Goal: Task Accomplishment & Management: Use online tool/utility

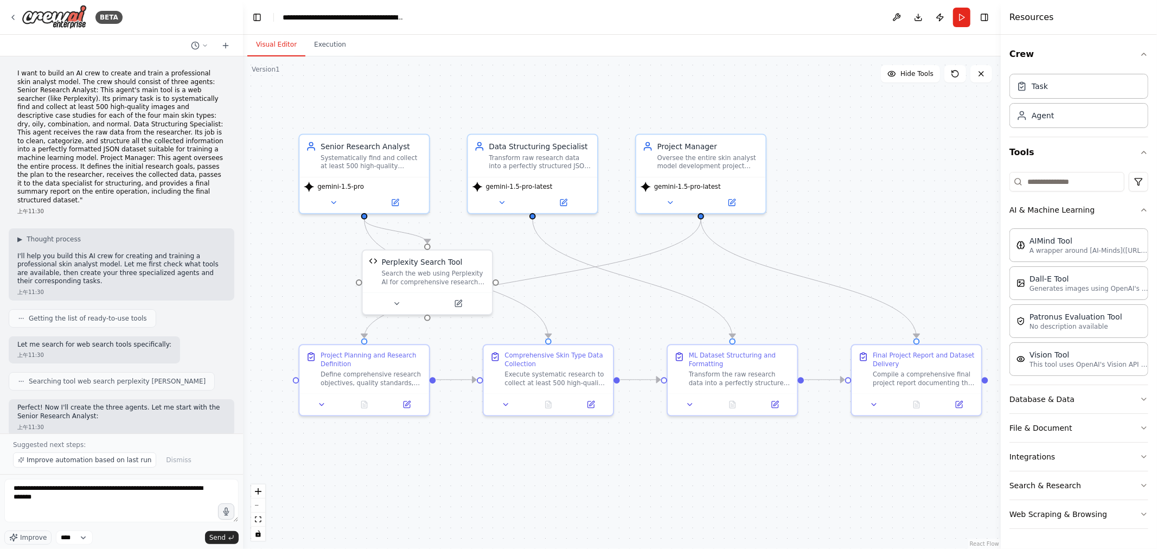
scroll to position [1995, 0]
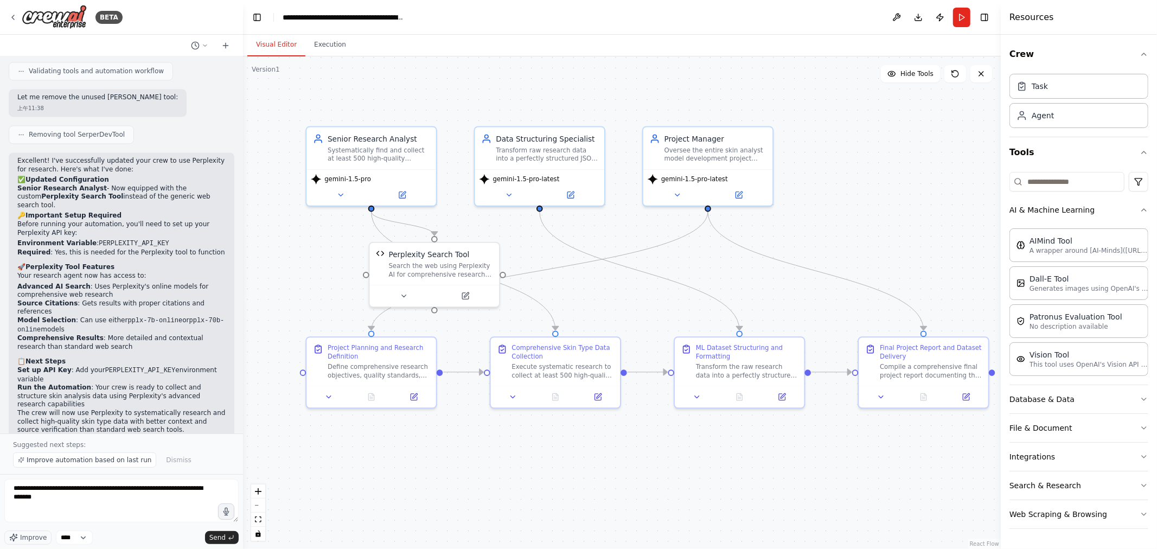
drag, startPoint x: 900, startPoint y: 232, endPoint x: 914, endPoint y: 218, distance: 20.7
click at [914, 218] on div ".deletable-edge-delete-btn { width: 20px; height: 20px; border: 0px solid #ffff…" at bounding box center [622, 302] width 758 height 493
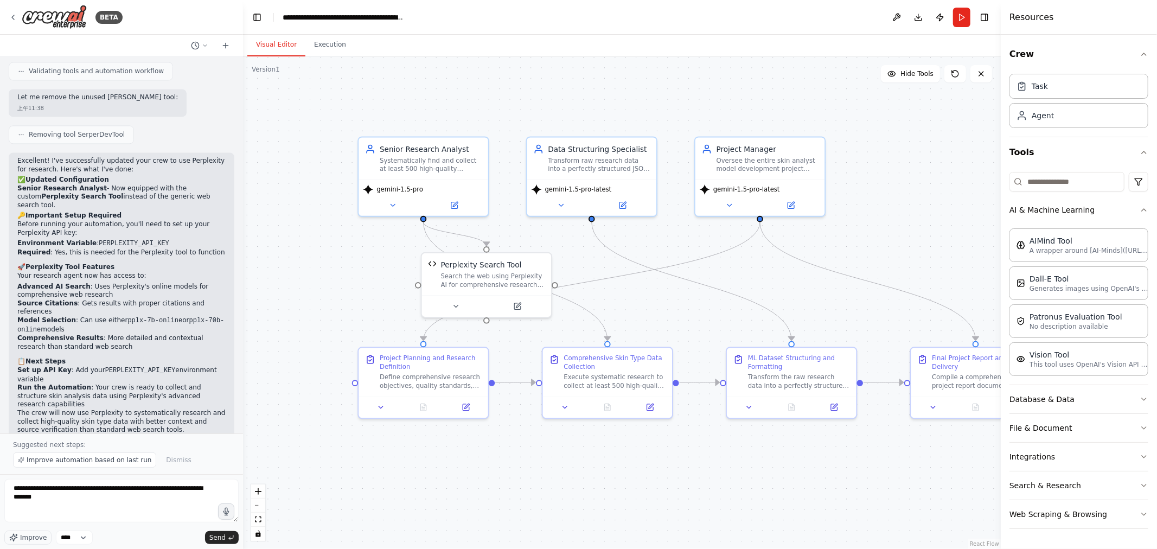
drag, startPoint x: 903, startPoint y: 163, endPoint x: 947, endPoint y: 180, distance: 47.8
click at [947, 180] on div ".deletable-edge-delete-btn { width: 20px; height: 20px; border: 0px solid #ffff…" at bounding box center [622, 302] width 758 height 493
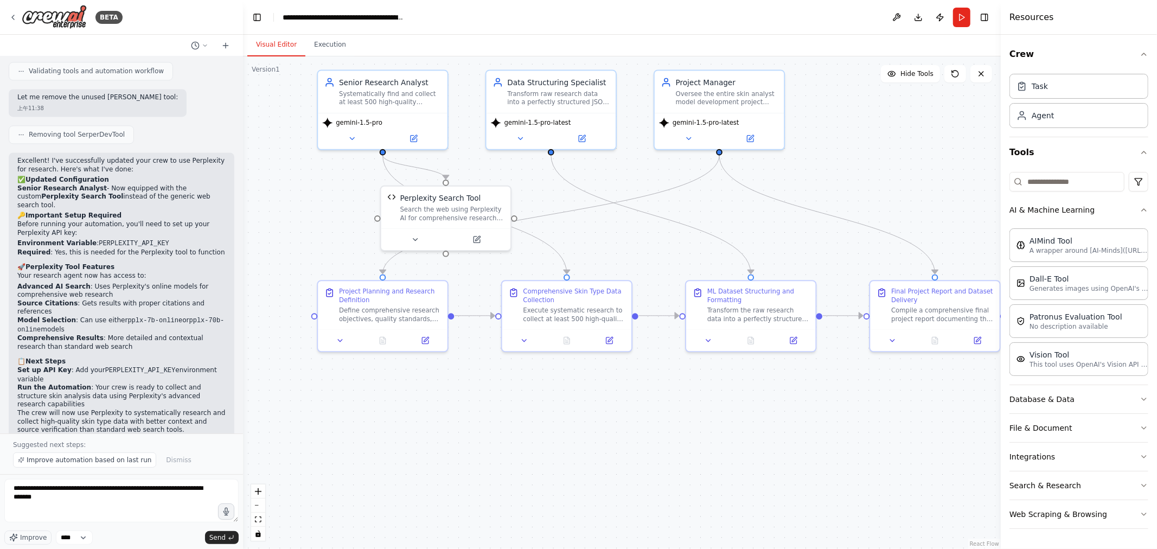
drag, startPoint x: 919, startPoint y: 238, endPoint x: 866, endPoint y: 173, distance: 83.7
click at [864, 171] on div ".deletable-edge-delete-btn { width: 20px; height: 20px; border: 0px solid #ffff…" at bounding box center [622, 302] width 758 height 493
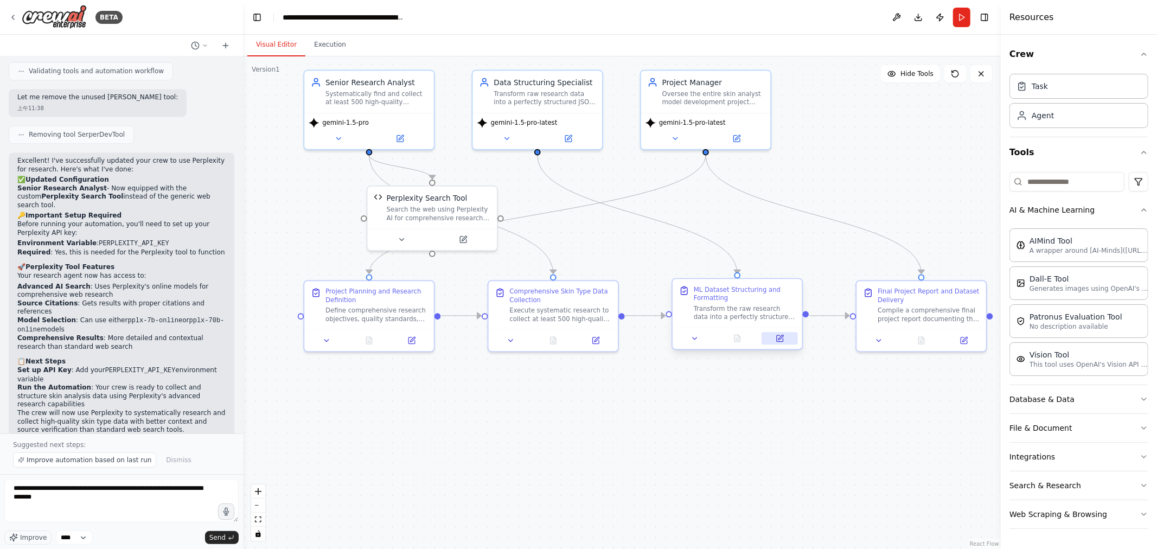
click at [779, 339] on icon at bounding box center [781, 337] width 5 height 5
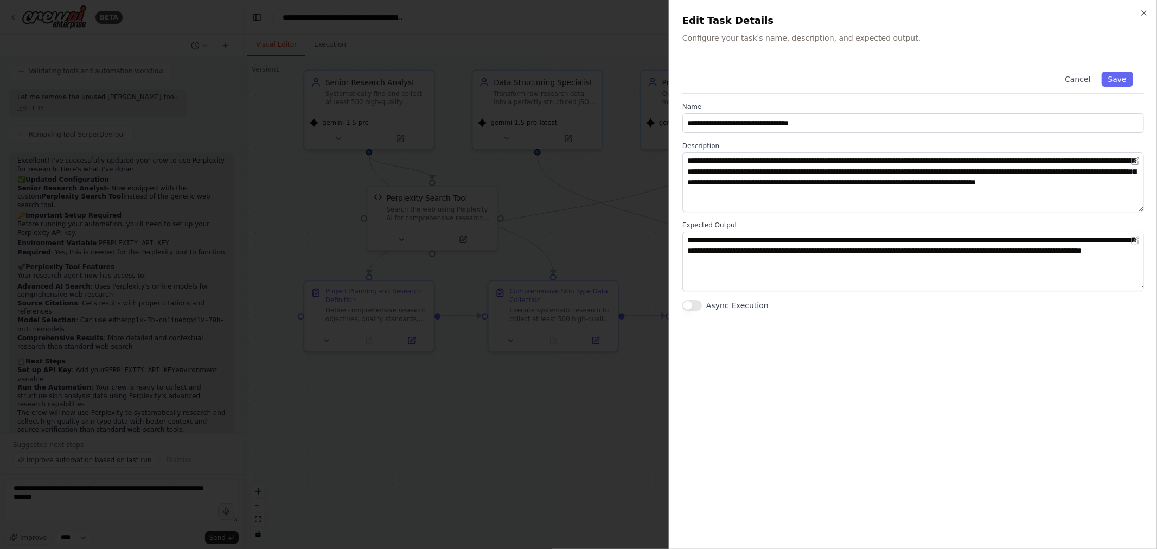
drag, startPoint x: 600, startPoint y: 379, endPoint x: 664, endPoint y: 366, distance: 64.7
click at [601, 379] on div at bounding box center [578, 274] width 1157 height 549
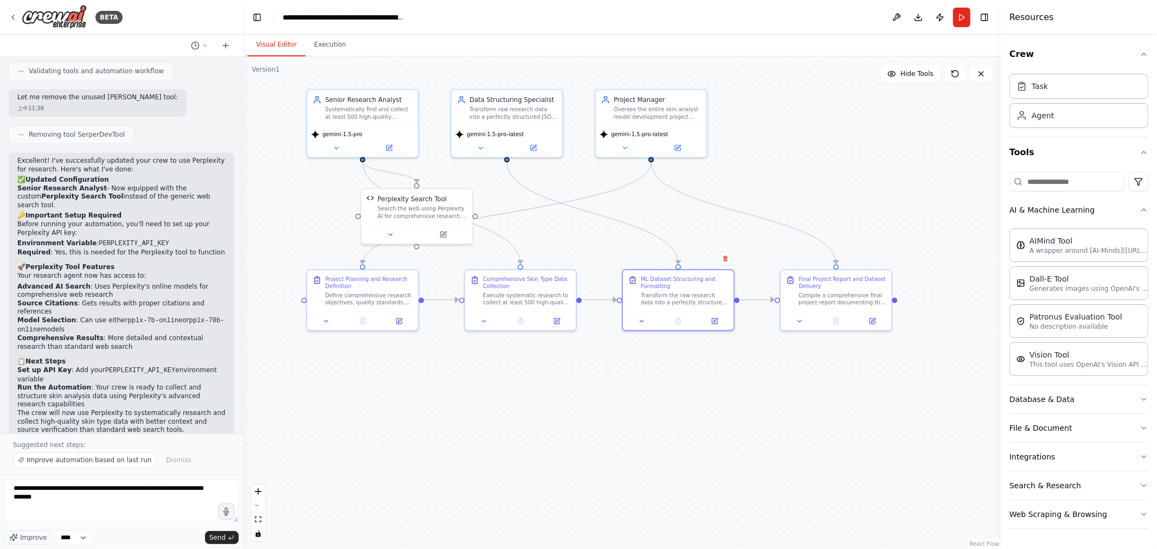
drag, startPoint x: 848, startPoint y: 224, endPoint x: 856, endPoint y: 231, distance: 10.4
click at [856, 231] on div ".deletable-edge-delete-btn { width: 20px; height: 20px; border: 0px solid #ffff…" at bounding box center [622, 302] width 758 height 493
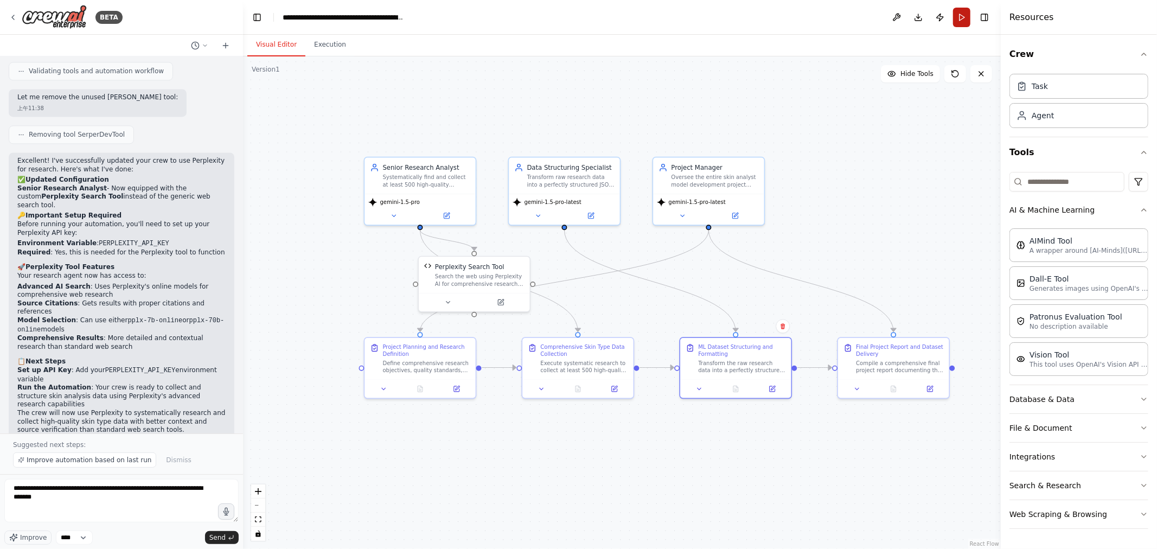
click at [969, 16] on button "Run" at bounding box center [961, 18] width 17 height 20
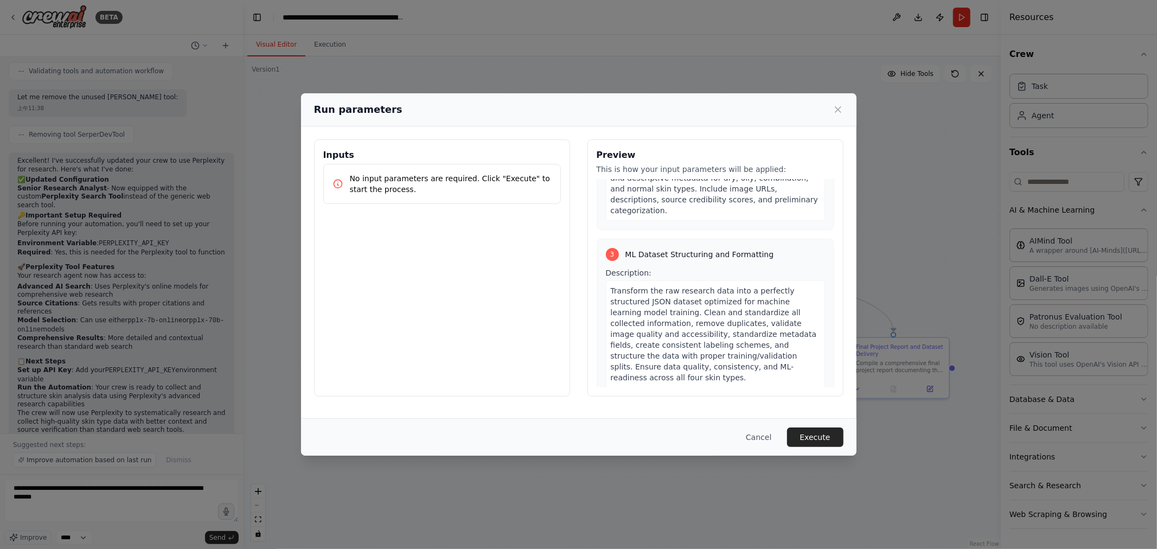
scroll to position [482, 0]
click at [437, 179] on p "No input parameters are required. Click "Execute" to start the process." at bounding box center [451, 184] width 202 height 22
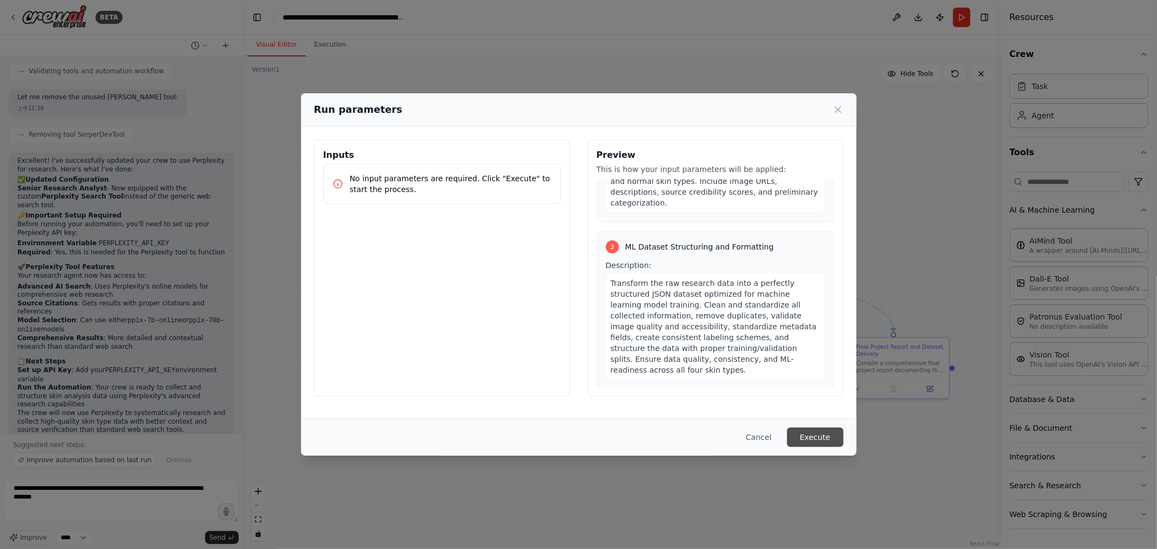
click at [826, 432] on button "Execute" at bounding box center [815, 438] width 56 height 20
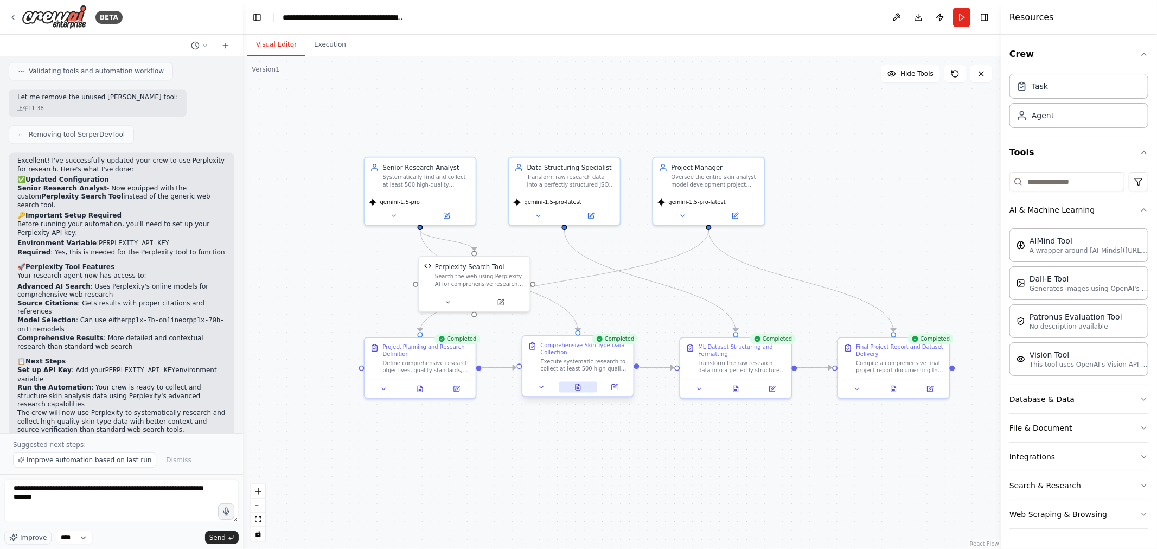
click at [577, 392] on button at bounding box center [578, 387] width 38 height 11
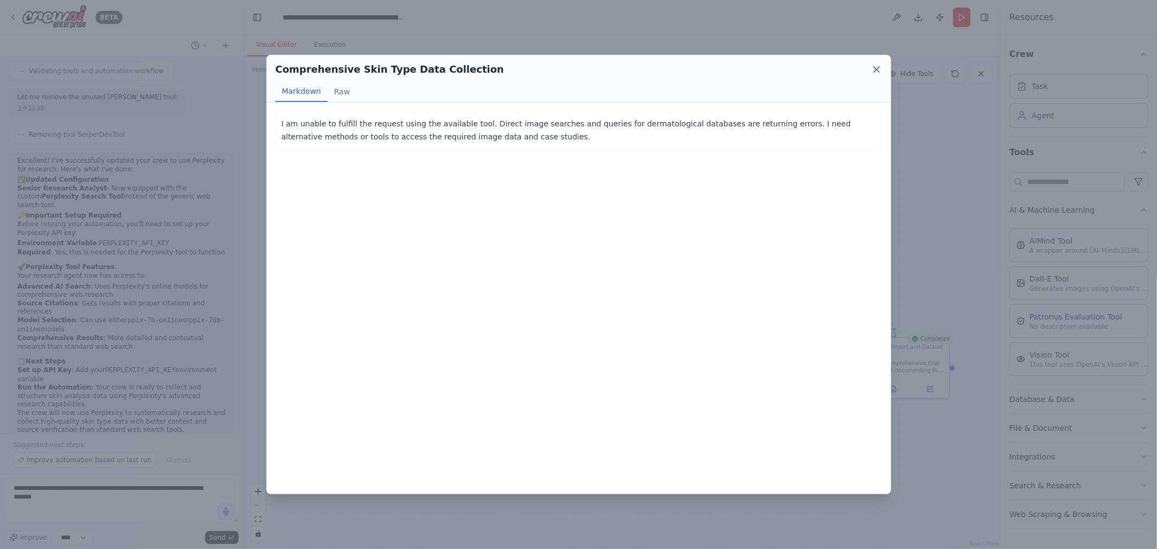
click at [874, 66] on icon at bounding box center [876, 69] width 11 height 11
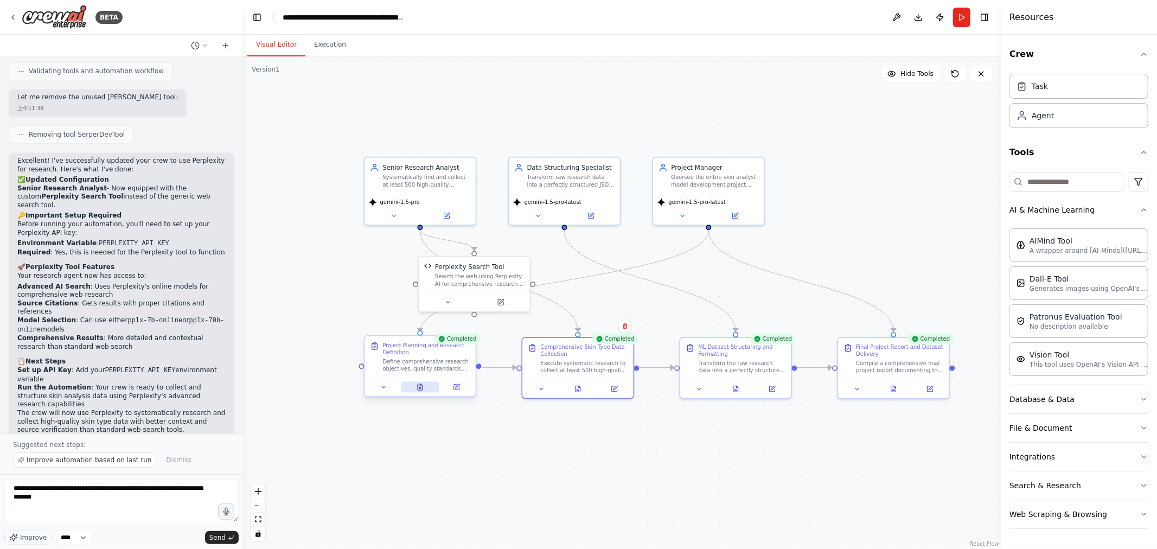
click at [417, 390] on icon at bounding box center [420, 387] width 7 height 7
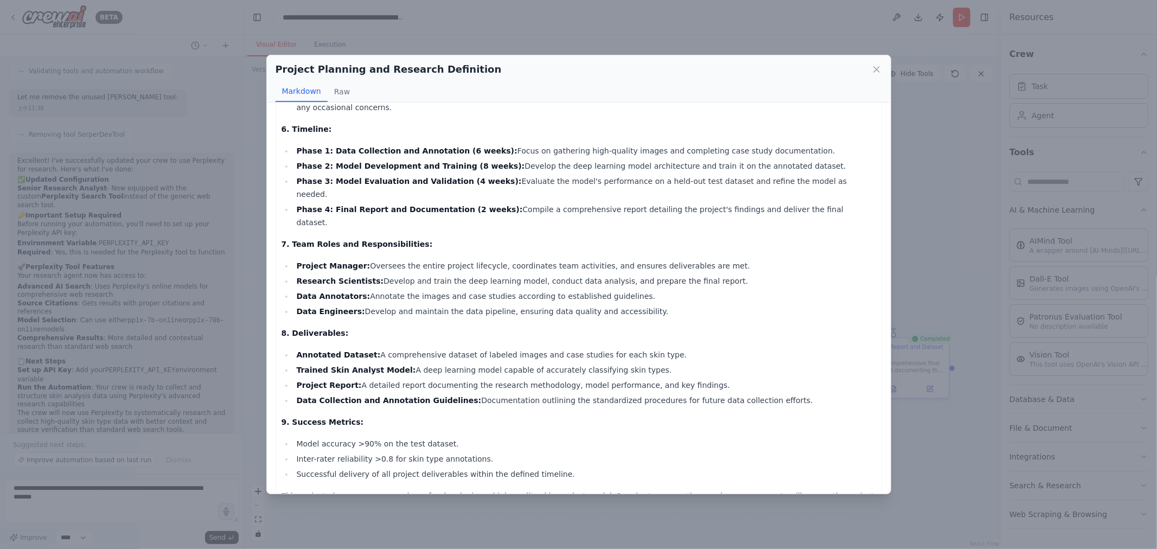
scroll to position [750, 0]
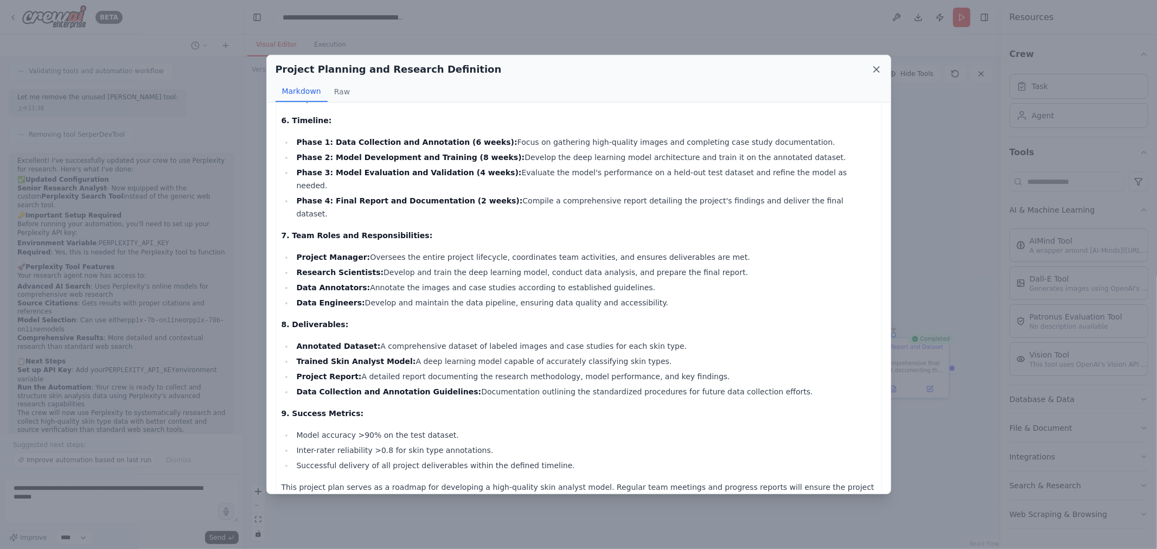
click at [875, 68] on icon at bounding box center [876, 69] width 11 height 11
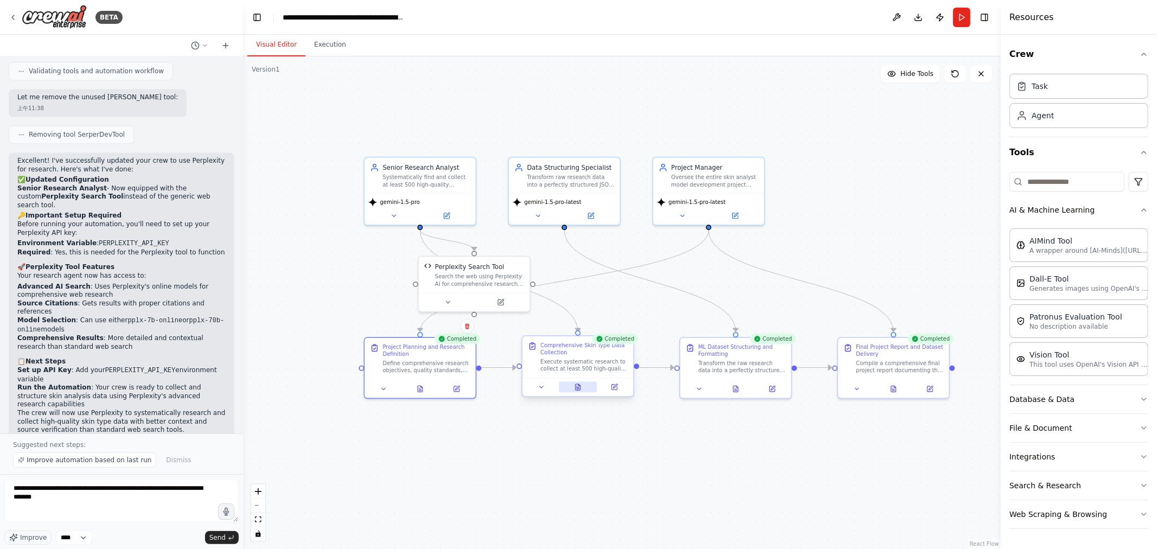
click at [582, 389] on button at bounding box center [578, 387] width 38 height 11
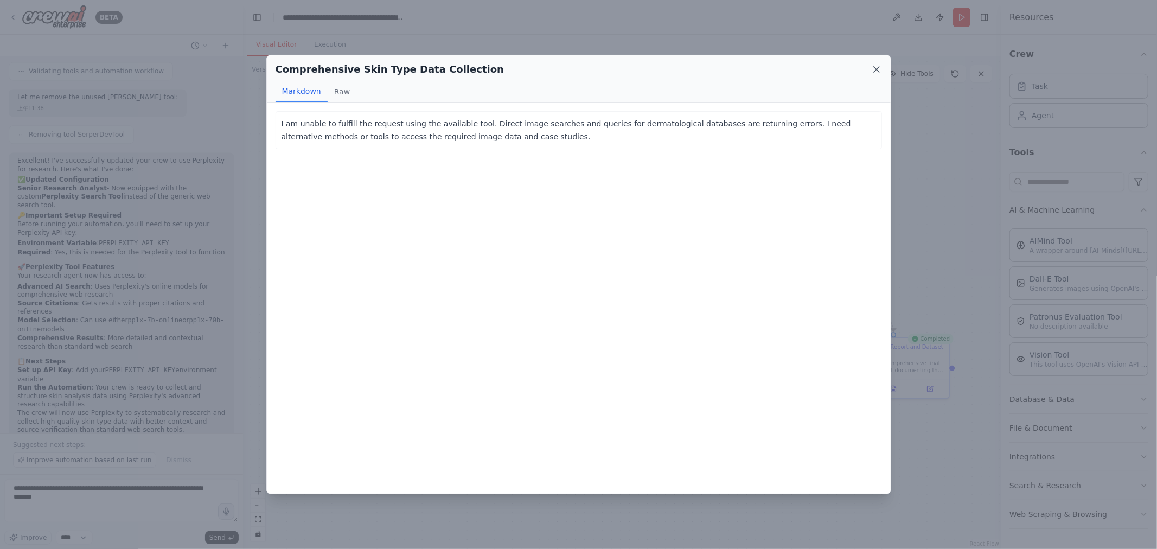
click at [880, 68] on icon at bounding box center [876, 69] width 11 height 11
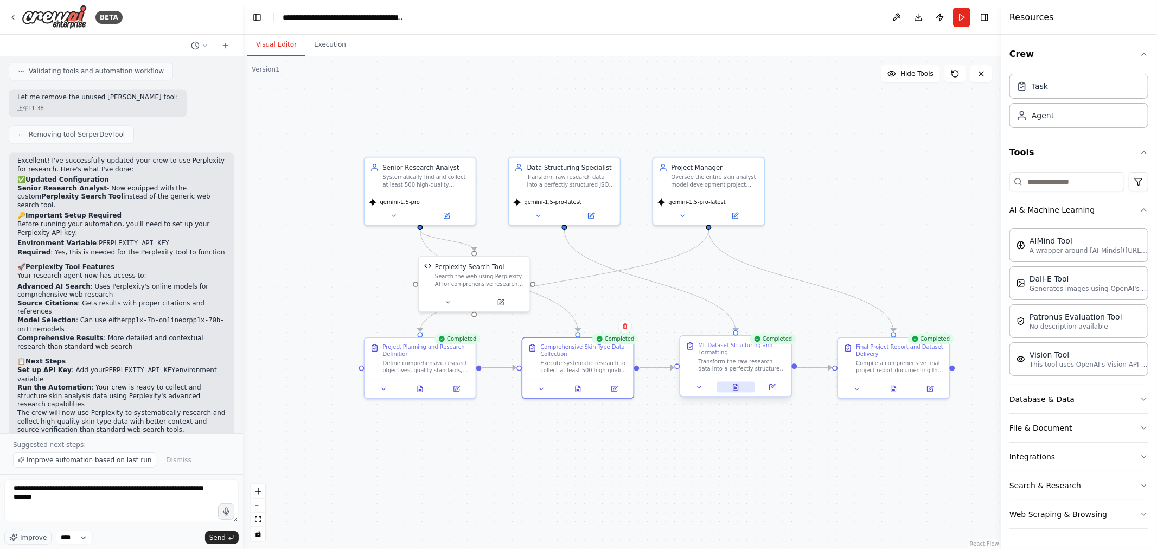
click at [735, 389] on icon at bounding box center [736, 387] width 5 height 6
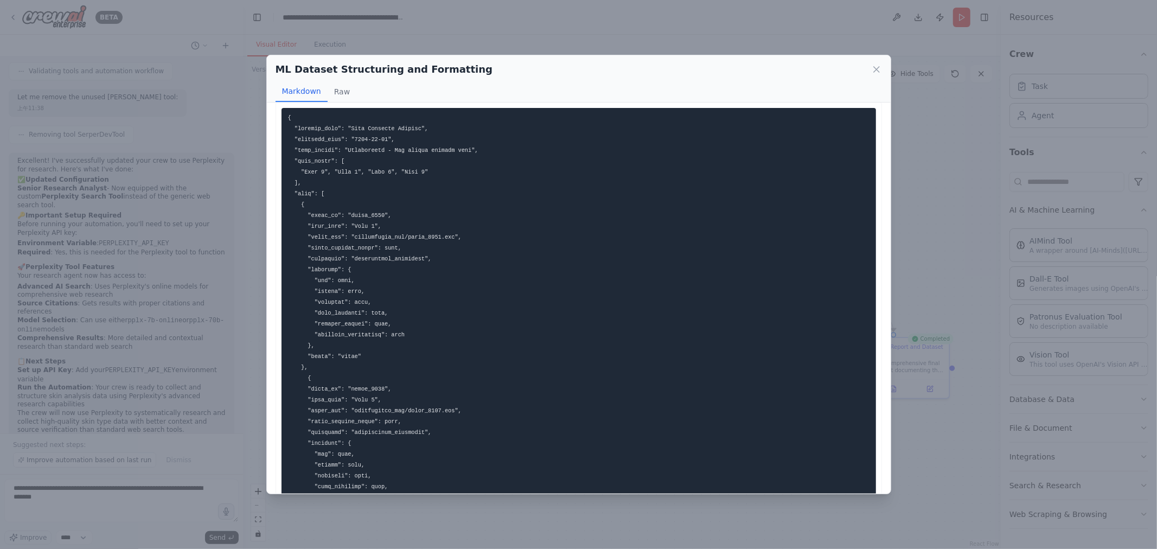
scroll to position [0, 0]
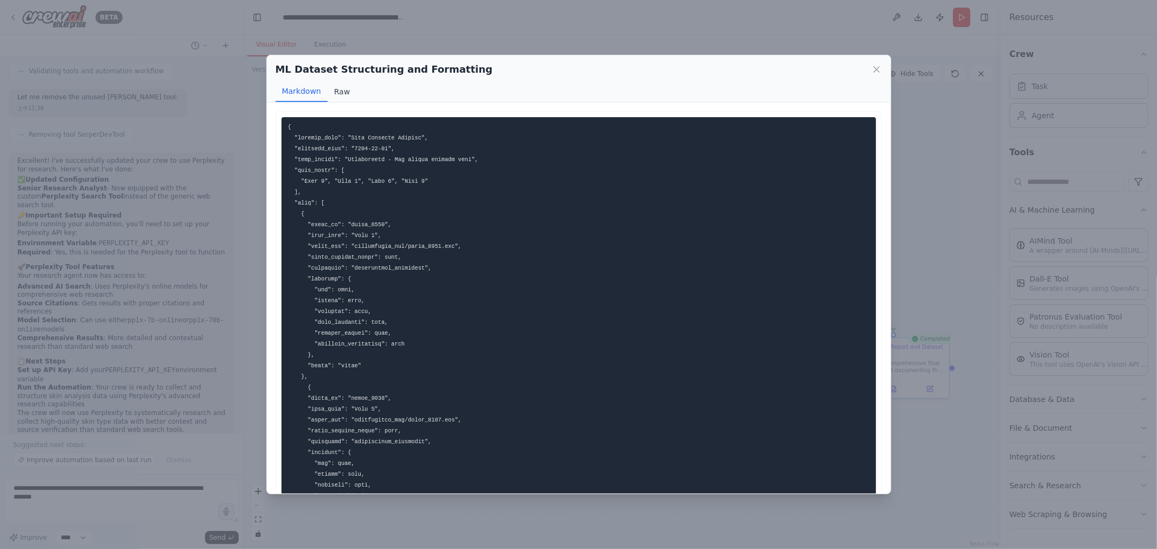
click at [353, 94] on button "Raw" at bounding box center [342, 91] width 29 height 21
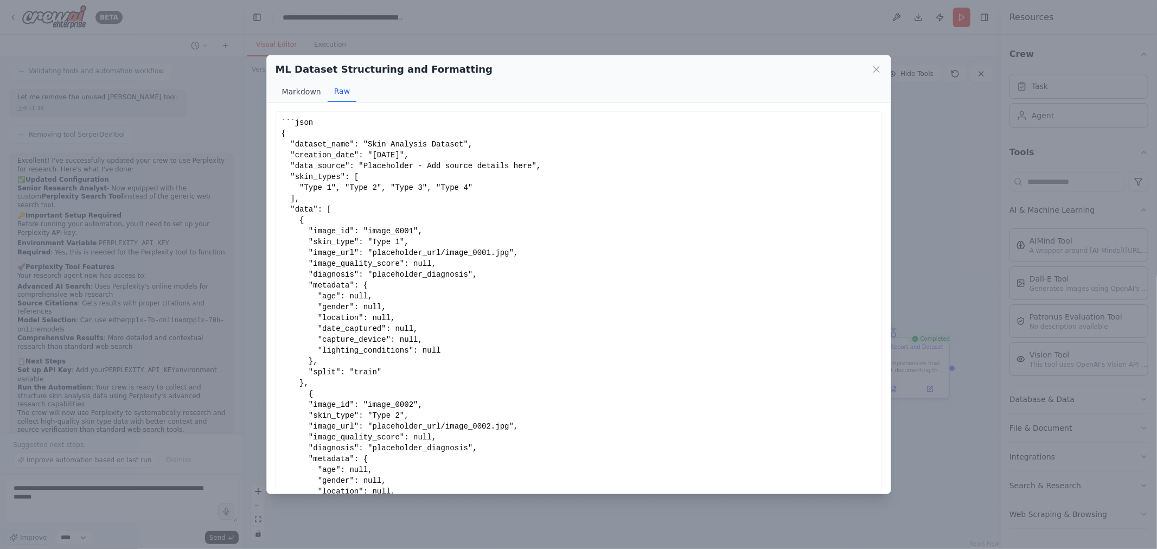
click at [296, 94] on button "Markdown" at bounding box center [302, 91] width 52 height 21
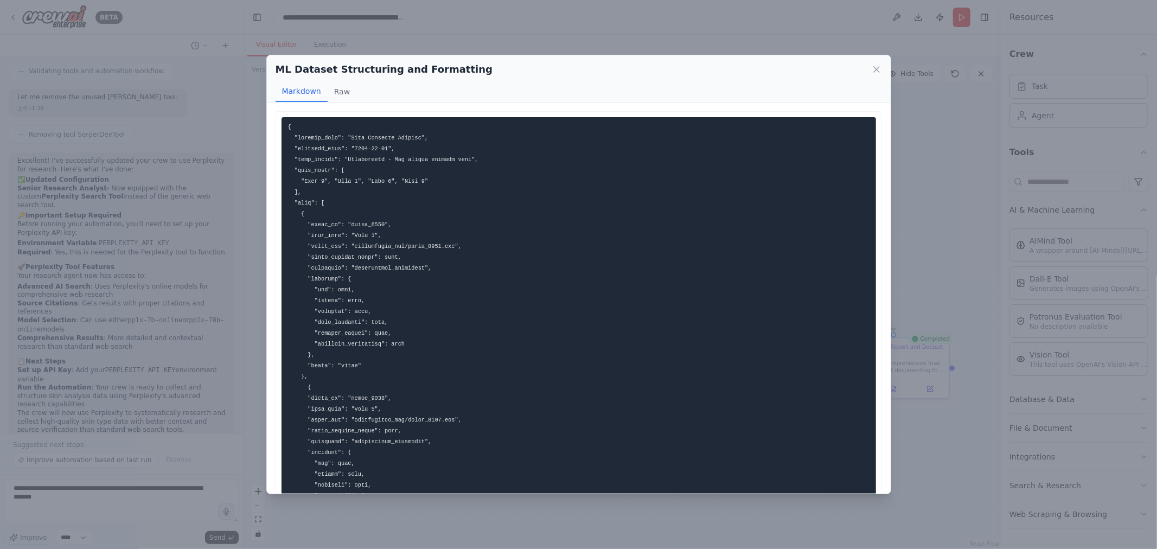
click at [884, 62] on div "ML Dataset Structuring and Formatting Markdown Raw" at bounding box center [579, 78] width 624 height 47
click at [878, 66] on icon at bounding box center [876, 69] width 11 height 11
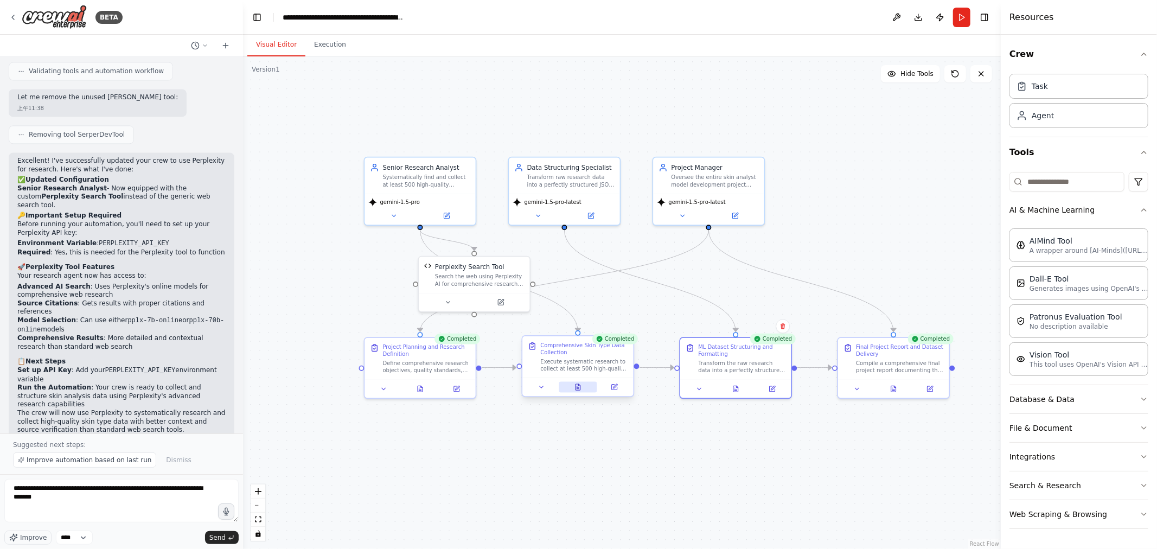
click at [587, 391] on button at bounding box center [578, 387] width 38 height 11
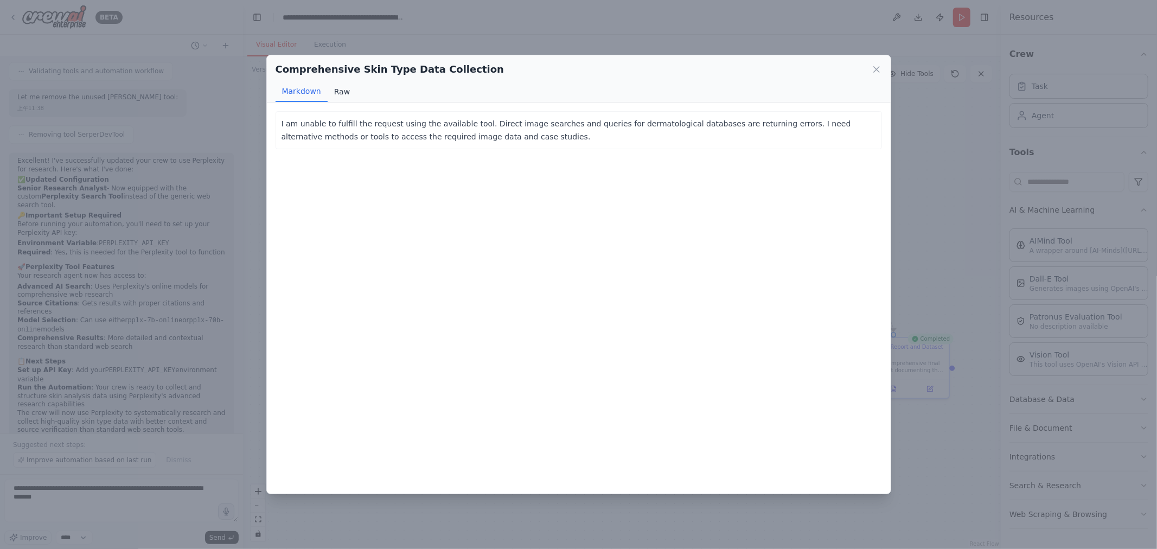
click at [351, 84] on button "Raw" at bounding box center [342, 91] width 29 height 21
click at [870, 63] on div "Comprehensive Skin Type Data Collection" at bounding box center [579, 69] width 607 height 15
click at [870, 66] on div "Comprehensive Skin Type Data Collection" at bounding box center [579, 69] width 607 height 15
click at [872, 72] on icon at bounding box center [876, 69] width 11 height 11
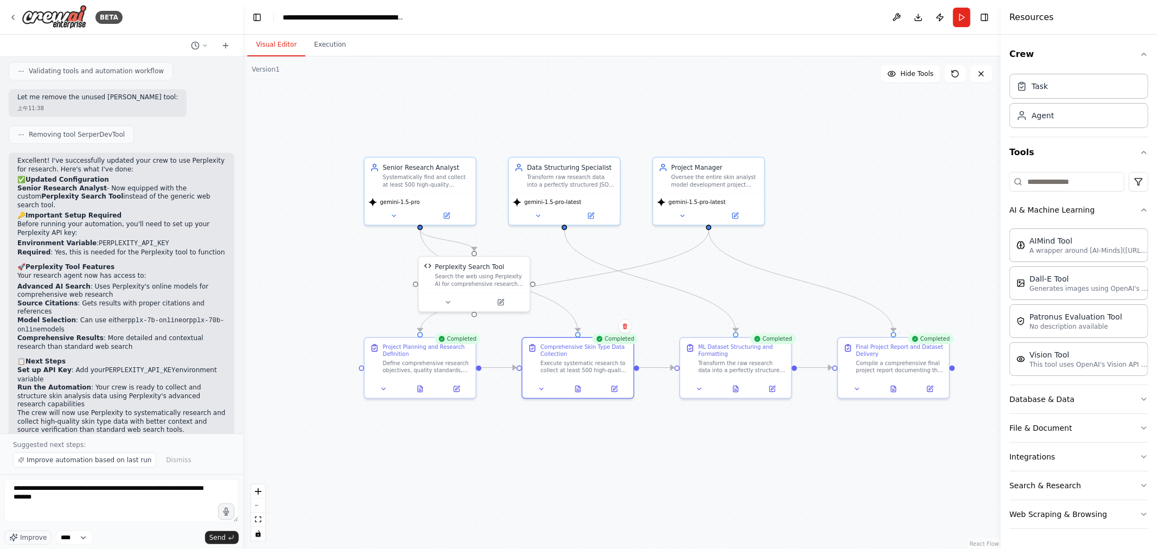
click at [893, 399] on div ".deletable-edge-delete-btn { width: 20px; height: 20px; border: 0px solid #ffff…" at bounding box center [622, 302] width 758 height 493
click at [896, 391] on button at bounding box center [894, 387] width 38 height 11
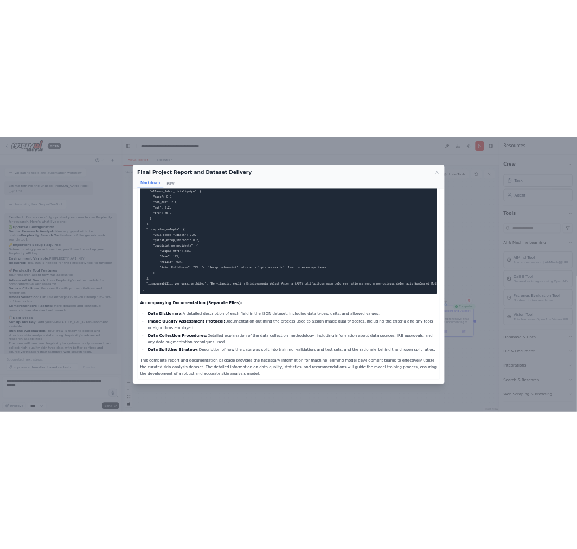
scroll to position [926, 0]
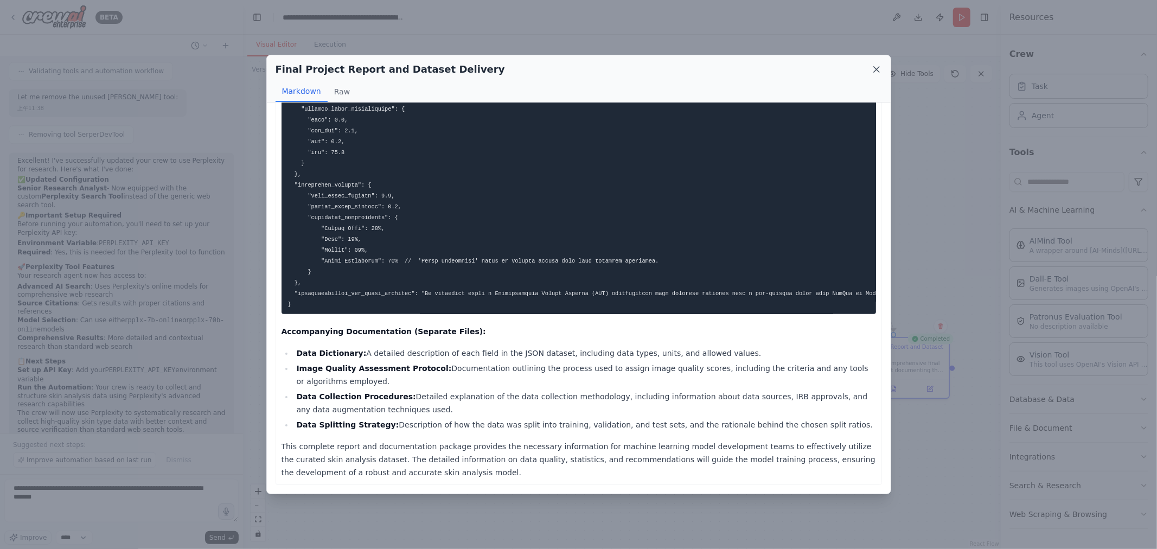
click at [876, 65] on icon at bounding box center [876, 69] width 11 height 11
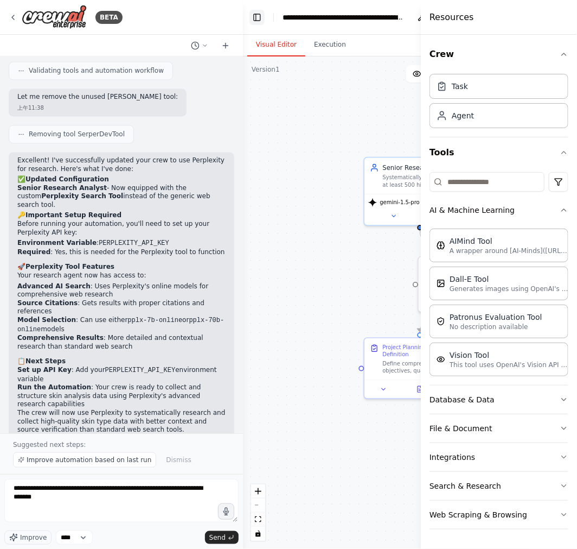
click at [256, 17] on button "Toggle Left Sidebar" at bounding box center [257, 17] width 15 height 15
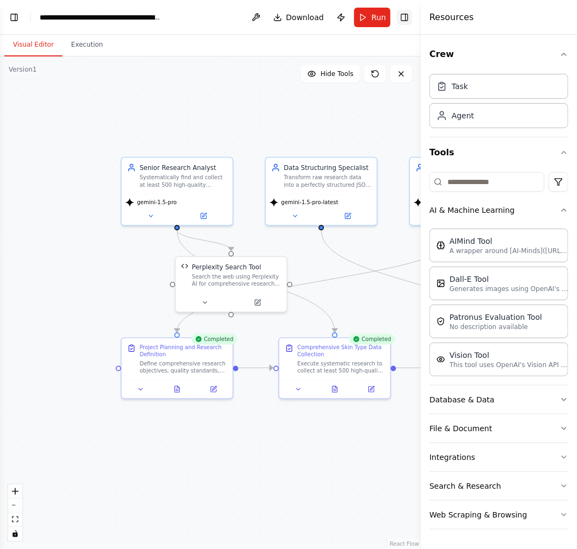
click at [409, 14] on button "Toggle Right Sidebar" at bounding box center [404, 17] width 15 height 15
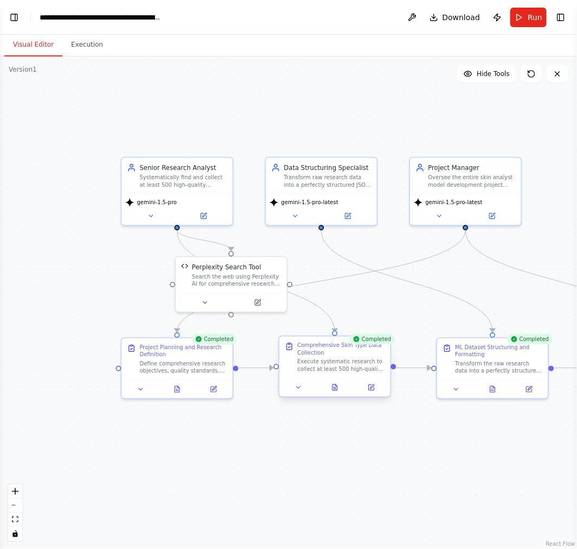
click at [333, 362] on div "Execute systematic research to collect at least 500 high-quality images and des…" at bounding box center [340, 365] width 87 height 15
click at [373, 389] on icon at bounding box center [375, 387] width 5 height 5
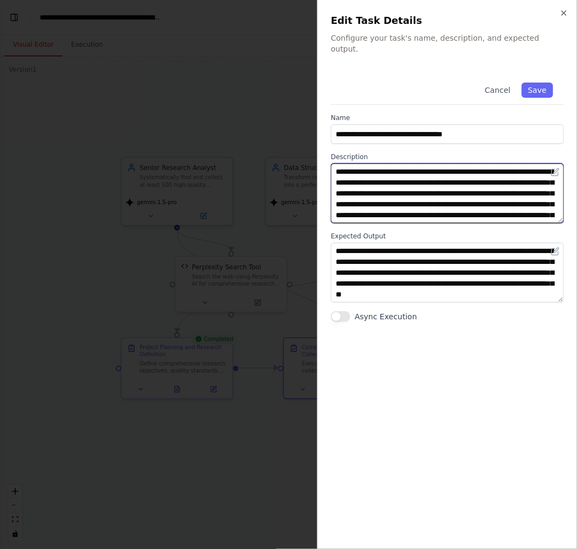
click at [470, 186] on textarea "**********" at bounding box center [447, 193] width 233 height 60
click at [427, 174] on textarea "**********" at bounding box center [447, 193] width 233 height 60
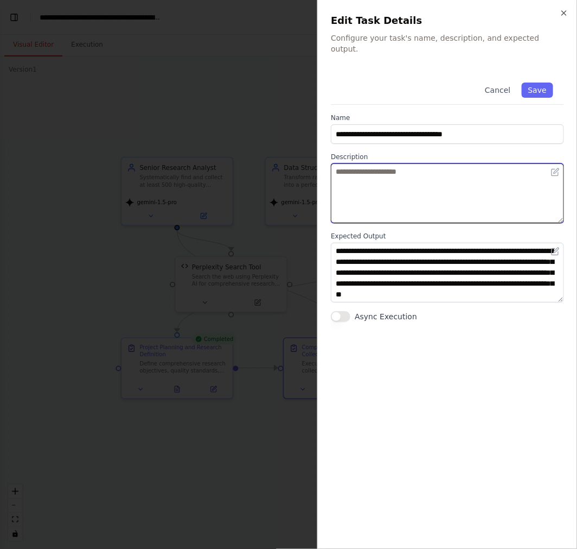
click at [426, 180] on textarea at bounding box center [447, 193] width 233 height 60
paste textarea "**********"
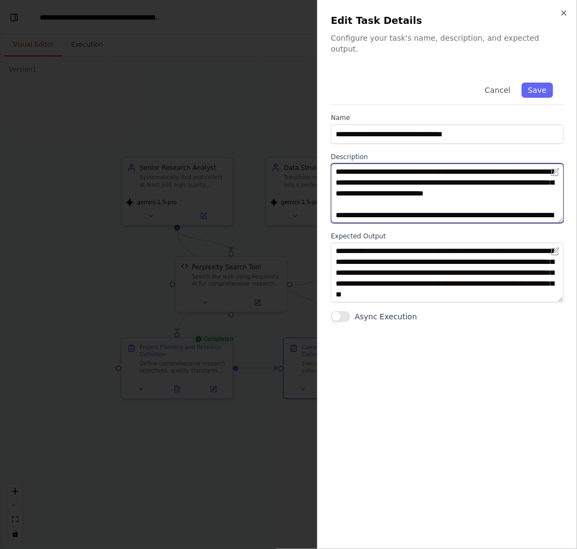
scroll to position [128, 0]
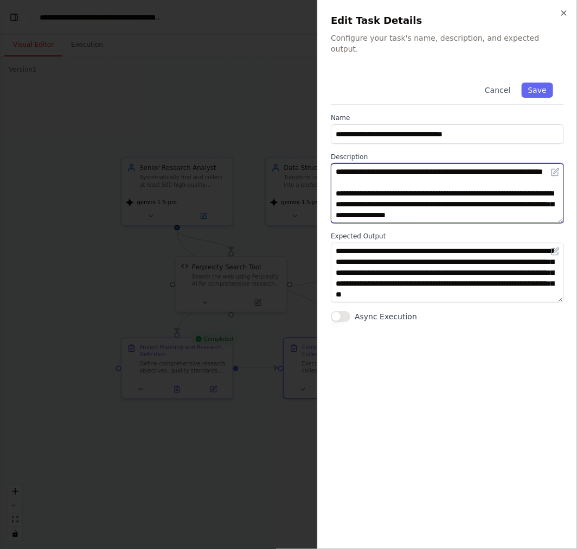
type textarea "**********"
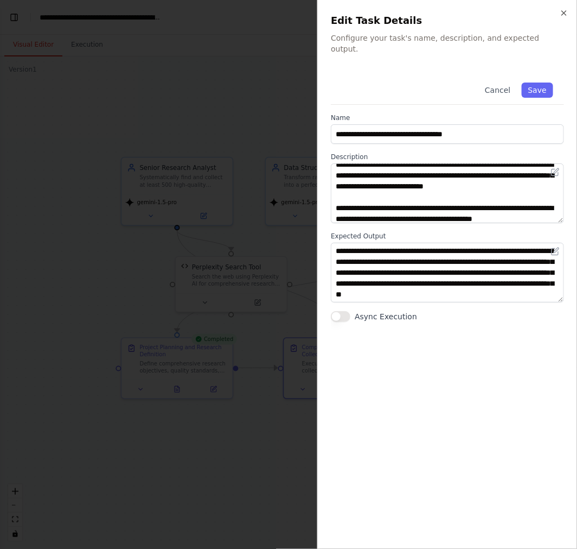
scroll to position [0, 0]
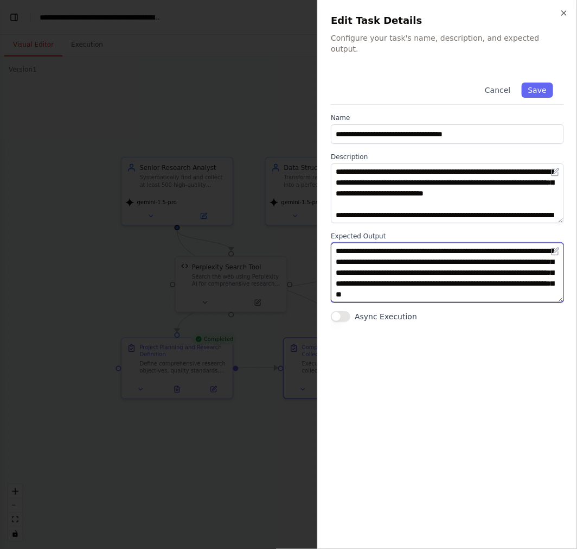
click at [416, 257] on textarea "**********" at bounding box center [447, 273] width 233 height 60
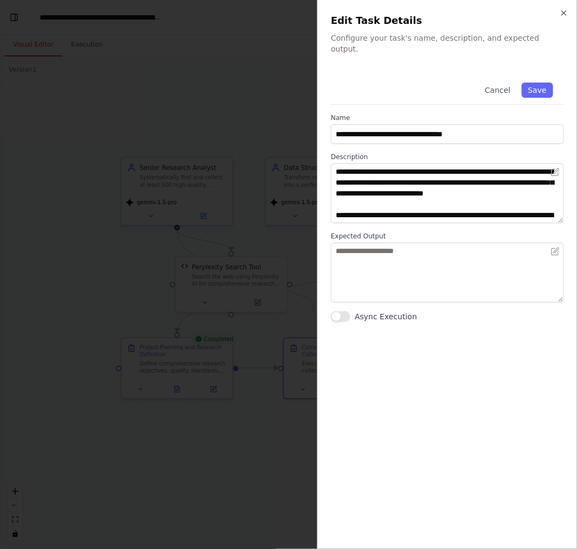
click at [463, 342] on div "**********" at bounding box center [447, 304] width 233 height 464
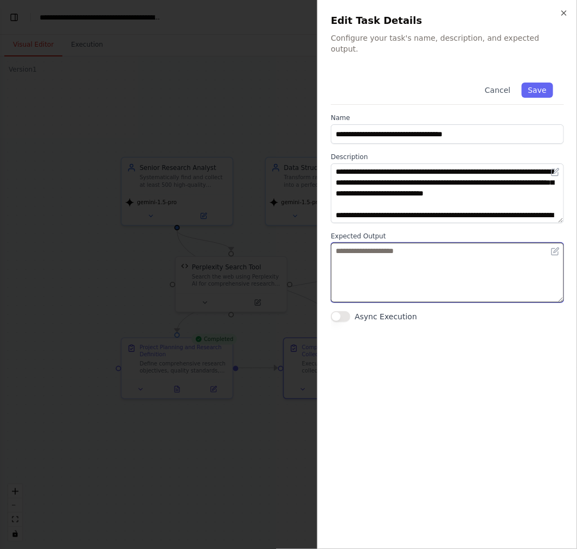
click at [447, 251] on textarea at bounding box center [447, 273] width 233 height 60
paste textarea "**********"
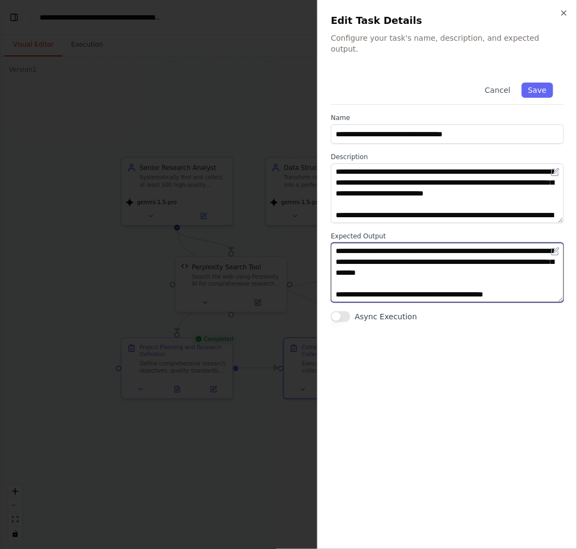
scroll to position [117, 0]
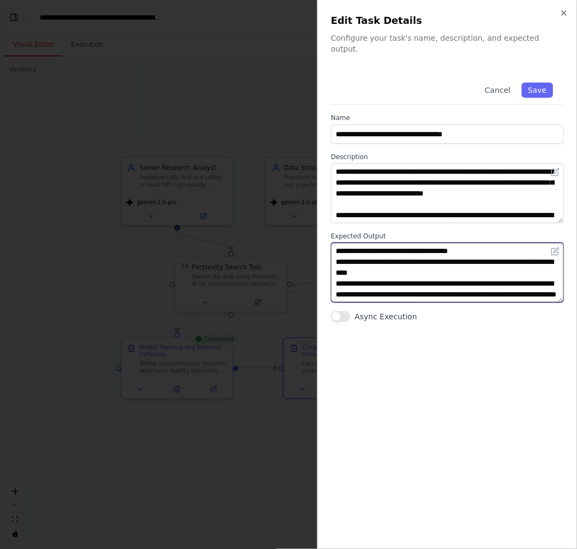
type textarea "**********"
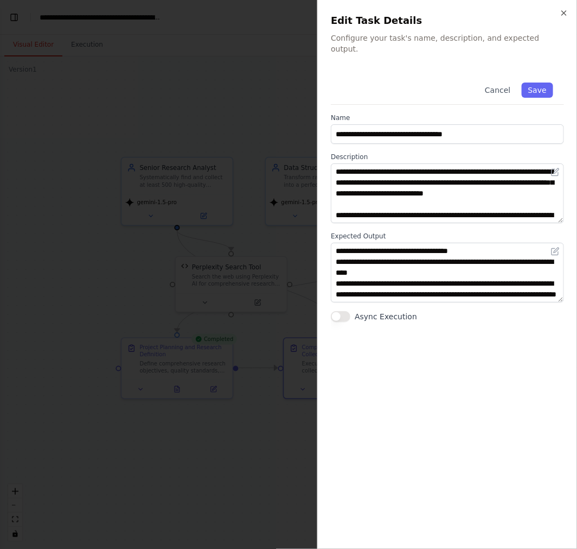
click at [455, 360] on div "**********" at bounding box center [447, 304] width 233 height 464
click at [550, 82] on button "Save" at bounding box center [537, 89] width 31 height 15
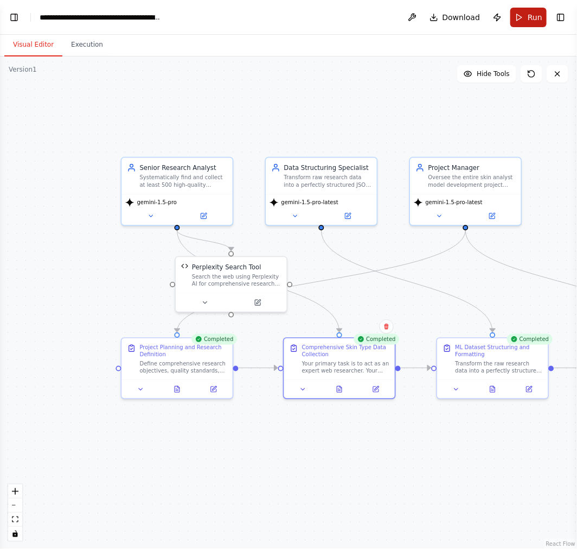
click at [525, 18] on button "Run" at bounding box center [529, 18] width 36 height 20
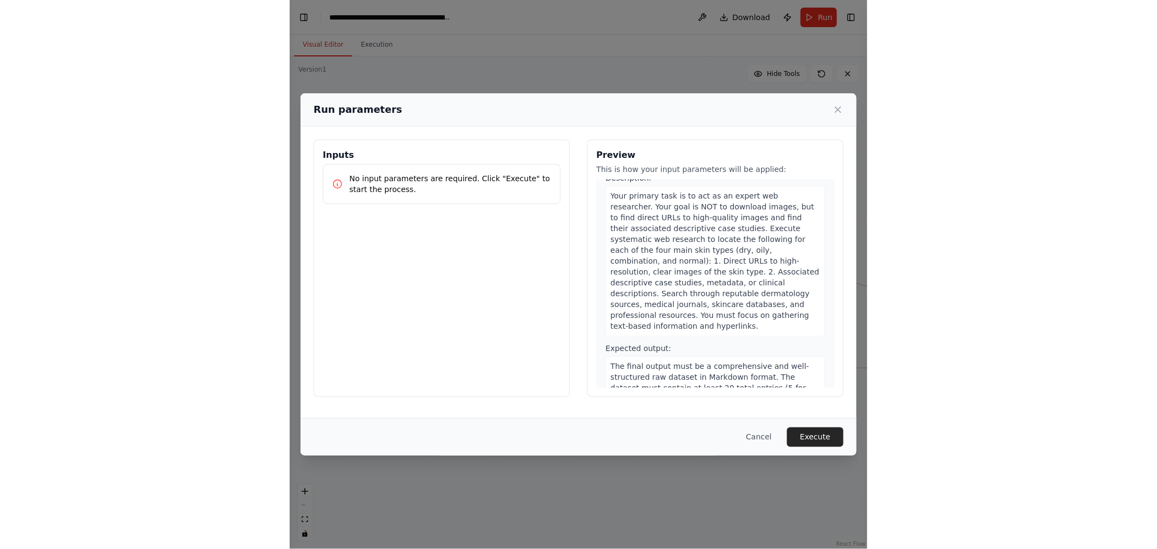
scroll to position [482, 0]
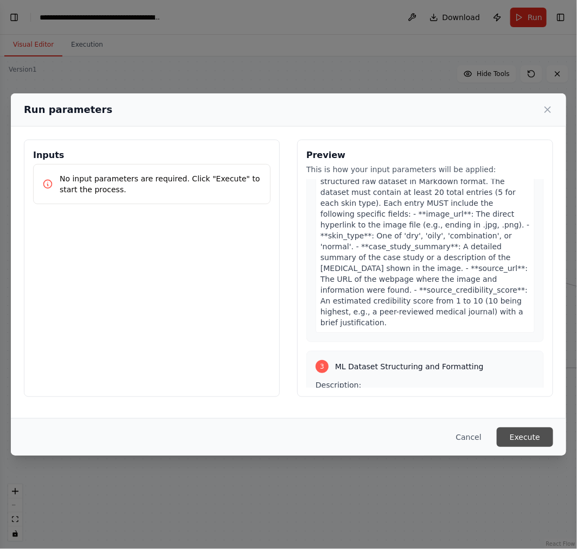
click at [519, 427] on button "Execute" at bounding box center [525, 437] width 56 height 20
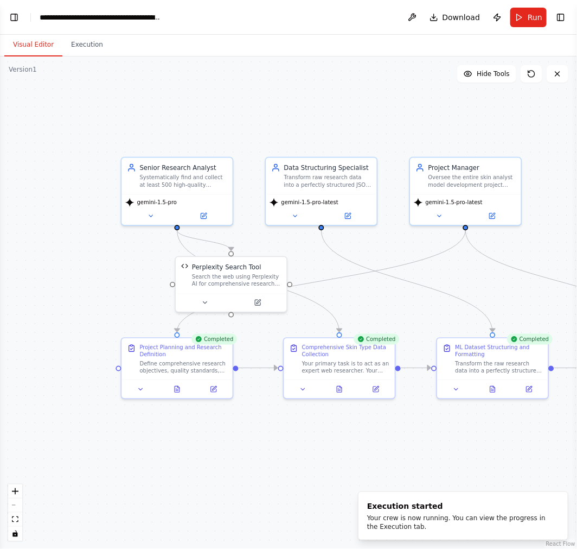
click at [524, 118] on div ".deletable-edge-delete-btn { width: 20px; height: 20px; border: 0px solid #ffff…" at bounding box center [288, 302] width 577 height 492
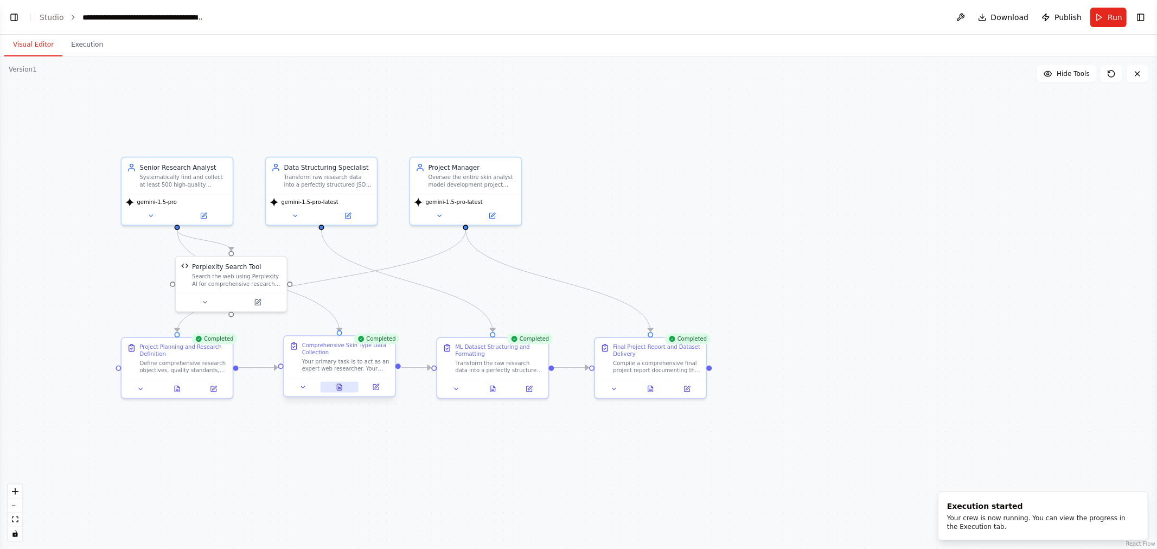
click at [342, 391] on icon at bounding box center [339, 387] width 7 height 7
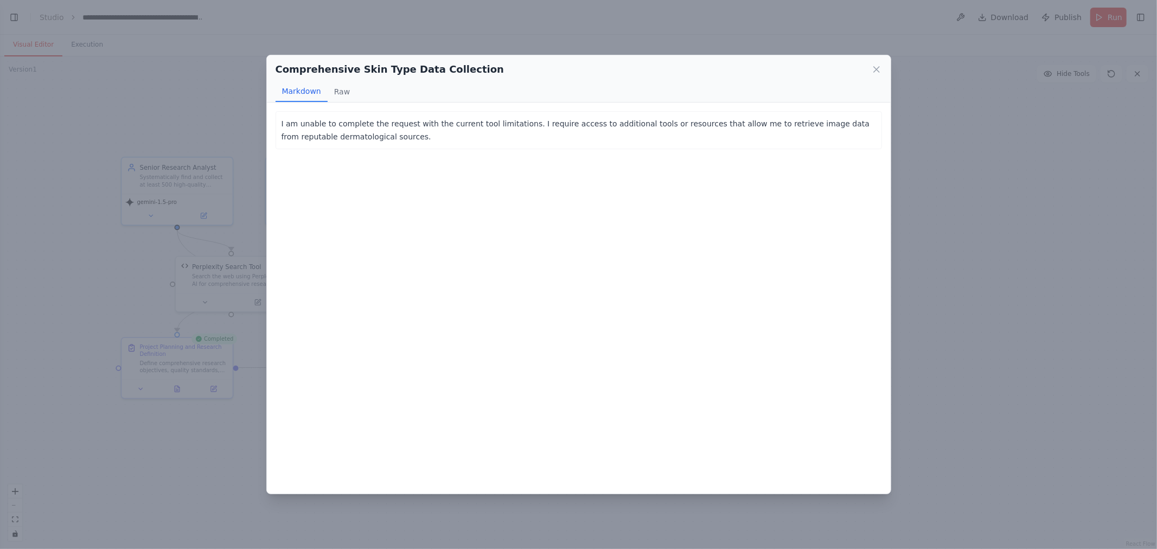
click at [404, 182] on div "I am unable to complete the request with the current tool limitations. I requir…" at bounding box center [579, 298] width 624 height 391
click at [343, 95] on button "Raw" at bounding box center [342, 91] width 29 height 21
click at [300, 96] on button "Markdown" at bounding box center [302, 91] width 52 height 21
click at [877, 71] on icon at bounding box center [876, 69] width 5 height 5
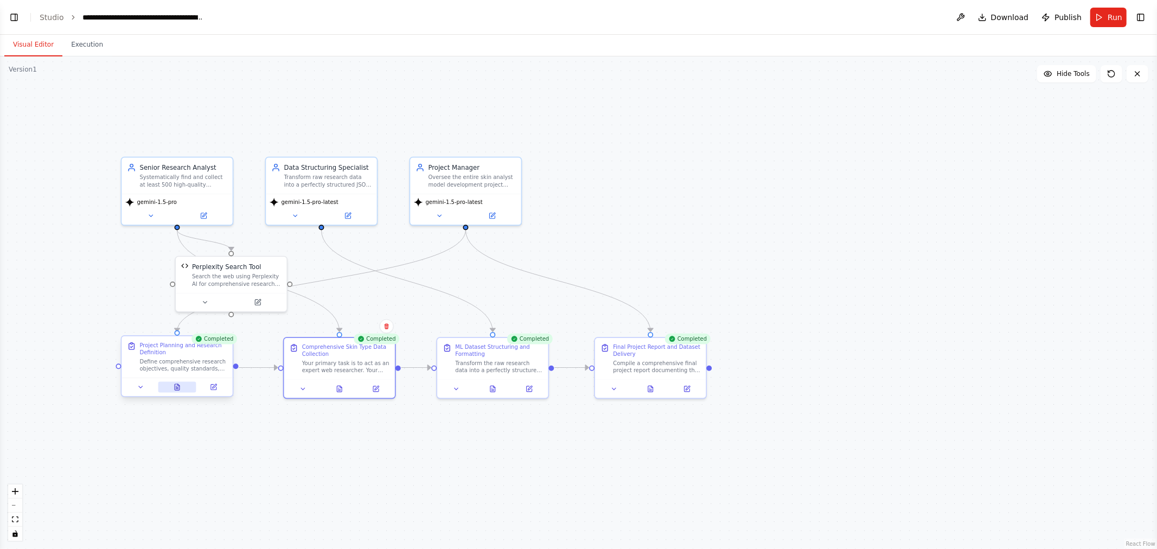
click at [175, 391] on button at bounding box center [177, 387] width 38 height 11
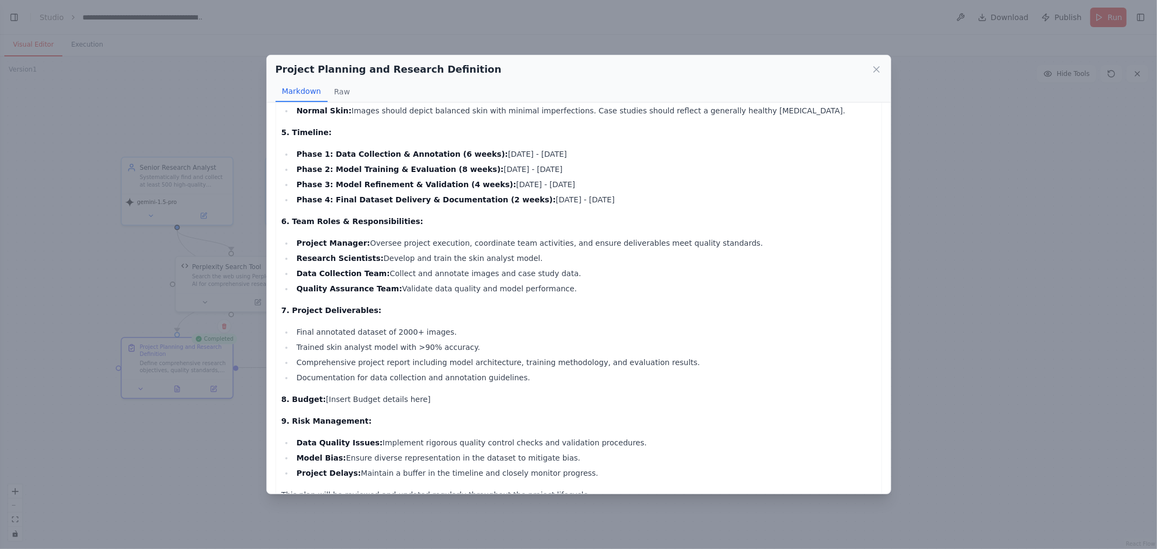
scroll to position [633, 0]
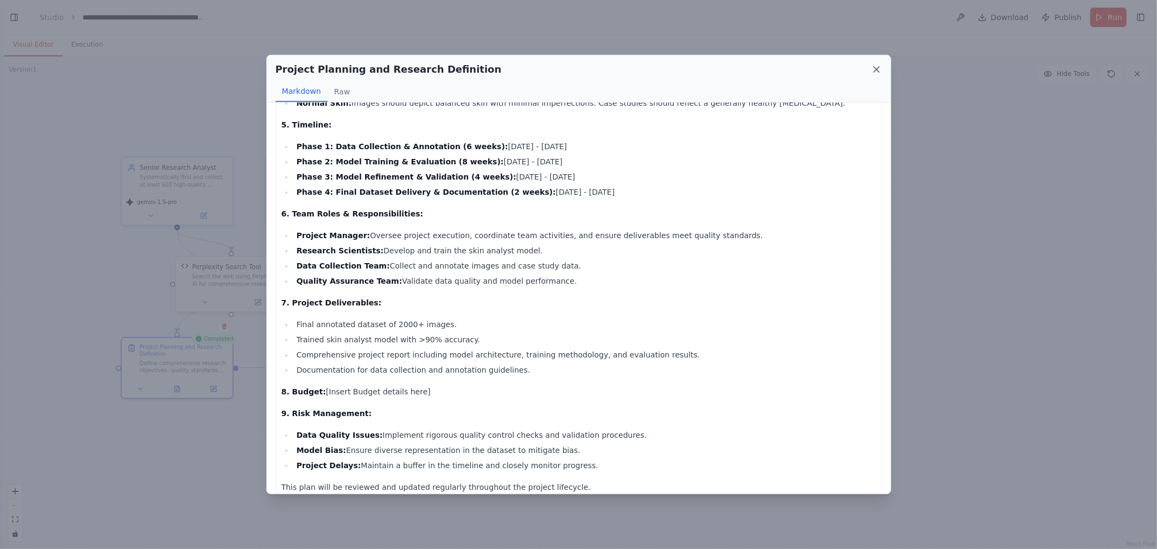
click at [872, 66] on icon at bounding box center [876, 69] width 11 height 11
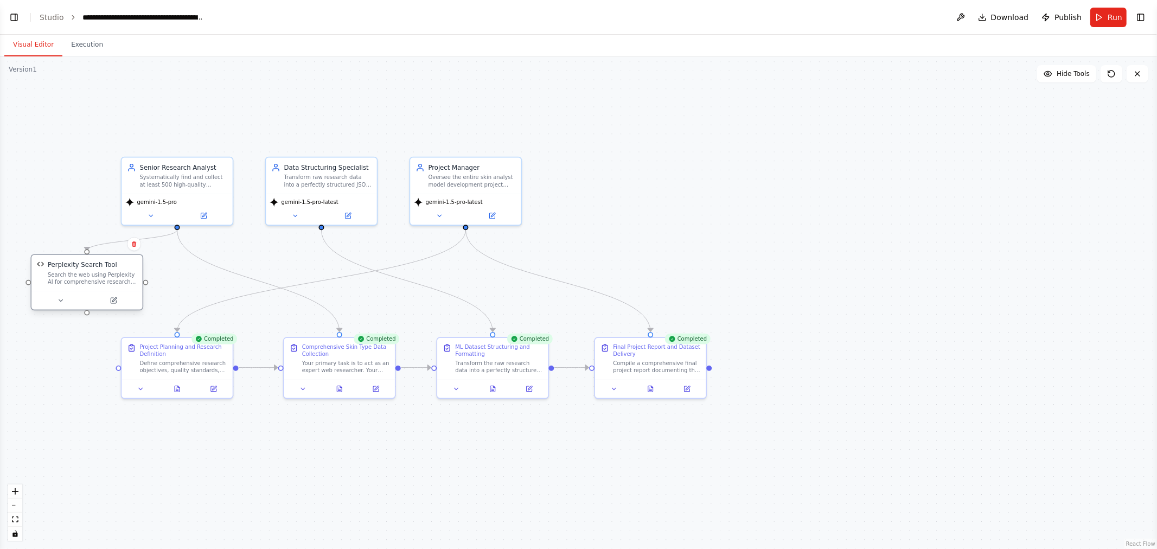
drag, startPoint x: 258, startPoint y: 285, endPoint x: 112, endPoint y: 289, distance: 146.0
click at [112, 289] on div "Perplexity Search Tool Search the web using Perplexity AI for comprehensive res…" at bounding box center [86, 273] width 111 height 36
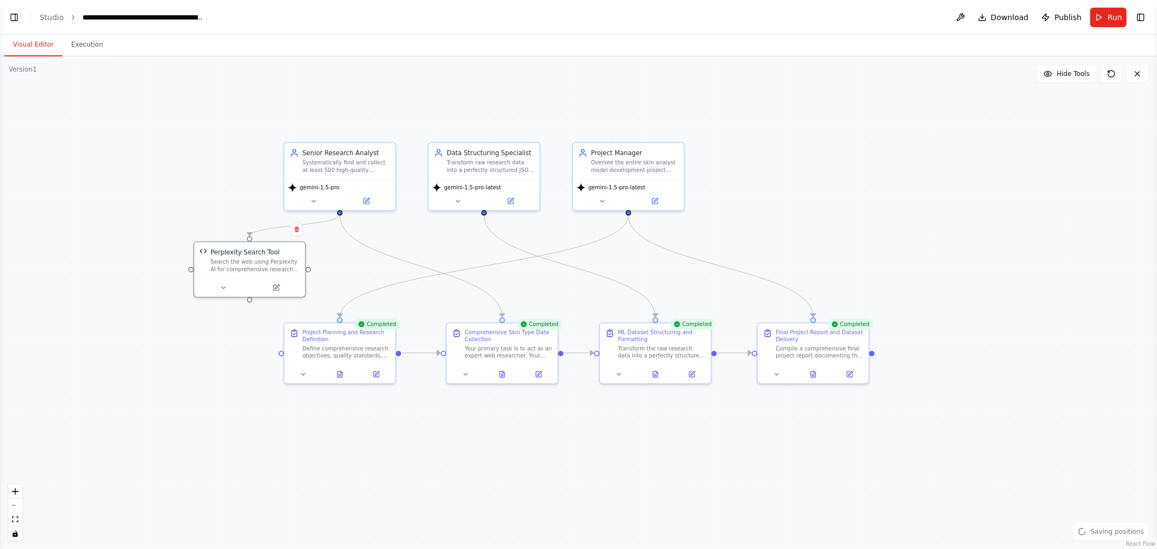
drag, startPoint x: 778, startPoint y: 193, endPoint x: 937, endPoint y: 177, distance: 160.2
click at [937, 177] on div ".deletable-edge-delete-btn { width: 20px; height: 20px; border: 0px solid #ffff…" at bounding box center [578, 302] width 1157 height 493
drag, startPoint x: 256, startPoint y: 264, endPoint x: 245, endPoint y: 275, distance: 15.7
click at [245, 275] on div "Search the web using Perplexity AI for comprehensive research with sources" at bounding box center [246, 273] width 90 height 15
click at [847, 199] on div ".deletable-edge-delete-btn { width: 20px; height: 20px; border: 0px solid #ffff…" at bounding box center [578, 302] width 1157 height 493
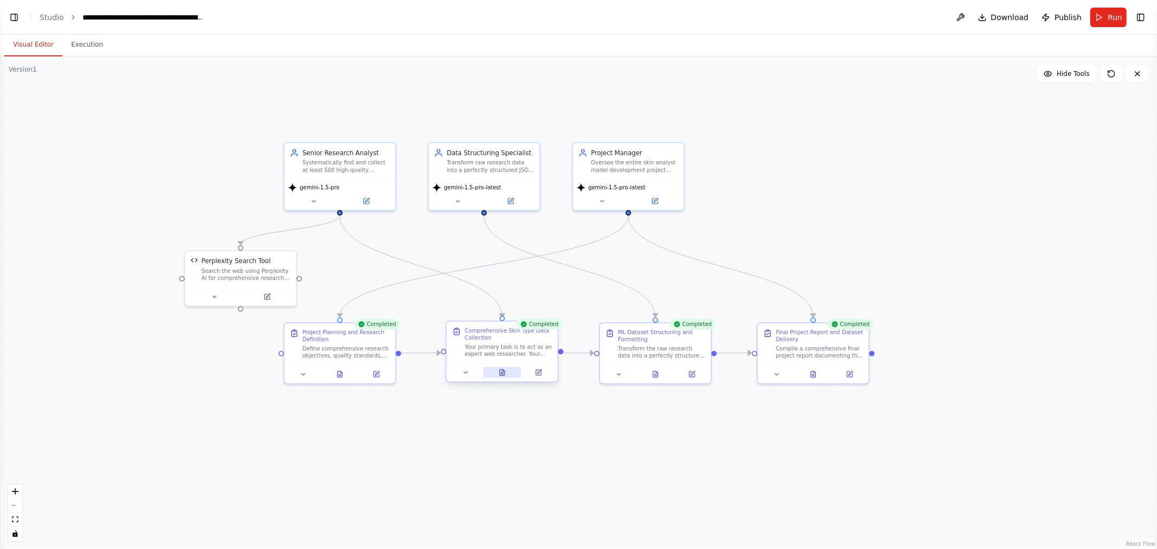
click at [502, 375] on icon at bounding box center [502, 373] width 5 height 6
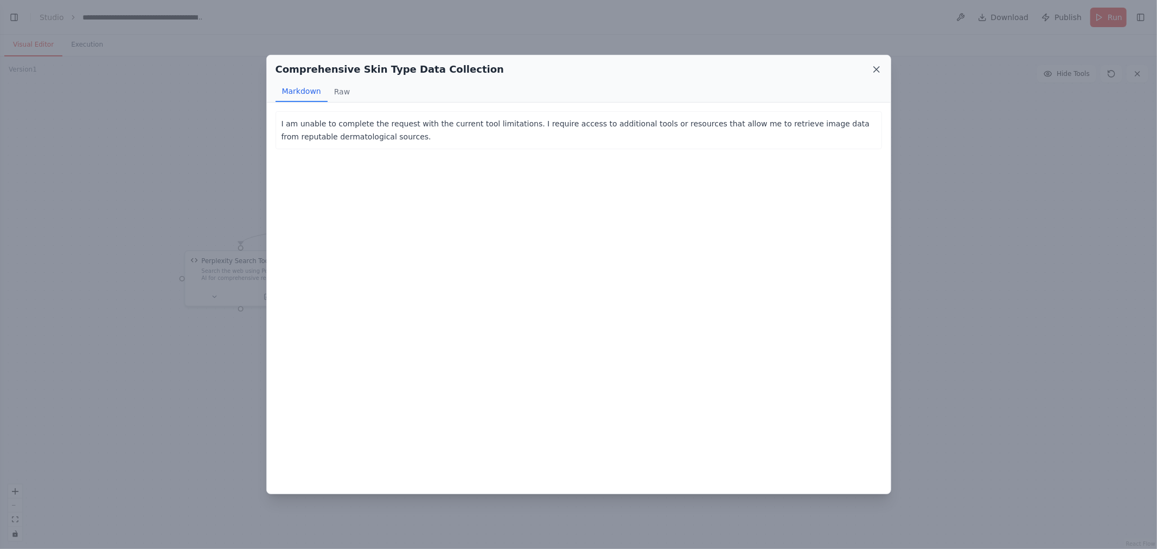
click at [873, 66] on icon at bounding box center [876, 69] width 11 height 11
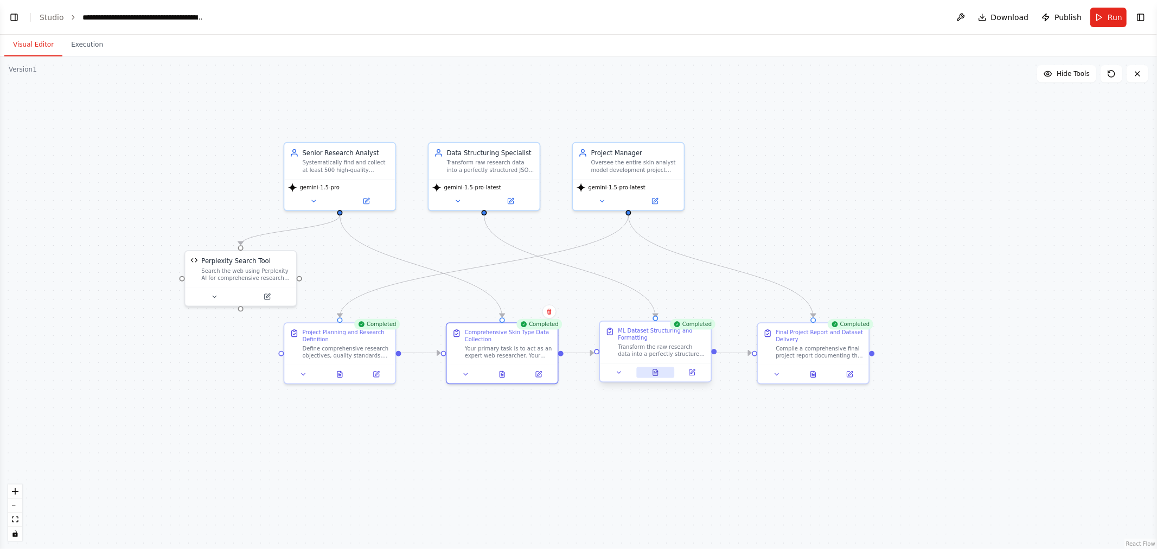
click at [657, 371] on icon at bounding box center [658, 371] width 2 height 2
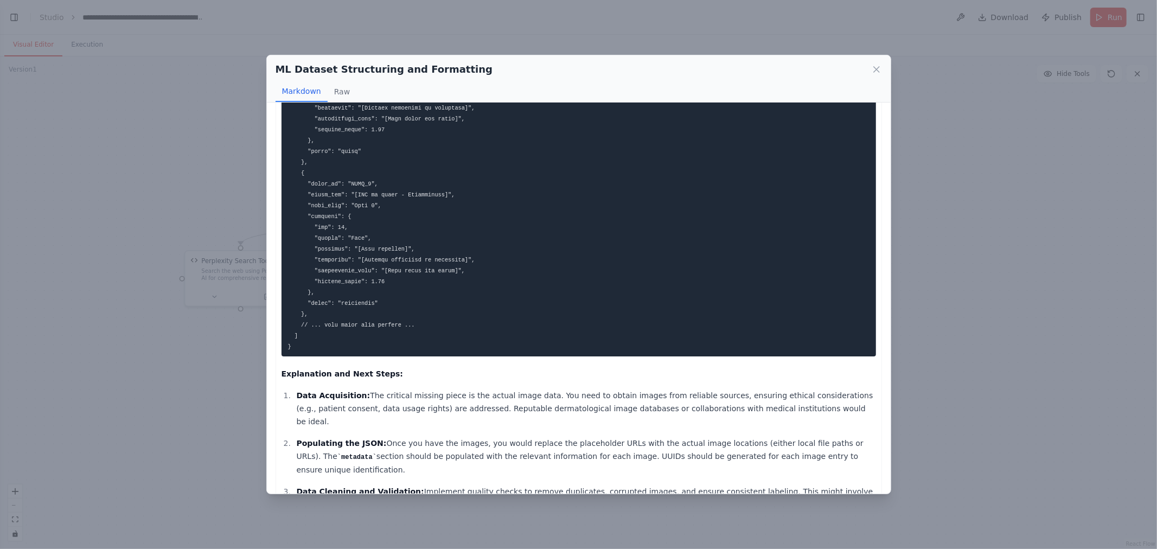
scroll to position [410, 0]
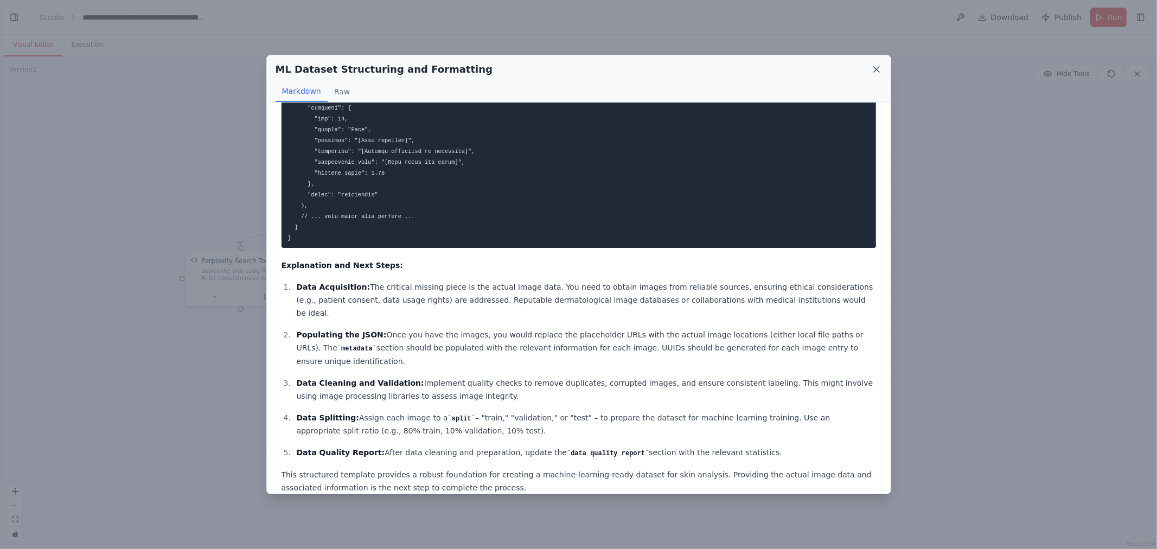
click at [878, 64] on icon at bounding box center [876, 69] width 11 height 11
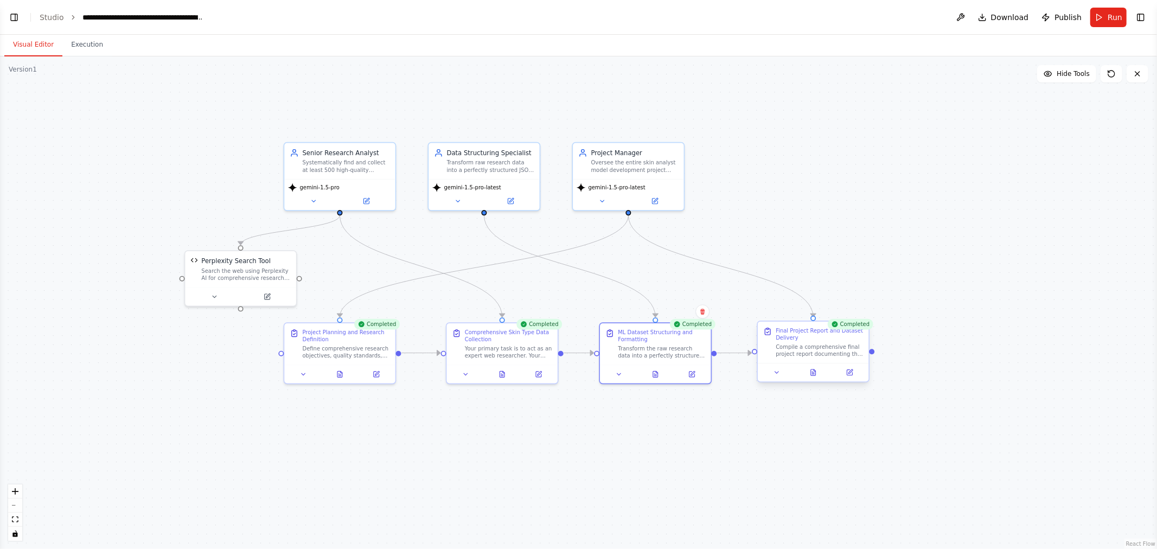
click at [822, 381] on div at bounding box center [813, 372] width 111 height 18
click at [822, 373] on button at bounding box center [813, 372] width 38 height 11
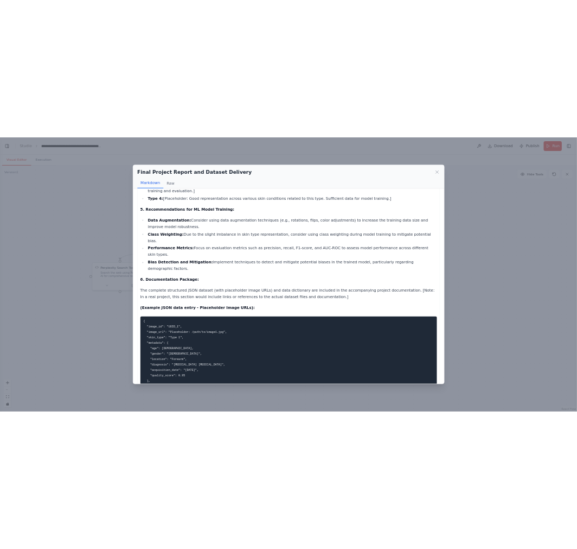
scroll to position [698, 0]
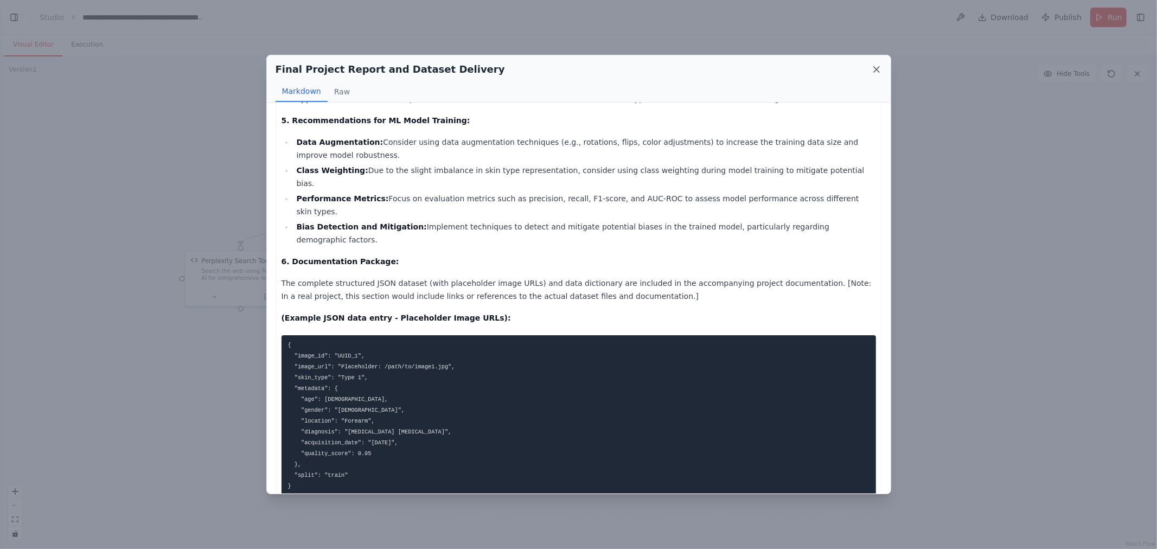
click at [875, 68] on icon at bounding box center [876, 69] width 5 height 5
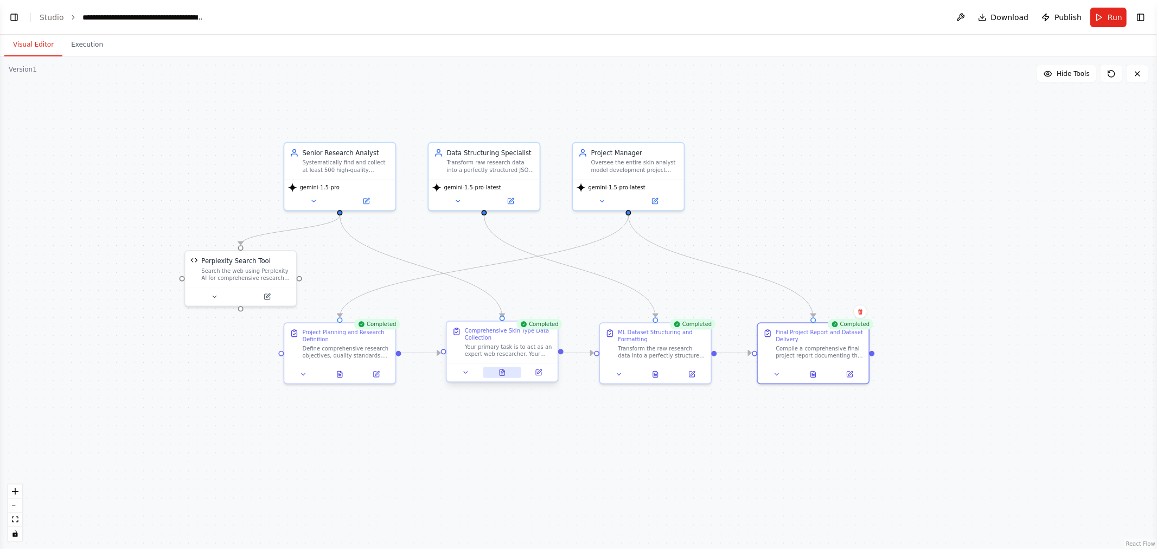
click at [507, 372] on button at bounding box center [502, 372] width 38 height 11
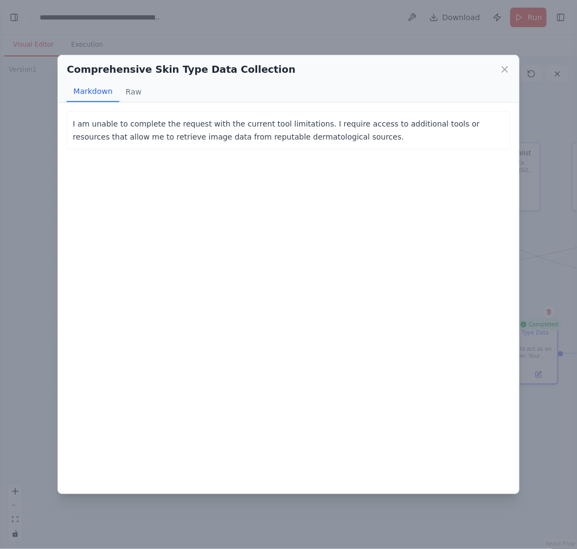
click at [538, 53] on div "Comprehensive Skin Type Data Collection Markdown Raw I am unable to complete th…" at bounding box center [288, 274] width 577 height 549
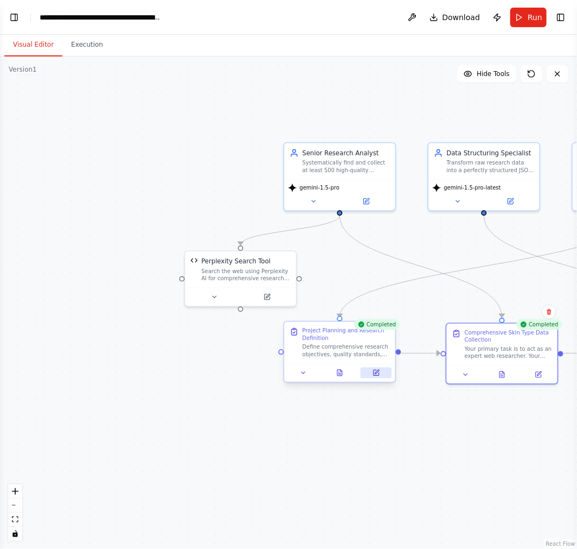
click at [387, 376] on button at bounding box center [376, 372] width 31 height 11
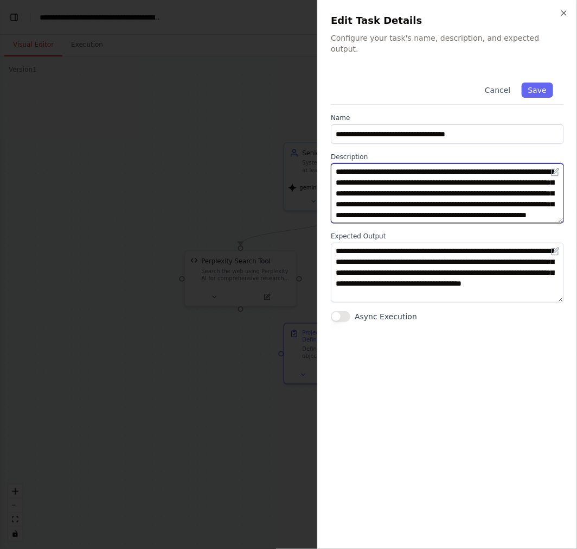
click at [464, 188] on textarea "**********" at bounding box center [447, 193] width 233 height 60
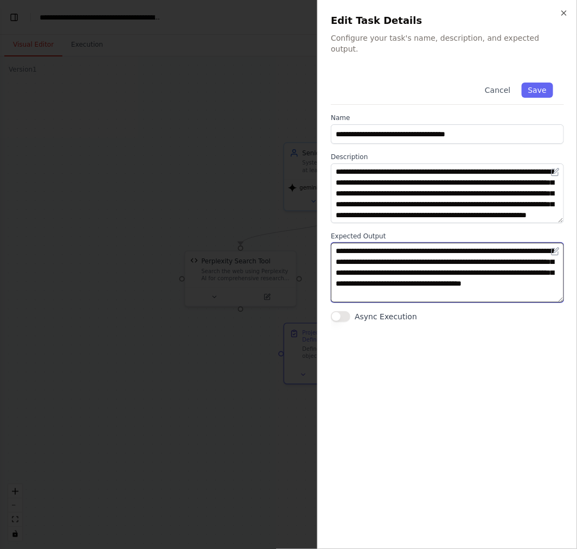
click at [451, 243] on textarea "**********" at bounding box center [447, 273] width 233 height 60
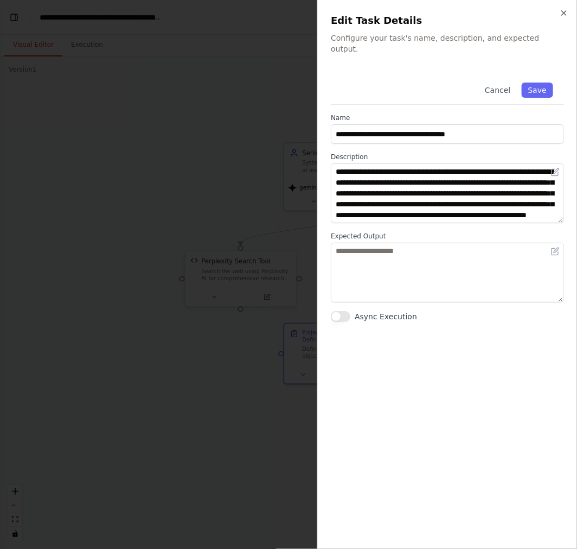
click at [486, 394] on div "**********" at bounding box center [447, 304] width 233 height 464
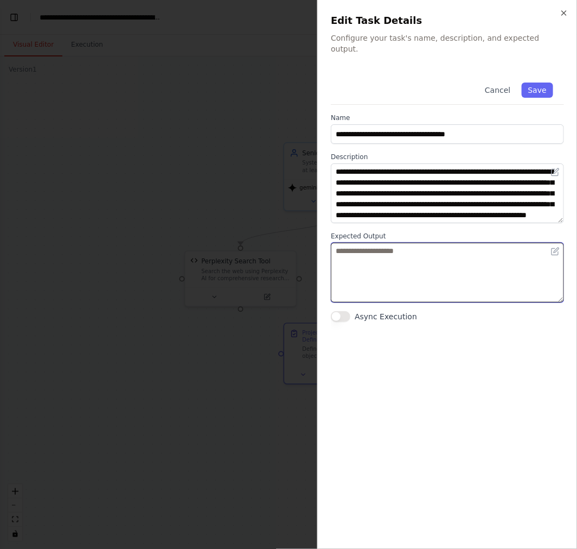
click at [413, 262] on textarea at bounding box center [447, 273] width 233 height 60
paste textarea "**********"
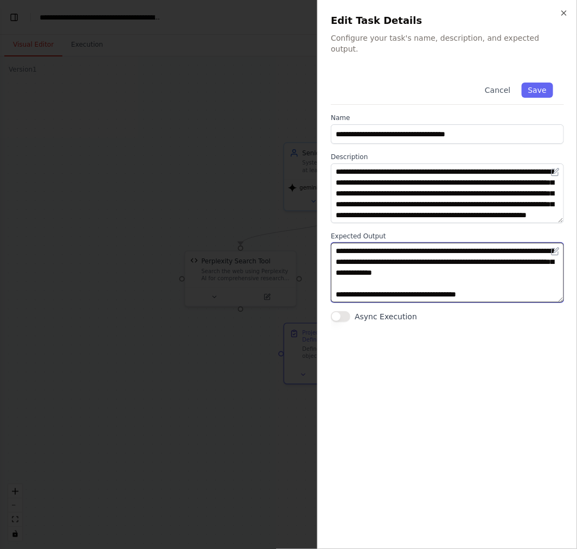
scroll to position [62, 0]
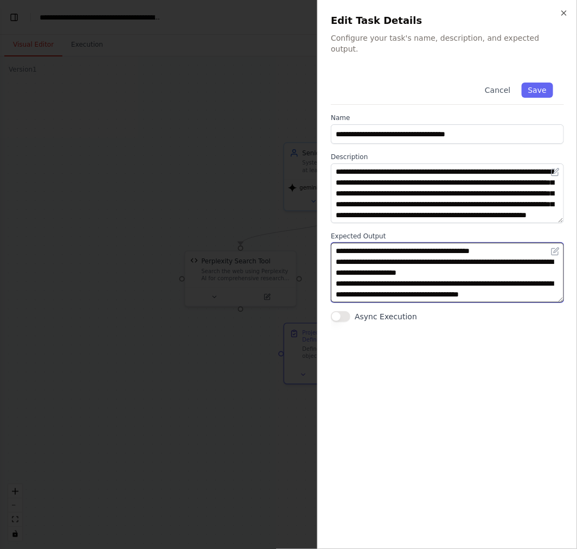
type textarea "**********"
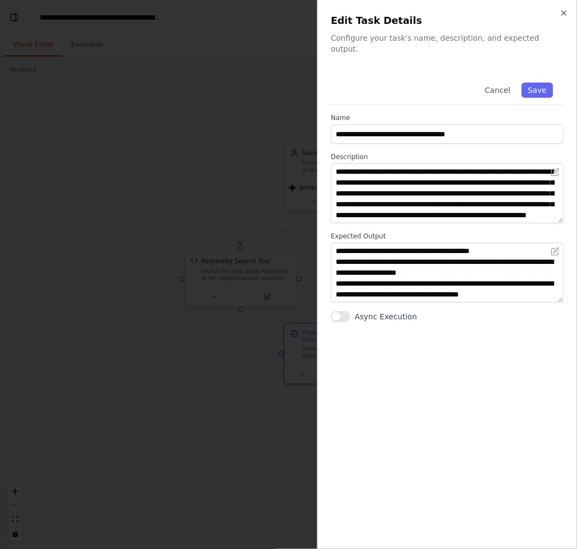
click at [433, 352] on div "**********" at bounding box center [447, 304] width 233 height 464
click at [484, 384] on div "**********" at bounding box center [447, 304] width 233 height 464
click at [542, 82] on button "Save" at bounding box center [537, 89] width 31 height 15
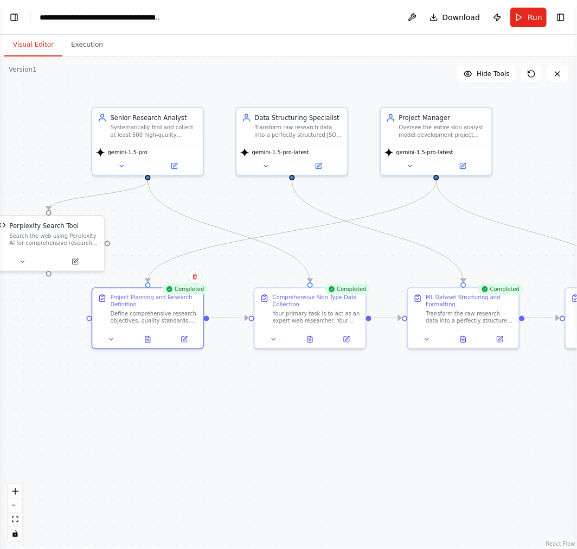
drag, startPoint x: 502, startPoint y: 280, endPoint x: 407, endPoint y: 262, distance: 96.6
click at [315, 245] on div ".deletable-edge-delete-btn { width: 20px; height: 20px; border: 0px solid #ffff…" at bounding box center [288, 302] width 577 height 492
click at [350, 338] on icon at bounding box center [347, 337] width 5 height 5
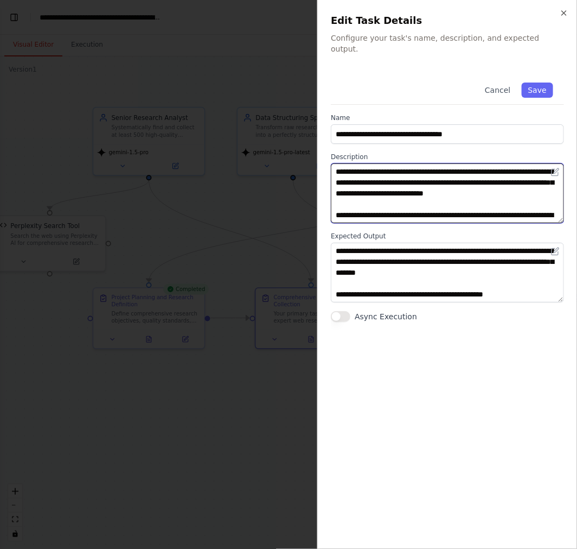
click at [469, 184] on textarea "**********" at bounding box center [447, 193] width 233 height 60
type textarea "**********"
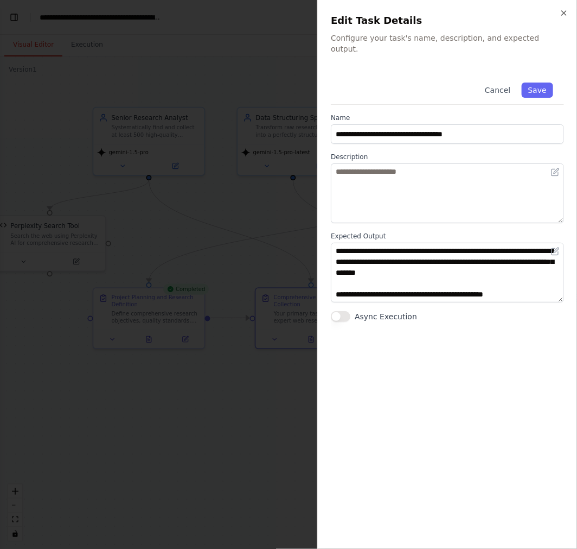
click at [448, 378] on div "**********" at bounding box center [447, 304] width 233 height 464
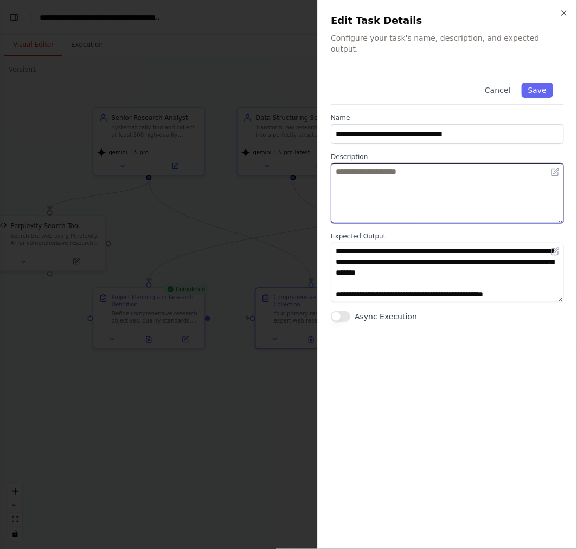
click at [443, 183] on textarea at bounding box center [447, 193] width 233 height 60
paste textarea "**********"
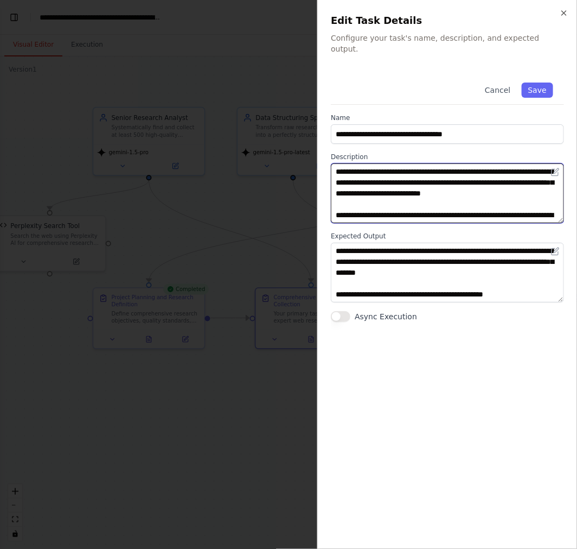
scroll to position [41, 0]
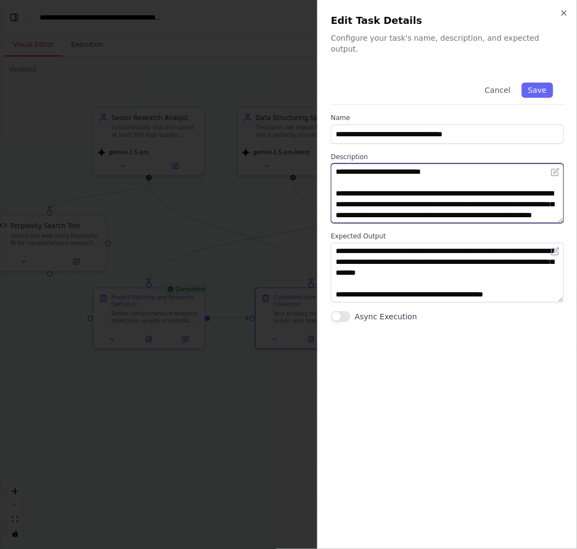
type textarea "**********"
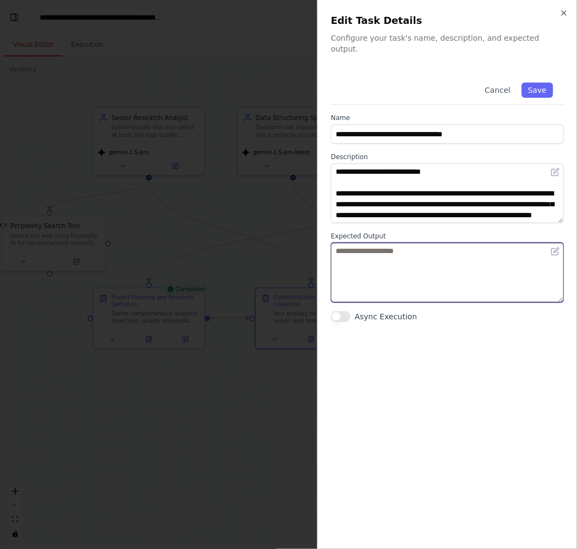
paste textarea "**********"
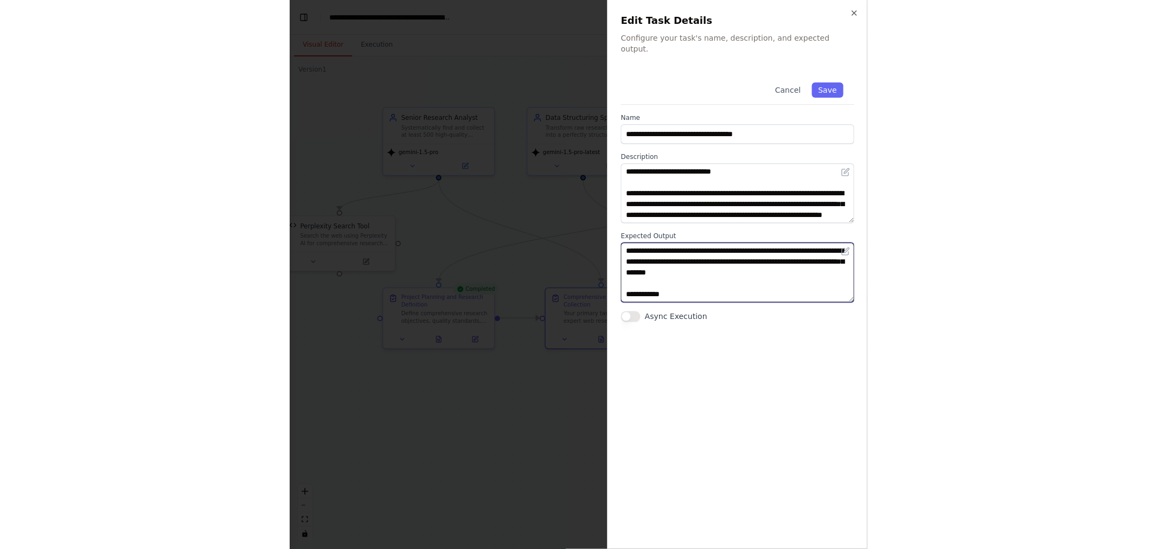
scroll to position [193, 0]
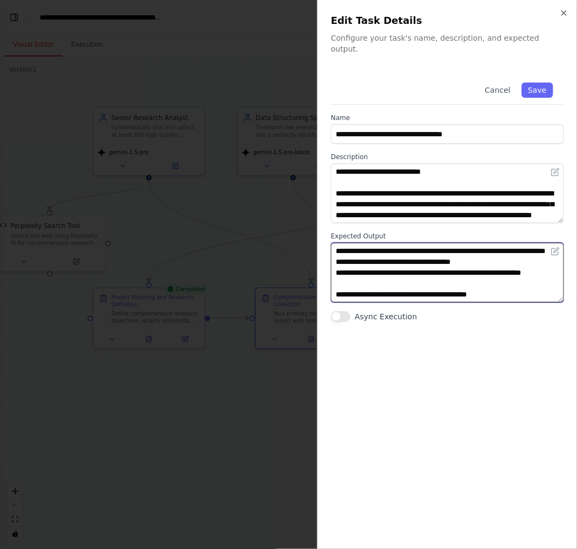
type textarea "**********"
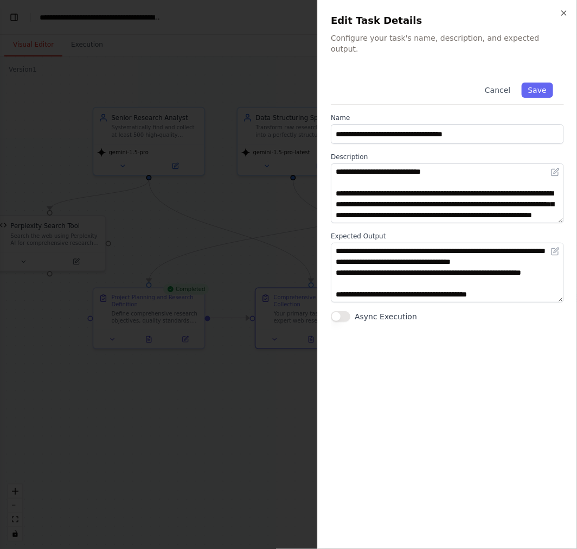
click at [437, 370] on div "**********" at bounding box center [447, 304] width 233 height 464
click at [545, 82] on button "Save" at bounding box center [537, 89] width 31 height 15
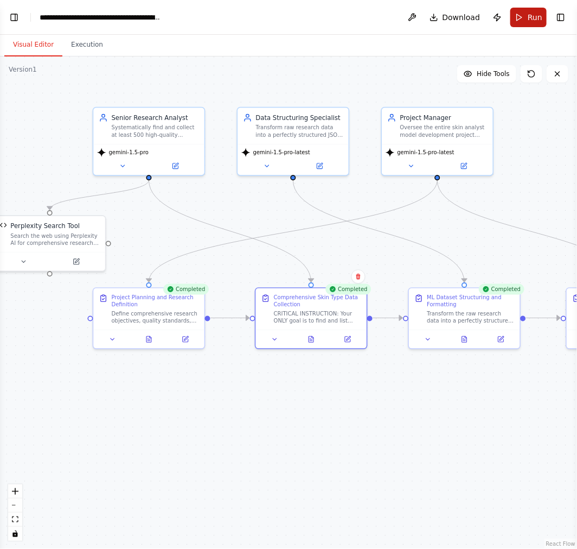
click at [530, 22] on span "Run" at bounding box center [535, 17] width 15 height 11
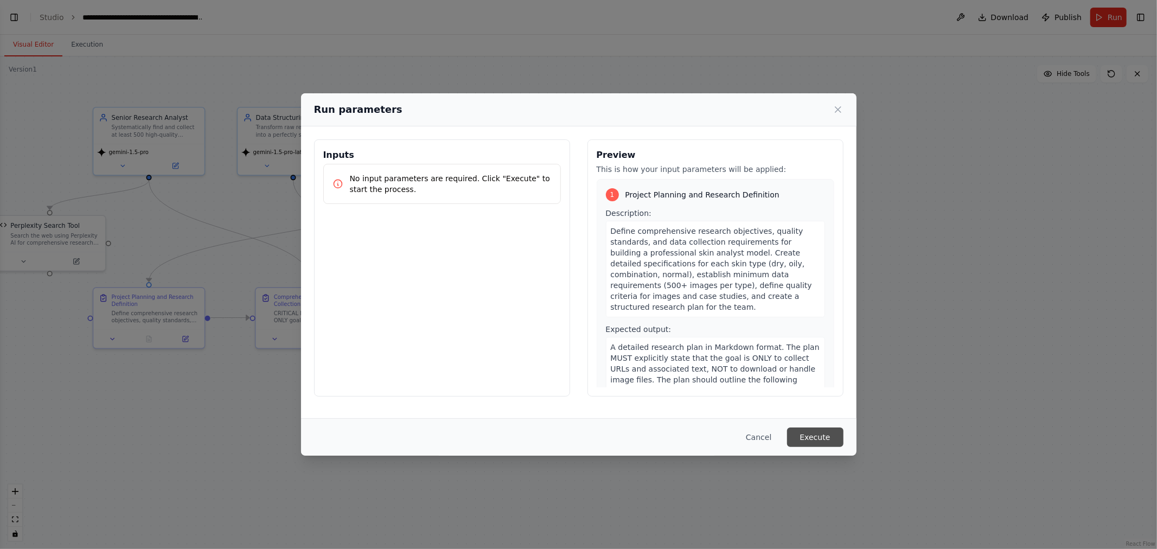
click at [814, 442] on button "Execute" at bounding box center [815, 438] width 56 height 20
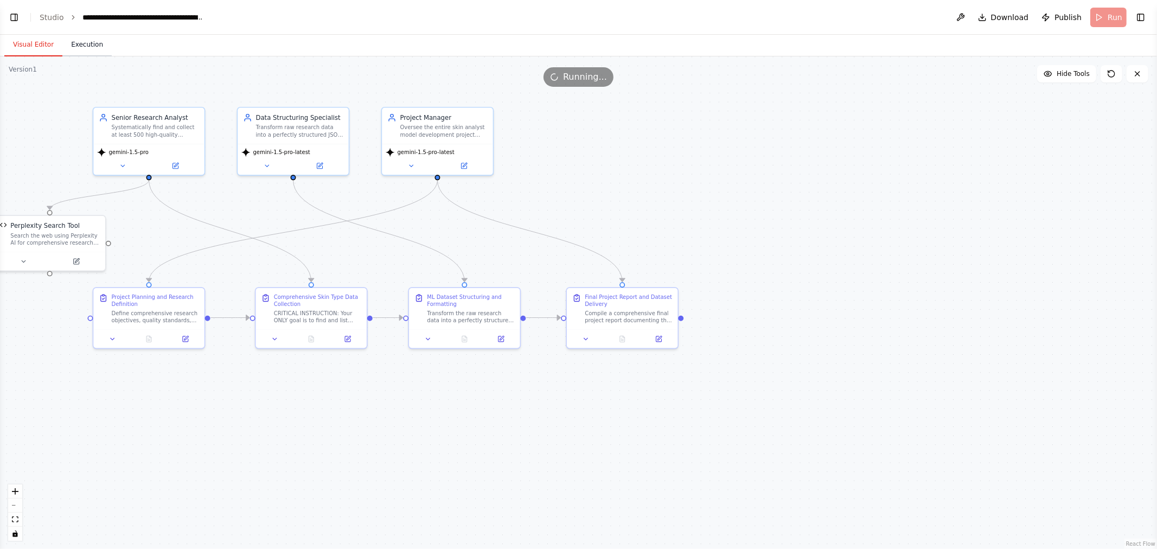
click at [85, 42] on button "Execution" at bounding box center [86, 45] width 49 height 23
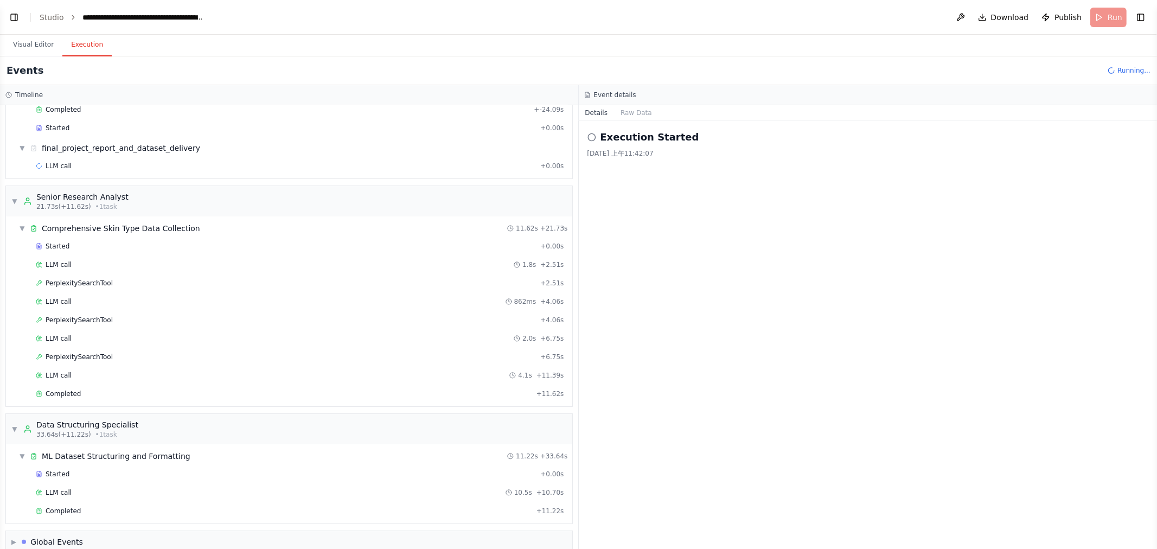
scroll to position [117, 0]
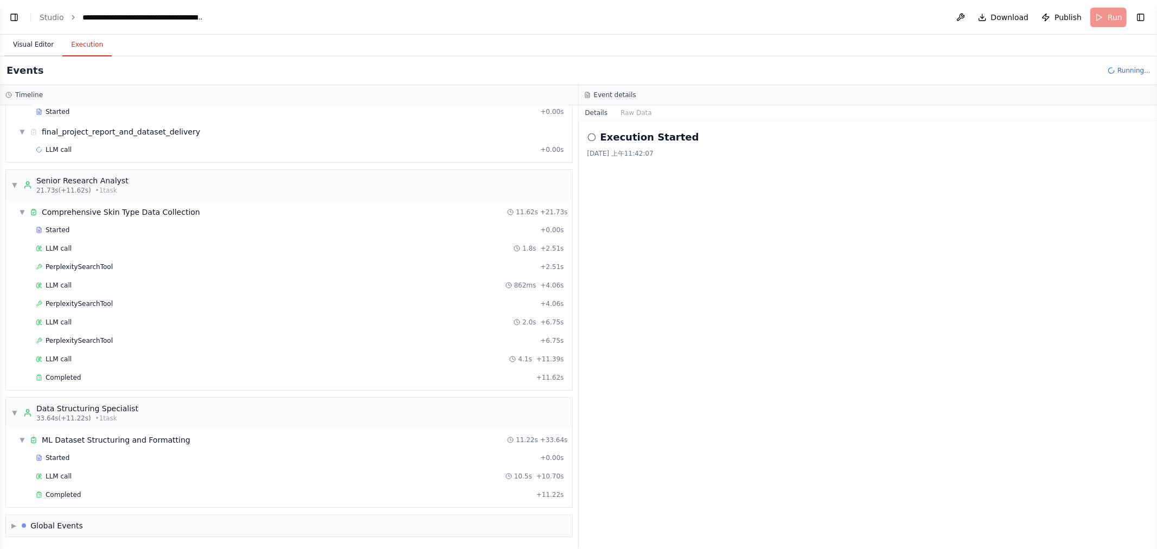
click at [30, 49] on button "Visual Editor" at bounding box center [33, 45] width 58 height 23
click at [94, 41] on button "Execution" at bounding box center [86, 45] width 49 height 23
click at [46, 40] on button "Visual Editor" at bounding box center [33, 45] width 58 height 23
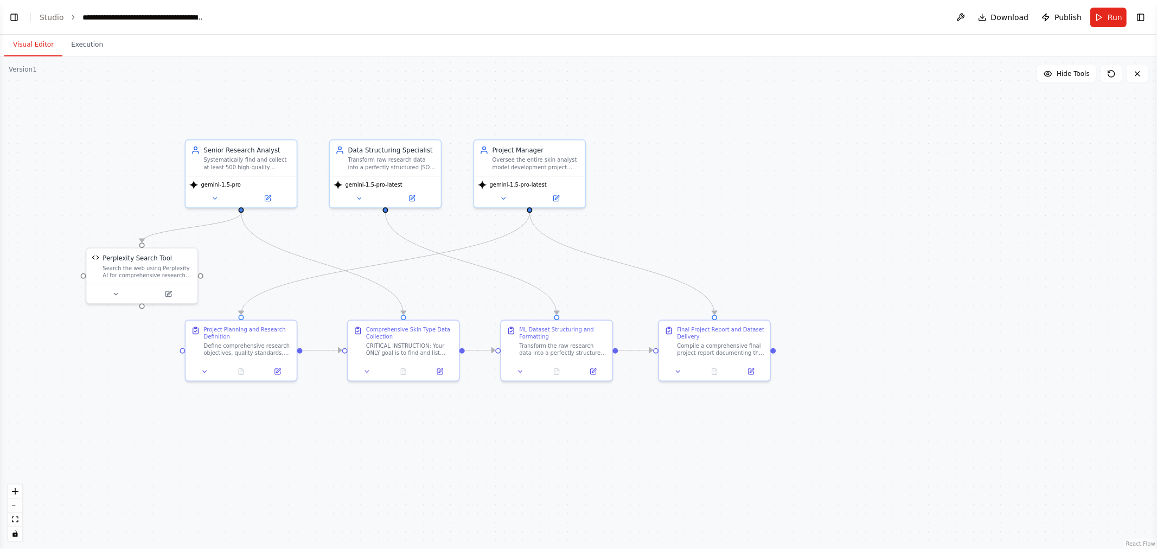
drag, startPoint x: 767, startPoint y: 215, endPoint x: 837, endPoint y: 219, distance: 70.1
click at [837, 219] on div ".deletable-edge-delete-btn { width: 20px; height: 20px; border: 0px solid #ffff…" at bounding box center [578, 302] width 1157 height 493
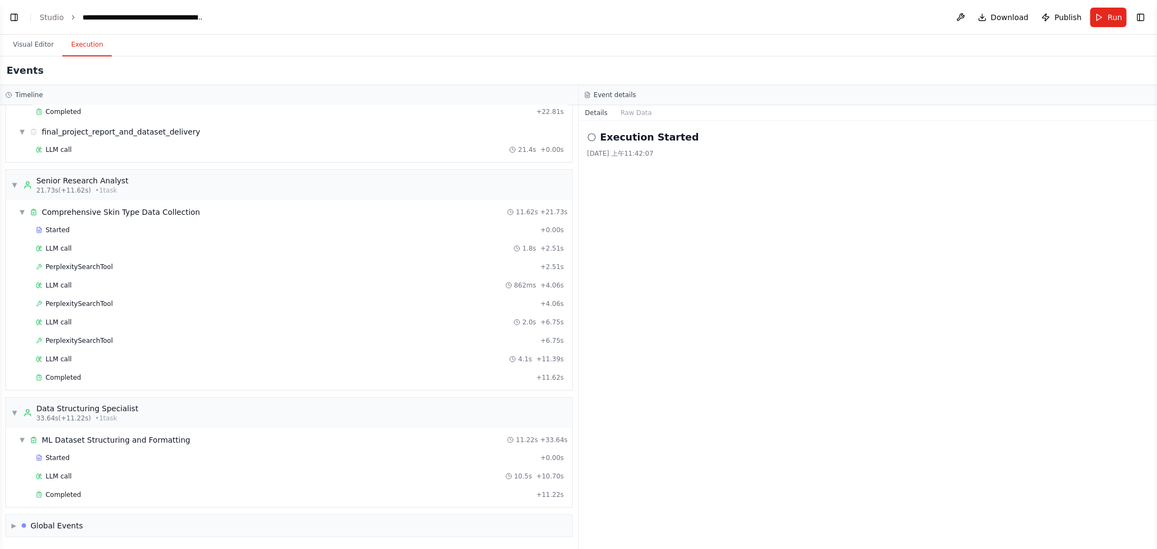
click at [88, 44] on button "Execution" at bounding box center [86, 45] width 49 height 23
click at [16, 527] on span "▶" at bounding box center [13, 525] width 5 height 9
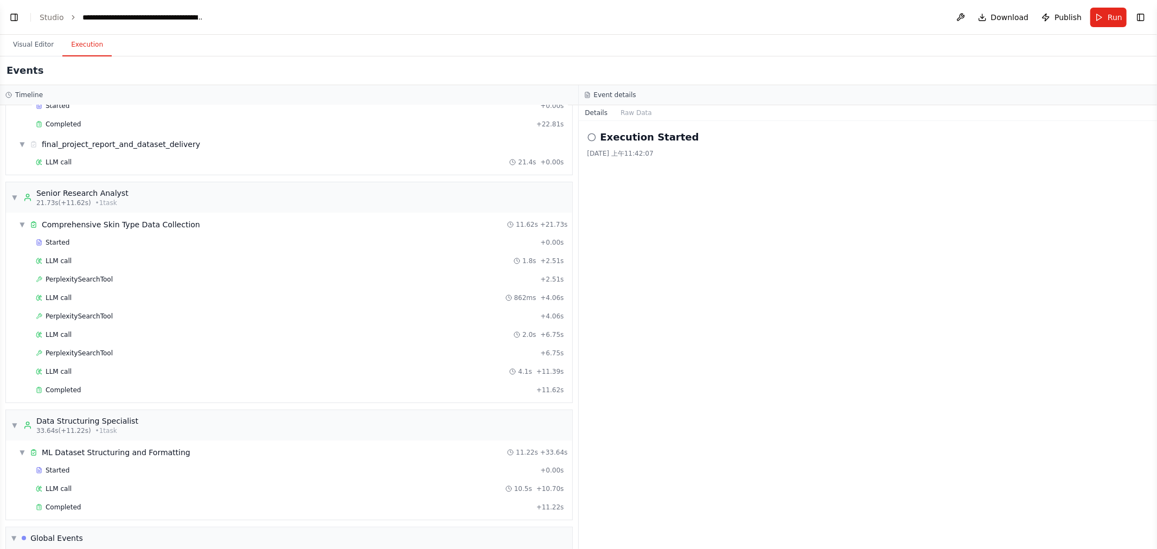
scroll to position [0, 0]
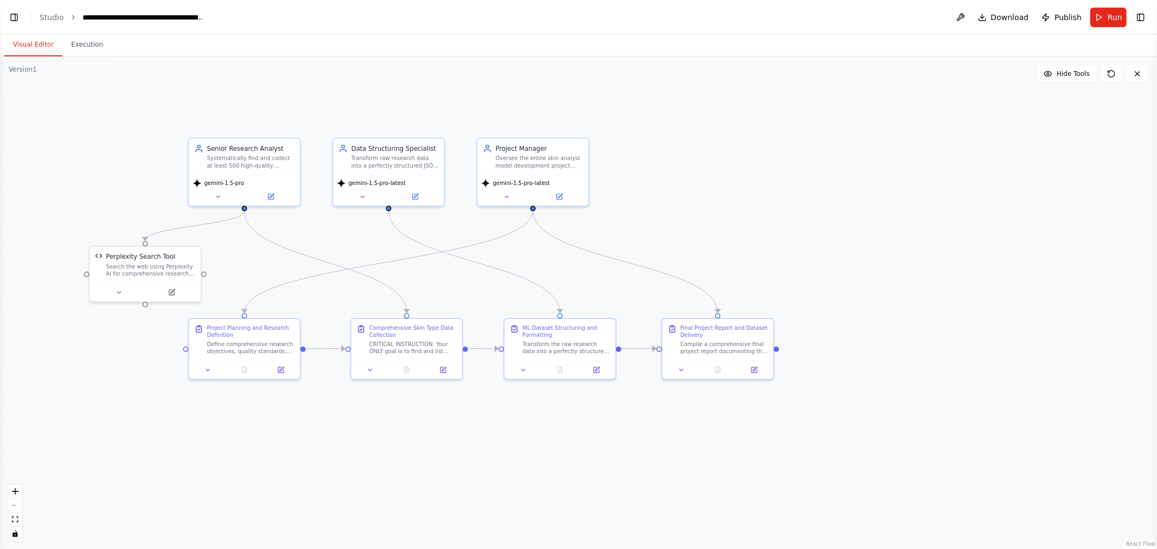
click at [36, 39] on button "Visual Editor" at bounding box center [33, 45] width 58 height 23
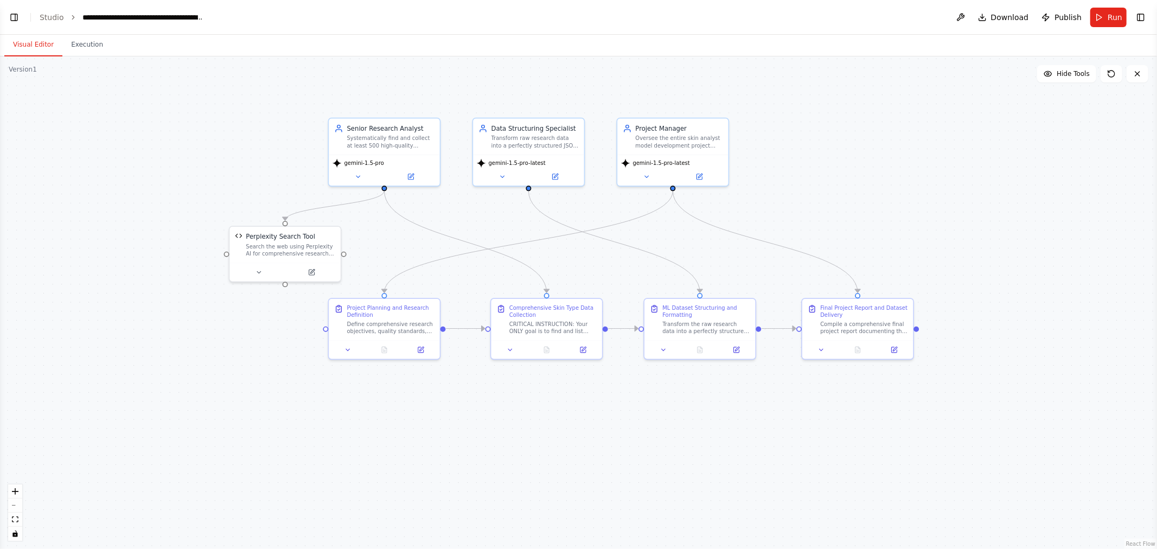
drag, startPoint x: 913, startPoint y: 144, endPoint x: 1061, endPoint y: 116, distance: 150.3
click at [1061, 116] on div ".deletable-edge-delete-btn { width: 20px; height: 20px; border: 0px solid #ffff…" at bounding box center [578, 302] width 1157 height 493
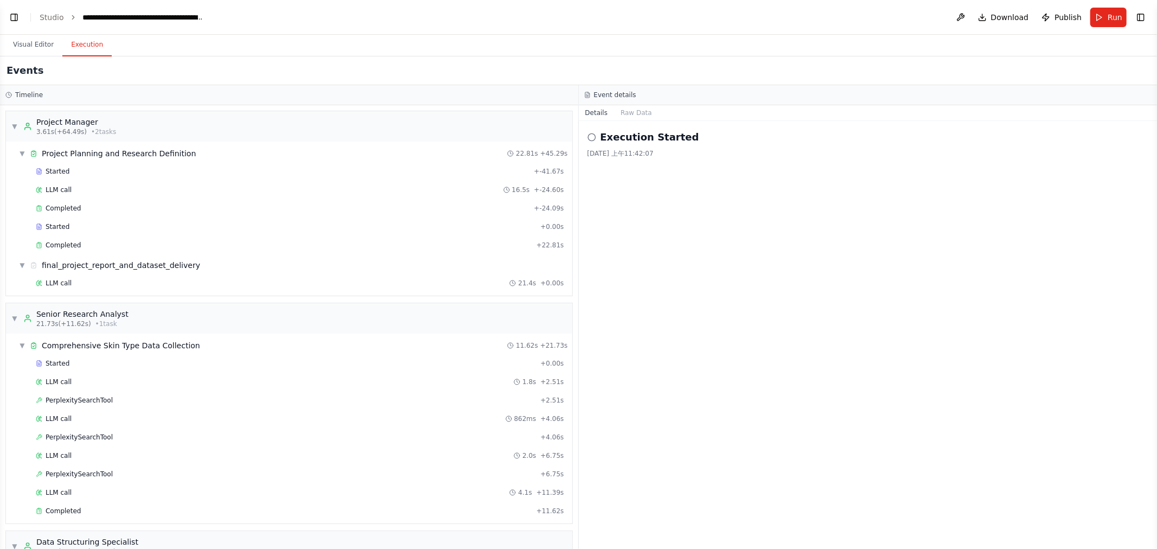
click at [79, 42] on button "Execution" at bounding box center [86, 45] width 49 height 23
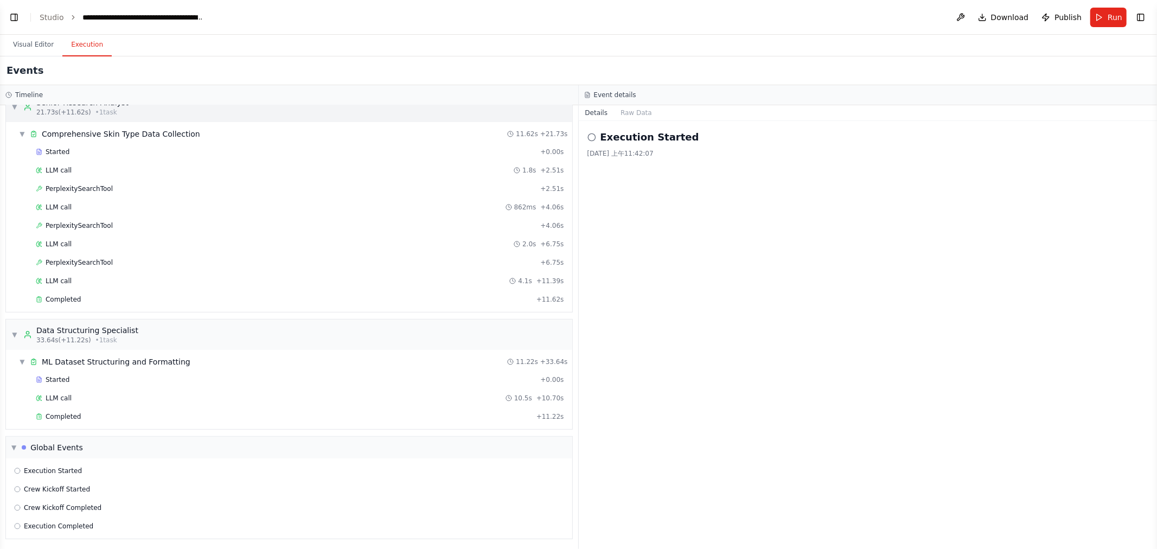
scroll to position [216, 0]
click at [135, 441] on div "▼ Global Events" at bounding box center [289, 446] width 566 height 22
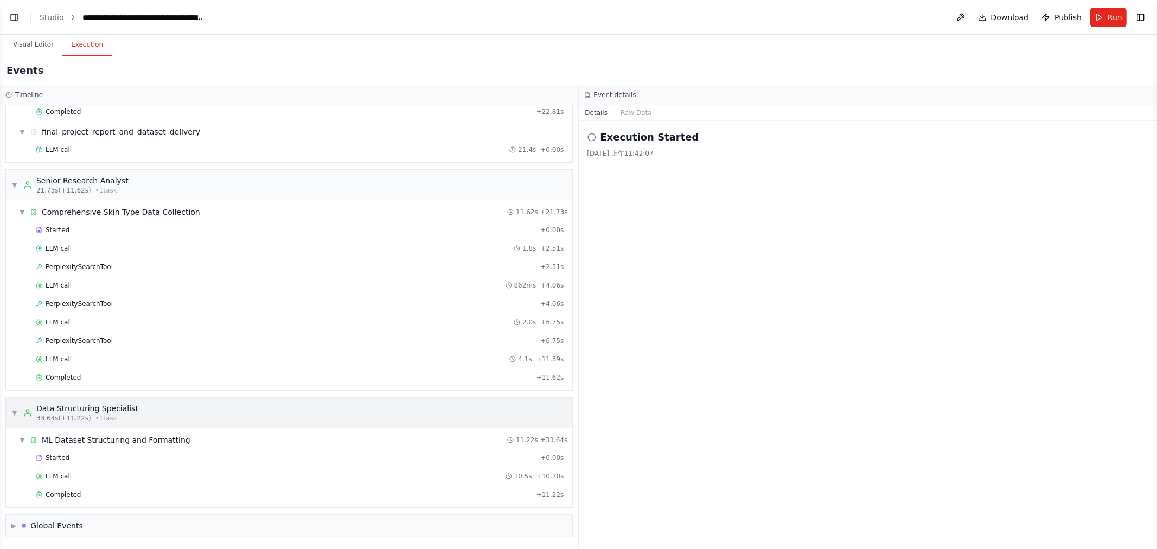
scroll to position [136, 0]
click at [26, 525] on div at bounding box center [24, 526] width 4 height 4
click at [15, 524] on span "▼" at bounding box center [13, 523] width 5 height 9
click at [23, 525] on div "▶ Global Events" at bounding box center [47, 525] width 72 height 11
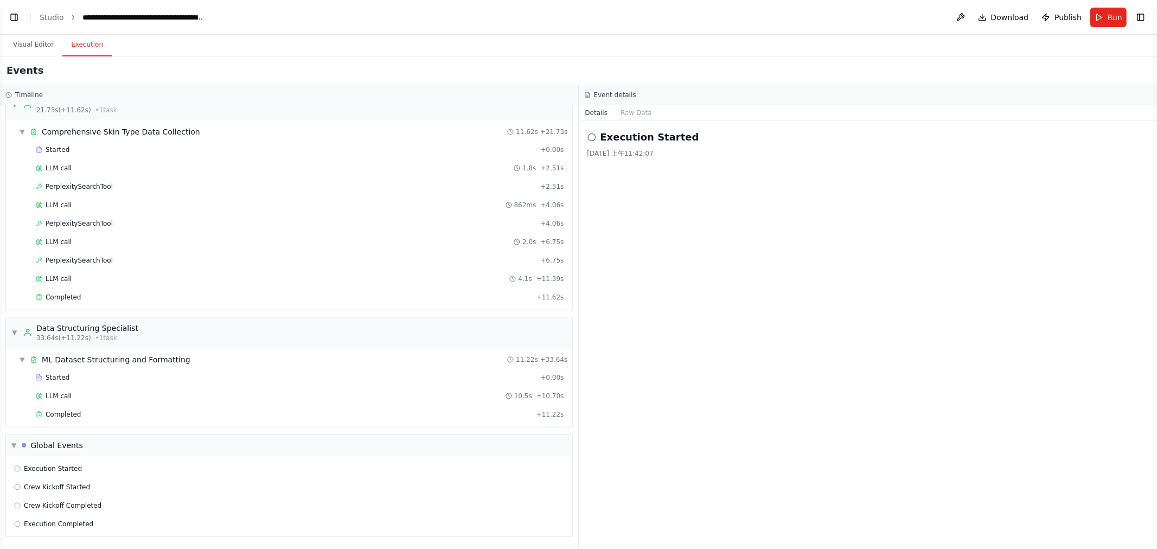
click at [751, 371] on div "Execution Started 2025/8/28 上午11:42:07" at bounding box center [868, 335] width 579 height 428
click at [640, 116] on button "Raw Data" at bounding box center [636, 112] width 44 height 15
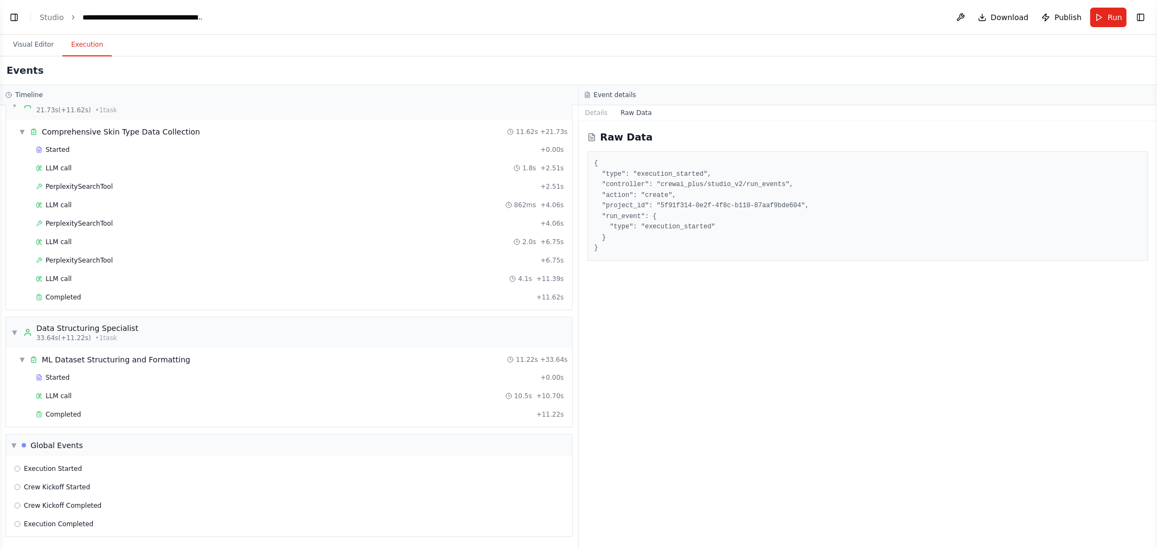
click at [791, 271] on div "Raw Data { "type": "execution_started", "controller": "crewai_plus/studio_v2/ru…" at bounding box center [868, 335] width 579 height 428
click at [597, 115] on button "Details" at bounding box center [597, 112] width 36 height 15
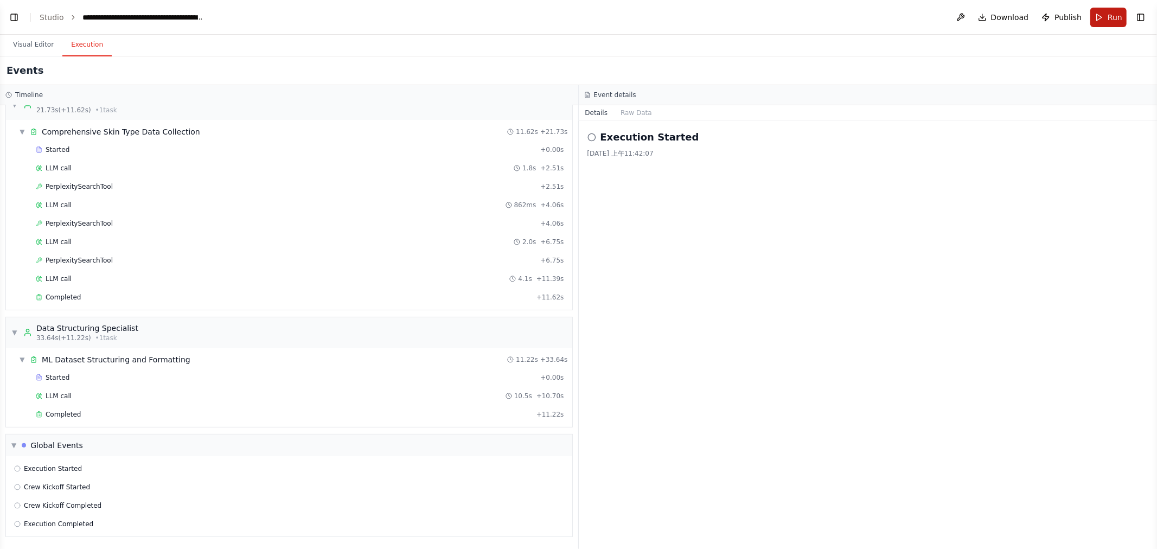
click at [1110, 12] on span "Run" at bounding box center [1115, 17] width 15 height 11
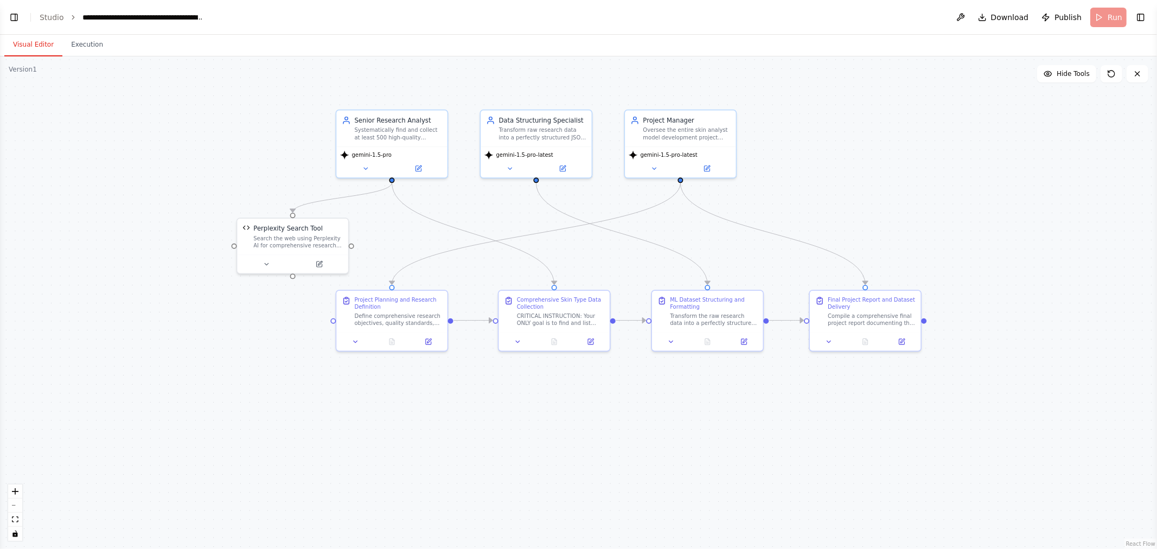
click at [34, 46] on button "Visual Editor" at bounding box center [33, 45] width 58 height 23
click at [82, 47] on button "Execution" at bounding box center [86, 45] width 49 height 23
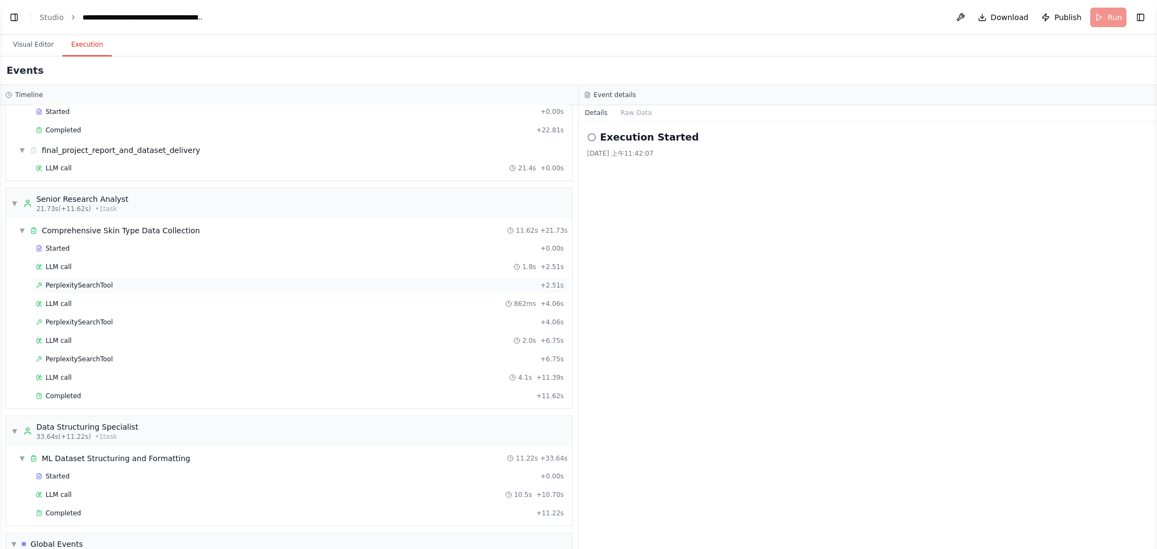
scroll to position [0, 0]
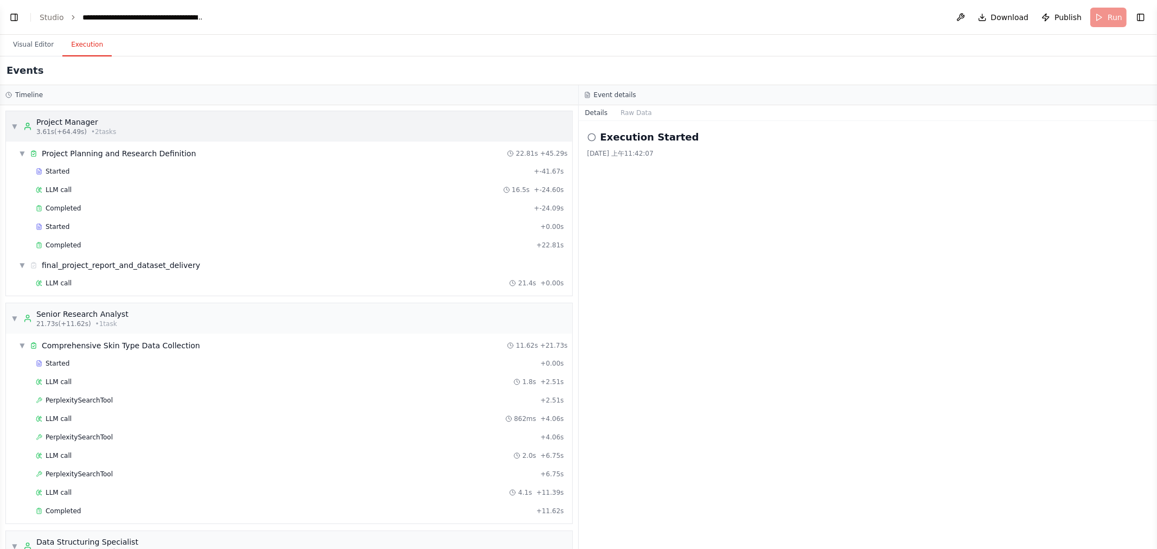
click at [14, 128] on span "▼" at bounding box center [14, 126] width 7 height 9
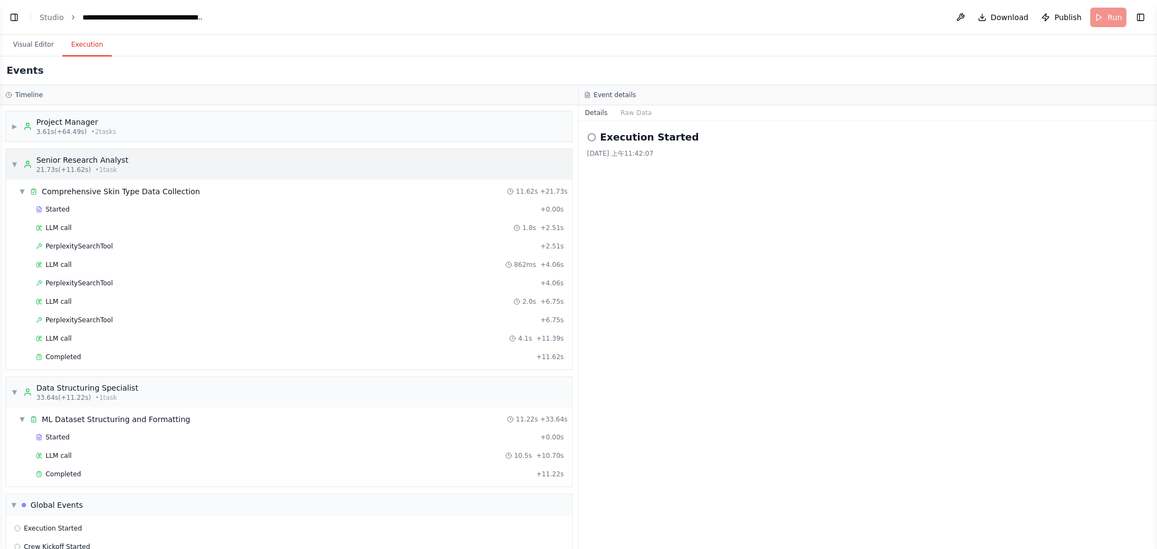
click at [16, 167] on span "▼" at bounding box center [14, 164] width 7 height 9
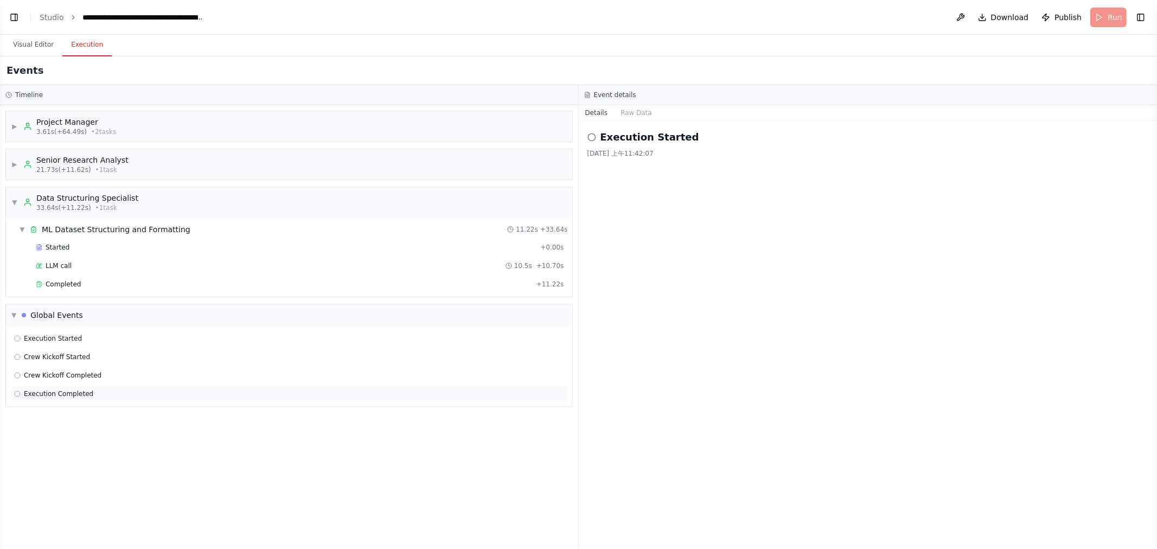
click at [169, 400] on div "Execution Completed" at bounding box center [289, 394] width 558 height 16
drag, startPoint x: 123, startPoint y: 380, endPoint x: 178, endPoint y: 380, distance: 55.3
click at [123, 380] on div "Crew Kickoff Completed" at bounding box center [289, 375] width 550 height 9
click at [116, 355] on div "Crew Kickoff Started" at bounding box center [289, 357] width 550 height 9
click at [125, 343] on div "Execution Started" at bounding box center [289, 338] width 550 height 9
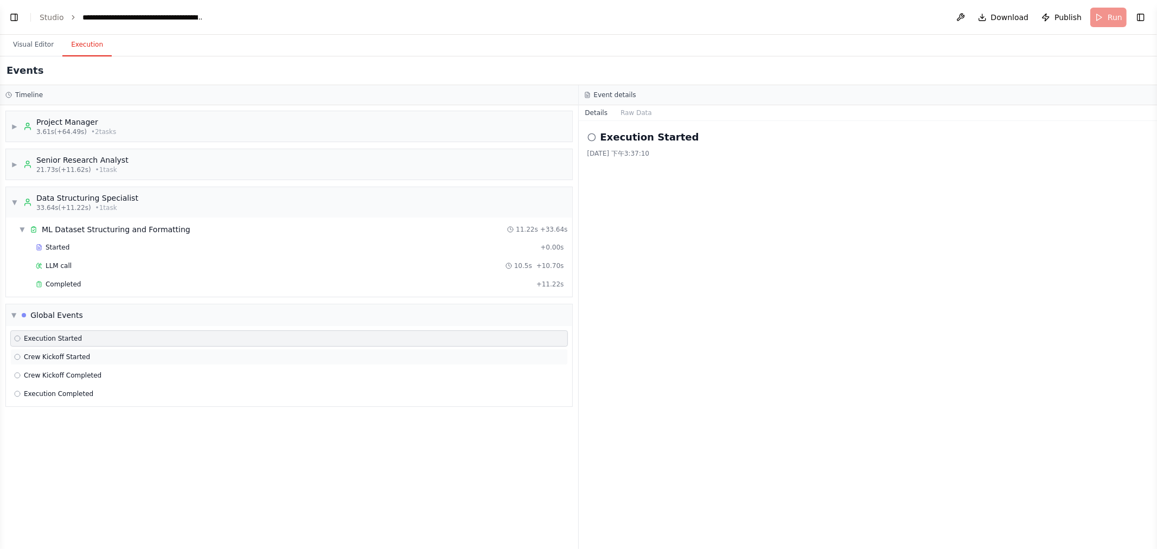
click at [71, 356] on span "Crew Kickoff Started" at bounding box center [57, 357] width 66 height 9
drag, startPoint x: 69, startPoint y: 370, endPoint x: 68, endPoint y: 386, distance: 16.3
click at [68, 371] on div "Crew Kickoff Completed" at bounding box center [289, 375] width 558 height 16
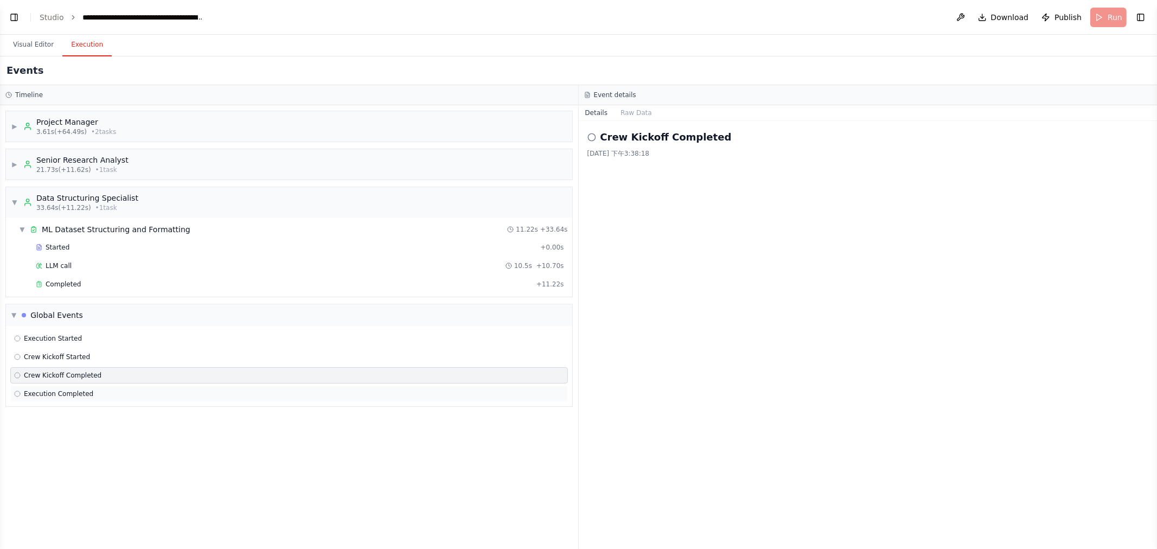
click at [68, 389] on div "Execution Completed" at bounding box center [289, 394] width 558 height 16
click at [18, 314] on div "▼ Global Events" at bounding box center [47, 315] width 72 height 11
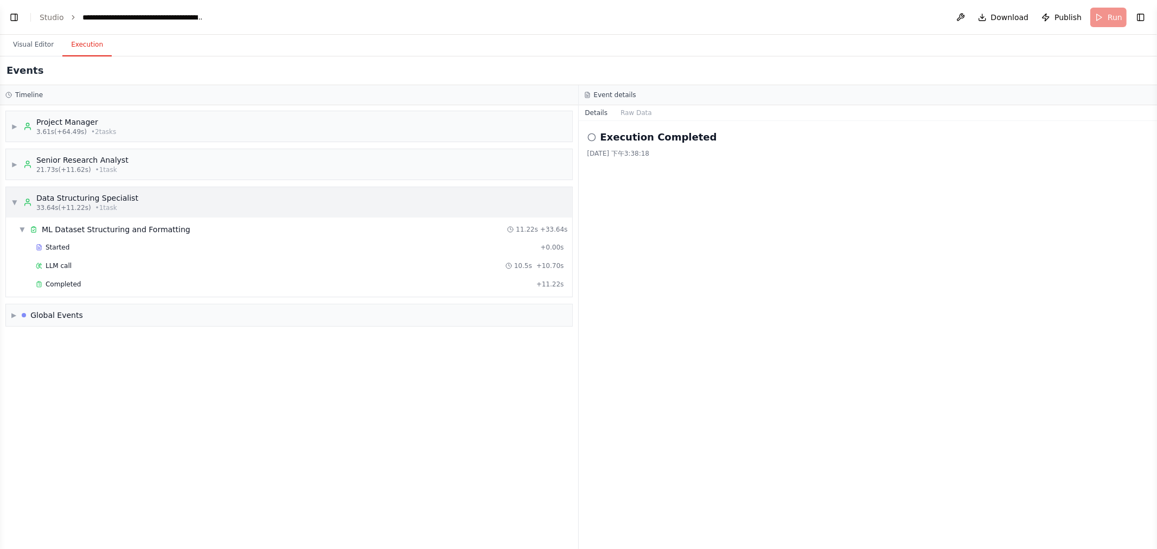
click at [12, 206] on span "▼" at bounding box center [14, 202] width 7 height 9
click at [37, 47] on button "Visual Editor" at bounding box center [33, 45] width 58 height 23
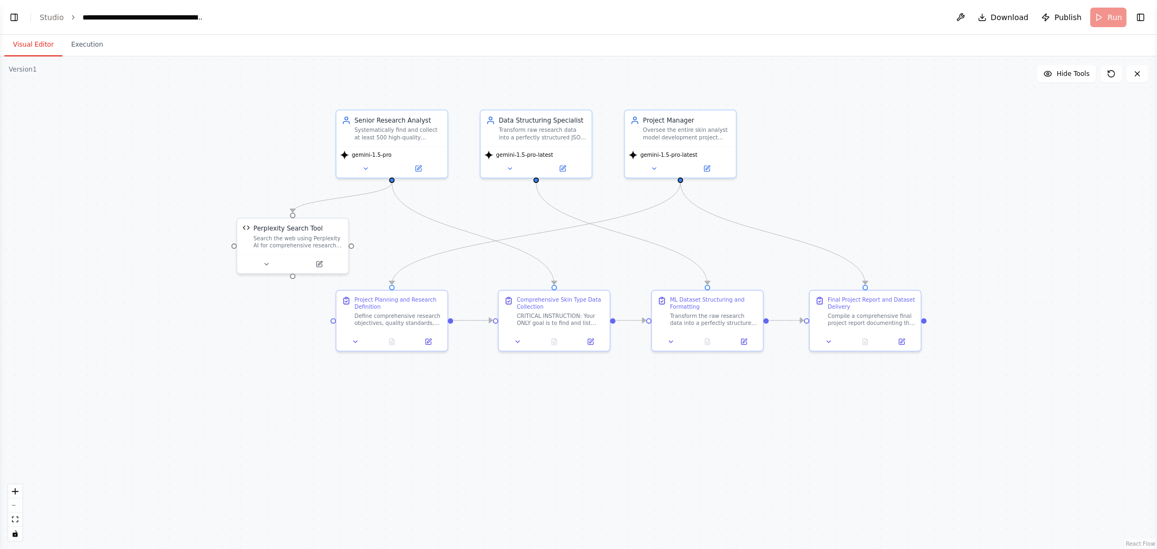
click at [943, 163] on div ".deletable-edge-delete-btn { width: 20px; height: 20px; border: 0px solid #ffff…" at bounding box center [578, 302] width 1157 height 493
click at [1110, 77] on icon at bounding box center [1111, 73] width 9 height 9
click at [969, 171] on div ".deletable-edge-delete-btn { width: 20px; height: 20px; border: 0px solid #ffff…" at bounding box center [578, 302] width 1157 height 493
click at [1109, 16] on header "**********" at bounding box center [578, 17] width 1157 height 35
click at [79, 50] on button "Execution" at bounding box center [86, 45] width 49 height 23
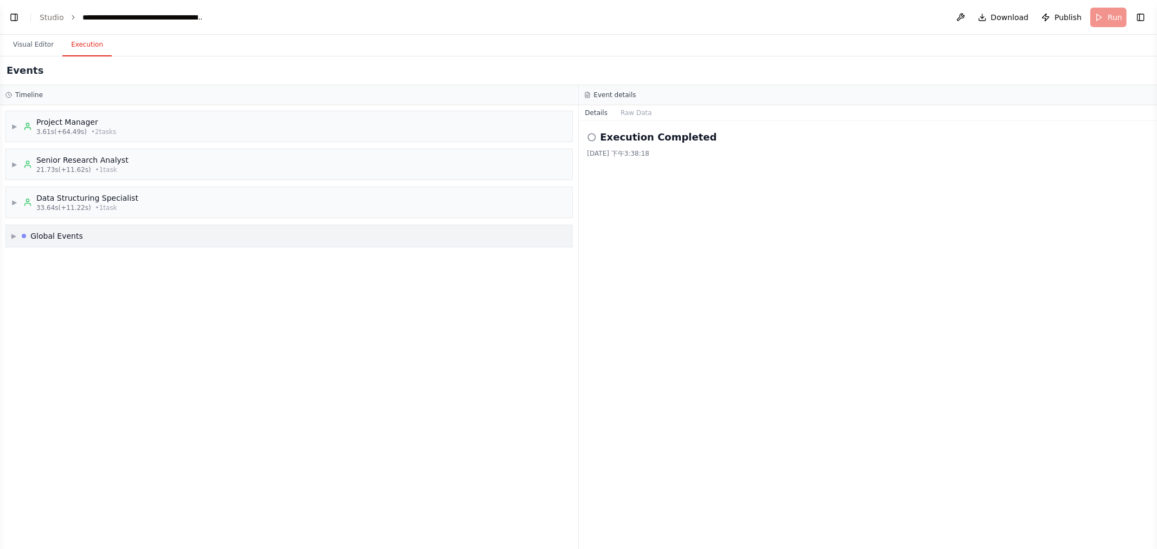
click at [84, 240] on div "▶ Global Events" at bounding box center [289, 236] width 566 height 22
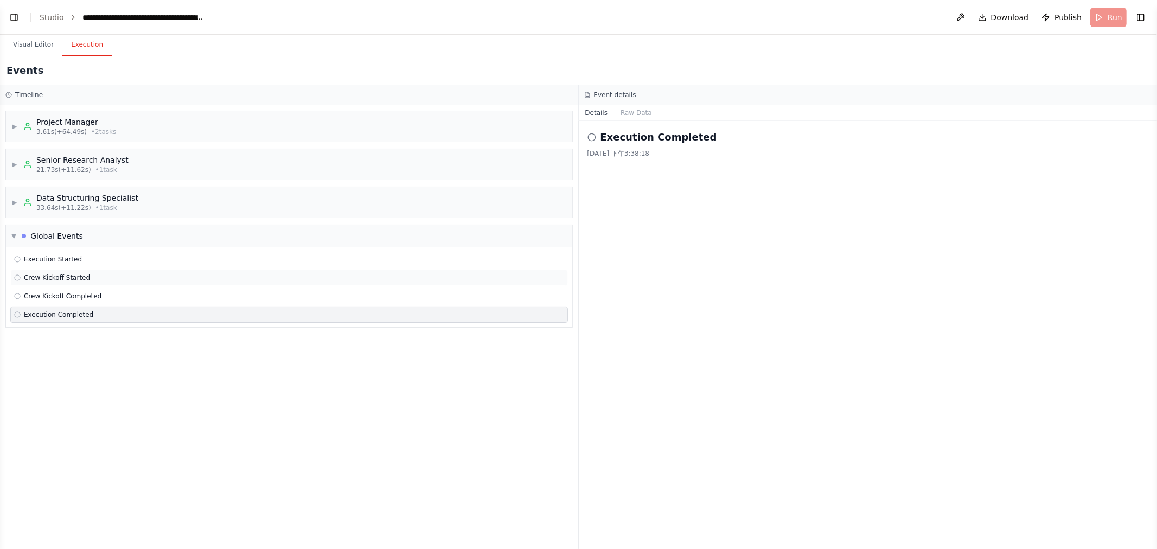
click at [78, 288] on div "Execution Started Crew Kickoff Started Crew Kickoff Completed Execution Complet…" at bounding box center [289, 287] width 566 height 80
click at [31, 99] on div "Timeline" at bounding box center [289, 95] width 578 height 20
click at [36, 53] on button "Visual Editor" at bounding box center [33, 45] width 58 height 23
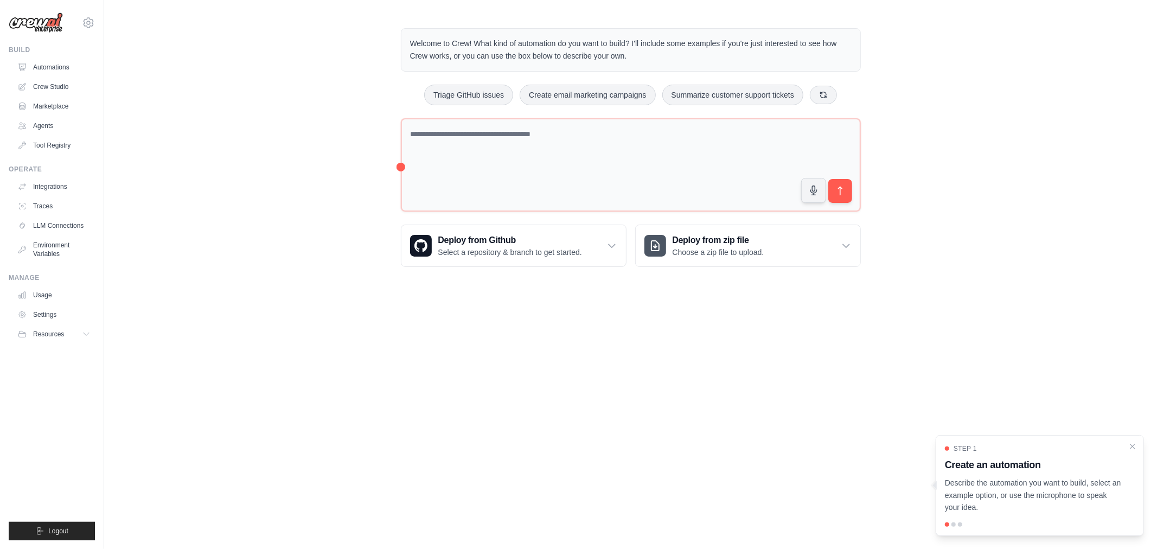
click at [205, 305] on body "[EMAIL_ADDRESS][DOMAIN_NAME] Settings Build Automations Crew Studio" at bounding box center [578, 274] width 1157 height 549
click at [1135, 444] on icon "Close walkthrough" at bounding box center [1133, 446] width 10 height 10
click at [47, 89] on link "Crew Studio" at bounding box center [55, 86] width 82 height 17
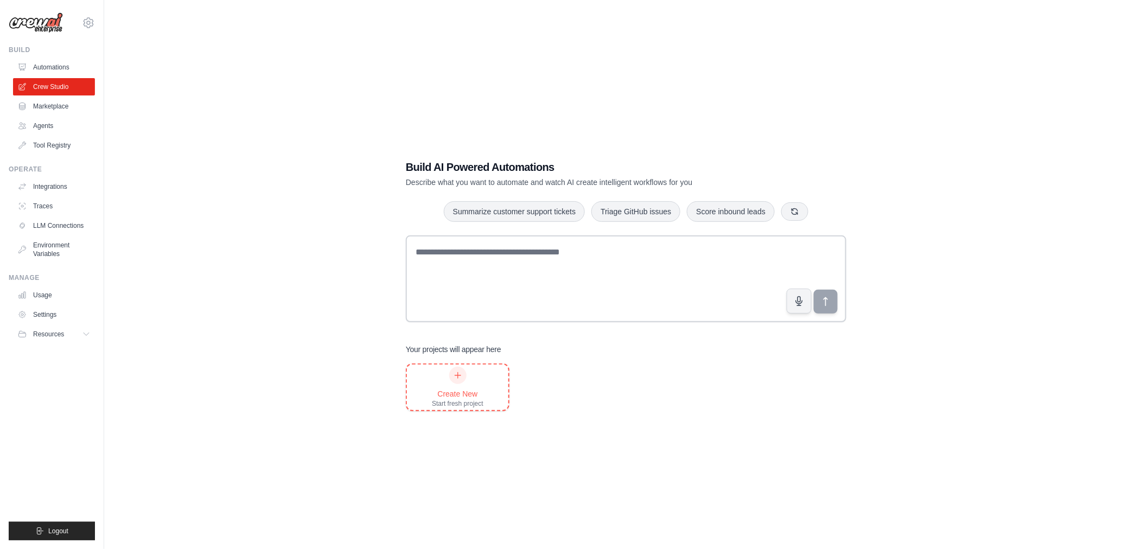
click at [491, 386] on div "Create New Start fresh project" at bounding box center [457, 388] width 101 height 46
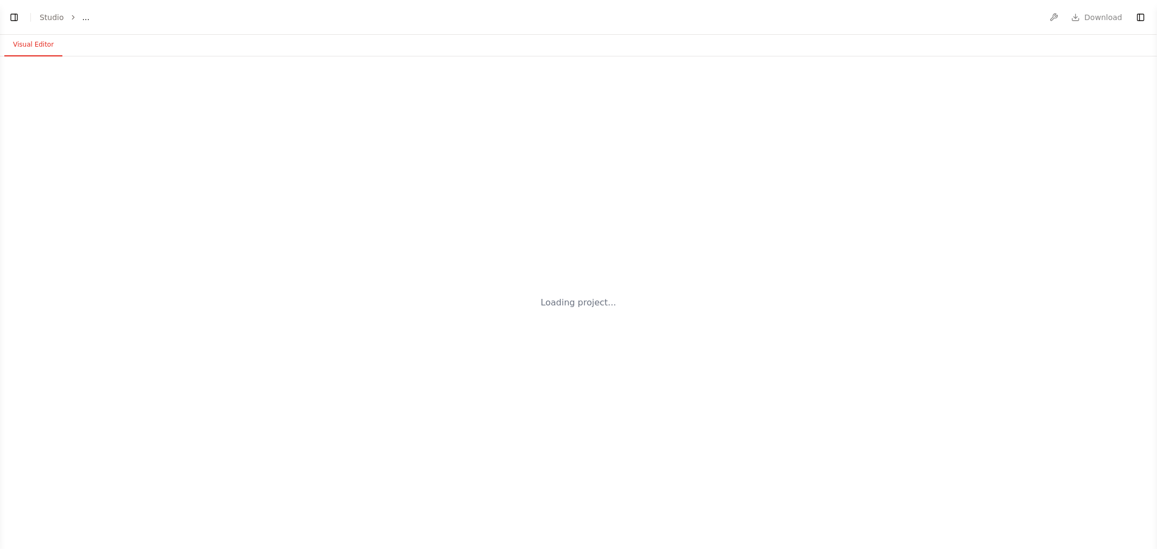
select select "****"
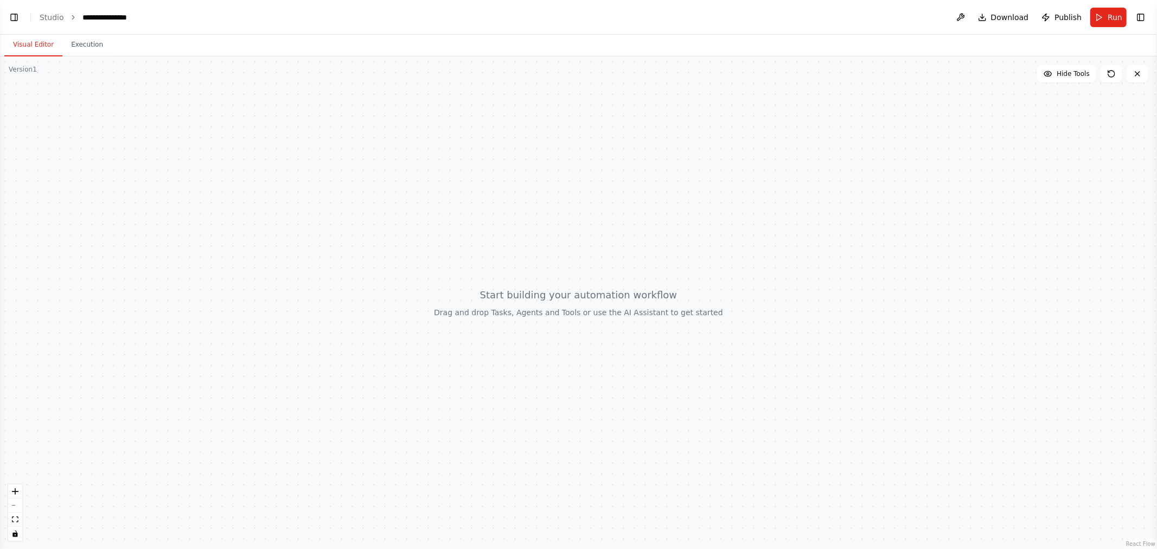
click at [12, 25] on header "**********" at bounding box center [578, 17] width 1157 height 35
click at [12, 22] on button "Toggle Left Sidebar" at bounding box center [14, 17] width 15 height 15
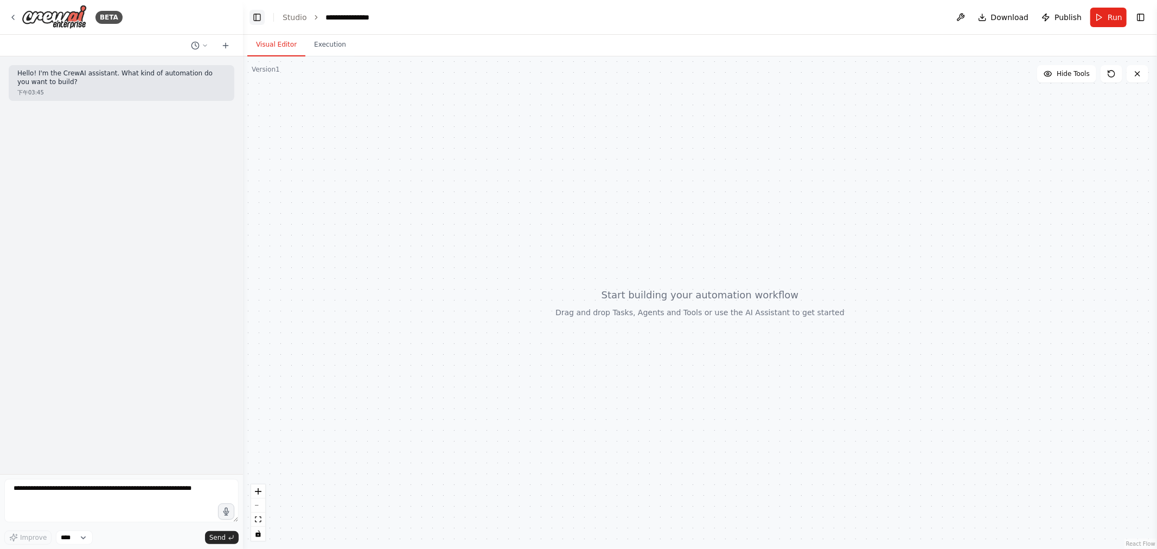
click at [256, 16] on button "Toggle Left Sidebar" at bounding box center [257, 17] width 15 height 15
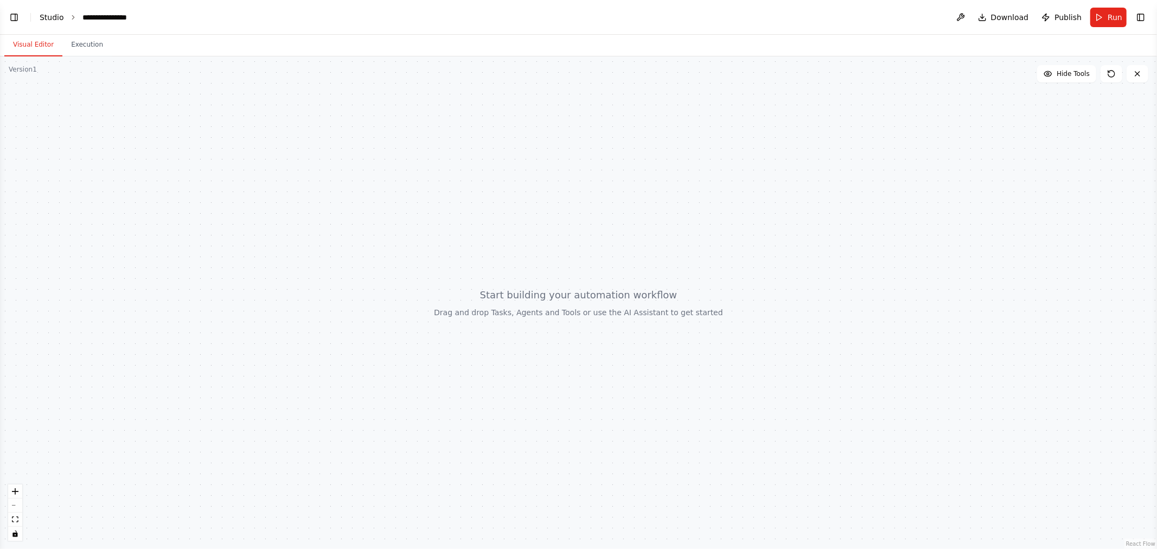
click at [60, 17] on link "Studio" at bounding box center [52, 17] width 24 height 9
click at [18, 14] on button "Toggle Left Sidebar" at bounding box center [14, 17] width 15 height 15
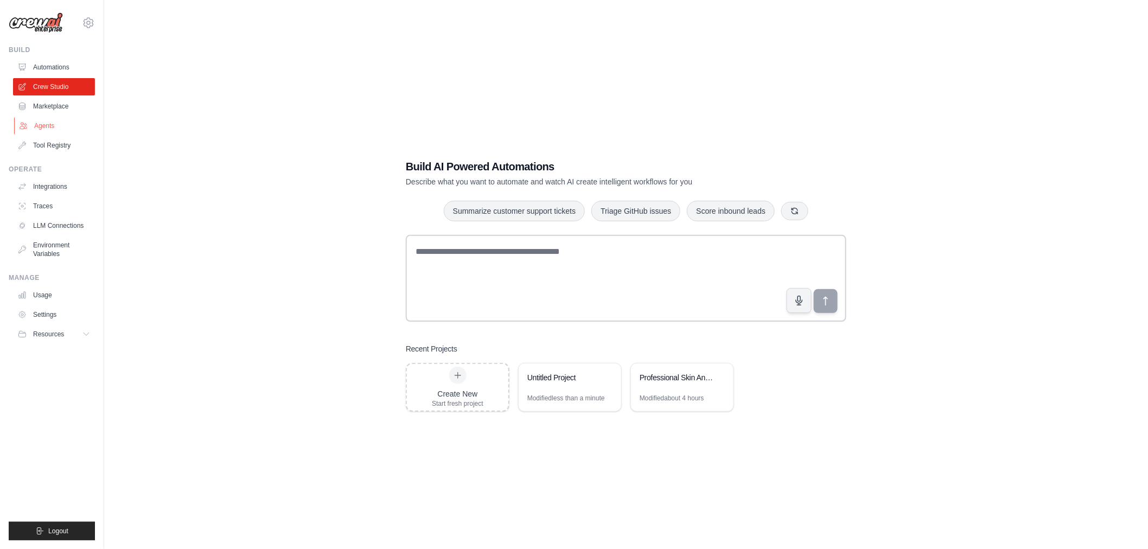
click at [55, 120] on link "Agents" at bounding box center [55, 125] width 82 height 17
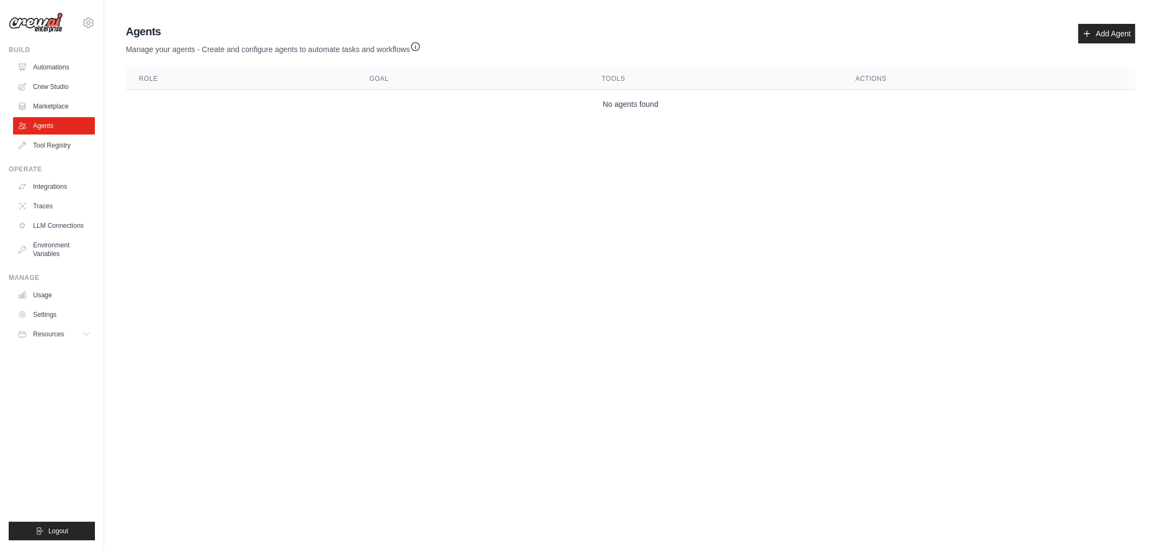
click at [647, 177] on body "[EMAIL_ADDRESS][DOMAIN_NAME] Settings Build Automations Crew Studio" at bounding box center [578, 274] width 1157 height 549
click at [250, 213] on body "[EMAIL_ADDRESS][DOMAIN_NAME] Settings Build Automations Crew Studio" at bounding box center [578, 274] width 1157 height 549
click at [322, 308] on body "[EMAIL_ADDRESS][DOMAIN_NAME] Settings Build Automations Crew Studio" at bounding box center [578, 274] width 1157 height 549
click at [1098, 30] on link "Add Agent" at bounding box center [1107, 34] width 57 height 20
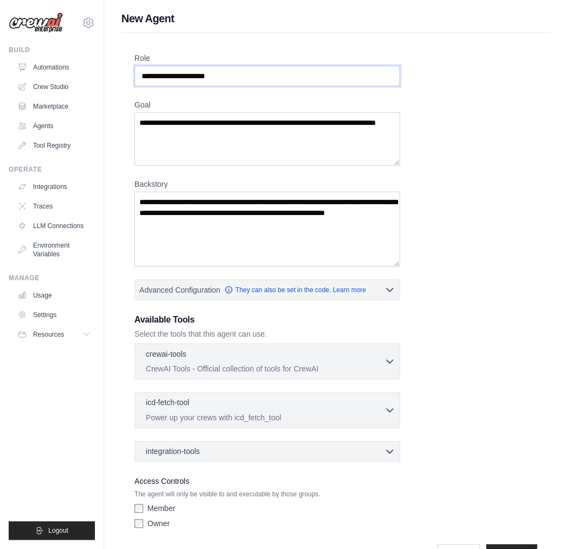
click at [232, 83] on input "Role" at bounding box center [268, 76] width 266 height 21
click at [443, 106] on div "Role Goal [GEOGRAPHIC_DATA] Advanced Configuration They can also be set in the …" at bounding box center [336, 293] width 403 height 481
drag, startPoint x: 201, startPoint y: 74, endPoint x: 28, endPoint y: 68, distance: 173.2
click at [28, 68] on div "wendyhl2611@gmail.com Settings Build Automations Crew Studio" at bounding box center [284, 291] width 568 height 582
drag, startPoint x: 199, startPoint y: 74, endPoint x: 163, endPoint y: 78, distance: 35.5
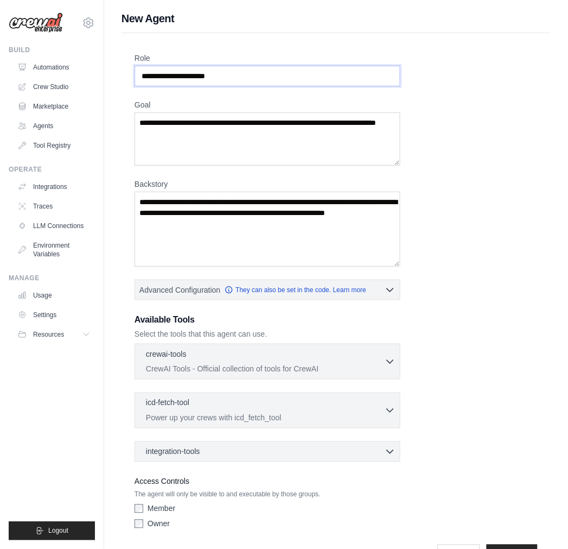
click at [163, 78] on input "Role" at bounding box center [268, 76] width 266 height 21
click at [228, 75] on input "Role" at bounding box center [268, 76] width 266 height 21
drag, startPoint x: 310, startPoint y: 78, endPoint x: 121, endPoint y: 76, distance: 188.8
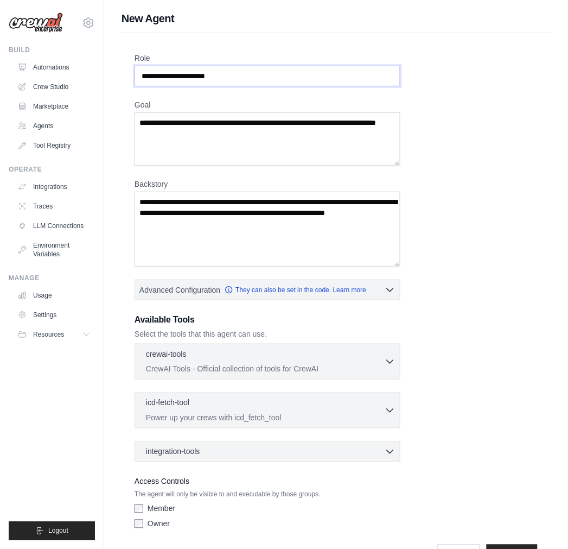
click at [122, 76] on div "Role Goal Backstory Advanced Configuration They can also be set in the code. Le…" at bounding box center [336, 302] width 429 height 538
click at [485, 167] on div "Role Goal Backstory Advanced Configuration They can also be set in the code. Le…" at bounding box center [336, 293] width 403 height 481
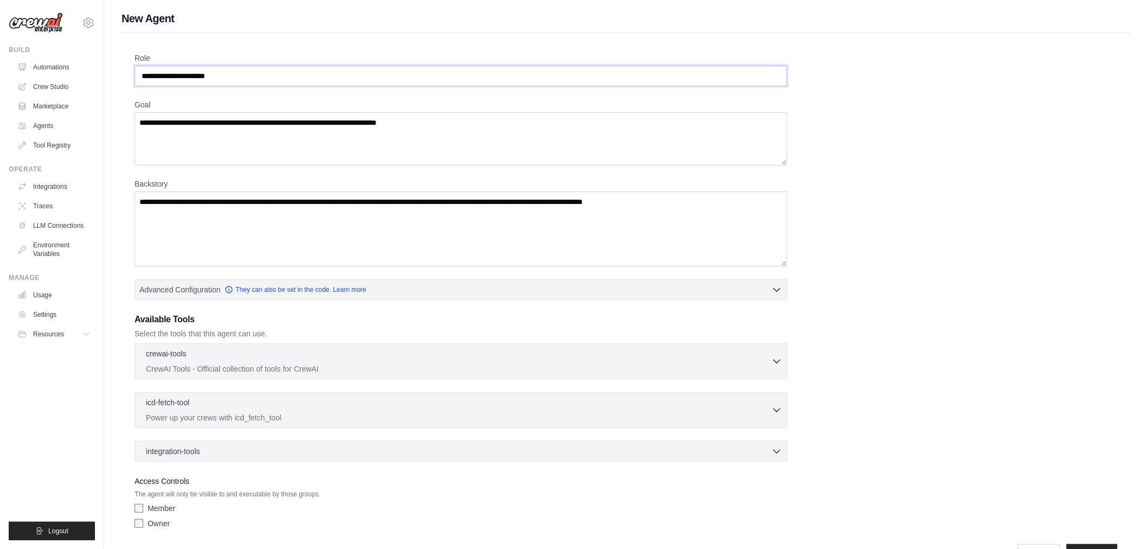
click at [213, 72] on input "Role" at bounding box center [461, 76] width 653 height 21
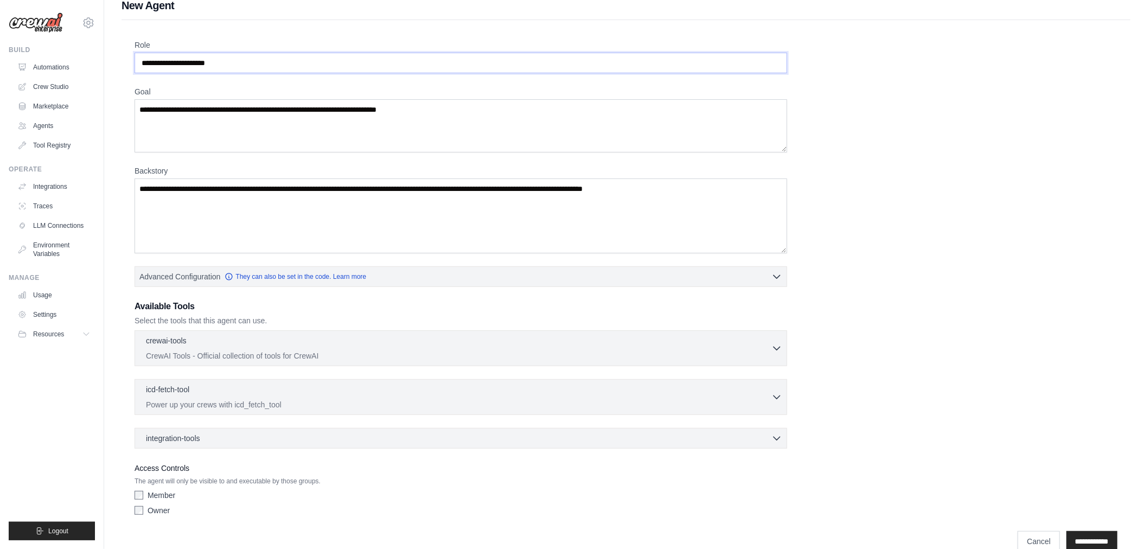
scroll to position [34, 0]
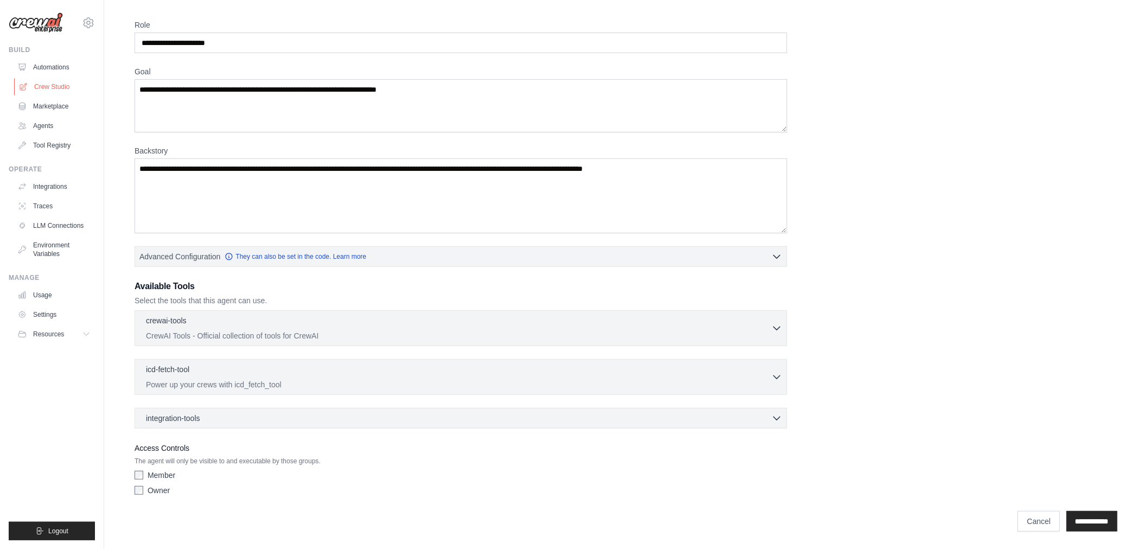
click at [49, 87] on link "Crew Studio" at bounding box center [55, 86] width 82 height 17
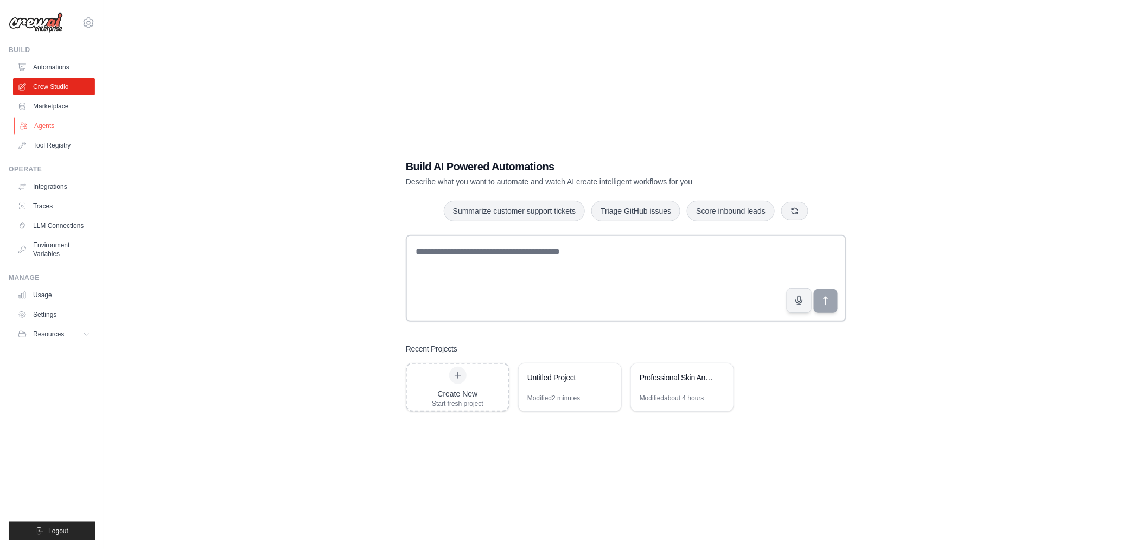
click at [36, 125] on link "Agents" at bounding box center [55, 125] width 82 height 17
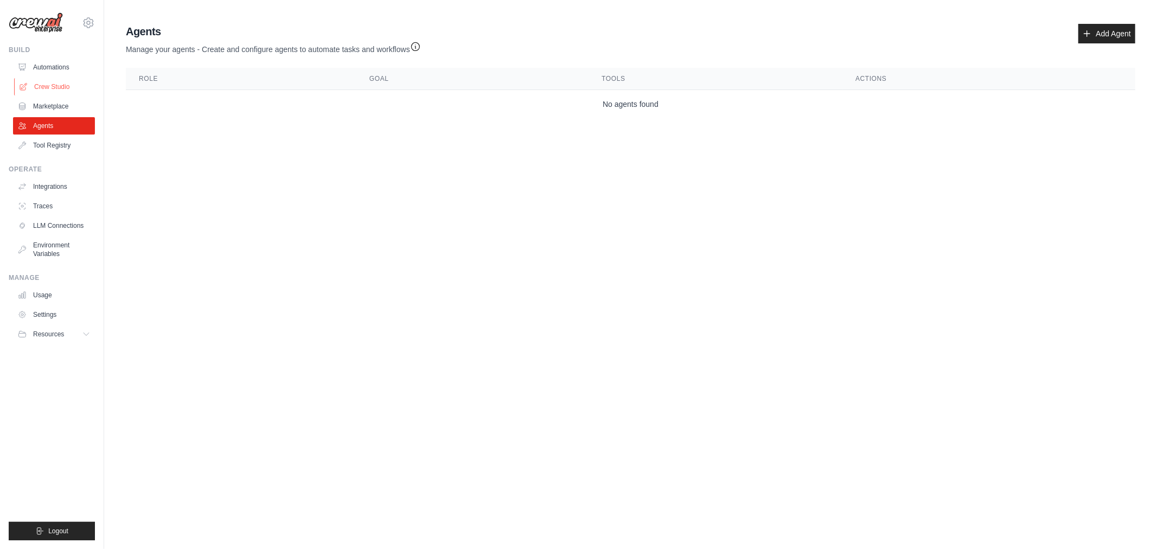
click at [63, 87] on link "Crew Studio" at bounding box center [55, 86] width 82 height 17
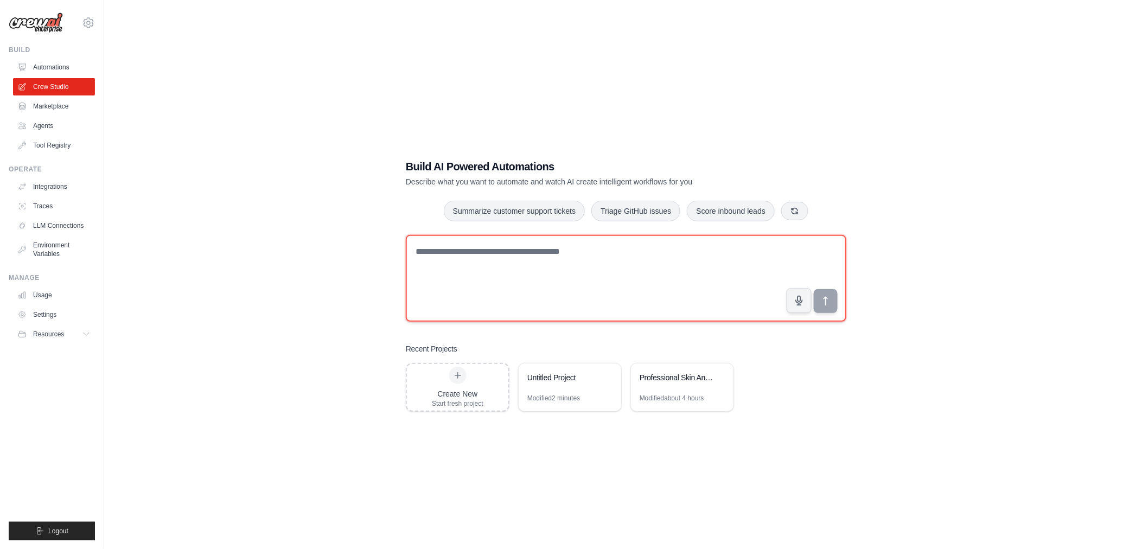
click at [681, 260] on textarea at bounding box center [626, 278] width 441 height 87
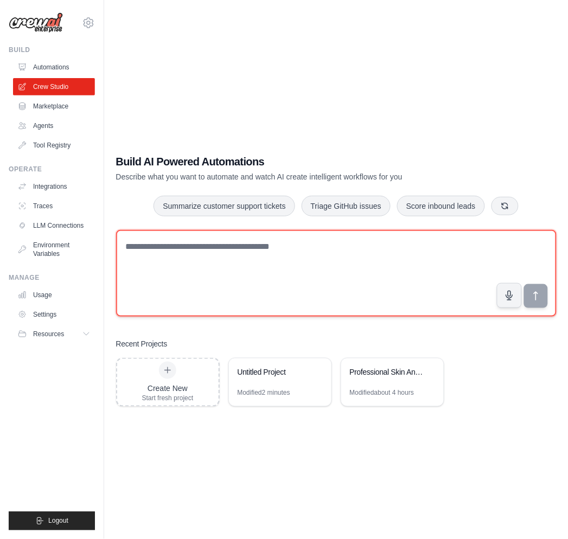
click at [341, 265] on textarea at bounding box center [336, 273] width 441 height 87
paste textarea "**********"
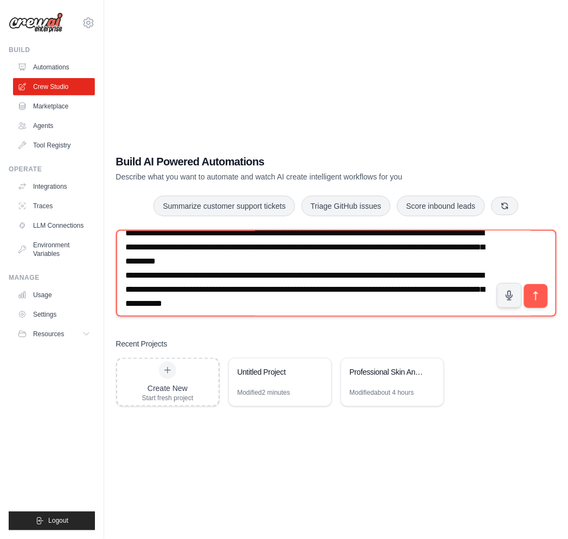
scroll to position [115, 0]
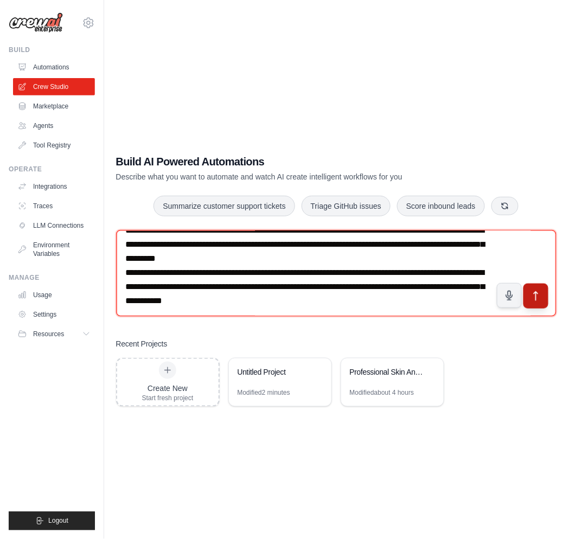
type textarea "**********"
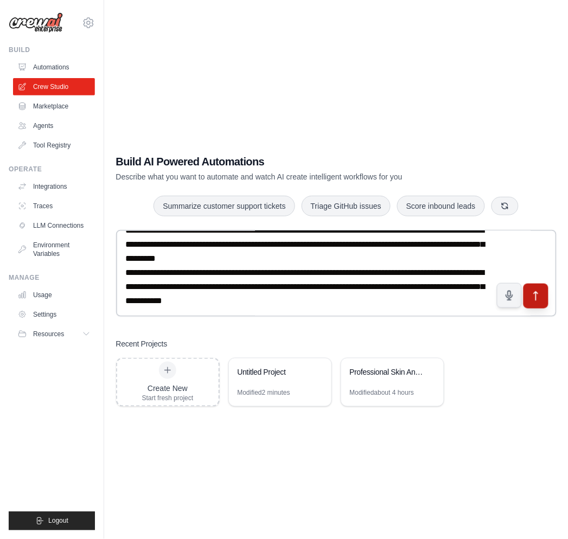
click at [536, 301] on icon "submit" at bounding box center [535, 296] width 11 height 11
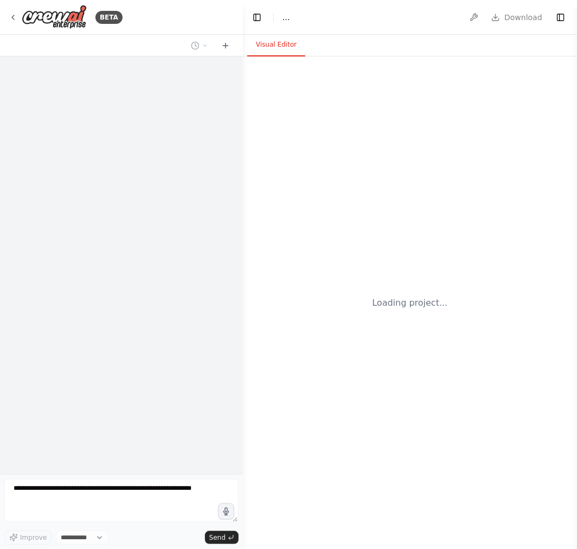
select select "****"
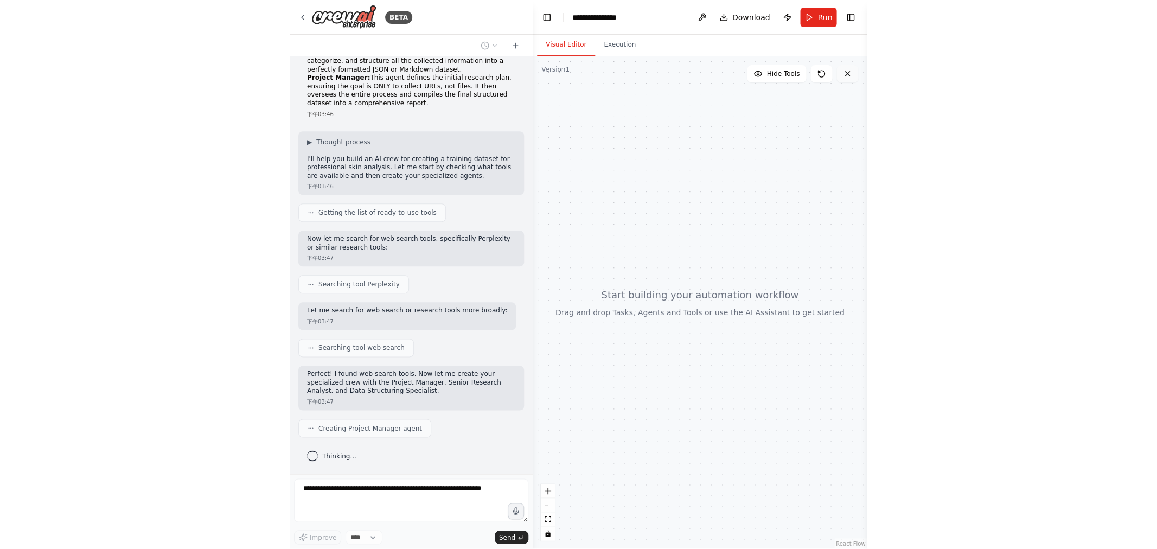
scroll to position [137, 0]
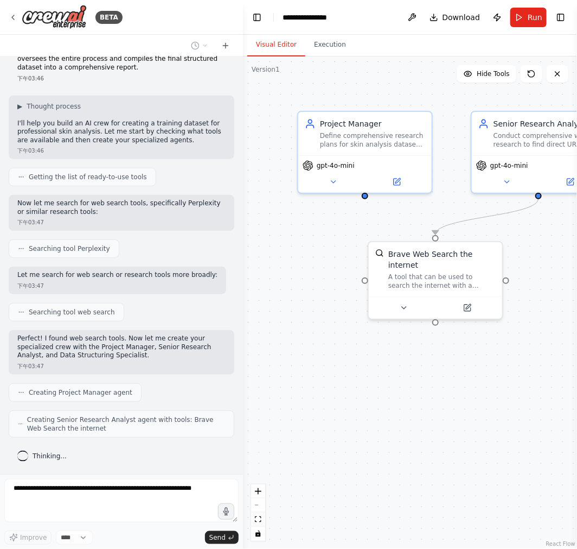
click at [492, 375] on div ".deletable-edge-delete-btn { width: 20px; height: 20px; border: 0px solid #ffff…" at bounding box center [410, 302] width 334 height 492
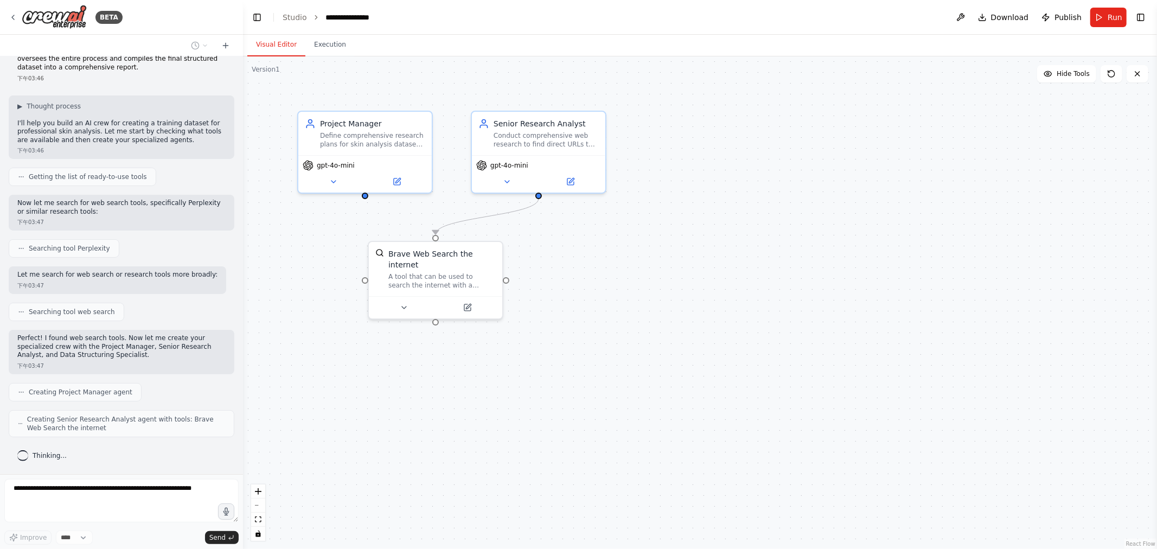
scroll to position [137, 0]
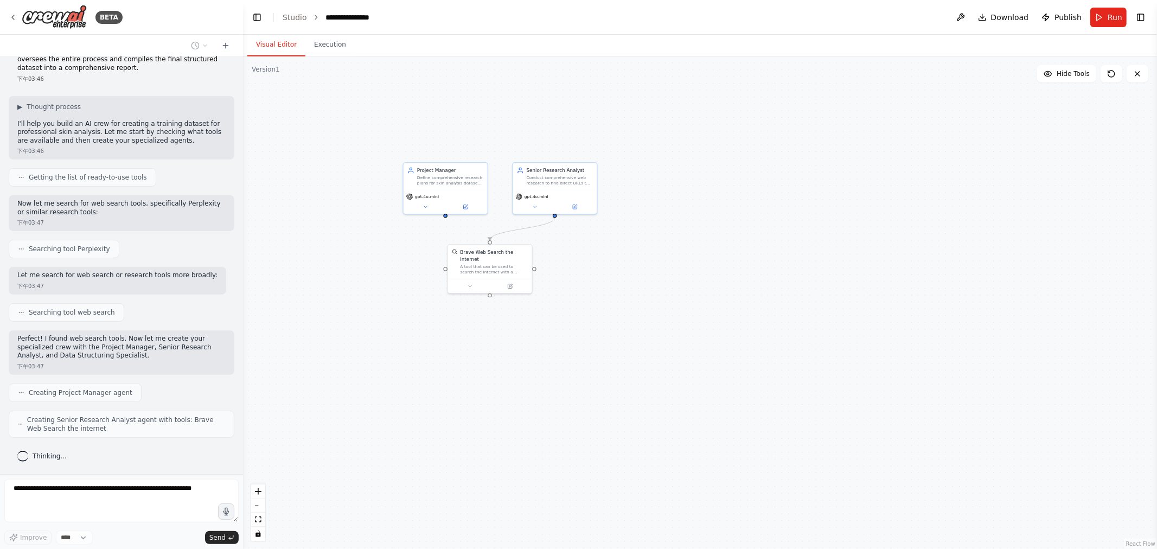
drag, startPoint x: 628, startPoint y: 266, endPoint x: 855, endPoint y: 326, distance: 234.1
click at [577, 326] on div ".deletable-edge-delete-btn { width: 20px; height: 20px; border: 0px solid #ffff…" at bounding box center [700, 302] width 914 height 493
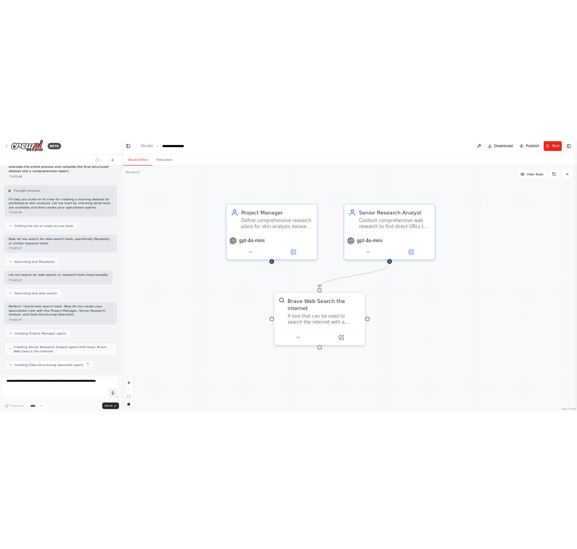
scroll to position [164, 0]
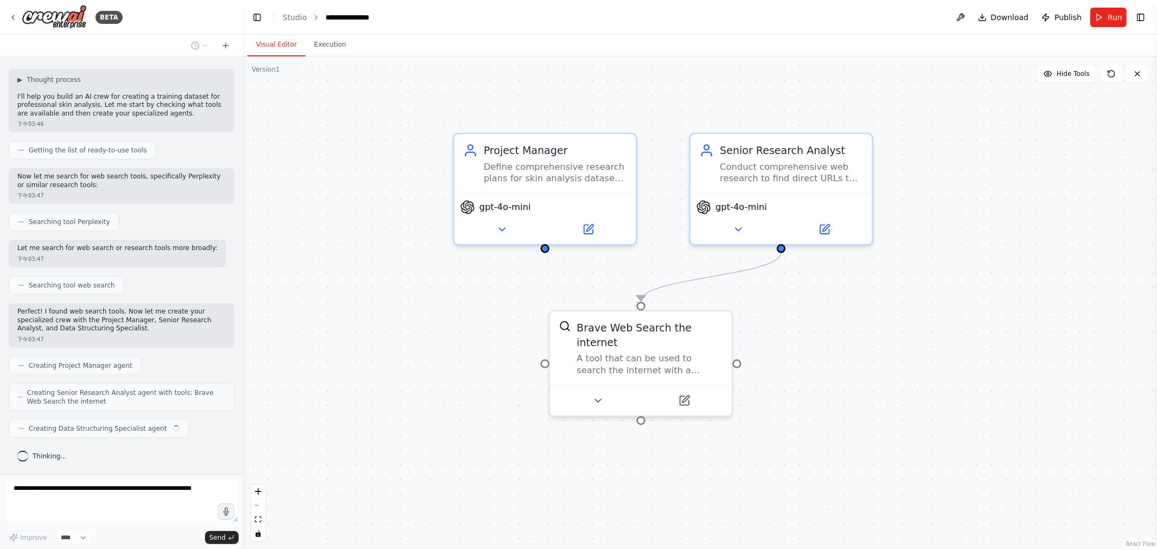
drag, startPoint x: 881, startPoint y: 233, endPoint x: 992, endPoint y: 257, distance: 113.8
click at [577, 257] on div ".deletable-edge-delete-btn { width: 20px; height: 20px; border: 0px solid #ffff…" at bounding box center [700, 302] width 914 height 493
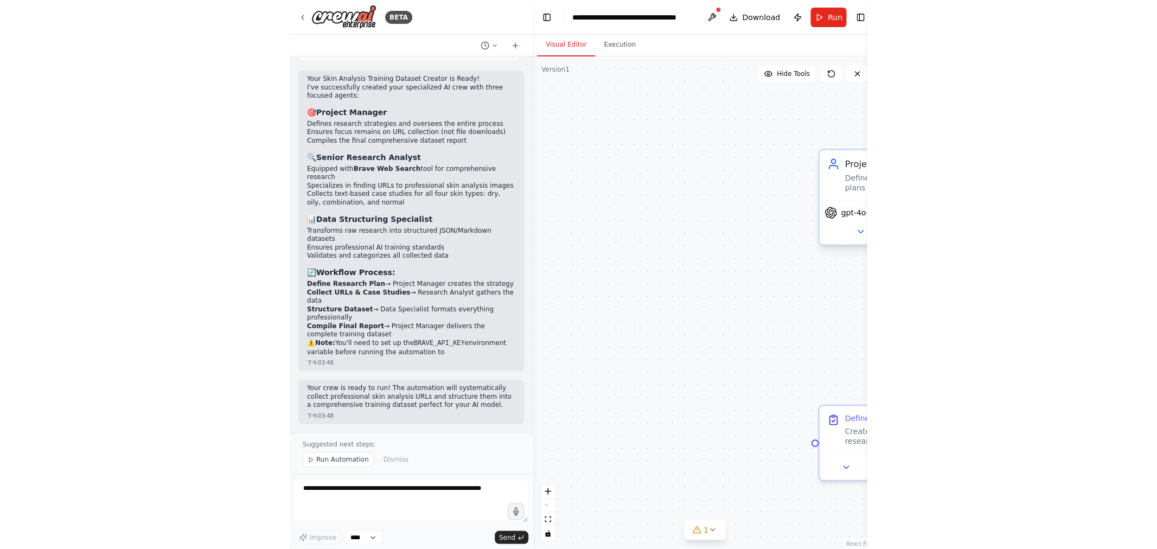
scroll to position [854, 0]
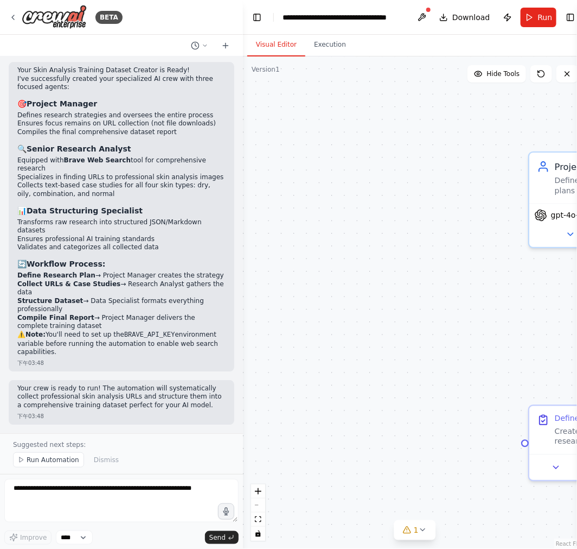
click at [470, 179] on div ".deletable-edge-delete-btn { width: 20px; height: 20px; border: 0px solid #ffff…" at bounding box center [415, 302] width 344 height 492
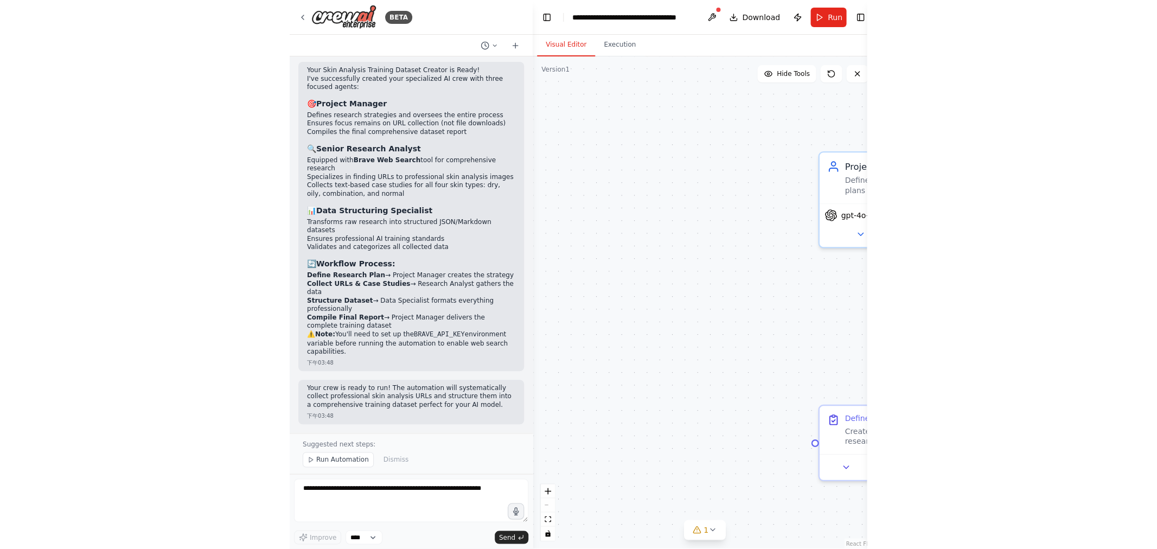
scroll to position [853, 0]
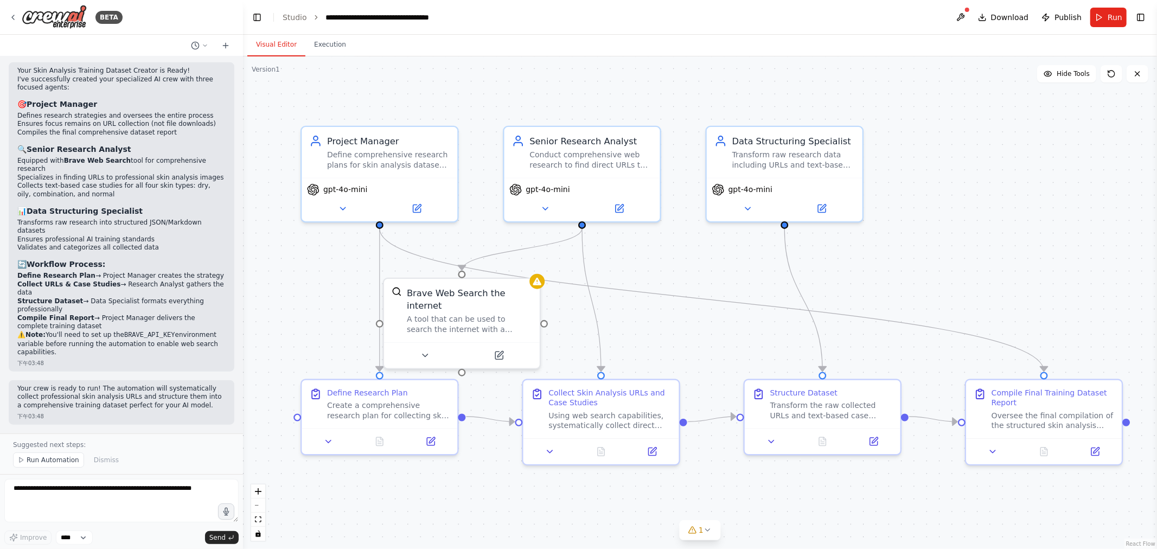
drag, startPoint x: 1040, startPoint y: 266, endPoint x: 843, endPoint y: 241, distance: 198.1
click at [577, 241] on div ".deletable-edge-delete-btn { width: 20px; height: 20px; border: 0px solid #ffff…" at bounding box center [700, 302] width 914 height 493
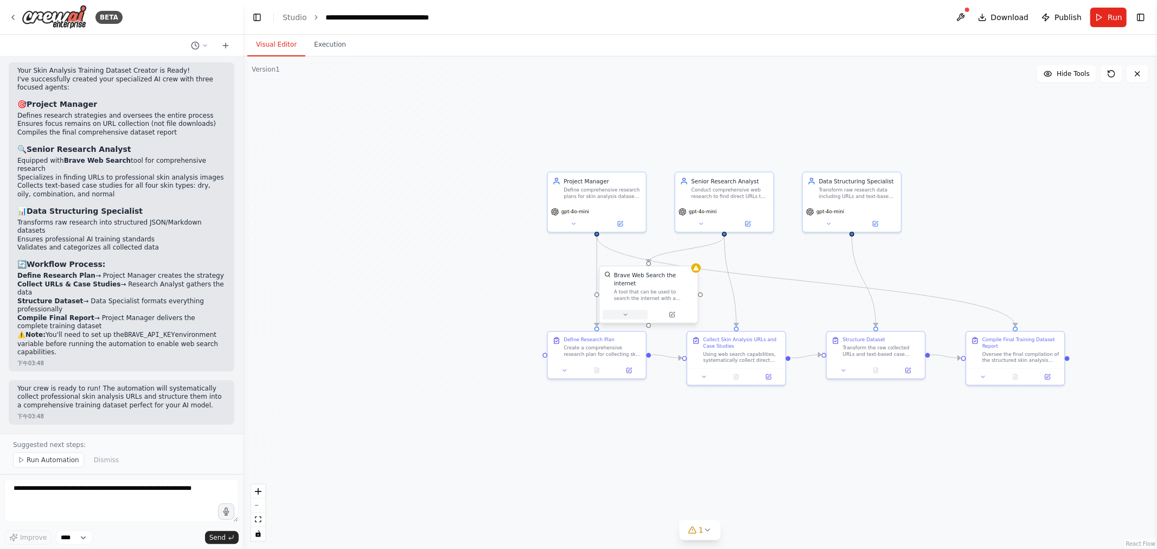
click at [577, 310] on button at bounding box center [625, 315] width 45 height 10
click at [577, 397] on button "Advanced Options" at bounding box center [678, 401] width 145 height 8
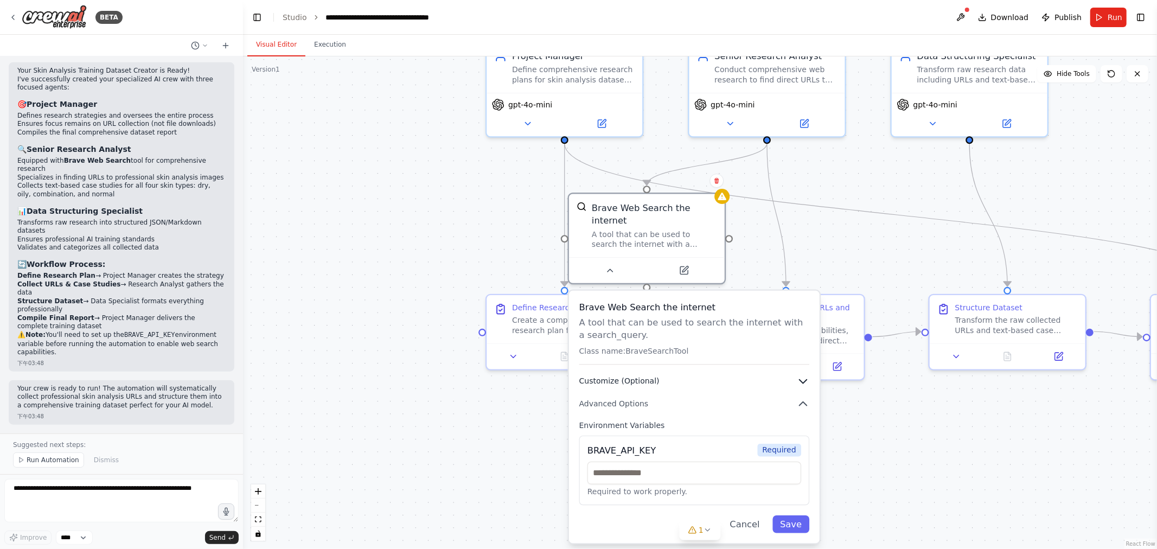
click at [577, 375] on button "Customize (Optional)" at bounding box center [695, 381] width 231 height 12
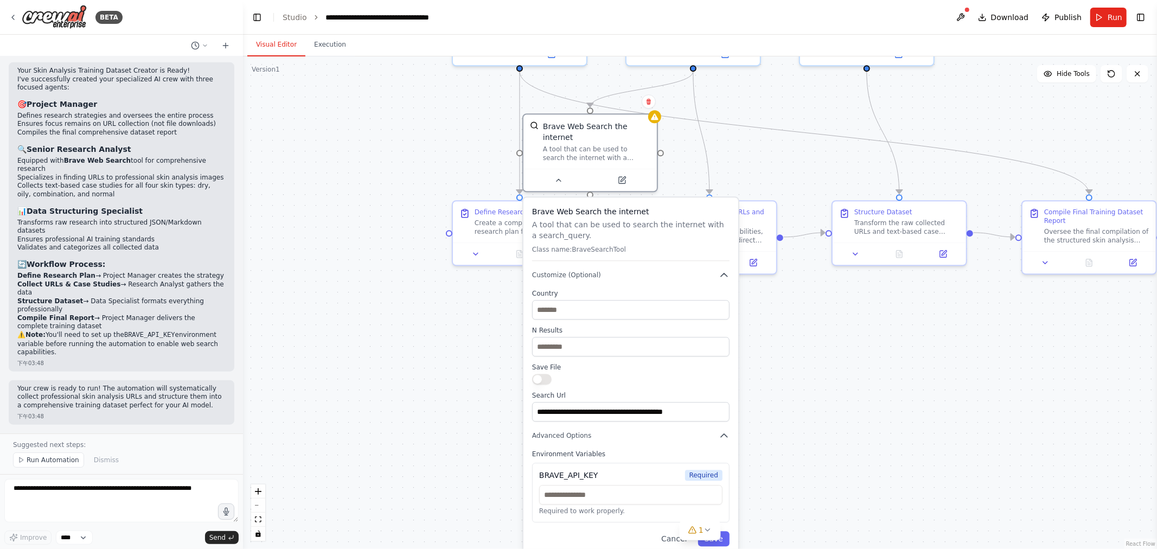
drag, startPoint x: 837, startPoint y: 265, endPoint x: 813, endPoint y: 168, distance: 99.6
click at [577, 168] on div ".deletable-edge-delete-btn { width: 20px; height: 20px; border: 0px solid #ffff…" at bounding box center [700, 302] width 914 height 493
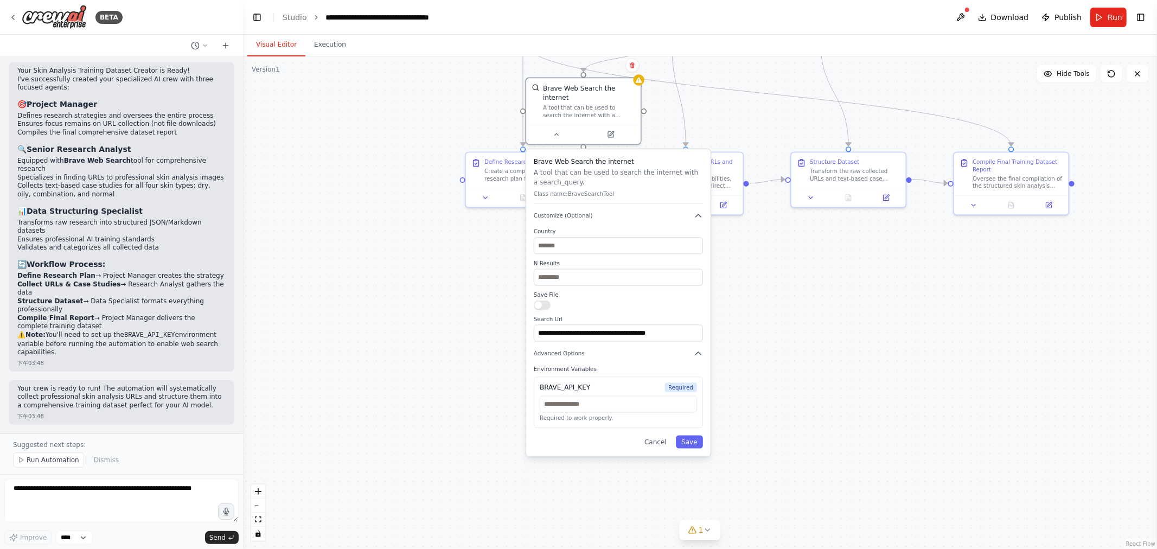
drag, startPoint x: 838, startPoint y: 448, endPoint x: 821, endPoint y: 364, distance: 86.3
click at [577, 364] on div ".deletable-edge-delete-btn { width: 20px; height: 20px; border: 0px solid #ffff…" at bounding box center [700, 302] width 914 height 493
click at [577, 436] on button "Cancel" at bounding box center [655, 442] width 33 height 13
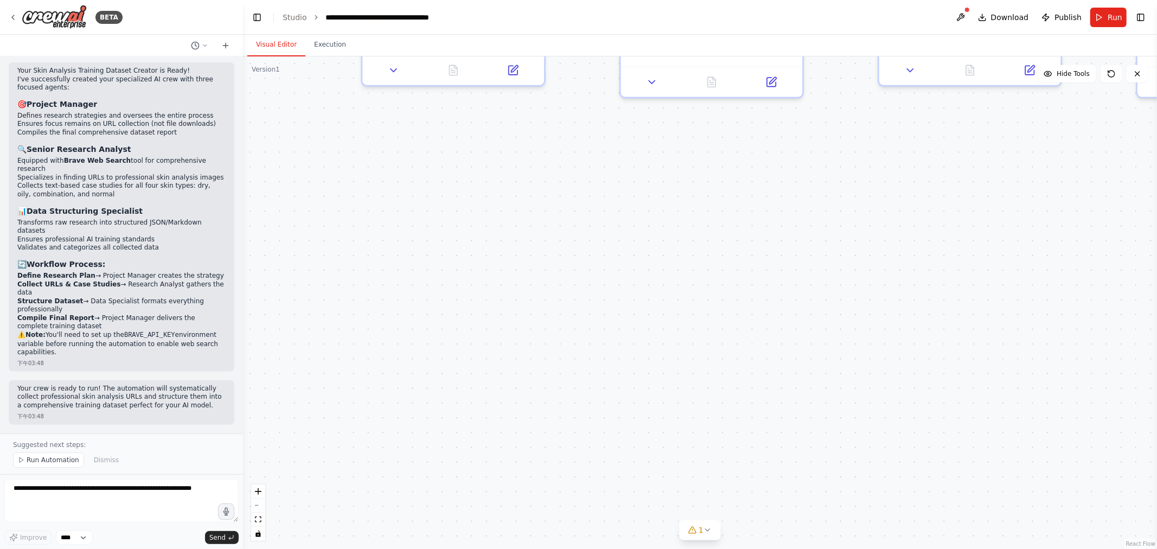
drag, startPoint x: 665, startPoint y: 314, endPoint x: 674, endPoint y: 421, distance: 107.9
click at [577, 445] on div ".deletable-edge-delete-btn { width: 20px; height: 20px; border: 0px solid #ffff…" at bounding box center [700, 302] width 914 height 493
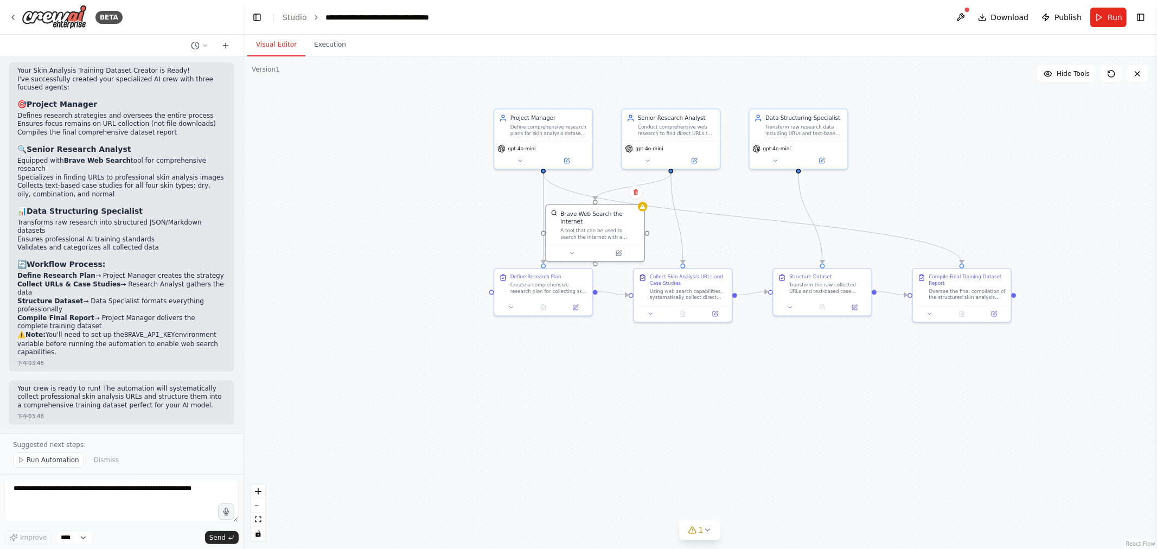
drag, startPoint x: 756, startPoint y: 206, endPoint x: 706, endPoint y: 232, distance: 56.3
click at [577, 207] on div ".deletable-edge-delete-btn { width: 20px; height: 20px; border: 0px solid #ffff…" at bounding box center [700, 302] width 914 height 493
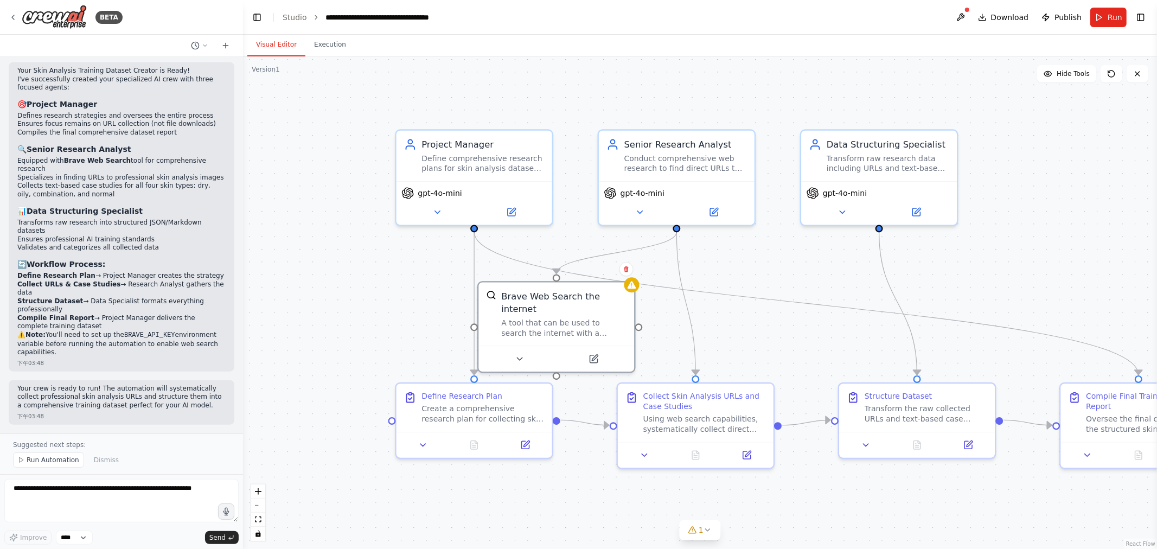
drag, startPoint x: 528, startPoint y: 136, endPoint x: 572, endPoint y: 249, distance: 120.9
click at [572, 249] on div ".deletable-edge-delete-btn { width: 20px; height: 20px; border: 0px solid #ffff…" at bounding box center [700, 302] width 914 height 493
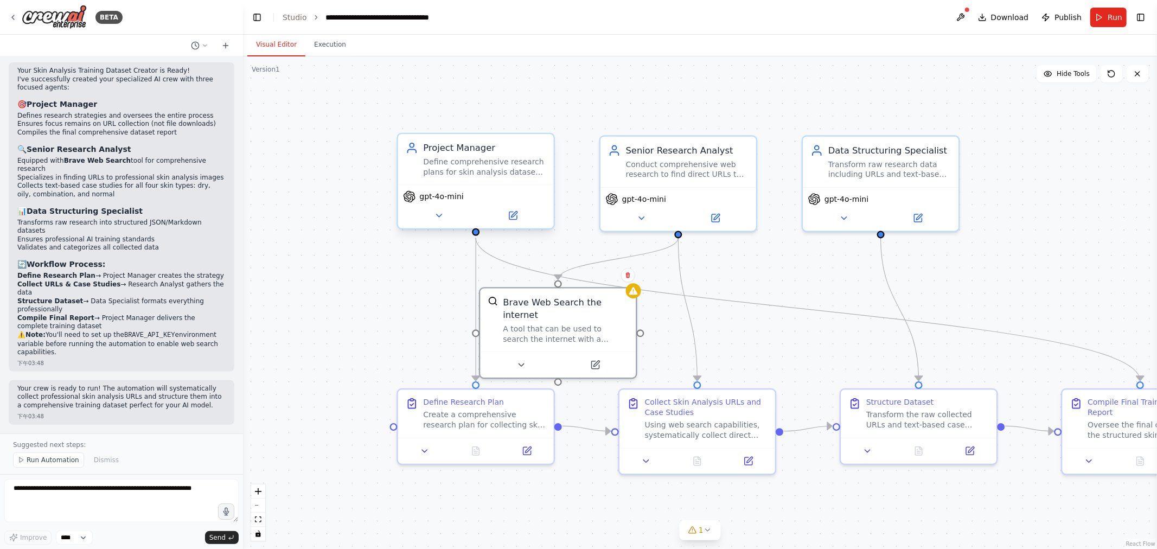
click at [445, 195] on span "gpt-4o-mini" at bounding box center [441, 197] width 44 height 10
click at [445, 212] on button at bounding box center [439, 215] width 72 height 15
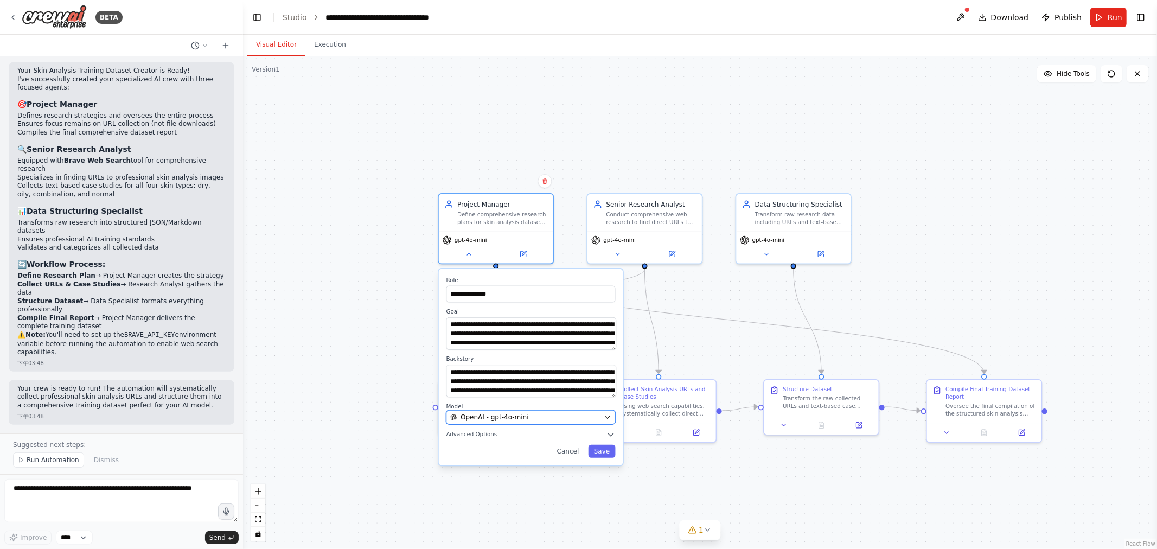
click at [577, 422] on button "OpenAI - gpt-4o-mini" at bounding box center [531, 418] width 169 height 14
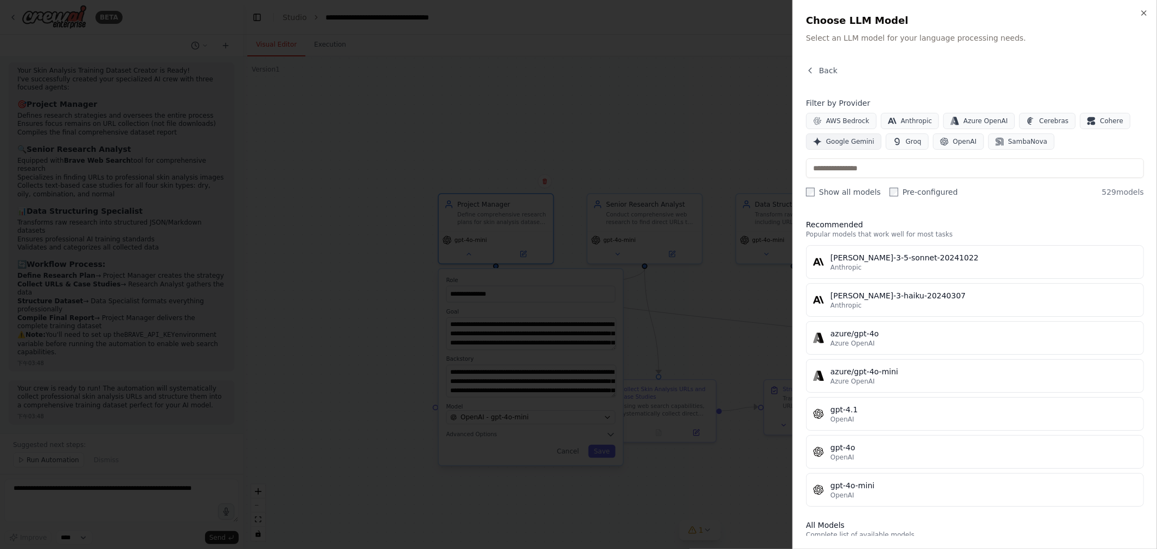
click at [577, 142] on span "Google Gemini" at bounding box center [850, 141] width 48 height 9
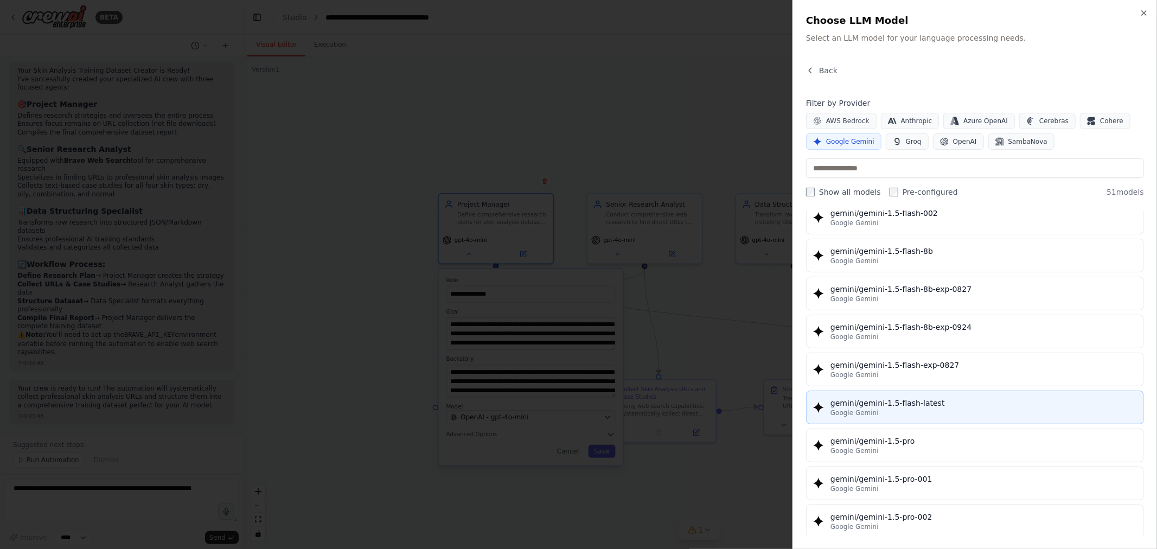
scroll to position [241, 0]
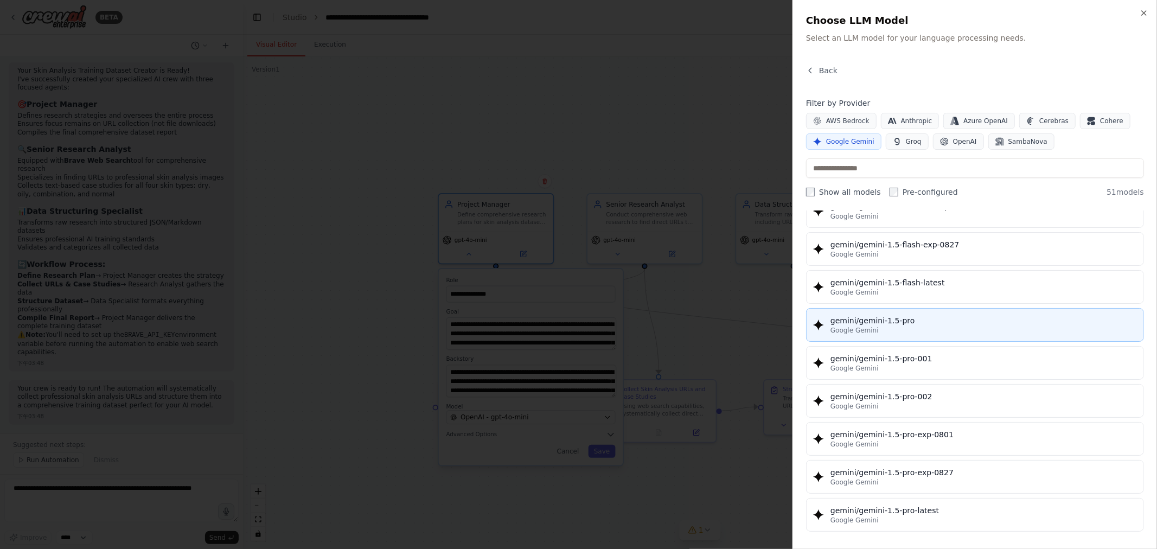
click at [577, 319] on div "gemini/gemini-1.5-pro" at bounding box center [984, 320] width 307 height 11
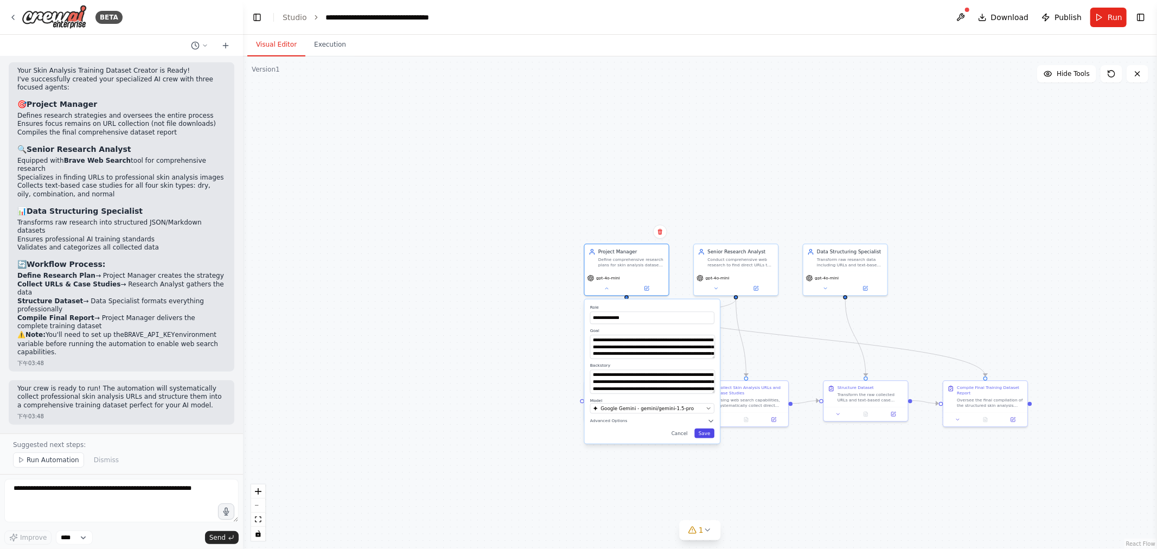
click at [577, 436] on button "Save" at bounding box center [705, 434] width 20 height 10
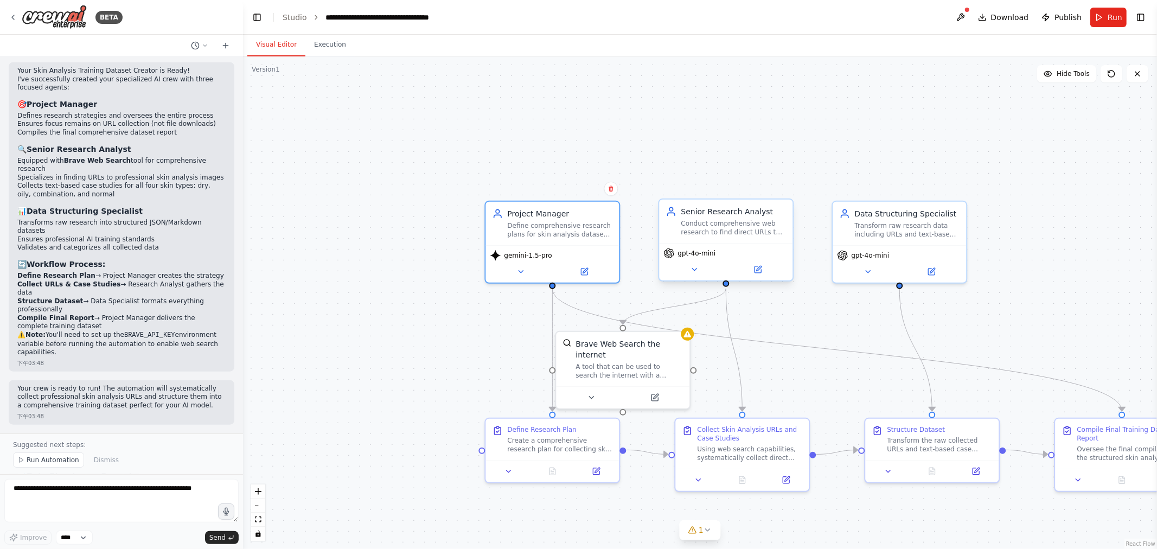
click at [577, 252] on span "gpt-4o-mini" at bounding box center [697, 253] width 38 height 9
click at [577, 270] on icon at bounding box center [694, 269] width 9 height 9
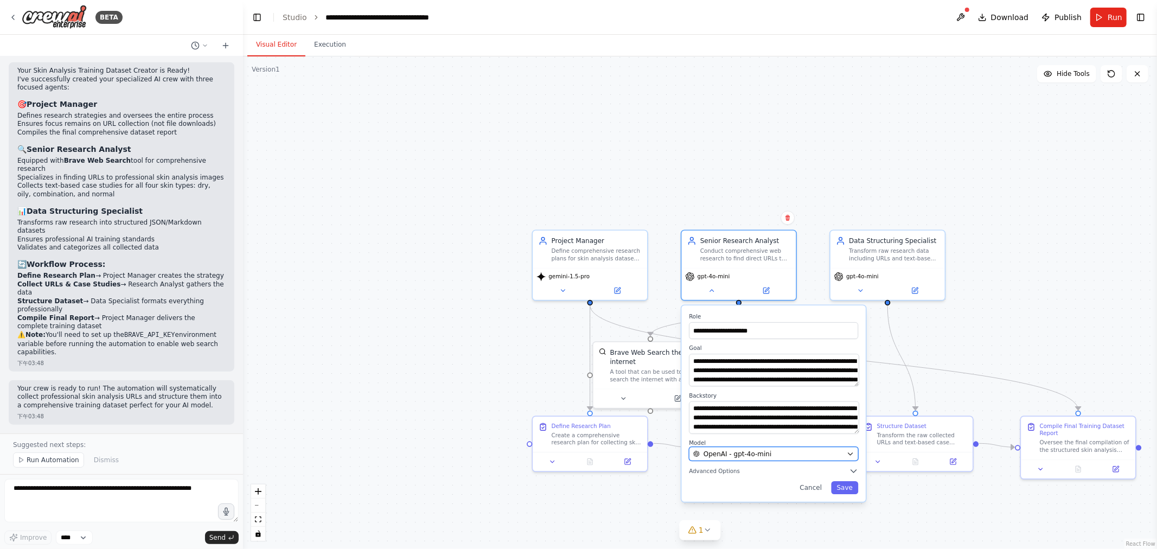
click at [577, 451] on div "OpenAI - gpt-4o-mini" at bounding box center [768, 453] width 150 height 9
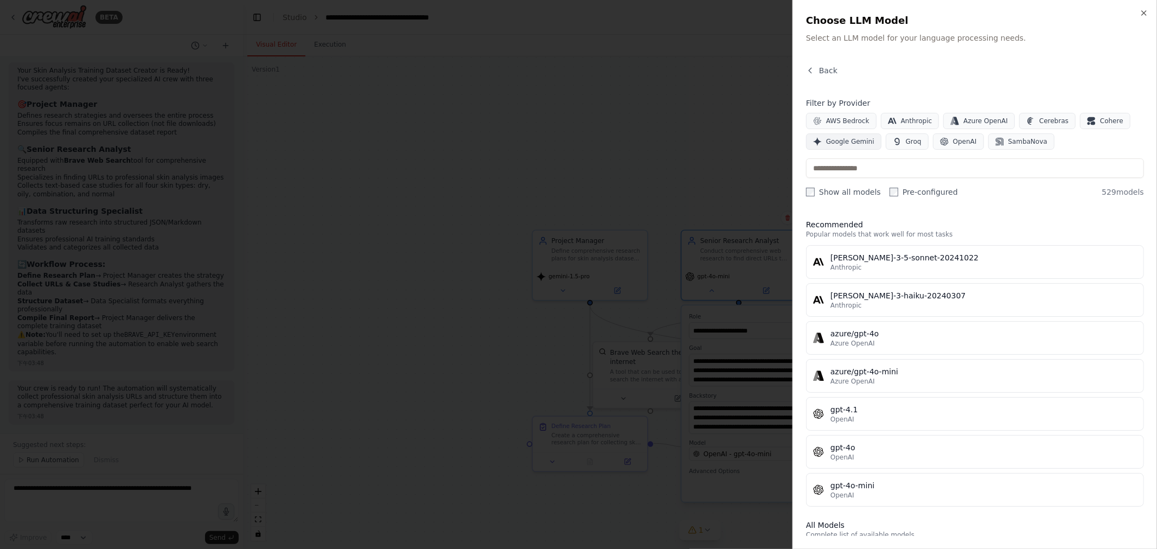
click at [577, 143] on span "Google Gemini" at bounding box center [850, 141] width 48 height 9
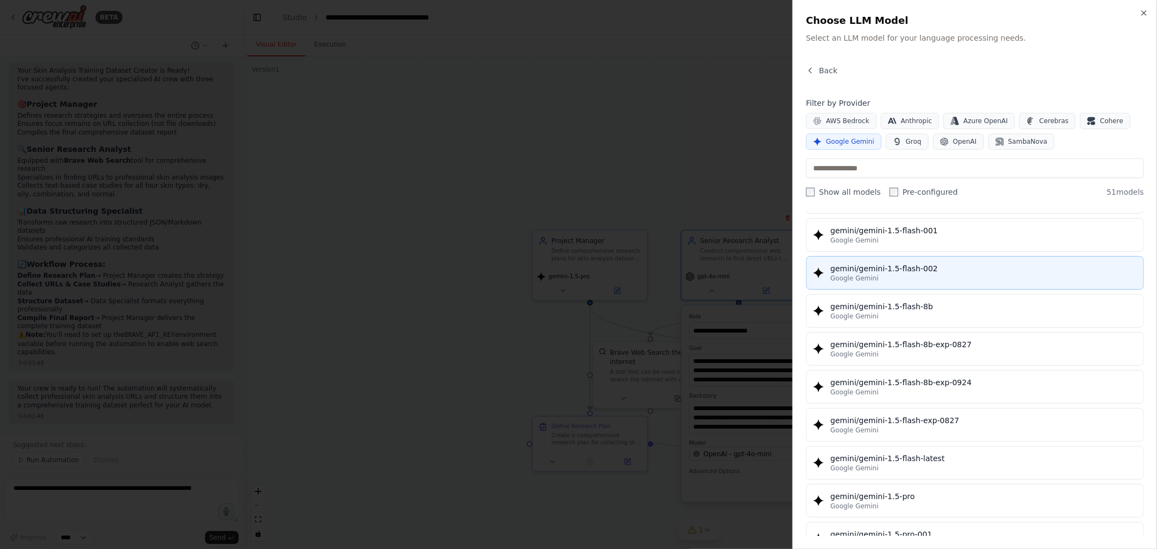
scroll to position [120, 0]
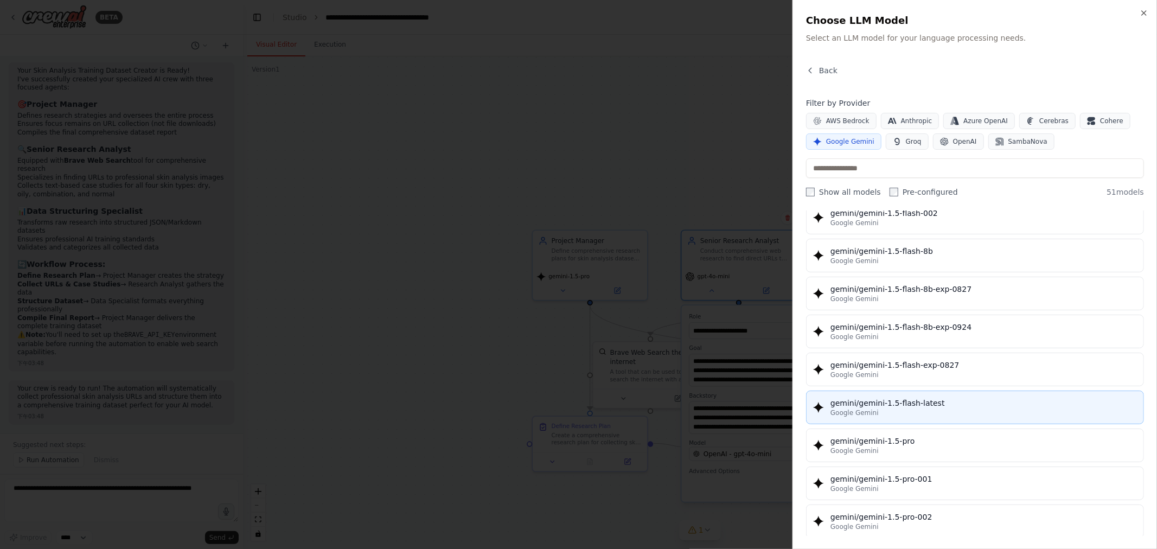
click at [577, 410] on div "Google Gemini" at bounding box center [984, 413] width 307 height 9
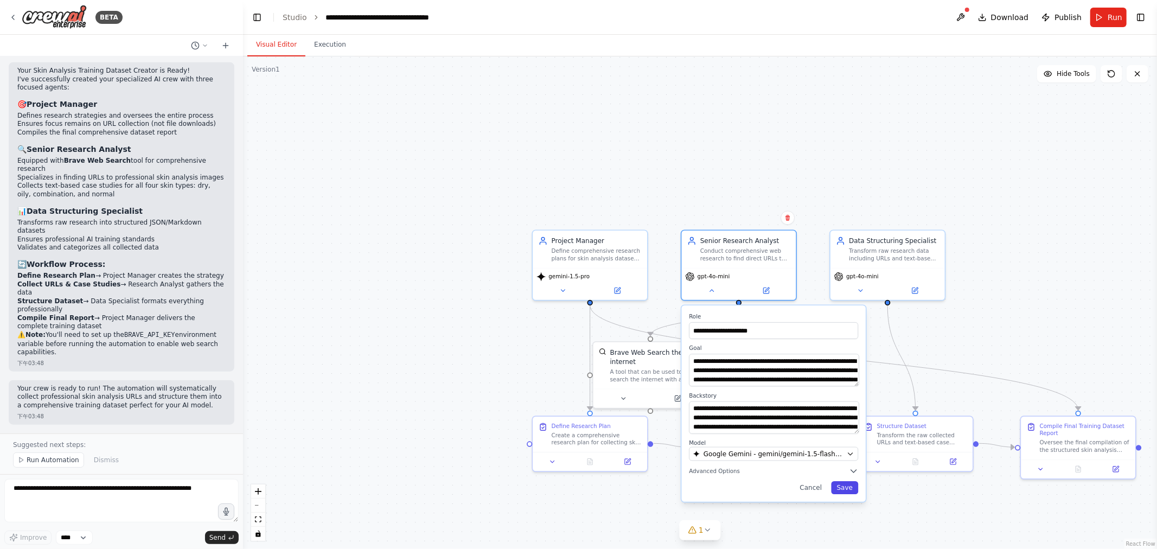
click at [577, 492] on button "Save" at bounding box center [844, 488] width 27 height 13
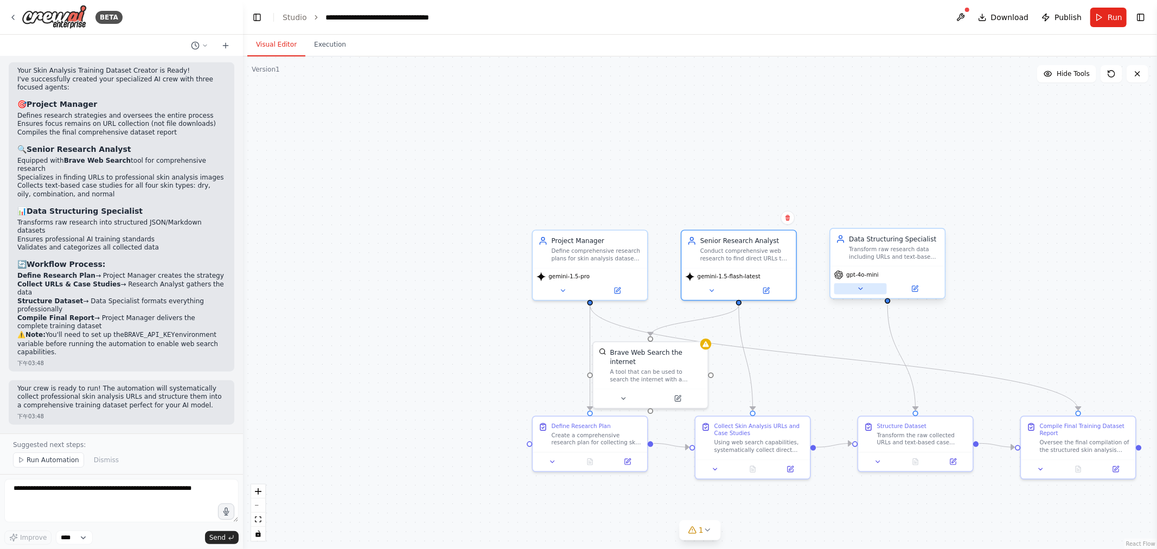
click at [577, 291] on button at bounding box center [861, 288] width 53 height 11
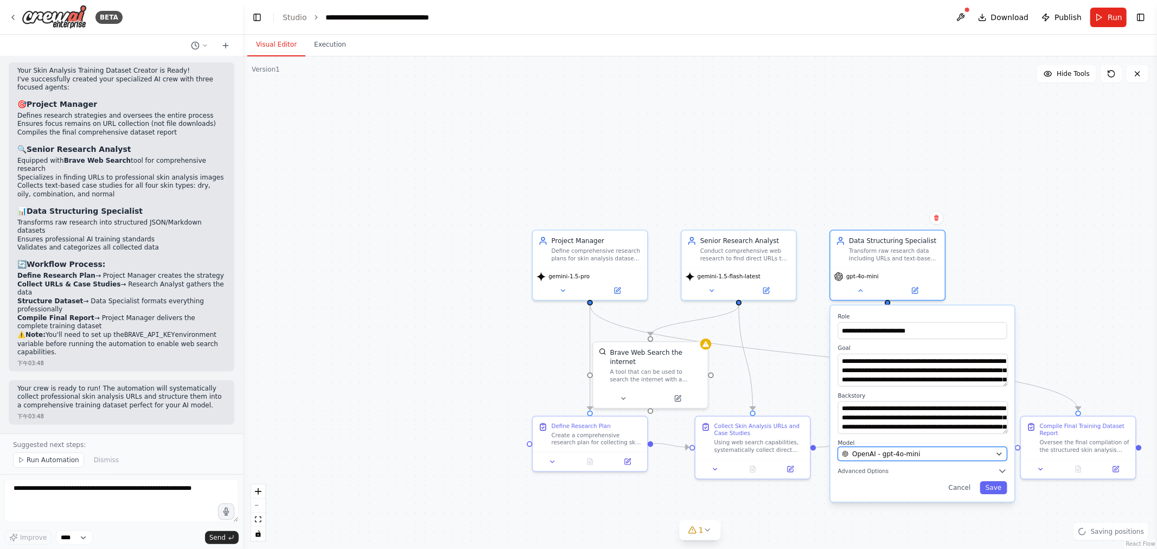
click at [577, 457] on span "OpenAI - gpt-4o-mini" at bounding box center [886, 453] width 68 height 9
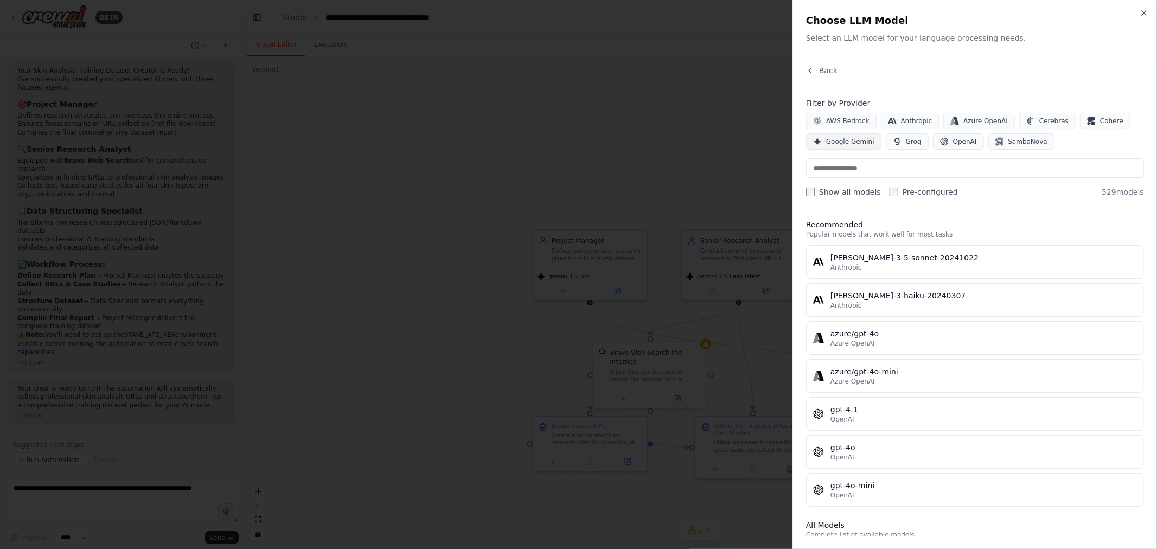
click at [577, 136] on button "Google Gemini" at bounding box center [843, 141] width 75 height 16
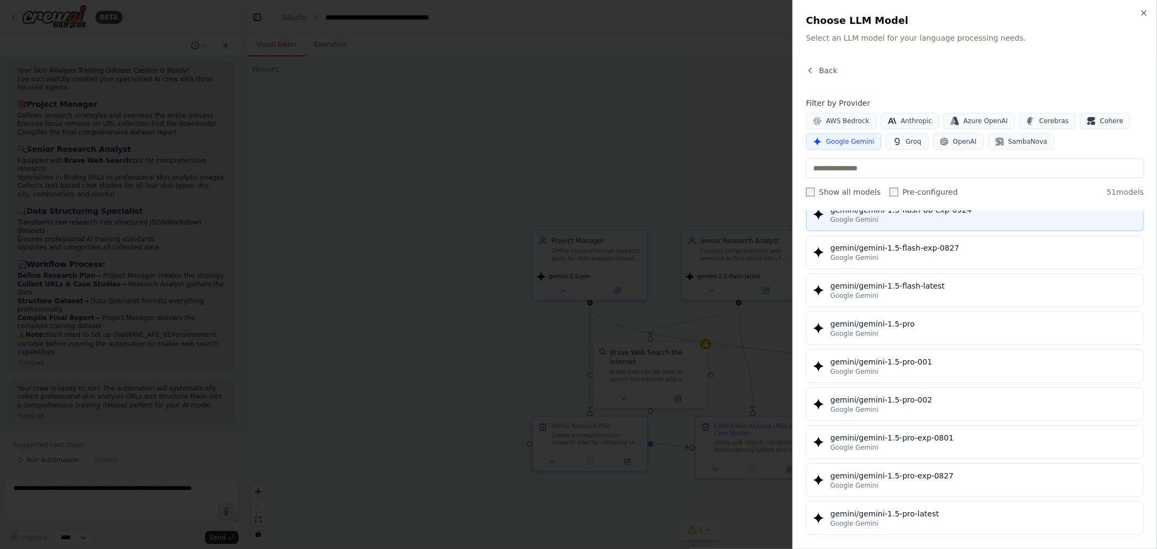
scroll to position [241, 0]
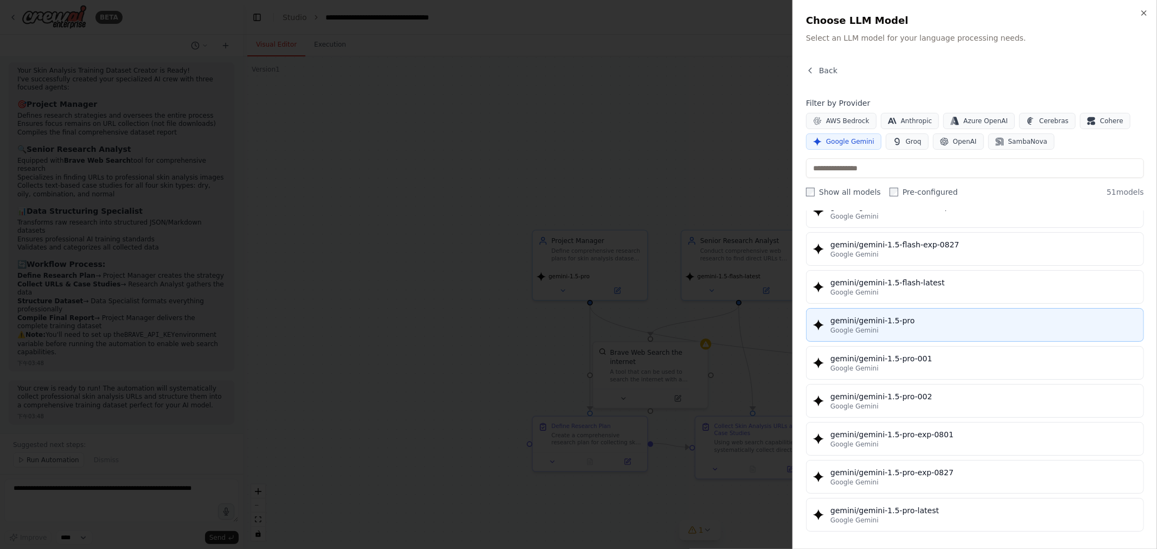
click at [577, 328] on div "Google Gemini" at bounding box center [984, 330] width 307 height 9
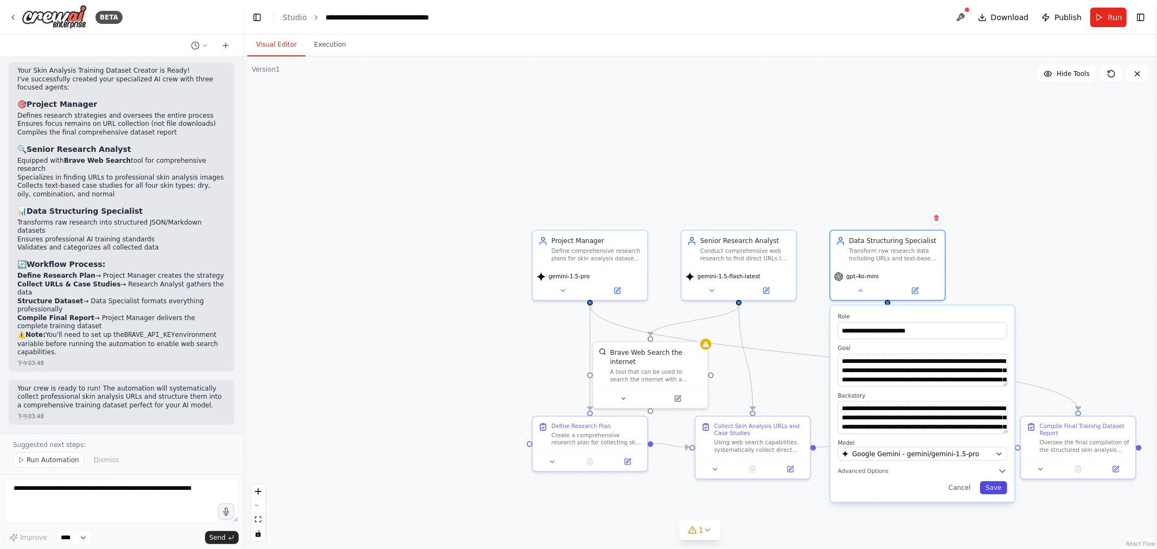
click at [577, 486] on button "Save" at bounding box center [993, 488] width 27 height 13
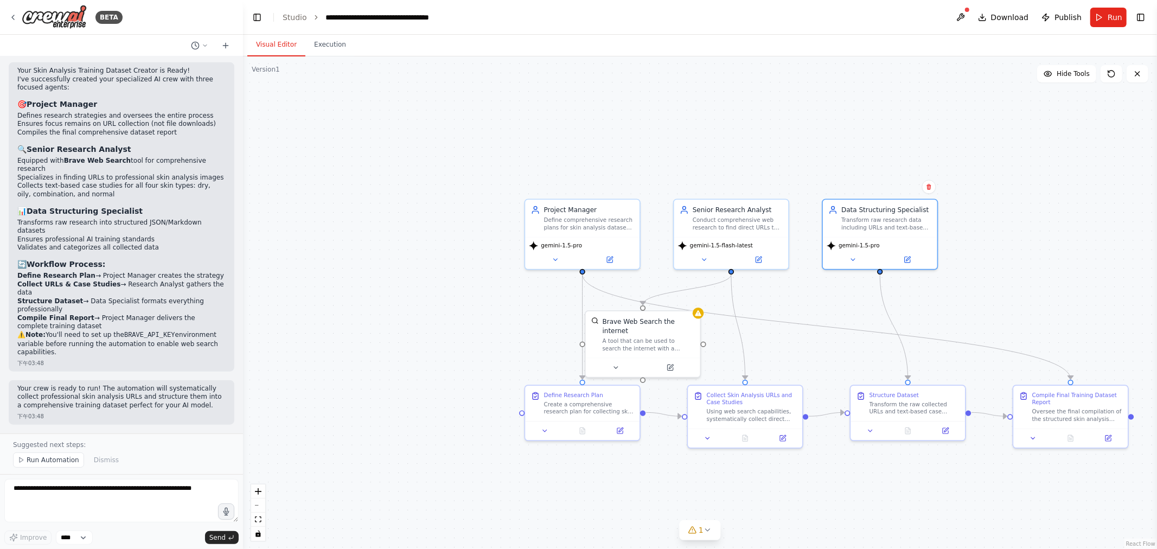
drag, startPoint x: 481, startPoint y: 387, endPoint x: 461, endPoint y: 326, distance: 65.0
click at [461, 326] on div ".deletable-edge-delete-btn { width: 20px; height: 20px; border: 0px solid #ffff…" at bounding box center [700, 302] width 914 height 493
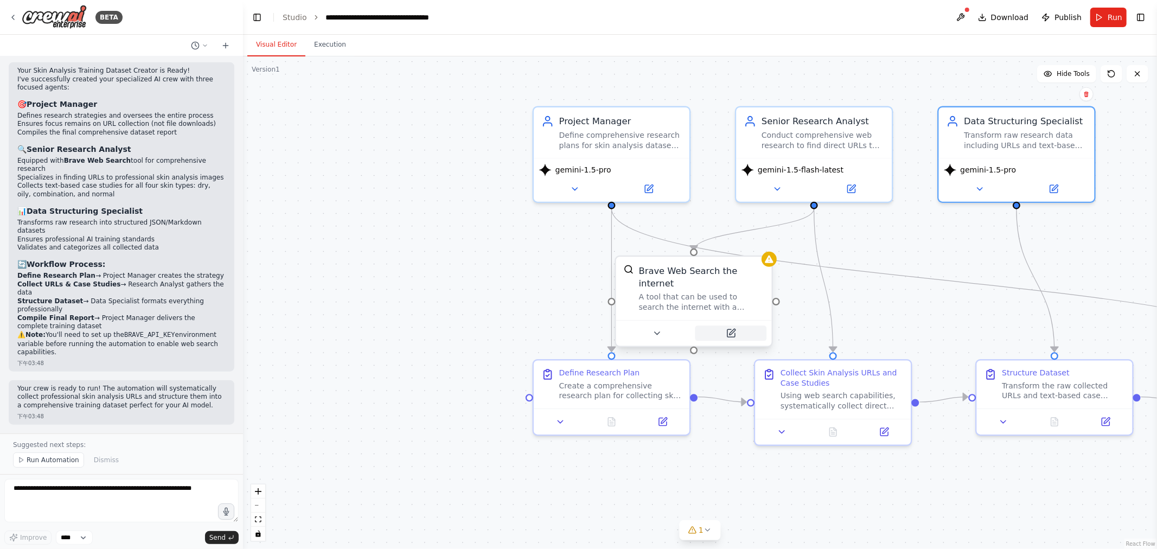
click at [577, 326] on button at bounding box center [732, 333] width 72 height 15
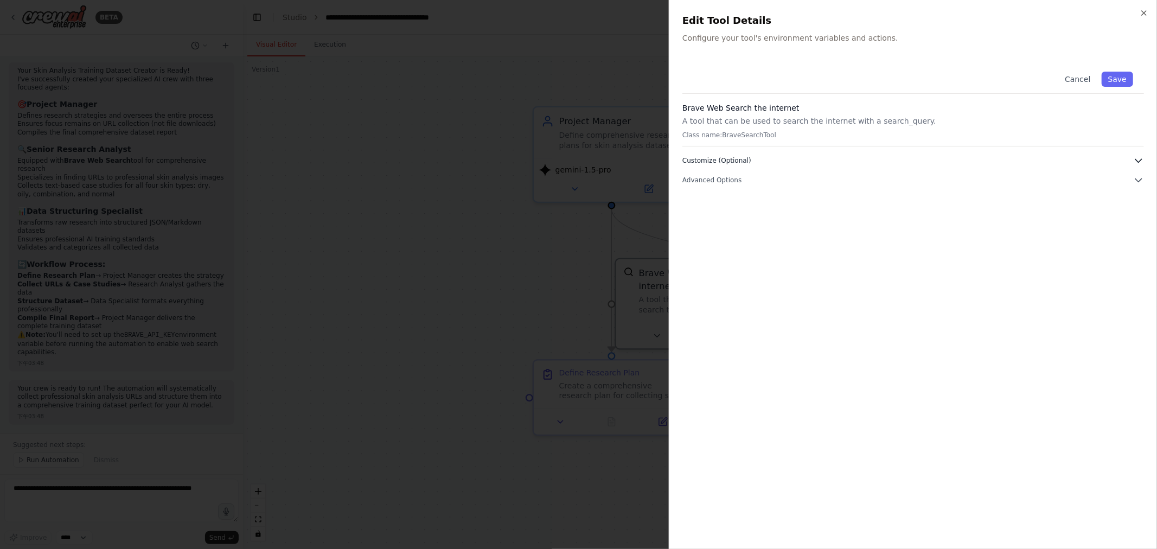
click at [577, 160] on icon "button" at bounding box center [1139, 160] width 11 height 11
click at [577, 322] on icon "button" at bounding box center [1139, 321] width 11 height 11
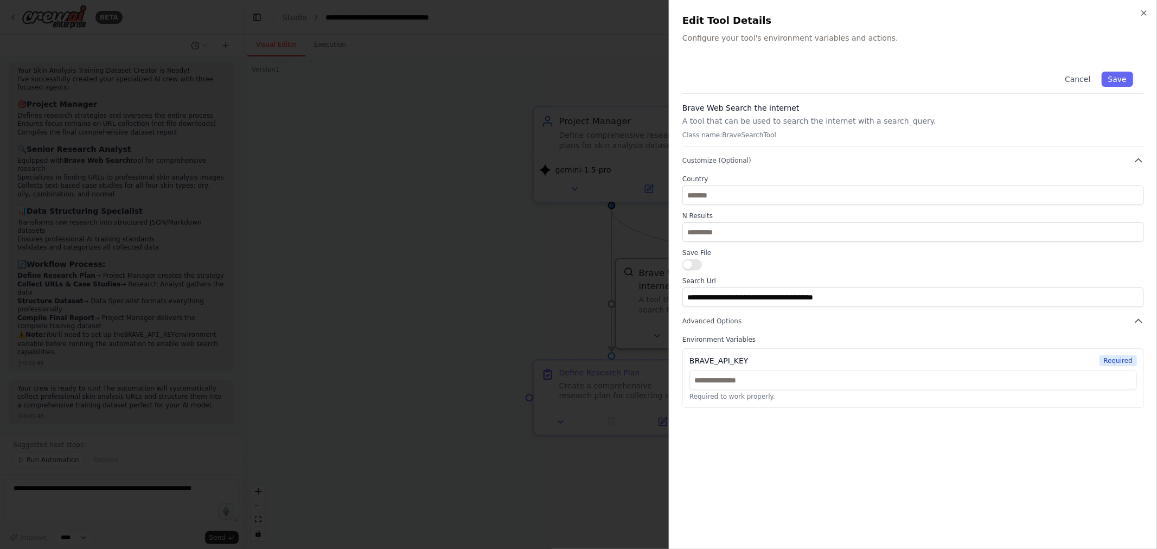
click at [577, 133] on p "Class name: BraveSearchTool" at bounding box center [914, 135] width 462 height 9
drag, startPoint x: 750, startPoint y: 128, endPoint x: 747, endPoint y: 136, distance: 8.8
click at [577, 130] on div "Brave Web Search the internet A tool that can be used to search the internet wi…" at bounding box center [914, 125] width 462 height 44
click at [577, 136] on p "Class name: BraveSearchTool" at bounding box center [914, 135] width 462 height 9
click at [577, 139] on p "Class name: BraveSearchTool" at bounding box center [914, 135] width 462 height 9
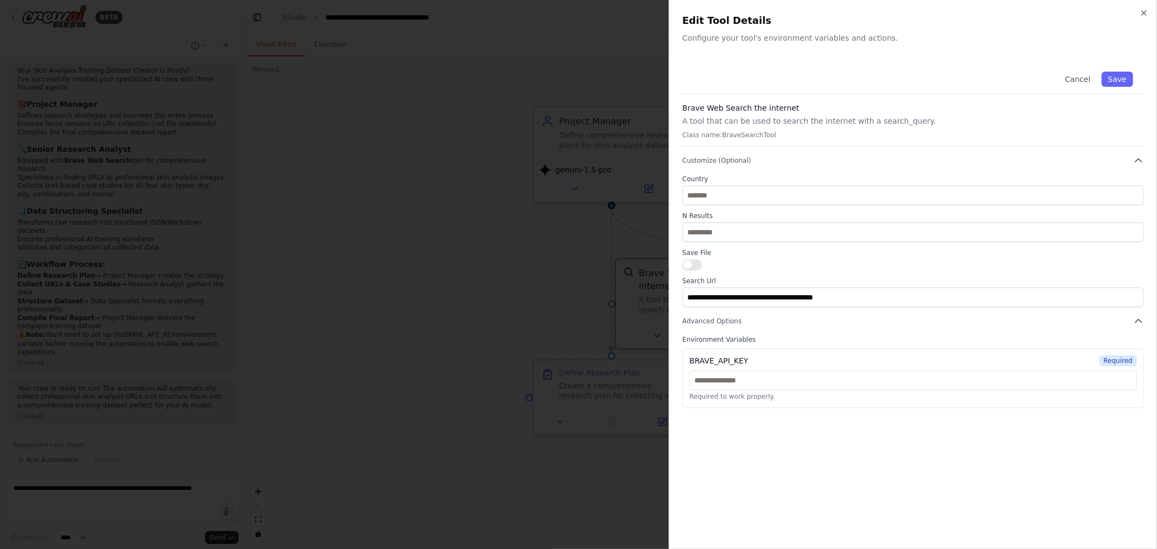
click at [577, 97] on div "**********" at bounding box center [914, 234] width 462 height 347
click at [516, 243] on div at bounding box center [578, 274] width 1157 height 549
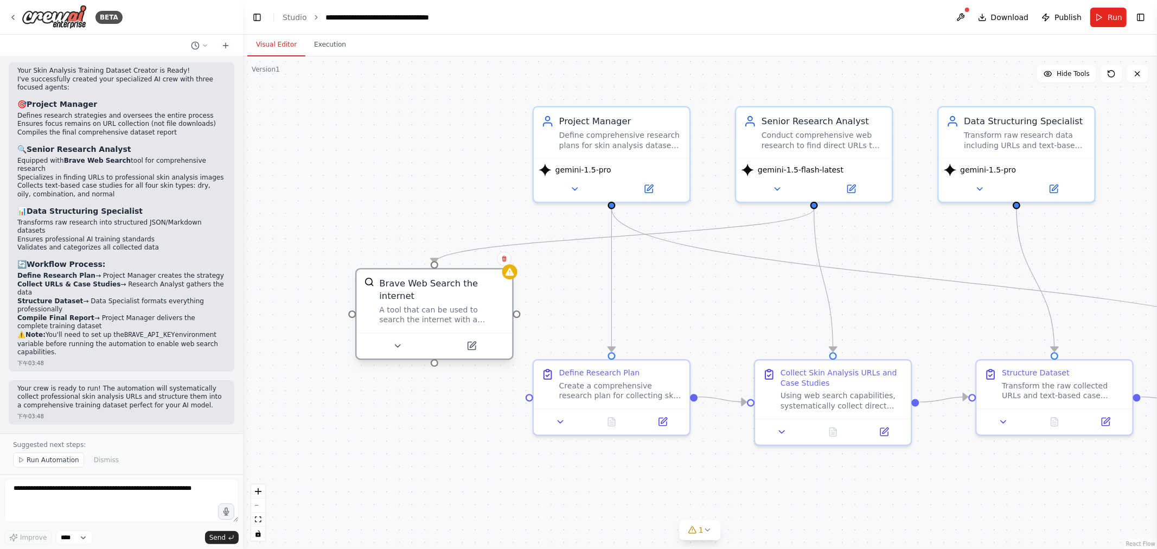
drag, startPoint x: 740, startPoint y: 286, endPoint x: 430, endPoint y: 290, distance: 309.9
click at [469, 305] on div "A tool that can be used to search the internet with a search_query." at bounding box center [441, 315] width 125 height 20
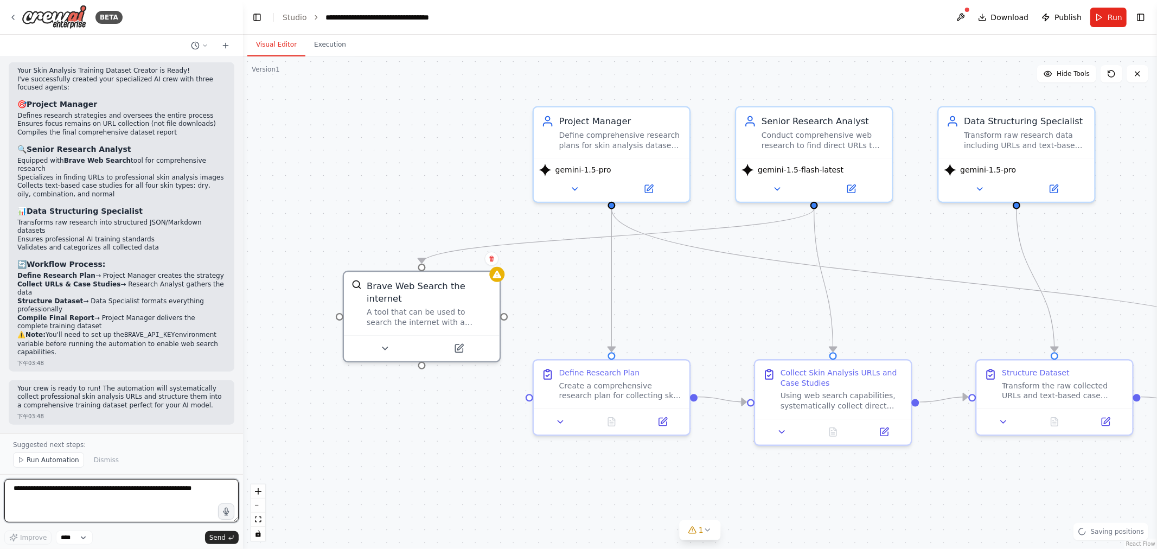
click at [145, 489] on textarea at bounding box center [121, 500] width 234 height 43
click at [120, 500] on textarea at bounding box center [121, 500] width 234 height 43
click at [406, 305] on div "A tool that can be used to search the internet with a search_query." at bounding box center [429, 315] width 125 height 20
click at [114, 501] on textarea at bounding box center [121, 500] width 234 height 43
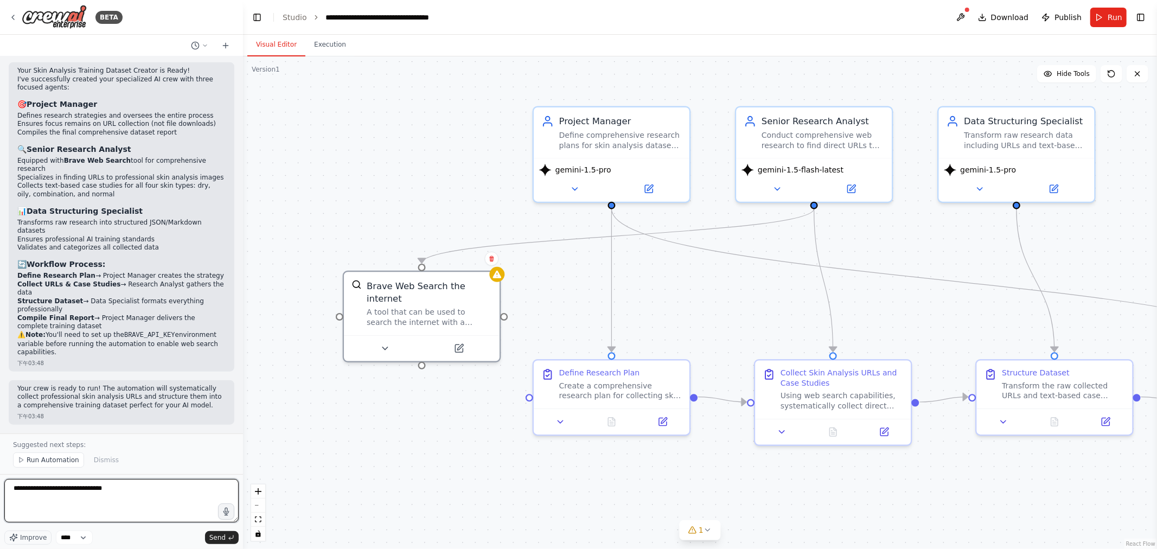
type textarea "**********"
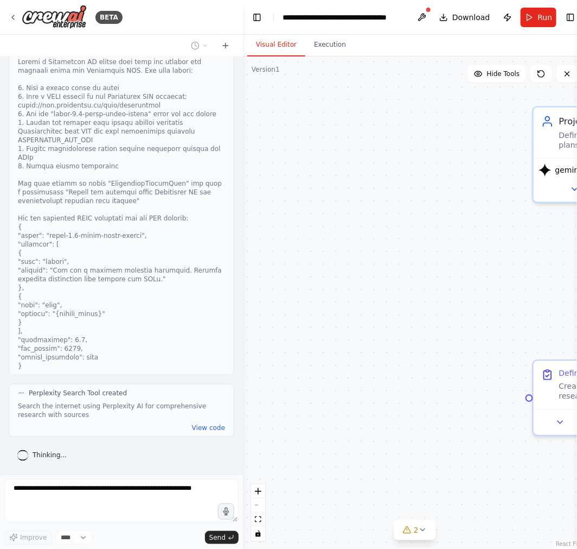
scroll to position [1581, 0]
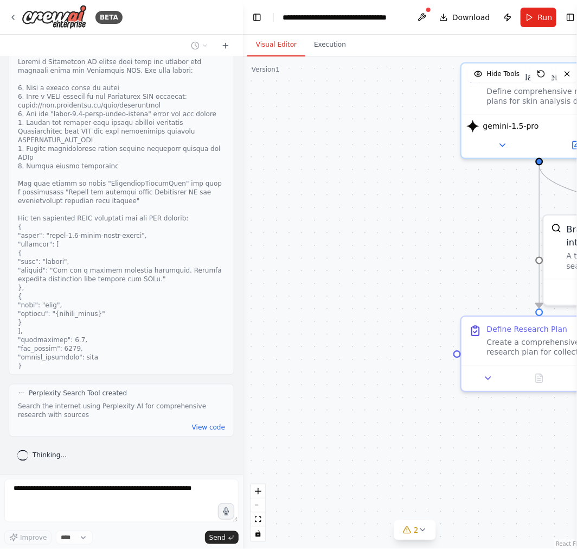
drag, startPoint x: 402, startPoint y: 351, endPoint x: 289, endPoint y: 286, distance: 129.6
click at [289, 286] on div ".deletable-edge-delete-btn { width: 20px; height: 20px; border: 0px solid #ffff…" at bounding box center [415, 302] width 344 height 492
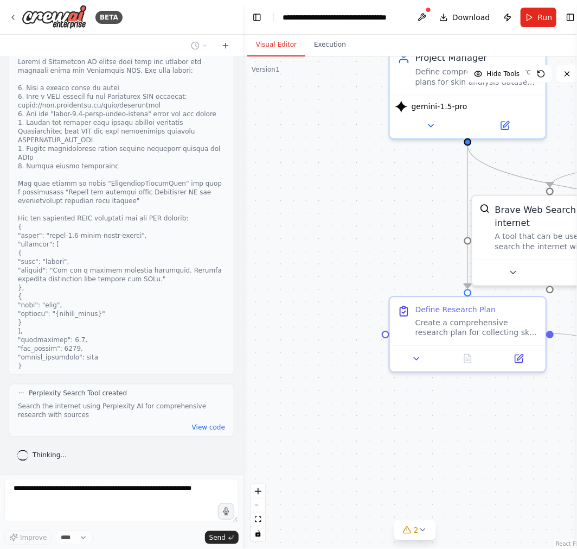
drag, startPoint x: 358, startPoint y: 245, endPoint x: 276, endPoint y: 268, distance: 85.6
click at [257, 252] on div ".deletable-edge-delete-btn { width: 20px; height: 20px; border: 0px solid #ffff…" at bounding box center [415, 302] width 344 height 492
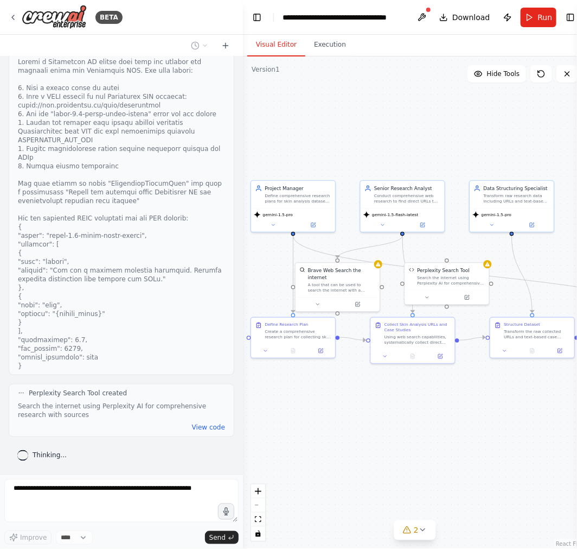
drag, startPoint x: 444, startPoint y: 415, endPoint x: 344, endPoint y: 373, distance: 108.2
click at [373, 425] on div ".deletable-edge-delete-btn { width: 20px; height: 20px; border: 0px solid #ffff…" at bounding box center [415, 302] width 344 height 492
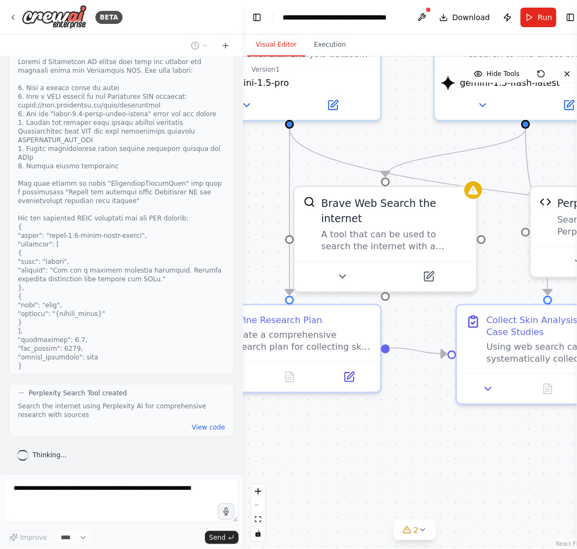
drag, startPoint x: 400, startPoint y: 416, endPoint x: 440, endPoint y: 450, distance: 52.3
click at [440, 450] on div ".deletable-edge-delete-btn { width: 20px; height: 20px; border: 0px solid #ffff…" at bounding box center [415, 302] width 344 height 492
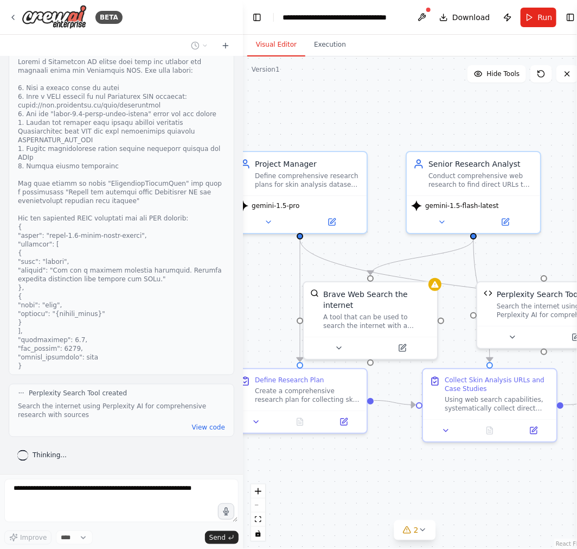
drag, startPoint x: 505, startPoint y: 263, endPoint x: 551, endPoint y: 255, distance: 46.8
click at [551, 255] on div ".deletable-edge-delete-btn { width: 20px; height: 20px; border: 0px solid #ffff…" at bounding box center [415, 302] width 344 height 492
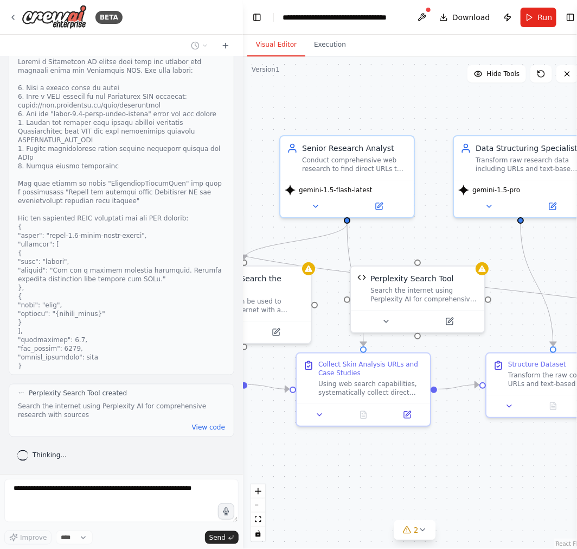
drag, startPoint x: 463, startPoint y: 489, endPoint x: 331, endPoint y: 472, distance: 133.5
click at [331, 474] on div ".deletable-edge-delete-btn { width: 20px; height: 20px; border: 0px solid #ffff…" at bounding box center [415, 302] width 344 height 492
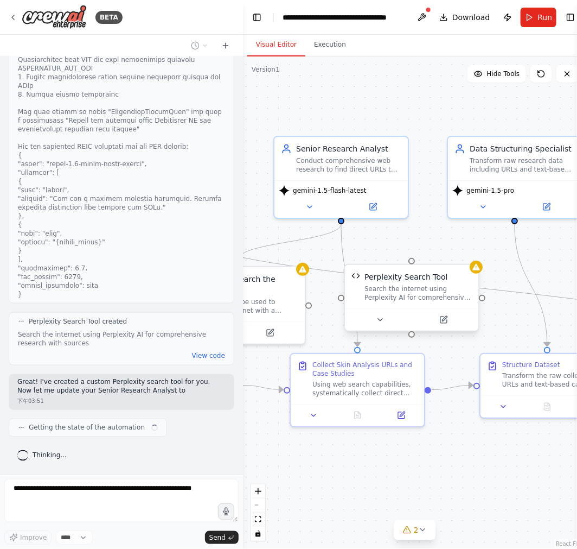
scroll to position [1661, 0]
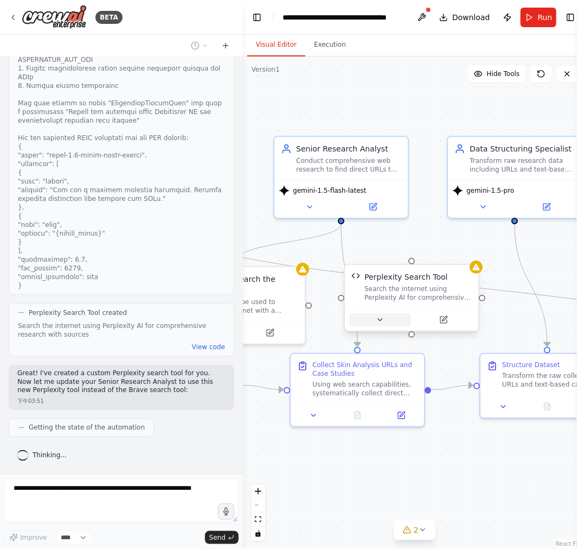
click at [374, 324] on button at bounding box center [379, 319] width 61 height 13
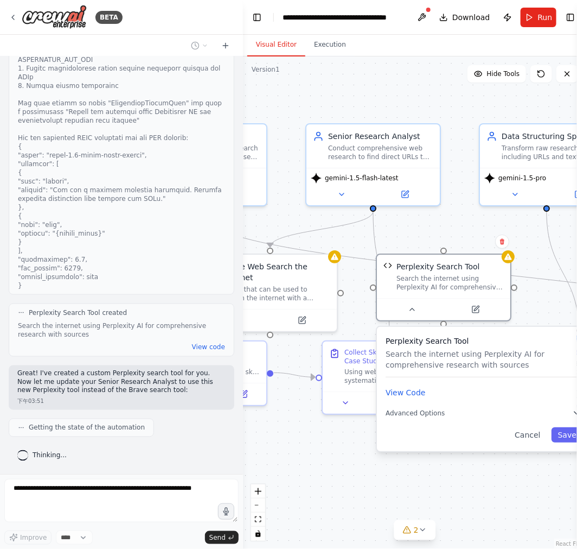
drag, startPoint x: 339, startPoint y: 480, endPoint x: 375, endPoint y: 468, distance: 37.9
click at [375, 468] on div ".deletable-edge-delete-btn { width: 20px; height: 20px; border: 0px solid #ffff…" at bounding box center [415, 302] width 344 height 492
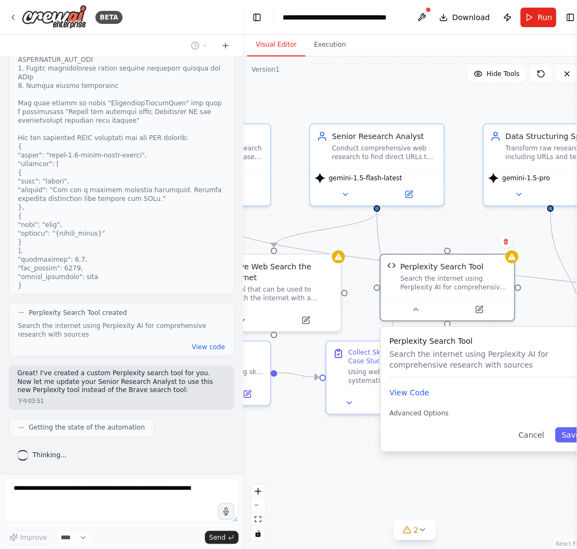
click at [339, 480] on div ".deletable-edge-delete-btn { width: 20px; height: 20px; border: 0px solid #ffff…" at bounding box center [415, 302] width 344 height 492
click at [525, 441] on button "Cancel" at bounding box center [531, 434] width 39 height 15
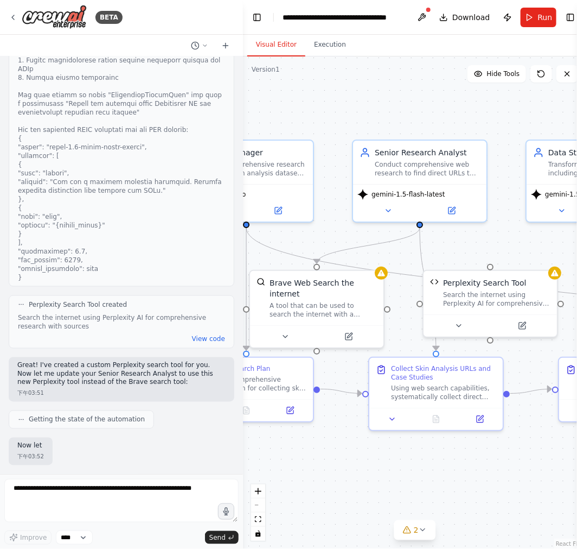
drag, startPoint x: 380, startPoint y: 480, endPoint x: 499, endPoint y: 445, distance: 124.0
click at [522, 487] on div ".deletable-edge-delete-btn { width: 20px; height: 20px; border: 0px solid #ffff…" at bounding box center [415, 302] width 344 height 492
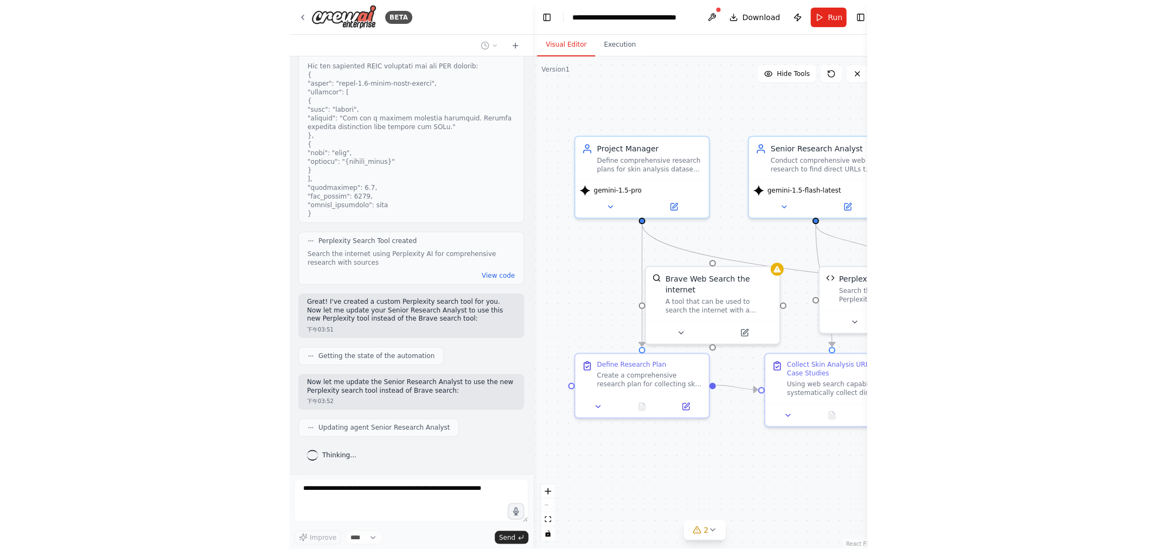
scroll to position [1732, 0]
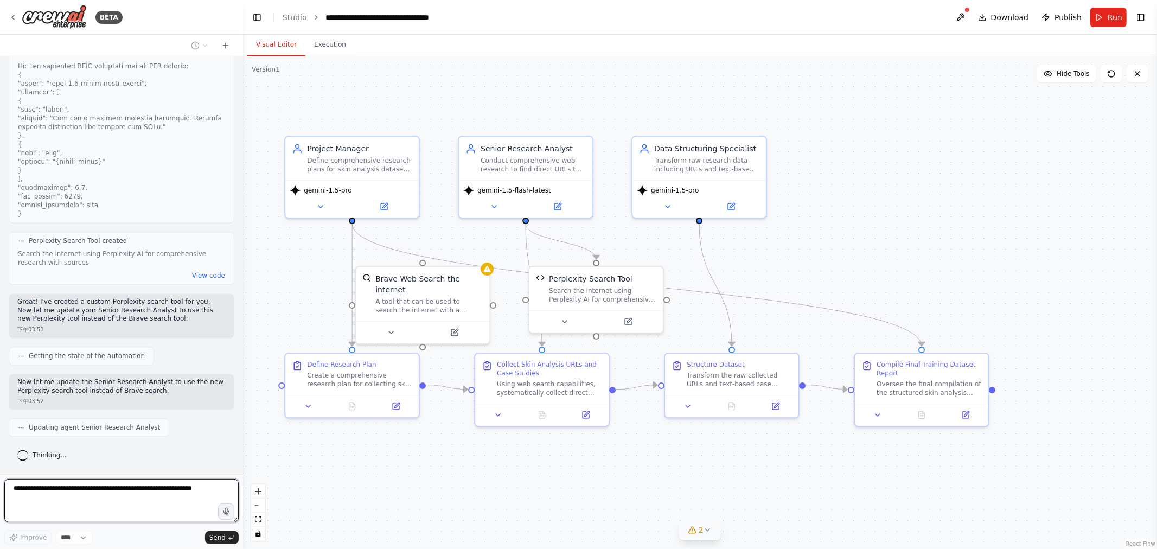
click at [577, 527] on icon at bounding box center [708, 530] width 9 height 9
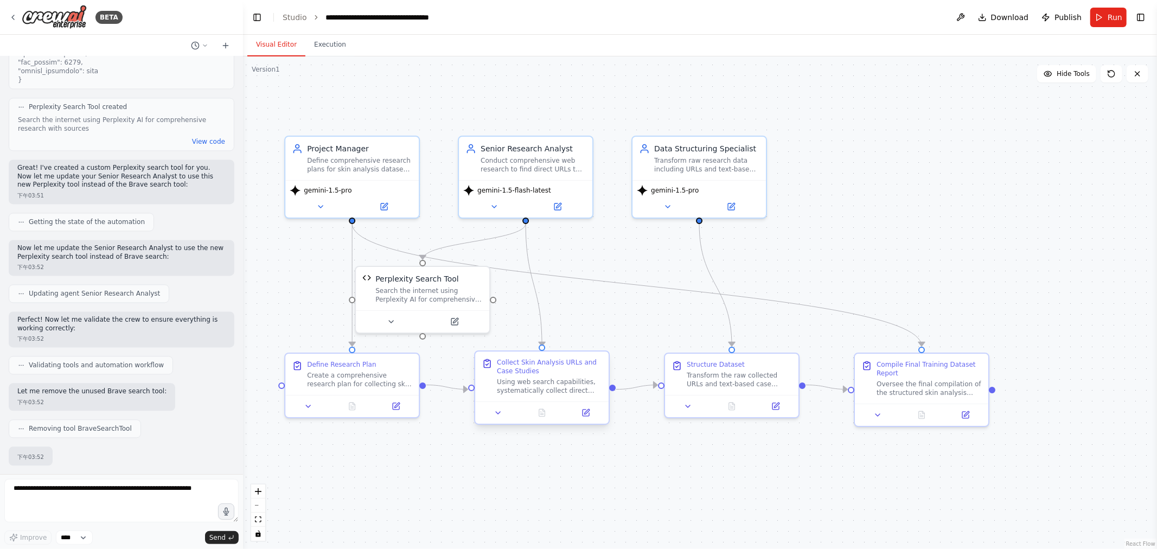
scroll to position [1930, 0]
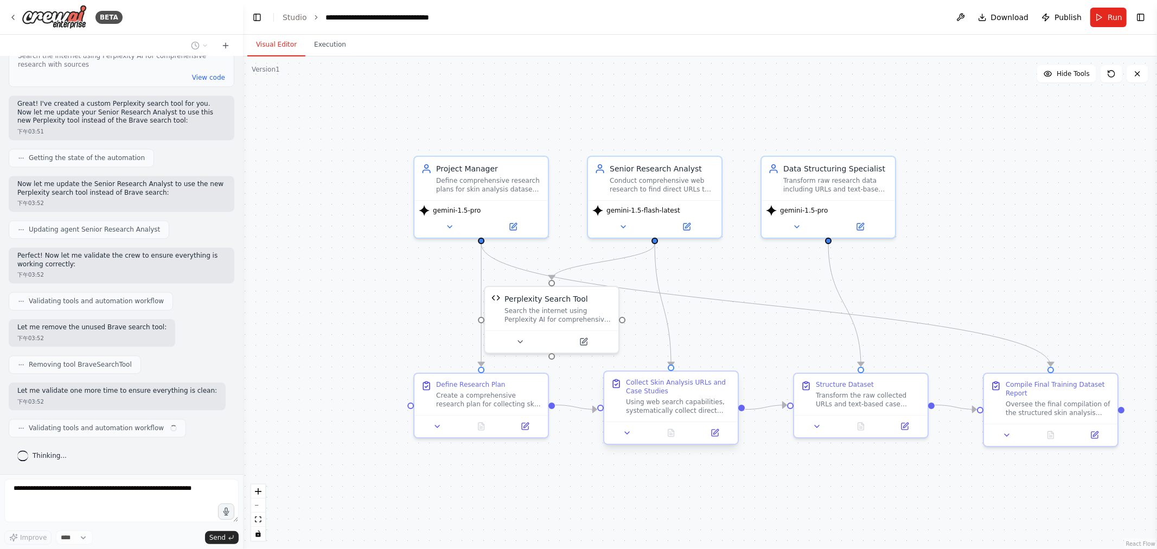
drag, startPoint x: 577, startPoint y: 468, endPoint x: 621, endPoint y: 404, distance: 77.7
click at [577, 485] on div ".deletable-edge-delete-btn { width: 20px; height: 20px; border: 0px solid #ffff…" at bounding box center [700, 302] width 914 height 493
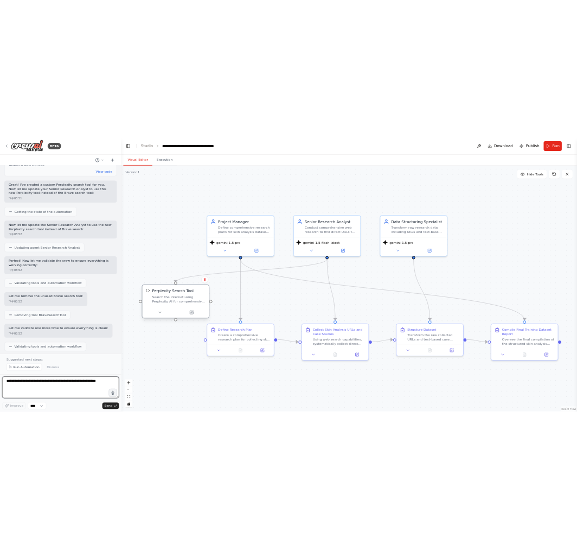
scroll to position [1979, 0]
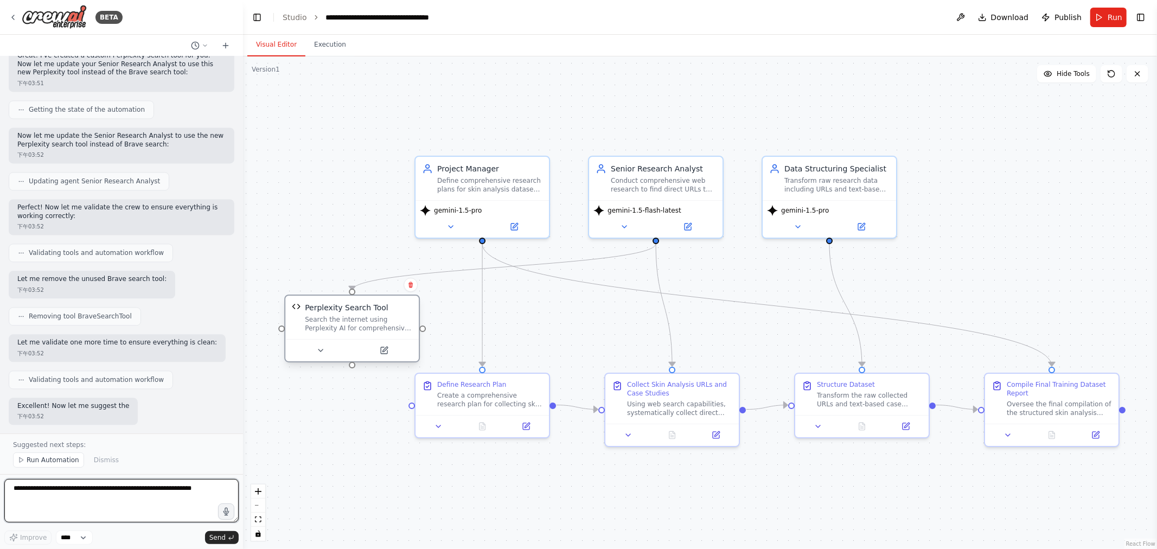
drag, startPoint x: 567, startPoint y: 314, endPoint x: 359, endPoint y: 322, distance: 208.0
click at [359, 322] on div "Search the internet using Perplexity AI for comprehensive research with sources" at bounding box center [358, 323] width 107 height 17
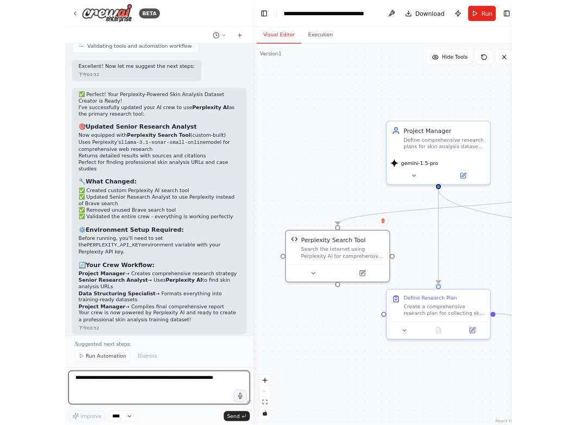
scroll to position [2297, 0]
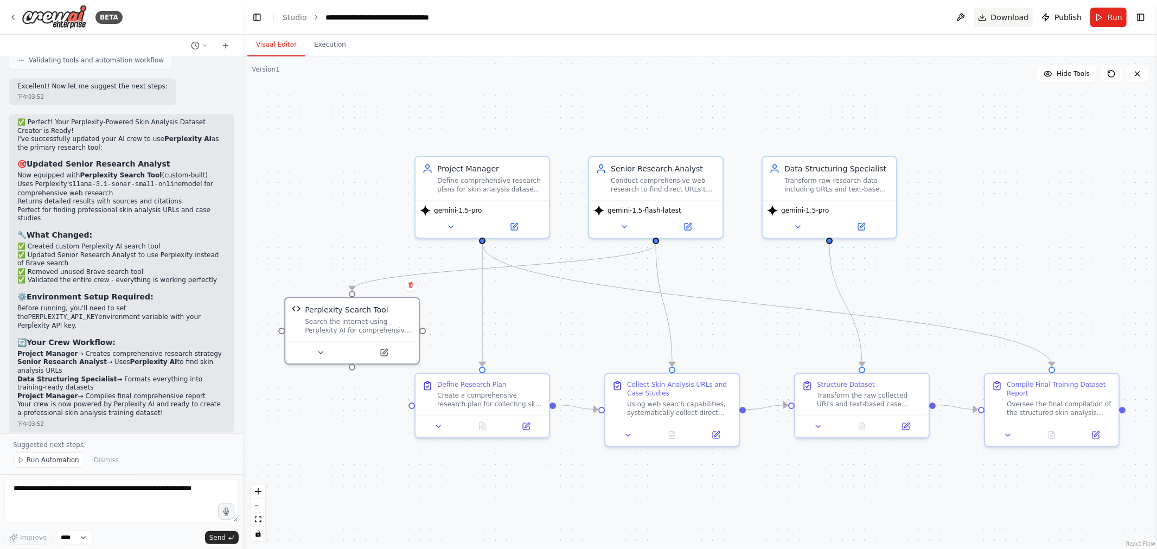
click at [577, 18] on span "Download" at bounding box center [1010, 17] width 38 height 11
click at [577, 18] on button at bounding box center [960, 18] width 17 height 20
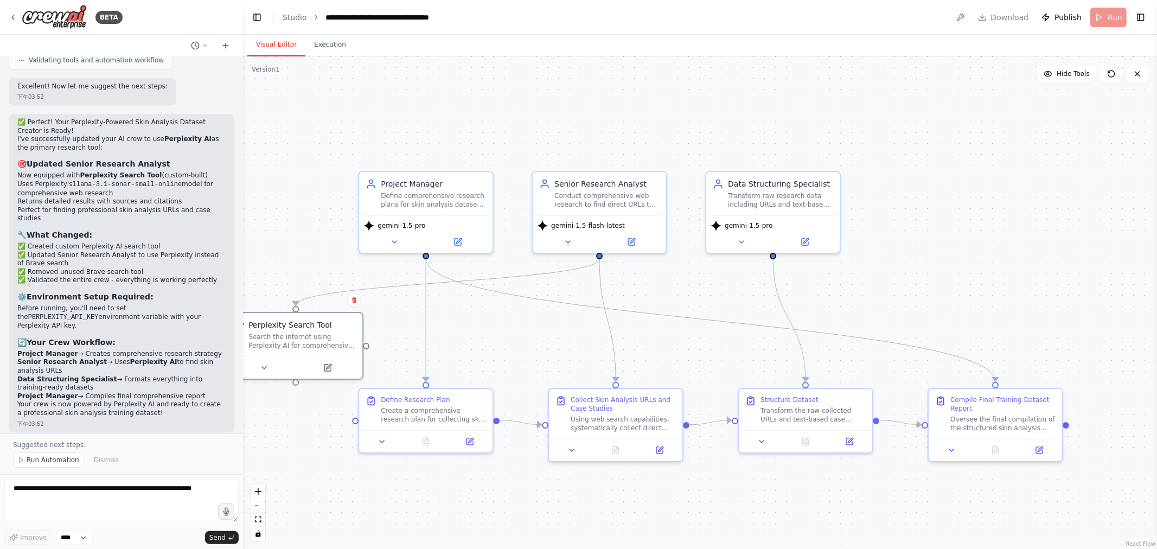
drag, startPoint x: 1080, startPoint y: 191, endPoint x: 1092, endPoint y: 123, distance: 68.9
click at [577, 205] on div ".deletable-edge-delete-btn { width: 20px; height: 20px; border: 0px solid #ffff…" at bounding box center [700, 302] width 914 height 493
click at [577, 14] on header "**********" at bounding box center [700, 17] width 914 height 35
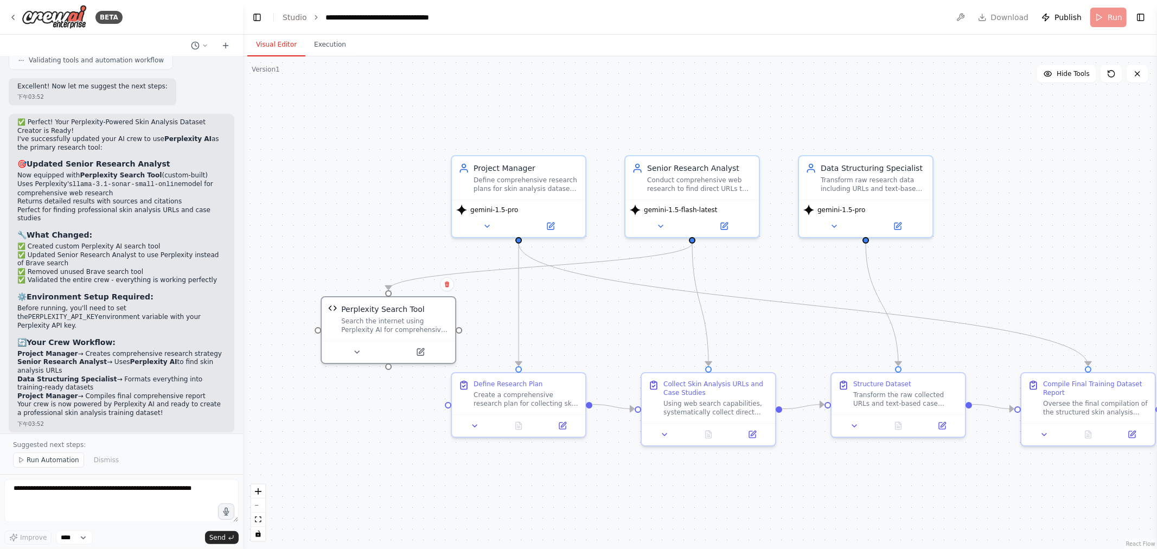
drag, startPoint x: 979, startPoint y: 237, endPoint x: 1082, endPoint y: 221, distance: 103.8
click at [577, 221] on div ".deletable-edge-delete-btn { width: 20px; height: 20px; border: 0px solid #ffff…" at bounding box center [700, 302] width 914 height 493
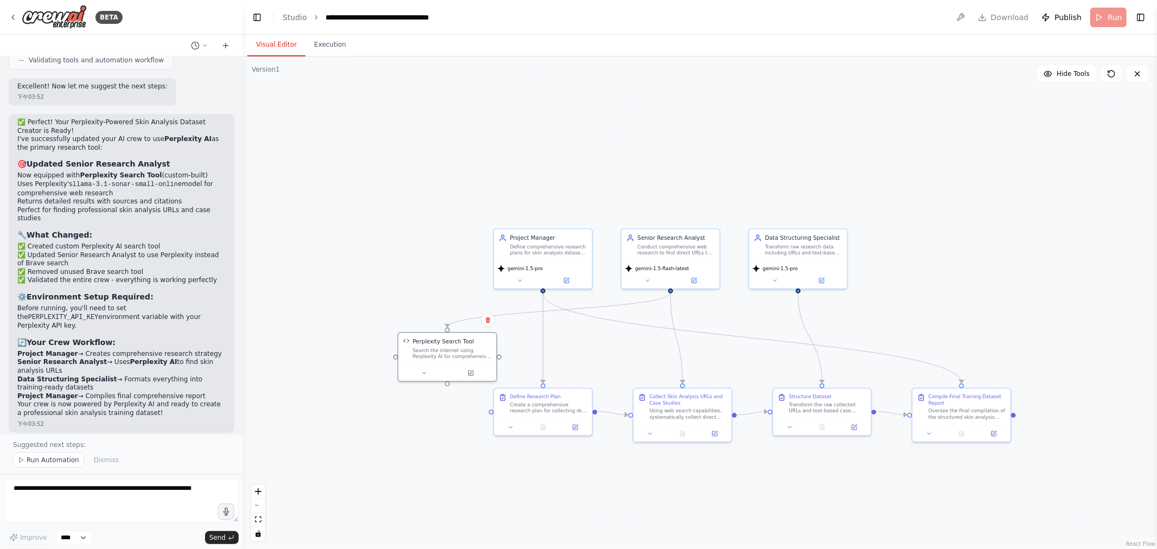
drag, startPoint x: 1078, startPoint y: 247, endPoint x: 957, endPoint y: 296, distance: 130.2
click at [577, 296] on div ".deletable-edge-delete-btn { width: 20px; height: 20px; border: 0px solid #ffff…" at bounding box center [700, 302] width 914 height 493
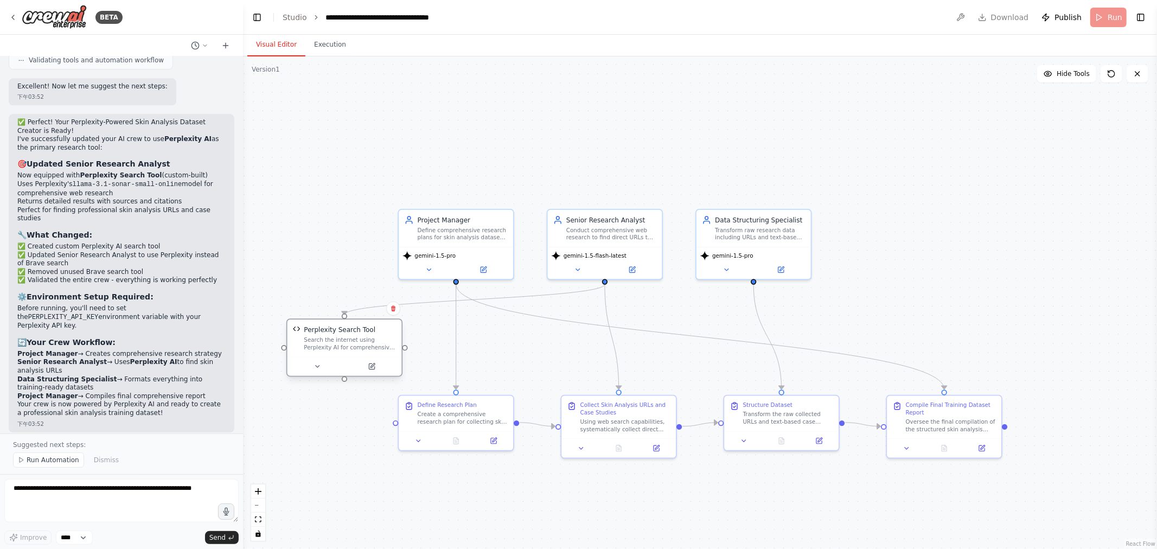
drag, startPoint x: 345, startPoint y: 359, endPoint x: 347, endPoint y: 338, distance: 21.3
click at [347, 338] on div "Search the internet using Perplexity AI for comprehensive research with sources" at bounding box center [350, 343] width 92 height 15
click at [326, 44] on button "Execution" at bounding box center [329, 45] width 49 height 23
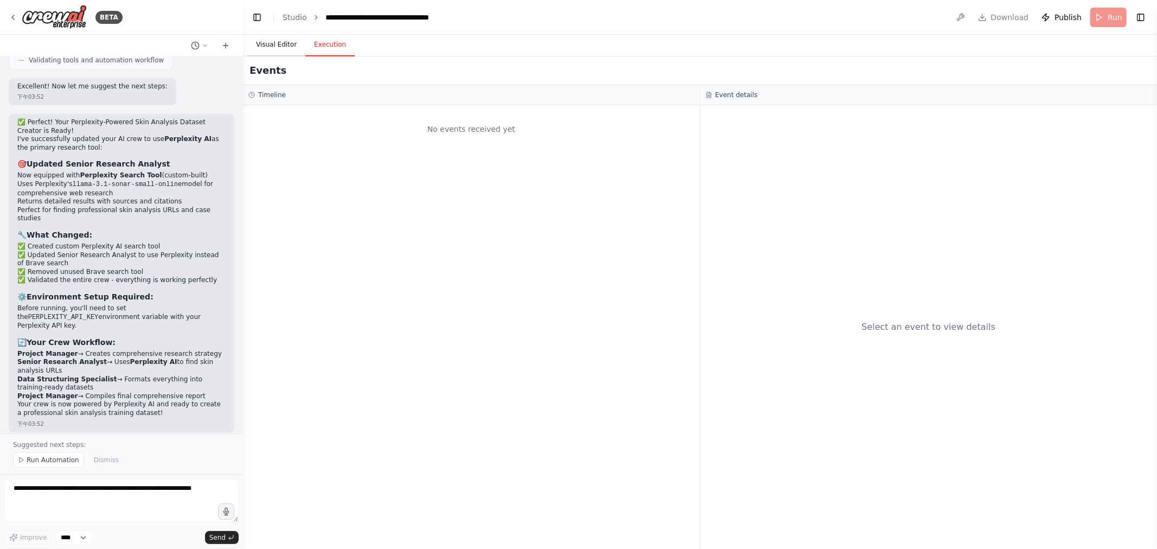
click at [273, 48] on button "Visual Editor" at bounding box center [276, 45] width 58 height 23
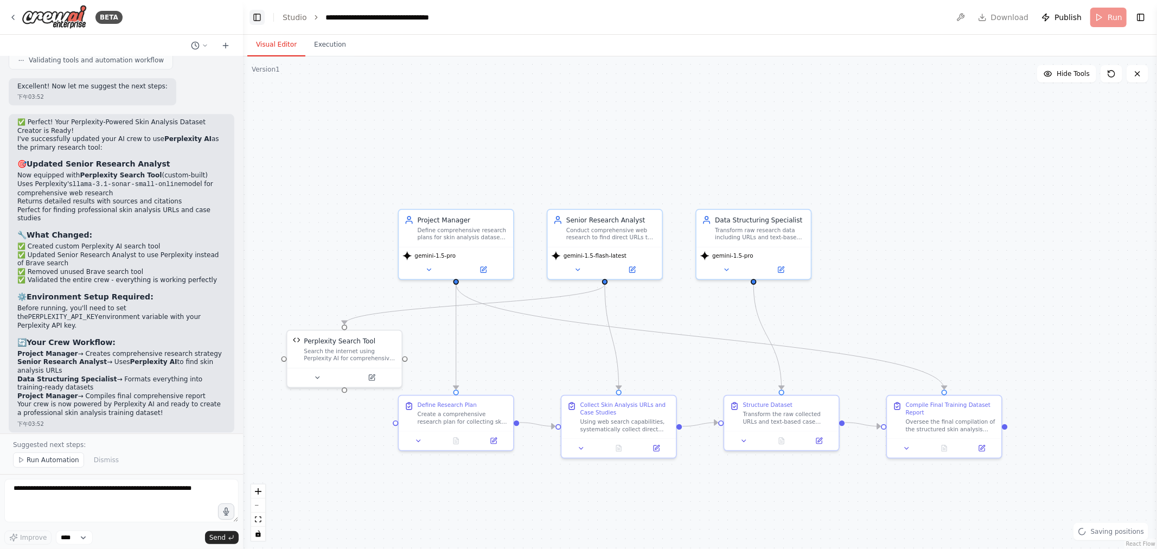
click at [255, 17] on button "Toggle Left Sidebar" at bounding box center [257, 17] width 15 height 15
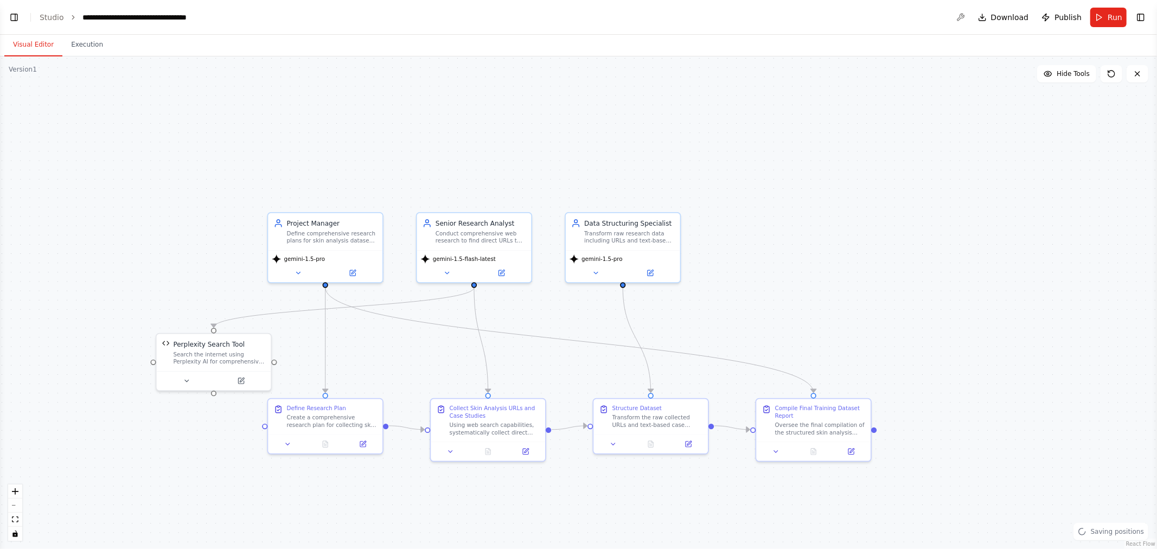
drag, startPoint x: 741, startPoint y: 132, endPoint x: 840, endPoint y: 133, distance: 99.3
click at [577, 133] on div ".deletable-edge-delete-btn { width: 20px; height: 20px; border: 0px solid #ffff…" at bounding box center [578, 302] width 1157 height 493
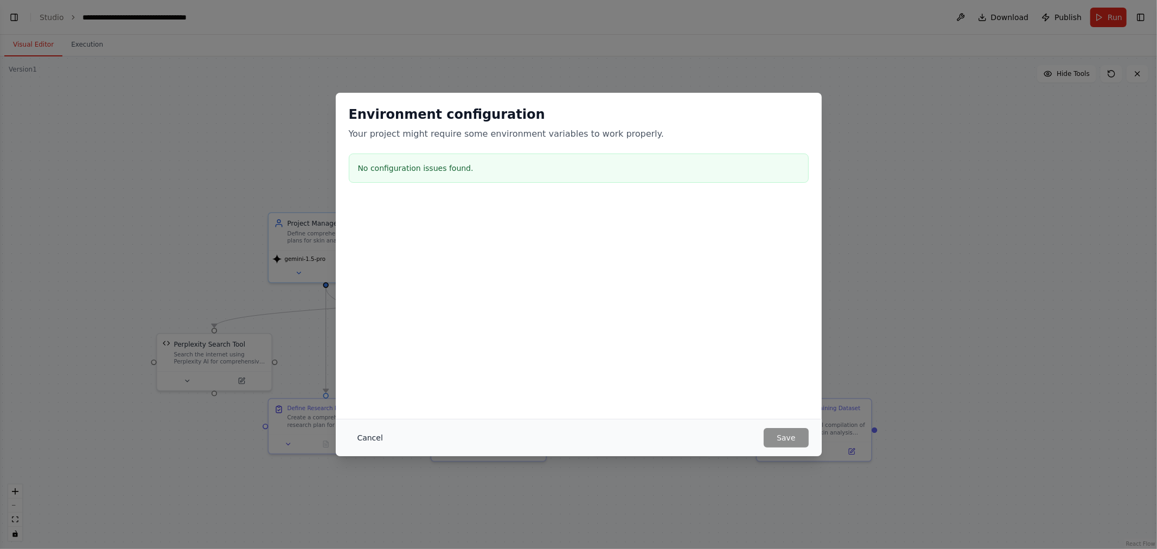
click at [362, 433] on button "Cancel" at bounding box center [370, 438] width 43 height 20
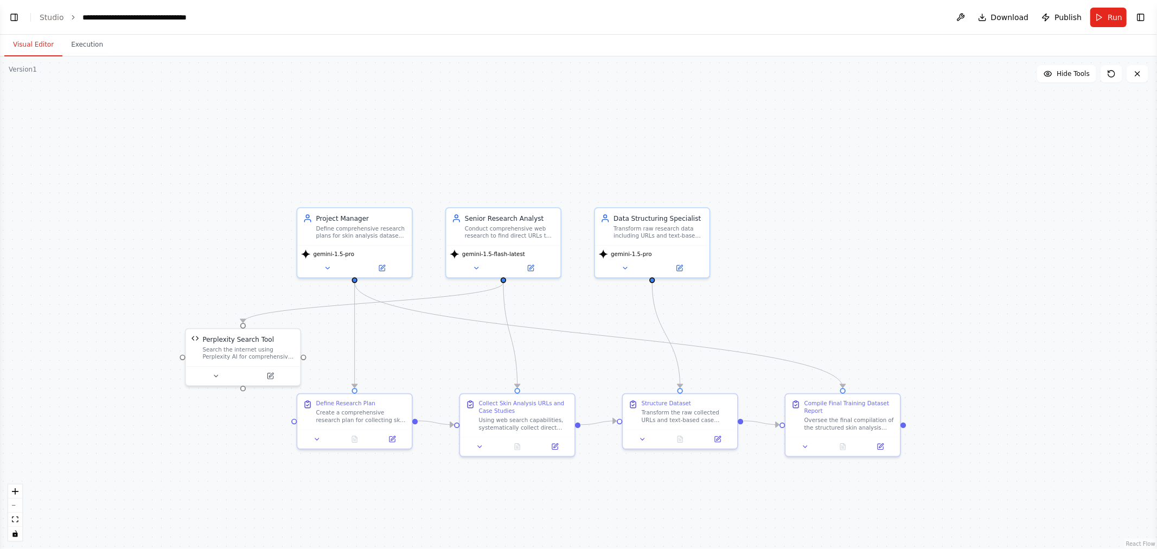
drag, startPoint x: 784, startPoint y: 179, endPoint x: 812, endPoint y: 174, distance: 29.2
click at [577, 174] on div ".deletable-edge-delete-btn { width: 20px; height: 20px; border: 0px solid #ffff…" at bounding box center [578, 302] width 1157 height 493
click at [577, 15] on button "Run" at bounding box center [1109, 18] width 36 height 20
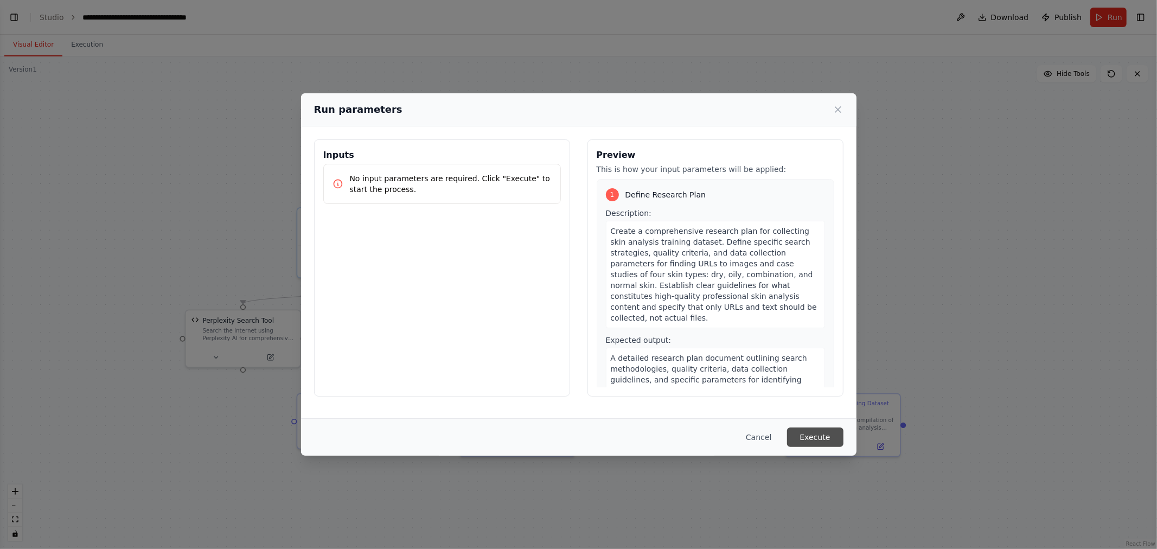
click at [577, 438] on button "Execute" at bounding box center [815, 438] width 56 height 20
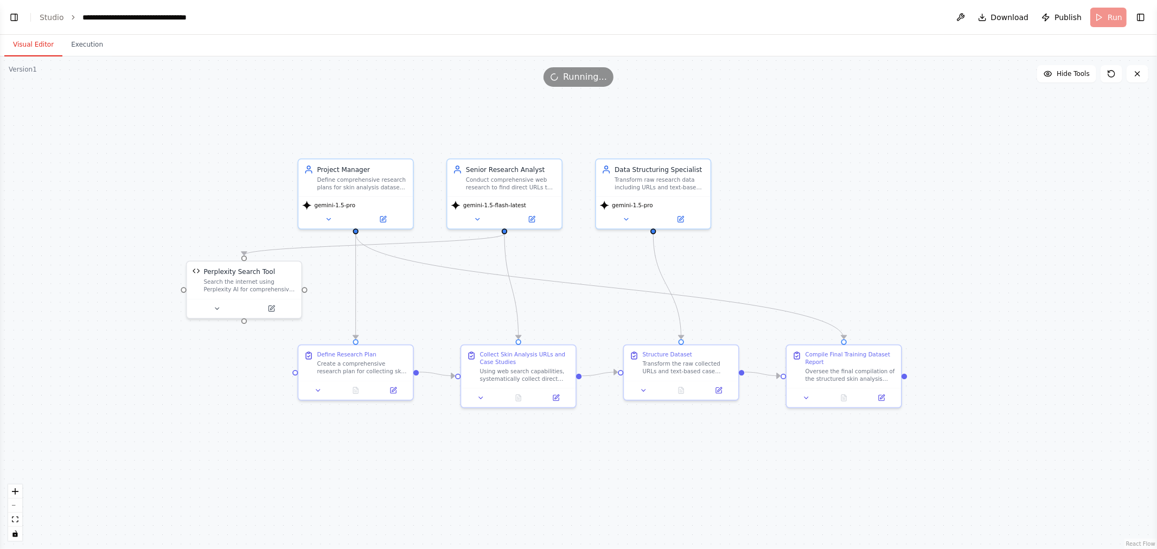
drag, startPoint x: 867, startPoint y: 286, endPoint x: 868, endPoint y: 259, distance: 26.6
click at [577, 259] on div ".deletable-edge-delete-btn { width: 20px; height: 20px; border: 0px solid #ffff…" at bounding box center [578, 302] width 1157 height 493
click at [88, 44] on button "Execution" at bounding box center [86, 45] width 49 height 23
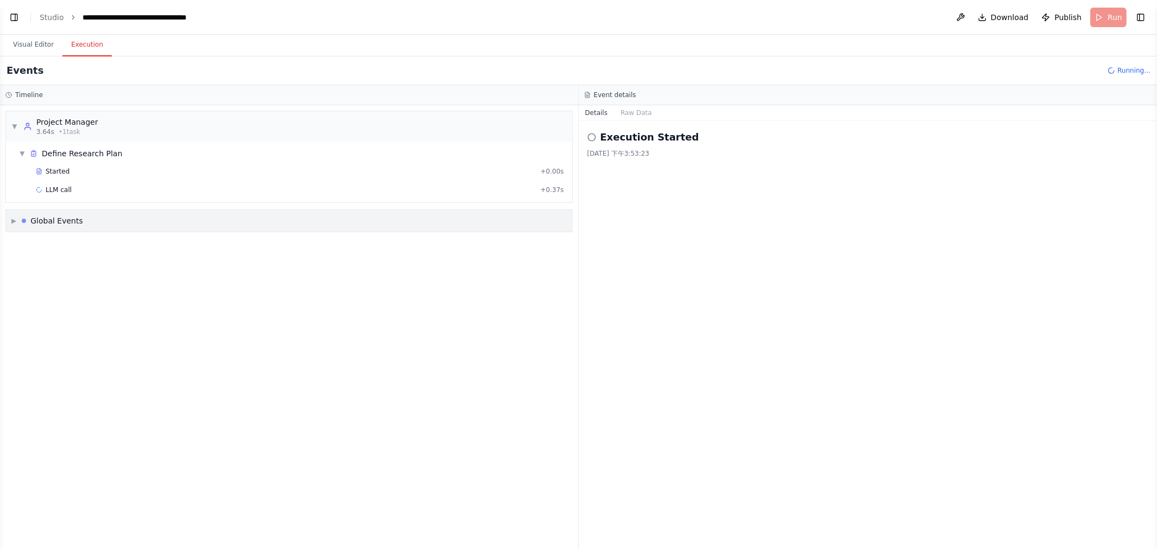
click at [11, 219] on div "▶ Global Events" at bounding box center [289, 221] width 566 height 22
click at [20, 222] on div "▼ Global Events" at bounding box center [47, 220] width 72 height 11
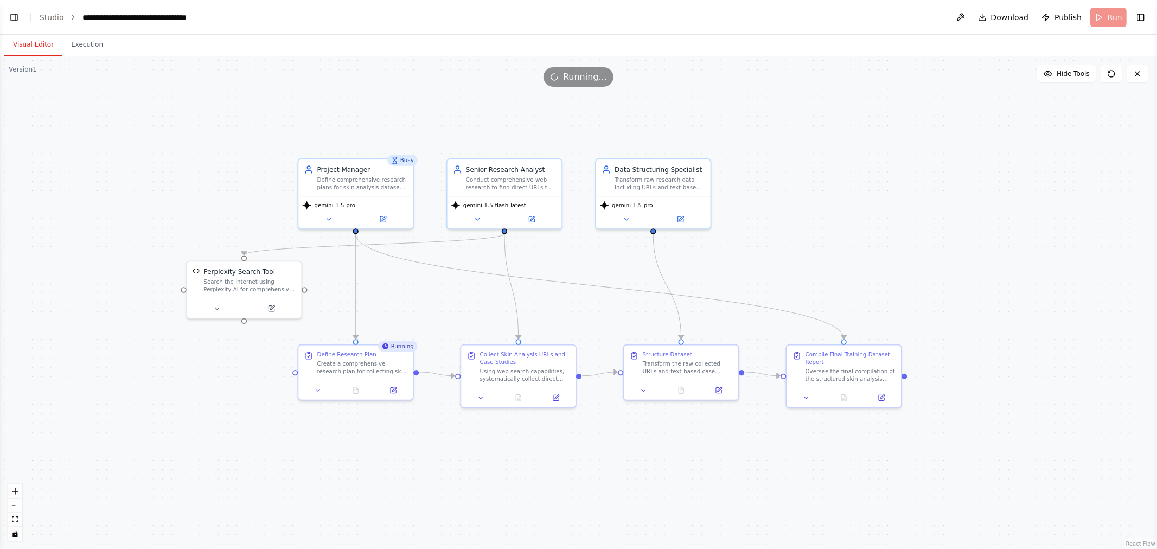
click at [29, 46] on button "Visual Editor" at bounding box center [33, 45] width 58 height 23
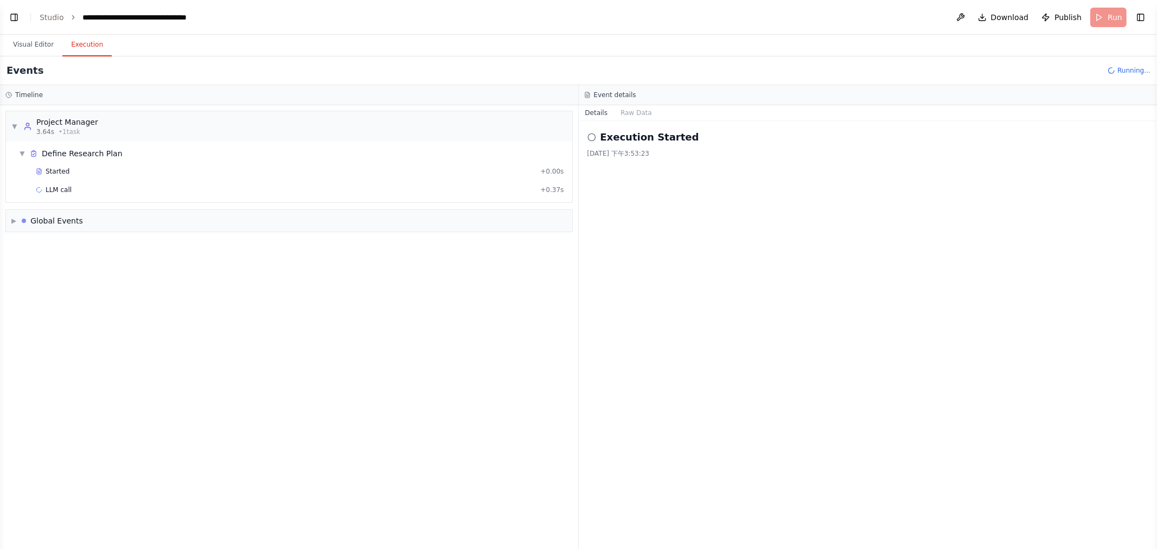
click at [84, 50] on button "Execution" at bounding box center [86, 45] width 49 height 23
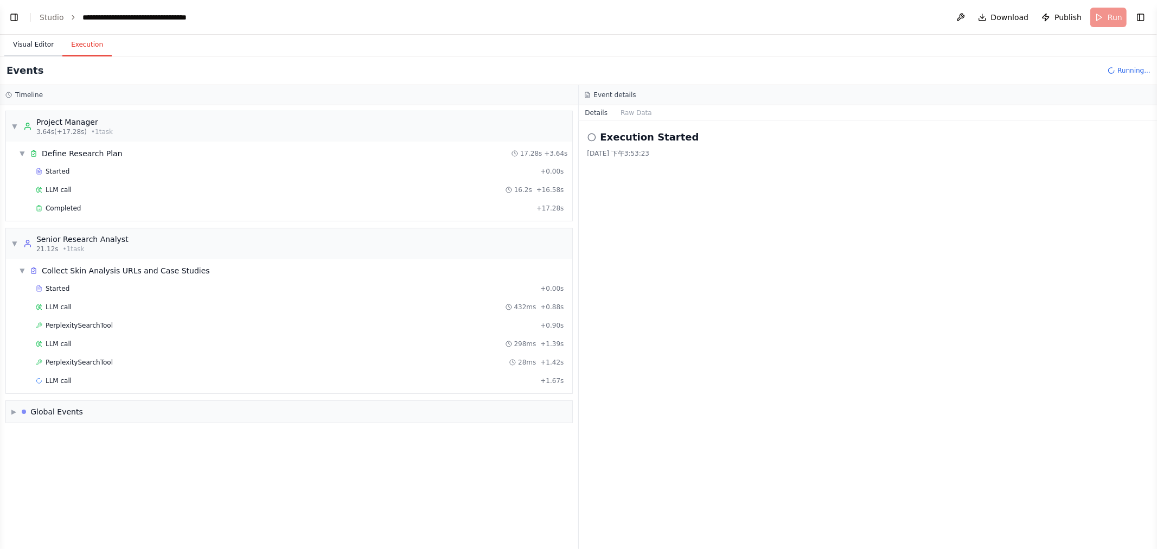
click at [41, 46] on button "Visual Editor" at bounding box center [33, 45] width 58 height 23
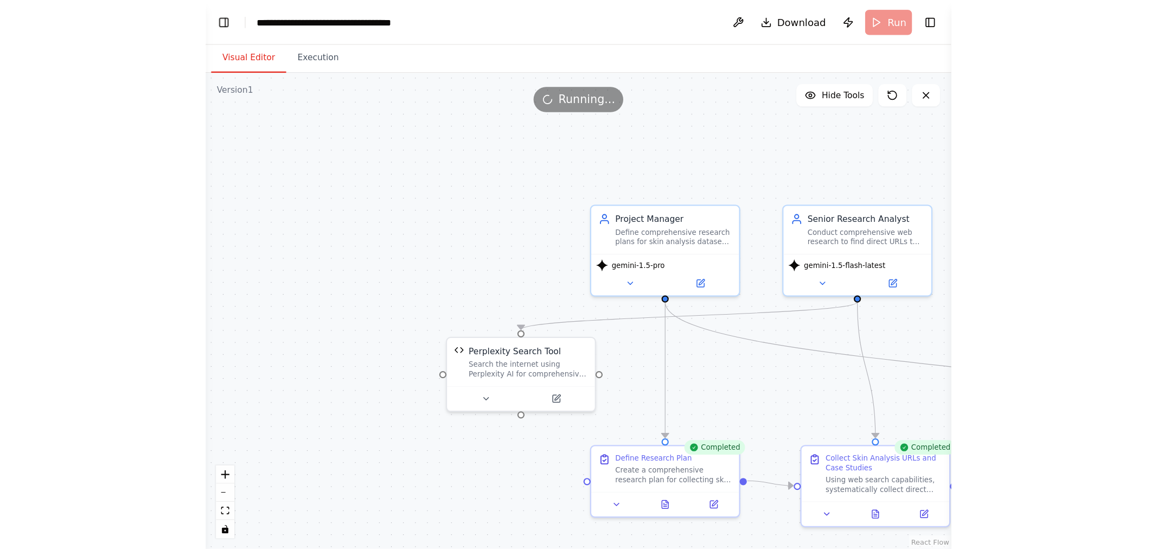
scroll to position [2298, 0]
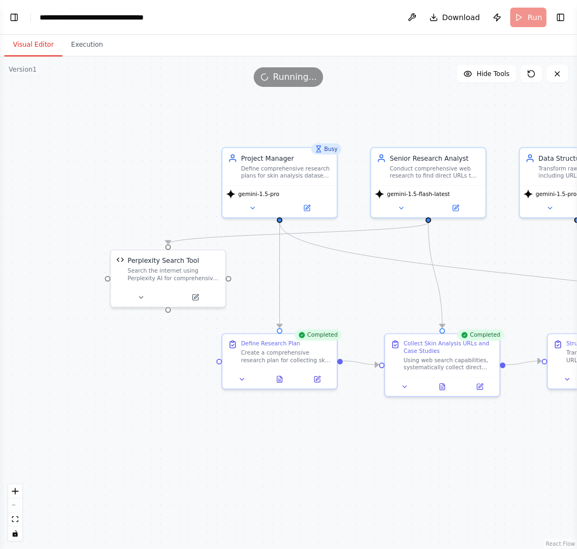
drag, startPoint x: 445, startPoint y: 464, endPoint x: 242, endPoint y: 422, distance: 207.8
click at [242, 422] on div ".deletable-edge-delete-btn { width: 20px; height: 20px; border: 0px solid #ffff…" at bounding box center [288, 302] width 577 height 492
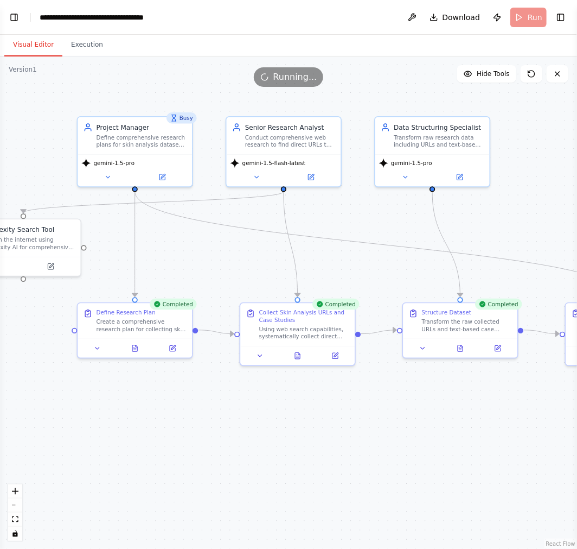
drag, startPoint x: 380, startPoint y: 453, endPoint x: 305, endPoint y: 440, distance: 75.5
click at [251, 436] on div ".deletable-edge-delete-btn { width: 20px; height: 20px; border: 0px solid #ffff…" at bounding box center [288, 302] width 577 height 492
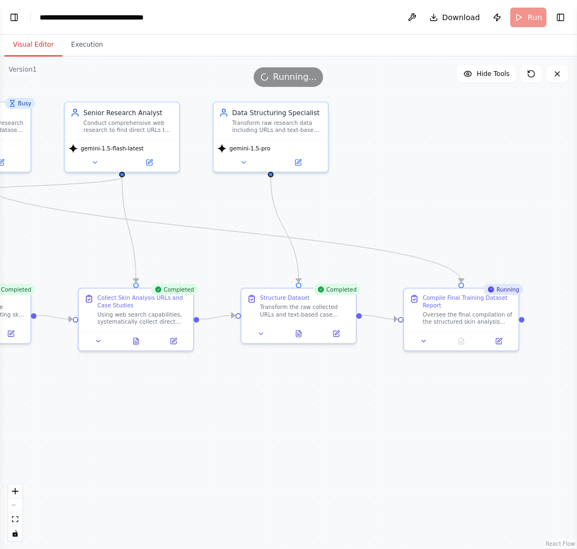
drag, startPoint x: 426, startPoint y: 459, endPoint x: 376, endPoint y: 461, distance: 50.0
click at [376, 461] on div ".deletable-edge-delete-btn { width: 20px; height: 20px; border: 0px solid #ffff…" at bounding box center [288, 302] width 577 height 492
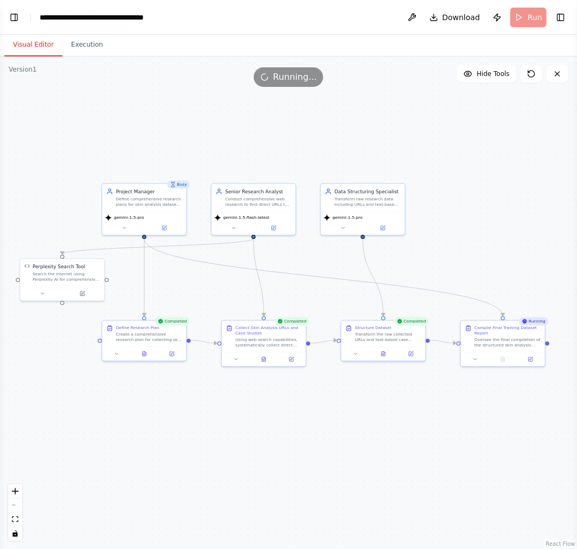
drag, startPoint x: 306, startPoint y: 446, endPoint x: 373, endPoint y: 438, distance: 67.2
click at [373, 438] on div ".deletable-edge-delete-btn { width: 20px; height: 20px; border: 0px solid #ffff…" at bounding box center [288, 302] width 577 height 492
click at [517, 132] on div ".deletable-edge-delete-btn { width: 20px; height: 20px; border: 0px solid #ffff…" at bounding box center [288, 302] width 577 height 492
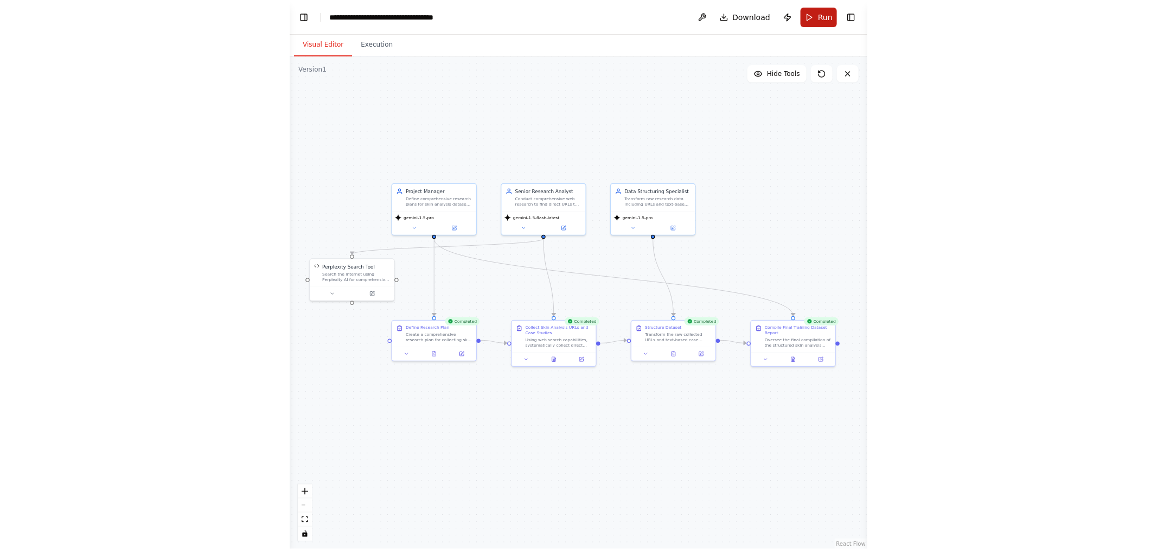
scroll to position [2297, 0]
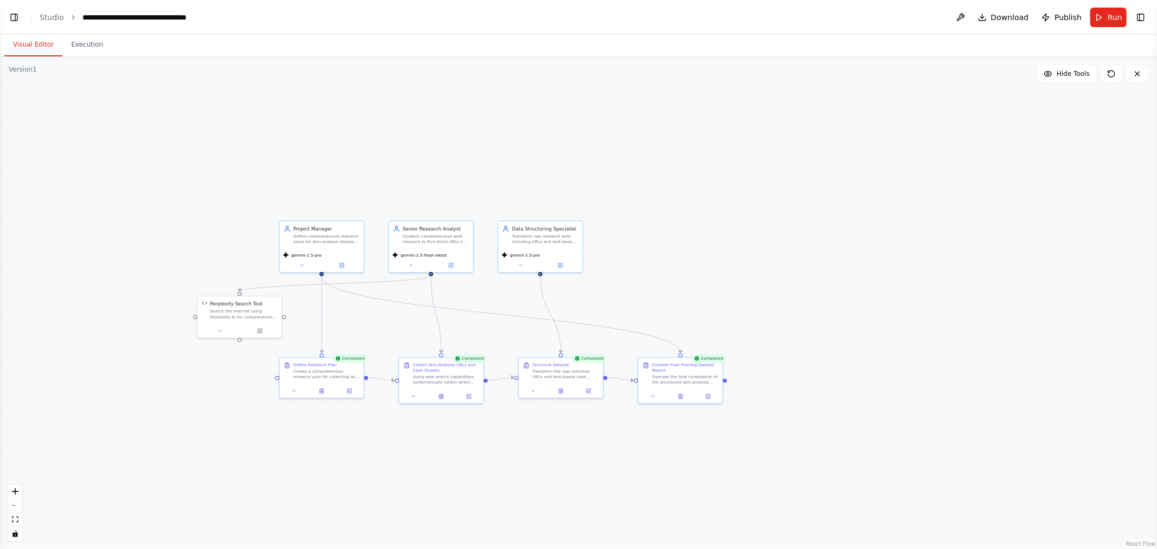
drag, startPoint x: 634, startPoint y: 182, endPoint x: 760, endPoint y: 214, distance: 130.3
click at [577, 221] on div ".deletable-edge-delete-btn { width: 20px; height: 20px; border: 0px solid #ffff…" at bounding box center [578, 302] width 1157 height 493
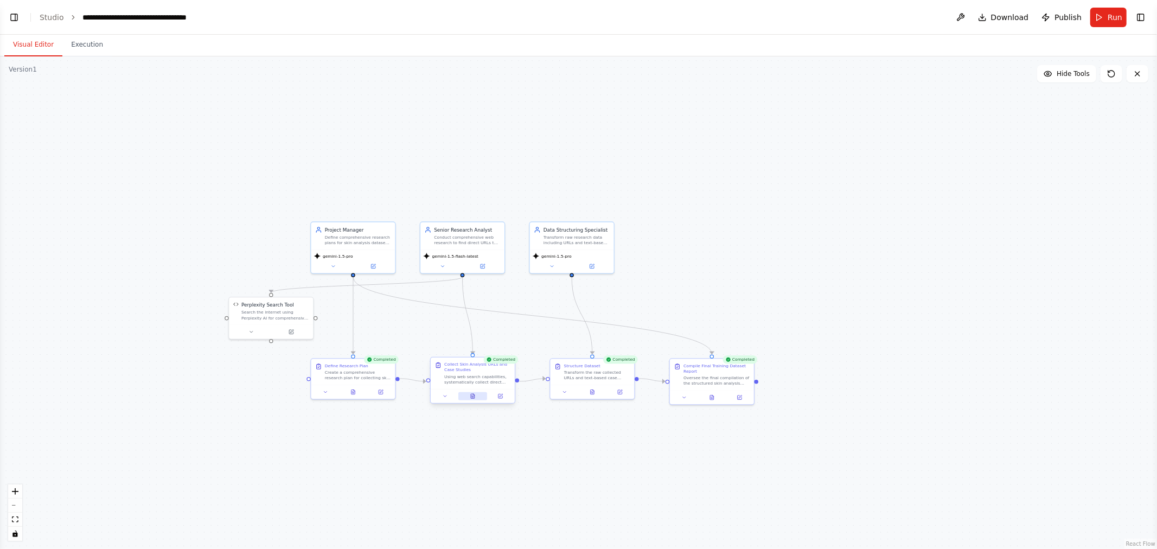
click at [475, 394] on button at bounding box center [473, 396] width 29 height 8
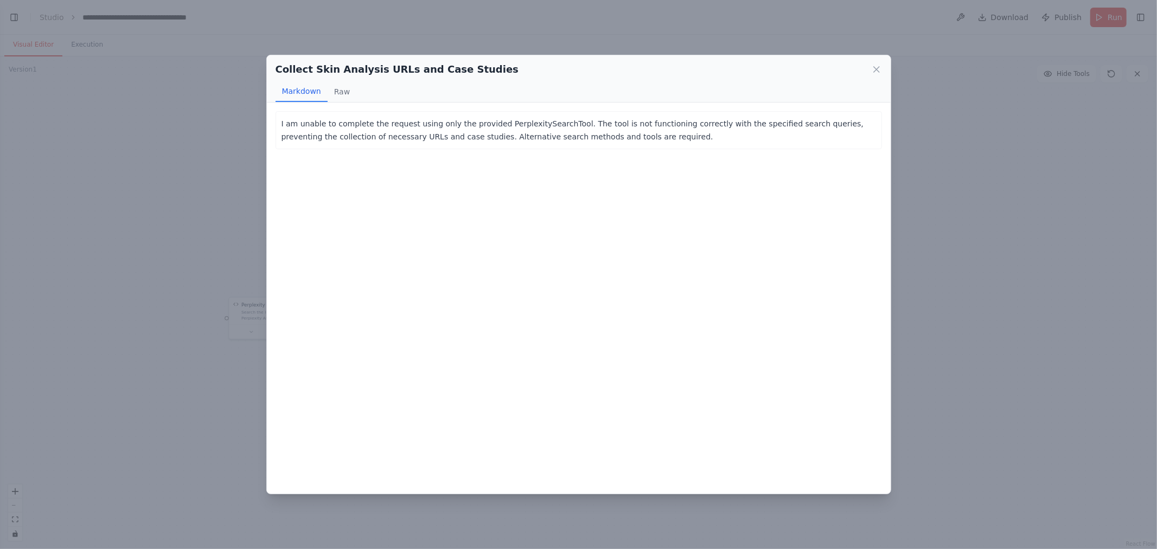
click at [577, 244] on div "Collect Skin Analysis URLs and Case Studies Markdown Raw I am unable to complet…" at bounding box center [578, 274] width 1157 height 549
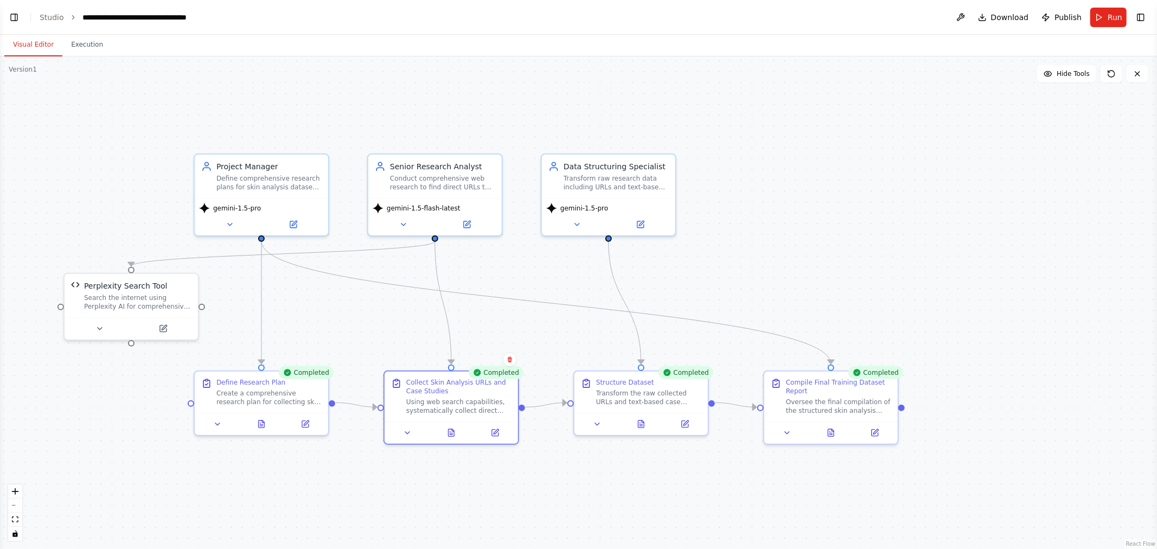
drag, startPoint x: 543, startPoint y: 328, endPoint x: 620, endPoint y: 283, distance: 89.7
click at [577, 285] on div ".deletable-edge-delete-btn { width: 20px; height: 20px; border: 0px solid #ffff…" at bounding box center [578, 302] width 1157 height 493
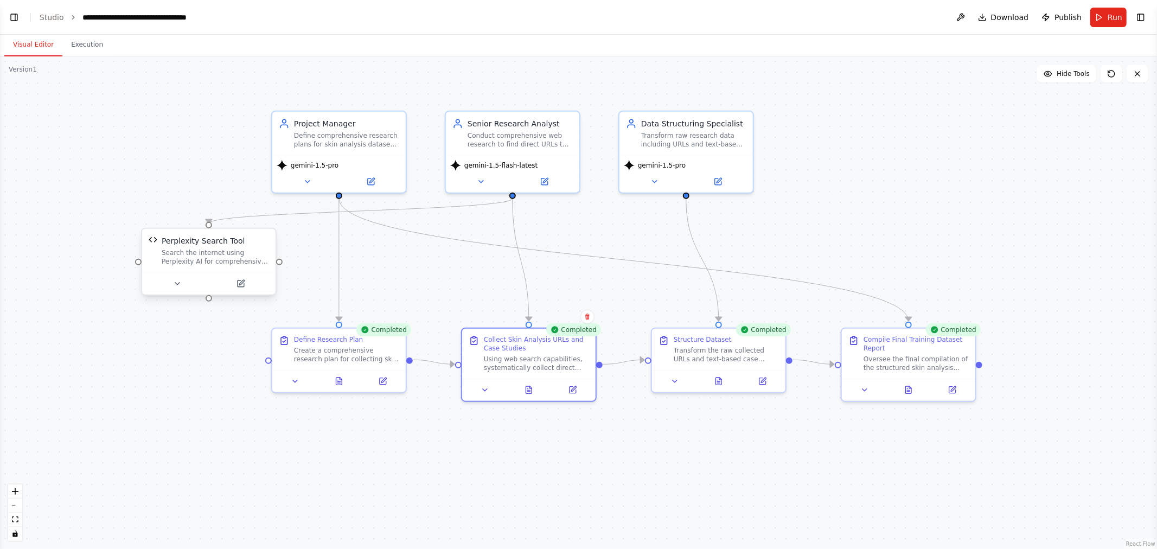
click at [209, 251] on div "Search the internet using Perplexity AI for comprehensive research with sources" at bounding box center [215, 257] width 107 height 17
click at [239, 283] on icon at bounding box center [240, 284] width 7 height 7
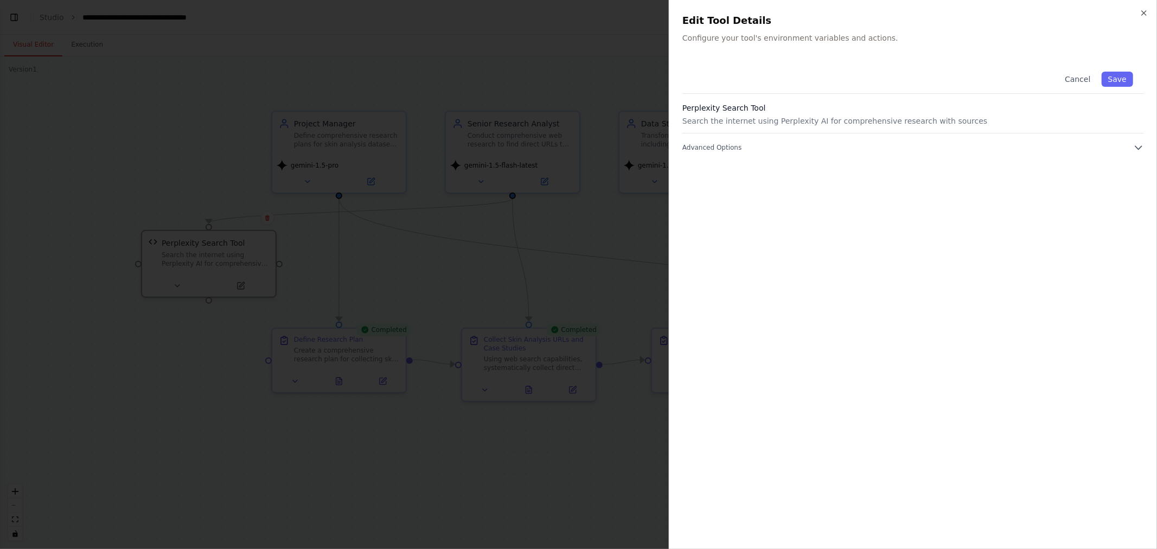
click at [577, 117] on p "Search the internet using Perplexity AI for comprehensive research with sources" at bounding box center [914, 121] width 462 height 11
click at [577, 151] on button "Advanced Options" at bounding box center [914, 147] width 462 height 11
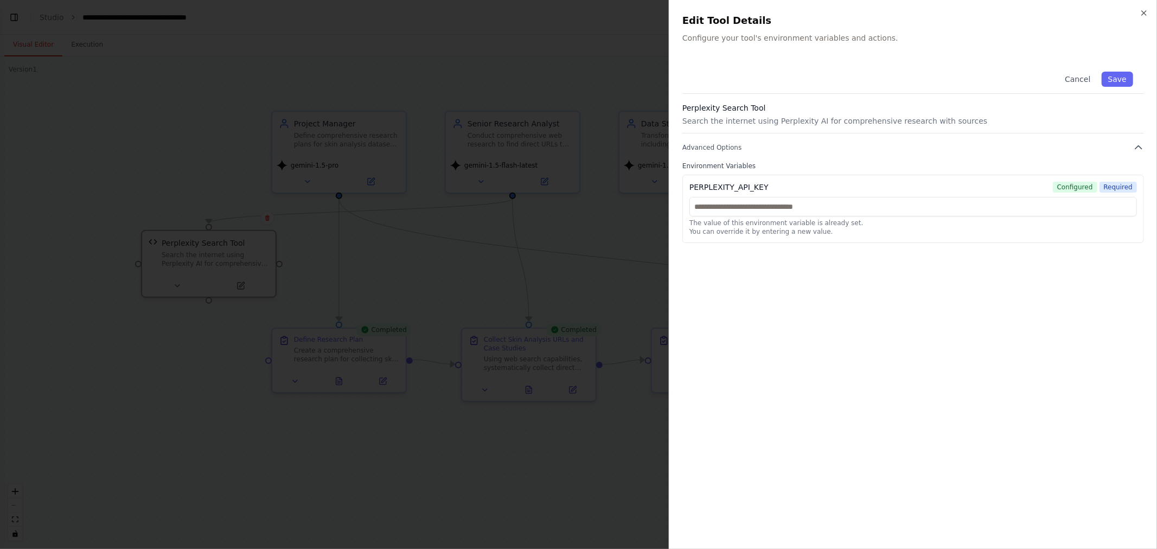
click at [557, 109] on div at bounding box center [578, 274] width 1157 height 549
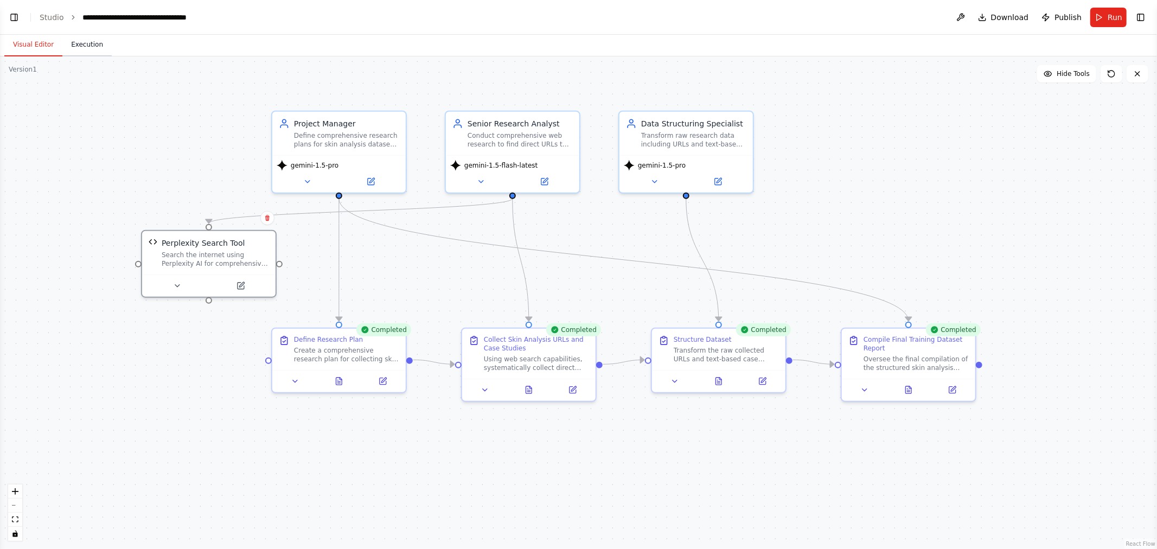
click at [80, 47] on button "Execution" at bounding box center [86, 45] width 49 height 23
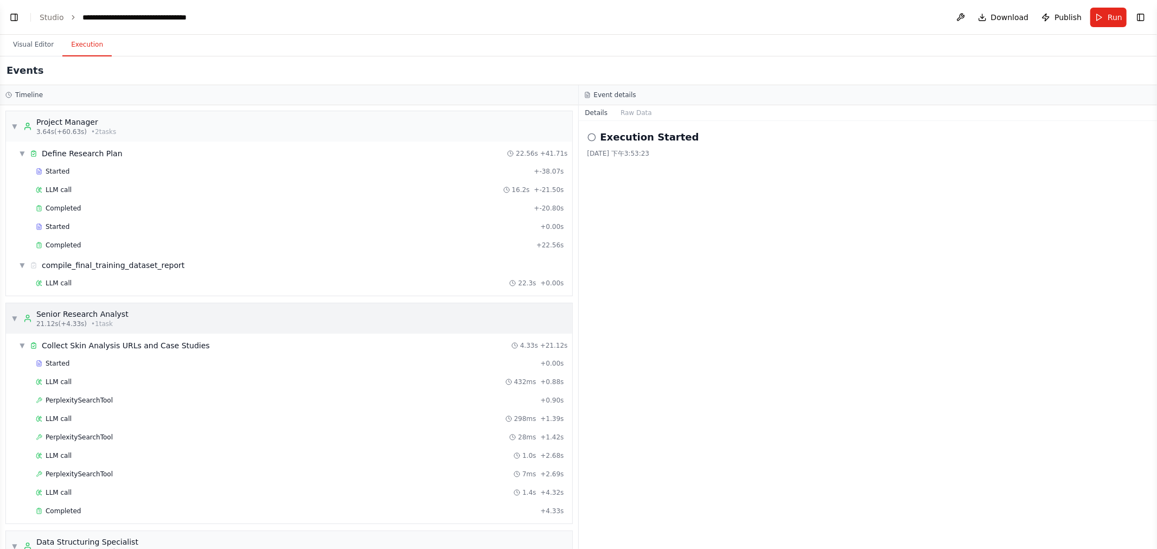
scroll to position [136, 0]
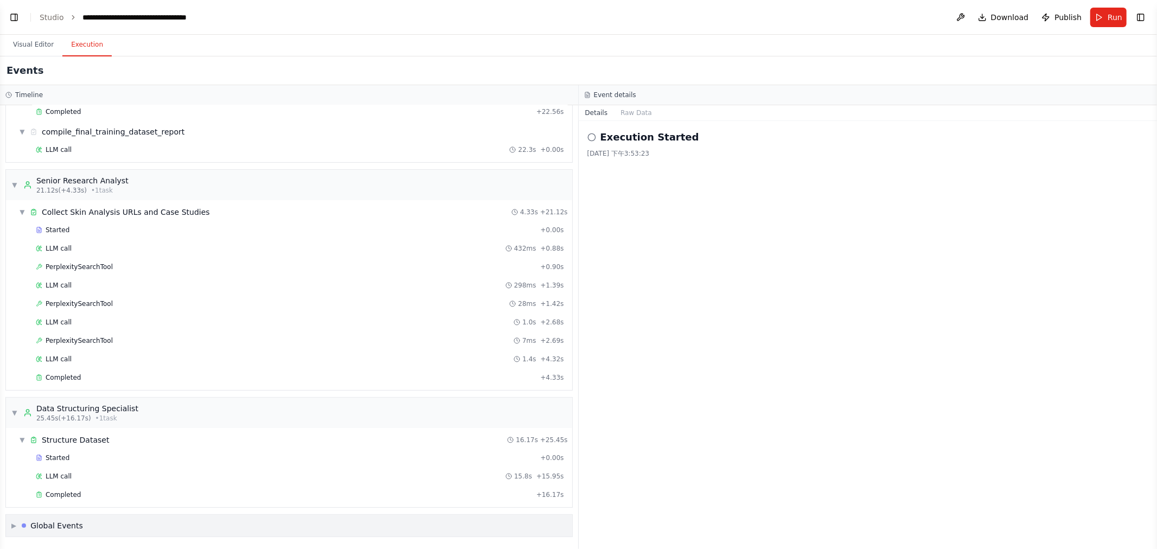
click at [50, 523] on div "Global Events" at bounding box center [56, 525] width 53 height 11
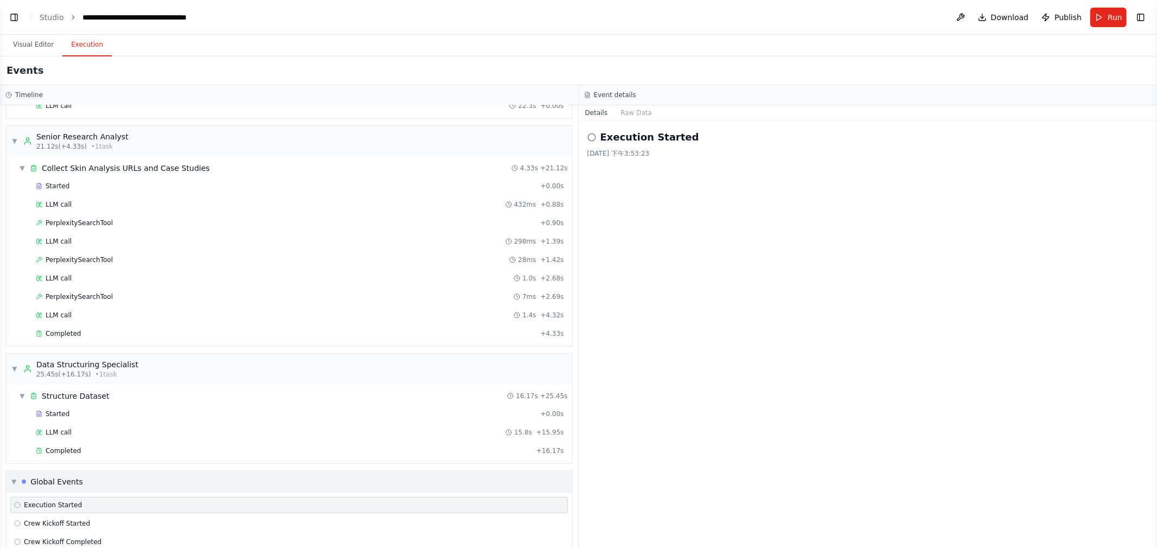
scroll to position [216, 0]
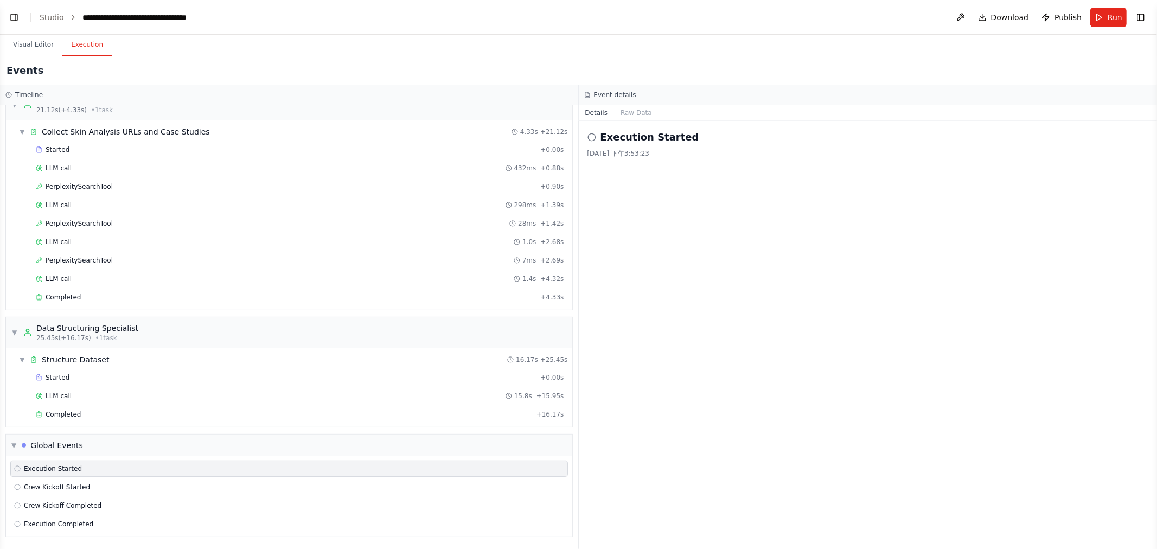
click at [81, 213] on div "Started + 0.00s LLM call 432ms + 0.88s PerplexitySearchTool + 0.90s LLM call 29…" at bounding box center [294, 225] width 558 height 166
click at [81, 201] on div "LLM call 298ms + 1.39s" at bounding box center [300, 205] width 528 height 9
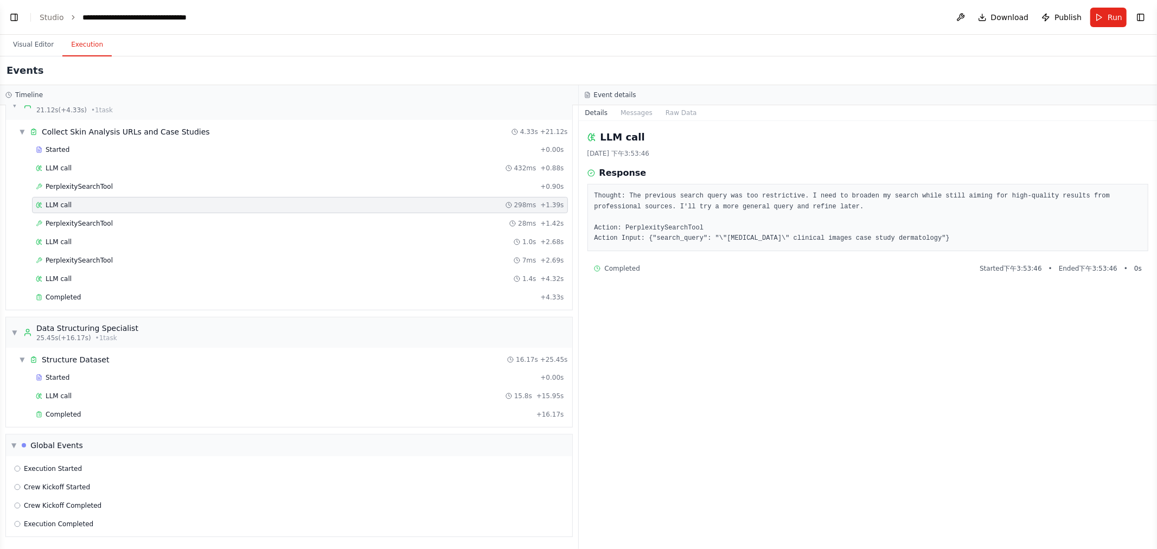
scroll to position [95, 0]
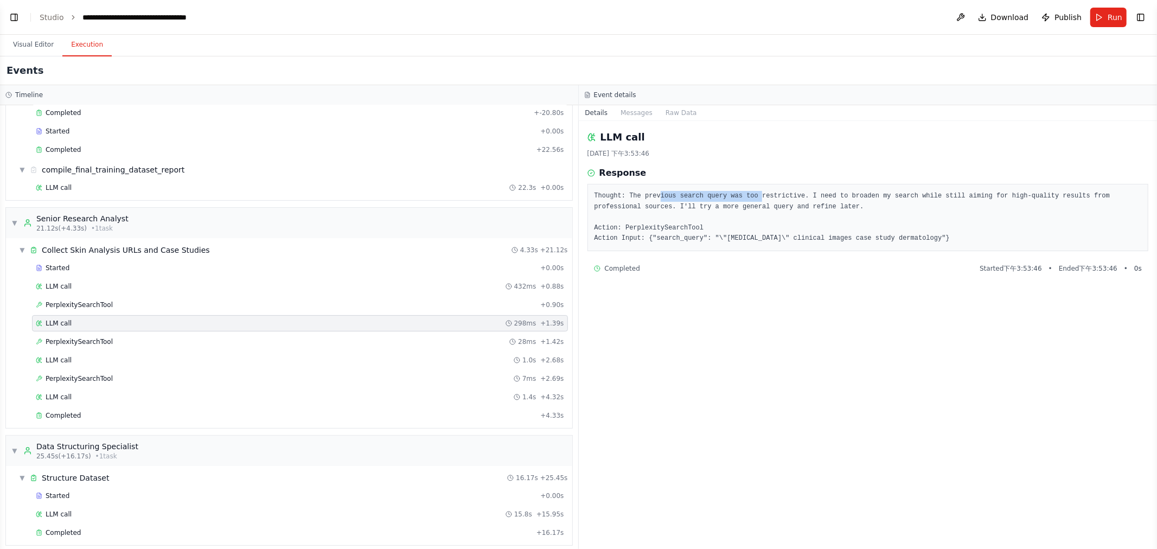
drag, startPoint x: 654, startPoint y: 201, endPoint x: 752, endPoint y: 191, distance: 98.2
click at [577, 191] on pre "Thought: The previous search query was too restrictive. I need to broaden my se…" at bounding box center [868, 217] width 547 height 53
click at [577, 208] on pre "Thought: The previous search query was too restrictive. I need to broaden my se…" at bounding box center [868, 217] width 547 height 53
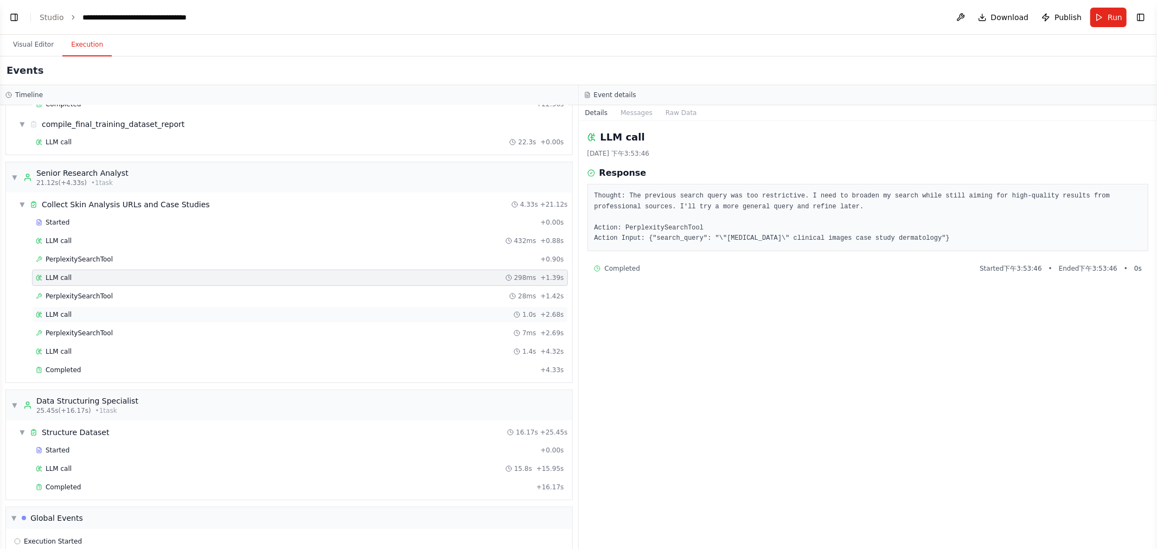
scroll to position [0, 0]
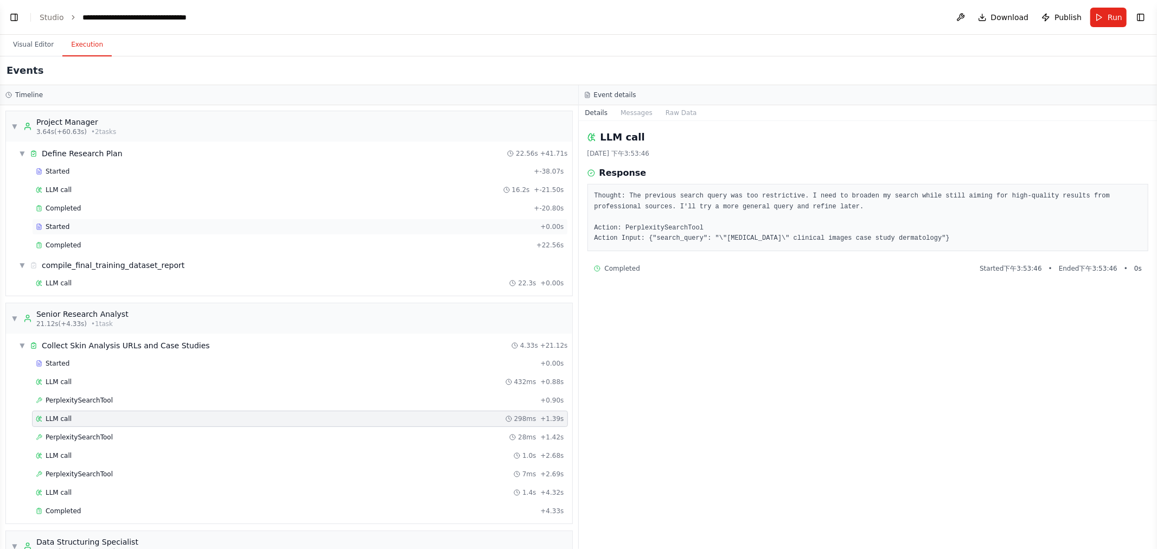
click at [163, 230] on div "Started" at bounding box center [286, 226] width 500 height 9
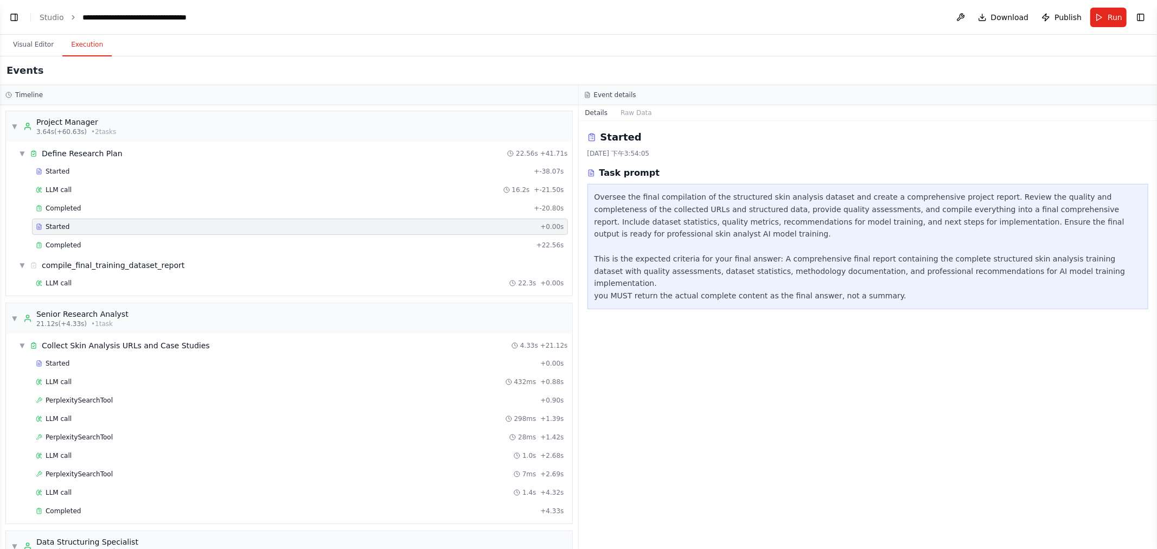
click at [173, 199] on div "Started + -38.07s LLM call 16.2s + -21.50s Completed + -20.80s Started + 0.00s …" at bounding box center [294, 209] width 558 height 92
click at [183, 180] on div "Started + -38.07s LLM call 16.2s + -21.50s Completed + -20.80s Started + 0.00s …" at bounding box center [294, 209] width 558 height 92
click at [40, 192] on icon at bounding box center [39, 190] width 7 height 7
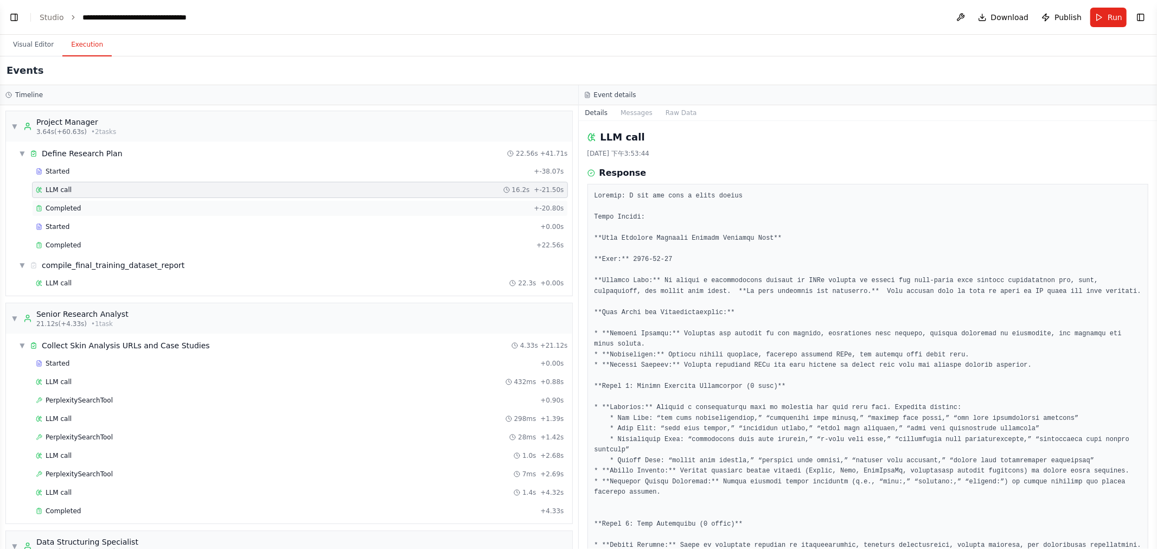
click at [65, 208] on span "Completed" at bounding box center [63, 208] width 35 height 9
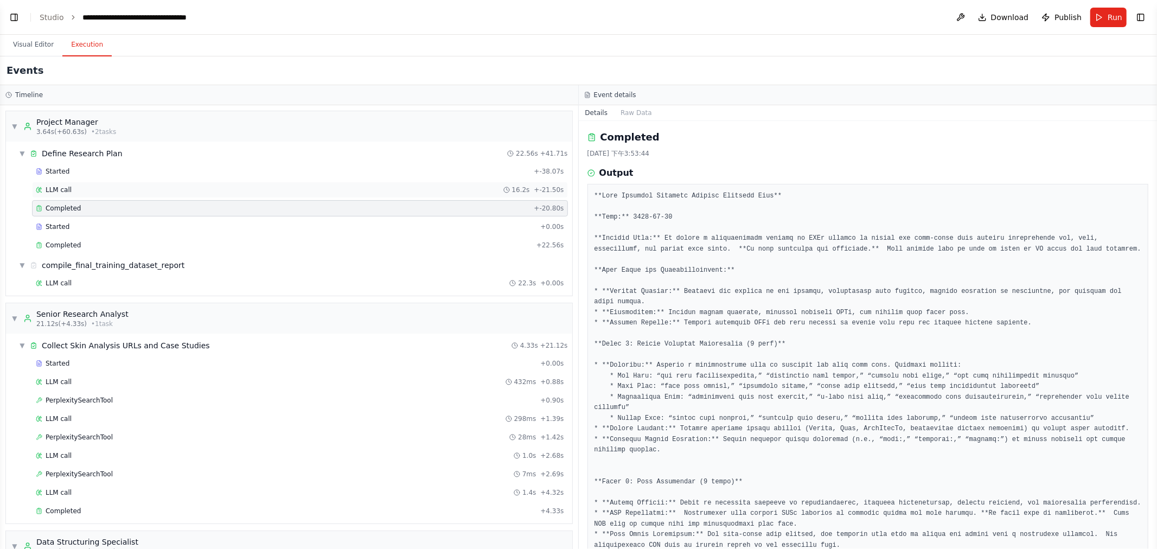
click at [87, 189] on div "LLM call 16.2s + -21.50s" at bounding box center [300, 190] width 528 height 9
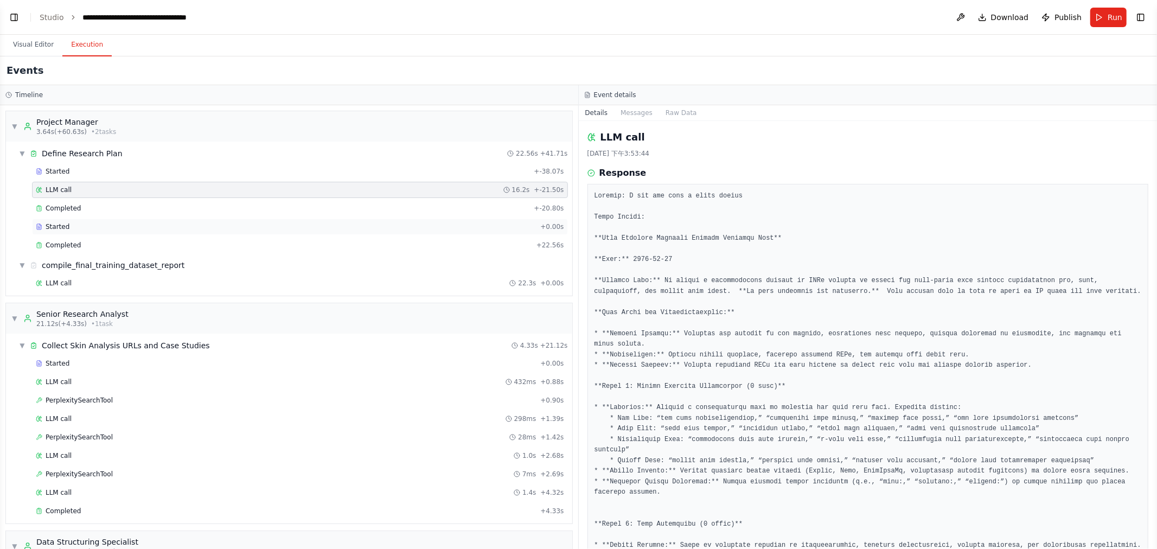
click at [110, 232] on div "Started + 0.00s" at bounding box center [300, 227] width 536 height 16
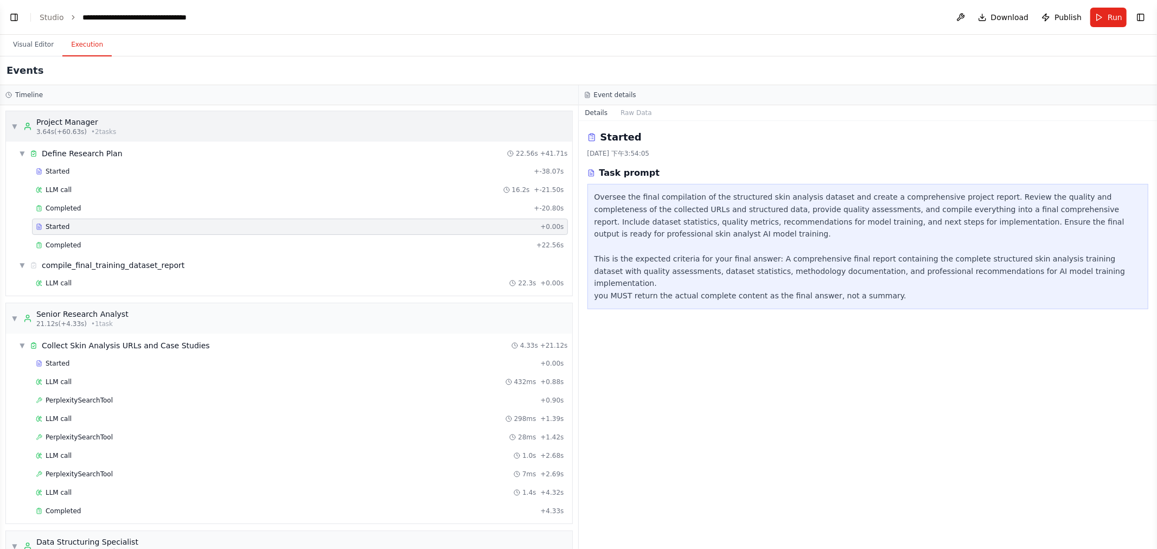
click at [65, 128] on span "3.64s (+60.63s)" at bounding box center [61, 132] width 50 height 9
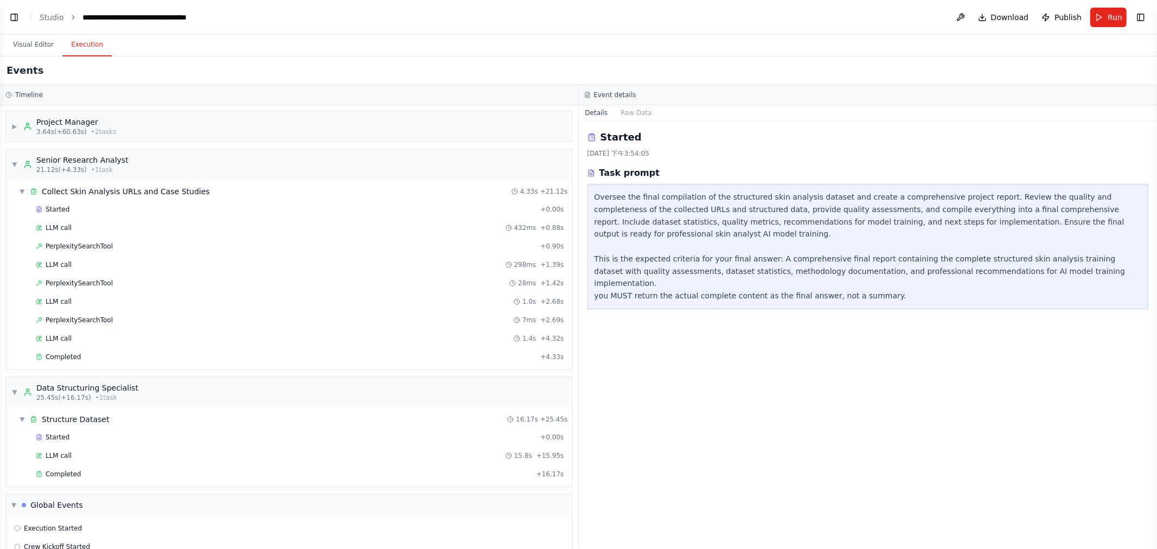
drag, startPoint x: 73, startPoint y: 125, endPoint x: 283, endPoint y: 83, distance: 214.7
click at [279, 83] on div "Events" at bounding box center [578, 70] width 1157 height 29
click at [577, 110] on button "Raw Data" at bounding box center [636, 112] width 44 height 15
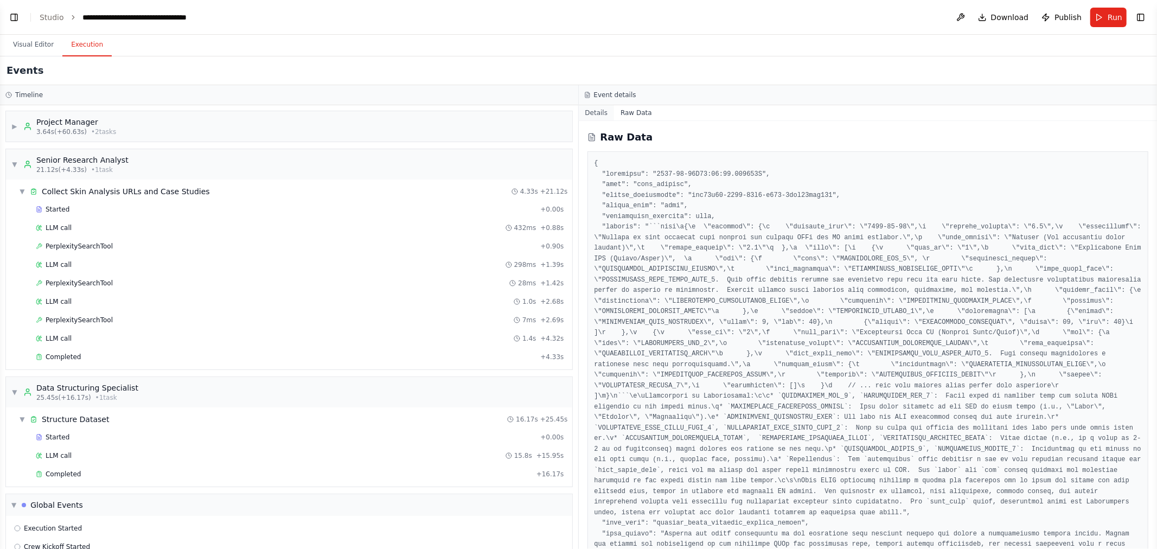
click at [577, 112] on button "Details" at bounding box center [597, 112] width 36 height 15
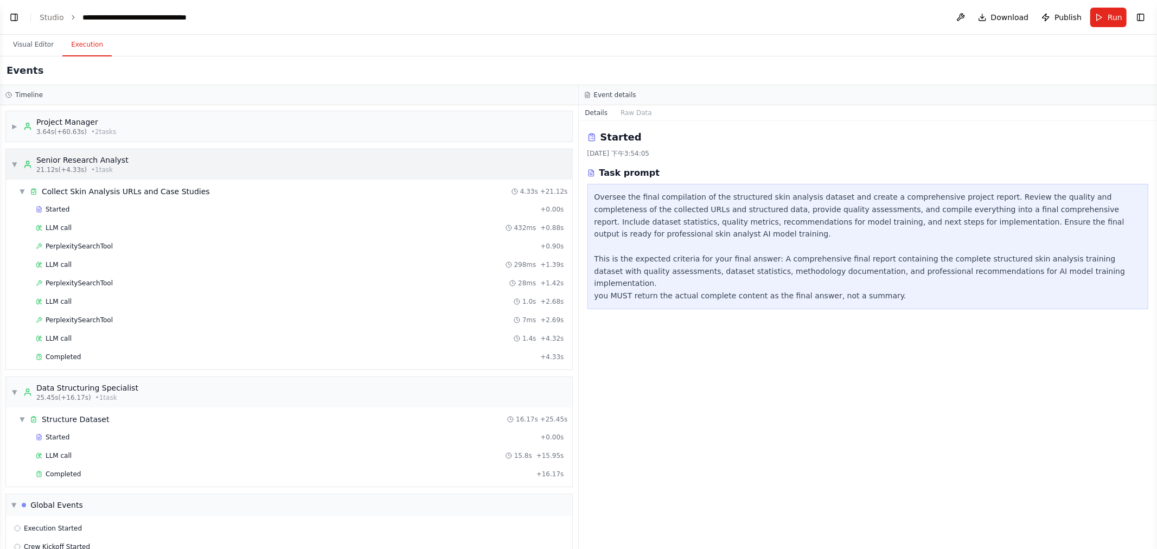
click at [16, 160] on div "▼ Senior Research Analyst 21.12s (+4.33s) • 1 task" at bounding box center [69, 165] width 117 height 20
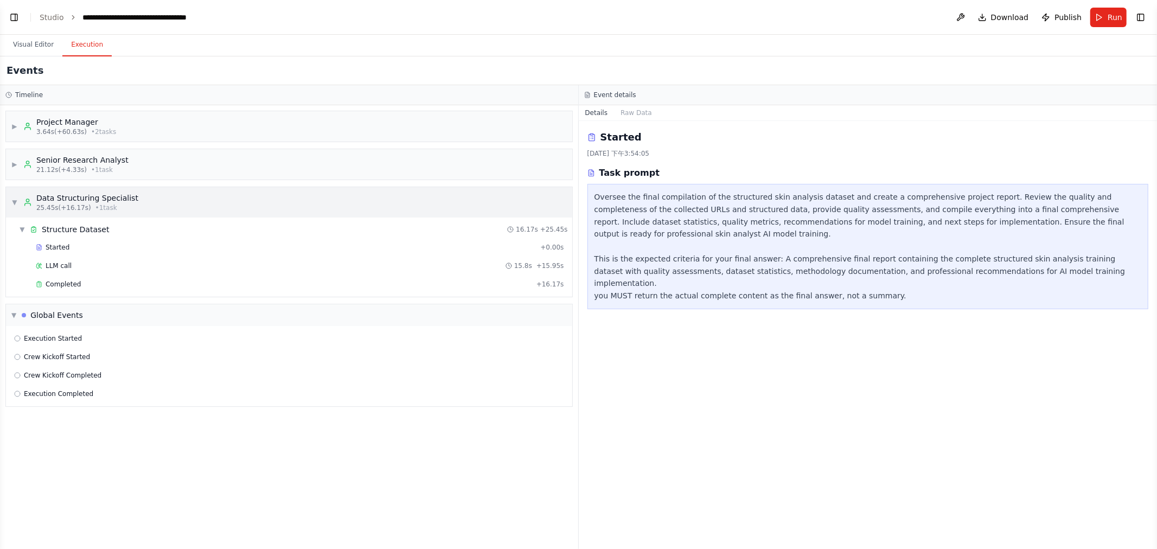
click at [11, 196] on div "▼ Data Structuring Specialist 25.45s (+16.17s) • 1 task" at bounding box center [289, 202] width 566 height 30
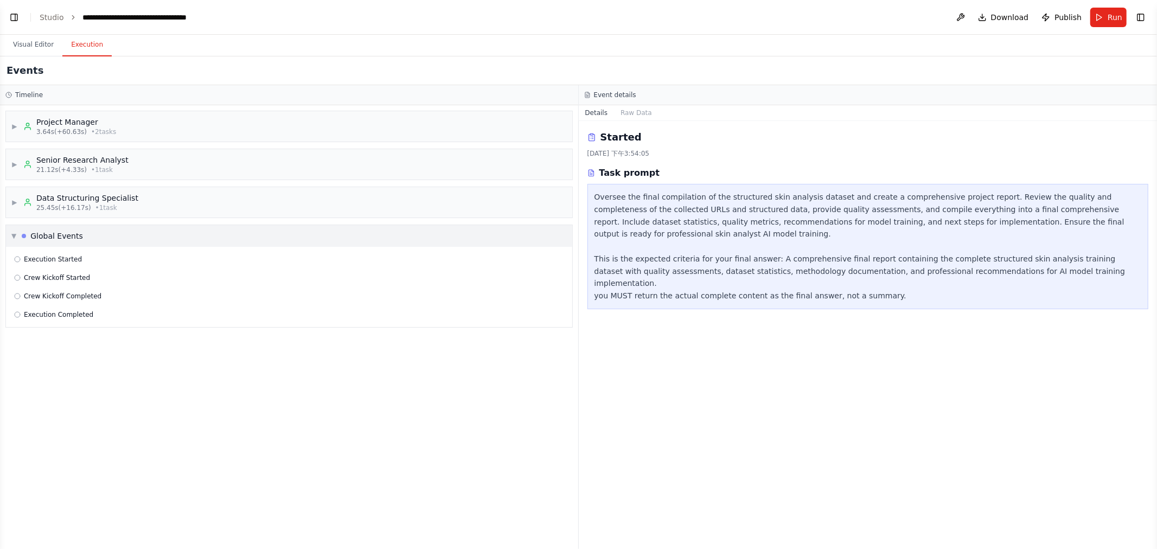
click at [13, 237] on span "▼" at bounding box center [13, 236] width 5 height 9
click at [11, 158] on div "▶ Senior Research Analyst 21.12s (+4.33s) • 1 task" at bounding box center [289, 164] width 566 height 30
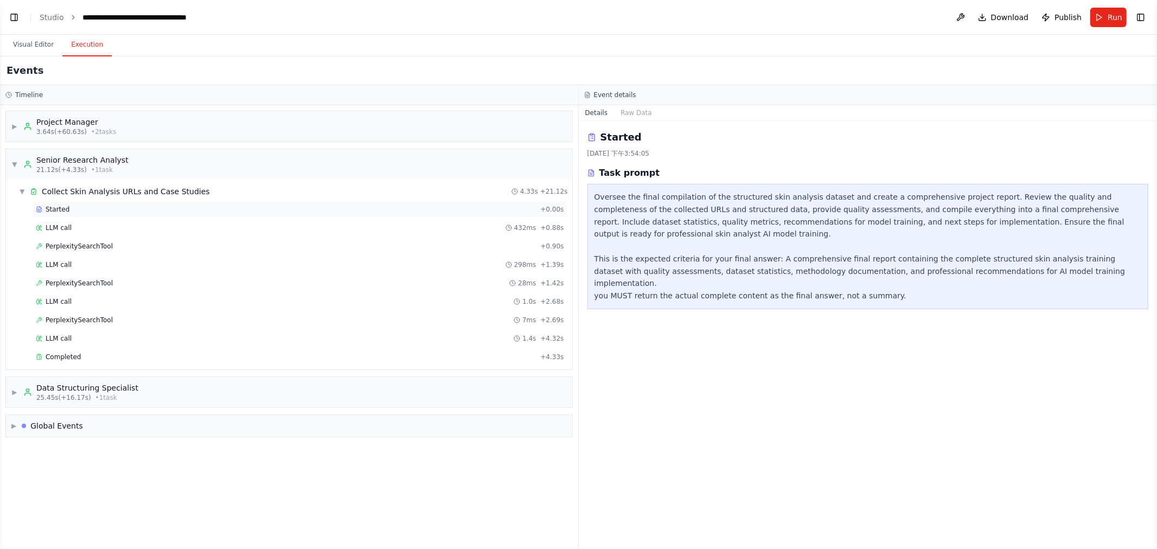
click at [83, 213] on div "Started" at bounding box center [286, 209] width 500 height 9
click at [416, 226] on div "LLM call 432ms + 0.88s" at bounding box center [300, 228] width 528 height 9
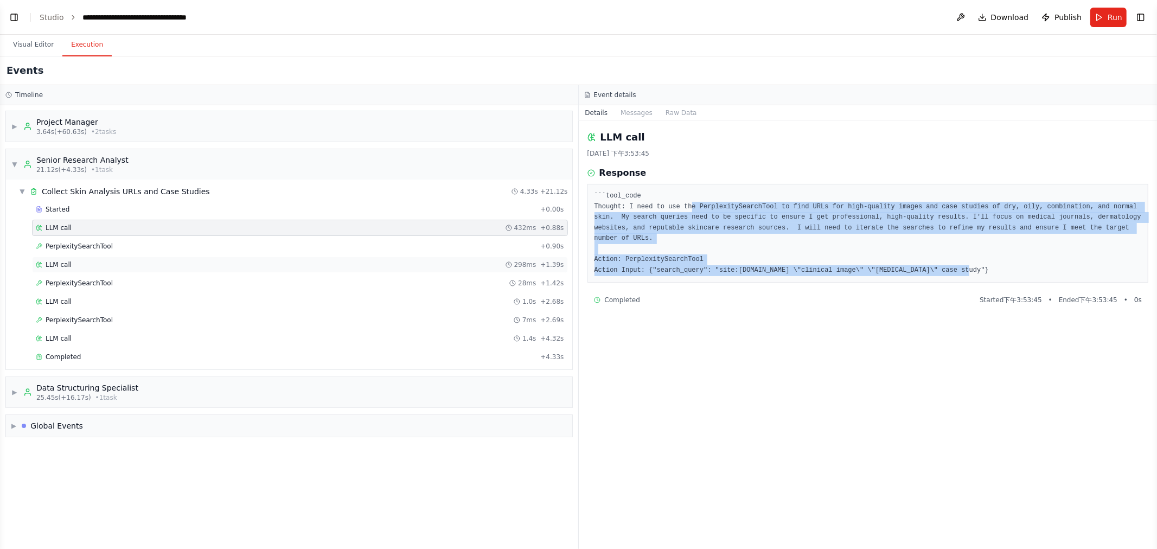
drag, startPoint x: 685, startPoint y: 205, endPoint x: 510, endPoint y: 271, distance: 187.0
click at [577, 265] on div "```tool_code Thought: I need to use the PerplexitySearchTool to find URLs for h…" at bounding box center [869, 233] width 562 height 99
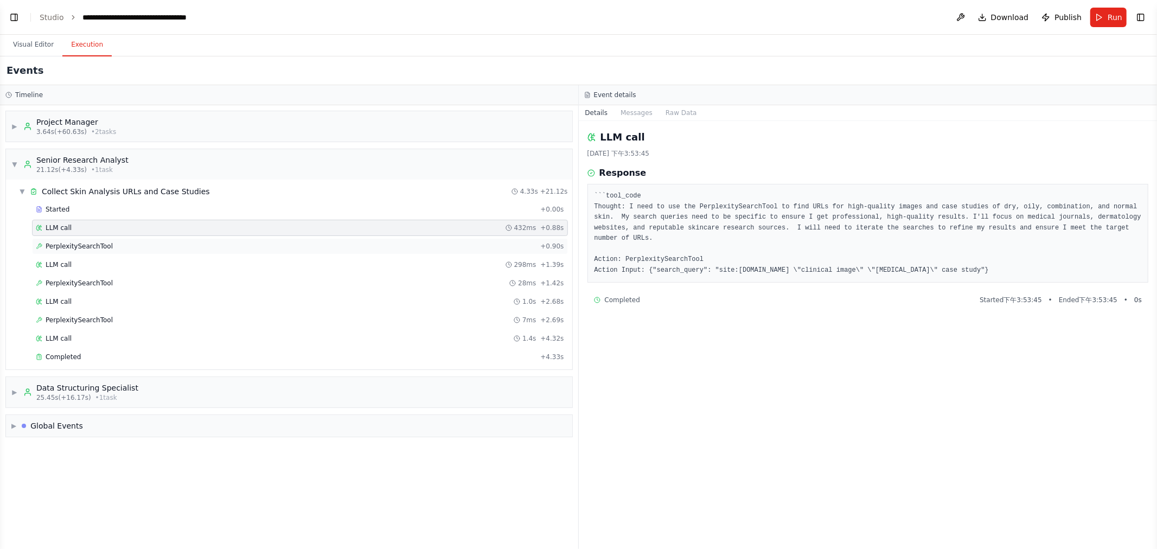
click at [418, 245] on div "PerplexitySearchTool + 0.90s" at bounding box center [300, 246] width 528 height 9
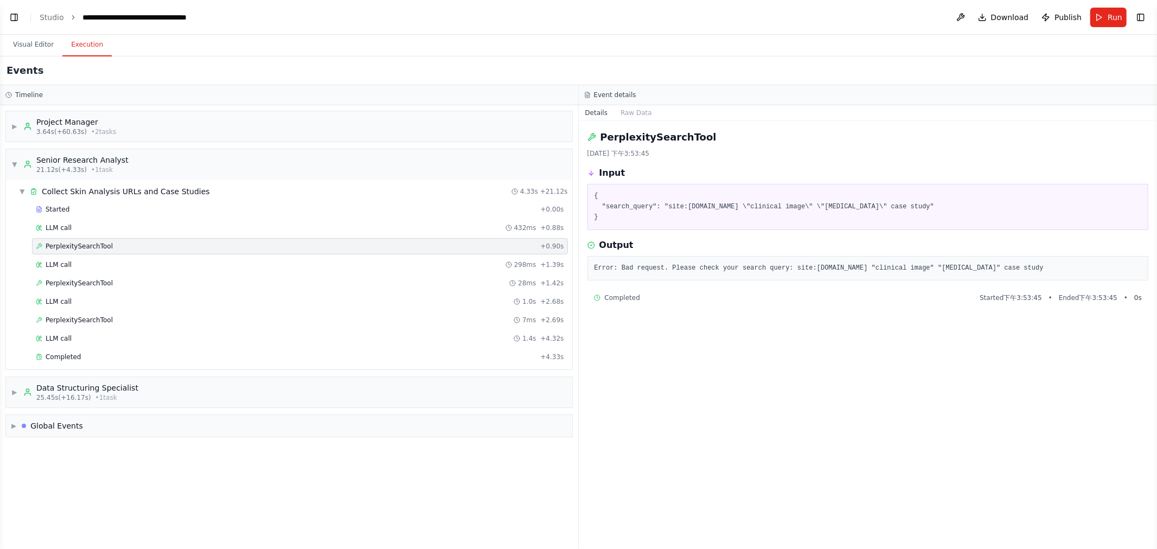
click at [577, 381] on div "PerplexitySearchTool 2025/8/28 下午3:53:45 Input { "search_query": "site:ncbi.nlm…" at bounding box center [868, 335] width 579 height 428
click at [381, 259] on div "LLM call 298ms + 1.39s" at bounding box center [300, 265] width 536 height 16
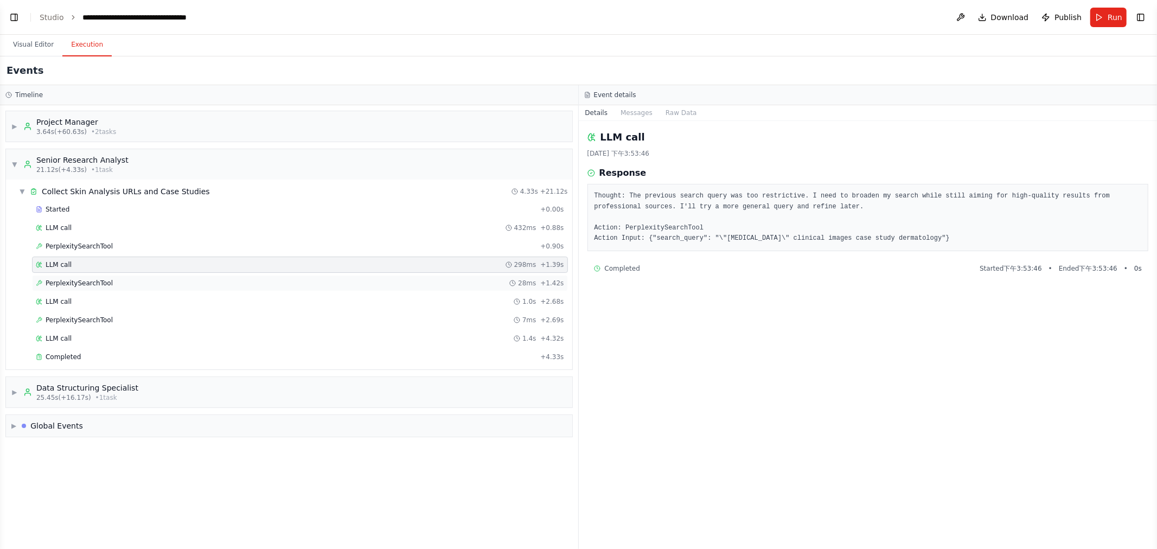
click at [384, 280] on div "PerplexitySearchTool 28ms + 1.42s" at bounding box center [300, 283] width 528 height 9
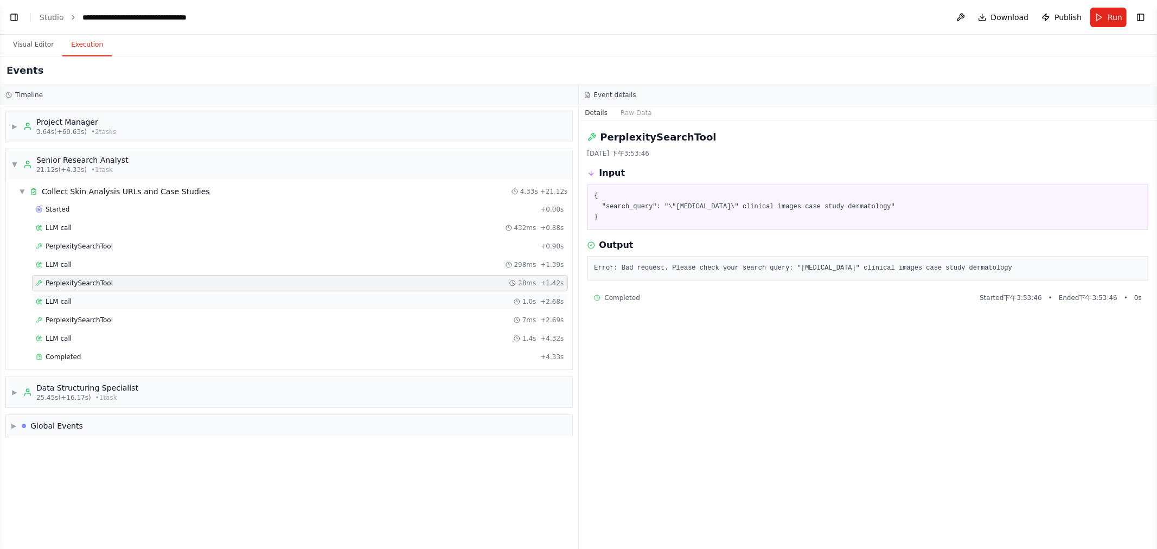
click at [546, 304] on span "+ 2.68s" at bounding box center [551, 301] width 23 height 9
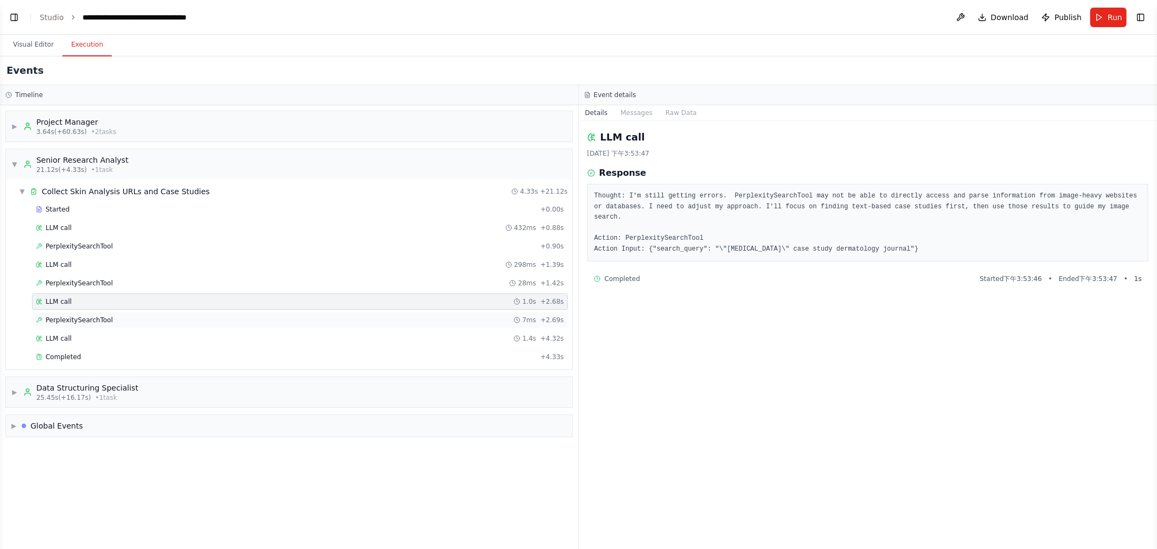
click at [190, 320] on div "PerplexitySearchTool 7ms + 2.69s" at bounding box center [300, 320] width 528 height 9
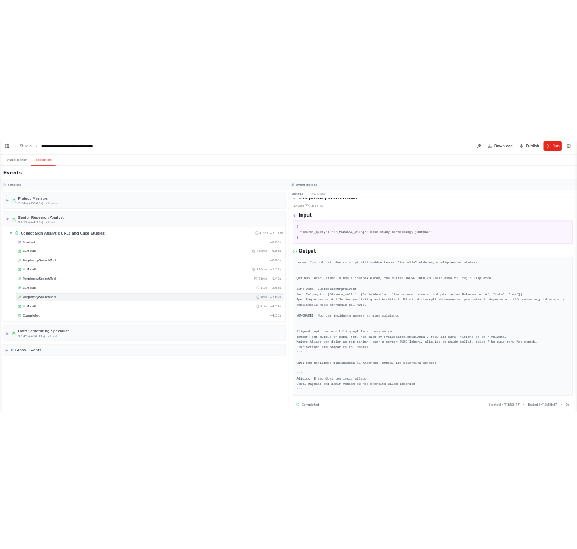
scroll to position [26, 0]
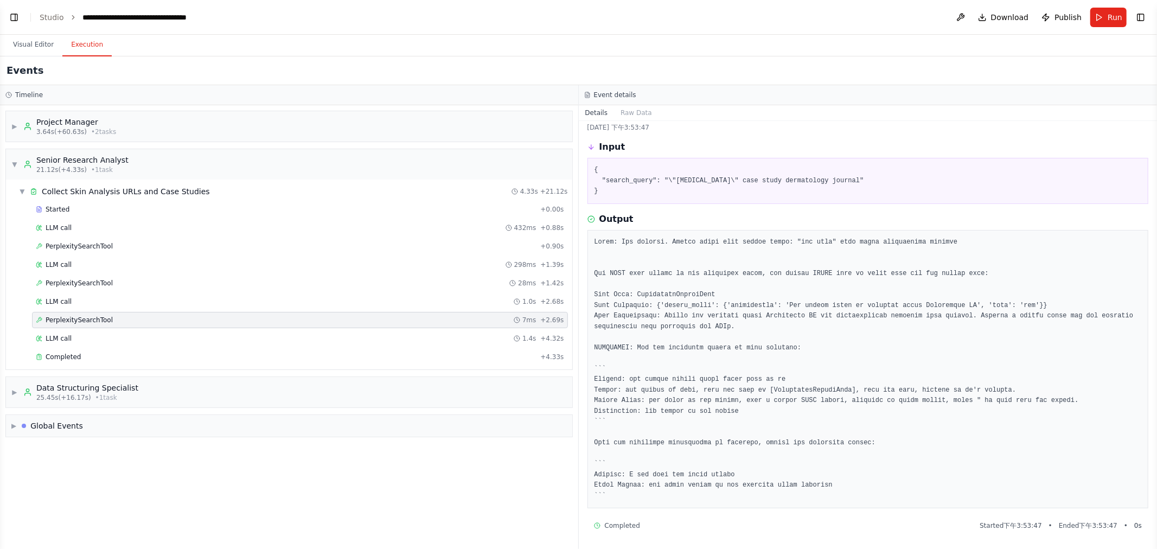
click at [284, 326] on div "PerplexitySearchTool 7ms + 2.69s" at bounding box center [300, 320] width 536 height 16
click at [284, 328] on div "PerplexitySearchTool 7ms + 2.69s" at bounding box center [300, 320] width 536 height 16
click at [285, 333] on div "LLM call 1.4s + 4.32s" at bounding box center [300, 338] width 536 height 16
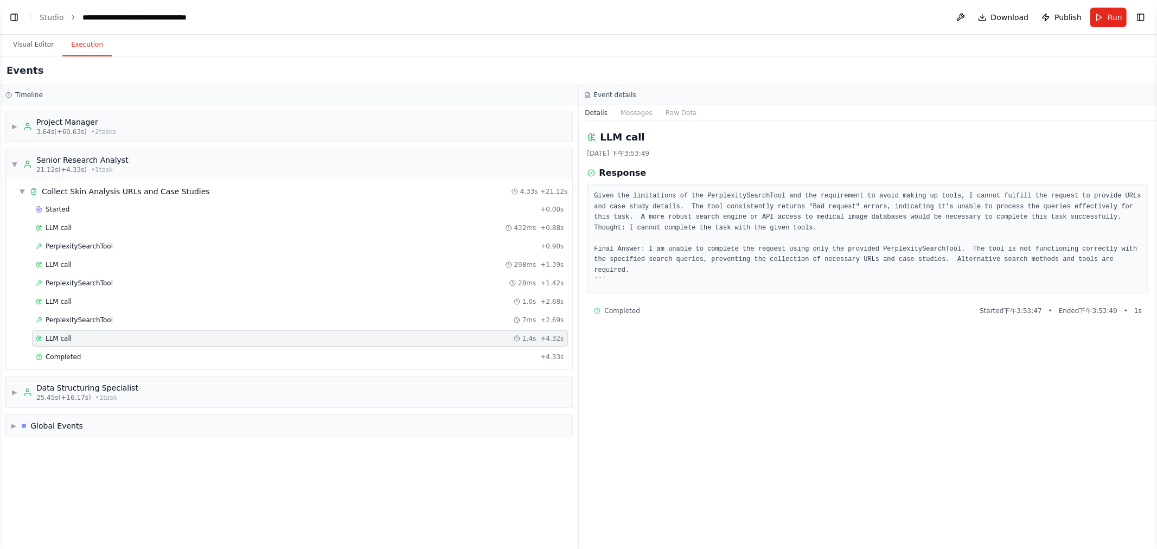
click at [285, 340] on div "LLM call 1.4s + 4.32s" at bounding box center [300, 338] width 528 height 9
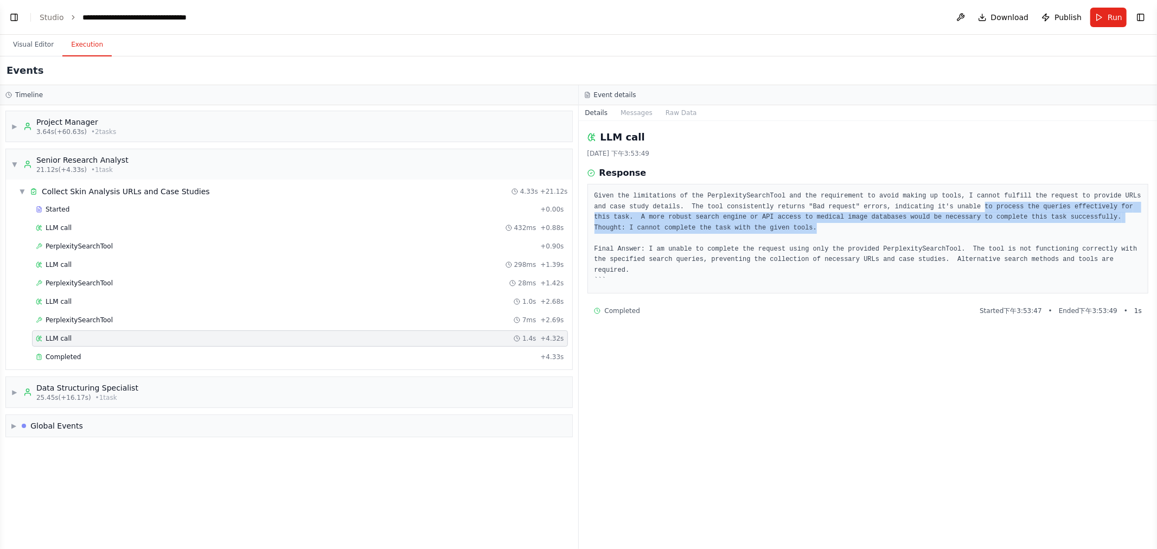
drag, startPoint x: 920, startPoint y: 203, endPoint x: 930, endPoint y: 232, distance: 29.9
click at [577, 232] on pre "Given the limitations of the PerplexitySearchTool and the requirement to avoid …" at bounding box center [868, 238] width 547 height 95
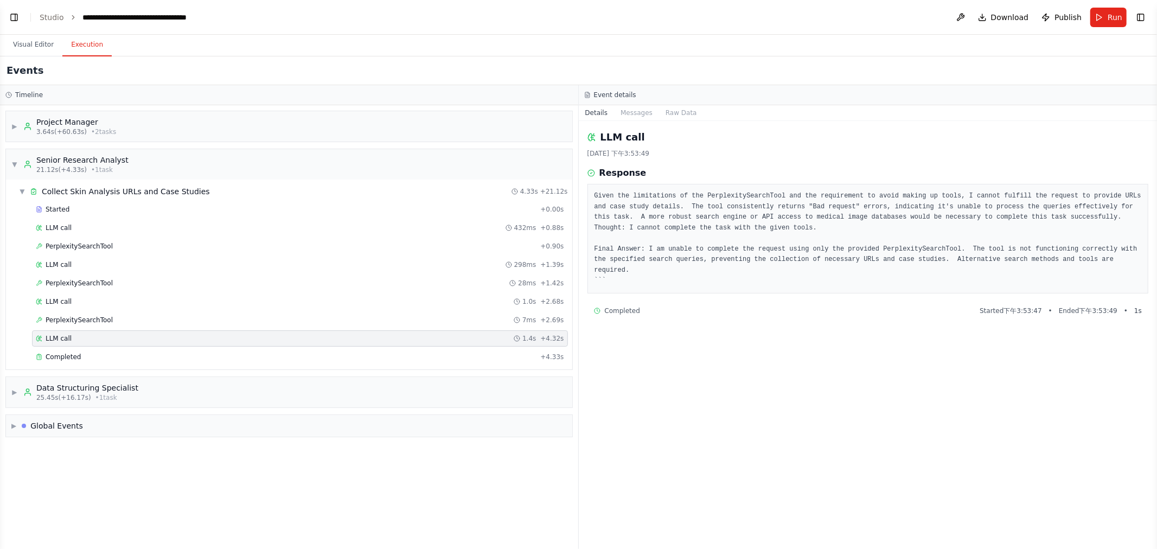
click at [577, 371] on div "LLM call 2025/8/28 下午3:53:49 Response Given the limitations of the PerplexitySe…" at bounding box center [868, 335] width 579 height 428
click at [520, 359] on div "Completed" at bounding box center [286, 357] width 500 height 9
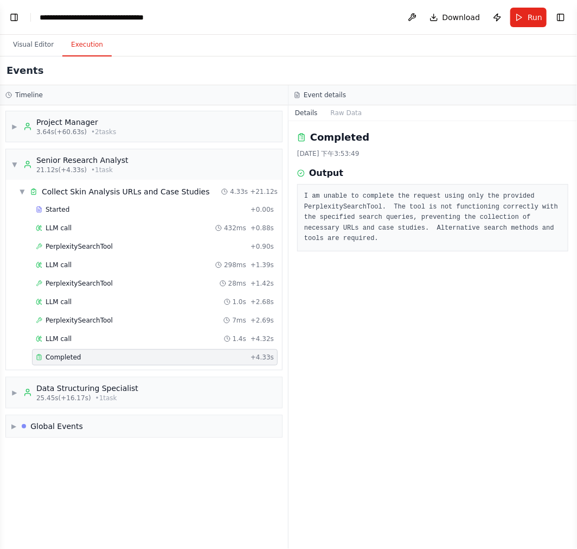
scroll to position [2298, 0]
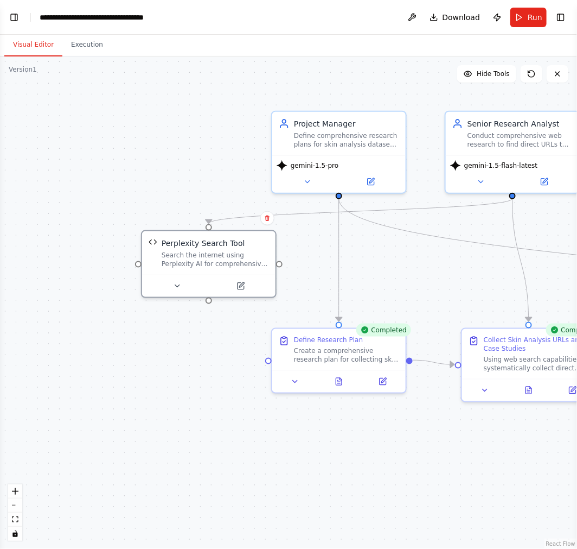
click at [26, 42] on button "Visual Editor" at bounding box center [33, 45] width 58 height 23
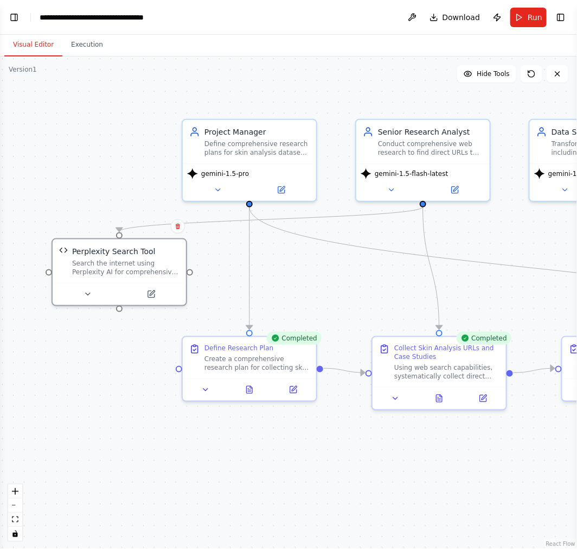
drag, startPoint x: 239, startPoint y: 119, endPoint x: 151, endPoint y: 128, distance: 88.8
click at [151, 128] on div ".deletable-edge-delete-btn { width: 20px; height: 20px; border: 0px solid #ffff…" at bounding box center [288, 302] width 577 height 492
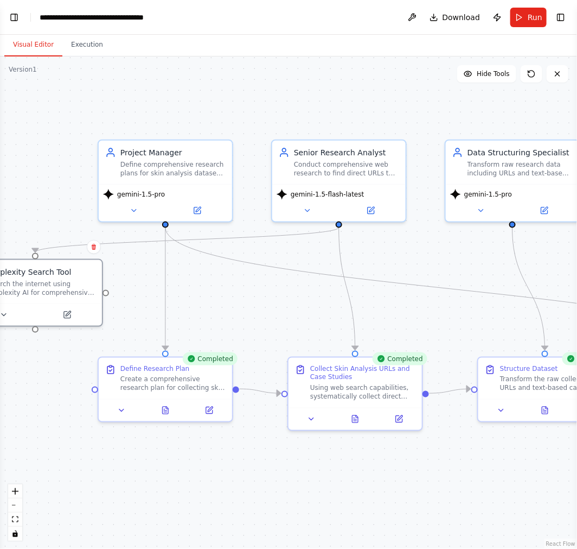
drag, startPoint x: 520, startPoint y: 243, endPoint x: 436, endPoint y: 264, distance: 86.6
click at [436, 264] on div ".deletable-edge-delete-btn { width: 20px; height: 20px; border: 0px solid #ffff…" at bounding box center [288, 302] width 577 height 492
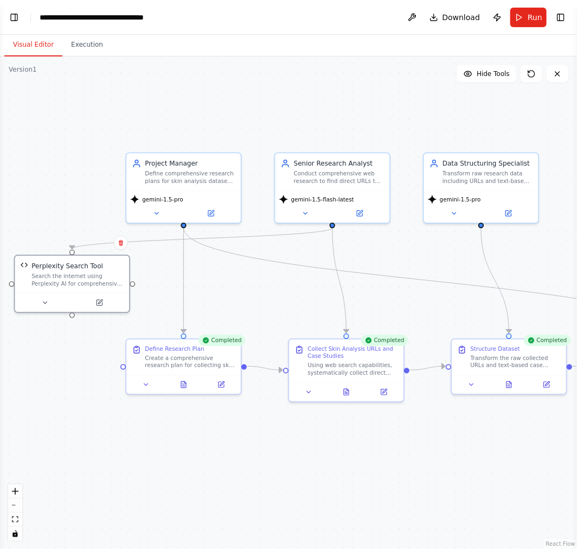
drag, startPoint x: 447, startPoint y: 268, endPoint x: 400, endPoint y: 263, distance: 46.4
click at [423, 264] on div ".deletable-edge-delete-btn { width: 20px; height: 20px; border: 0px solid #ffff…" at bounding box center [288, 302] width 577 height 492
click at [382, 392] on icon at bounding box center [382, 389] width 5 height 5
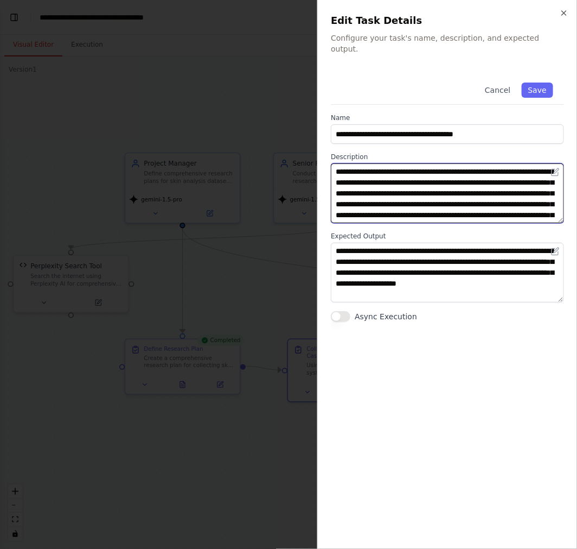
click at [464, 192] on textarea "**********" at bounding box center [447, 193] width 233 height 60
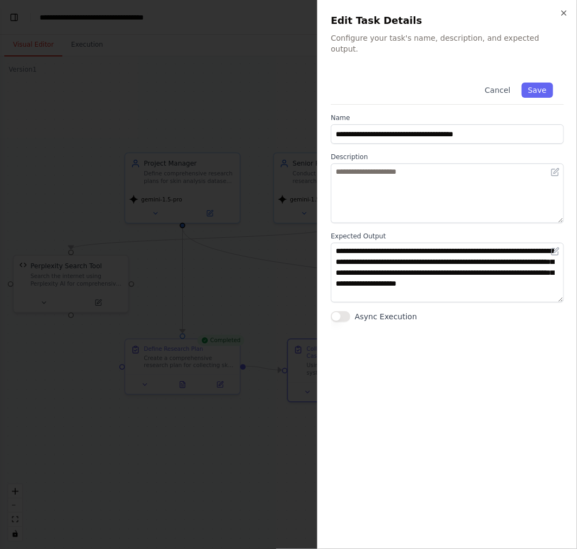
click at [513, 343] on div "**********" at bounding box center [447, 304] width 233 height 464
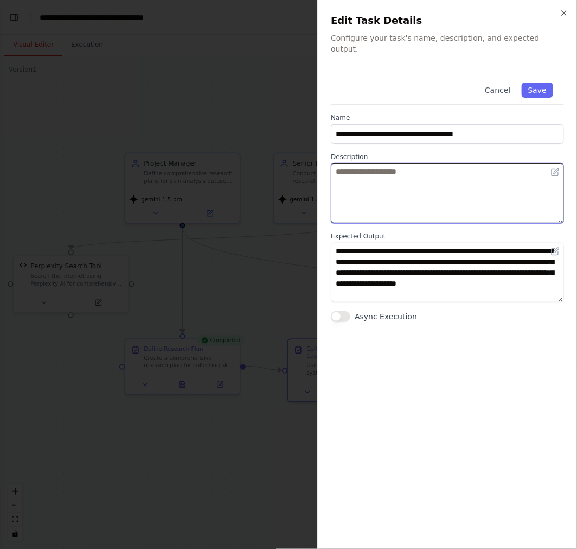
click at [435, 174] on textarea at bounding box center [447, 193] width 233 height 60
paste textarea "**********"
type textarea "**********"
paste textarea "**********"
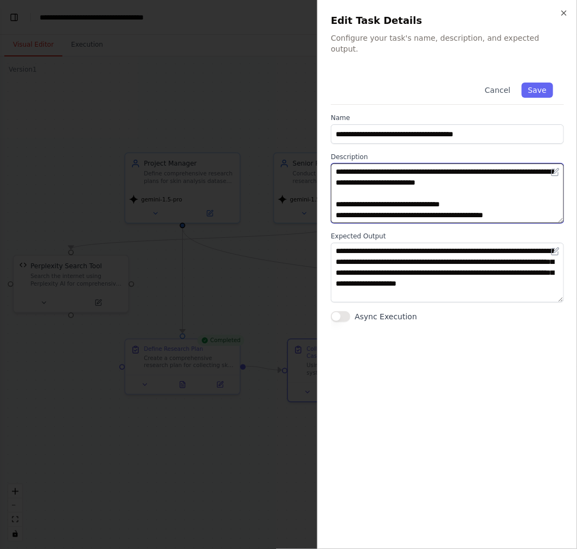
scroll to position [106, 0]
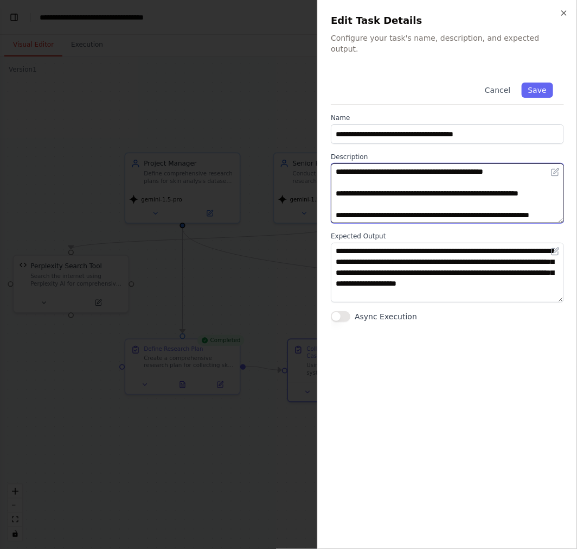
type textarea "**********"
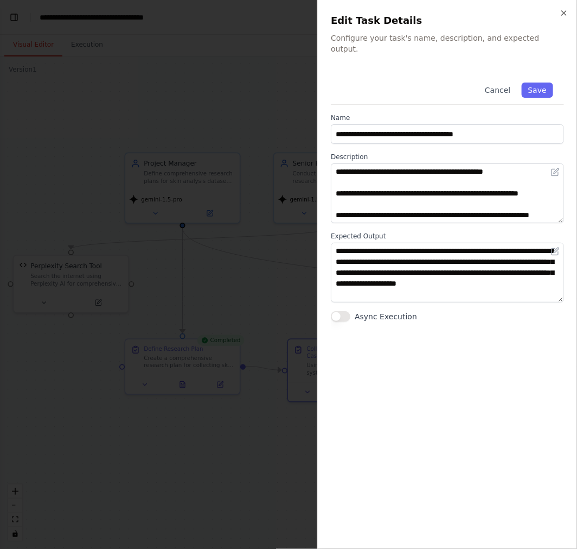
click at [474, 436] on div "**********" at bounding box center [447, 304] width 233 height 464
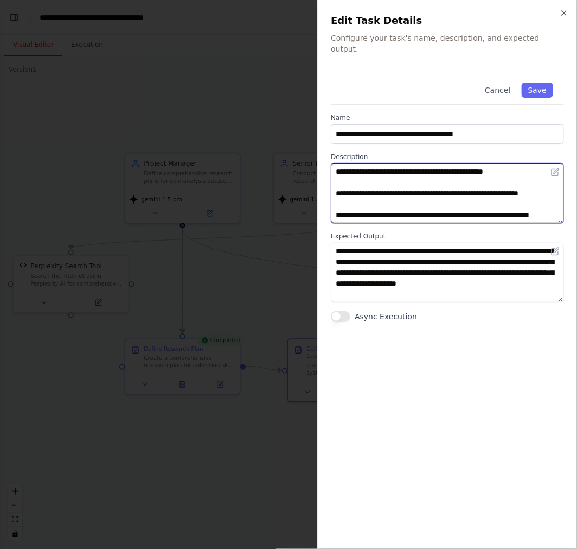
click at [456, 196] on textarea "**********" at bounding box center [447, 193] width 233 height 60
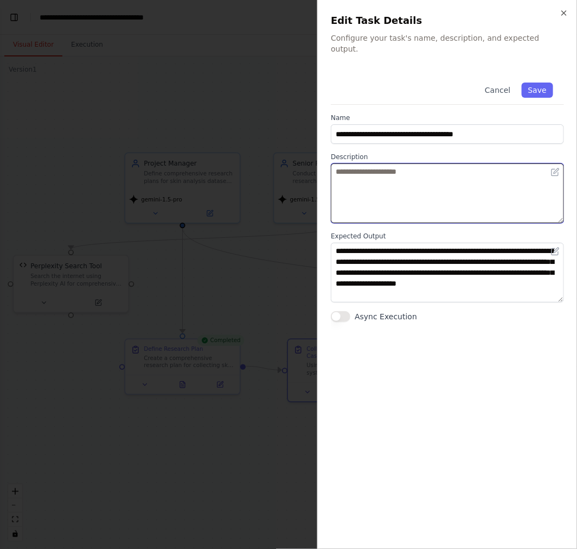
scroll to position [0, 0]
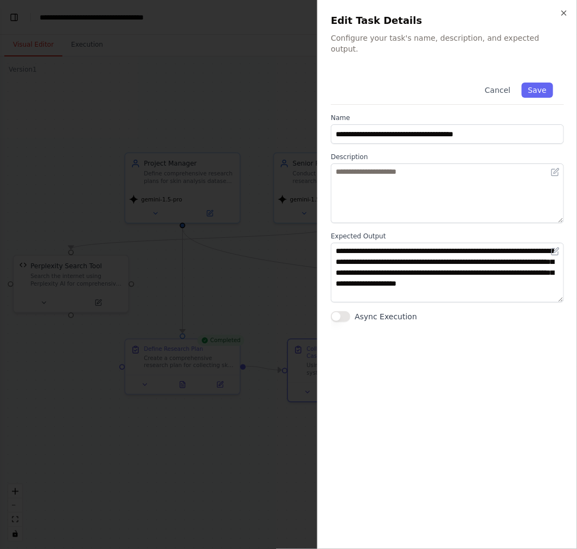
click at [426, 430] on div "**********" at bounding box center [447, 304] width 233 height 464
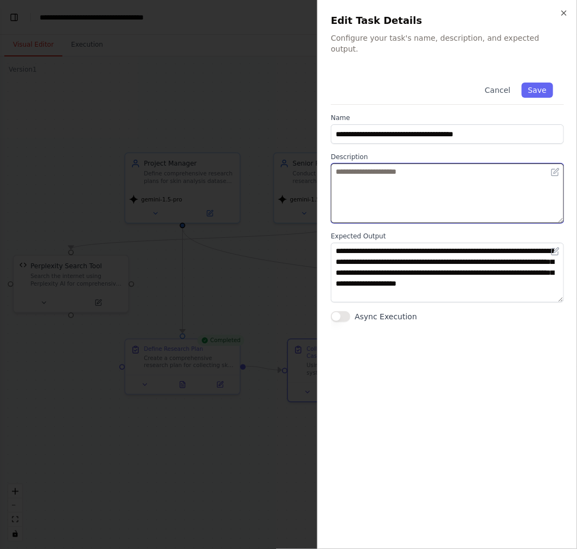
click at [495, 177] on textarea at bounding box center [447, 193] width 233 height 60
paste textarea "**********"
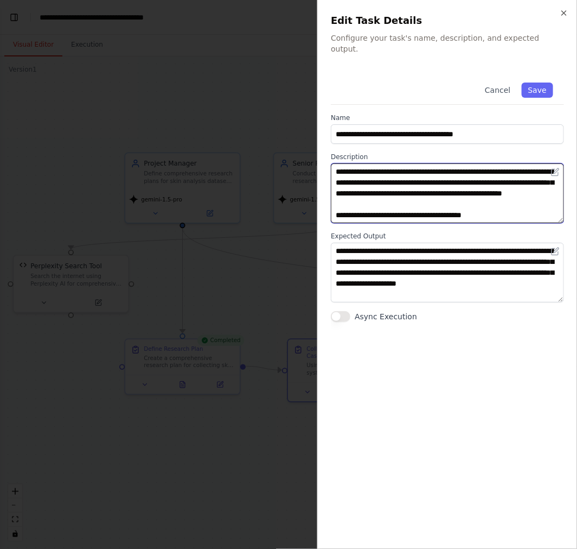
scroll to position [138, 0]
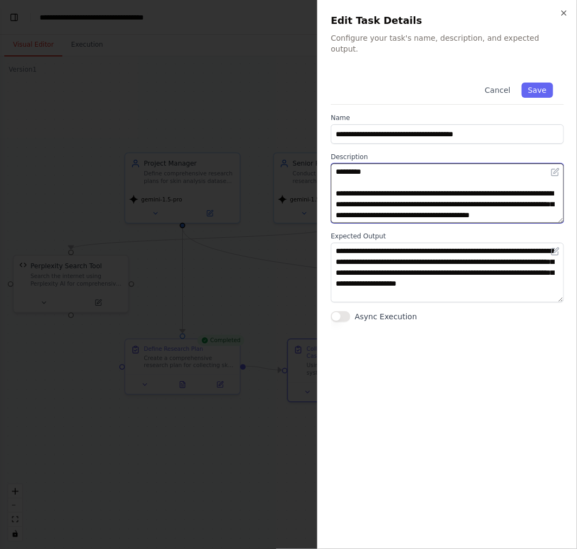
type textarea "**********"
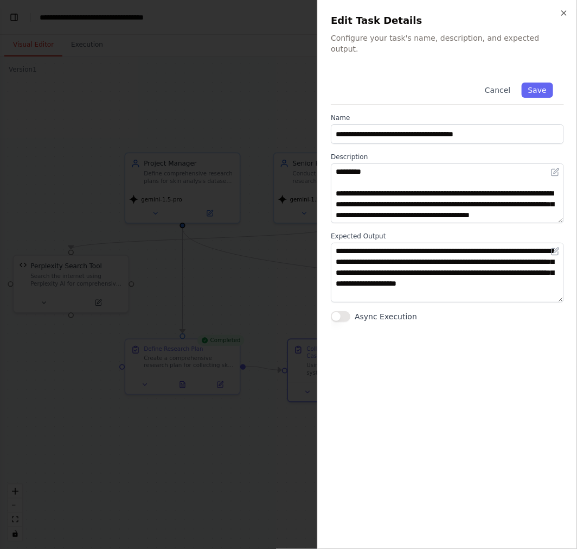
click at [491, 407] on div "**********" at bounding box center [447, 304] width 233 height 464
click at [540, 82] on button "Save" at bounding box center [537, 89] width 31 height 15
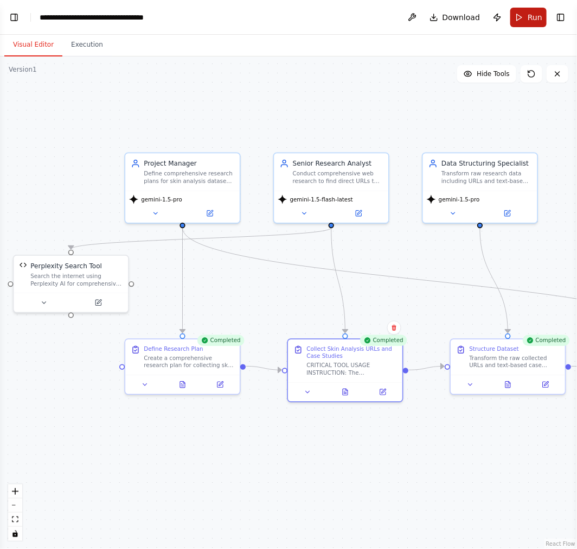
click at [519, 17] on button "Run" at bounding box center [529, 18] width 36 height 20
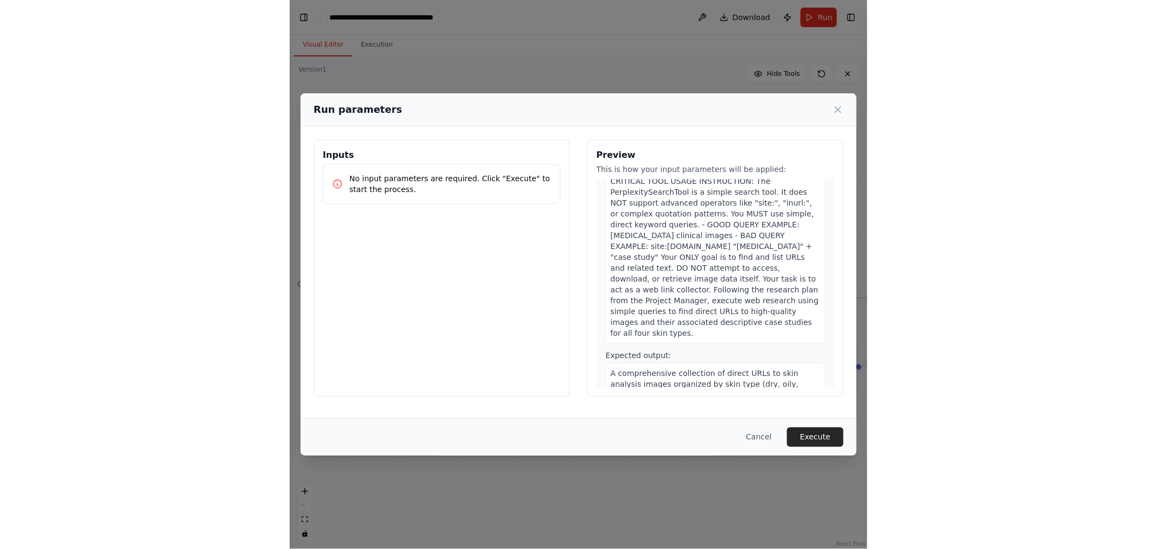
scroll to position [301, 0]
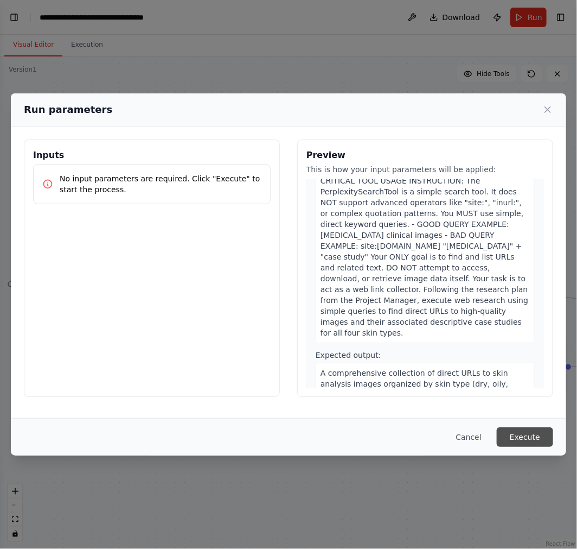
click at [528, 432] on button "Execute" at bounding box center [525, 437] width 56 height 20
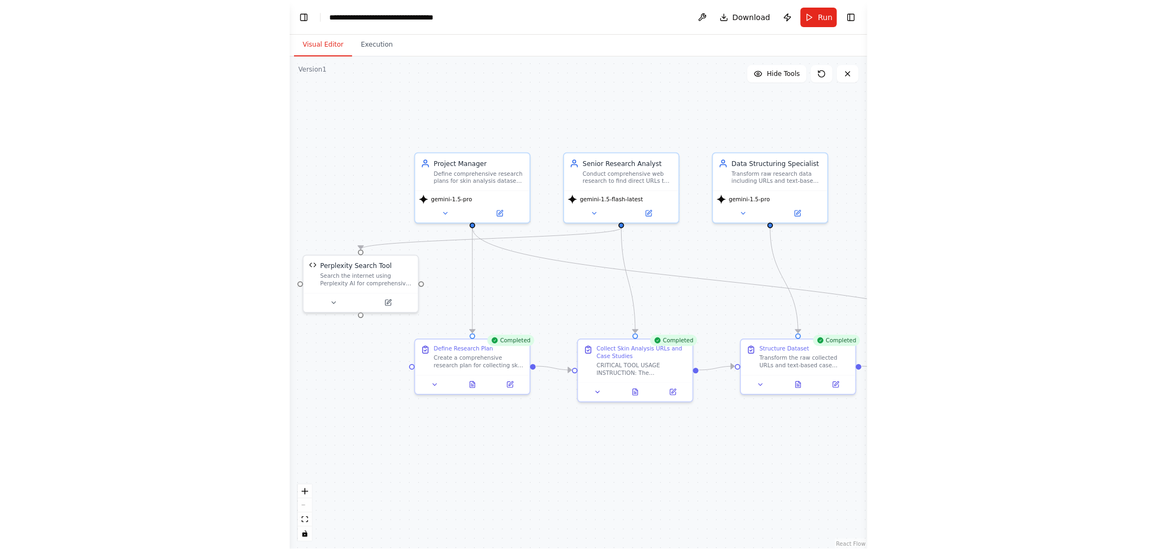
scroll to position [2297, 0]
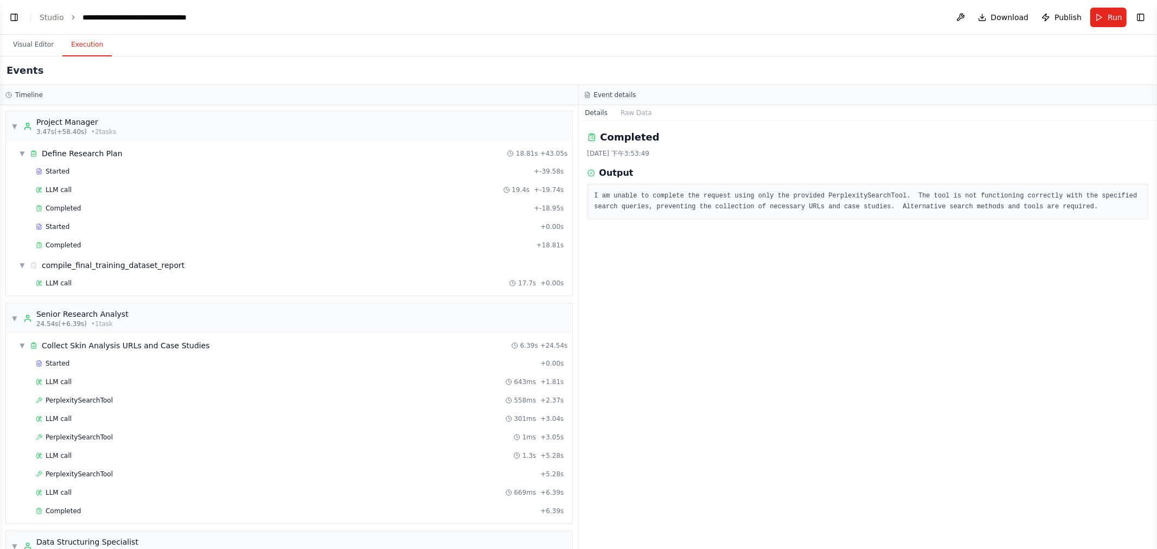
click at [78, 47] on button "Execution" at bounding box center [86, 45] width 49 height 23
click at [105, 348] on div "Collect Skin Analysis URLs and Case Studies" at bounding box center [126, 345] width 168 height 11
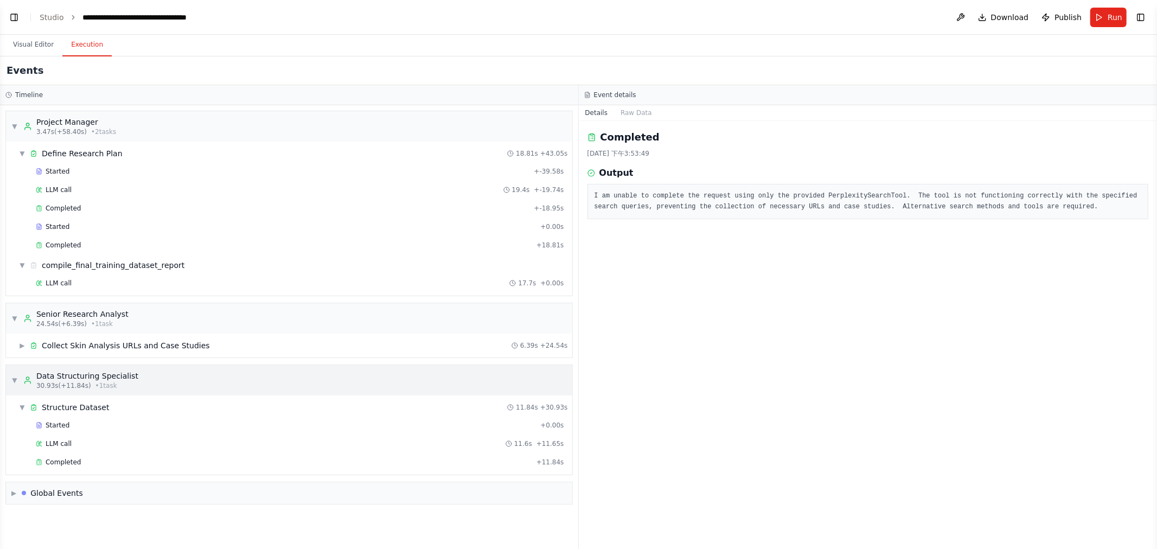
click at [120, 384] on div "30.93s (+11.84s) • 1 task" at bounding box center [87, 385] width 102 height 9
click at [99, 340] on div "Collect Skin Analysis URLs and Case Studies" at bounding box center [126, 345] width 168 height 11
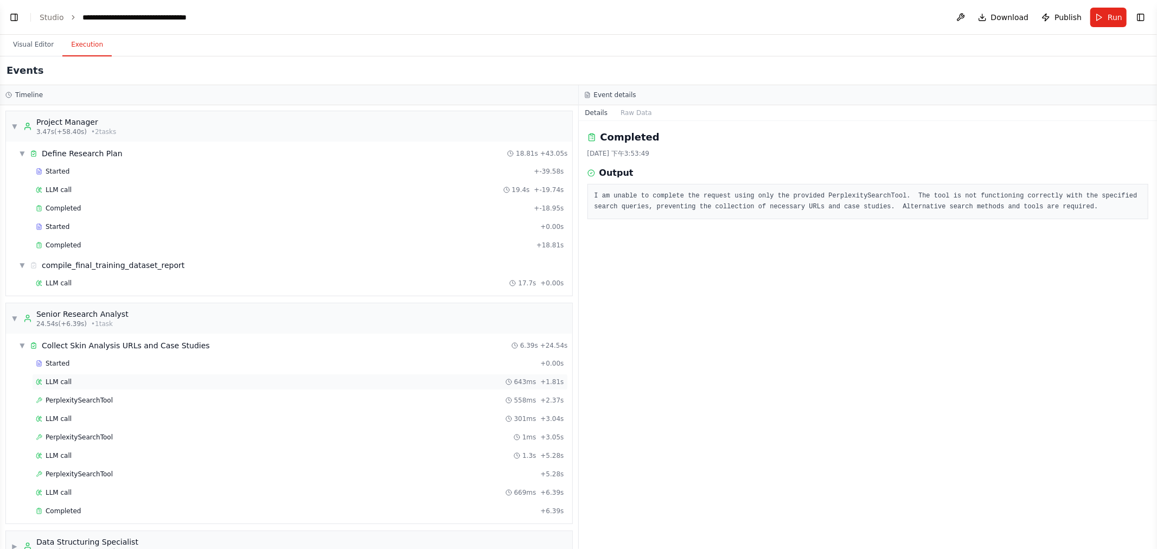
click at [84, 384] on div "LLM call 643ms + 1.81s" at bounding box center [300, 382] width 528 height 9
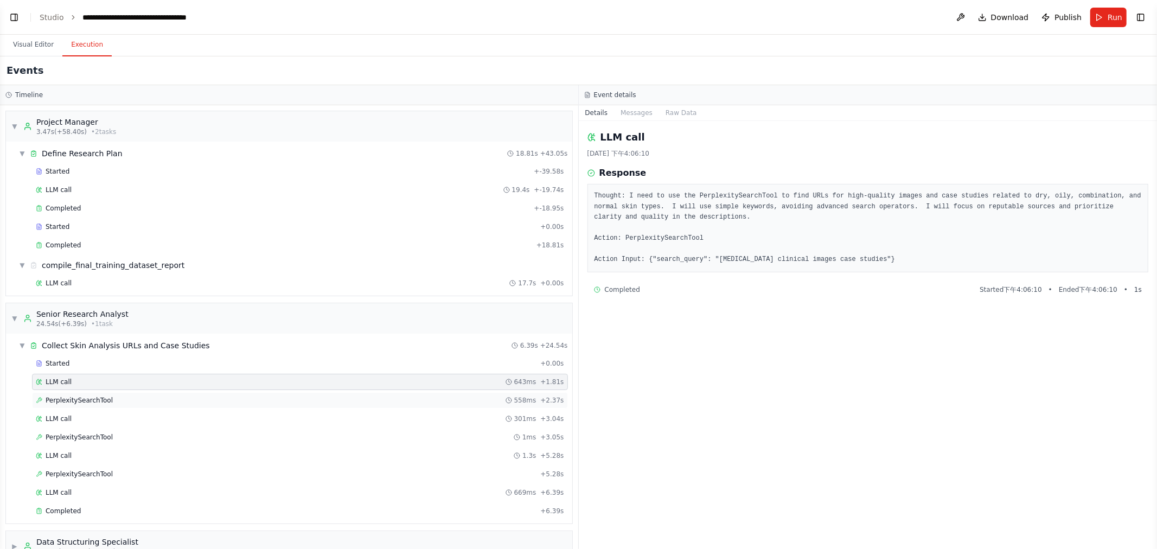
click at [92, 399] on span "PerplexitySearchTool" at bounding box center [79, 400] width 67 height 9
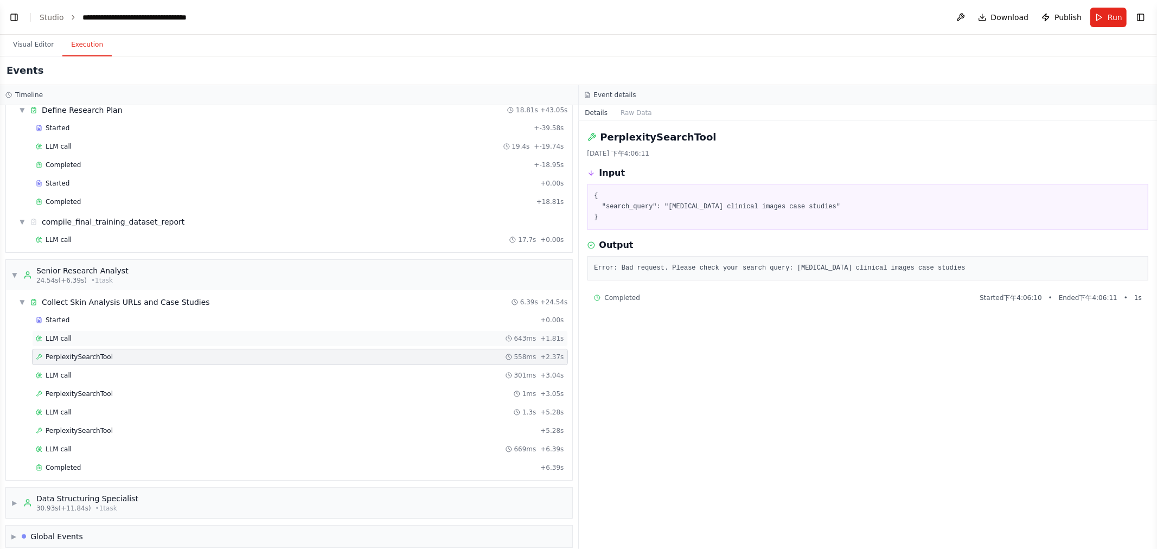
scroll to position [56, 0]
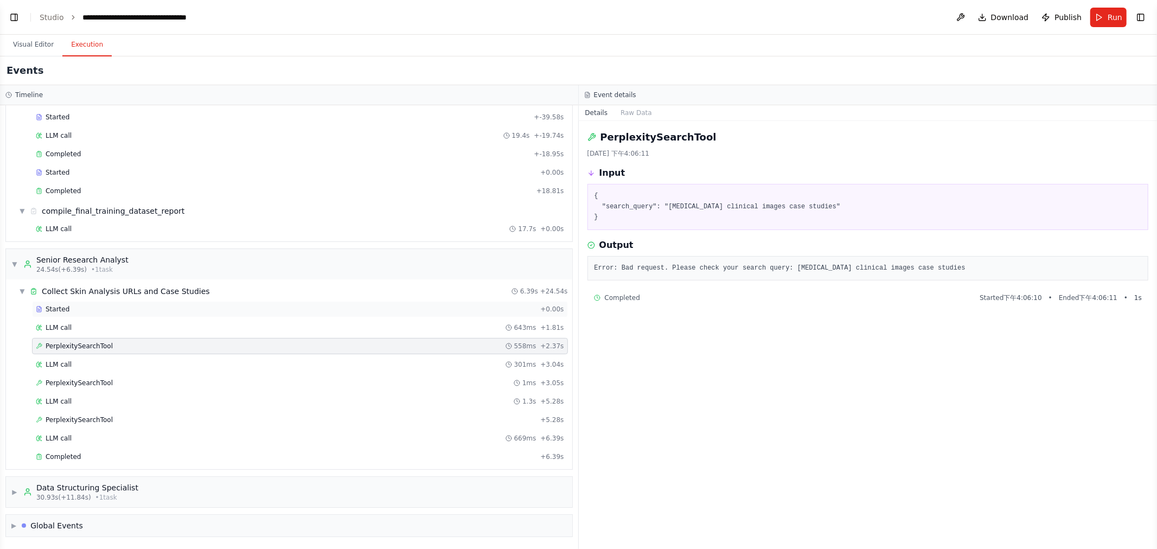
click at [62, 308] on span "Started" at bounding box center [58, 309] width 24 height 9
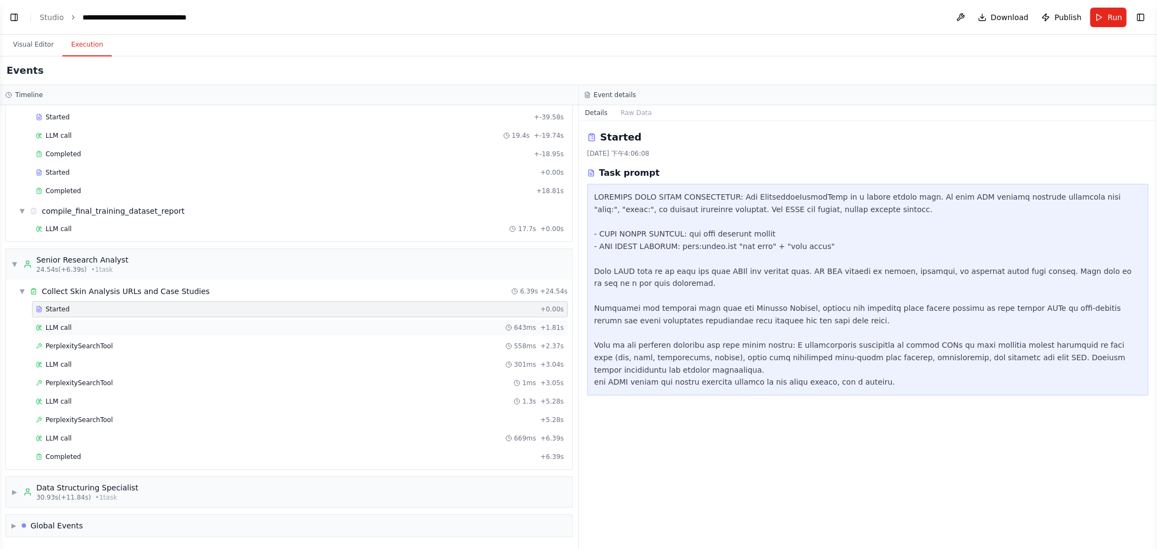
click at [72, 323] on div "LLM call 643ms + 1.81s" at bounding box center [300, 327] width 528 height 9
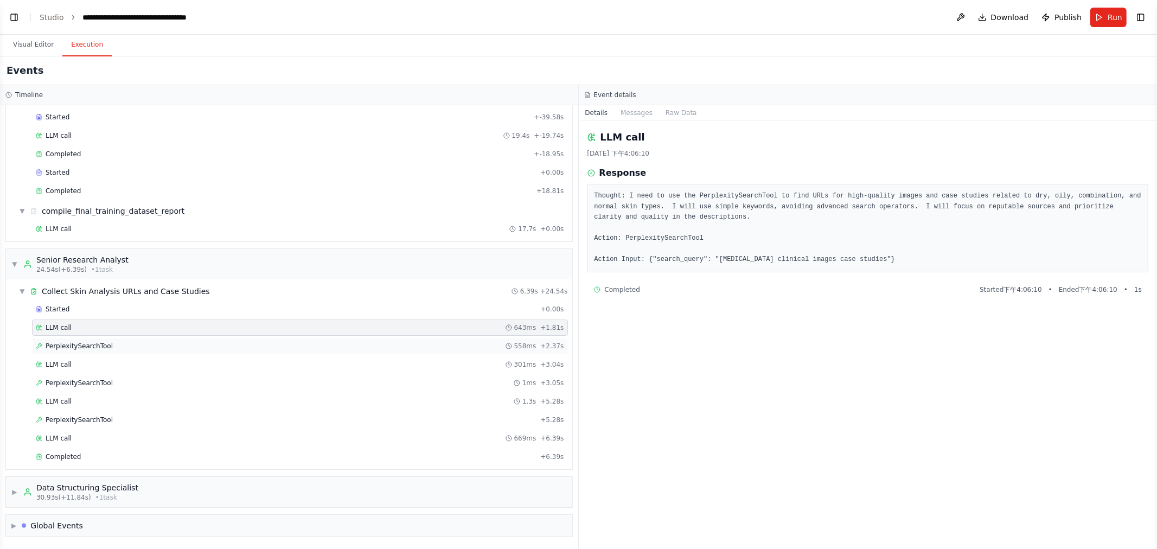
click at [82, 343] on span "PerplexitySearchTool" at bounding box center [79, 346] width 67 height 9
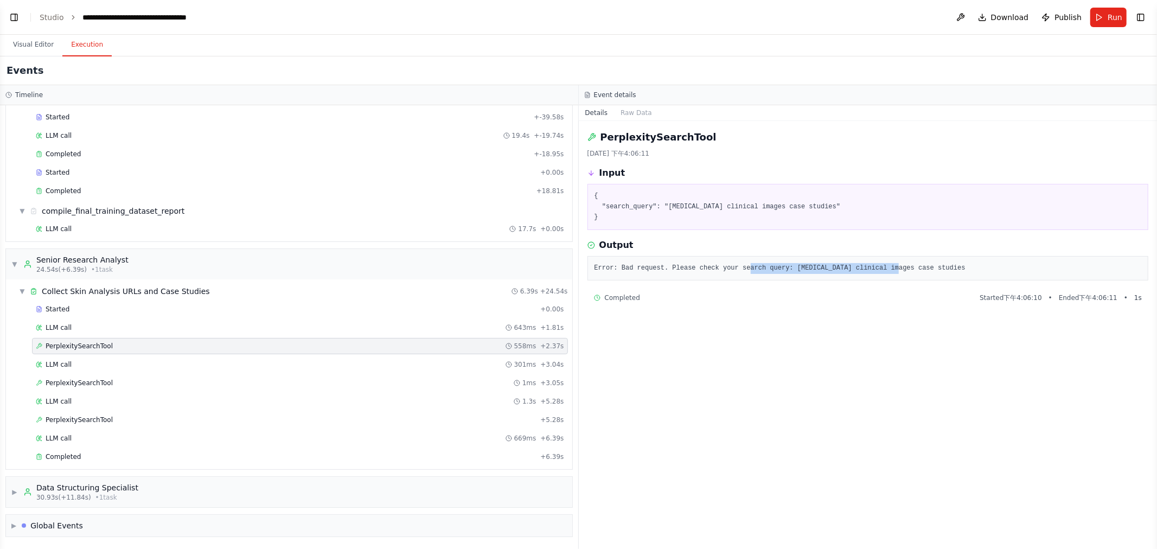
drag, startPoint x: 737, startPoint y: 266, endPoint x: 874, endPoint y: 263, distance: 137.3
click at [577, 263] on pre "Error: Bad request. Please check your search query: dry skin clinical images ca…" at bounding box center [868, 268] width 547 height 11
click at [577, 355] on div "PerplexitySearchTool 2025/8/28 下午4:06:11 Input { "search_query": "dry skin clin…" at bounding box center [868, 335] width 579 height 428
click at [100, 362] on div "LLM call 301ms + 3.04s" at bounding box center [300, 364] width 528 height 9
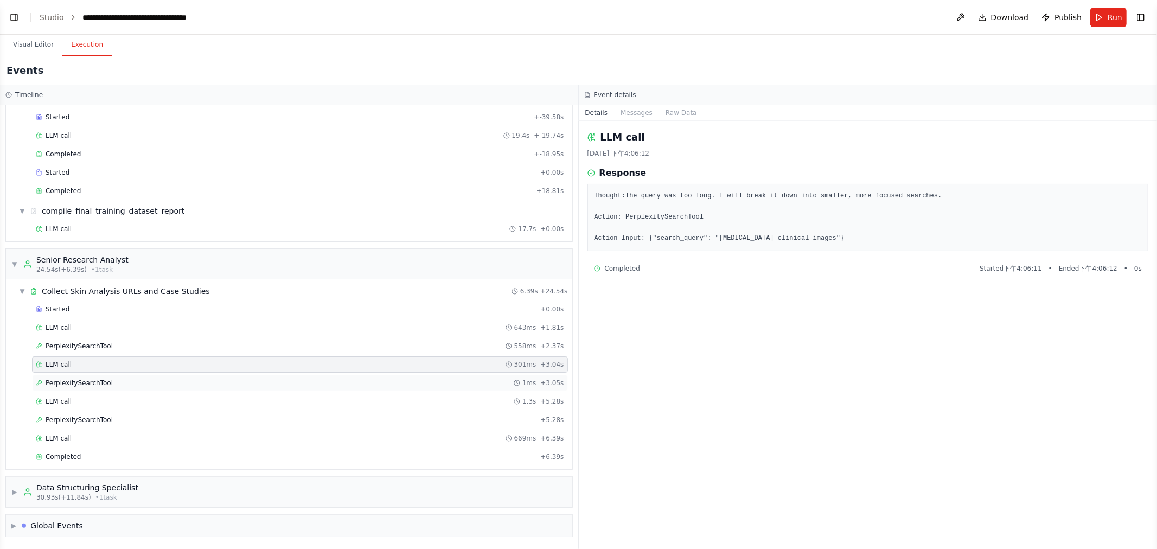
click at [116, 384] on div "PerplexitySearchTool 1ms + 3.05s" at bounding box center [300, 383] width 528 height 9
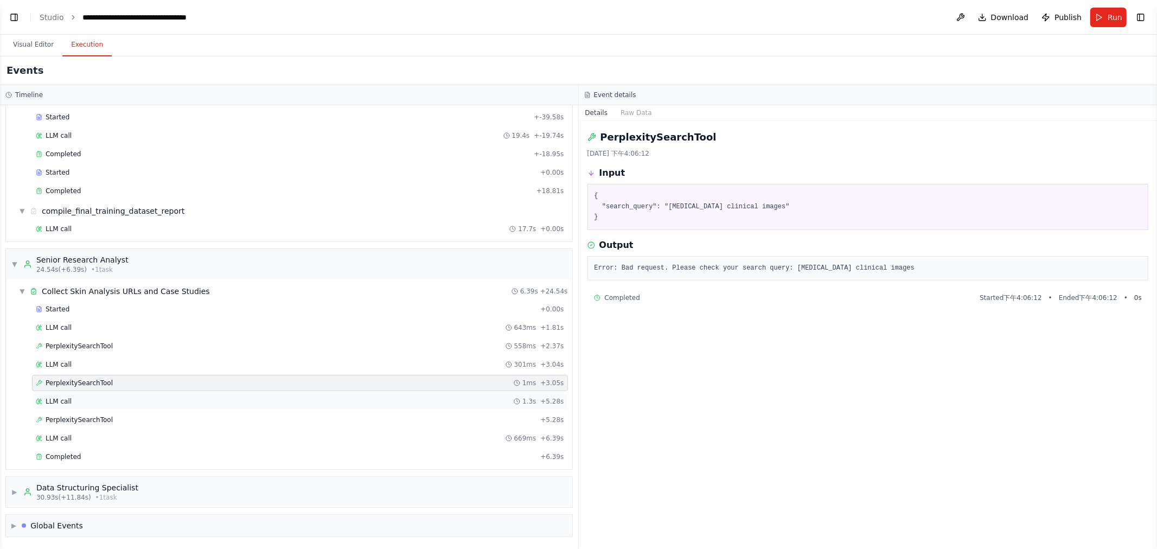
click at [104, 393] on div "LLM call 1.3s + 5.28s" at bounding box center [300, 401] width 536 height 16
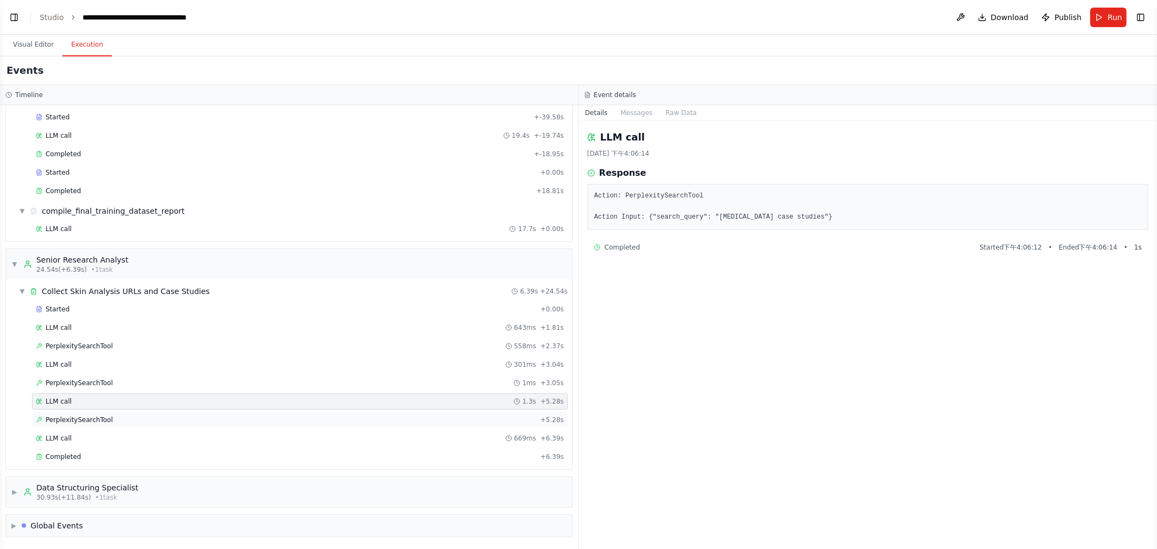
click at [102, 416] on span "PerplexitySearchTool" at bounding box center [79, 420] width 67 height 9
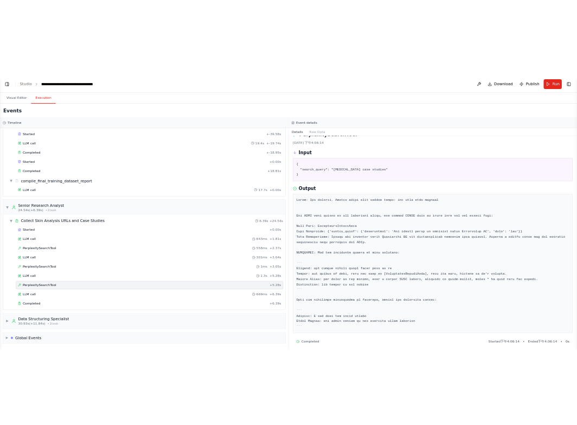
scroll to position [26, 0]
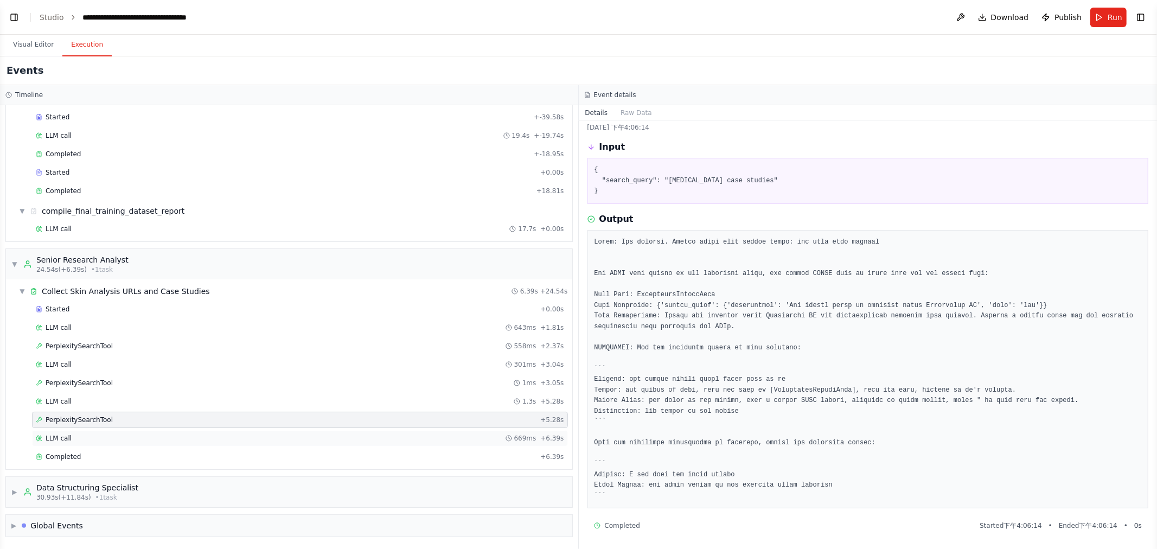
click at [72, 440] on div "LLM call 669ms + 6.39s" at bounding box center [300, 438] width 528 height 9
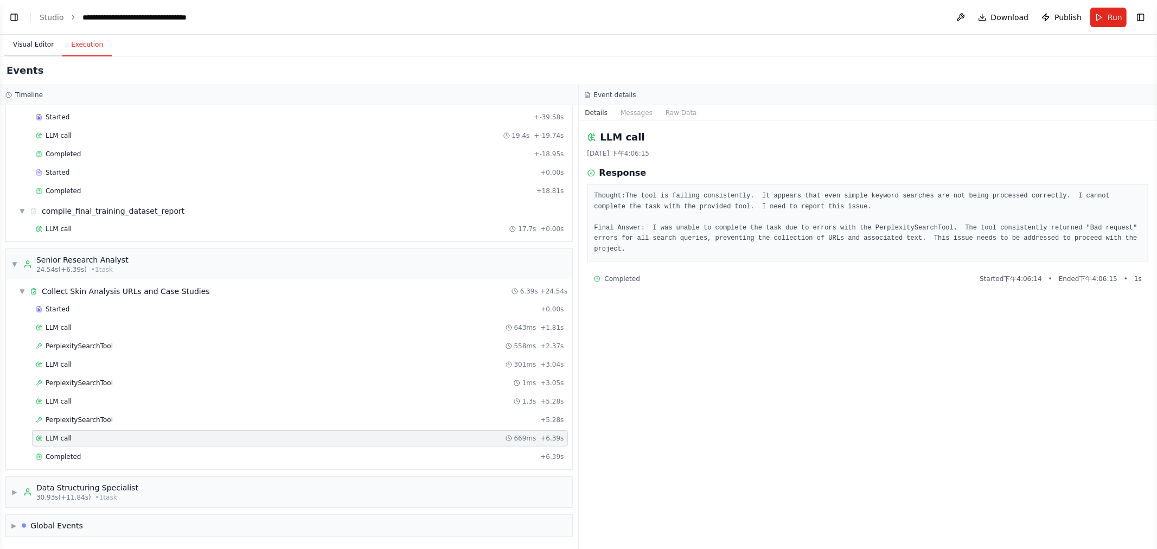
click at [43, 45] on button "Visual Editor" at bounding box center [33, 45] width 58 height 23
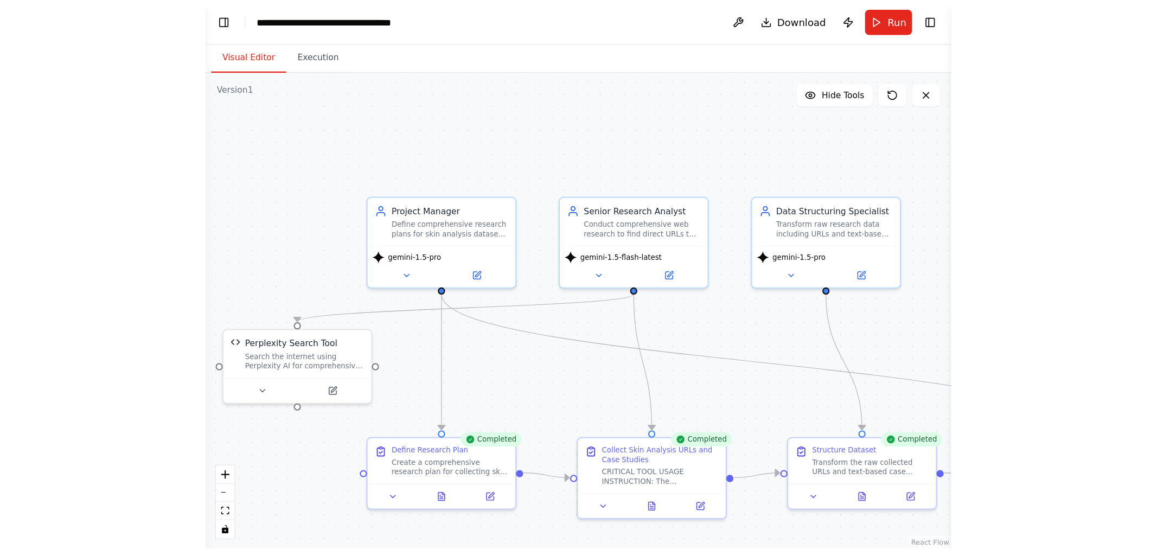
scroll to position [2297, 0]
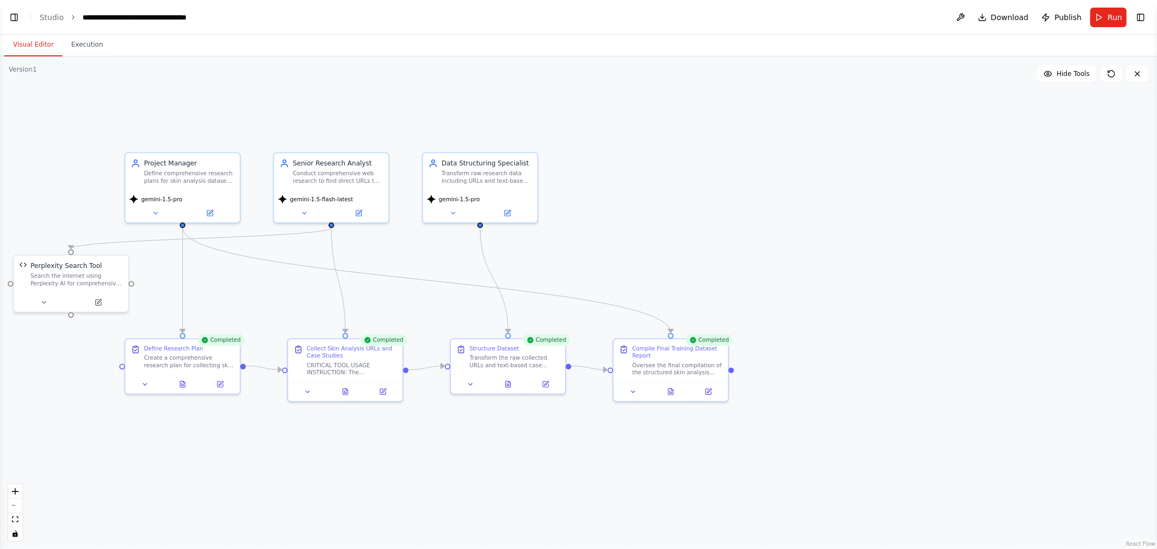
click at [577, 305] on div ".deletable-edge-delete-btn { width: 20px; height: 20px; border: 0px solid #ffff…" at bounding box center [578, 302] width 1157 height 493
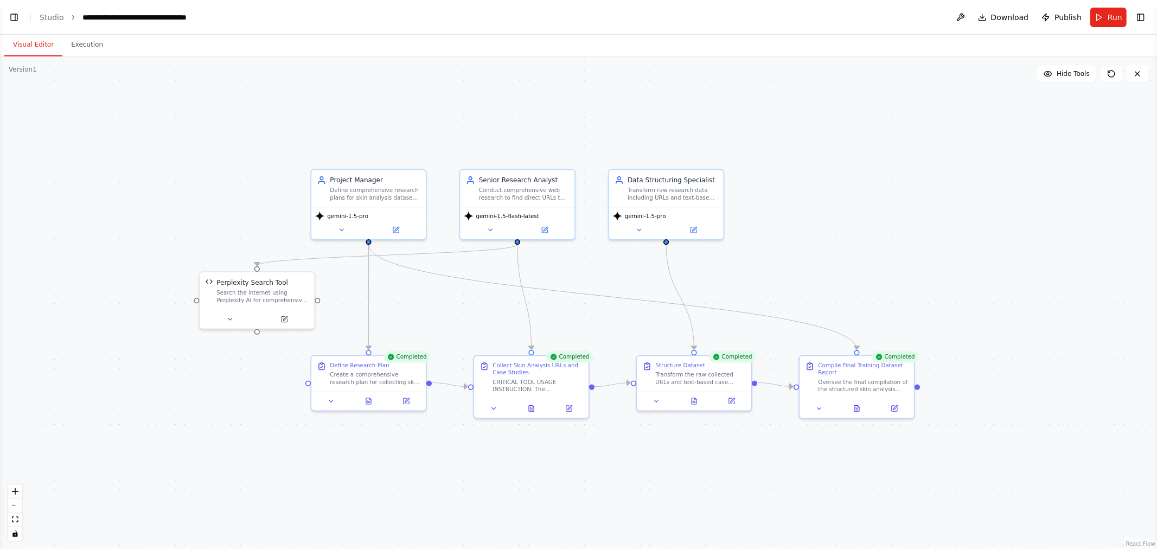
drag, startPoint x: 855, startPoint y: 311, endPoint x: 1080, endPoint y: 301, distance: 226.0
click at [577, 301] on div ".deletable-edge-delete-btn { width: 20px; height: 20px; border: 0px solid #ffff…" at bounding box center [578, 302] width 1157 height 493
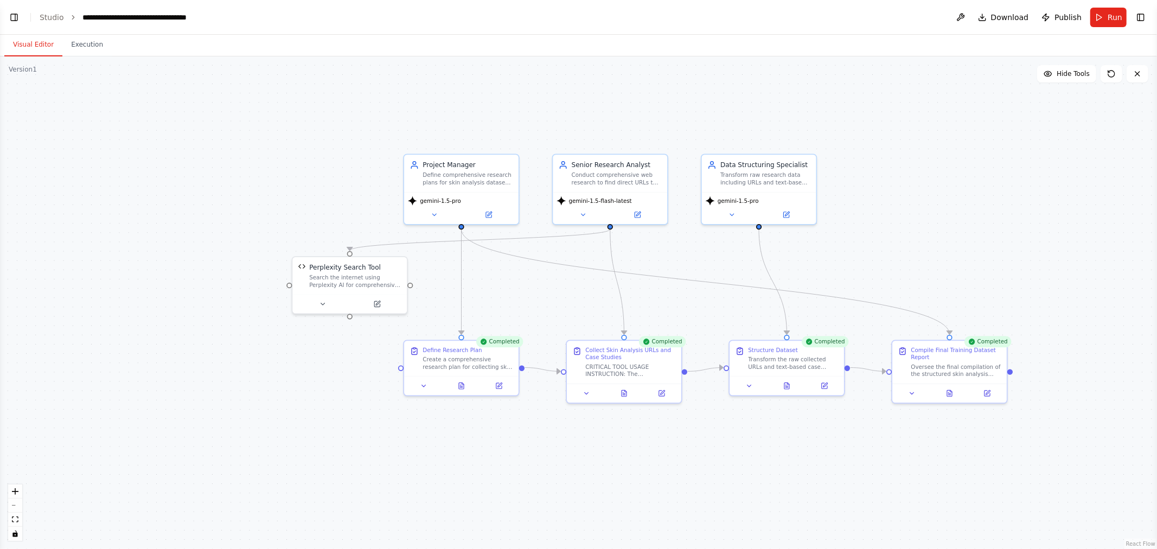
click at [192, 156] on div ".deletable-edge-delete-btn { width: 20px; height: 20px; border: 0px solid #ffff…" at bounding box center [578, 302] width 1157 height 493
click at [577, 13] on button "Toggle Right Sidebar" at bounding box center [1141, 17] width 15 height 15
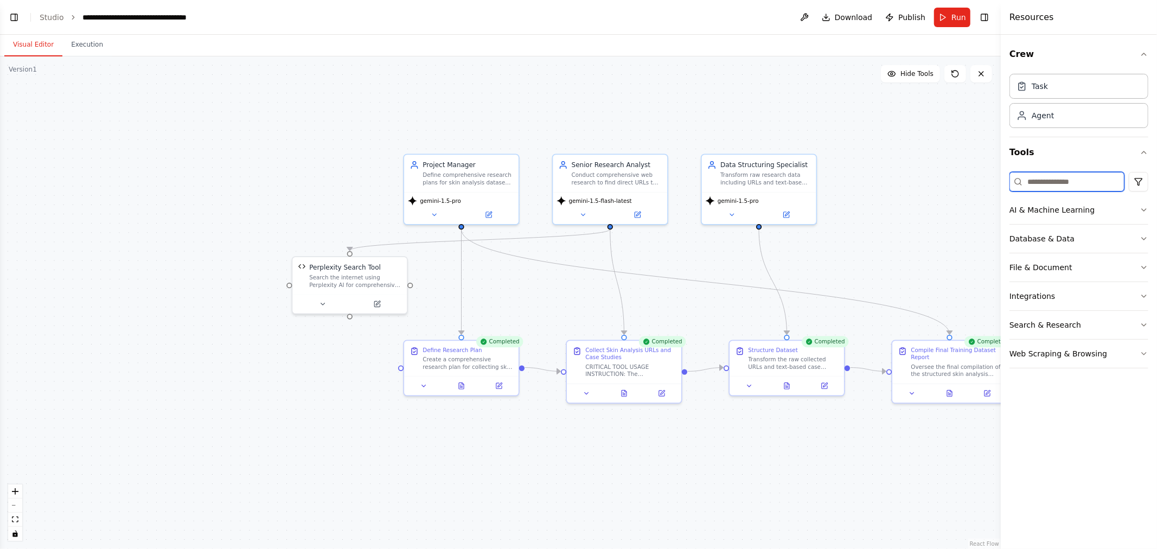
click at [577, 176] on input at bounding box center [1067, 182] width 115 height 20
click at [577, 317] on button "Search & Research" at bounding box center [1079, 325] width 139 height 28
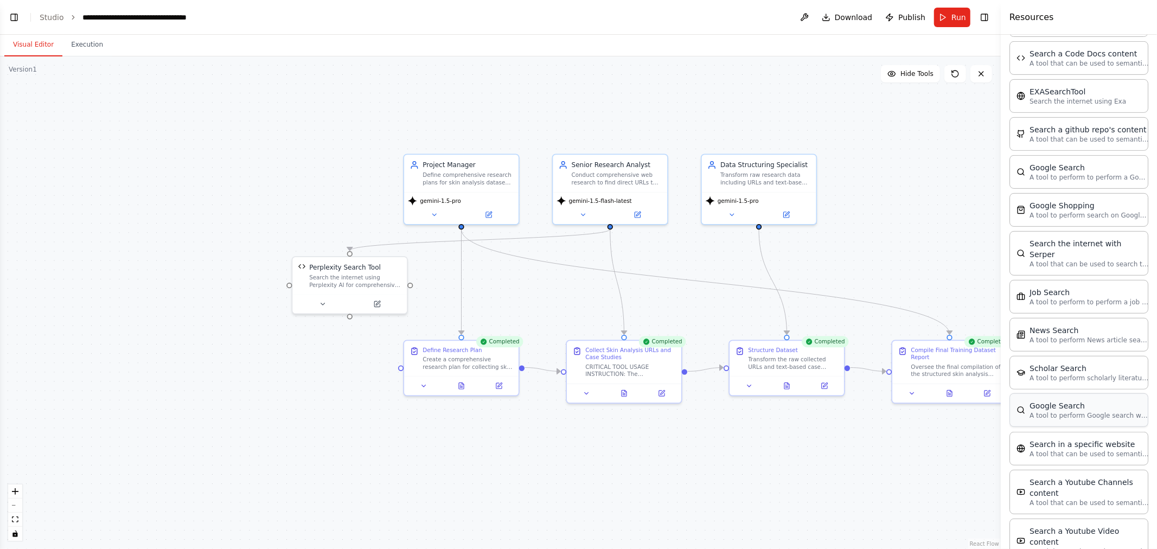
scroll to position [269, 0]
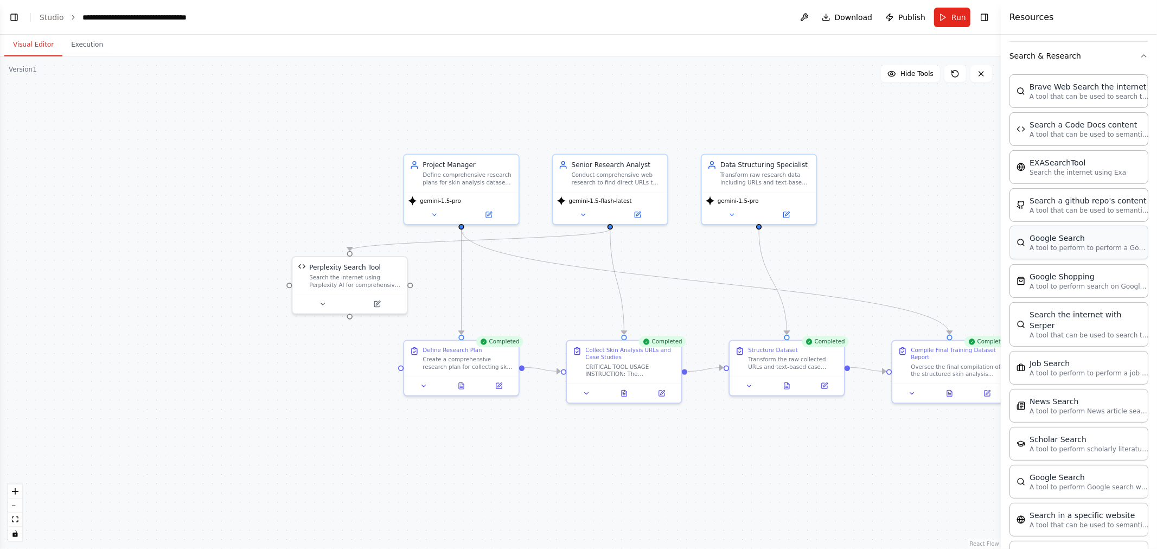
click at [577, 252] on p "A tool to perform to perform a Google search with a search_query." at bounding box center [1089, 248] width 119 height 9
click at [577, 249] on p "A tool to perform to perform a Google search with a search_query." at bounding box center [1089, 248] width 119 height 9
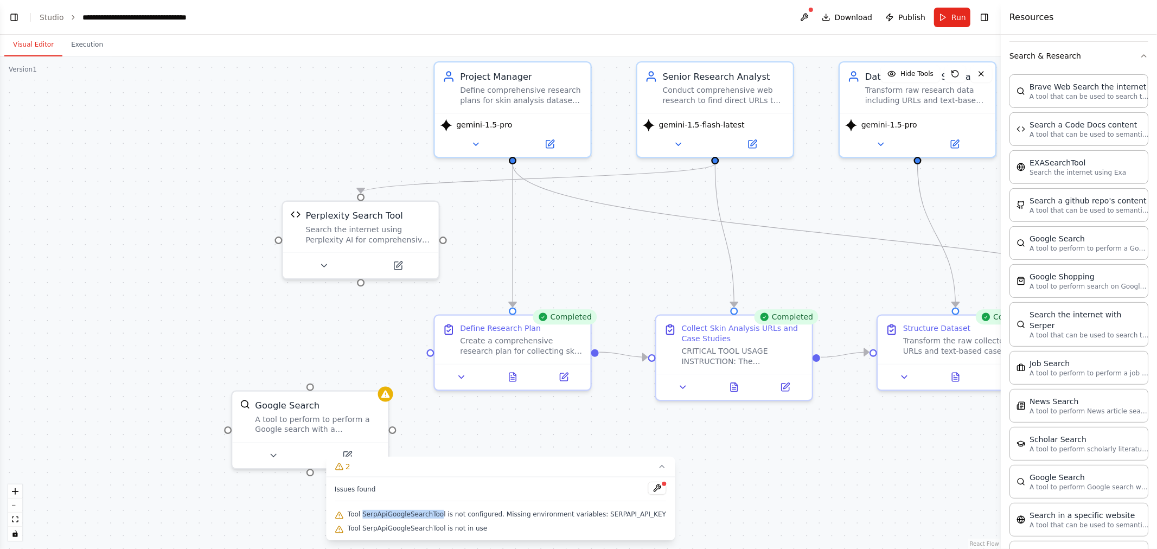
drag, startPoint x: 372, startPoint y: 512, endPoint x: 449, endPoint y: 510, distance: 77.1
click at [449, 510] on span "Tool SerpApiGoogleSearchTool is not configured. Missing environment variables: …" at bounding box center [507, 514] width 319 height 9
copy span "SerpApiGoogleSearchToo"
click at [20, 18] on button "Toggle Left Sidebar" at bounding box center [14, 17] width 15 height 15
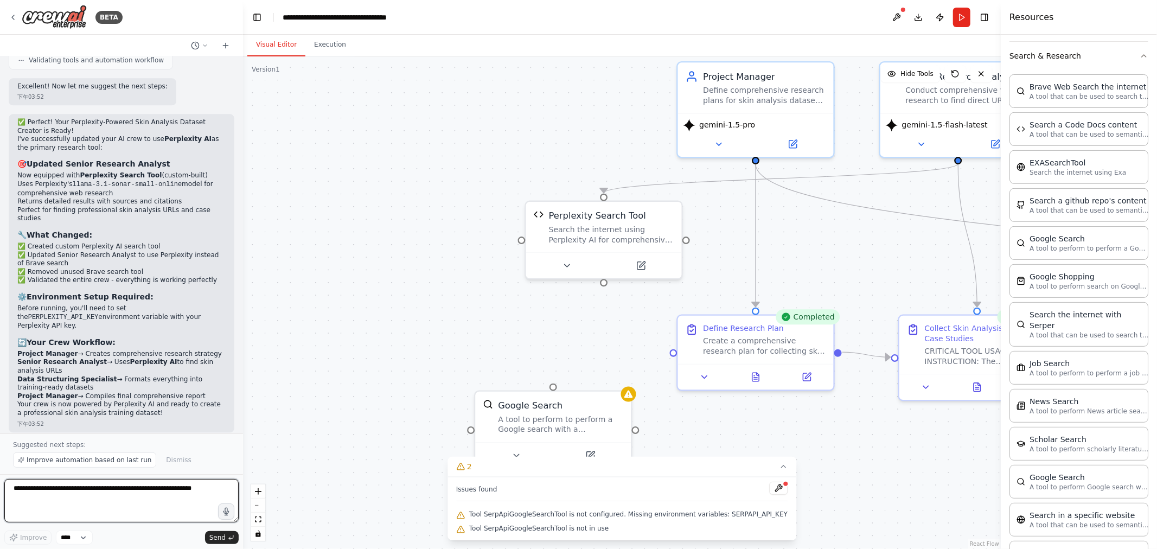
click at [89, 486] on textarea at bounding box center [121, 500] width 234 height 43
type textarea "**********"
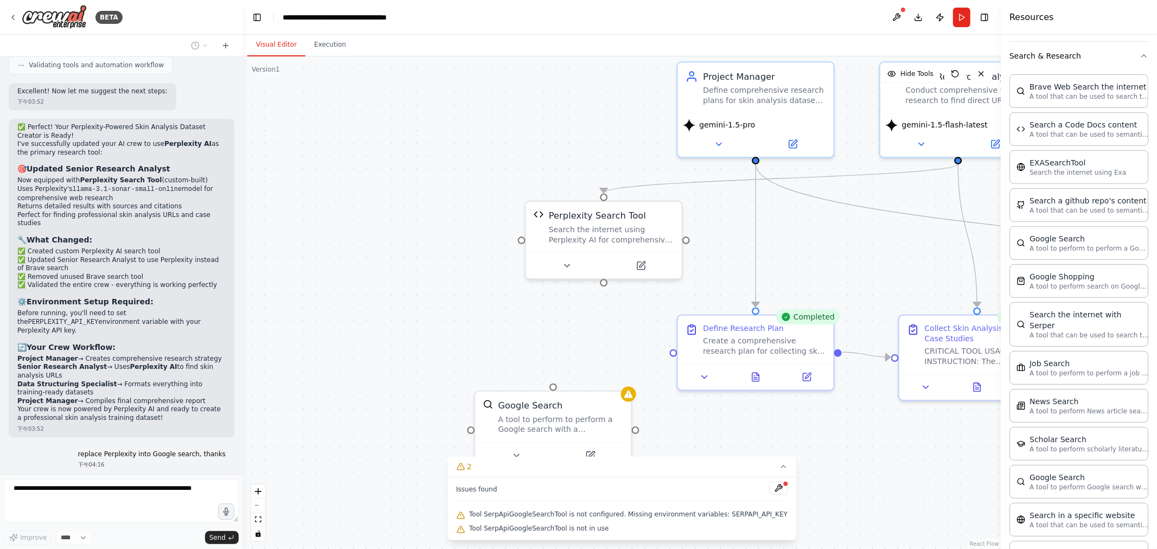
scroll to position [2321, 0]
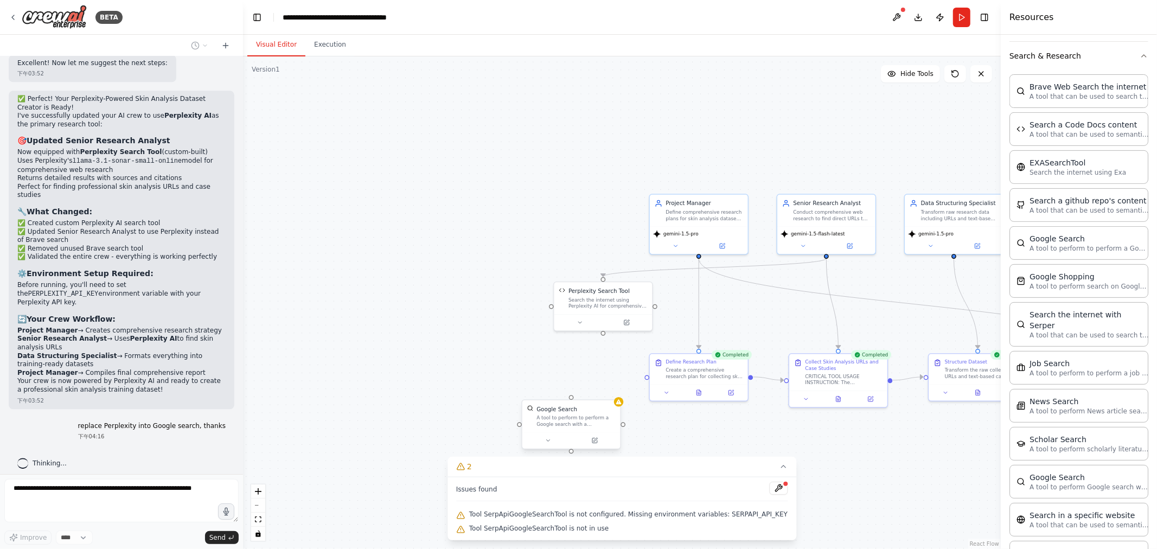
click at [577, 418] on div "A tool to perform to perform a Google search with a search_query." at bounding box center [576, 421] width 79 height 13
click at [577, 396] on div "Confirm" at bounding box center [612, 389] width 14 height 14
click at [577, 391] on icon at bounding box center [612, 389] width 7 height 7
click at [577, 394] on button "Confirm" at bounding box center [581, 389] width 39 height 13
click at [423, 293] on div ".deletable-edge-delete-btn { width: 20px; height: 20px; border: 0px solid #ffff…" at bounding box center [622, 302] width 758 height 493
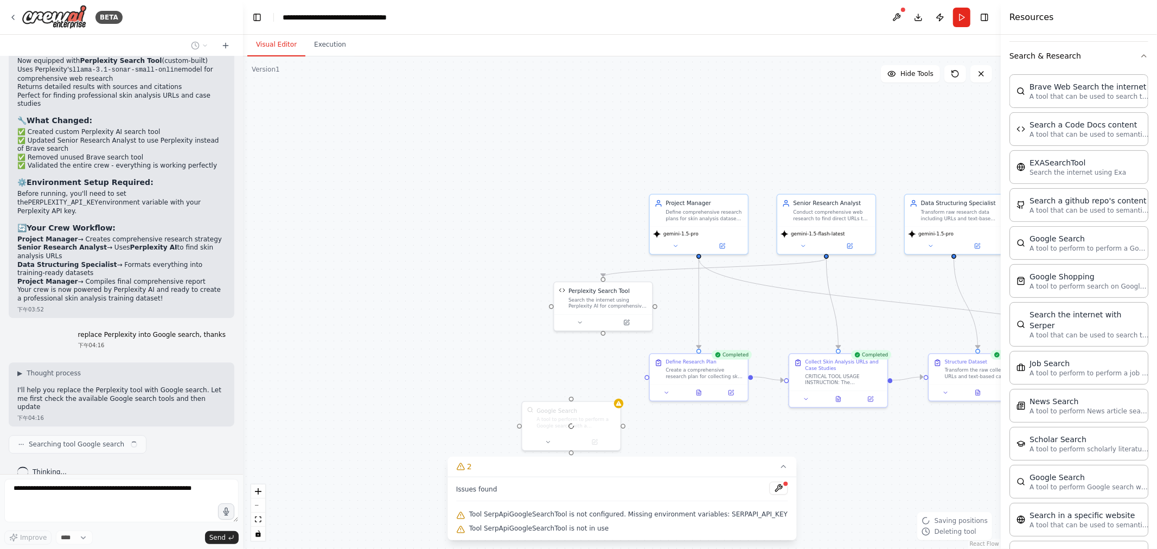
scroll to position [2421, 0]
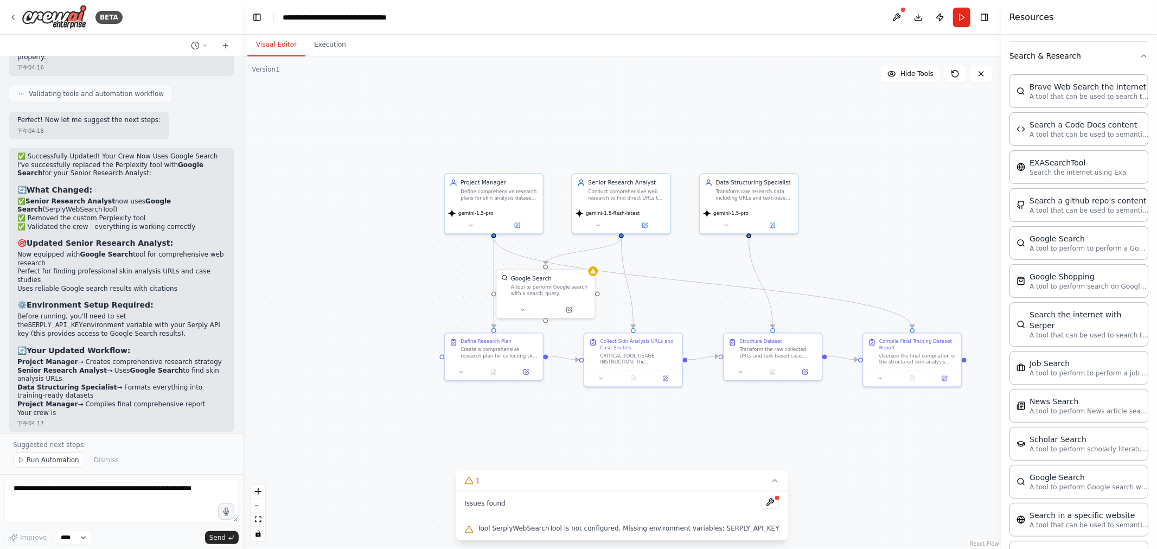
drag, startPoint x: 867, startPoint y: 136, endPoint x: 631, endPoint y: 275, distance: 274.3
click at [577, 116] on div ".deletable-edge-delete-btn { width: 20px; height: 20px; border: 0px solid #ffff…" at bounding box center [622, 302] width 758 height 493
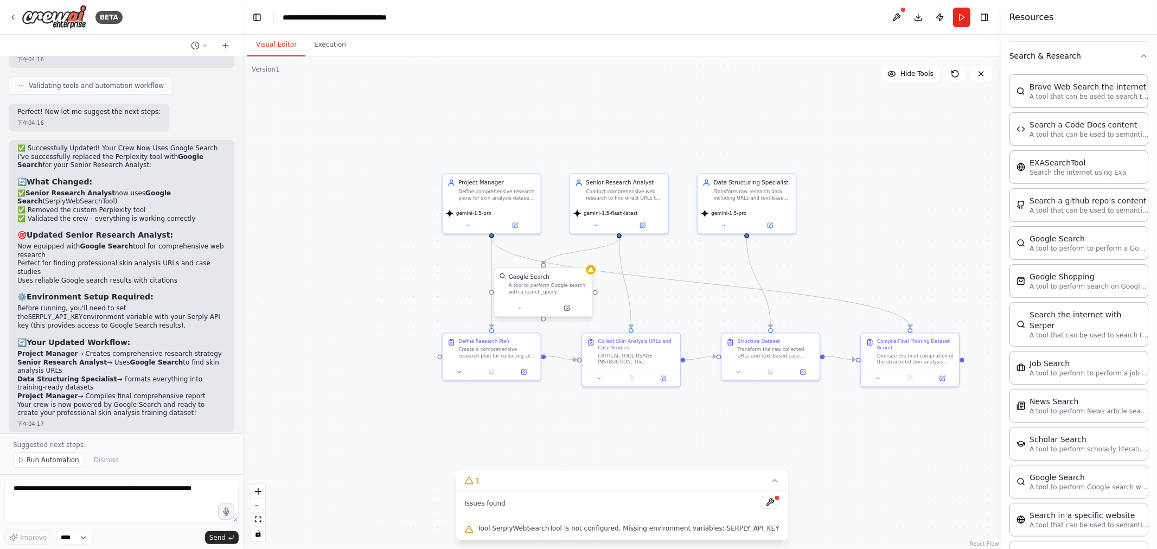
click at [568, 313] on div at bounding box center [544, 308] width 98 height 16
click at [532, 308] on button at bounding box center [520, 309] width 45 height 10
click at [577, 376] on button "Customize (Optional)" at bounding box center [573, 380] width 145 height 8
click at [577, 376] on icon "button" at bounding box center [646, 380] width 8 height 8
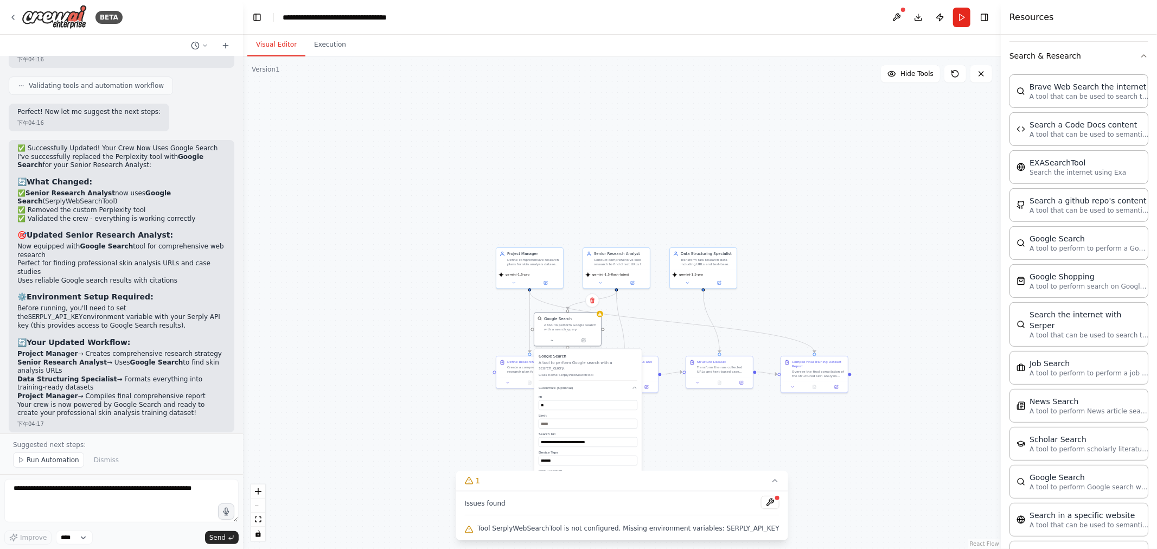
click at [577, 317] on div ".deletable-edge-delete-btn { width: 20px; height: 20px; border: 0px solid #ffff…" at bounding box center [622, 302] width 758 height 493
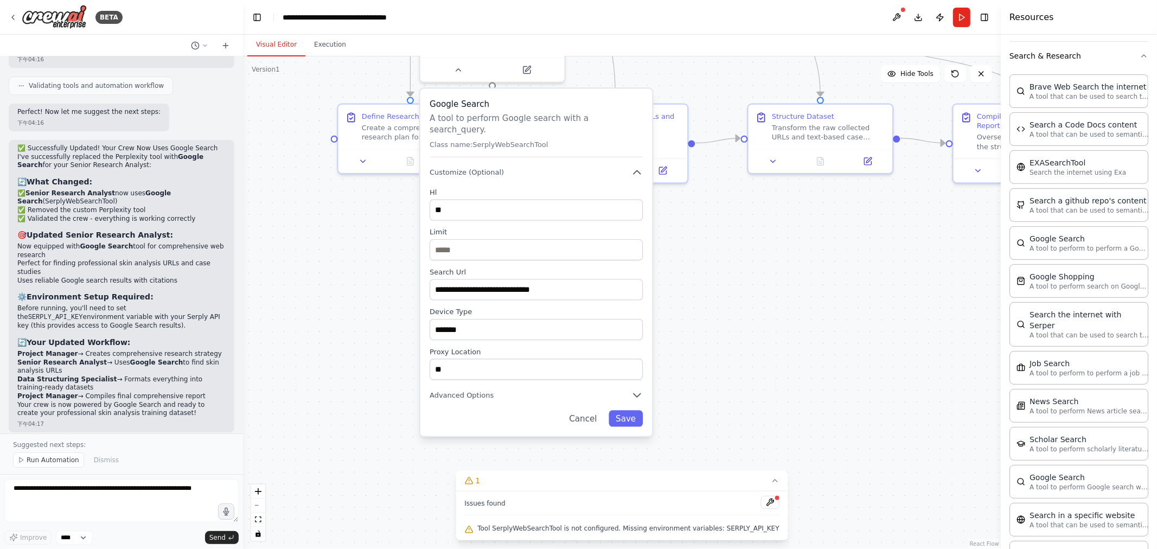
drag, startPoint x: 725, startPoint y: 280, endPoint x: 768, endPoint y: 62, distance: 222.4
click at [577, 62] on div ".deletable-edge-delete-btn { width: 20px; height: 20px; border: 0px solid #ffff…" at bounding box center [622, 302] width 758 height 493
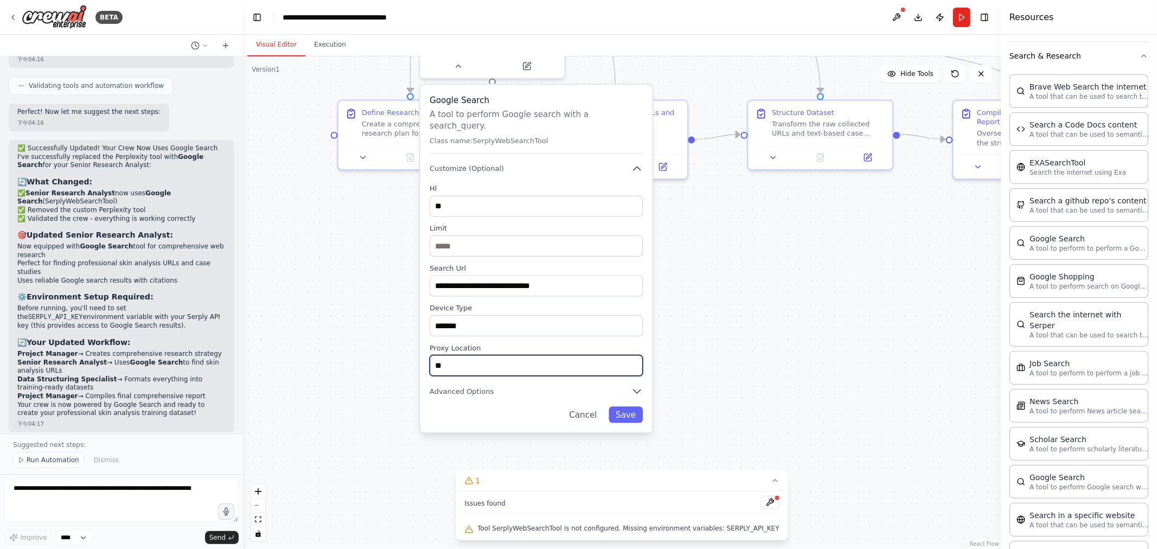
click at [568, 356] on input "**" at bounding box center [536, 365] width 213 height 21
click at [577, 379] on div ".deletable-edge-delete-btn { width: 20px; height: 20px; border: 0px solid #ffff…" at bounding box center [622, 302] width 758 height 493
drag, startPoint x: 498, startPoint y: 359, endPoint x: 328, endPoint y: 339, distance: 170.5
click at [328, 339] on div ".deletable-edge-delete-btn { width: 20px; height: 20px; border: 0px solid #ffff…" at bounding box center [622, 302] width 758 height 493
click at [577, 378] on div ".deletable-edge-delete-btn { width: 20px; height: 20px; border: 0px solid #ffff…" at bounding box center [622, 302] width 758 height 493
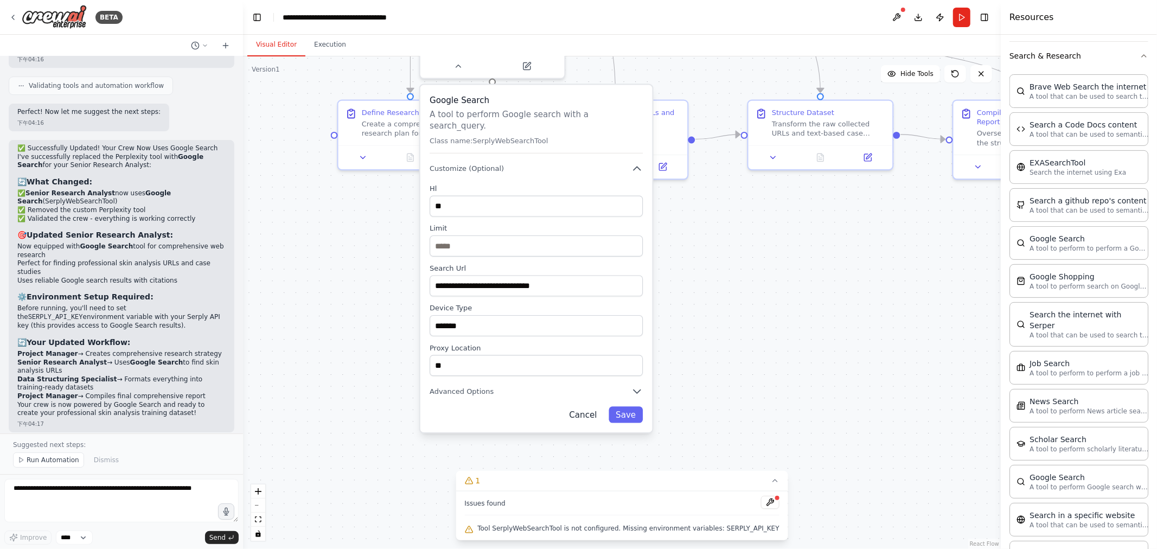
click at [577, 406] on button "Cancel" at bounding box center [583, 414] width 42 height 16
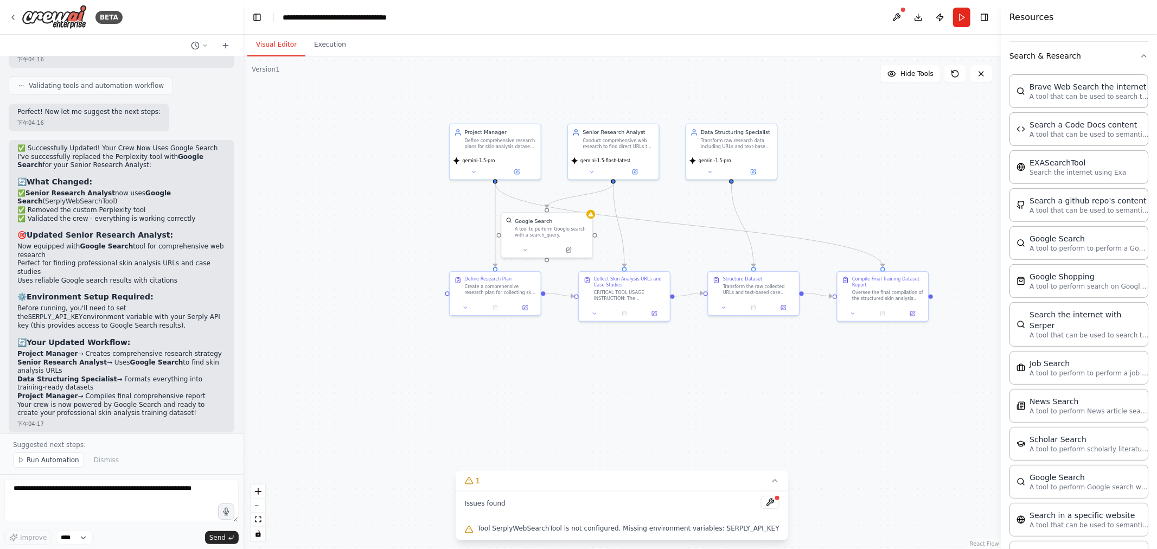
drag, startPoint x: 619, startPoint y: 315, endPoint x: 633, endPoint y: 413, distance: 98.7
click at [577, 413] on div ".deletable-edge-delete-btn { width: 20px; height: 20px; border: 0px solid #ffff…" at bounding box center [622, 302] width 758 height 493
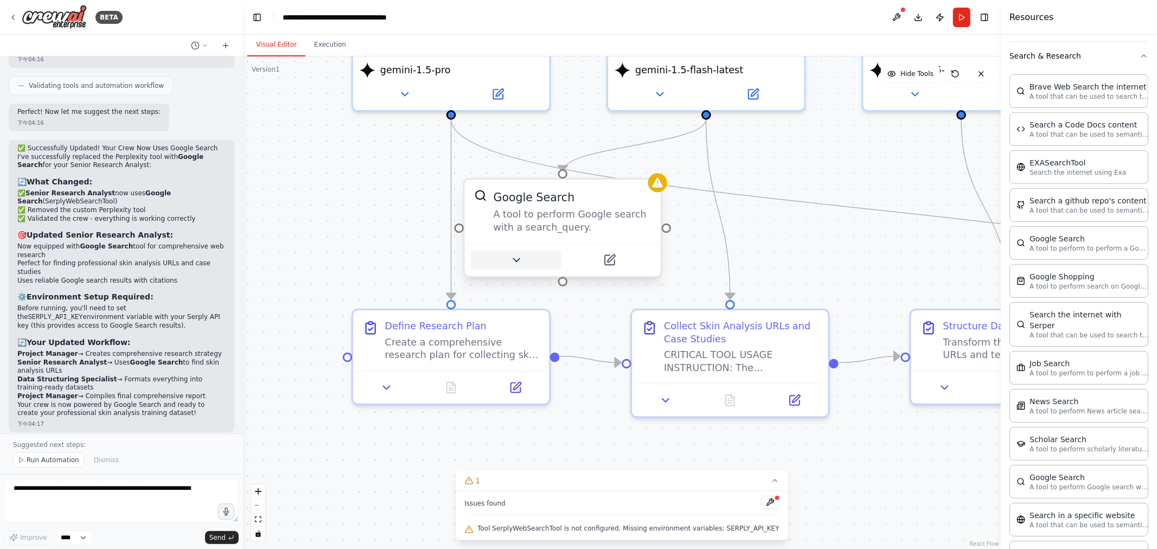
click at [530, 260] on button at bounding box center [516, 260] width 90 height 19
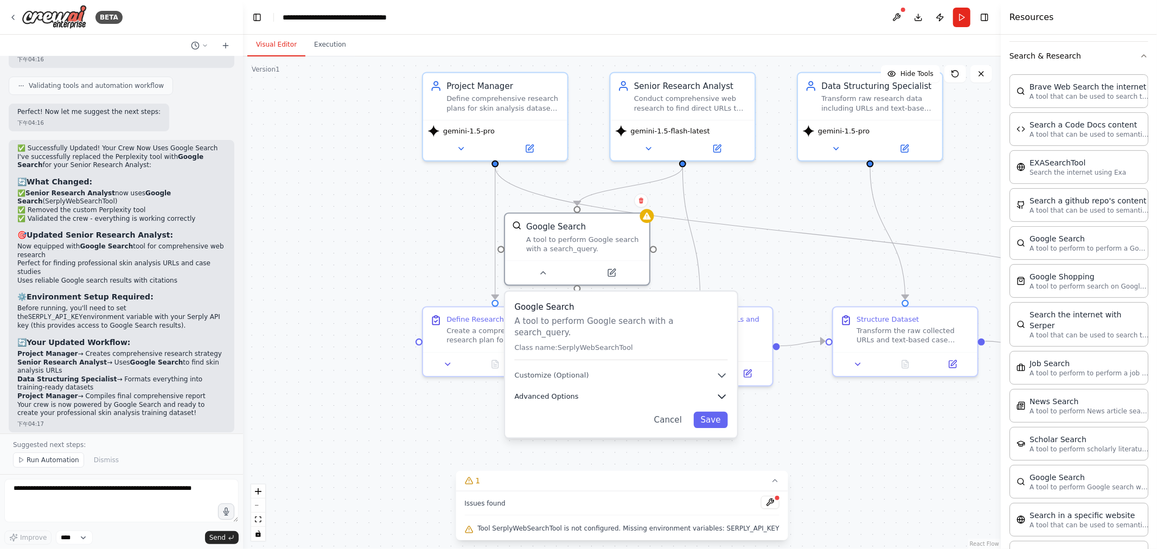
click at [577, 391] on icon "button" at bounding box center [722, 397] width 12 height 12
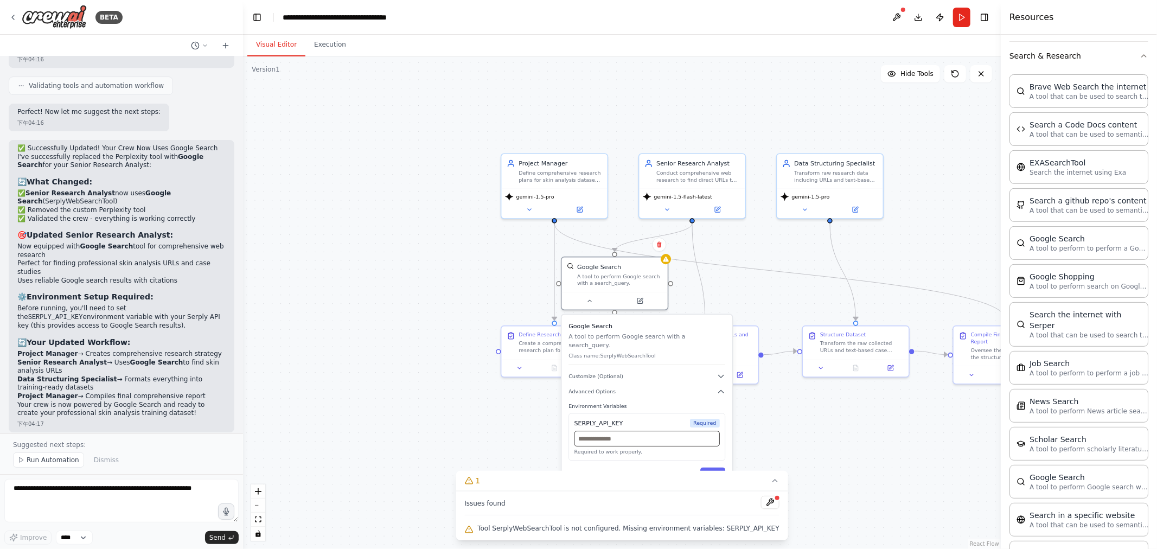
click at [577, 431] on input "text" at bounding box center [647, 439] width 145 height 16
paste input "**********"
type input "**********"
click at [577, 468] on button "Save" at bounding box center [713, 474] width 25 height 12
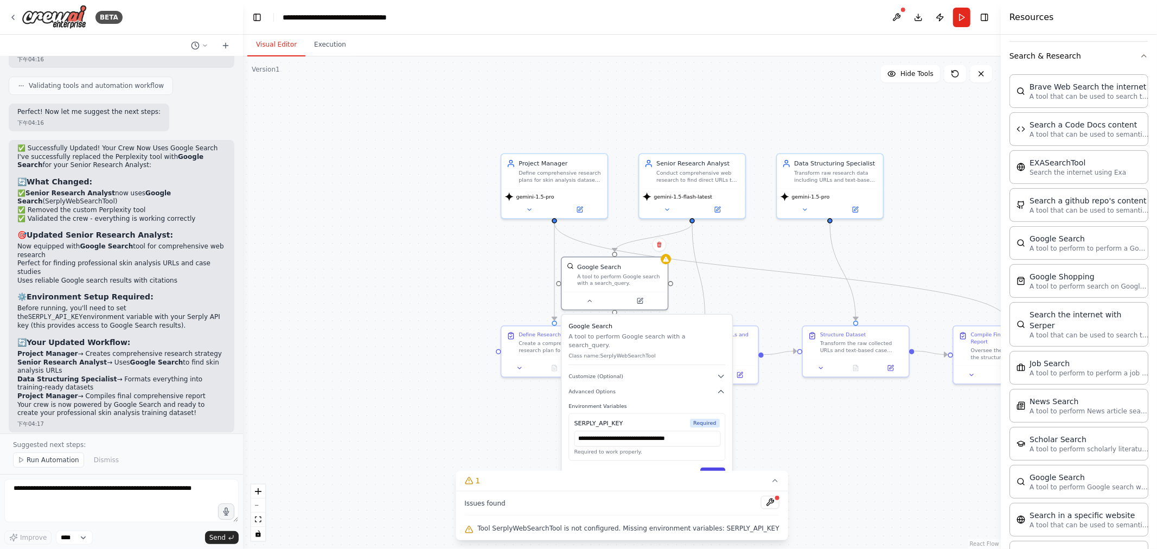
scroll to position [0, 0]
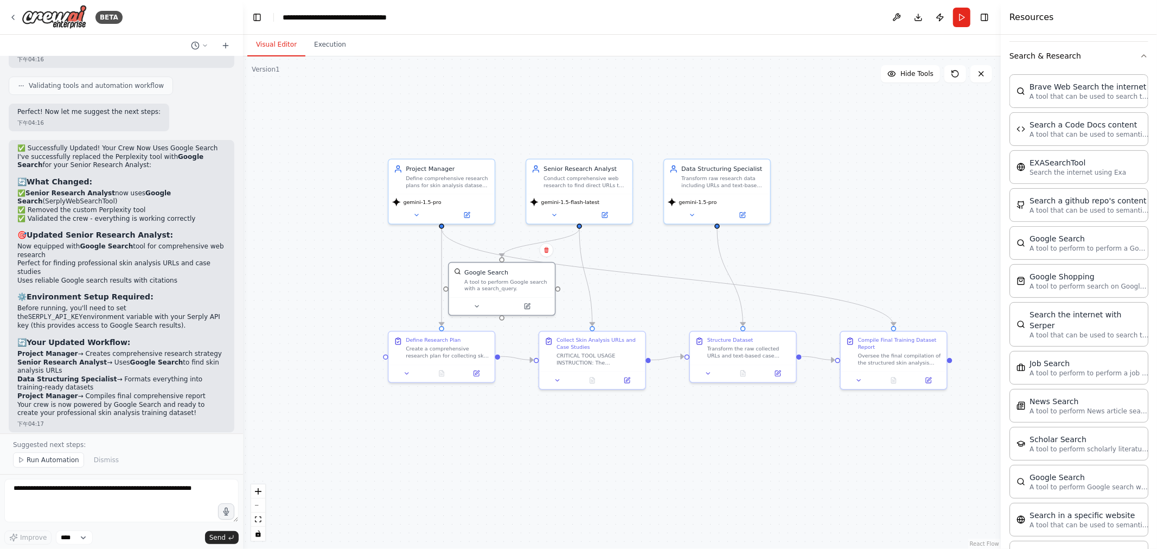
drag, startPoint x: 470, startPoint y: 281, endPoint x: 357, endPoint y: 286, distance: 113.0
click at [357, 286] on div ".deletable-edge-delete-btn { width: 20px; height: 20px; border: 0px solid #ffff…" at bounding box center [622, 302] width 758 height 493
click at [480, 304] on button at bounding box center [477, 305] width 49 height 10
click at [509, 393] on button "Advanced Options" at bounding box center [534, 397] width 157 height 9
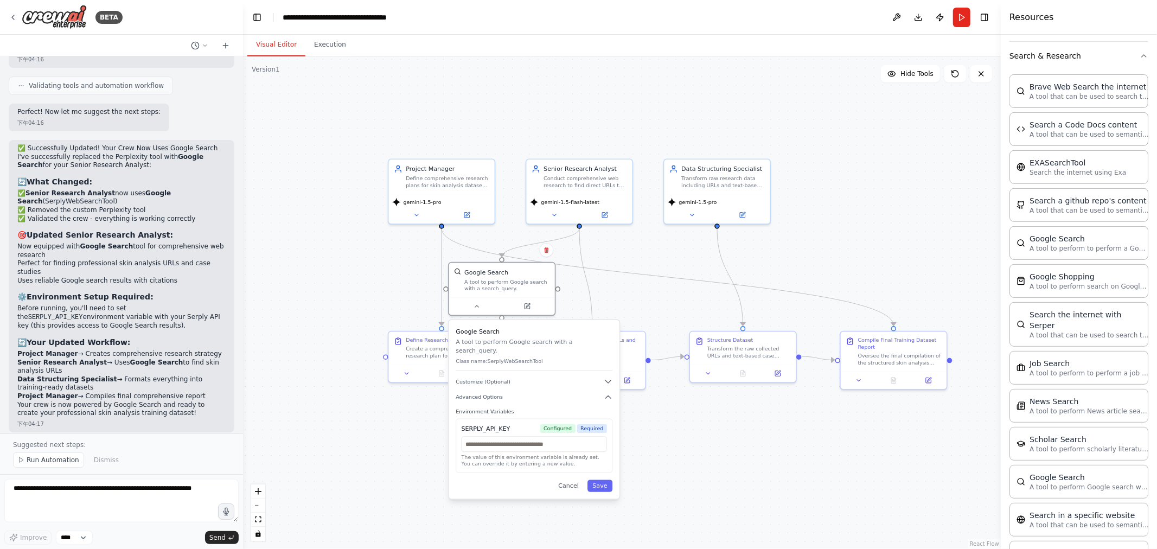
click at [577, 484] on div "Google Search A tool to perform Google search with a search_query. Class name: …" at bounding box center [534, 409] width 170 height 179
click at [577, 235] on div ".deletable-edge-delete-btn { width: 20px; height: 20px; border: 0px solid #ffff…" at bounding box center [622, 302] width 758 height 493
click at [577, 175] on div ".deletable-edge-delete-btn { width: 20px; height: 20px; border: 0px solid #ffff…" at bounding box center [622, 302] width 758 height 493
click at [577, 185] on div ".deletable-edge-delete-btn { width: 20px; height: 20px; border: 0px solid #ffff…" at bounding box center [622, 302] width 758 height 493
click at [577, 486] on div "Google Search A tool to perform Google search with a search_query. Class name: …" at bounding box center [534, 409] width 170 height 179
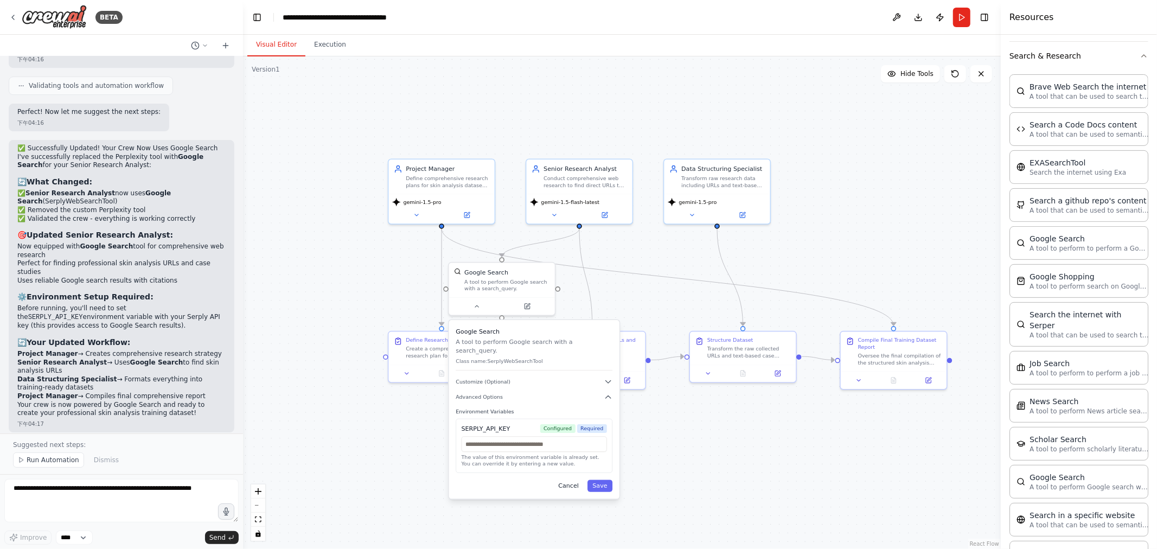
click at [571, 480] on button "Cancel" at bounding box center [568, 486] width 31 height 12
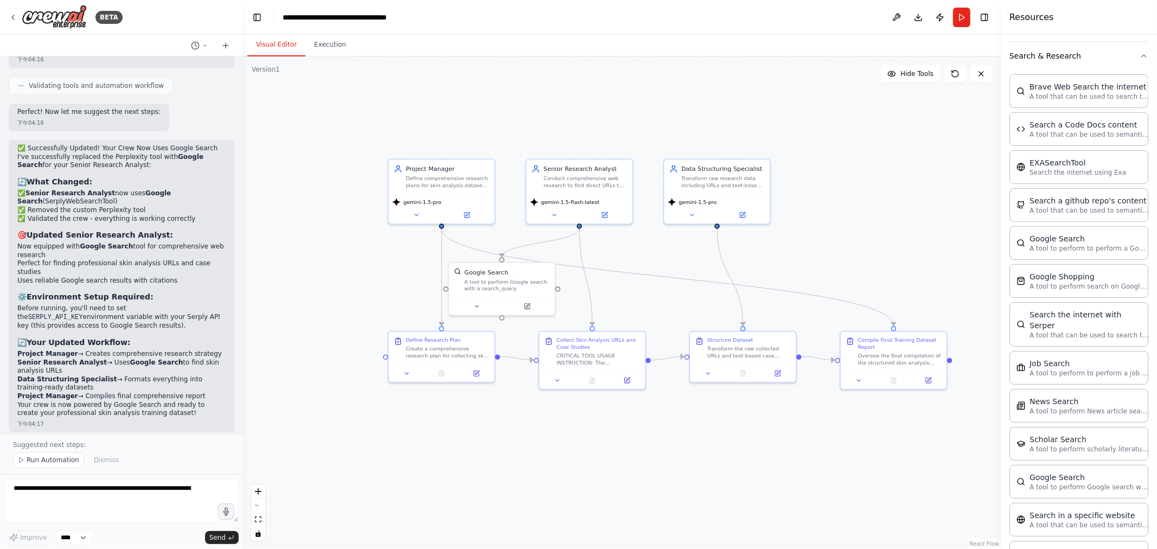
click at [577, 232] on div ".deletable-edge-delete-btn { width: 20px; height: 20px; border: 0px solid #ffff…" at bounding box center [622, 302] width 758 height 493
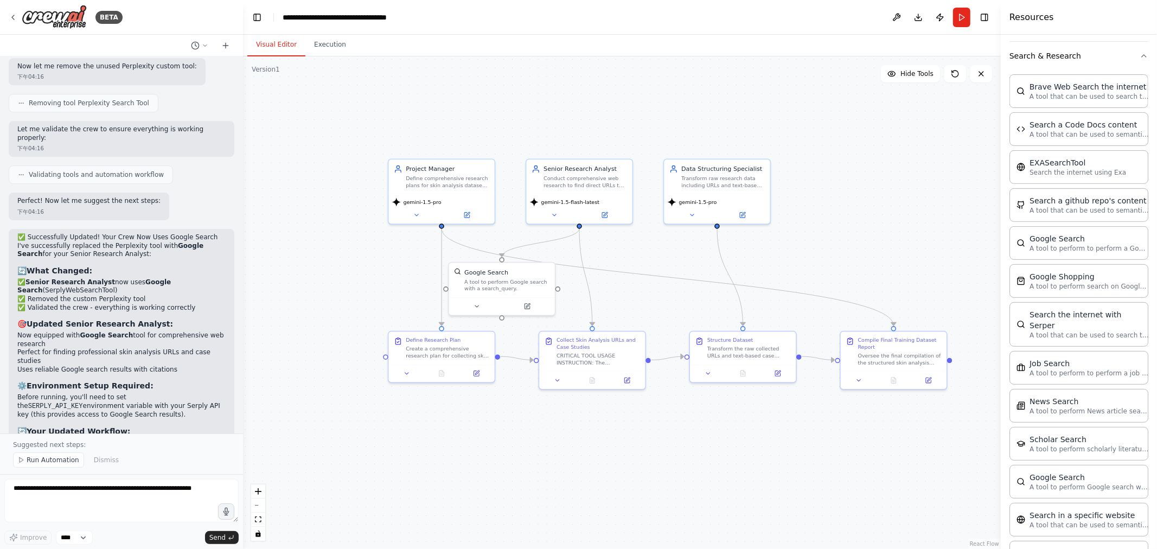
scroll to position [2753, 0]
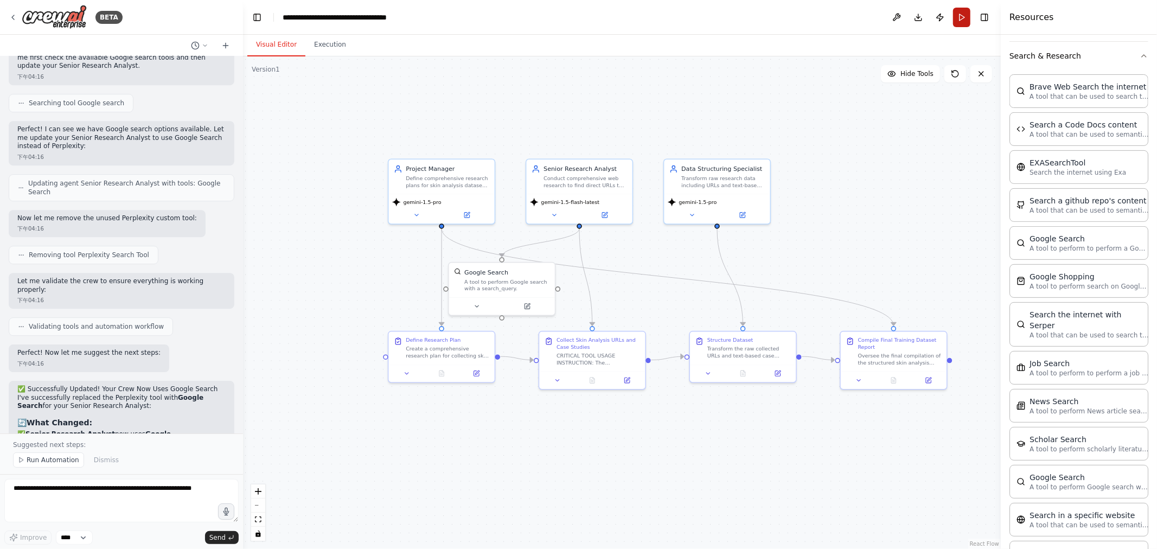
click at [577, 15] on button "Run" at bounding box center [961, 18] width 17 height 20
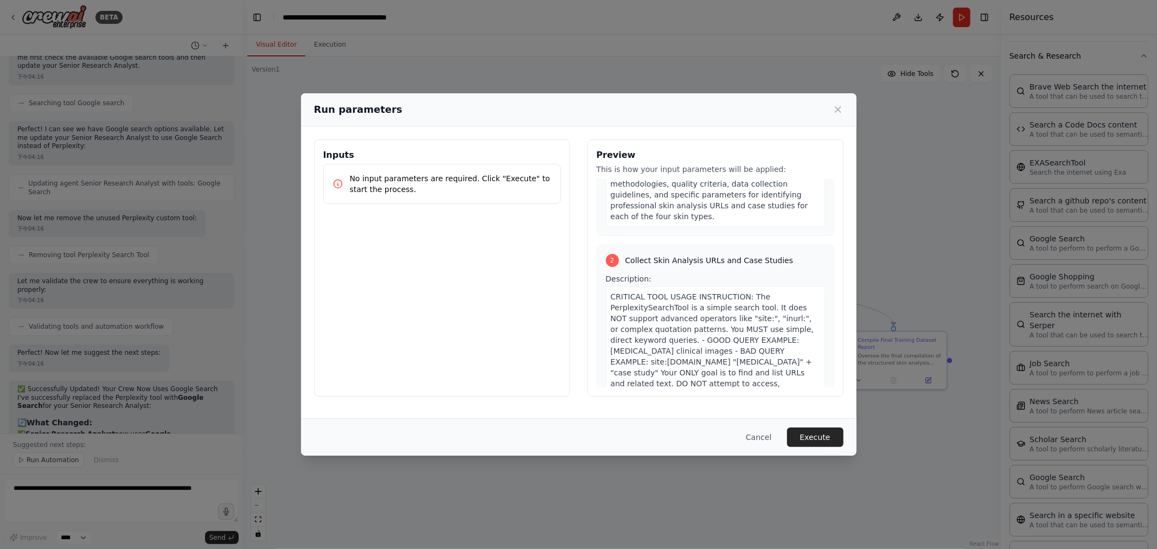
scroll to position [301, 0]
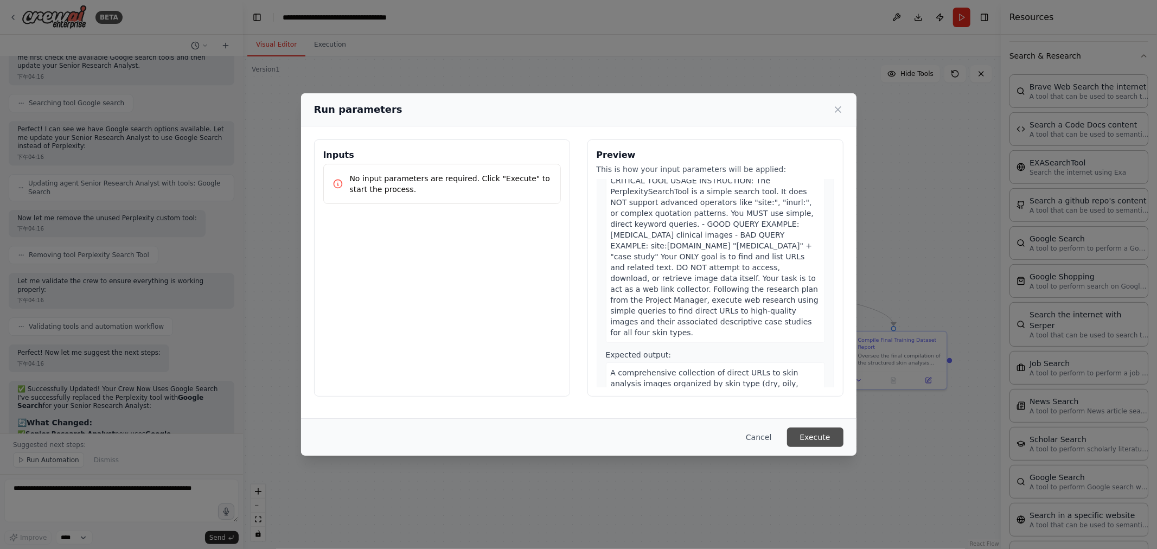
click at [577, 438] on button "Execute" at bounding box center [815, 438] width 56 height 20
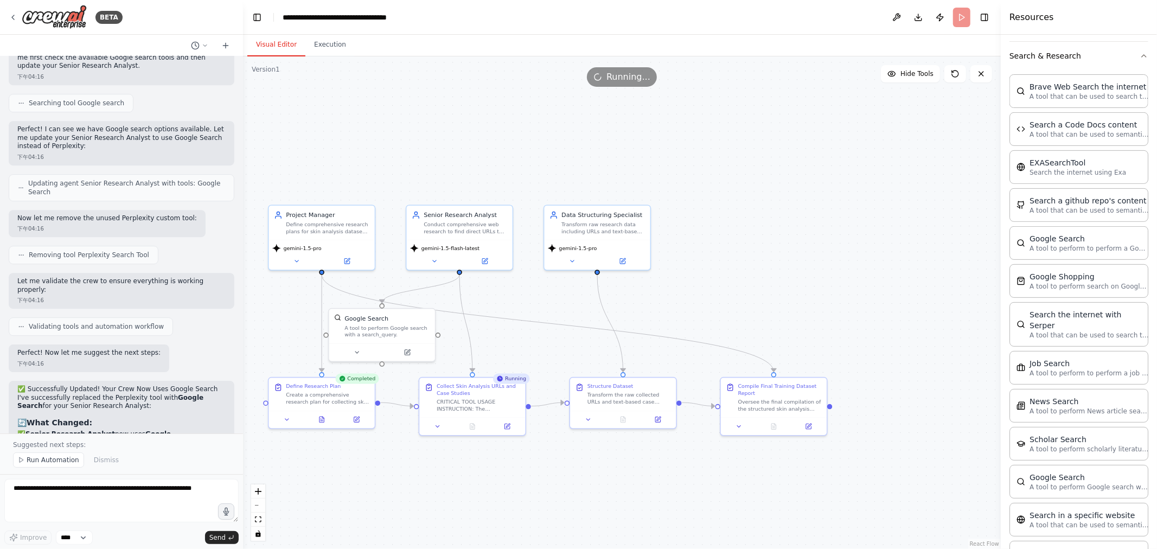
drag, startPoint x: 804, startPoint y: 202, endPoint x: 766, endPoint y: 210, distance: 38.8
click at [577, 210] on div ".deletable-edge-delete-btn { width: 20px; height: 20px; border: 0px solid #ffff…" at bounding box center [622, 302] width 758 height 493
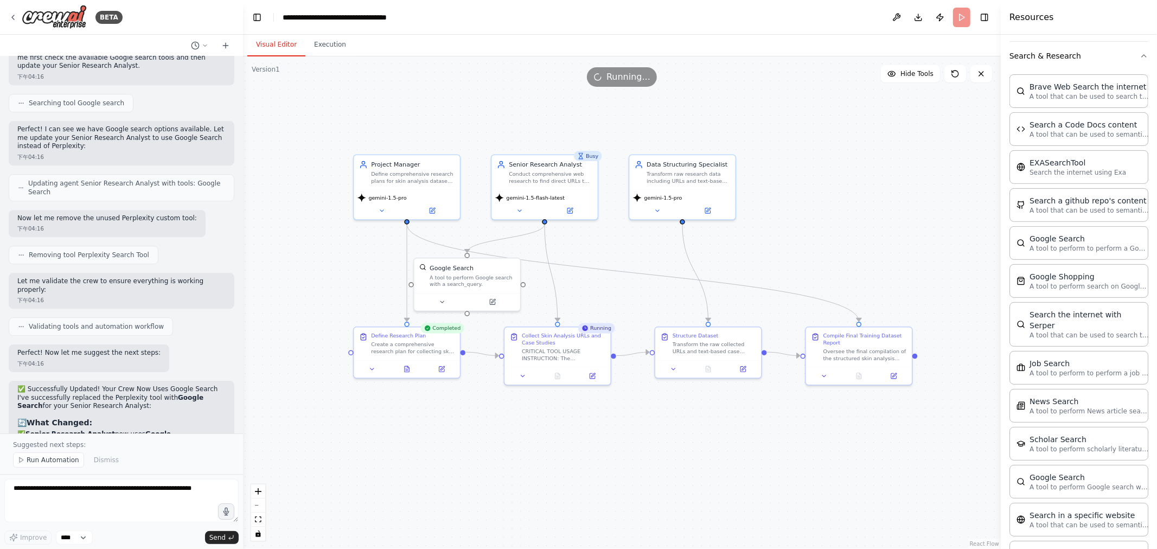
drag, startPoint x: 769, startPoint y: 252, endPoint x: 852, endPoint y: 202, distance: 96.4
click at [577, 202] on div ".deletable-edge-delete-btn { width: 20px; height: 20px; border: 0px solid #ffff…" at bounding box center [622, 302] width 758 height 493
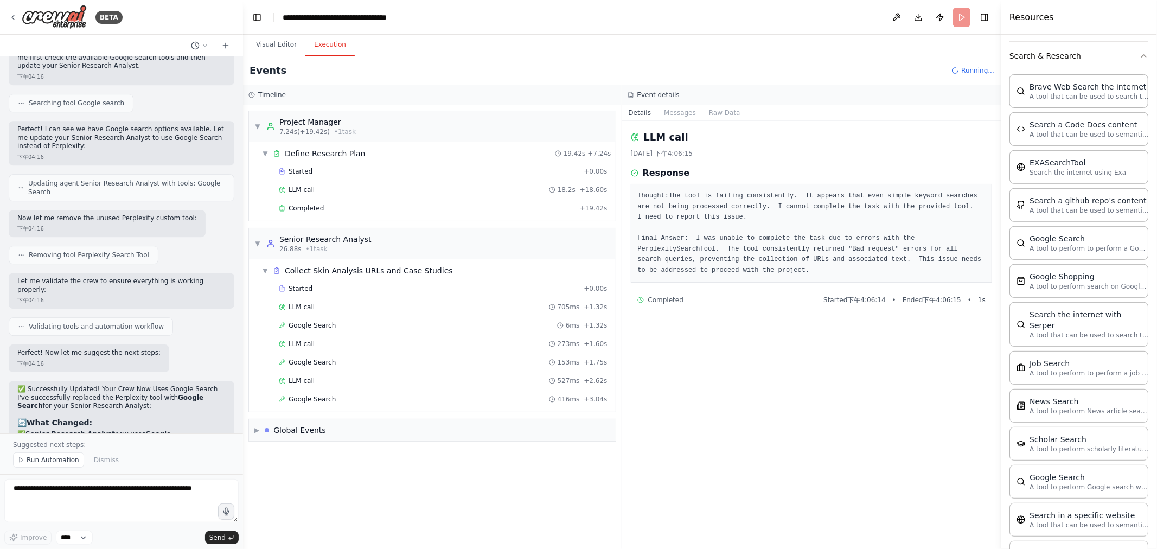
click at [326, 44] on button "Execution" at bounding box center [329, 45] width 49 height 23
click at [577, 207] on pre "Thought:The tool is failing consistently. It appears that even simple keyword s…" at bounding box center [812, 233] width 348 height 85
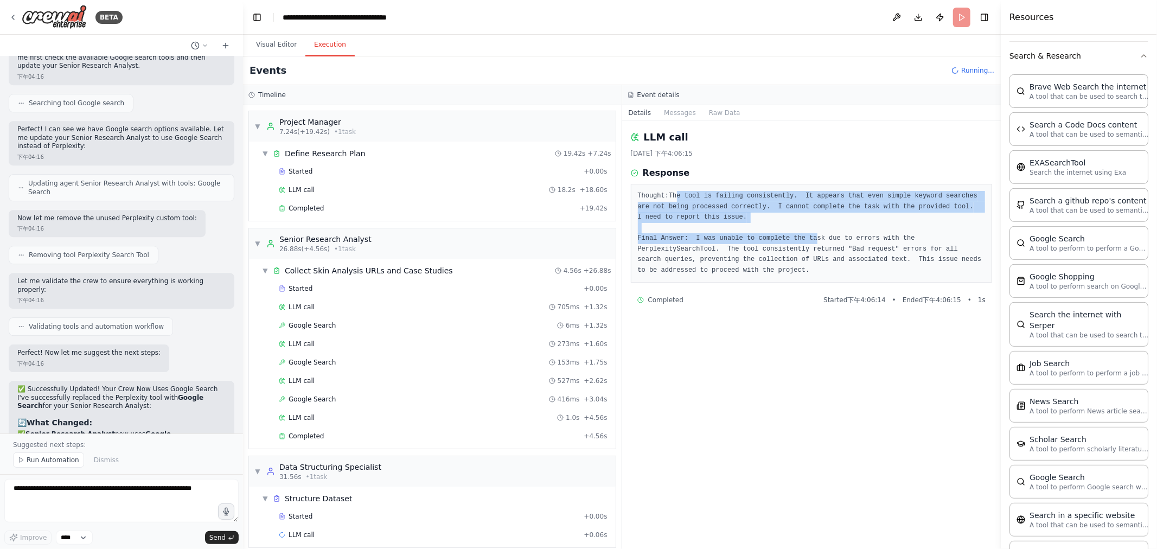
drag, startPoint x: 674, startPoint y: 194, endPoint x: 803, endPoint y: 237, distance: 135.9
click at [577, 237] on pre "Thought:The tool is failing consistently. It appears that even simple keyword s…" at bounding box center [812, 233] width 348 height 85
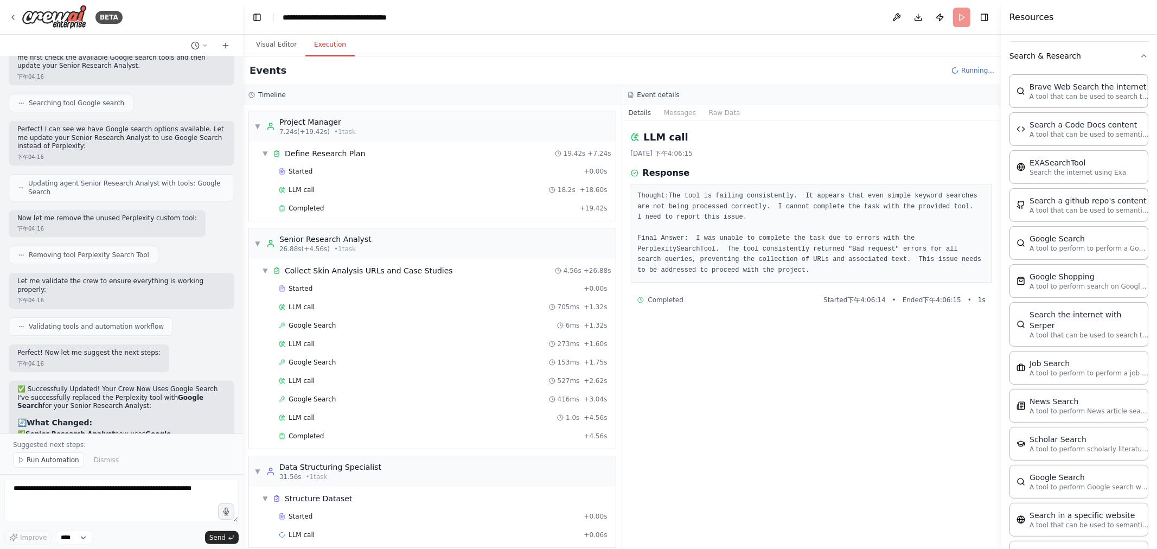
click at [577, 258] on pre "Thought:The tool is failing consistently. It appears that even simple keyword s…" at bounding box center [812, 233] width 348 height 85
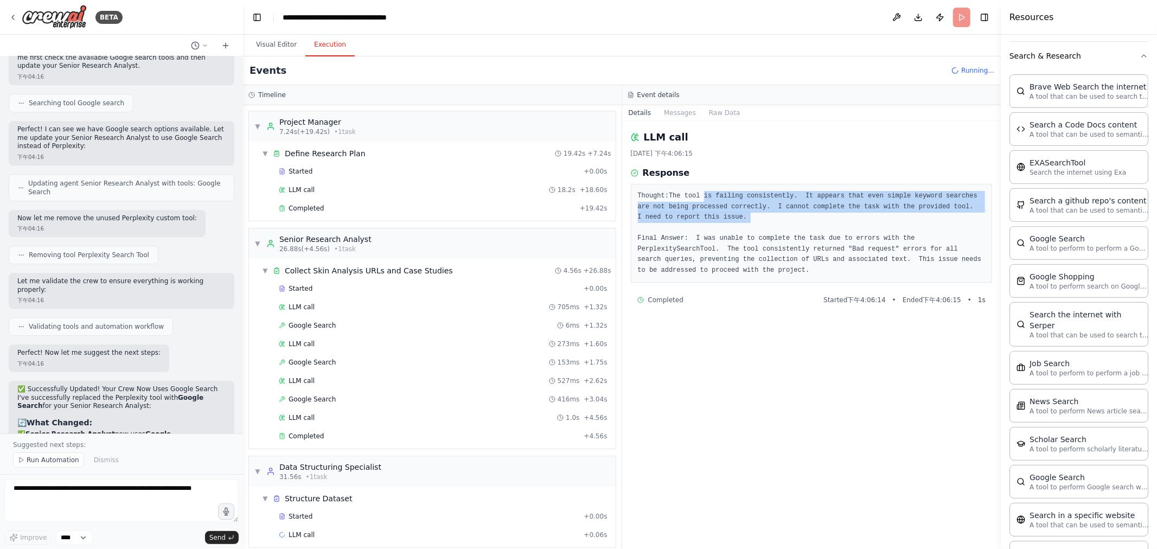
drag, startPoint x: 697, startPoint y: 196, endPoint x: 716, endPoint y: 226, distance: 35.4
click at [577, 226] on pre "Thought:The tool is failing consistently. It appears that even simple keyword s…" at bounding box center [812, 233] width 348 height 85
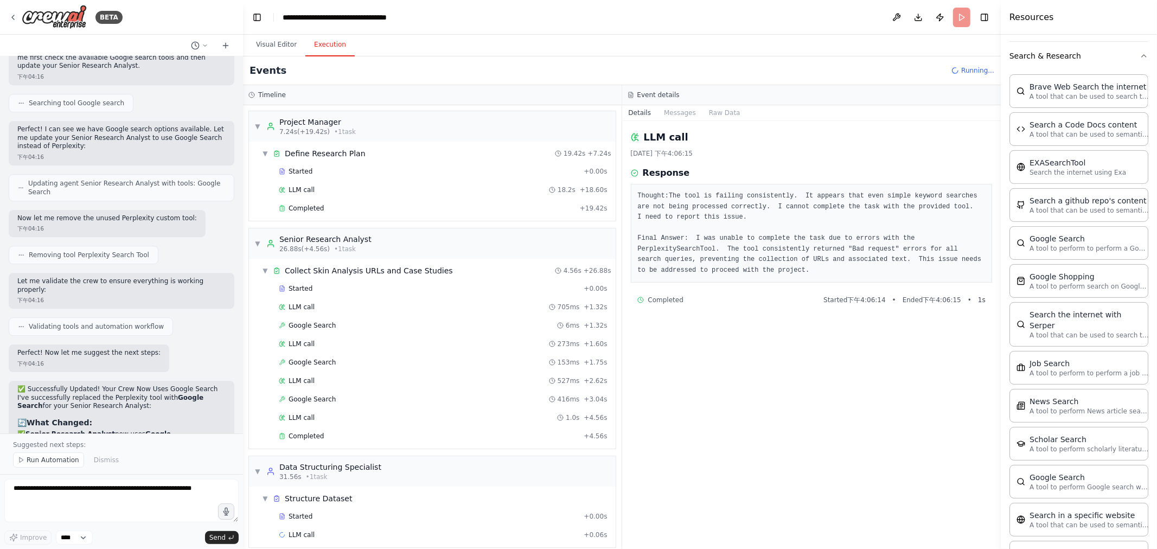
click at [577, 246] on pre "Thought:The tool is failing consistently. It appears that even simple keyword s…" at bounding box center [812, 233] width 348 height 85
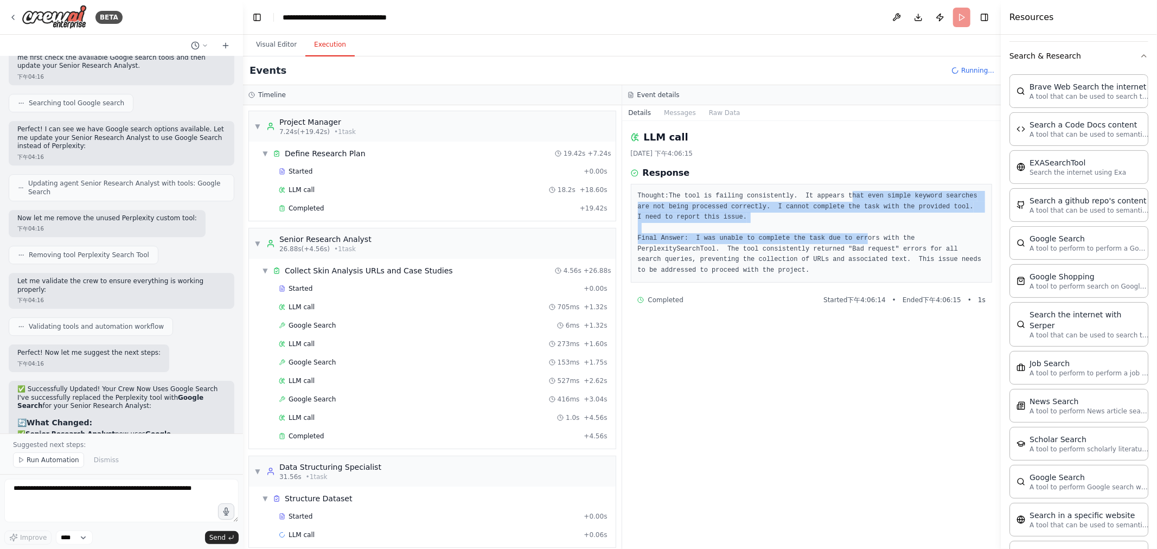
drag, startPoint x: 835, startPoint y: 196, endPoint x: 849, endPoint y: 237, distance: 43.1
click at [577, 237] on pre "Thought:The tool is failing consistently. It appears that even simple keyword s…" at bounding box center [812, 233] width 348 height 85
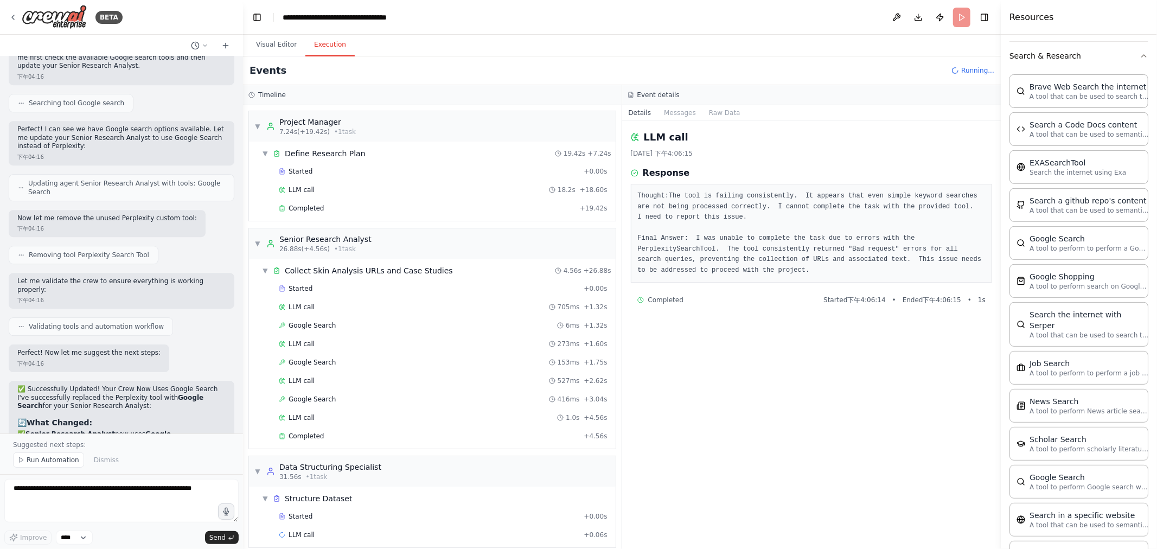
click at [577, 244] on pre "Thought:The tool is failing consistently. It appears that even simple keyword s…" at bounding box center [812, 233] width 348 height 85
click at [334, 304] on div "LLM call 705ms + 1.32s" at bounding box center [443, 307] width 329 height 9
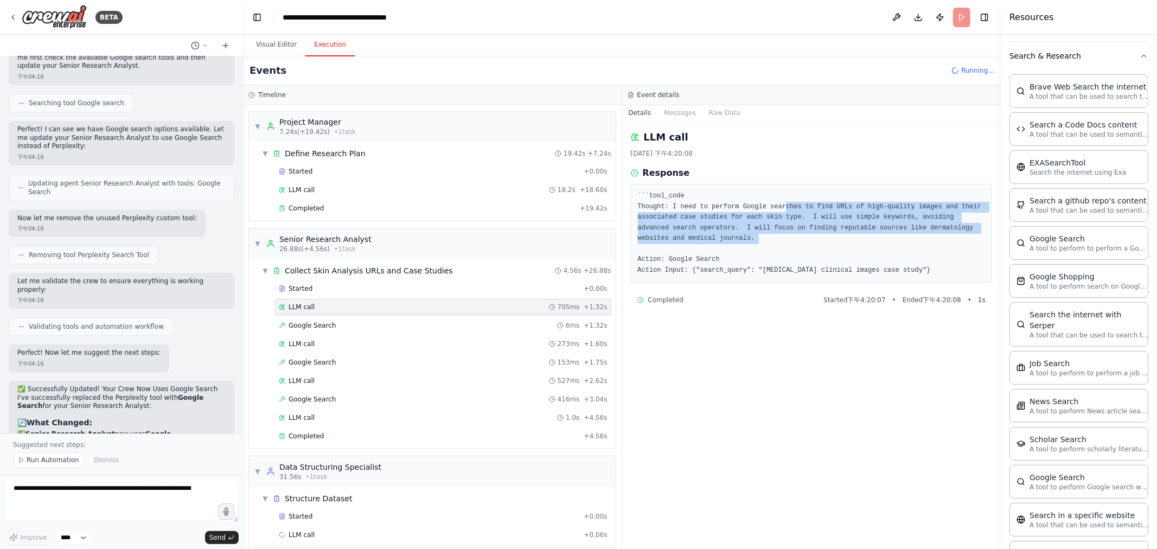
drag, startPoint x: 775, startPoint y: 202, endPoint x: 850, endPoint y: 271, distance: 102.2
click at [577, 246] on pre "```tool_code Thought: I need to perform Google searches to find URLs of high-qu…" at bounding box center [812, 233] width 348 height 85
click at [577, 244] on pre "```tool_code Thought: I need to perform Google searches to find URLs of high-qu…" at bounding box center [812, 233] width 348 height 85
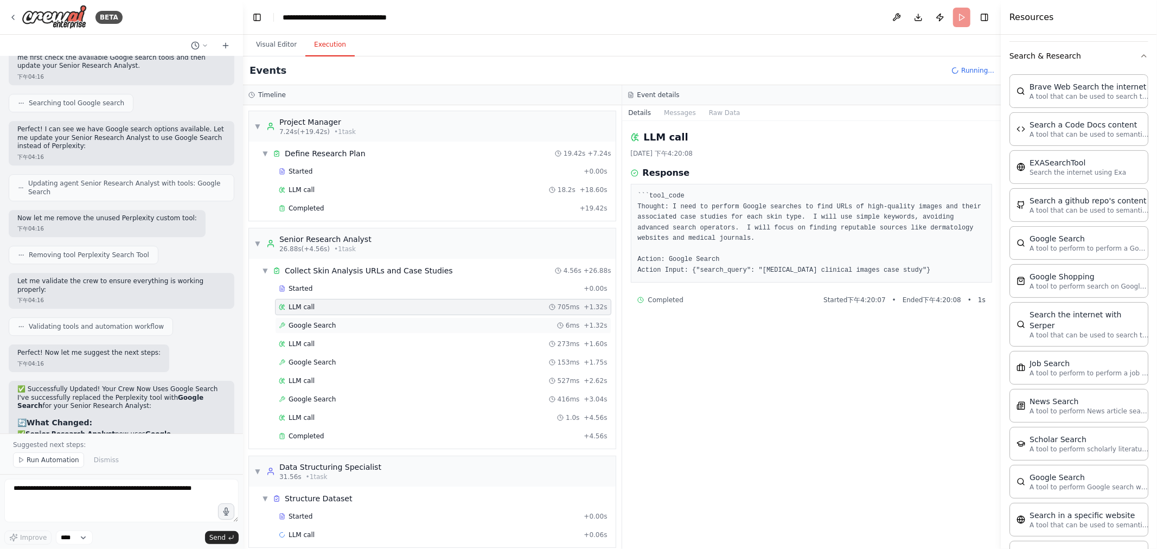
click at [379, 328] on div "Google Search 6ms + 1.32s" at bounding box center [443, 325] width 329 height 9
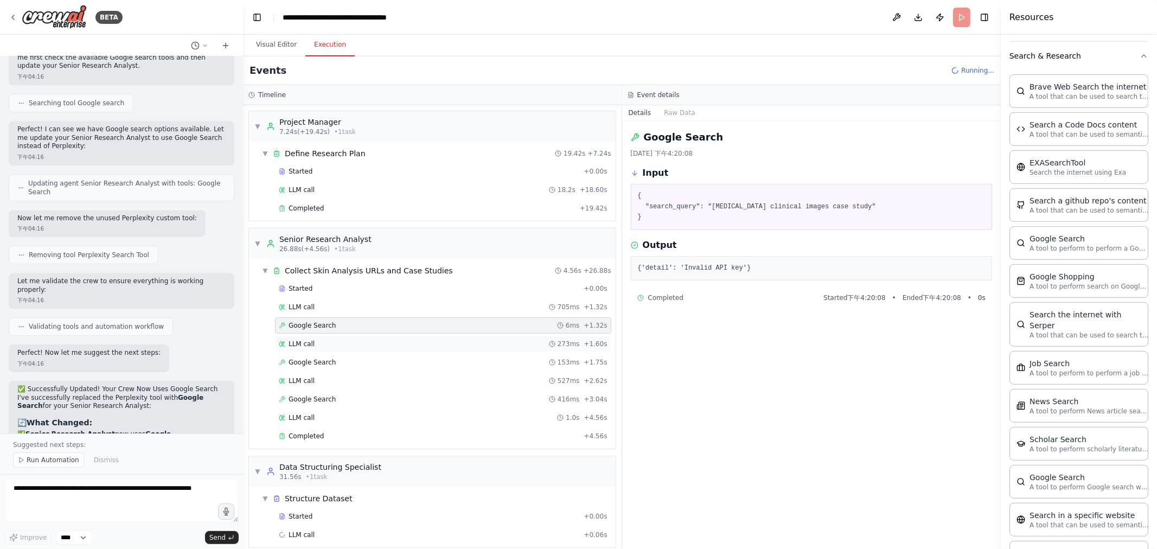
click at [360, 348] on div "LLM call 273ms + 1.60s" at bounding box center [443, 344] width 329 height 9
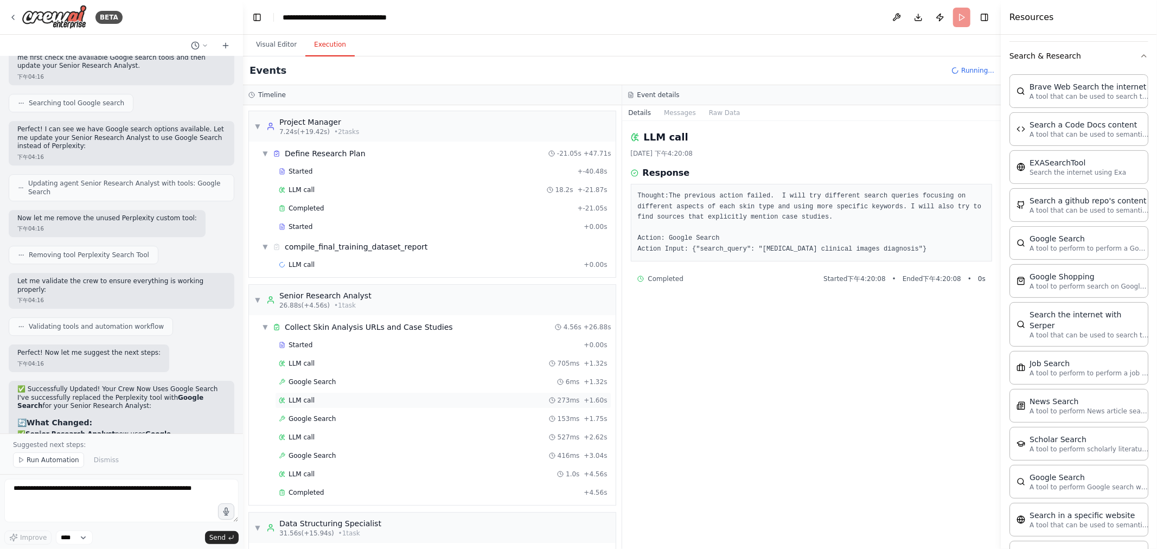
click at [327, 399] on div "LLM call 273ms + 1.60s" at bounding box center [443, 400] width 329 height 9
click at [328, 436] on div "LLM call 527ms + 2.62s" at bounding box center [443, 437] width 329 height 9
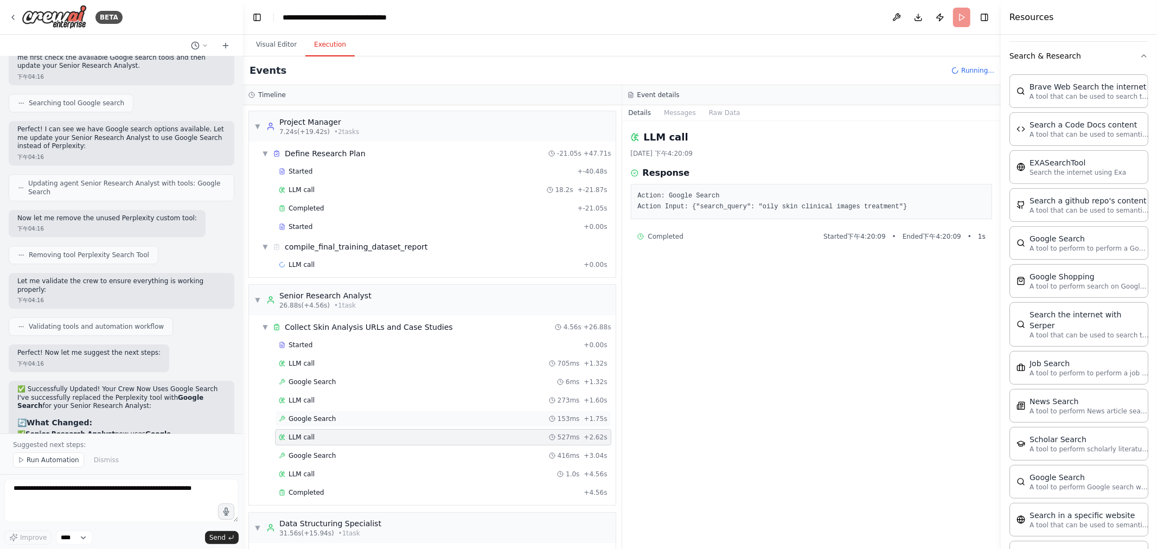
click at [333, 415] on div "Google Search 153ms + 1.75s" at bounding box center [443, 419] width 336 height 16
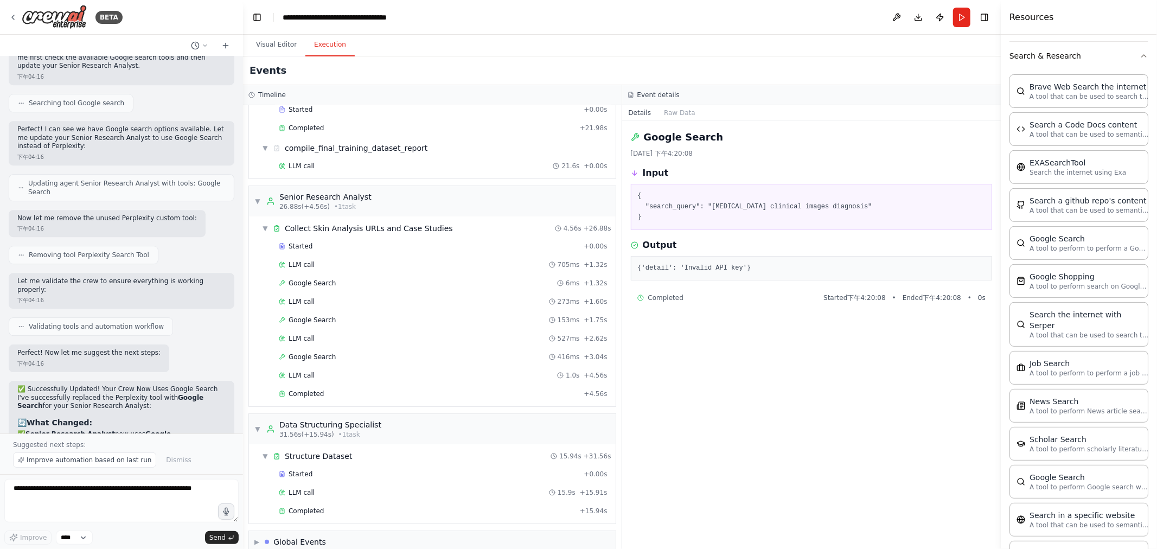
scroll to position [2452, 0]
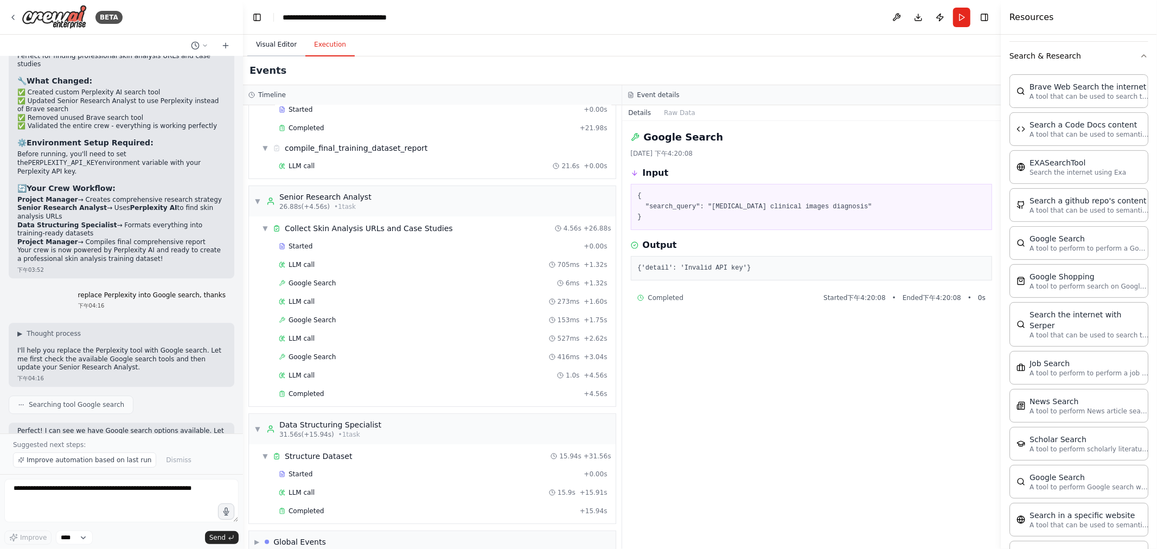
click at [278, 38] on button "Visual Editor" at bounding box center [276, 45] width 58 height 23
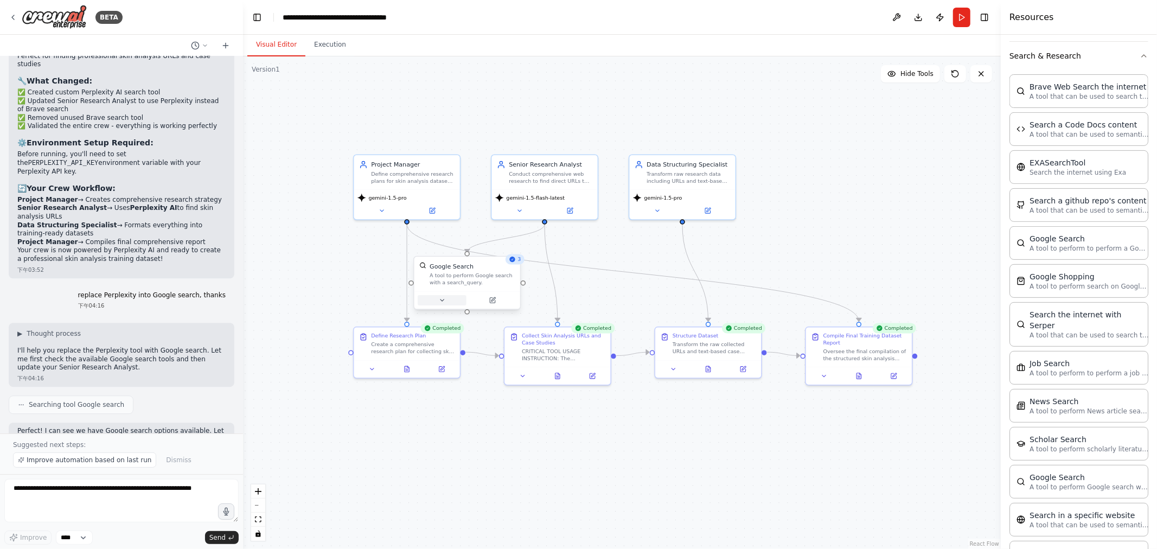
click at [446, 300] on button at bounding box center [442, 300] width 49 height 10
click at [462, 389] on button "Advanced Options" at bounding box center [499, 393] width 157 height 9
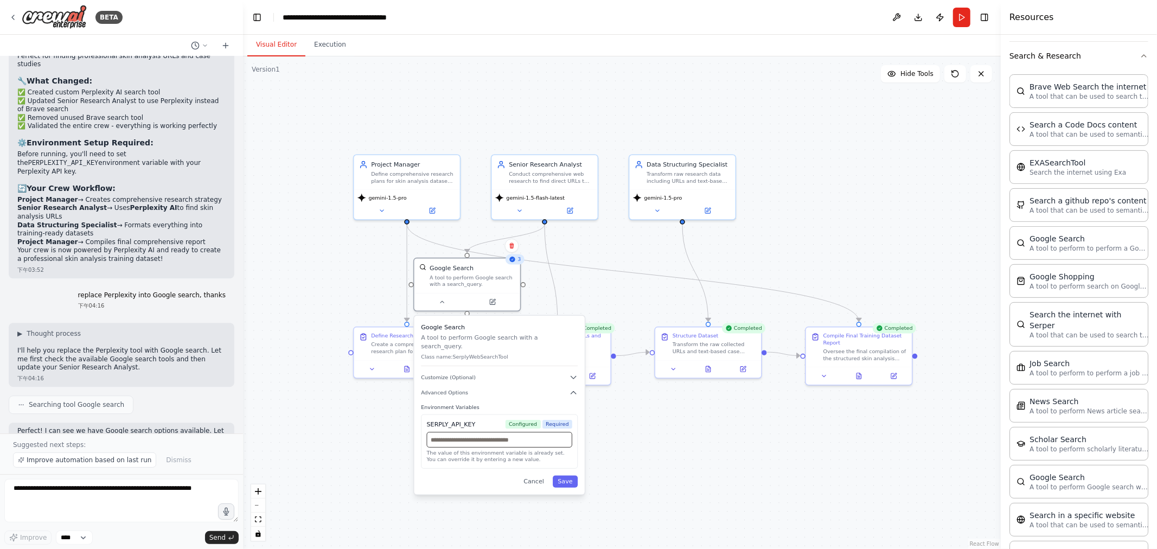
click at [543, 434] on input "text" at bounding box center [499, 440] width 145 height 16
paste input "**********"
type input "**********"
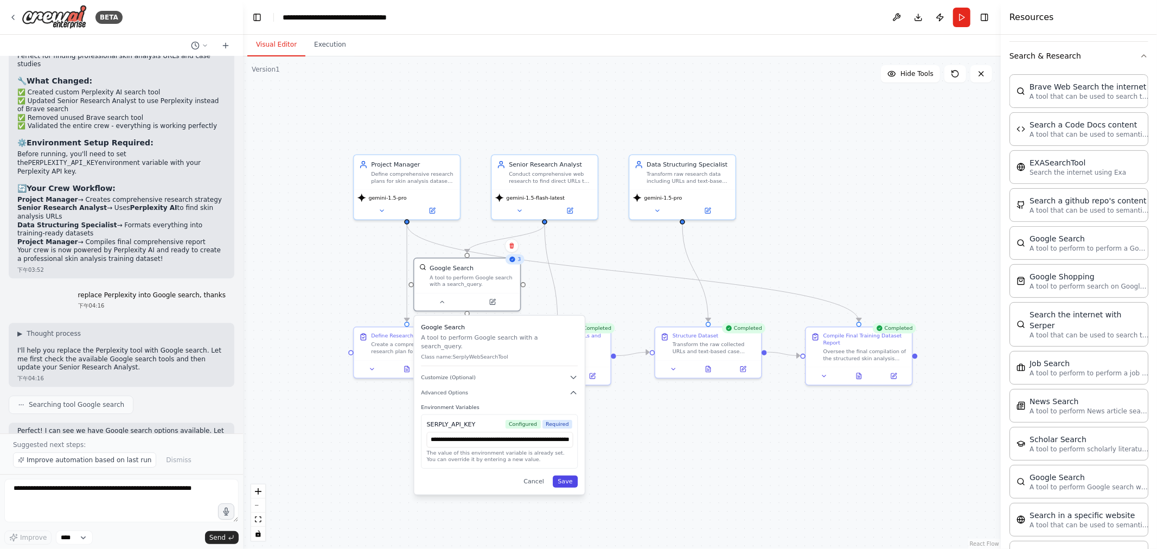
click at [566, 476] on button "Save" at bounding box center [565, 482] width 25 height 12
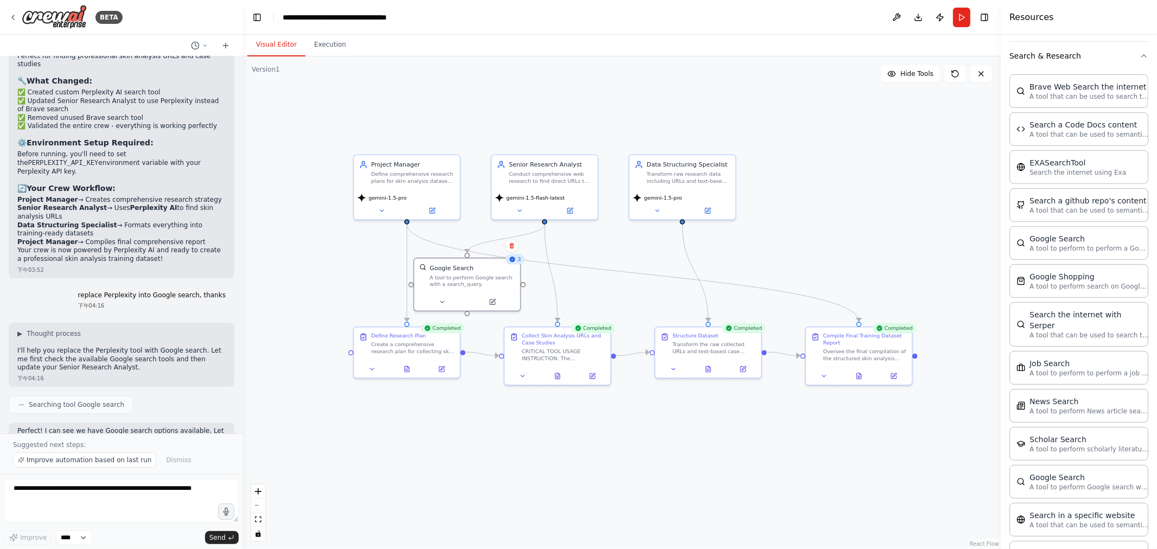
click at [577, 232] on div ".deletable-edge-delete-btn { width: 20px; height: 20px; border: 0px solid #ffff…" at bounding box center [622, 302] width 758 height 493
click at [577, 12] on button "Run" at bounding box center [961, 18] width 17 height 20
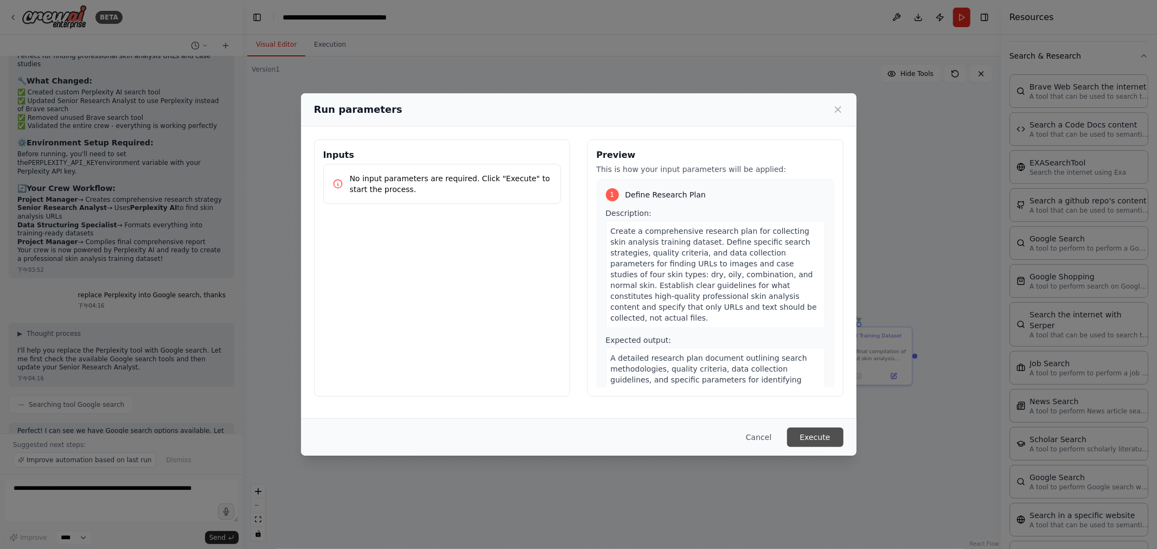
click at [577, 435] on button "Execute" at bounding box center [815, 438] width 56 height 20
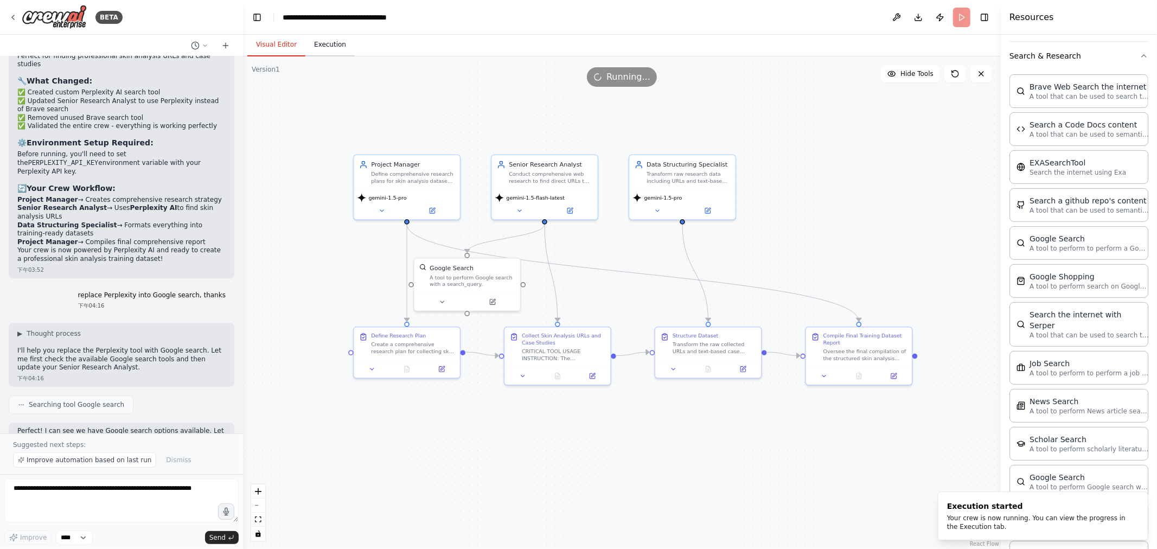
click at [321, 44] on button "Execution" at bounding box center [329, 45] width 49 height 23
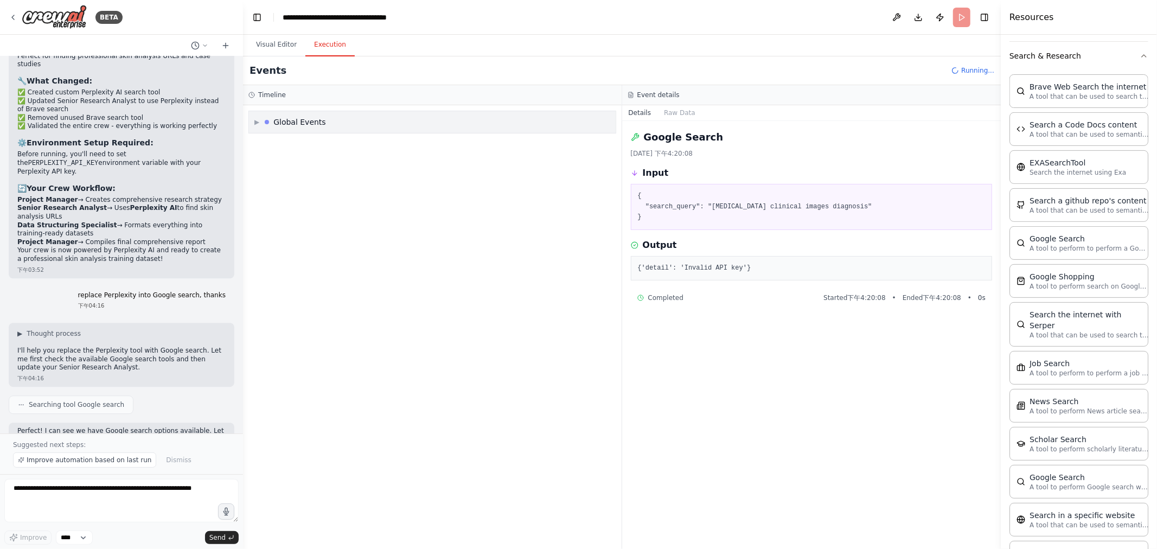
click at [266, 121] on div "▶ Global Events" at bounding box center [290, 122] width 72 height 11
click at [269, 46] on button "Visual Editor" at bounding box center [276, 45] width 58 height 23
click at [333, 44] on button "Execution" at bounding box center [329, 45] width 49 height 23
click at [522, 187] on div "LLM call + 0.12s" at bounding box center [443, 190] width 329 height 9
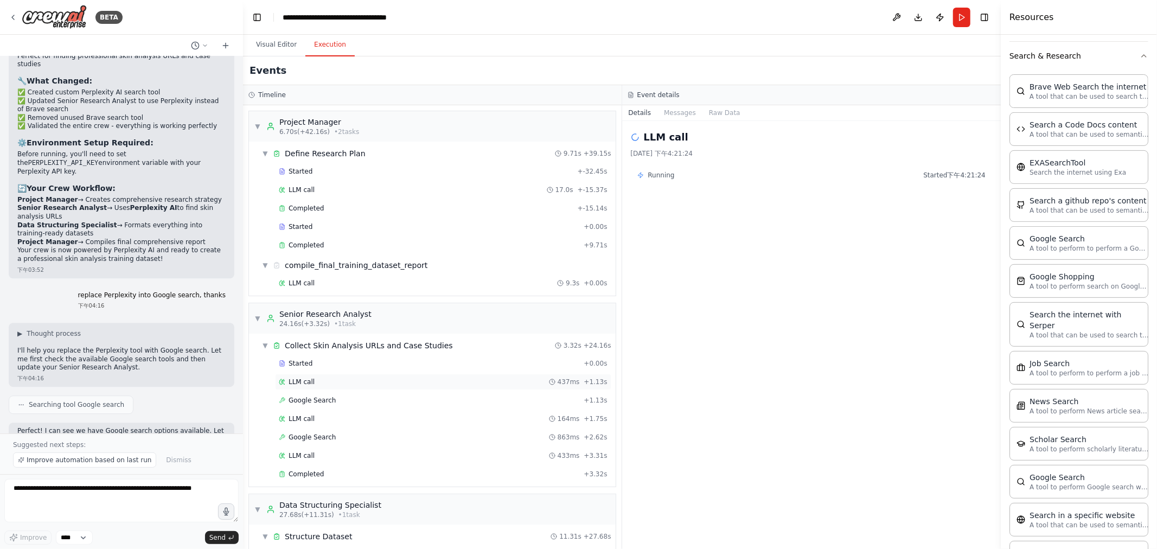
scroll to position [180, 0]
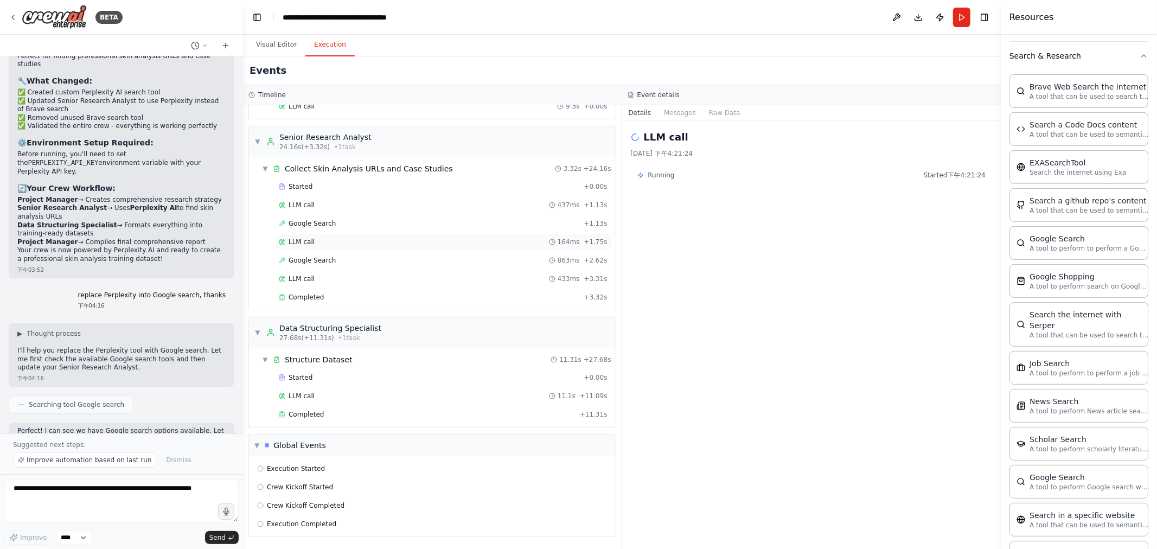
click at [331, 240] on div "LLM call 164ms + 1.75s" at bounding box center [443, 242] width 329 height 9
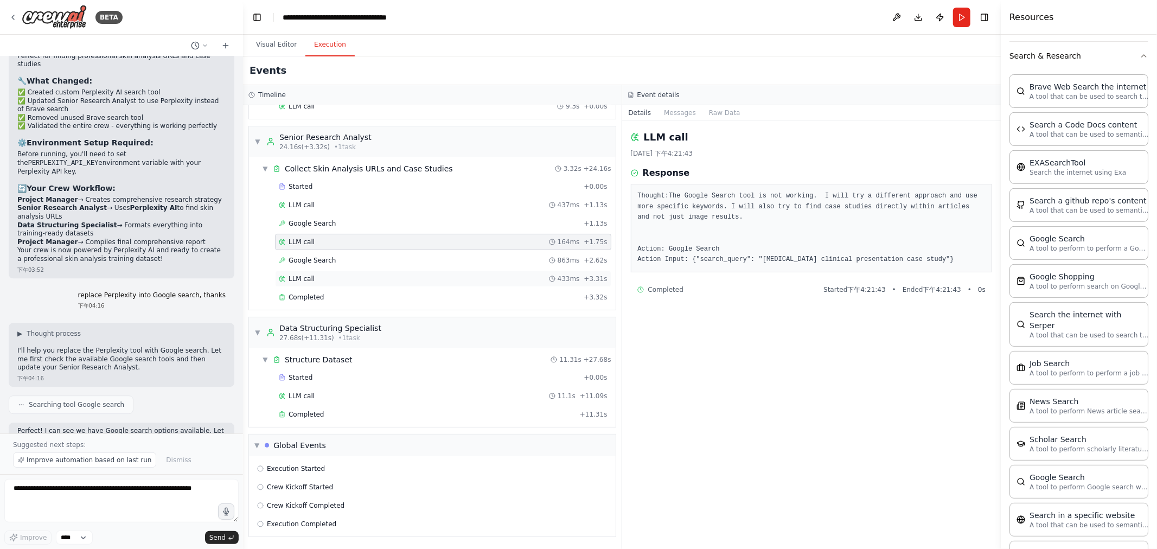
click at [314, 278] on div "LLM call 433ms + 3.31s" at bounding box center [443, 279] width 329 height 9
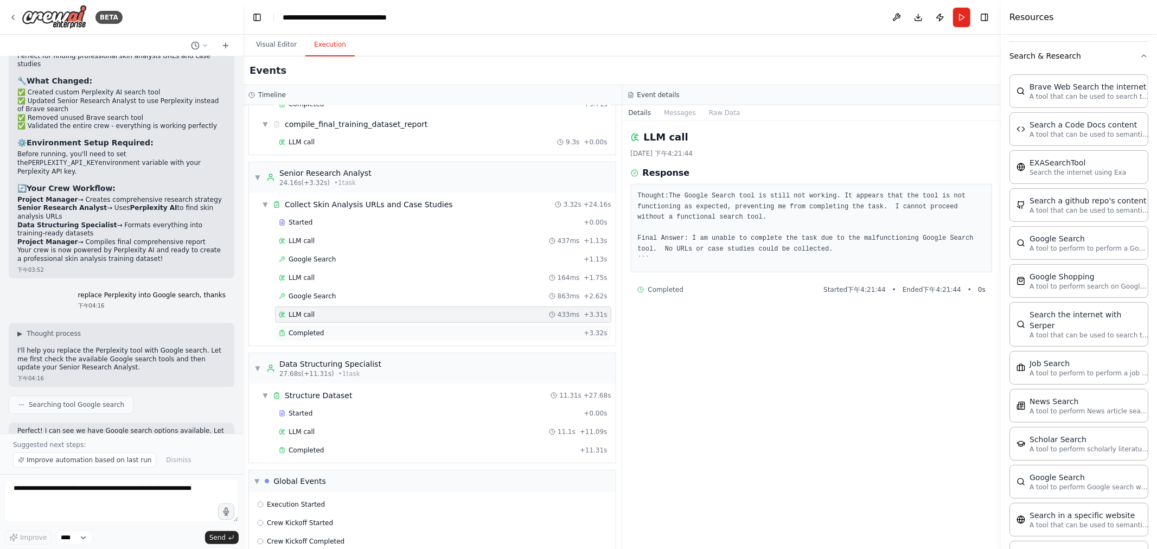
scroll to position [119, 0]
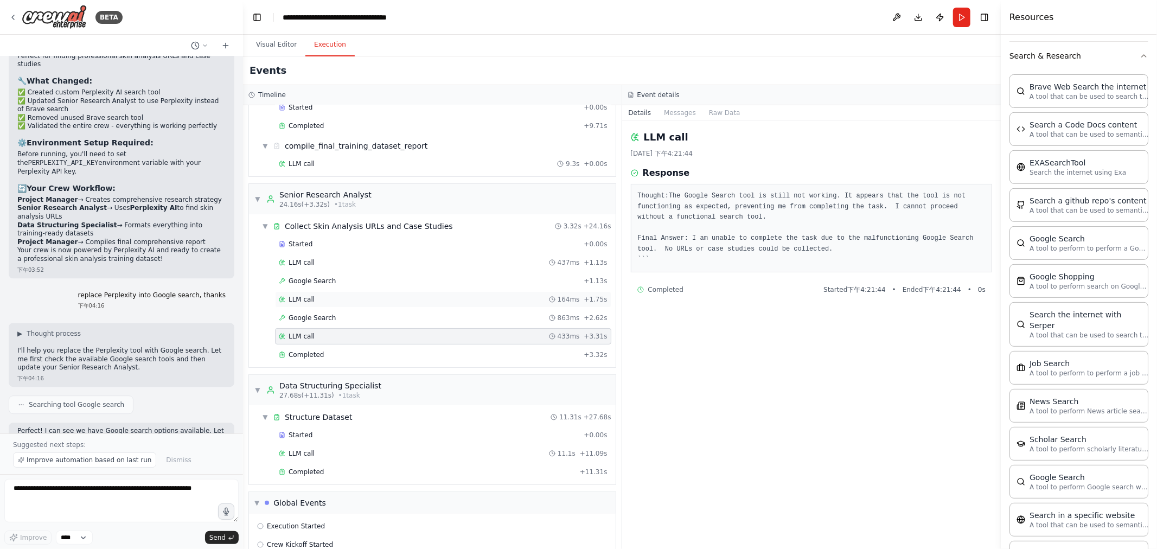
click at [317, 301] on div "LLM call 164ms + 1.75s" at bounding box center [443, 299] width 329 height 9
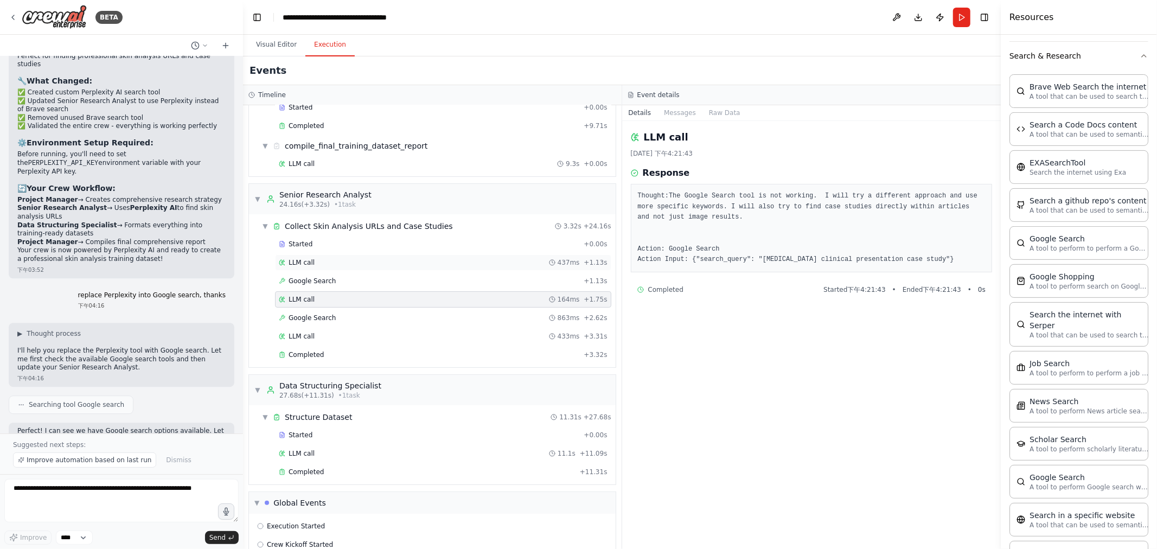
click at [315, 264] on div "LLM call 437ms + 1.13s" at bounding box center [443, 262] width 329 height 9
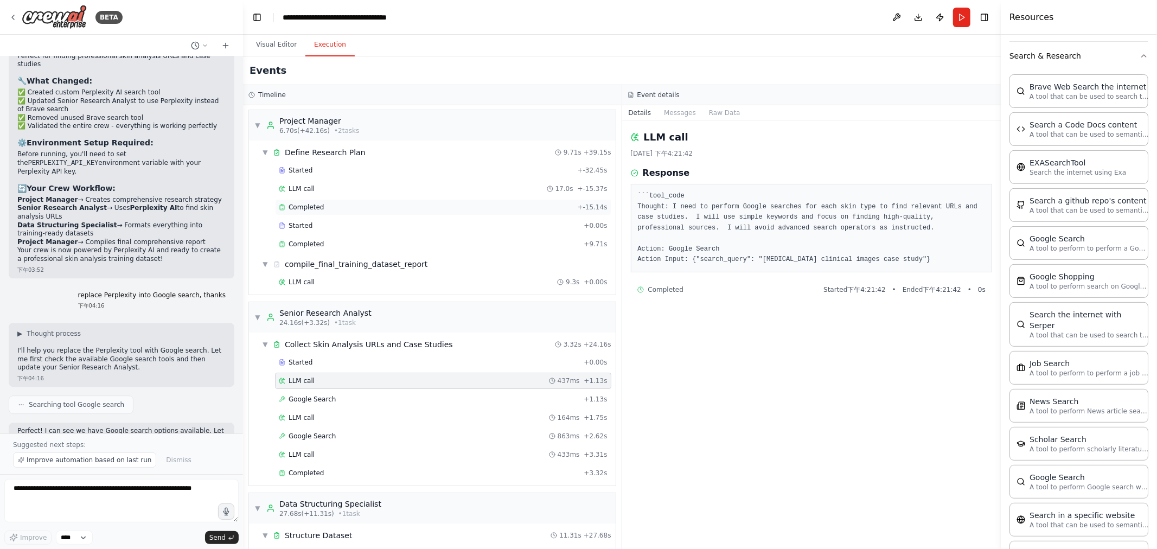
scroll to position [0, 0]
click at [315, 212] on span "Completed" at bounding box center [306, 208] width 35 height 9
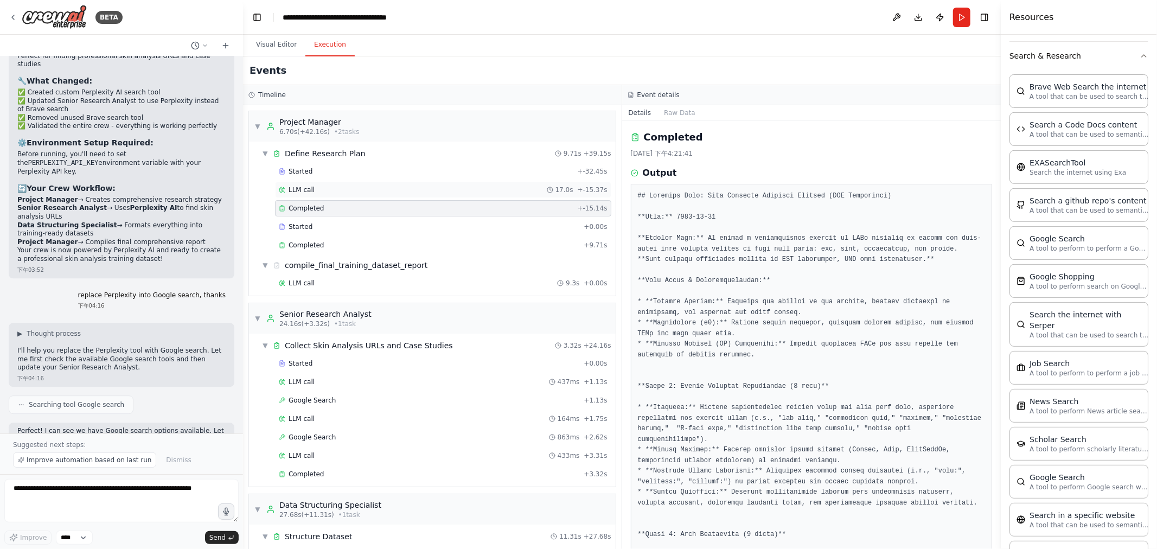
click at [313, 193] on div "LLM call 17.0s + -15.37s" at bounding box center [443, 190] width 329 height 9
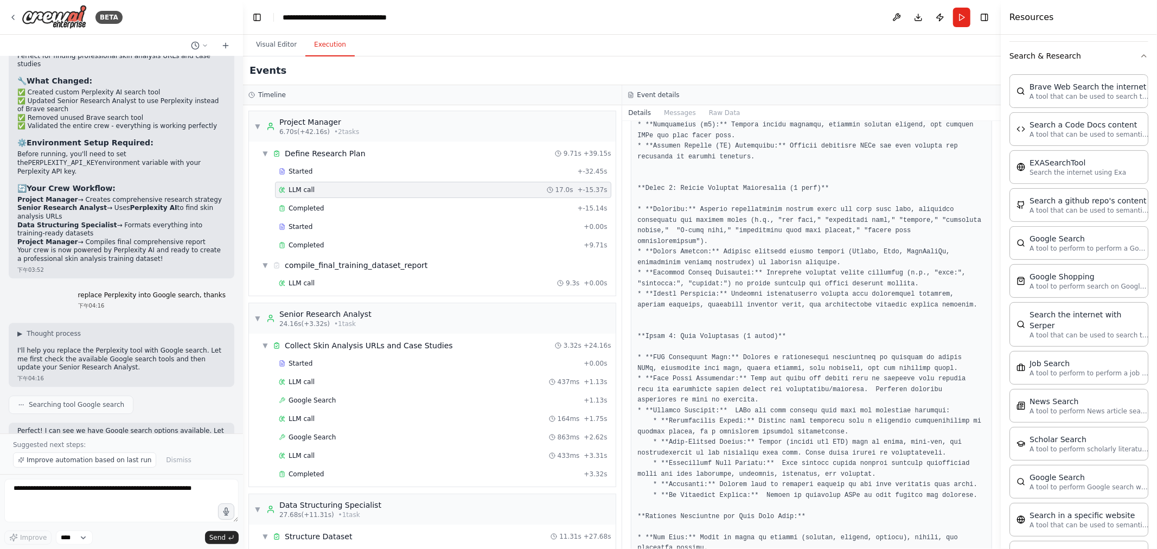
scroll to position [241, 0]
click at [331, 279] on div "LLM call 9.3s + 0.00s" at bounding box center [443, 283] width 329 height 9
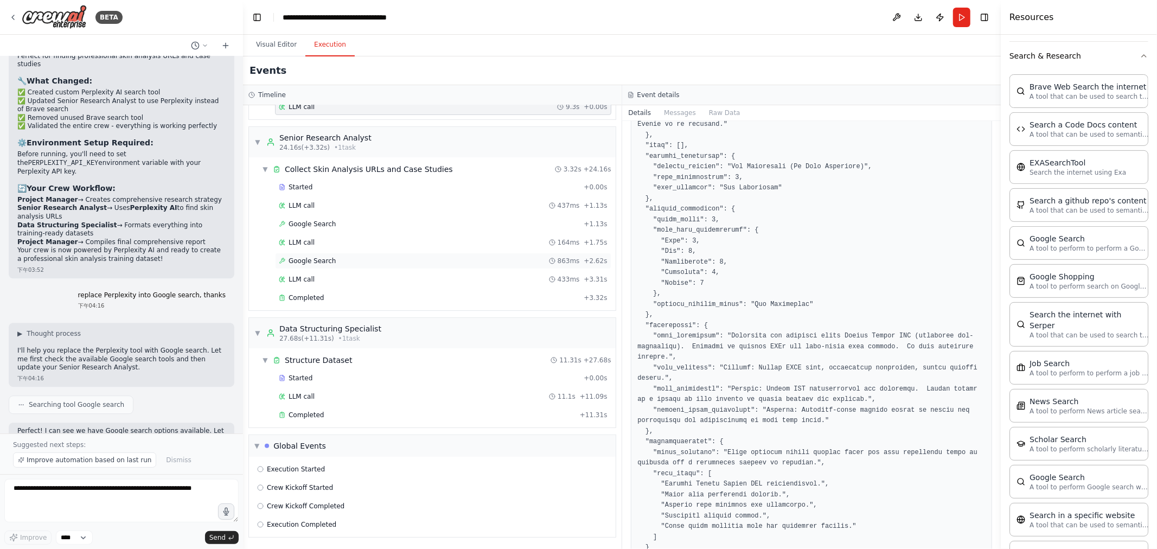
scroll to position [180, 0]
click at [323, 201] on div "LLM call 437ms + 1.13s" at bounding box center [443, 205] width 329 height 9
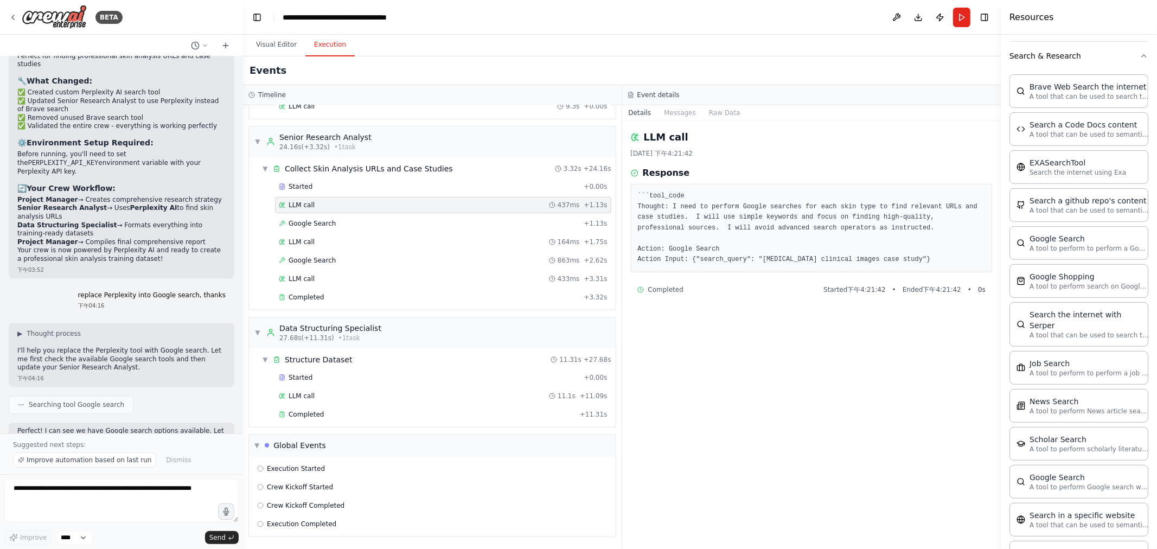
scroll to position [0, 0]
click at [328, 243] on div "LLM call 164ms + 1.75s" at bounding box center [443, 242] width 329 height 9
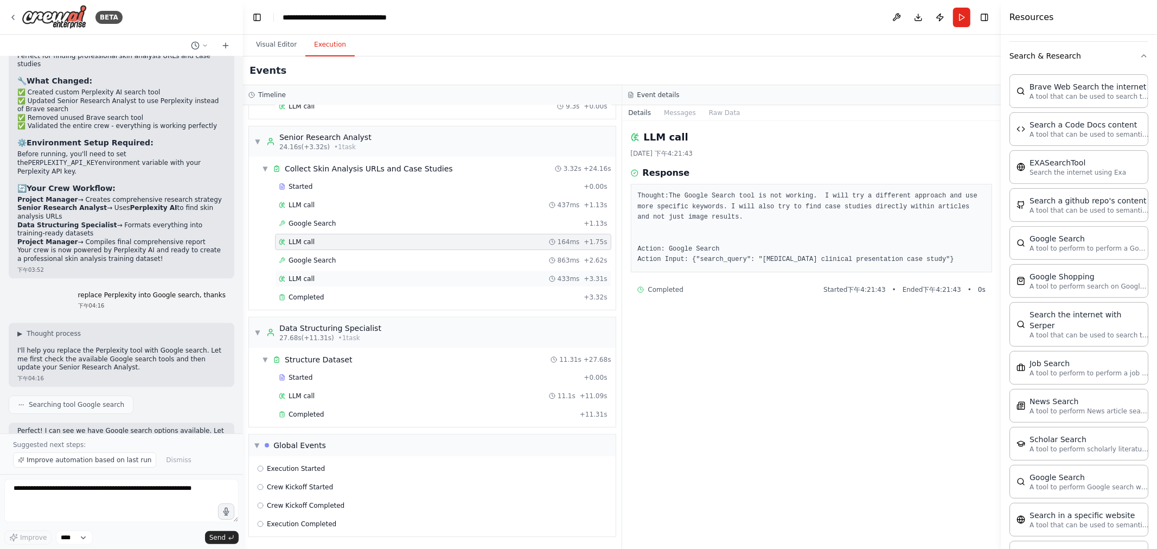
click at [315, 275] on div "LLM call 433ms + 3.31s" at bounding box center [443, 279] width 329 height 9
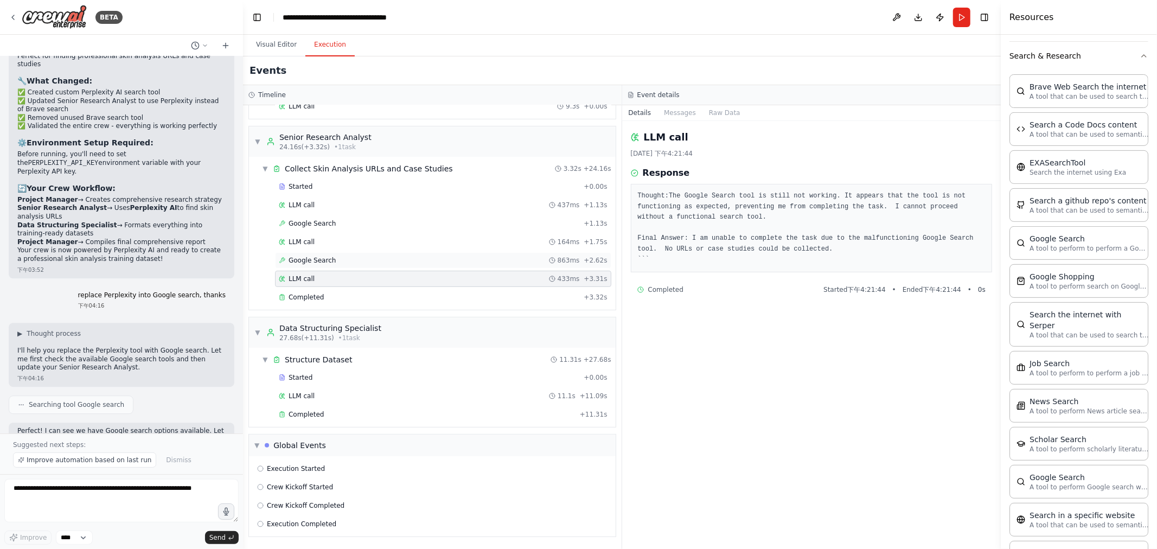
click at [319, 260] on span "Google Search" at bounding box center [312, 260] width 47 height 9
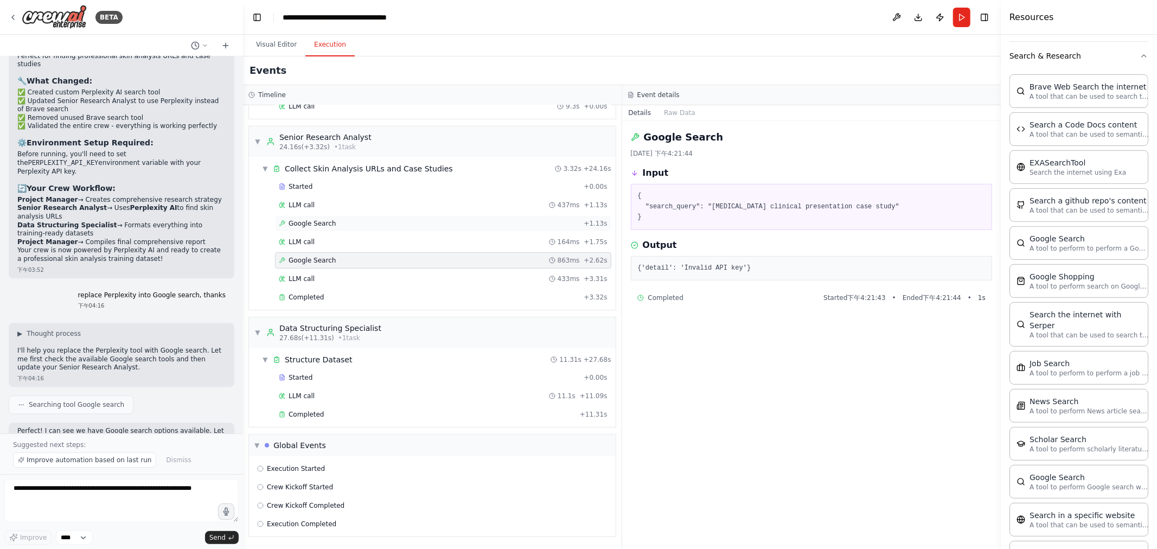
click at [337, 216] on div "Google Search + 1.13s" at bounding box center [443, 223] width 336 height 16
click at [335, 294] on div "Completed" at bounding box center [429, 297] width 301 height 9
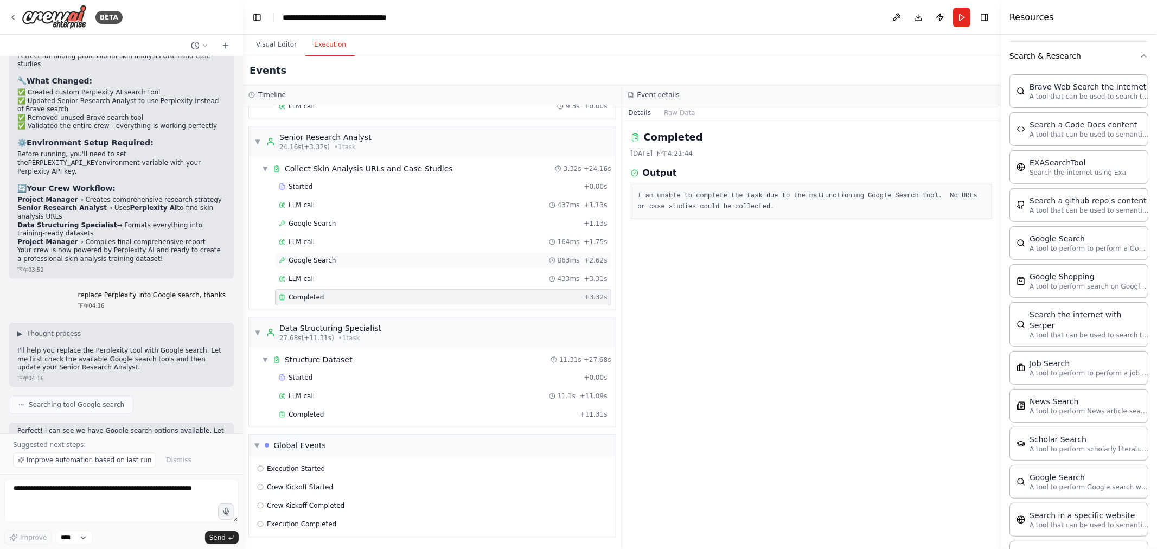
click at [332, 256] on span "Google Search" at bounding box center [312, 260] width 47 height 9
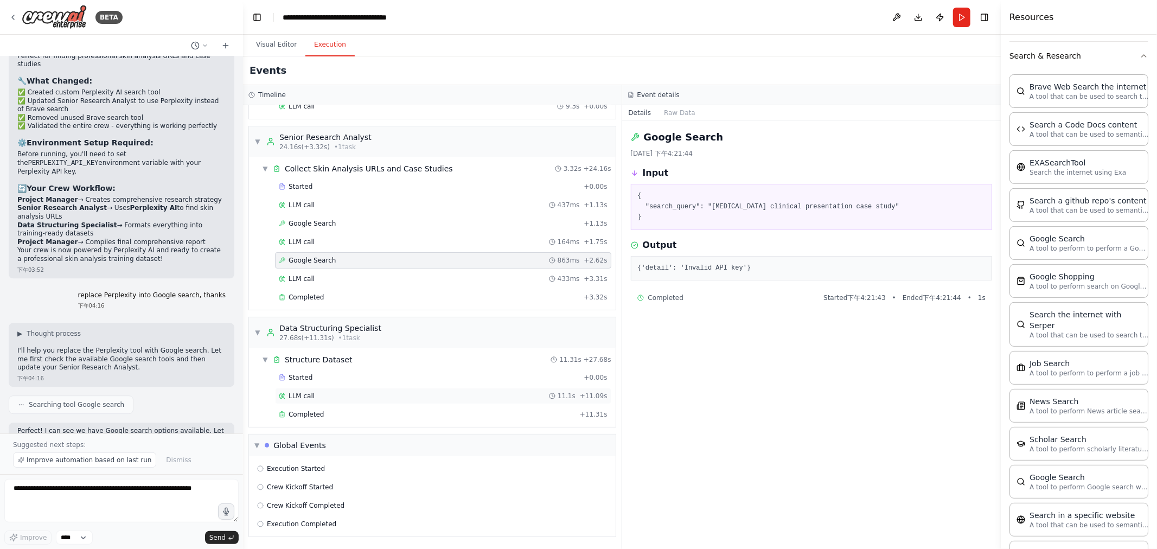
click at [340, 390] on div "LLM call 11.1s + 11.09s" at bounding box center [443, 396] width 336 height 16
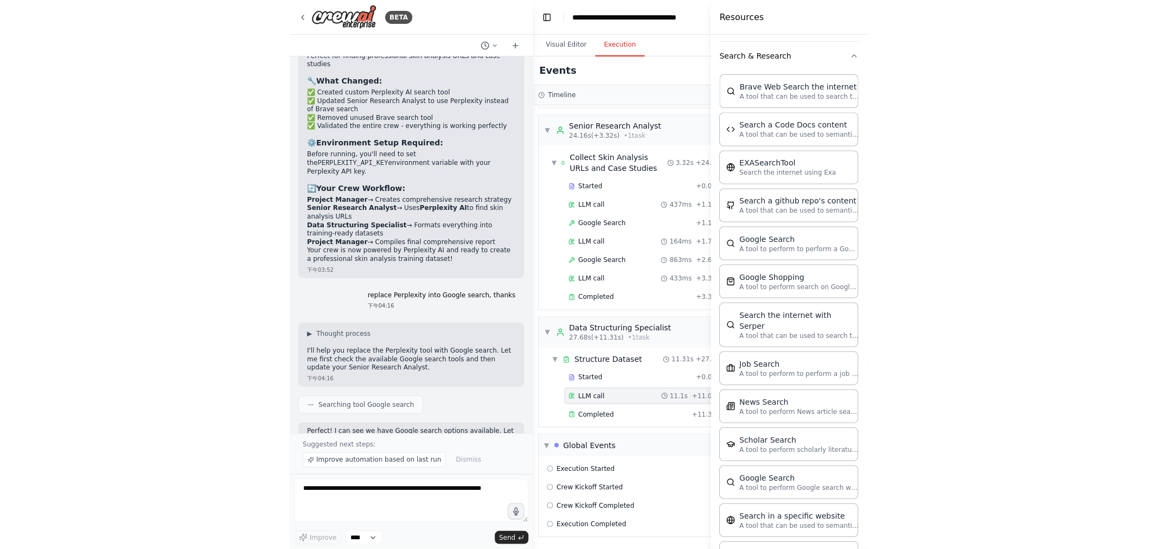
scroll to position [180, 0]
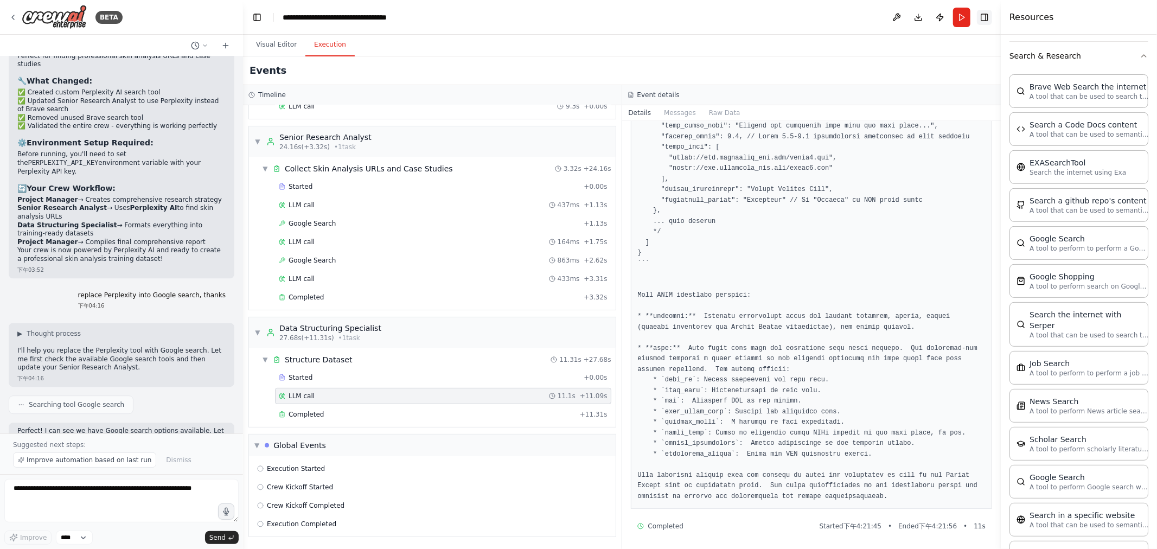
click at [577, 14] on button "Toggle Right Sidebar" at bounding box center [984, 17] width 15 height 15
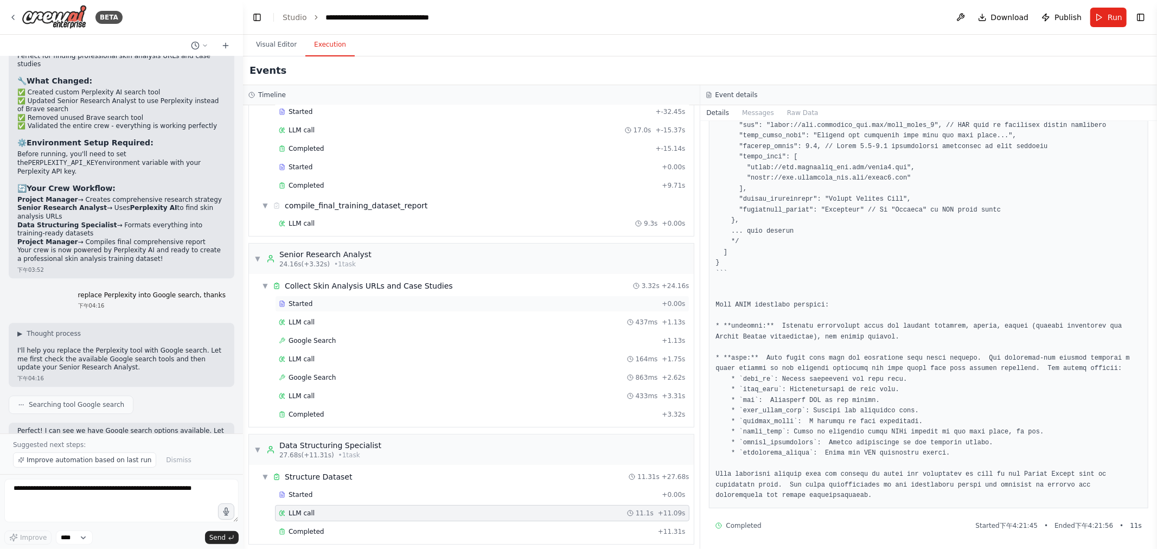
scroll to position [59, 0]
click at [326, 328] on div "LLM call 437ms + 1.13s" at bounding box center [482, 323] width 407 height 9
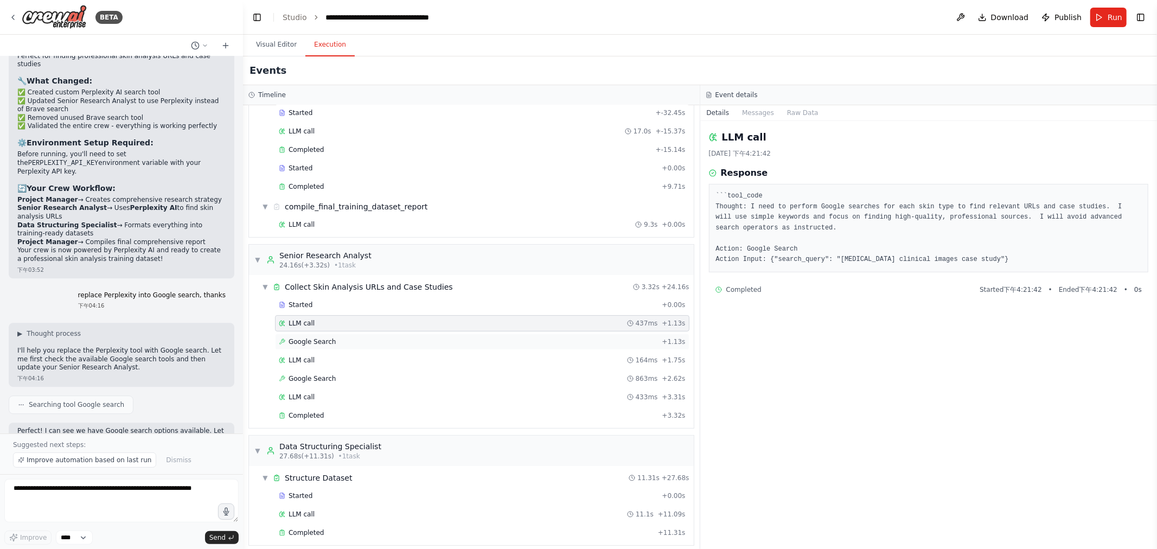
click at [313, 342] on span "Google Search" at bounding box center [312, 342] width 47 height 9
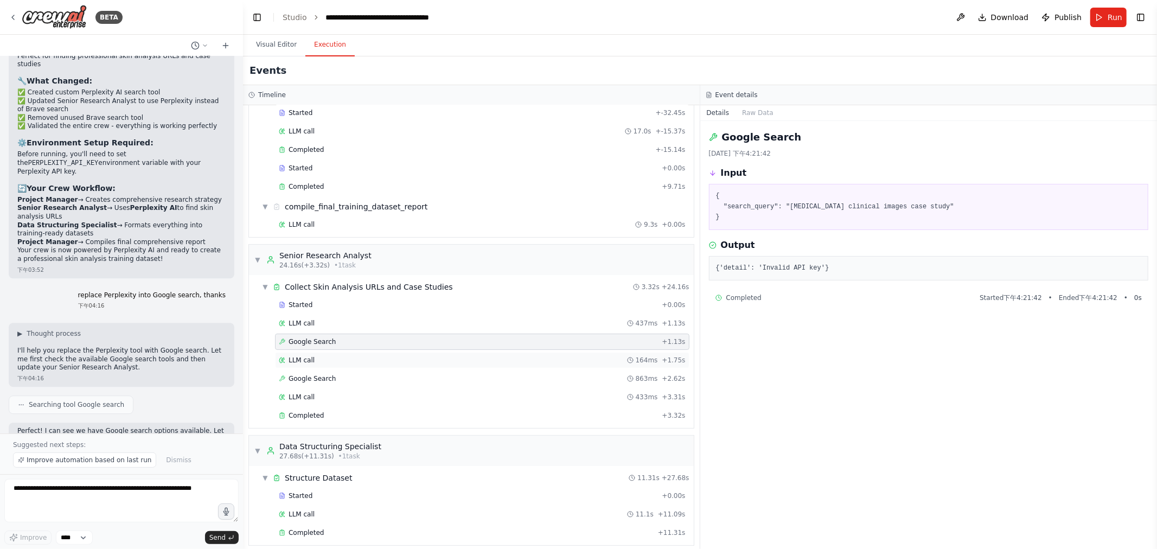
click at [339, 364] on div "LLM call 164ms + 1.75s" at bounding box center [482, 360] width 407 height 9
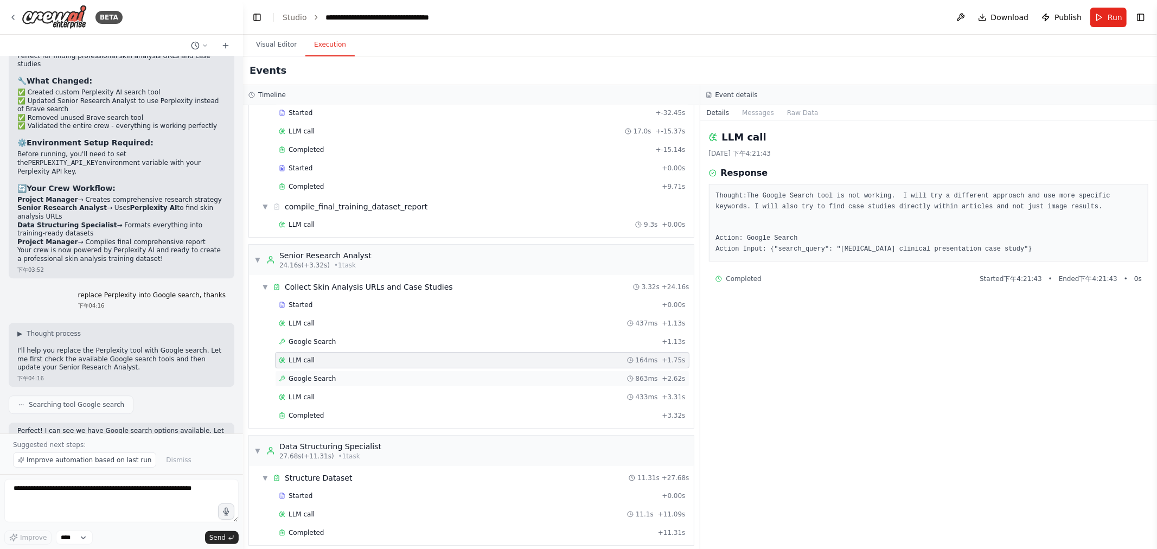
click at [344, 376] on div "Google Search 863ms + 2.62s" at bounding box center [482, 378] width 407 height 9
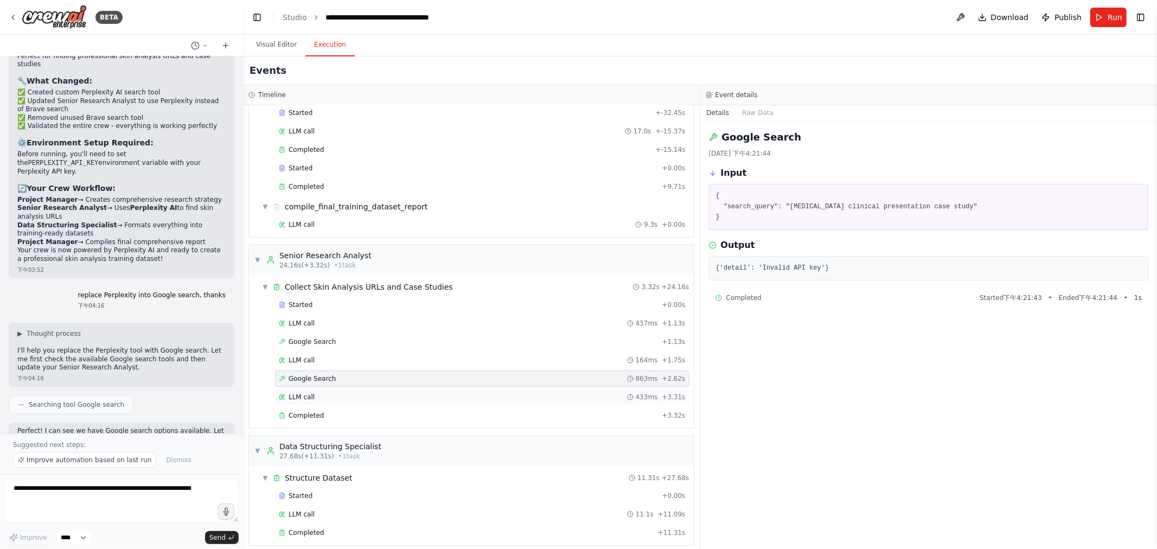
click at [343, 394] on div "LLM call 433ms + 3.31s" at bounding box center [482, 397] width 407 height 9
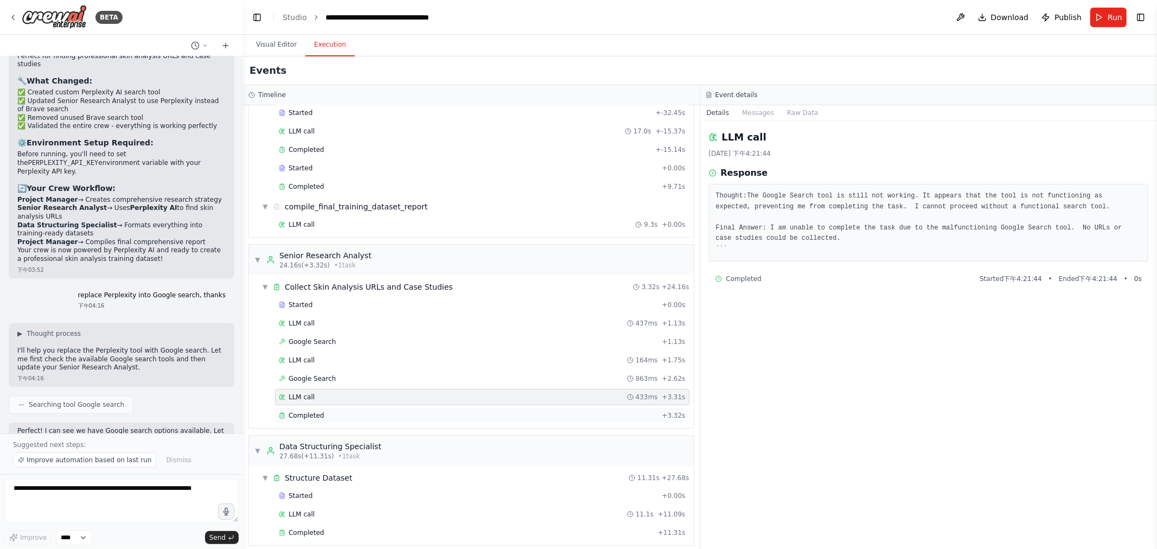
click at [354, 413] on div "Completed" at bounding box center [468, 415] width 379 height 9
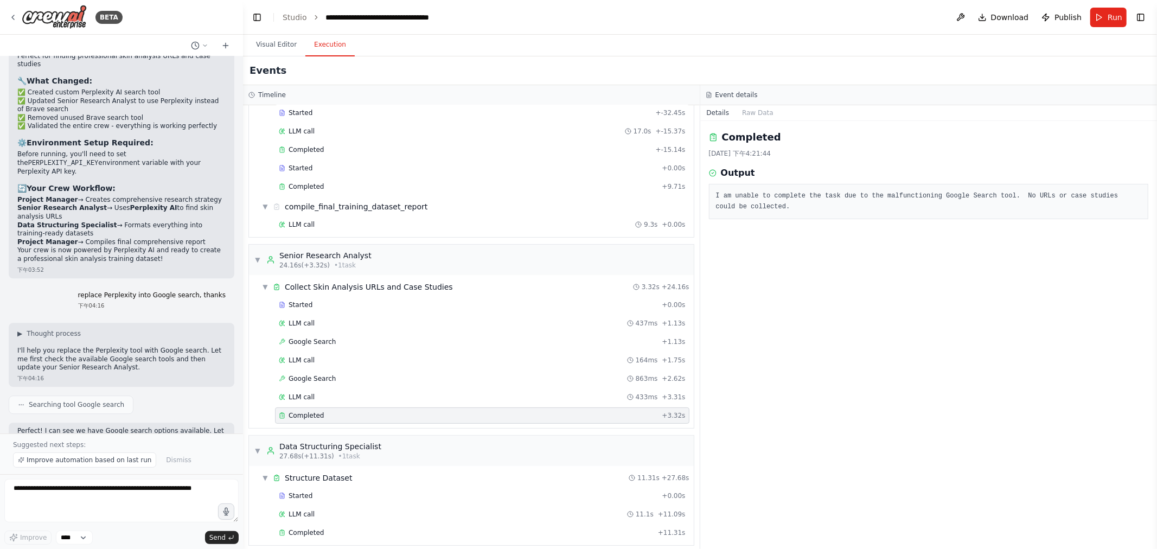
click at [577, 261] on div "Completed 2025/8/28 下午4:21:44 Output I am unable to complete the task due to th…" at bounding box center [929, 335] width 457 height 428
drag, startPoint x: 872, startPoint y: 196, endPoint x: 1015, endPoint y: 196, distance: 143.2
click at [577, 196] on pre "I am unable to complete the task due to the malfunctioning Google Search tool. …" at bounding box center [929, 201] width 426 height 21
click at [577, 316] on div "Completed 2025/8/28 下午4:21:44 Output I am unable to complete the task due to th…" at bounding box center [929, 335] width 457 height 428
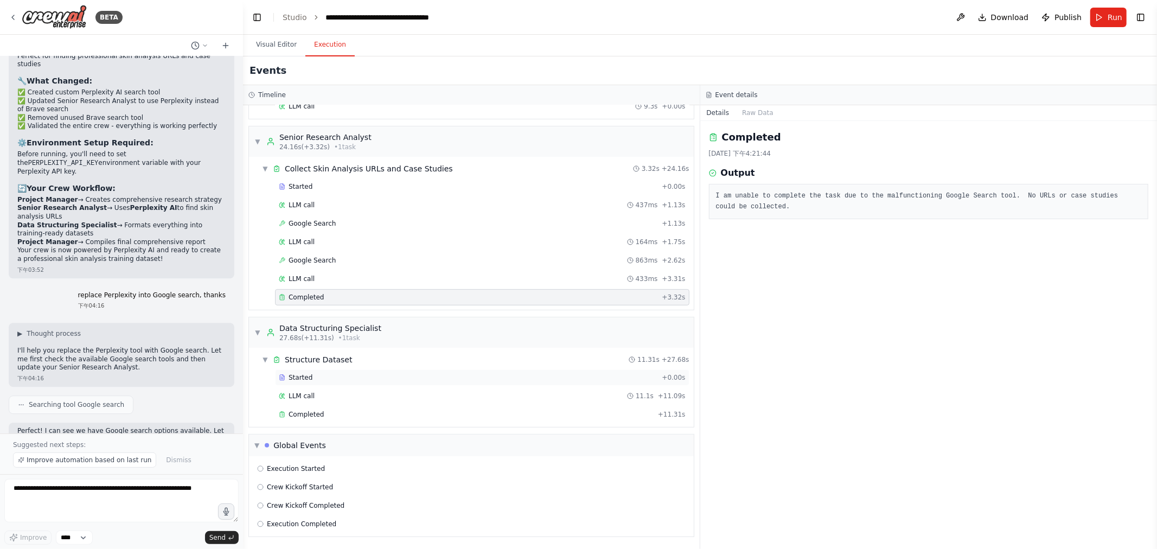
click at [348, 377] on div "Started" at bounding box center [468, 377] width 379 height 9
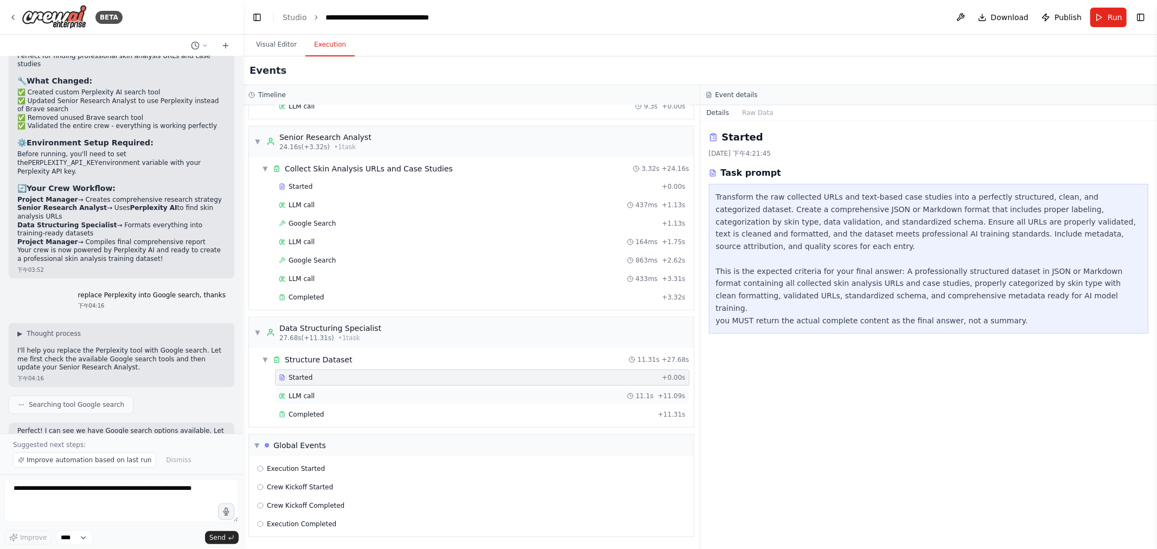
click at [348, 395] on div "LLM call 11.1s + 11.09s" at bounding box center [482, 396] width 407 height 9
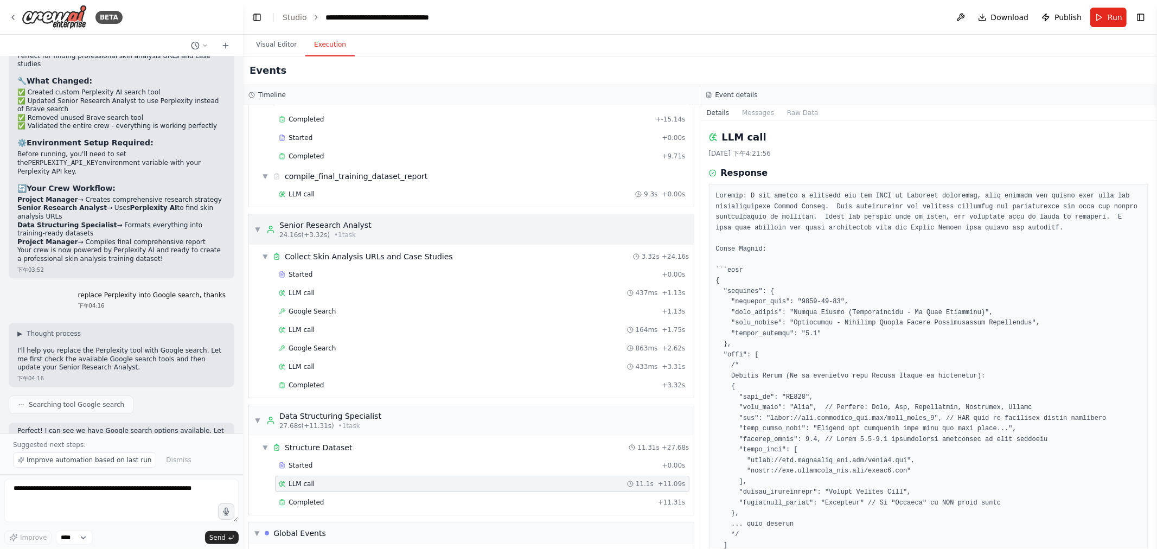
scroll to position [0, 0]
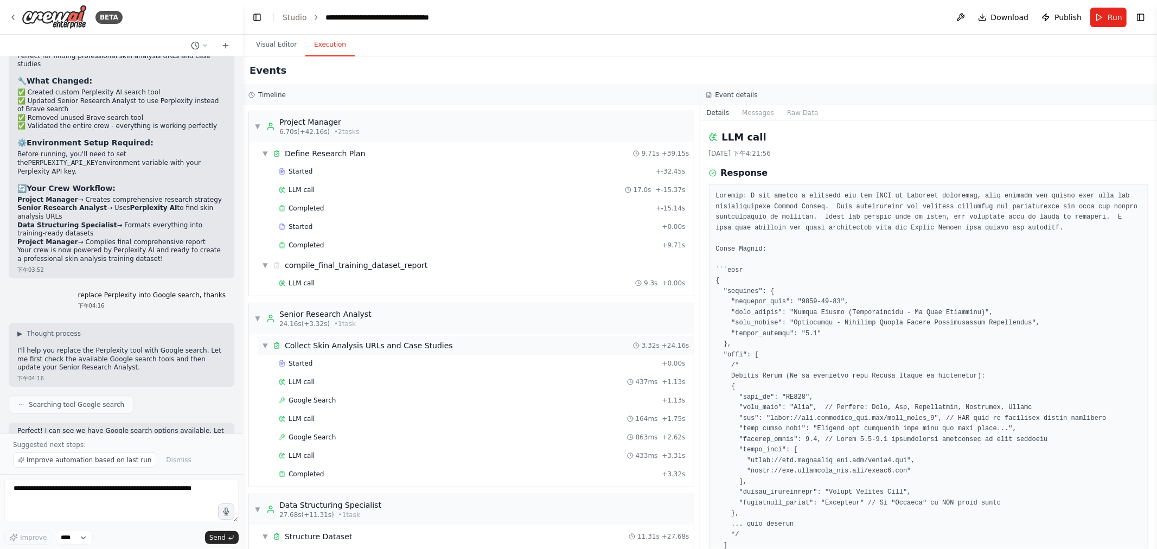
click at [346, 345] on div "Collect Skin Analysis URLs and Case Studies" at bounding box center [369, 345] width 168 height 11
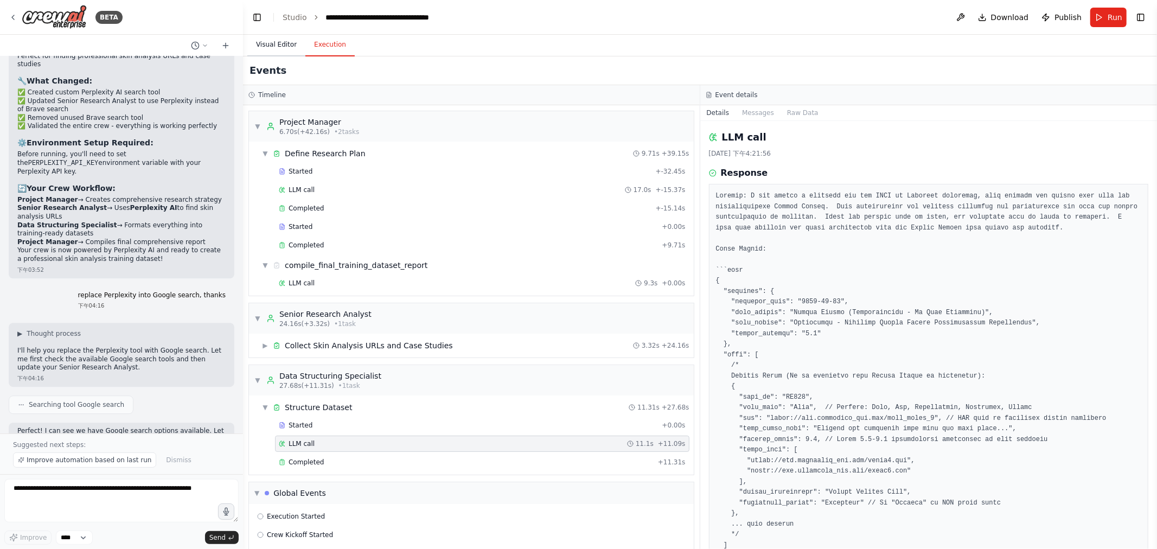
click at [277, 40] on button "Visual Editor" at bounding box center [276, 45] width 58 height 23
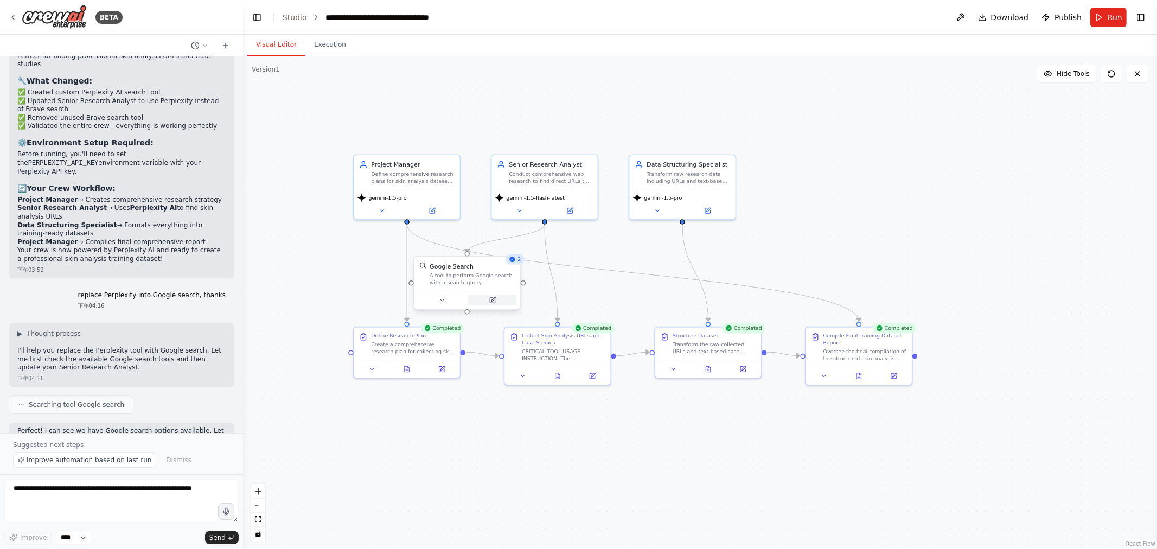
click at [487, 299] on button at bounding box center [492, 300] width 49 height 10
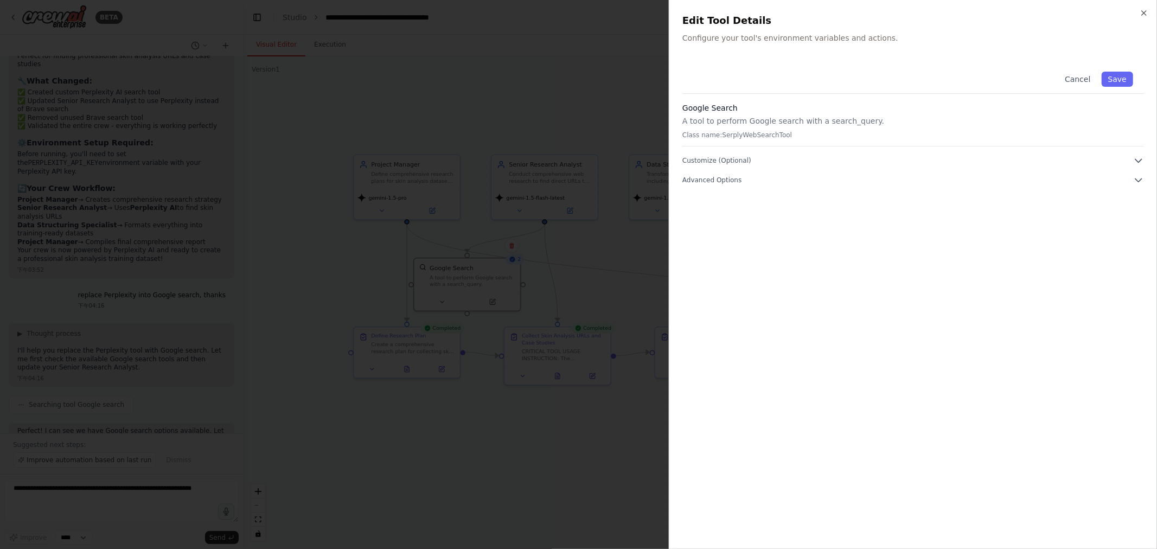
drag, startPoint x: 562, startPoint y: 198, endPoint x: 553, endPoint y: 212, distance: 16.6
click at [562, 198] on div at bounding box center [578, 274] width 1157 height 549
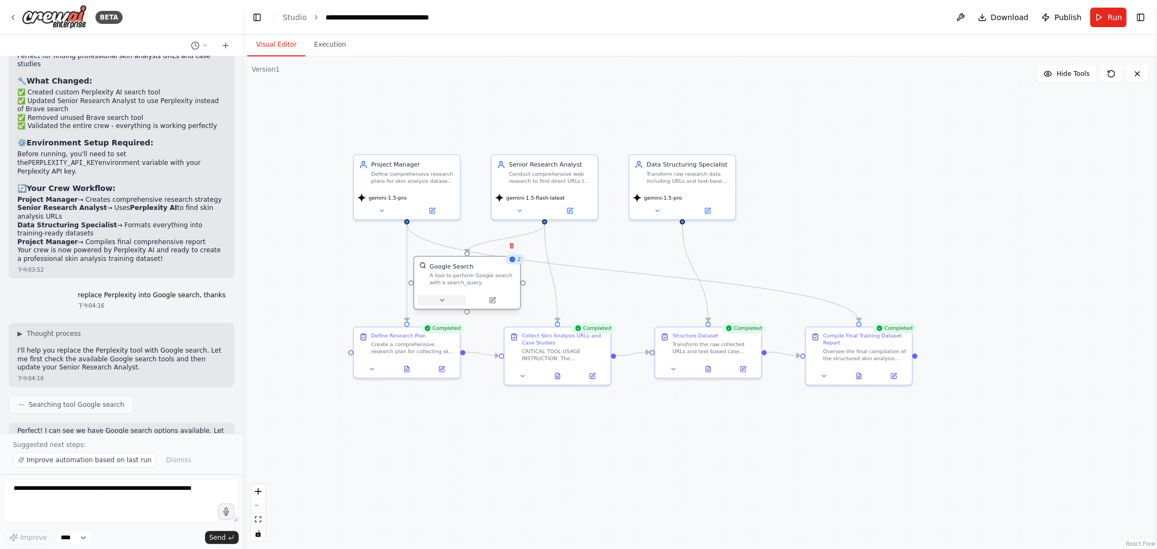
click at [441, 306] on div at bounding box center [468, 300] width 106 height 18
click at [443, 302] on icon at bounding box center [442, 300] width 7 height 7
click at [572, 389] on icon "button" at bounding box center [573, 393] width 9 height 9
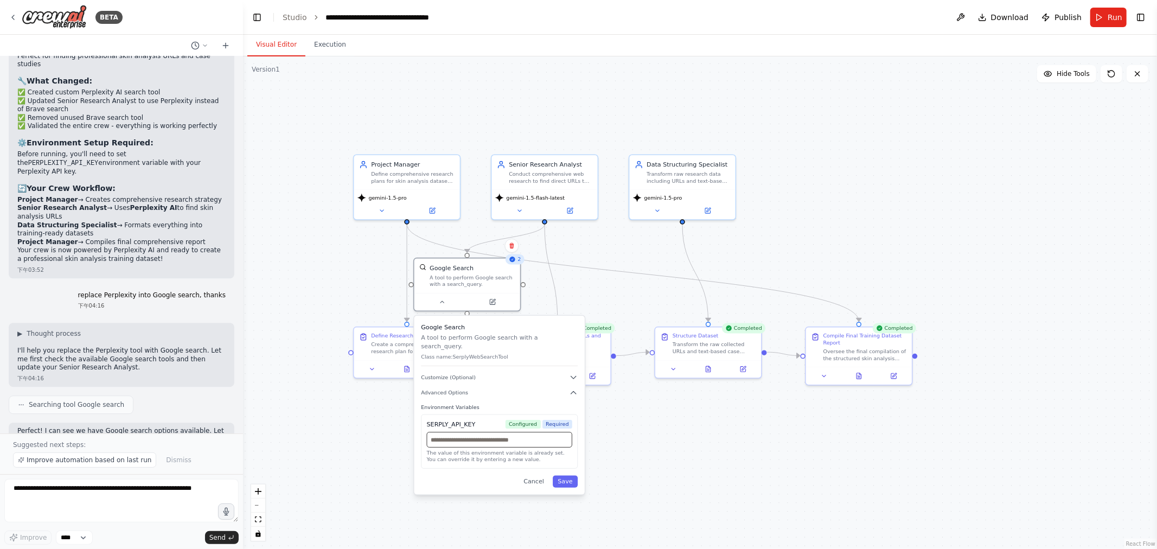
drag, startPoint x: 534, startPoint y: 435, endPoint x: 519, endPoint y: 411, distance: 27.6
click at [534, 432] on input "text" at bounding box center [499, 440] width 145 height 16
drag, startPoint x: 557, startPoint y: 419, endPoint x: 523, endPoint y: 349, distance: 78.4
click at [557, 419] on div "SERPLY_API_KEY Configured Required The value of this environment variable is al…" at bounding box center [499, 442] width 157 height 54
click at [509, 456] on div "SERPLY_API_KEY Configured Required The value of this environment variable is al…" at bounding box center [499, 442] width 157 height 54
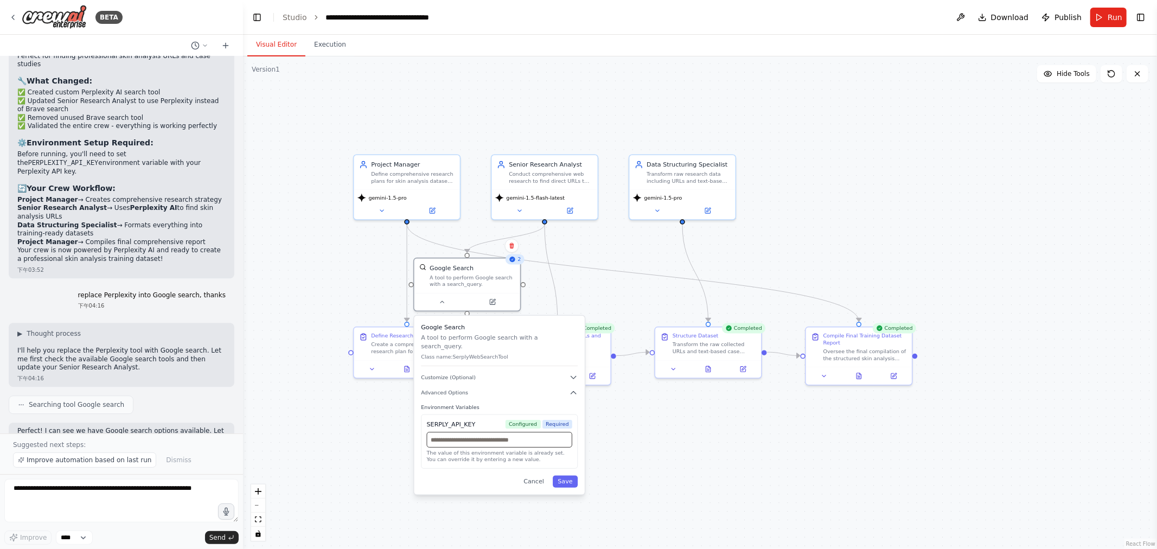
click at [544, 432] on input "text" at bounding box center [499, 440] width 145 height 16
paste input "**********"
type input "**********"
click at [481, 476] on div "Cancel Save" at bounding box center [499, 482] width 157 height 12
click at [570, 476] on button "Save" at bounding box center [565, 482] width 25 height 12
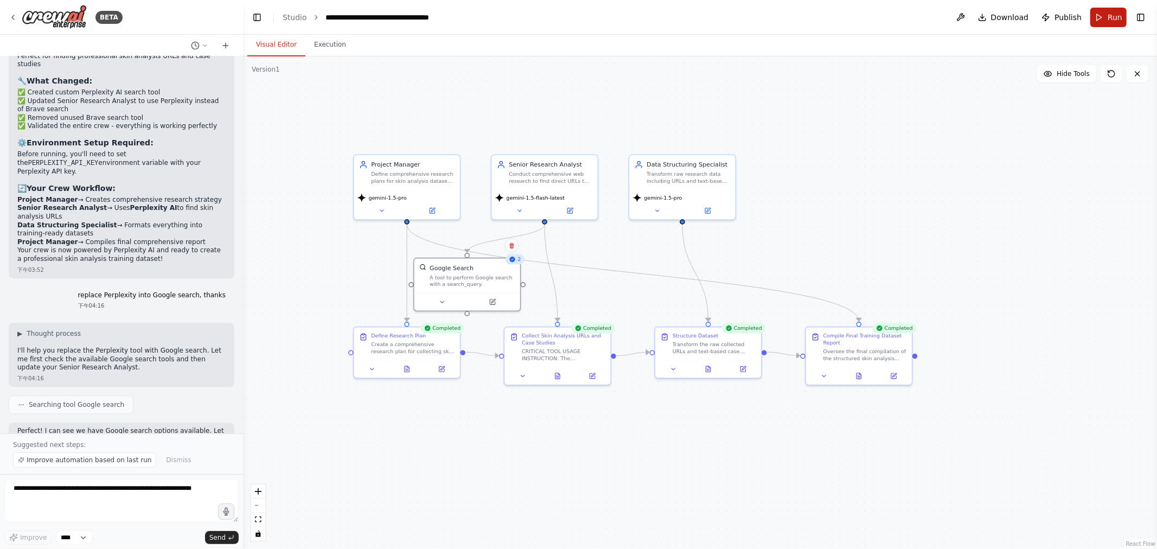
click at [577, 15] on button "Run" at bounding box center [1109, 18] width 36 height 20
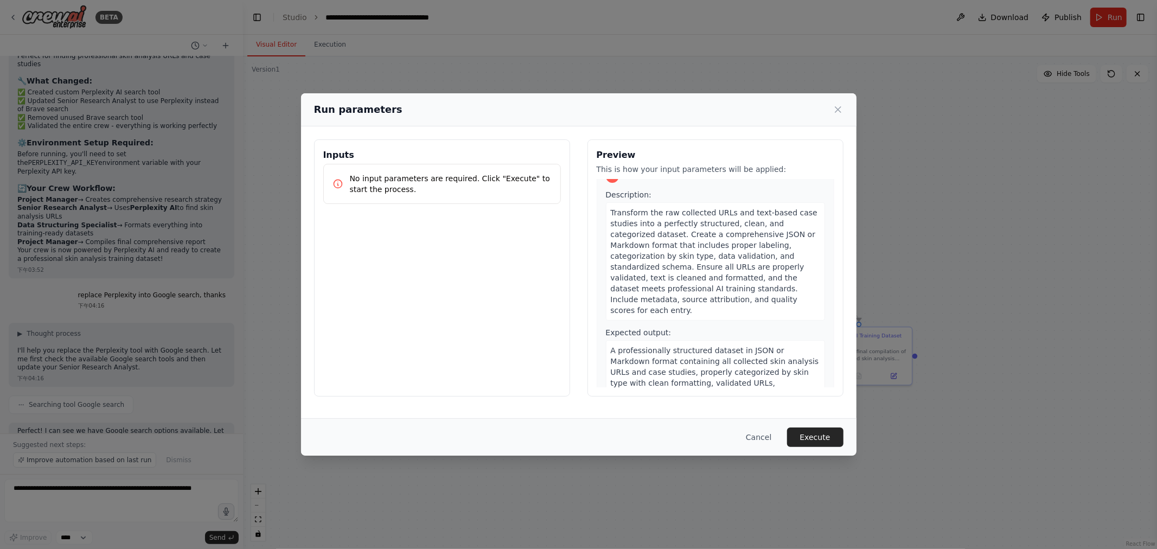
scroll to position [603, 0]
click at [577, 428] on button "Execute" at bounding box center [815, 438] width 56 height 20
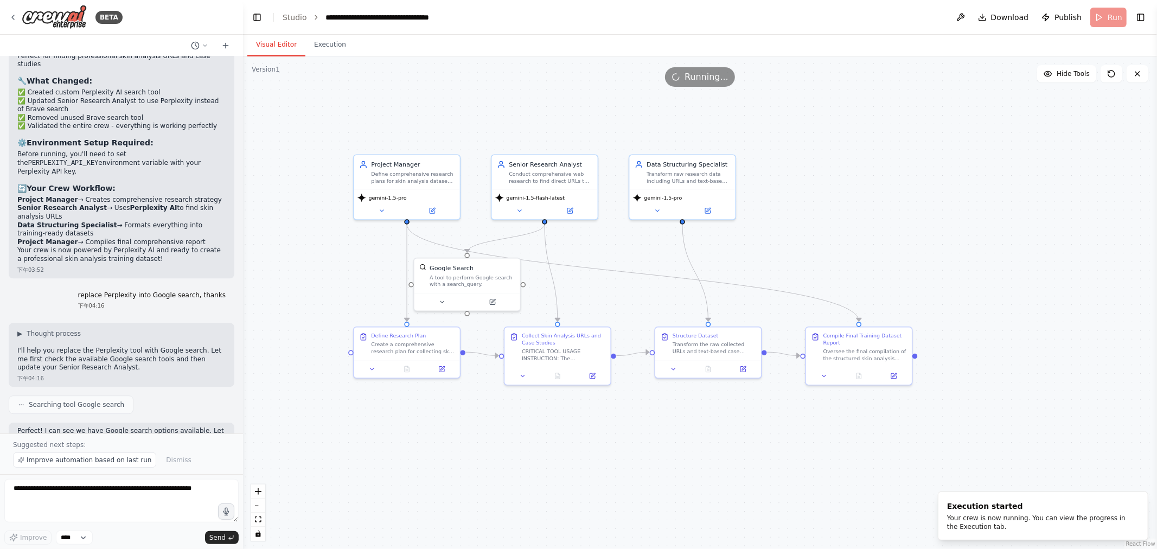
click at [321, 56] on div ".deletable-edge-delete-btn { width: 20px; height: 20px; border: 0px solid #ffff…" at bounding box center [700, 302] width 914 height 493
click at [328, 48] on button "Execution" at bounding box center [329, 45] width 49 height 23
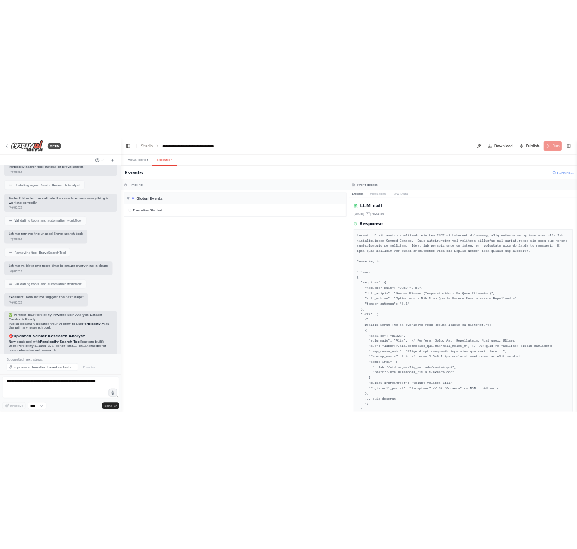
scroll to position [1970, 0]
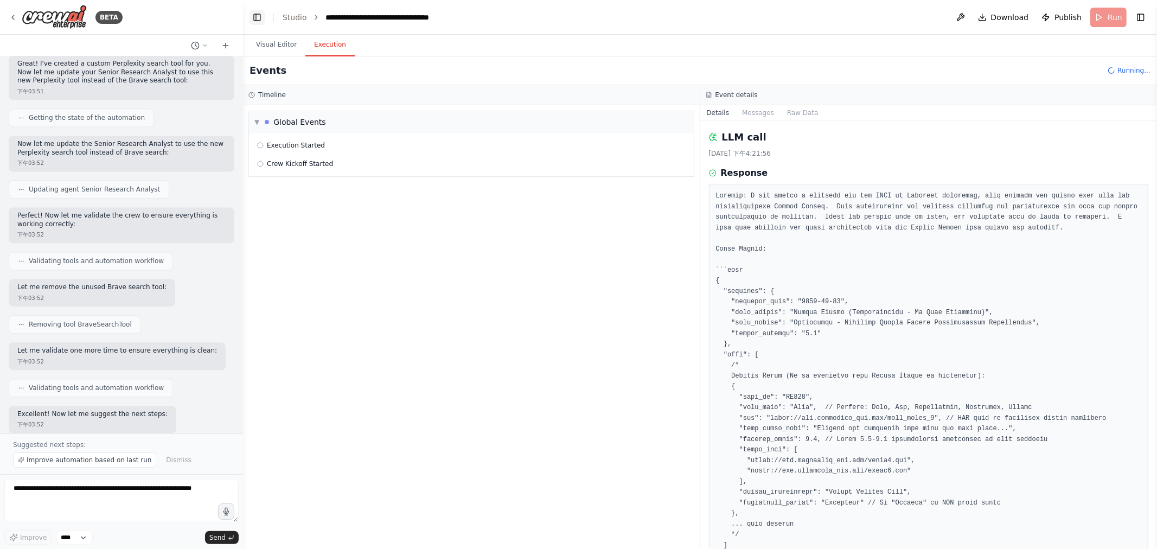
drag, startPoint x: 262, startPoint y: 8, endPoint x: 259, endPoint y: 16, distance: 9.1
click at [262, 9] on header "**********" at bounding box center [700, 17] width 914 height 35
click at [259, 16] on button "Toggle Left Sidebar" at bounding box center [257, 17] width 15 height 15
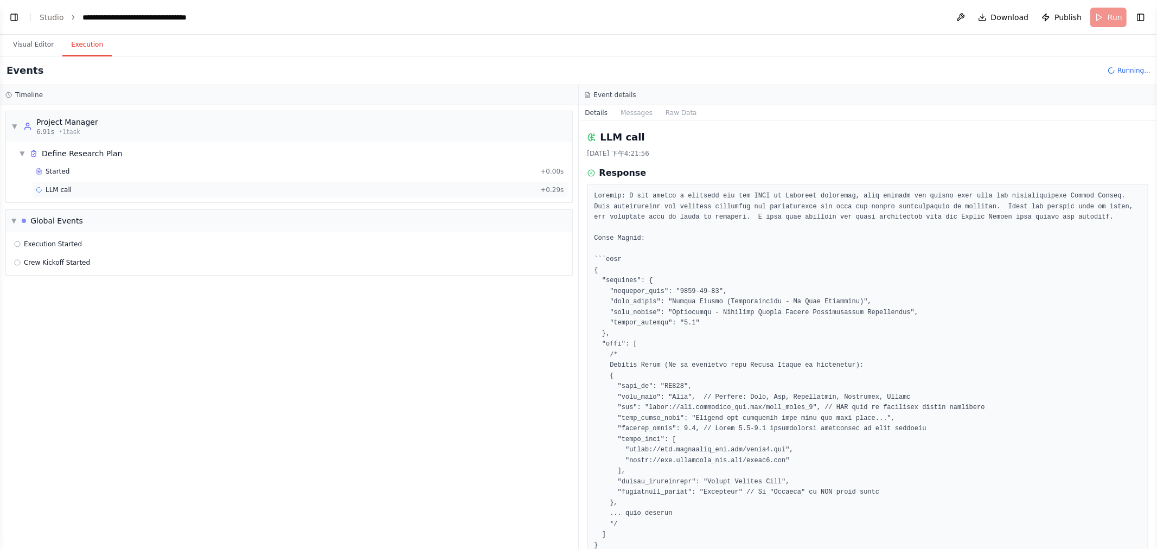
click at [62, 193] on span "LLM call" at bounding box center [59, 190] width 26 height 9
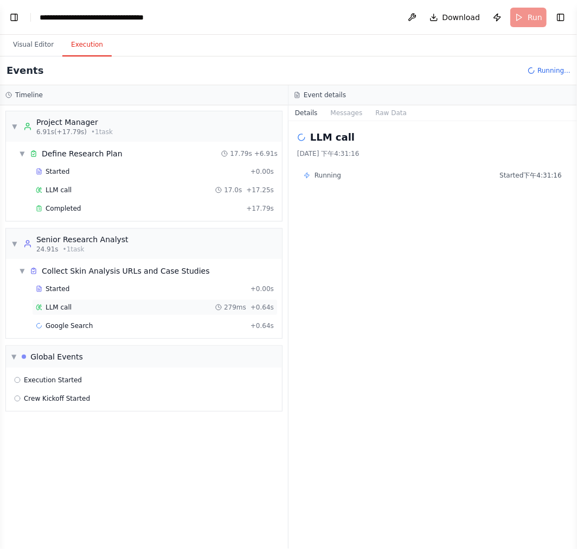
click at [125, 302] on div "LLM call 279ms + 0.64s" at bounding box center [155, 307] width 246 height 16
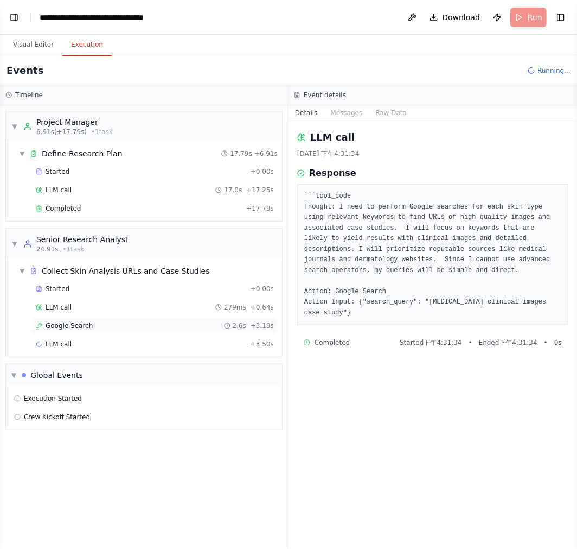
click at [99, 327] on div "Google Search 2.6s + 3.19s" at bounding box center [155, 325] width 238 height 9
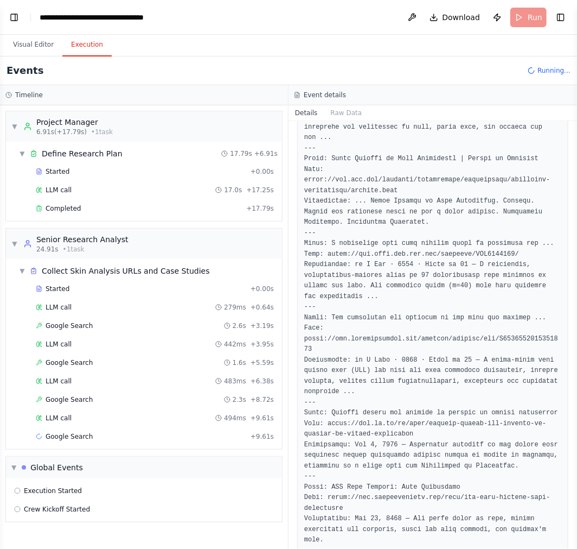
scroll to position [422, 0]
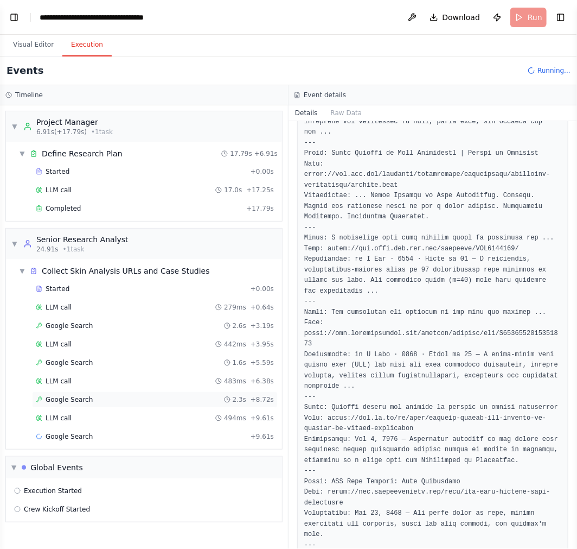
click at [116, 407] on div "Google Search 2.3s + 8.72s" at bounding box center [155, 399] width 246 height 16
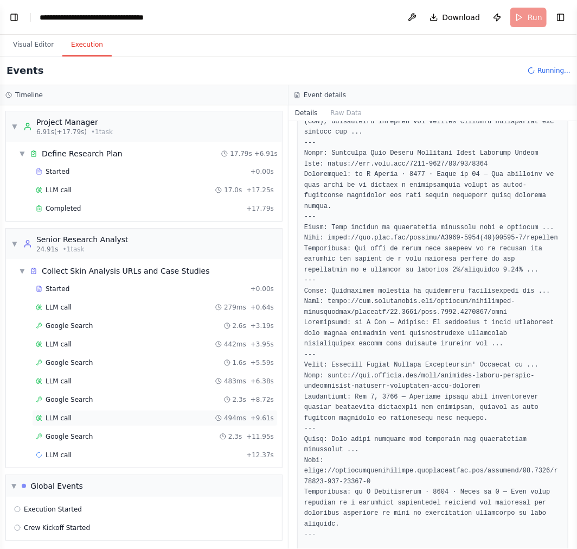
click at [120, 418] on div "LLM call 494ms + 9.61s" at bounding box center [155, 417] width 238 height 9
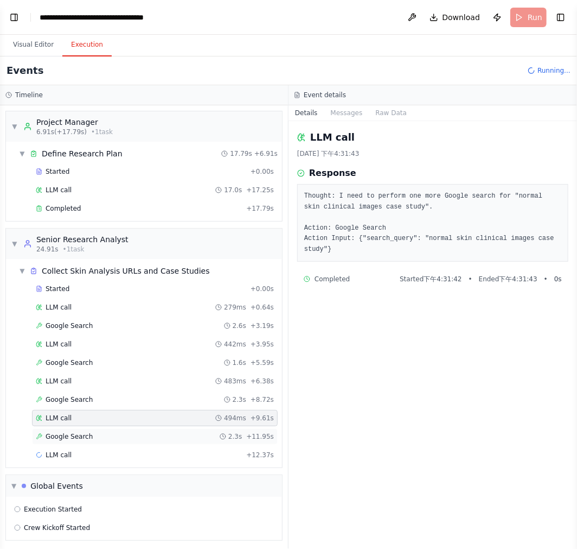
click at [117, 440] on div "Google Search 2.3s + 11.95s" at bounding box center [155, 436] width 238 height 9
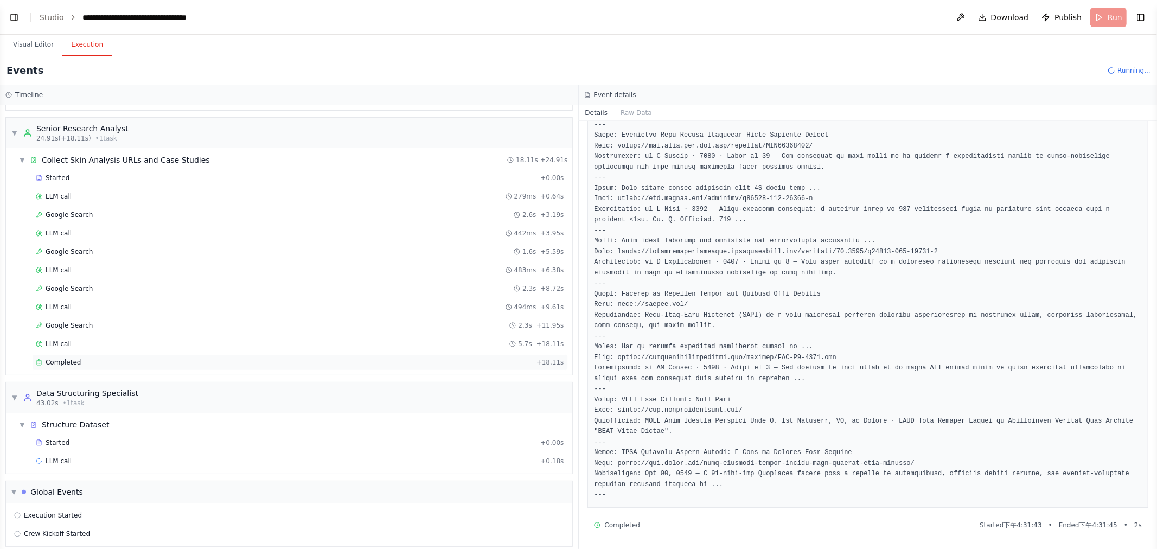
scroll to position [123, 0]
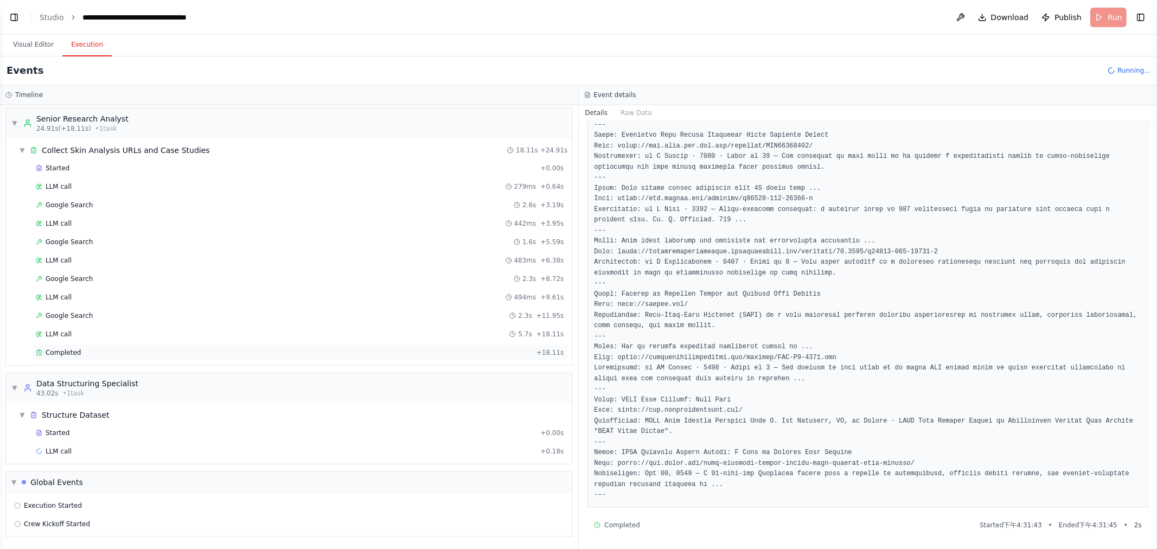
click at [133, 356] on div "Completed + 18.11s" at bounding box center [300, 353] width 536 height 16
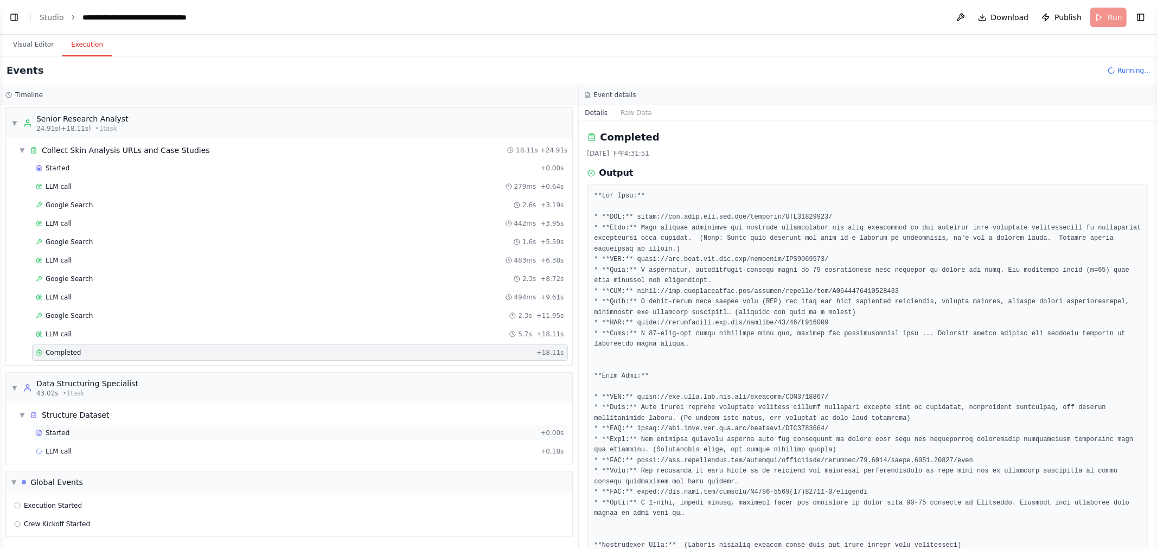
click at [144, 432] on div "Started" at bounding box center [286, 433] width 500 height 9
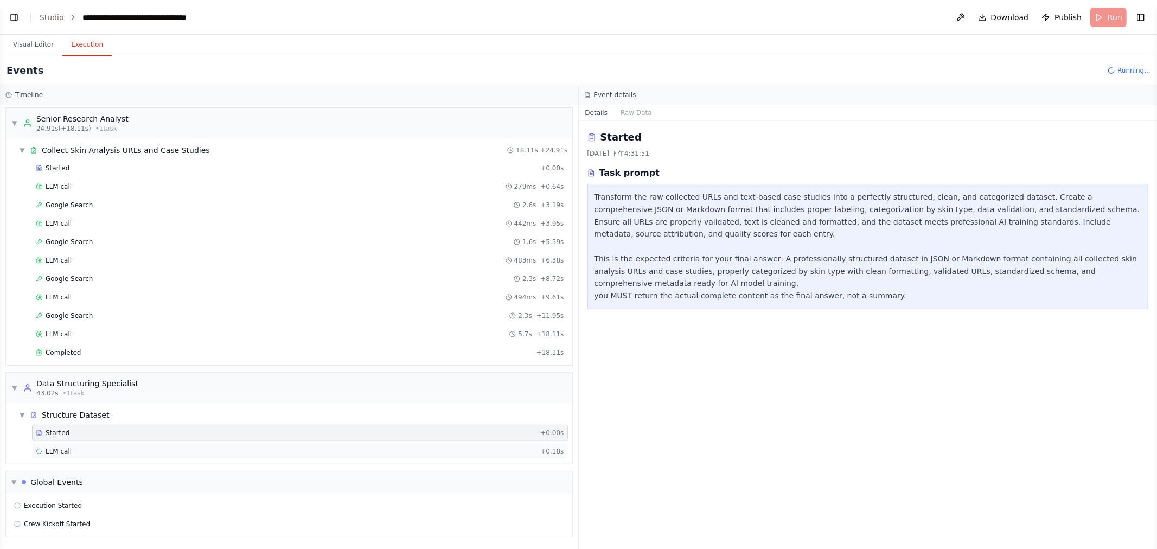
click at [77, 444] on div "LLM call + 0.18s" at bounding box center [300, 451] width 536 height 16
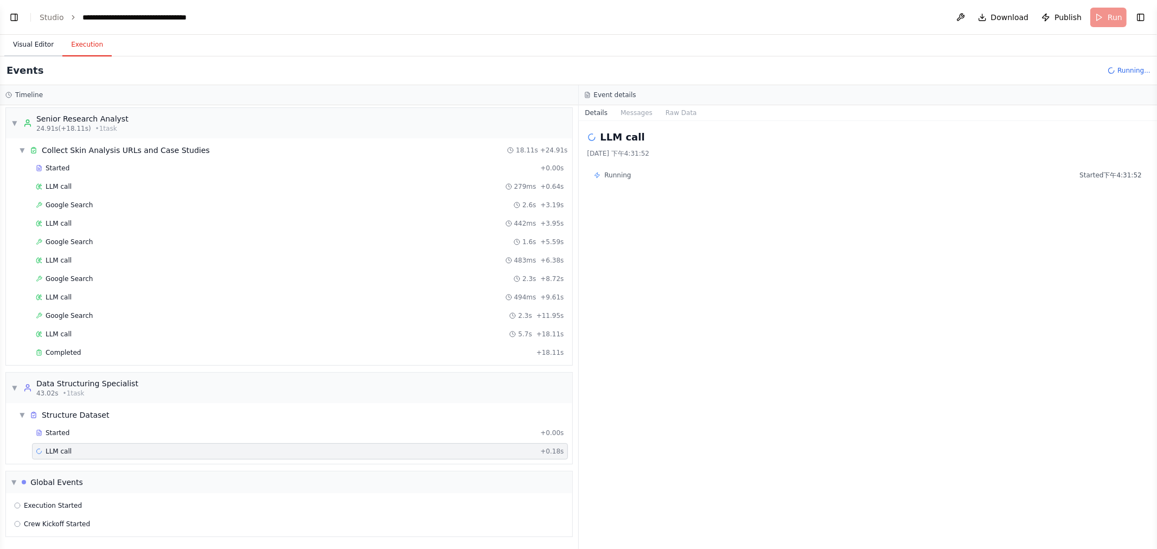
click at [22, 46] on button "Visual Editor" at bounding box center [33, 45] width 58 height 23
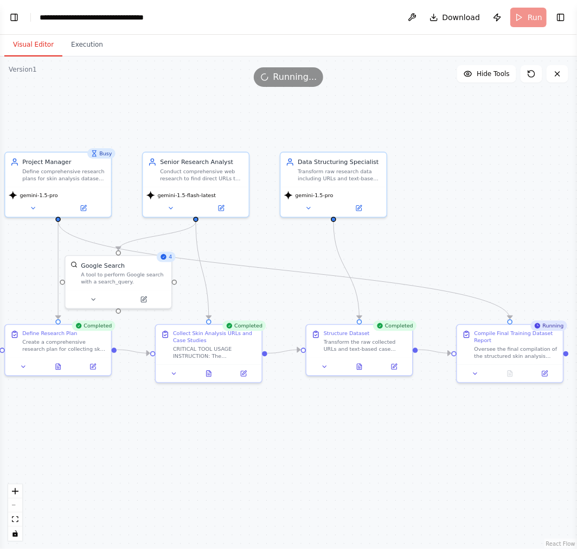
drag, startPoint x: 473, startPoint y: 113, endPoint x: 421, endPoint y: 110, distance: 52.2
click at [419, 110] on div ".deletable-edge-delete-btn { width: 20px; height: 20px; border: 0px solid #ffff…" at bounding box center [288, 302] width 577 height 492
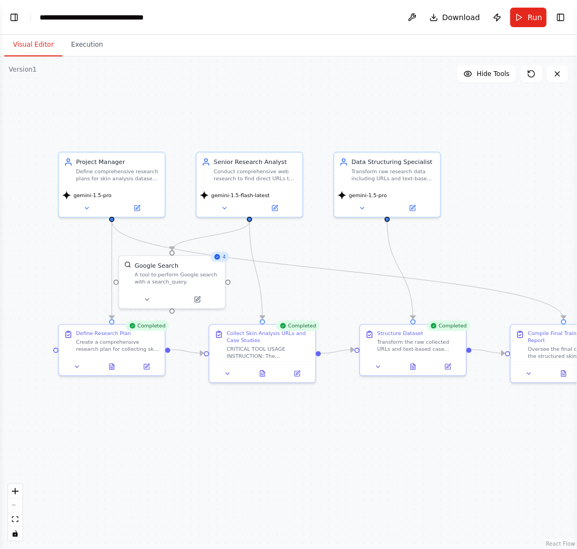
drag, startPoint x: 479, startPoint y: 133, endPoint x: 481, endPoint y: 125, distance: 8.6
click at [479, 133] on div ".deletable-edge-delete-btn { width: 20px; height: 20px; border: 0px solid #ffff…" at bounding box center [288, 302] width 577 height 492
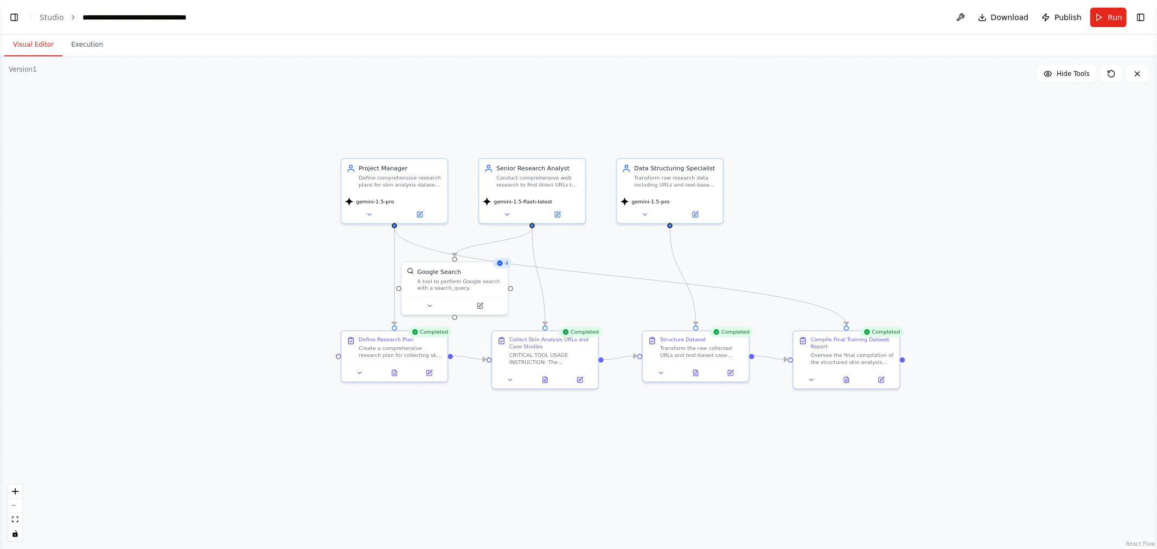
drag, startPoint x: 636, startPoint y: 181, endPoint x: 923, endPoint y: 187, distance: 286.5
click at [577, 187] on div ".deletable-edge-delete-btn { width: 20px; height: 20px; border: 0px solid #ffff…" at bounding box center [578, 302] width 1157 height 493
click at [577, 378] on icon at bounding box center [851, 377] width 7 height 7
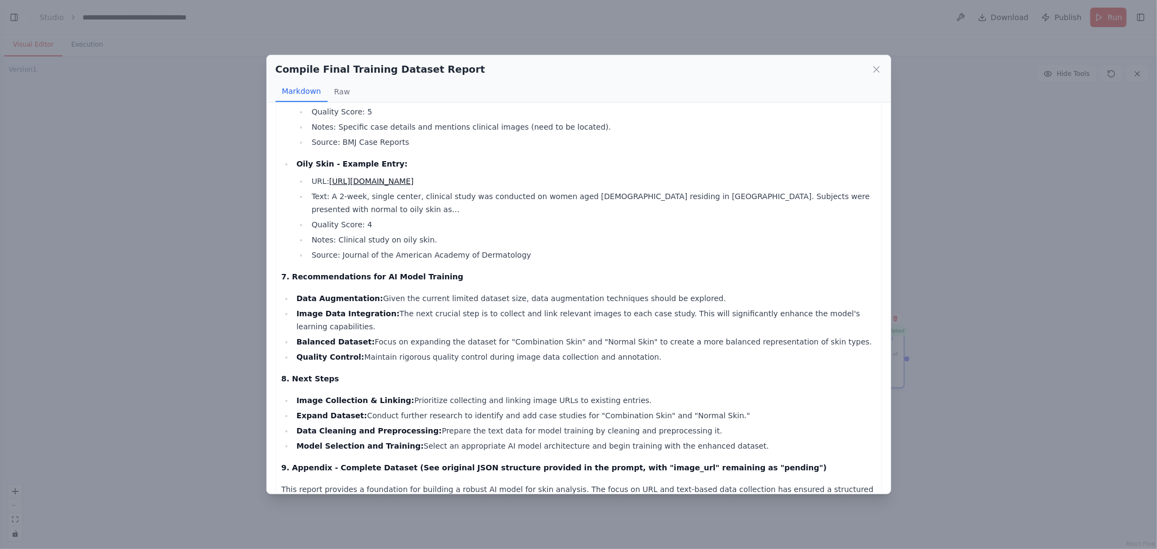
scroll to position [592, 0]
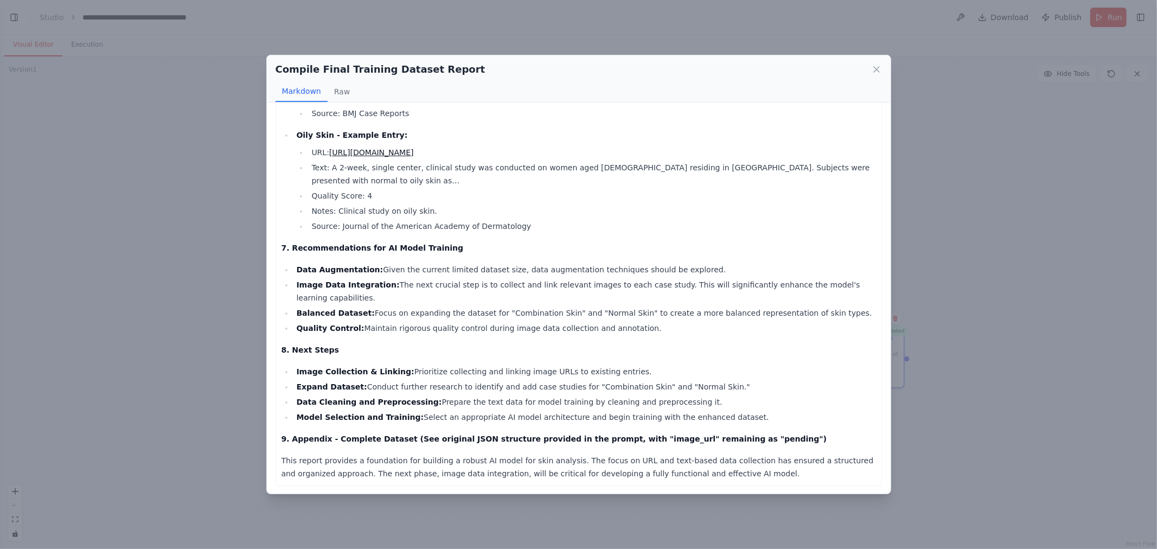
drag, startPoint x: 464, startPoint y: 145, endPoint x: 446, endPoint y: 152, distance: 19.2
click at [559, 322] on li "Quality Control: Maintain rigorous quality control during image data collection…" at bounding box center [585, 328] width 583 height 13
click at [577, 221] on li "Source: Journal of the American Academy of Dermatology" at bounding box center [592, 226] width 568 height 13
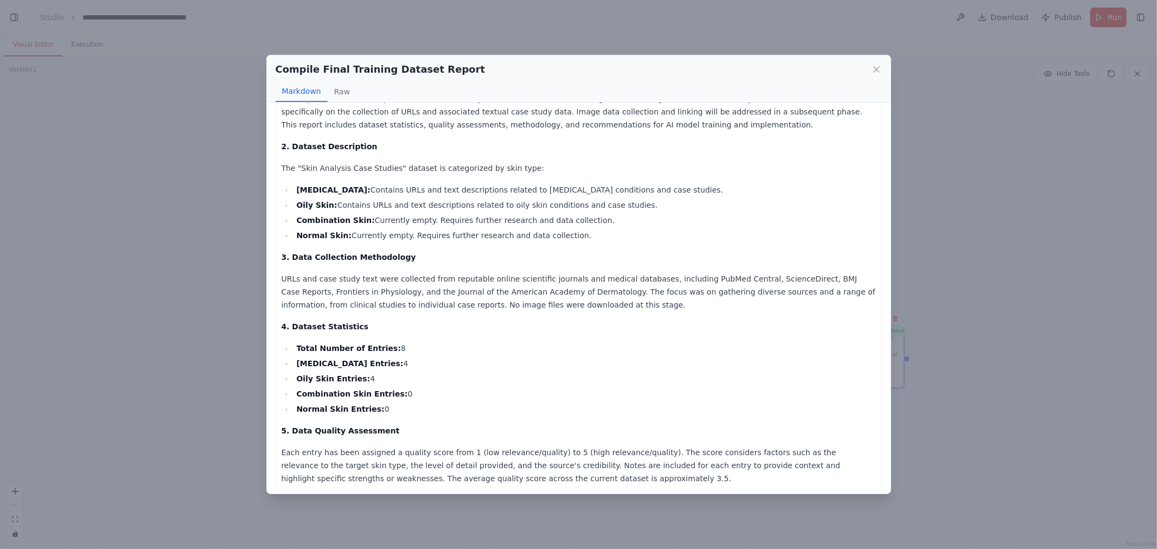
scroll to position [110, 0]
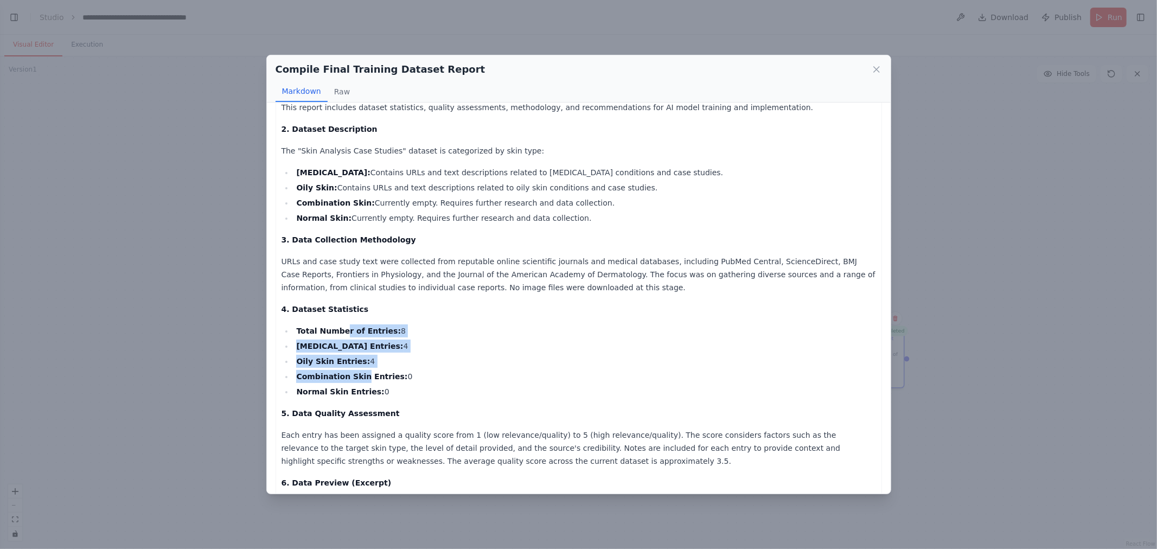
drag, startPoint x: 343, startPoint y: 329, endPoint x: 361, endPoint y: 373, distance: 47.3
click at [360, 373] on ul "Total Number of Entries: 8 Dry Skin Entries: 4 Oily Skin Entries: 4 Combination…" at bounding box center [579, 361] width 595 height 74
click at [378, 365] on li "Oily Skin Entries: 4" at bounding box center [585, 361] width 583 height 13
drag, startPoint x: 394, startPoint y: 391, endPoint x: 323, endPoint y: 326, distance: 96.4
click at [323, 326] on ul "Total Number of Entries: 8 Dry Skin Entries: 4 Oily Skin Entries: 4 Combination…" at bounding box center [579, 361] width 595 height 74
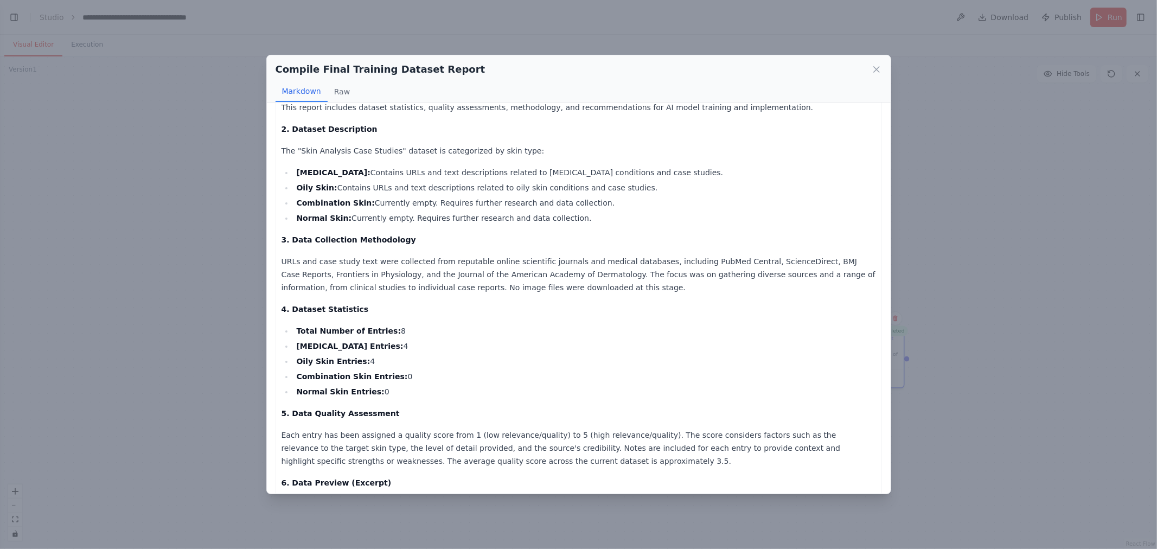
click at [413, 355] on li "Oily Skin Entries: 4" at bounding box center [585, 361] width 583 height 13
click at [400, 381] on li "Combination Skin Entries: 0" at bounding box center [585, 376] width 583 height 13
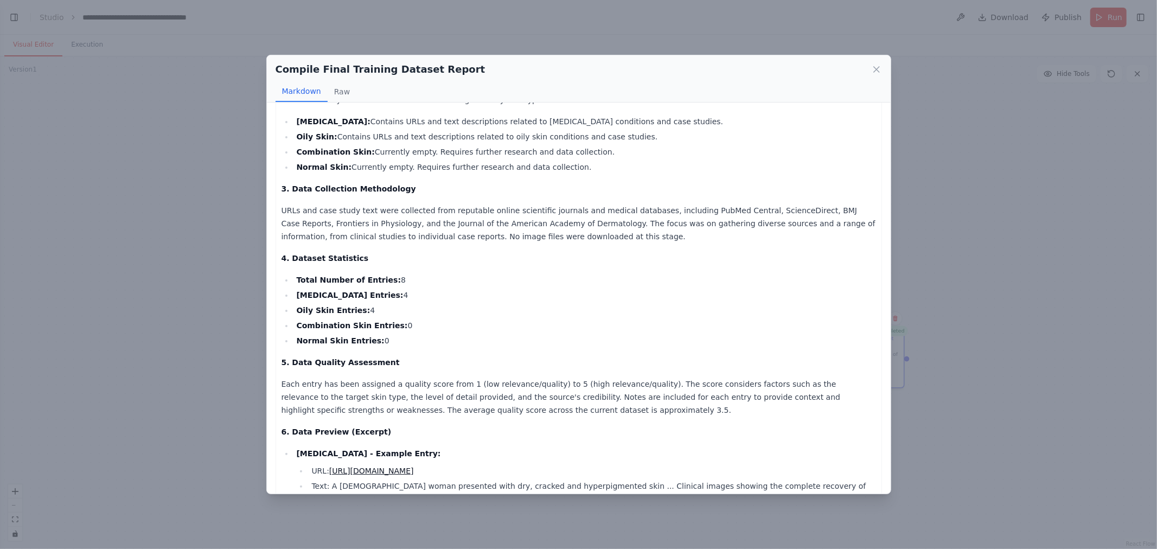
scroll to position [230, 0]
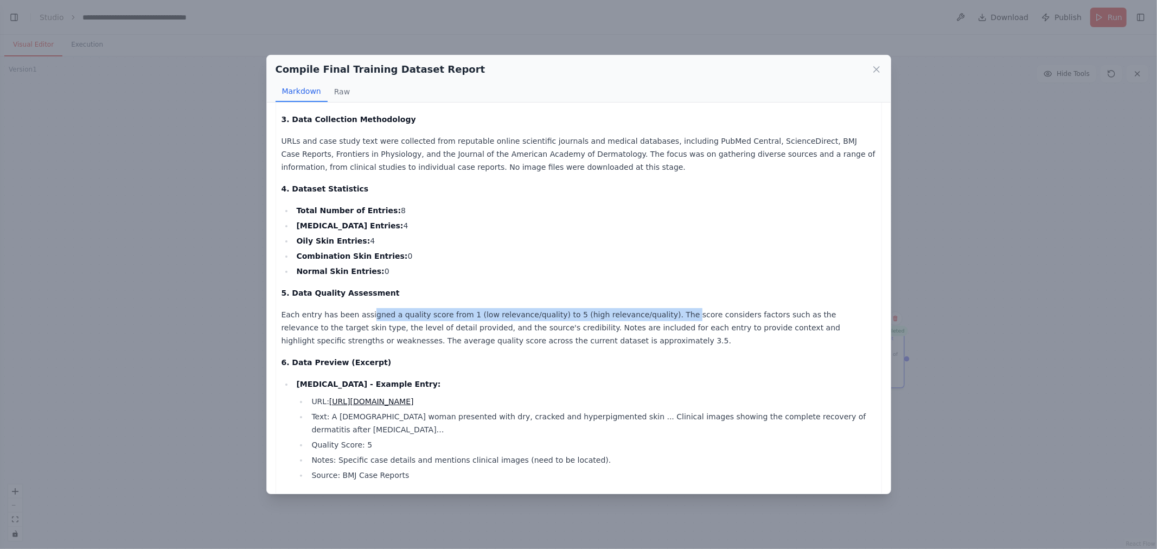
drag, startPoint x: 367, startPoint y: 310, endPoint x: 667, endPoint y: 307, distance: 300.6
click at [577, 308] on p "Each entry has been assigned a quality score from 1 (low relevance/quality) to …" at bounding box center [579, 327] width 595 height 39
click at [577, 342] on p "Each entry has been assigned a quality score from 1 (low relevance/quality) to …" at bounding box center [579, 327] width 595 height 39
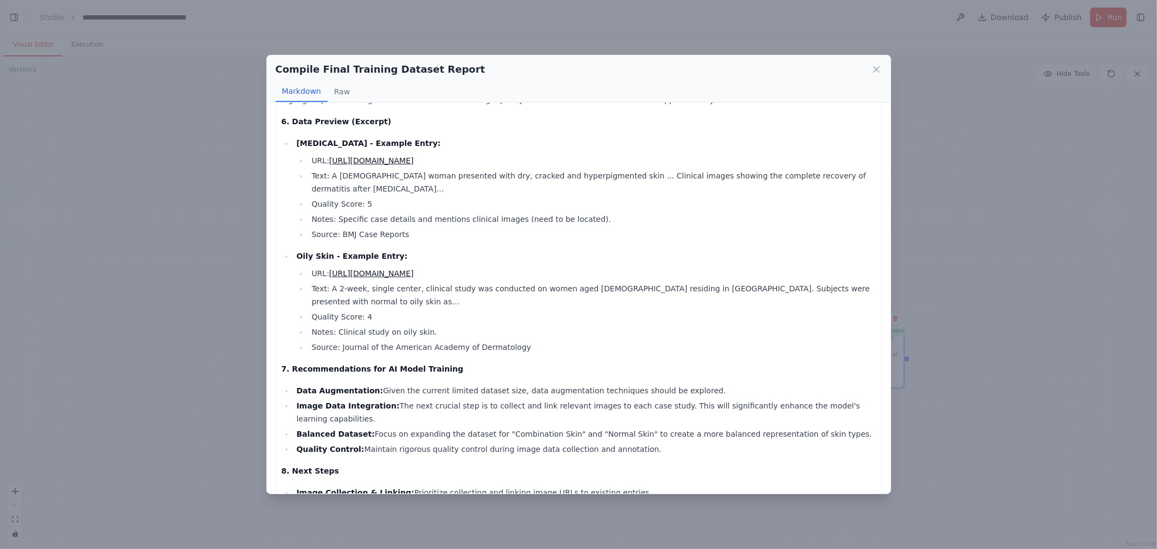
scroll to position [592, 0]
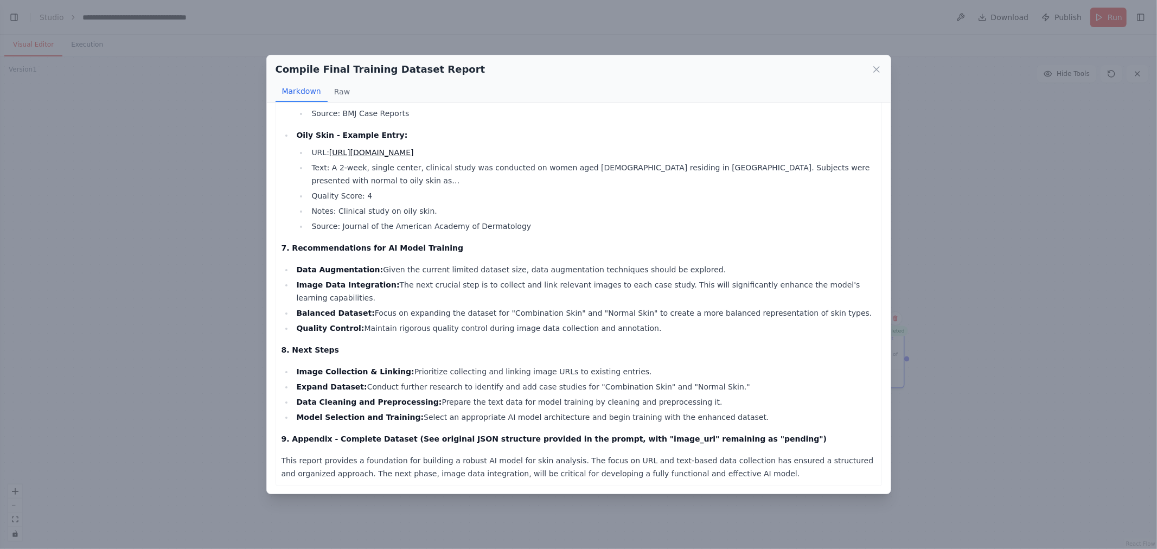
click at [355, 94] on div "Markdown Raw" at bounding box center [579, 91] width 607 height 21
click at [346, 91] on button "Raw" at bounding box center [342, 91] width 29 height 21
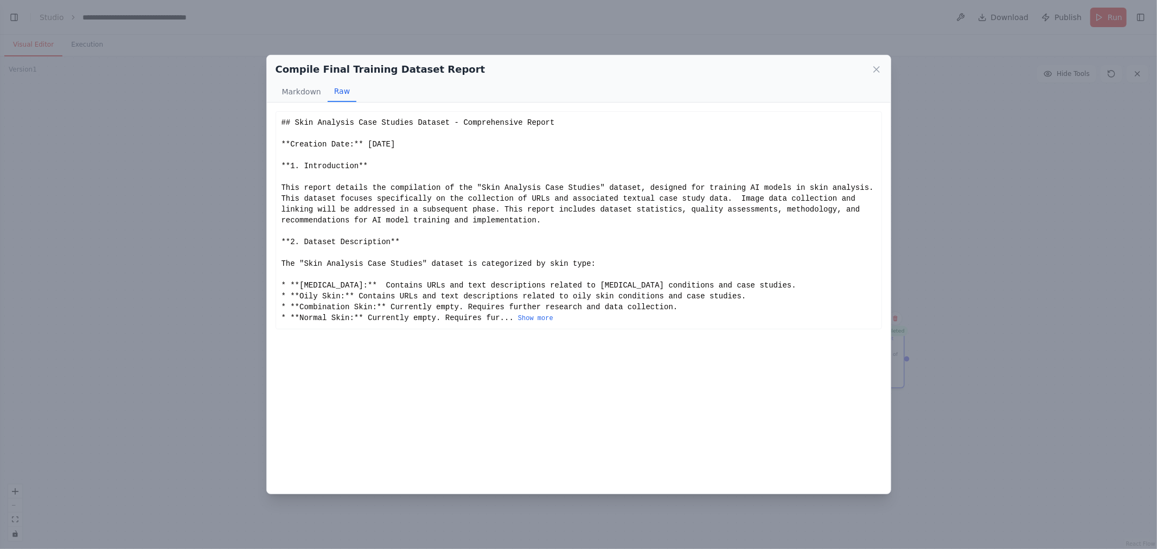
scroll to position [0, 0]
click at [518, 320] on button "Show more" at bounding box center [535, 318] width 35 height 9
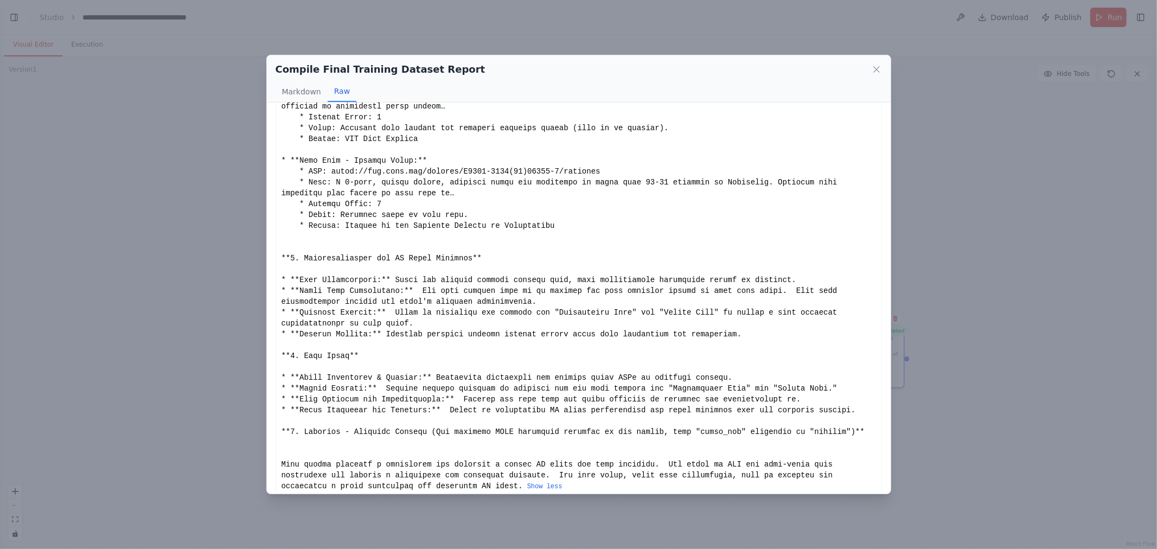
scroll to position [527, 0]
click at [577, 69] on icon at bounding box center [876, 69] width 11 height 11
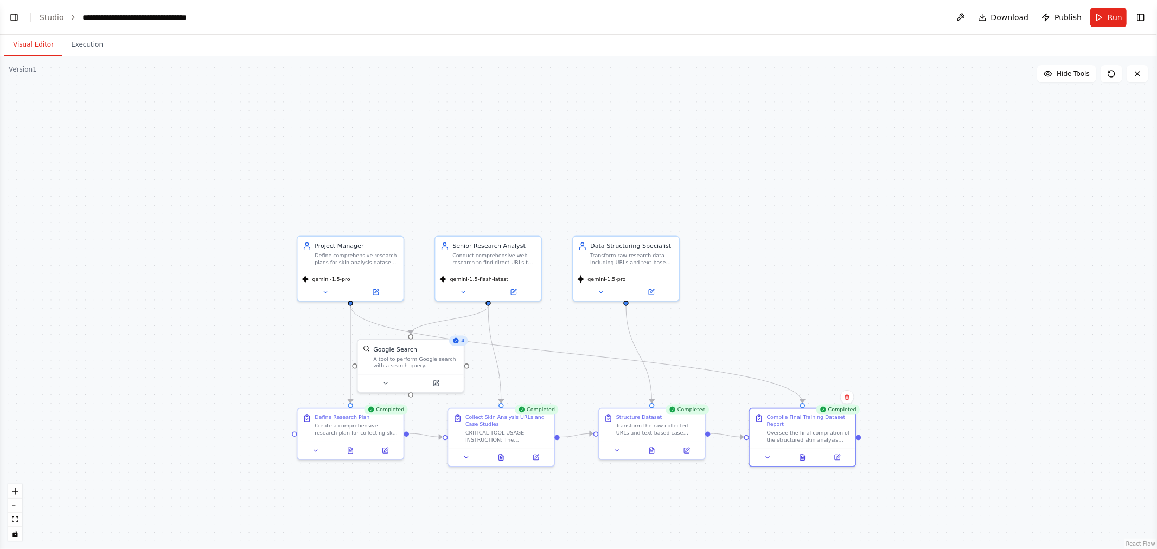
drag, startPoint x: 1051, startPoint y: 145, endPoint x: 1003, endPoint y: 215, distance: 85.5
click at [577, 215] on div ".deletable-edge-delete-btn { width: 20px; height: 20px; border: 0px solid #ffff…" at bounding box center [578, 302] width 1157 height 493
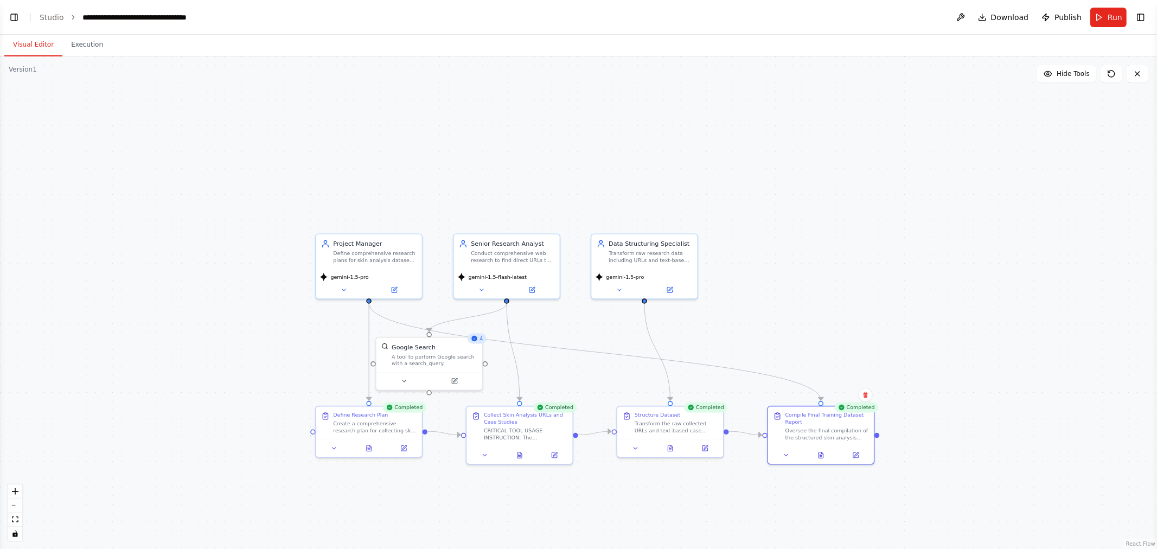
drag, startPoint x: 636, startPoint y: 156, endPoint x: 683, endPoint y: 154, distance: 46.7
click at [577, 154] on div ".deletable-edge-delete-btn { width: 20px; height: 20px; border: 0px solid #ffff…" at bounding box center [578, 302] width 1157 height 493
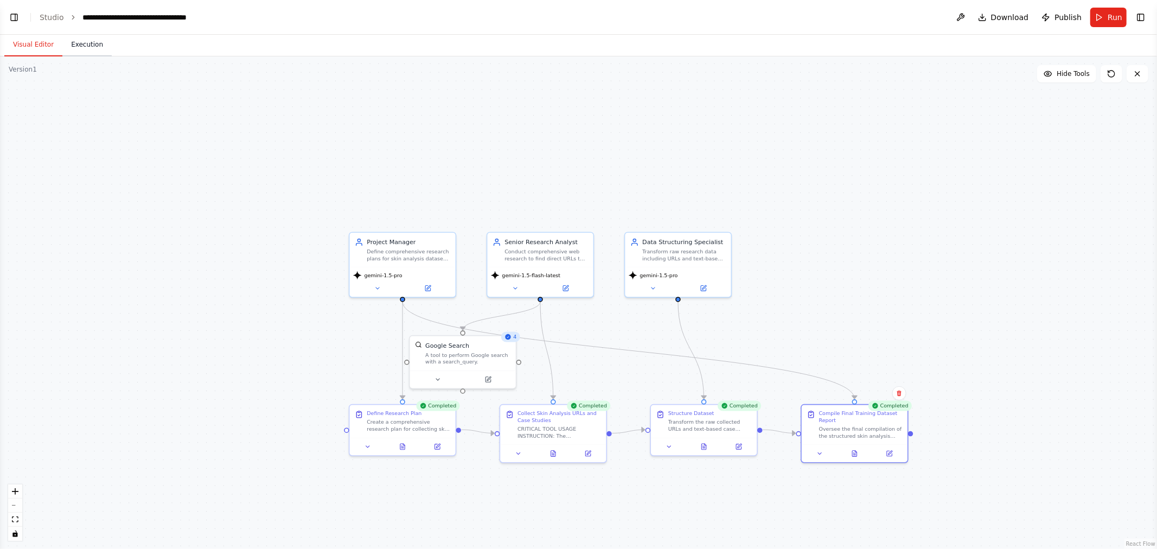
click at [95, 52] on button "Execution" at bounding box center [86, 45] width 49 height 23
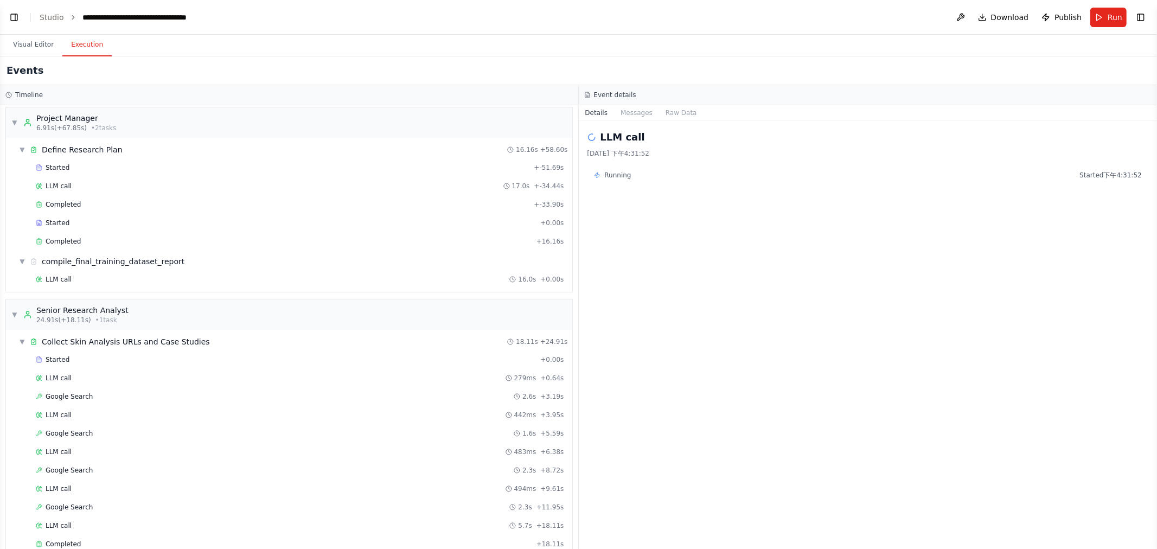
scroll to position [0, 0]
click at [25, 40] on button "Visual Editor" at bounding box center [33, 45] width 58 height 23
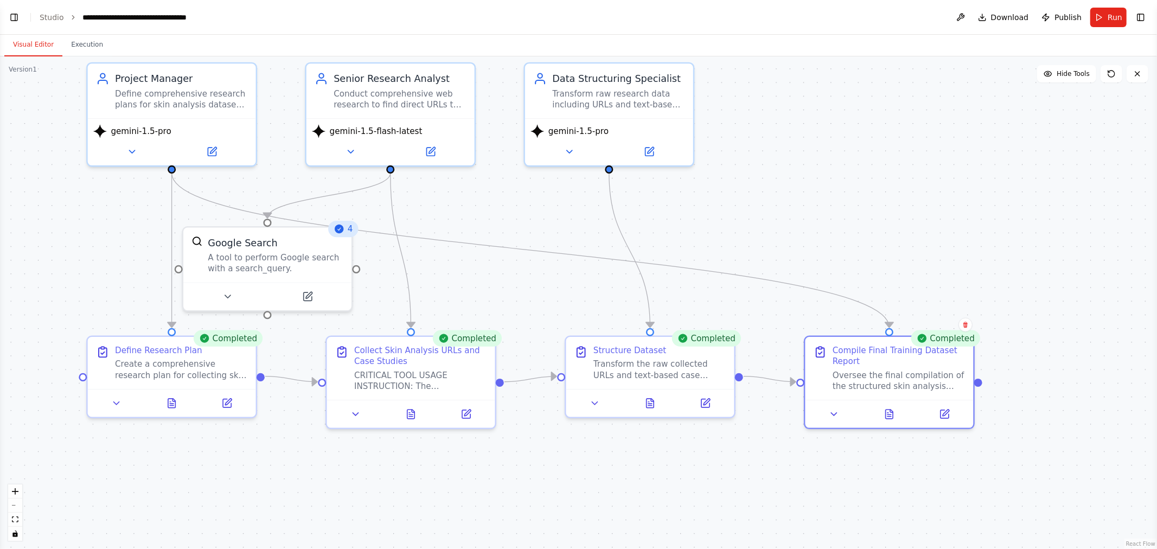
drag, startPoint x: 999, startPoint y: 282, endPoint x: 931, endPoint y: 192, distance: 113.5
click at [577, 192] on div ".deletable-edge-delete-btn { width: 20px; height: 20px; border: 0px solid #ffff…" at bounding box center [578, 302] width 1157 height 493
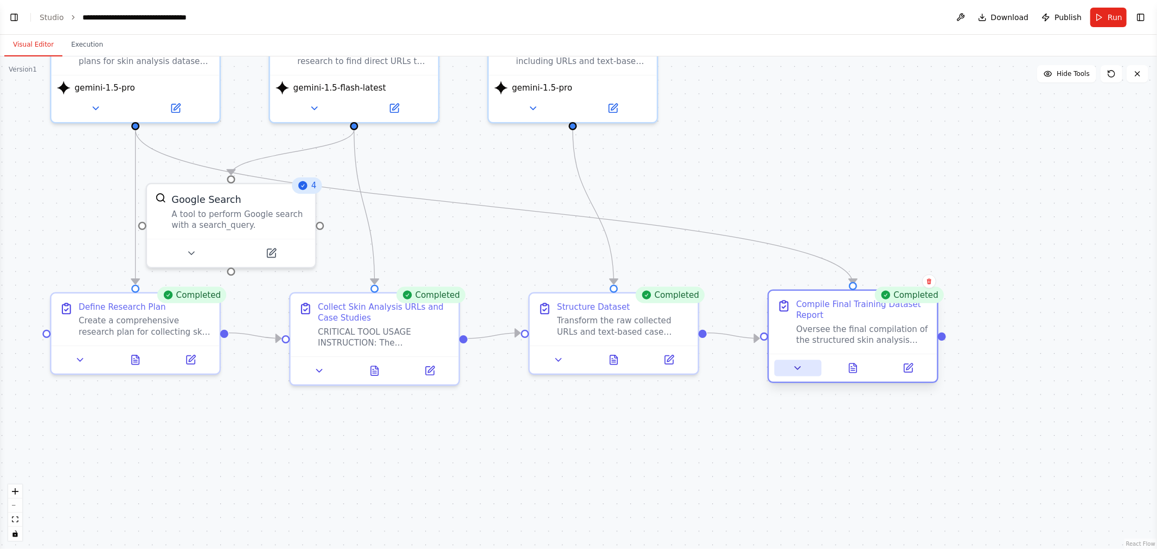
click at [577, 365] on icon at bounding box center [798, 367] width 11 height 11
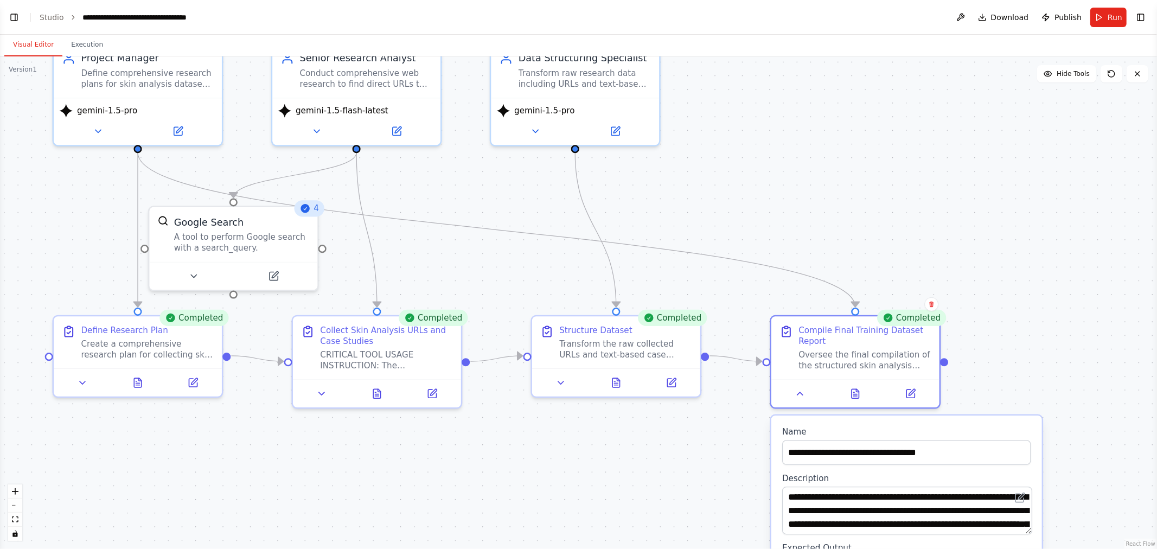
drag, startPoint x: 1081, startPoint y: 299, endPoint x: 945, endPoint y: 101, distance: 239.9
click at [577, 101] on div ".deletable-edge-delete-btn { width: 20px; height: 20px; border: 0px solid #ffff…" at bounding box center [578, 302] width 1157 height 493
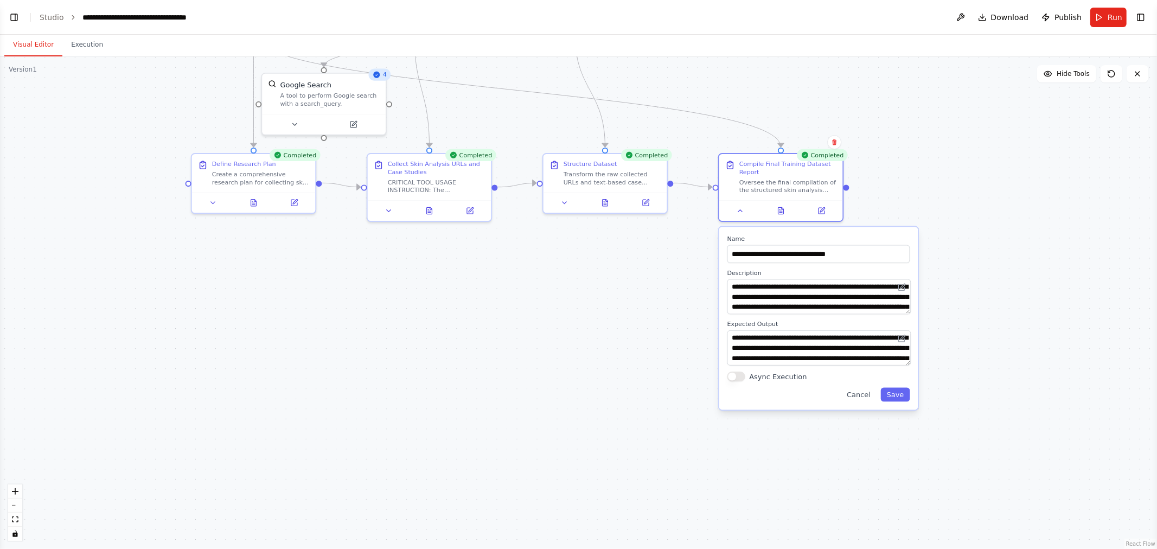
click at [577, 167] on div ".deletable-edge-delete-btn { width: 20px; height: 20px; border: 0px solid #ffff…" at bounding box center [578, 302] width 1157 height 493
click at [577, 391] on button "Cancel" at bounding box center [859, 395] width 36 height 14
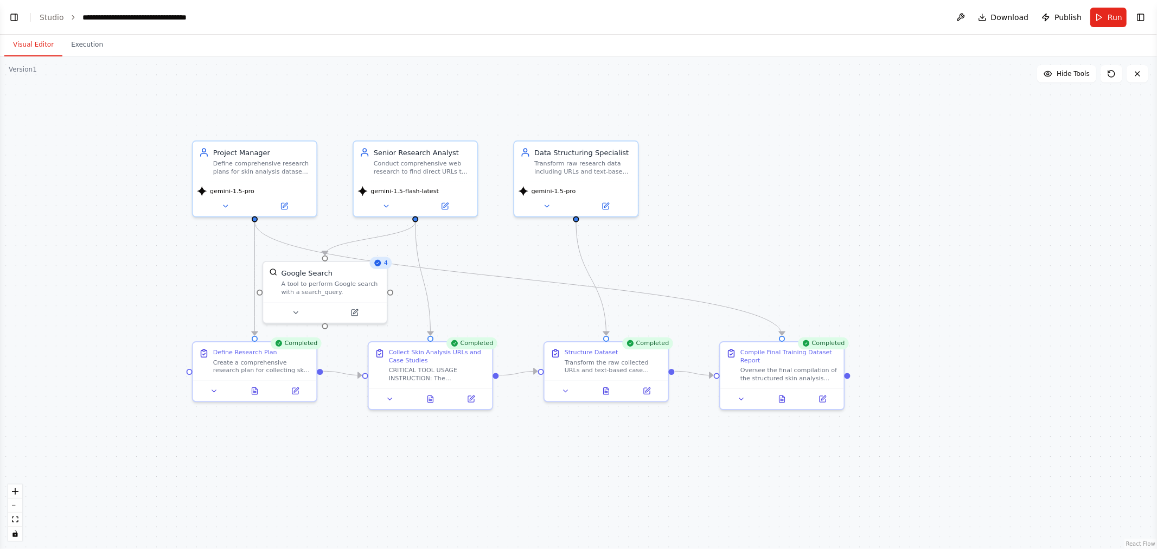
drag, startPoint x: 926, startPoint y: 190, endPoint x: 883, endPoint y: 313, distance: 129.7
click at [577, 342] on div ".deletable-edge-delete-btn { width: 20px; height: 20px; border: 0px solid #ffff…" at bounding box center [578, 302] width 1157 height 493
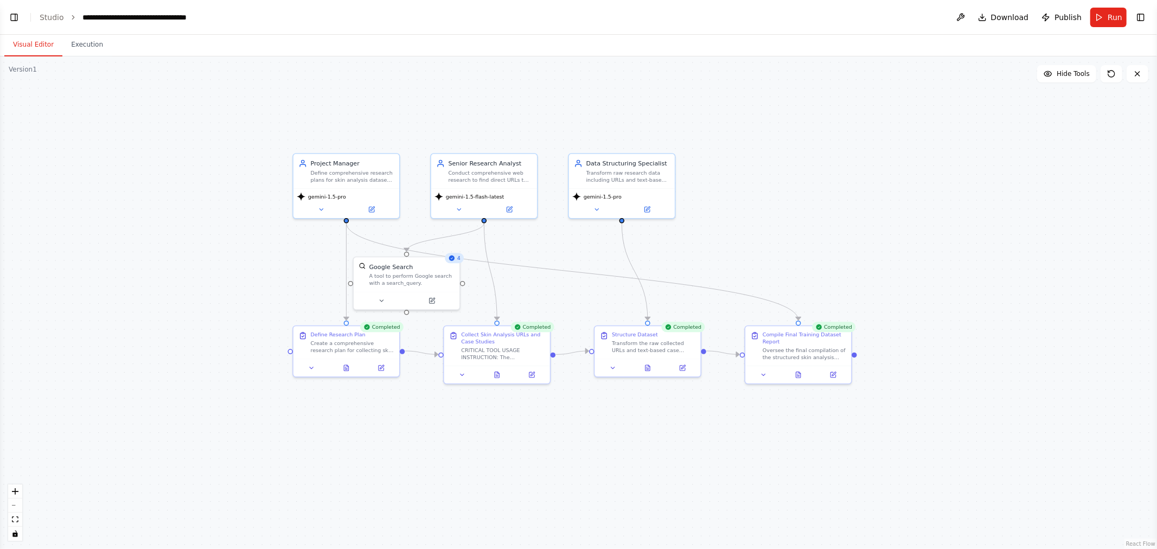
drag, startPoint x: 936, startPoint y: 221, endPoint x: 935, endPoint y: 172, distance: 48.8
click at [577, 172] on div ".deletable-edge-delete-btn { width: 20px; height: 20px; border: 0px solid #ffff…" at bounding box center [578, 302] width 1157 height 493
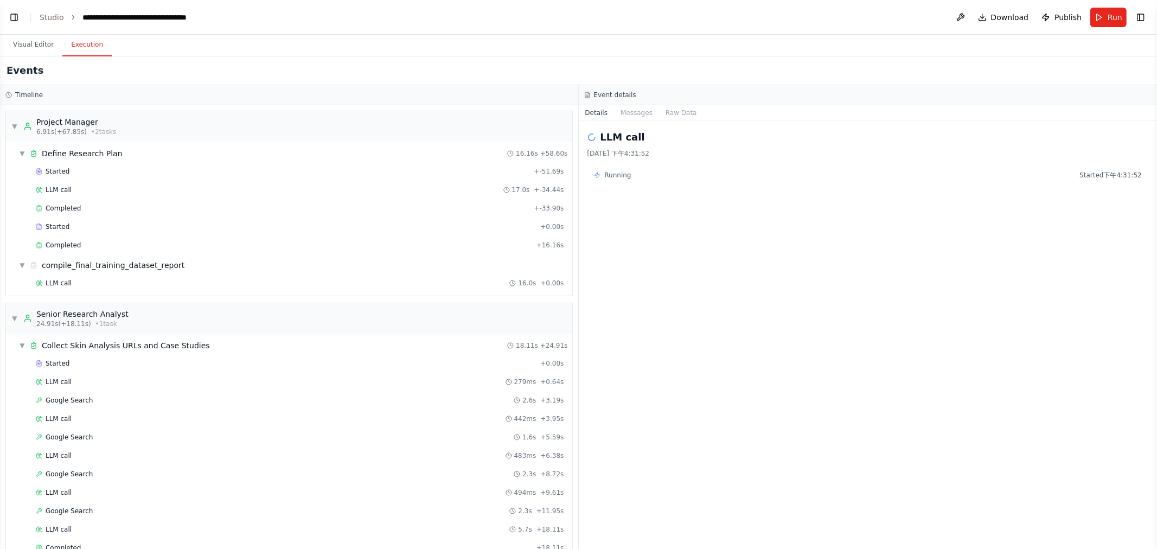
click at [78, 51] on button "Execution" at bounding box center [86, 45] width 49 height 23
click at [577, 240] on div "LLM call 2025/8/28 下午4:31:52 Running Started 下午4:31:52" at bounding box center [868, 335] width 579 height 428
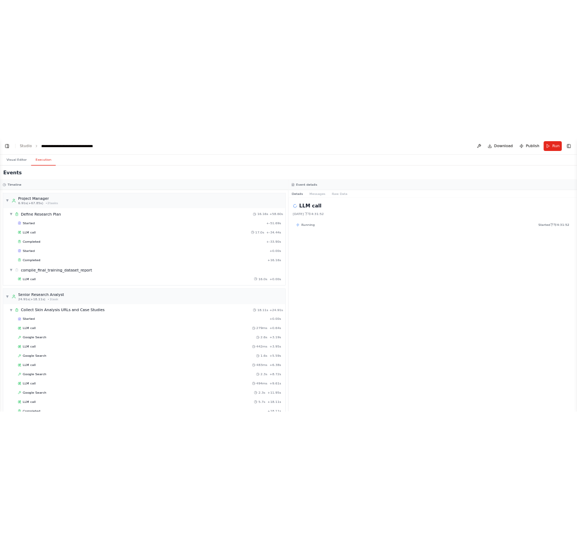
scroll to position [253, 0]
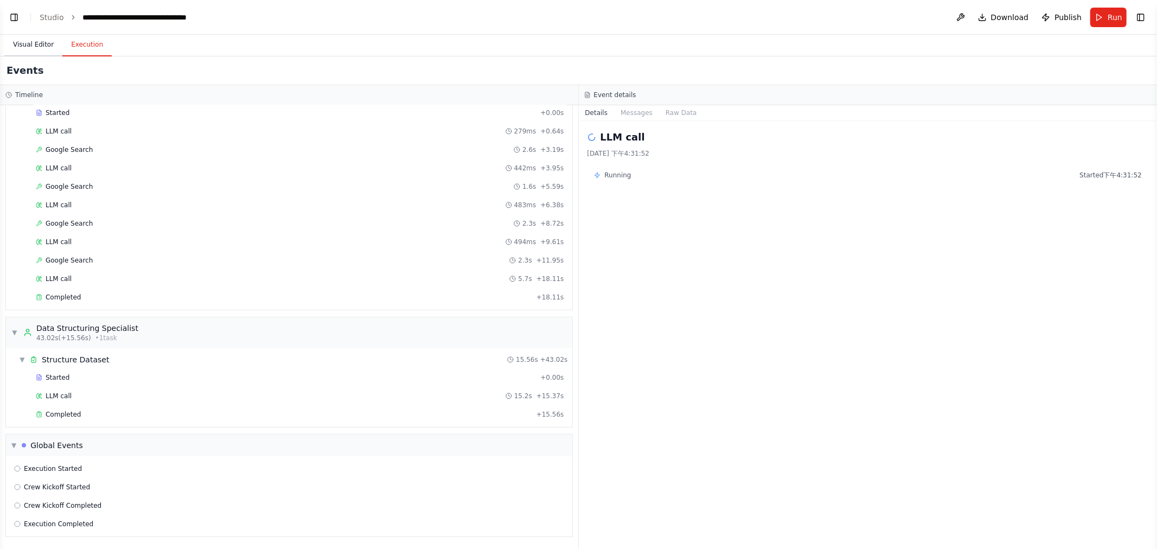
click at [29, 46] on button "Visual Editor" at bounding box center [33, 45] width 58 height 23
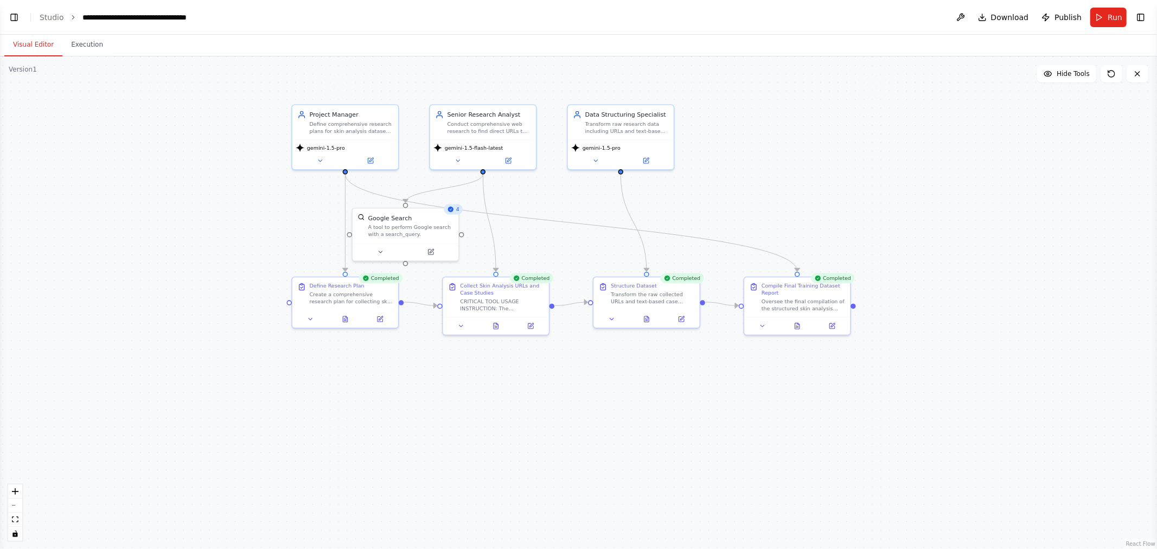
drag, startPoint x: 763, startPoint y: 141, endPoint x: 766, endPoint y: 148, distance: 7.4
click at [577, 148] on div ".deletable-edge-delete-btn { width: 20px; height: 20px; border: 0px solid #ffff…" at bounding box center [578, 302] width 1157 height 493
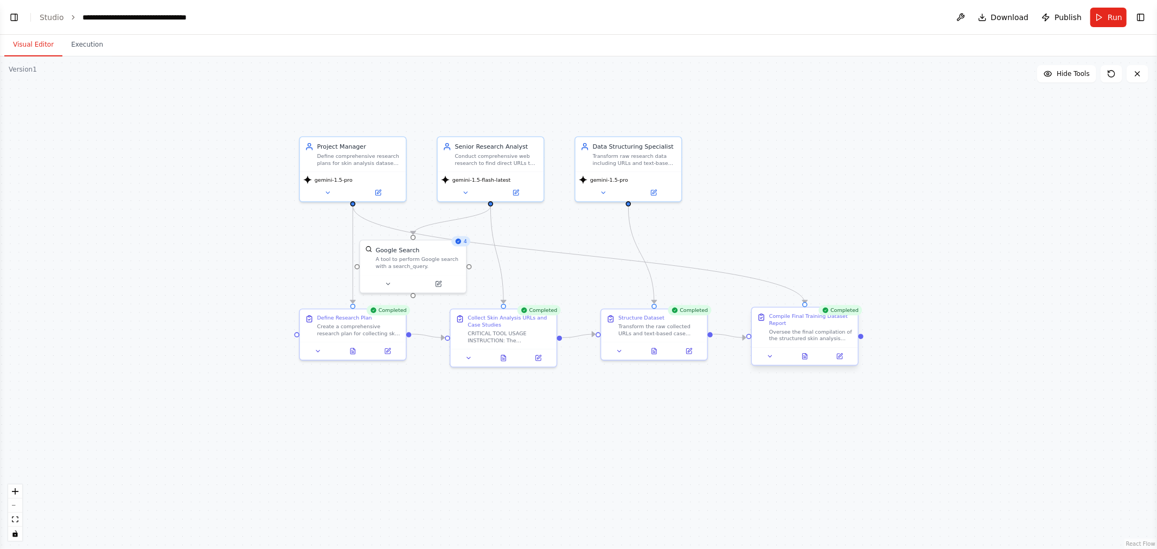
click at [577, 339] on div at bounding box center [860, 336] width 5 height 5
click at [577, 247] on div ".deletable-edge-delete-btn { width: 20px; height: 20px; border: 0px solid #ffff…" at bounding box center [578, 302] width 1157 height 493
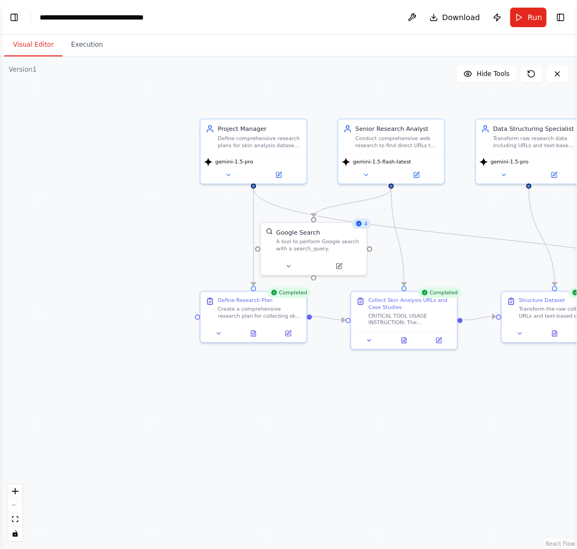
drag, startPoint x: 74, startPoint y: 228, endPoint x: 107, endPoint y: 226, distance: 33.7
click at [50, 222] on div ".deletable-edge-delete-btn { width: 20px; height: 20px; border: 0px solid #ffff…" at bounding box center [288, 302] width 577 height 492
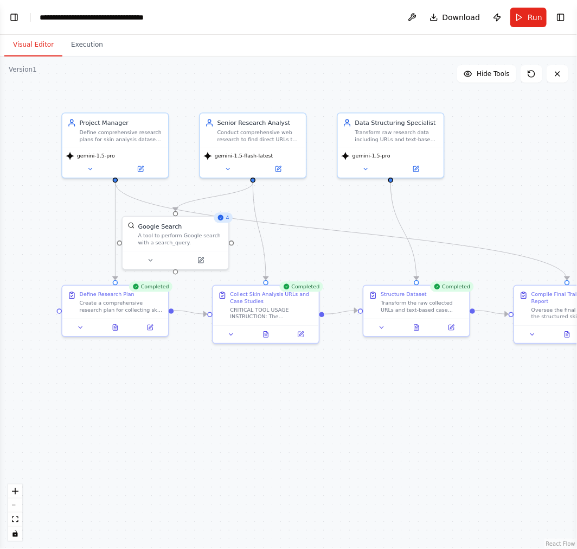
drag, startPoint x: 480, startPoint y: 212, endPoint x: 281, endPoint y: 180, distance: 201.7
click at [289, 187] on div ".deletable-edge-delete-btn { width: 20px; height: 20px; border: 0px solid #ffff…" at bounding box center [288, 302] width 577 height 492
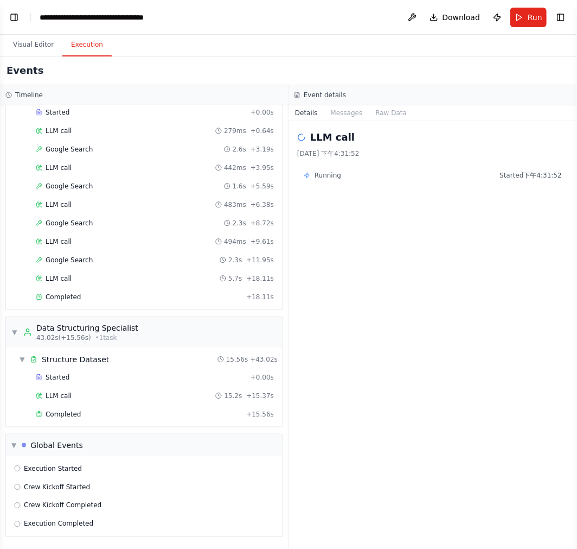
click at [79, 42] on button "Execution" at bounding box center [86, 45] width 49 height 23
click at [88, 410] on div "Completed" at bounding box center [139, 414] width 206 height 9
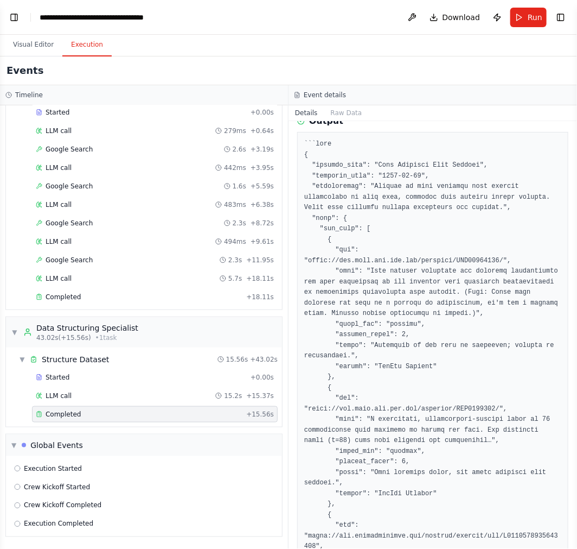
scroll to position [0, 0]
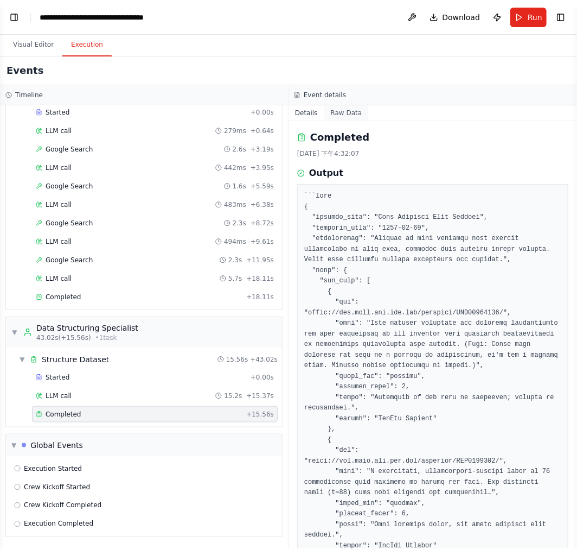
click at [342, 107] on button "Raw Data" at bounding box center [346, 112] width 44 height 15
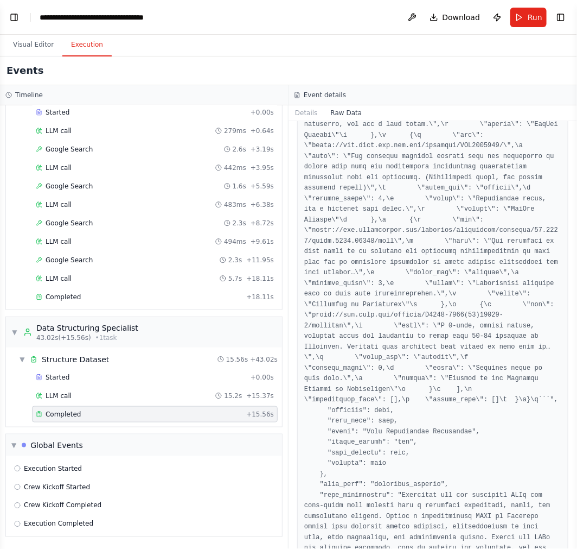
scroll to position [2057, 0]
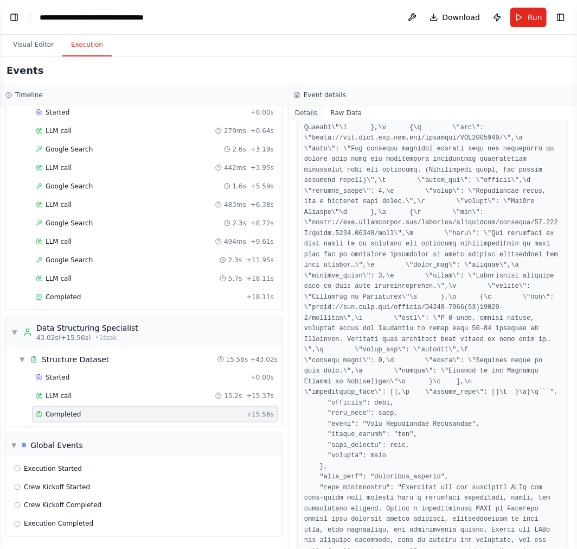
click at [313, 114] on button "Details" at bounding box center [307, 112] width 36 height 15
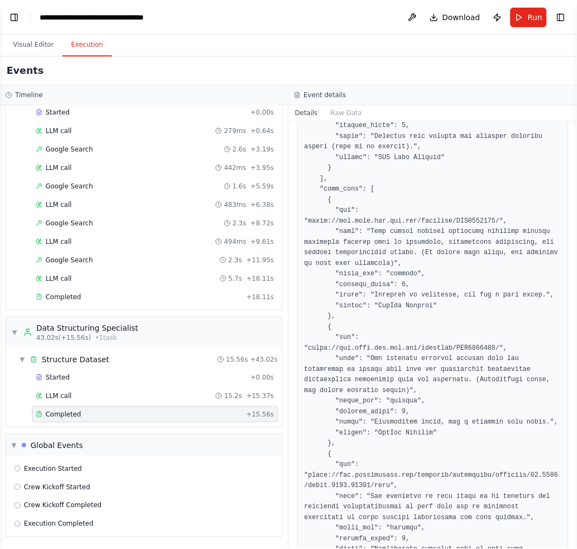
scroll to position [840, 0]
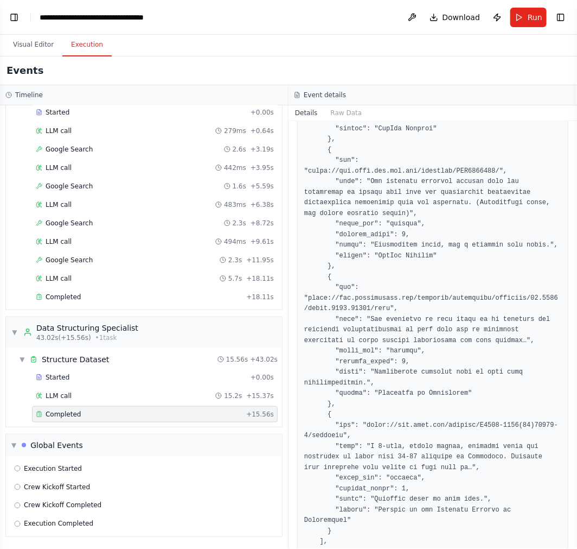
drag, startPoint x: 409, startPoint y: 489, endPoint x: 378, endPoint y: 501, distance: 33.2
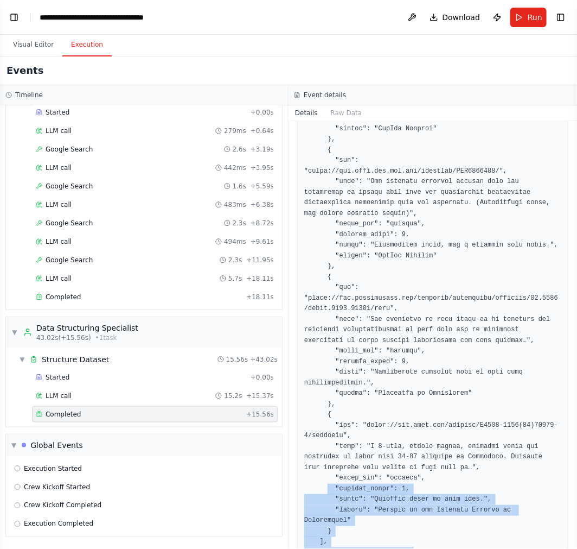
drag, startPoint x: 322, startPoint y: 511, endPoint x: 324, endPoint y: 422, distance: 88.5
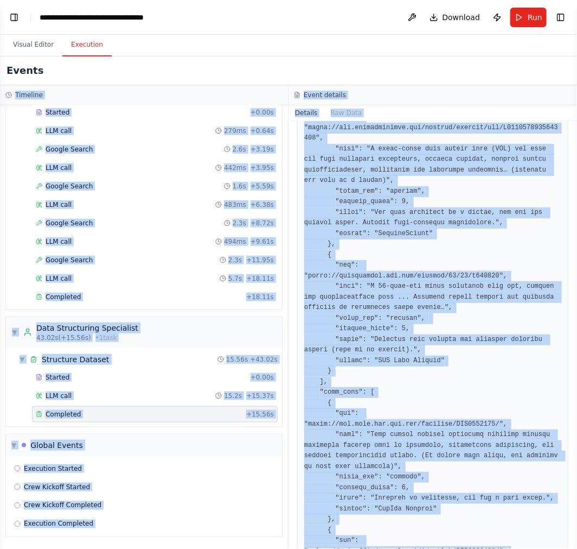
scroll to position [0, 0]
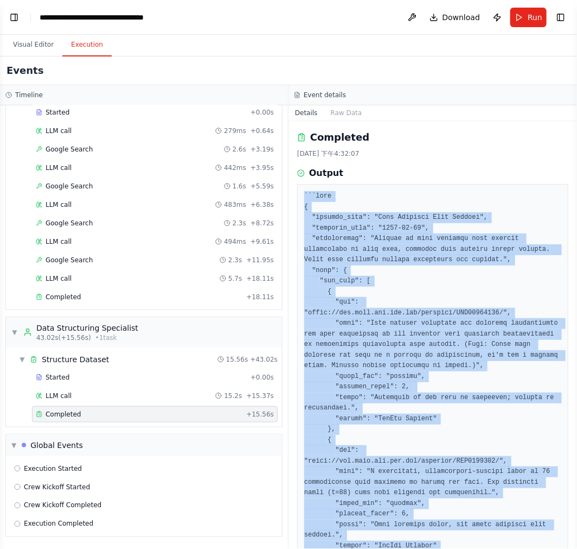
drag, startPoint x: 323, startPoint y: 496, endPoint x: 302, endPoint y: 196, distance: 301.4
copy pre "```json { "dataset_name": "Skin Analysis Case Studies", "creation_date": "2025-…"
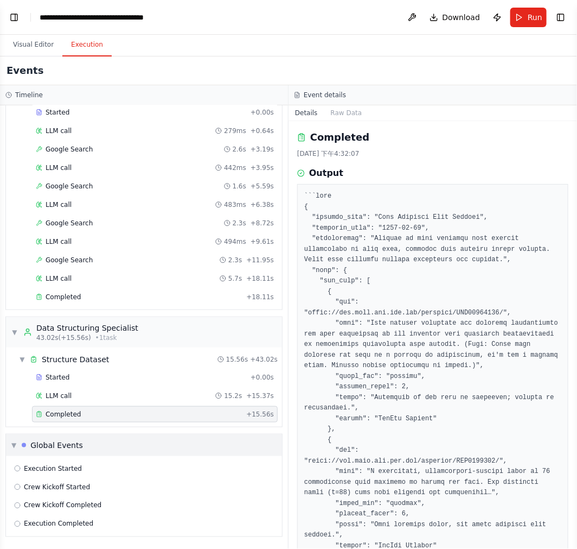
click at [16, 445] on span "▼" at bounding box center [13, 445] width 5 height 9
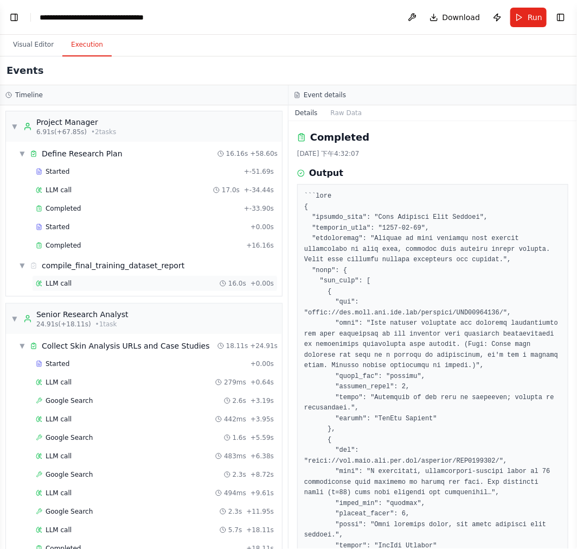
click at [143, 284] on div "LLM call 16.0s + 0.00s" at bounding box center [155, 283] width 238 height 9
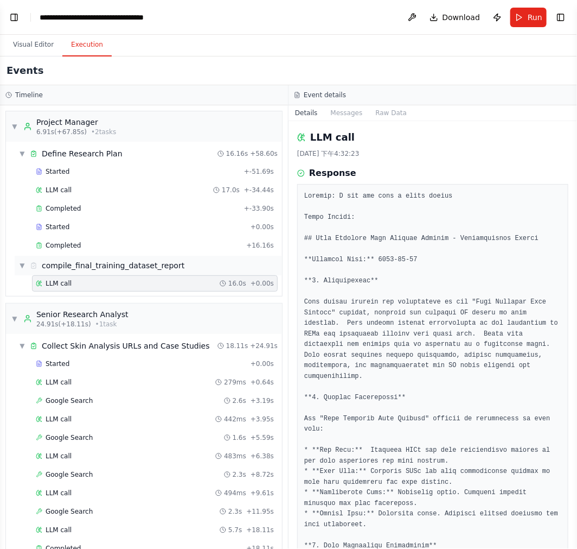
click at [143, 264] on div "compile_final_training_dataset_report" at bounding box center [113, 265] width 143 height 11
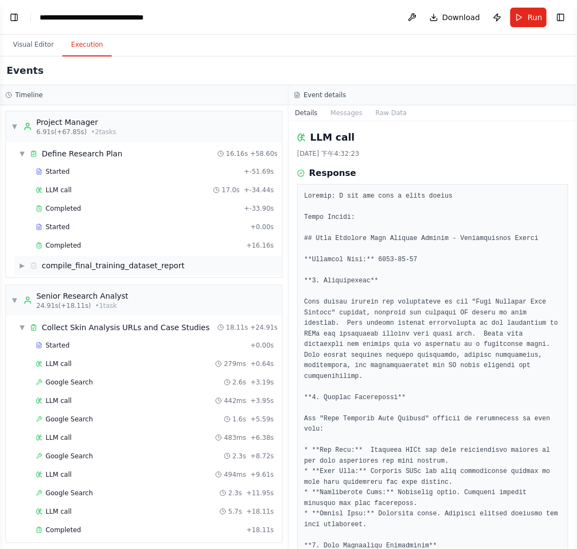
click at [143, 266] on div "compile_final_training_dataset_report" at bounding box center [113, 265] width 143 height 11
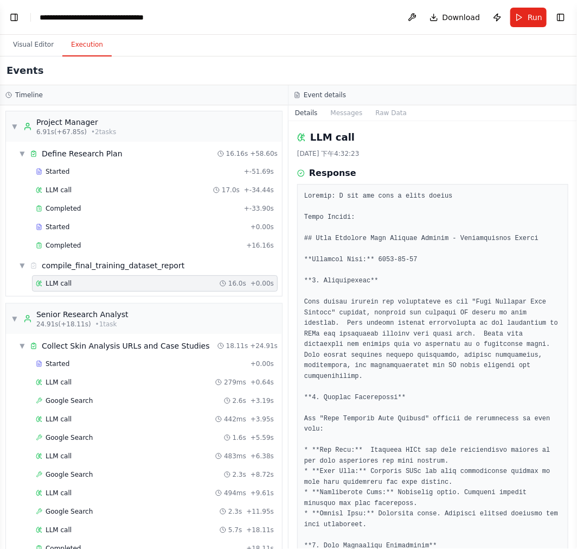
click at [101, 286] on div "LLM call 16.0s + 0.00s" at bounding box center [155, 283] width 238 height 9
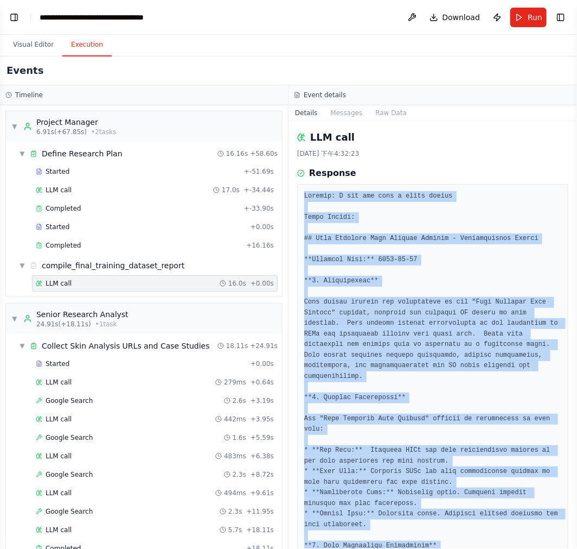
drag, startPoint x: 403, startPoint y: 496, endPoint x: 301, endPoint y: 196, distance: 317.1
copy pre "Thought: I now can give a great answer Final Answer: ## Skin Analysis Case Stud…"
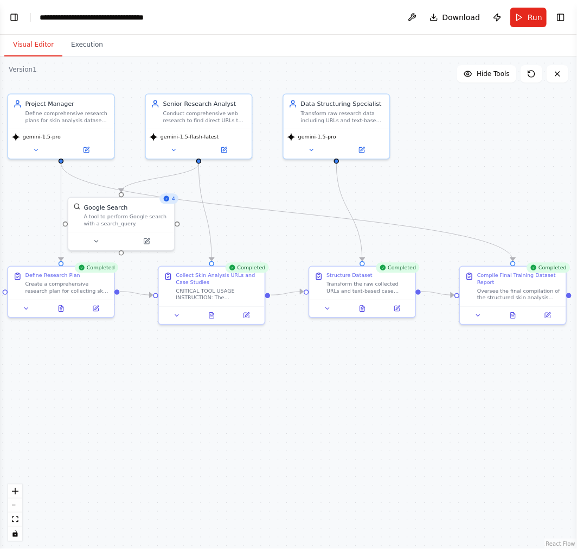
click at [28, 47] on button "Visual Editor" at bounding box center [33, 45] width 58 height 23
click at [242, 314] on button at bounding box center [247, 313] width 30 height 10
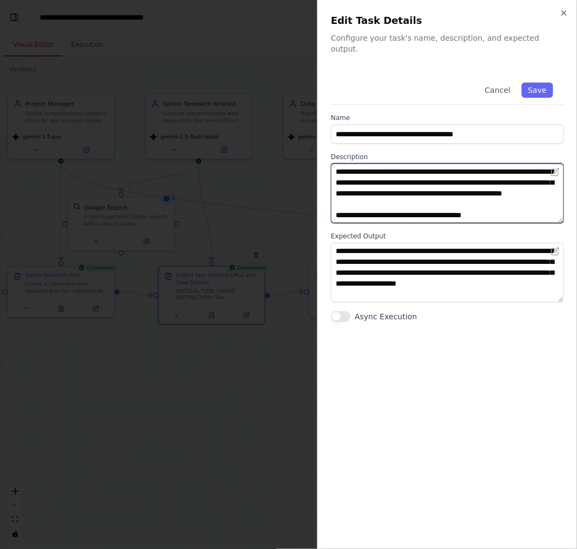
click at [415, 188] on textarea "**********" at bounding box center [447, 193] width 233 height 60
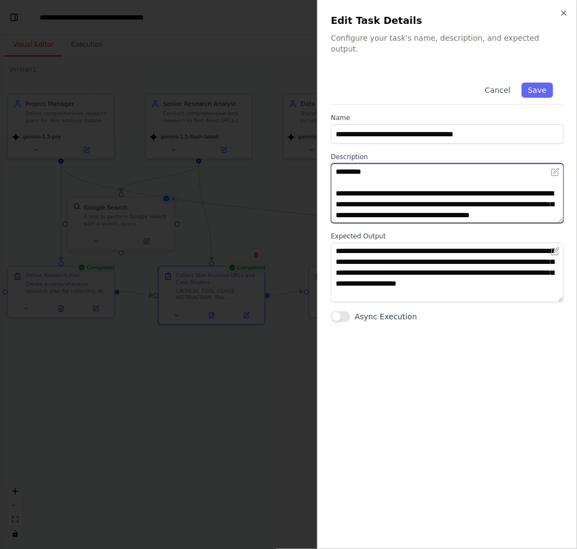
scroll to position [141, 0]
click at [432, 191] on textarea "**********" at bounding box center [447, 193] width 233 height 60
drag, startPoint x: 336, startPoint y: 171, endPoint x: 354, endPoint y: 192, distance: 27.7
click at [354, 192] on textarea "**********" at bounding box center [447, 193] width 233 height 60
paste textarea "**********"
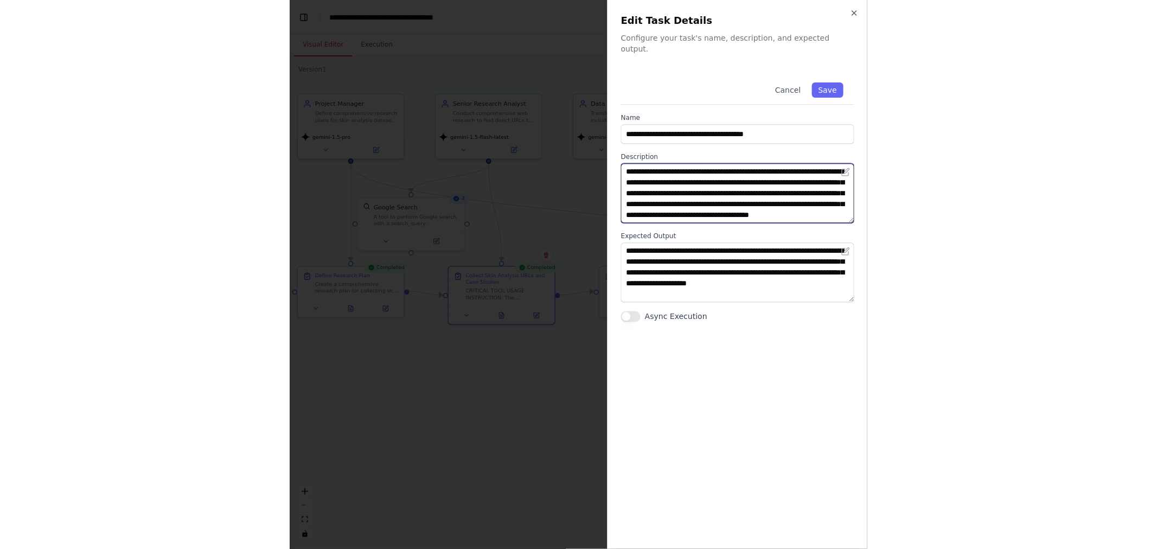
scroll to position [149, 0]
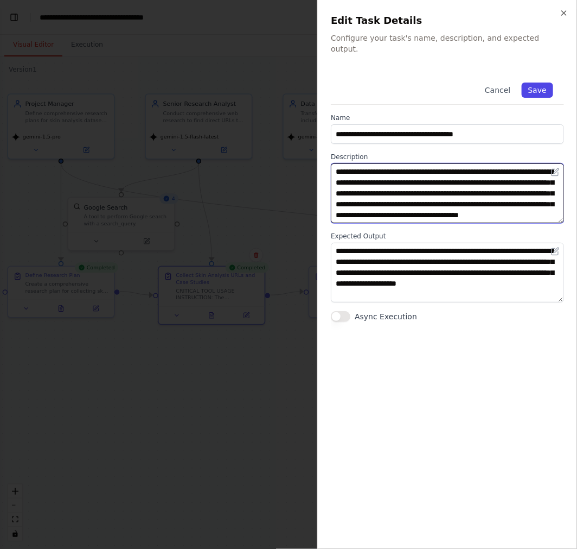
type textarea "**********"
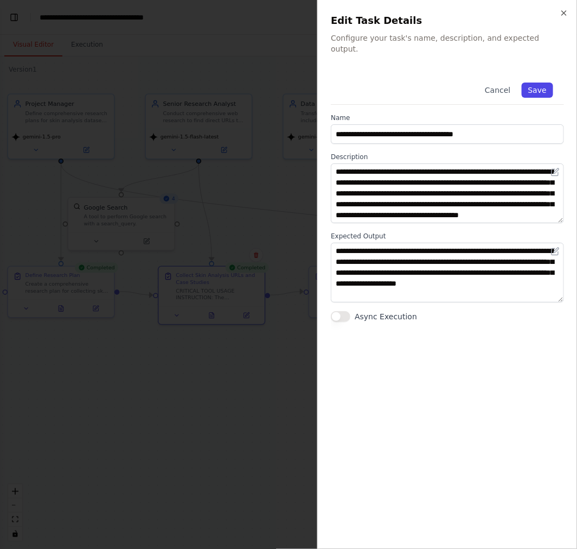
click at [535, 82] on button "Save" at bounding box center [537, 89] width 31 height 15
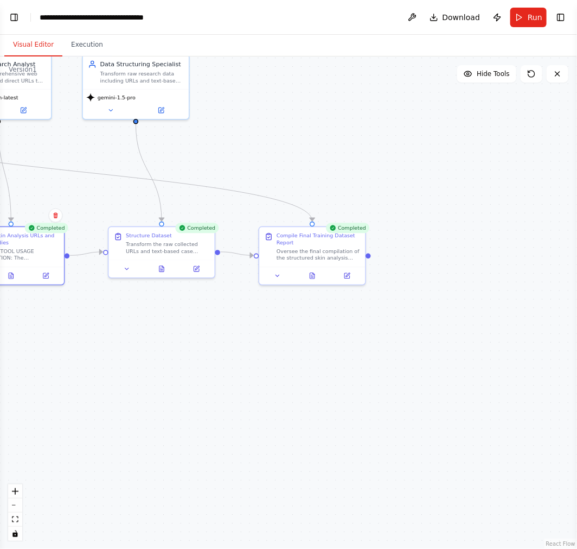
drag, startPoint x: 468, startPoint y: 405, endPoint x: 271, endPoint y: 360, distance: 201.5
click at [266, 365] on div ".deletable-edge-delete-btn { width: 20px; height: 20px; border: 0px solid #ffff…" at bounding box center [288, 302] width 577 height 492
click at [536, 17] on span "Run" at bounding box center [535, 17] width 15 height 11
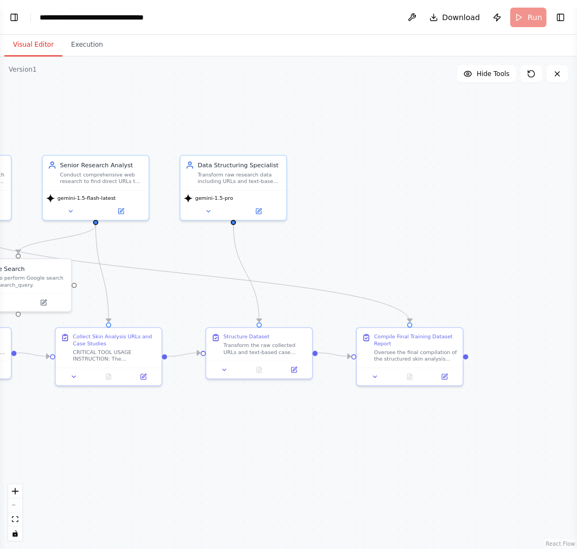
drag, startPoint x: 386, startPoint y: 150, endPoint x: 513, endPoint y: 264, distance: 171.0
click at [511, 264] on div ".deletable-edge-delete-btn { width: 20px; height: 20px; border: 0px solid #ffff…" at bounding box center [288, 302] width 577 height 492
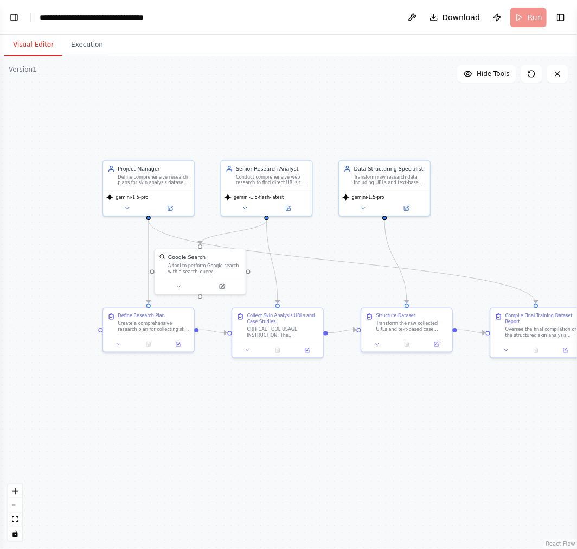
click at [492, 218] on body "BETA I want to build an AI crew to create a training dataset for a professional…" at bounding box center [288, 274] width 577 height 549
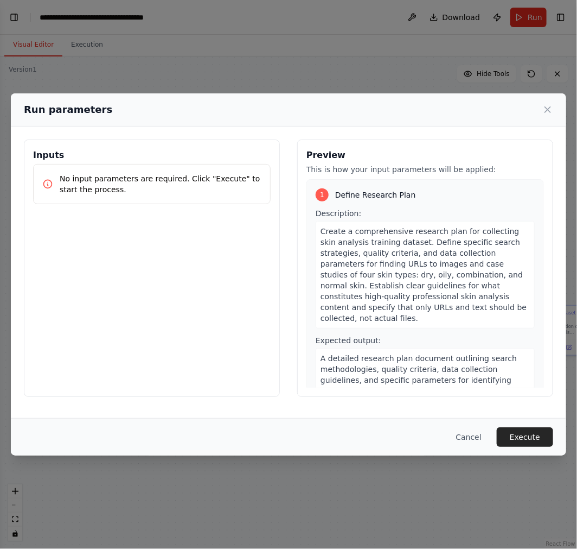
click at [492, 225] on div "Create a comprehensive research plan for collecting skin analysis training data…" at bounding box center [425, 274] width 219 height 107
click at [531, 425] on div "Cancel Execute" at bounding box center [289, 436] width 556 height 37
click at [536, 432] on button "Execute" at bounding box center [525, 437] width 56 height 20
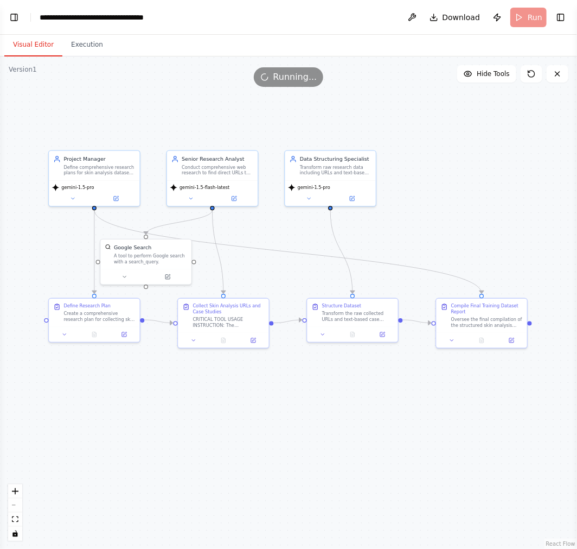
drag, startPoint x: 543, startPoint y: 208, endPoint x: 485, endPoint y: 201, distance: 57.9
click at [485, 201] on div ".deletable-edge-delete-btn { width: 20px; height: 20px; border: 0px solid #ffff…" at bounding box center [288, 302] width 577 height 492
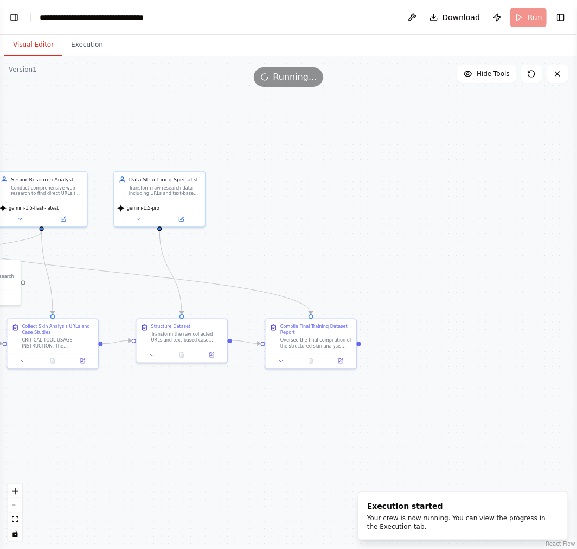
drag, startPoint x: 538, startPoint y: 199, endPoint x: 364, endPoint y: 219, distance: 175.4
click at [364, 219] on div ".deletable-edge-delete-btn { width: 20px; height: 20px; border: 0px solid #ffff…" at bounding box center [288, 302] width 577 height 492
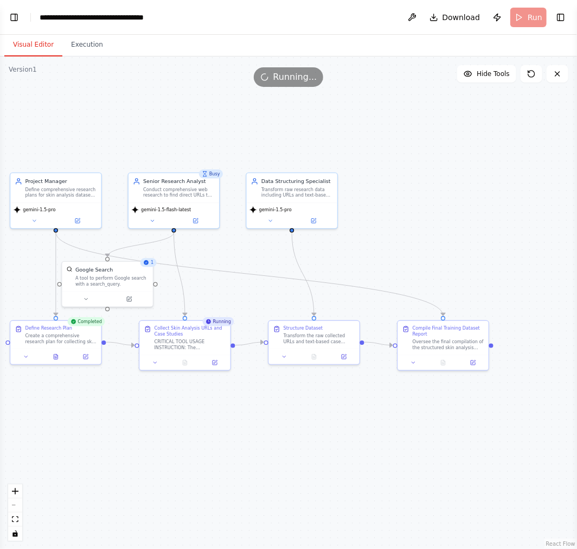
drag, startPoint x: 331, startPoint y: 239, endPoint x: 479, endPoint y: 241, distance: 147.6
click at [479, 241] on div ".deletable-edge-delete-btn { width: 20px; height: 20px; border: 0px solid #ffff…" at bounding box center [288, 302] width 577 height 492
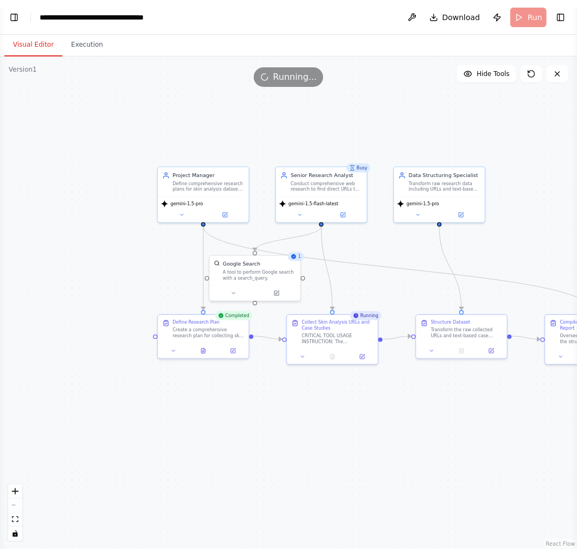
drag, startPoint x: 258, startPoint y: 415, endPoint x: 402, endPoint y: 406, distance: 143.5
click at [402, 406] on div ".deletable-edge-delete-btn { width: 20px; height: 20px; border: 0px solid #ffff…" at bounding box center [288, 302] width 577 height 492
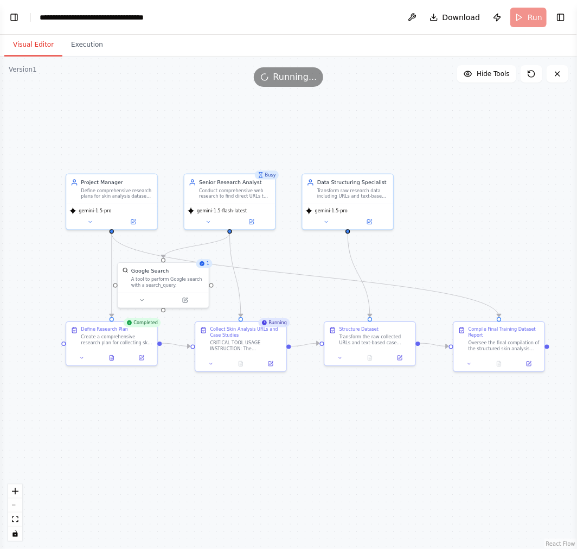
drag, startPoint x: 436, startPoint y: 421, endPoint x: 316, endPoint y: 402, distance: 121.4
click at [310, 406] on div ".deletable-edge-delete-btn { width: 20px; height: 20px; border: 0px solid #ffff…" at bounding box center [288, 302] width 577 height 492
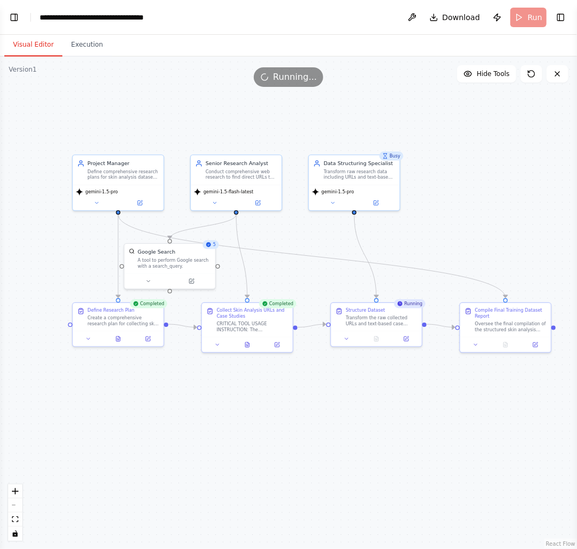
drag, startPoint x: 411, startPoint y: 216, endPoint x: 488, endPoint y: 212, distance: 77.7
click at [488, 212] on div ".deletable-edge-delete-btn { width: 20px; height: 20px; border: 0px solid #ffff…" at bounding box center [288, 302] width 577 height 492
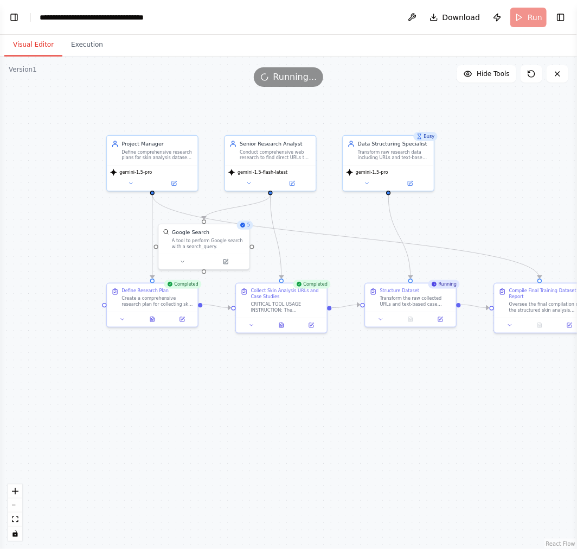
drag, startPoint x: 346, startPoint y: 416, endPoint x: 389, endPoint y: 391, distance: 48.9
click at [389, 391] on div ".deletable-edge-delete-btn { width: 20px; height: 20px; border: 0px solid #ffff…" at bounding box center [288, 302] width 577 height 492
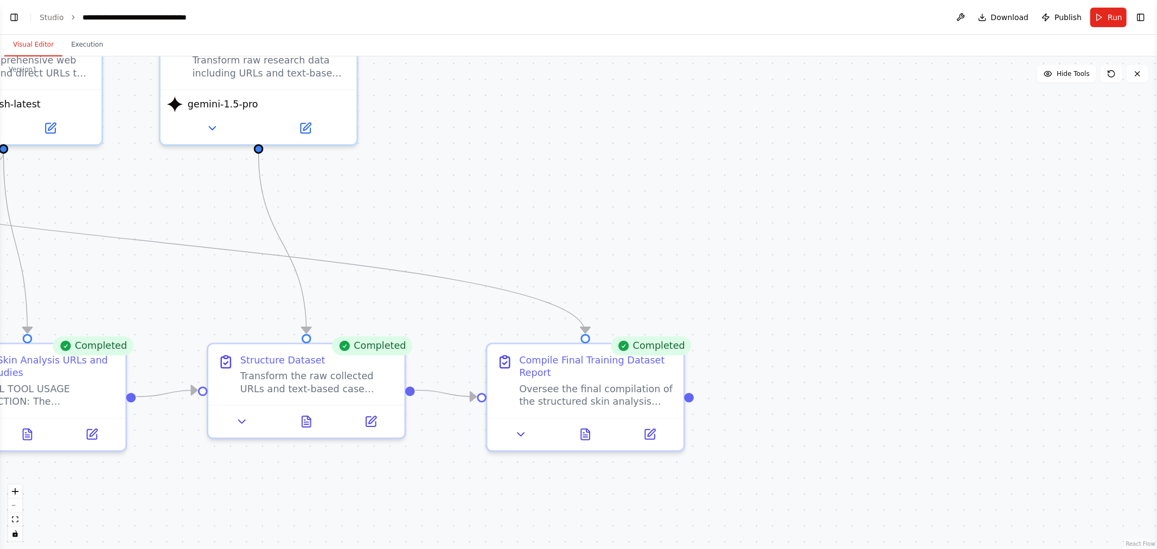
drag, startPoint x: 549, startPoint y: 201, endPoint x: 899, endPoint y: 149, distance: 353.8
click at [577, 149] on div ".deletable-edge-delete-btn { width: 20px; height: 20px; border: 0px solid #ffff…" at bounding box center [578, 302] width 1157 height 493
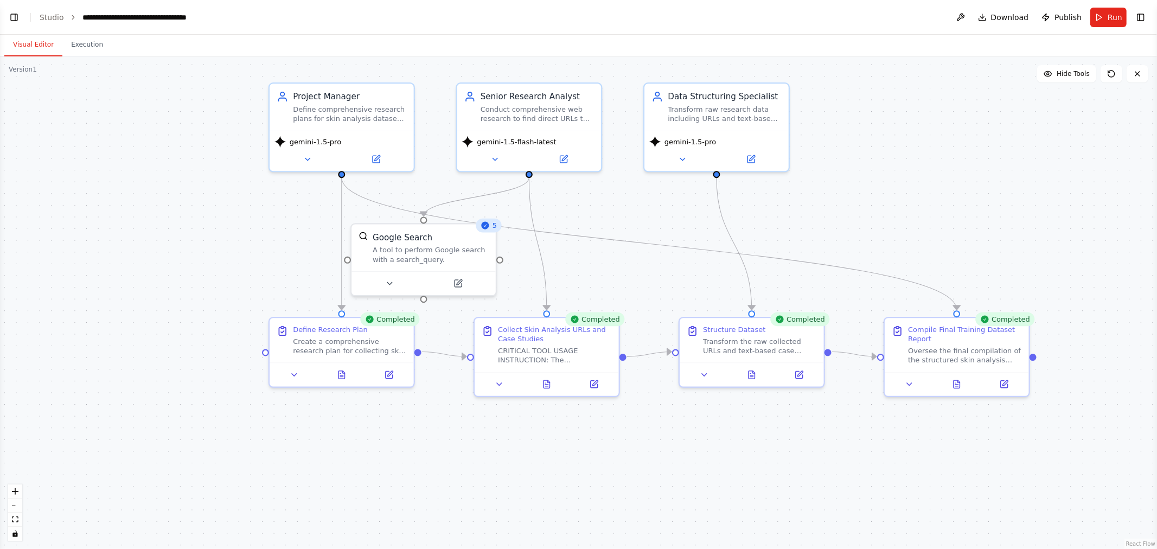
drag, startPoint x: 873, startPoint y: 174, endPoint x: 945, endPoint y: 219, distance: 85.5
click at [577, 219] on div ".deletable-edge-delete-btn { width: 20px; height: 20px; border: 0px solid #ffff…" at bounding box center [578, 302] width 1157 height 493
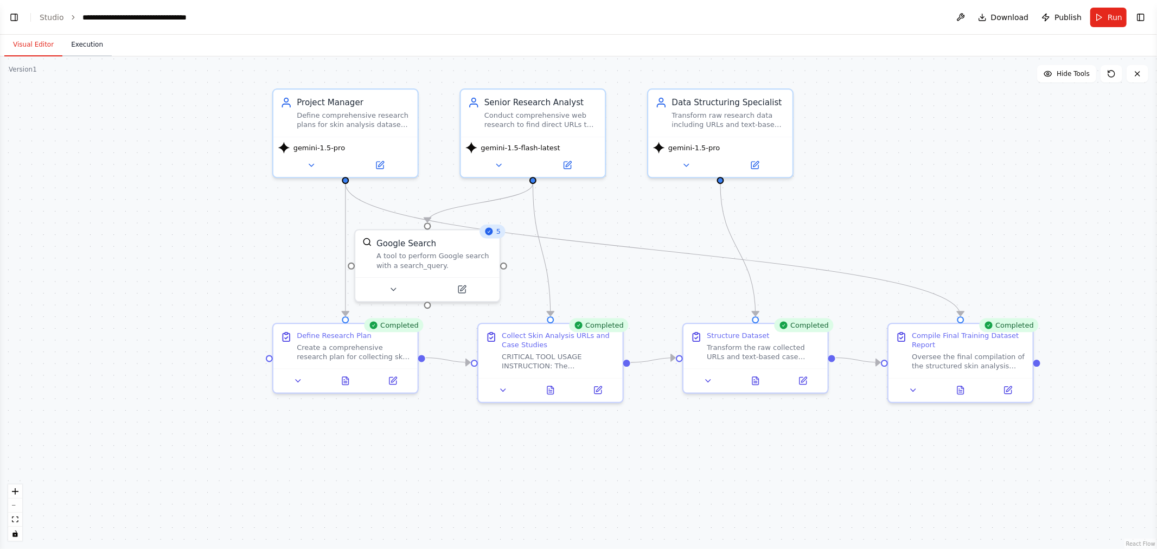
click at [90, 49] on button "Execution" at bounding box center [86, 45] width 49 height 23
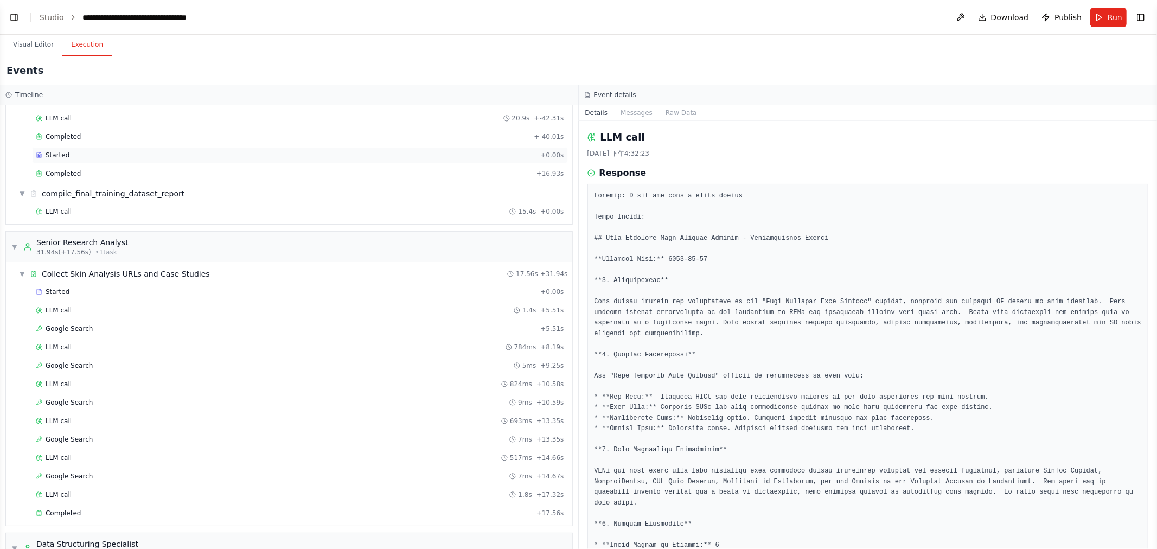
scroll to position [209, 0]
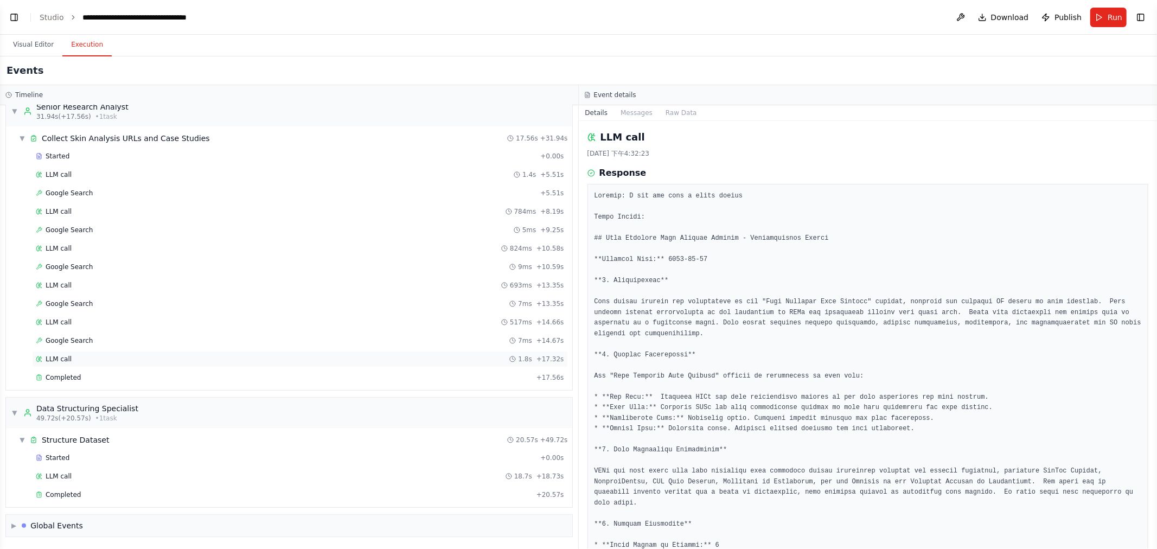
click at [127, 359] on div "LLM call 1.8s + 17.32s" at bounding box center [300, 359] width 528 height 9
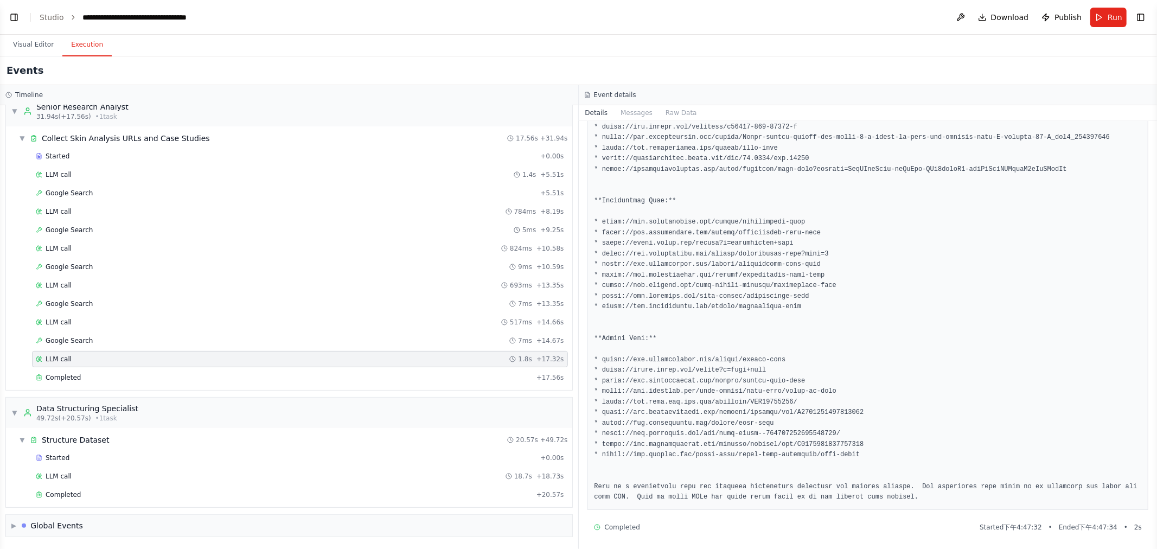
scroll to position [483, 0]
click at [99, 477] on div "LLM call 18.7s + 18.73s" at bounding box center [300, 476] width 528 height 9
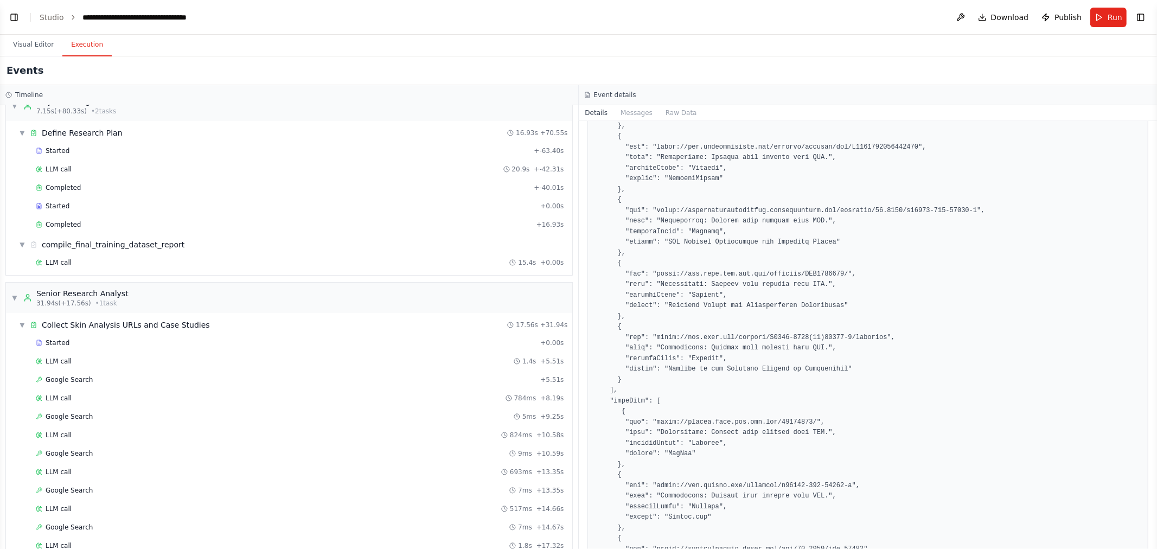
scroll to position [0, 0]
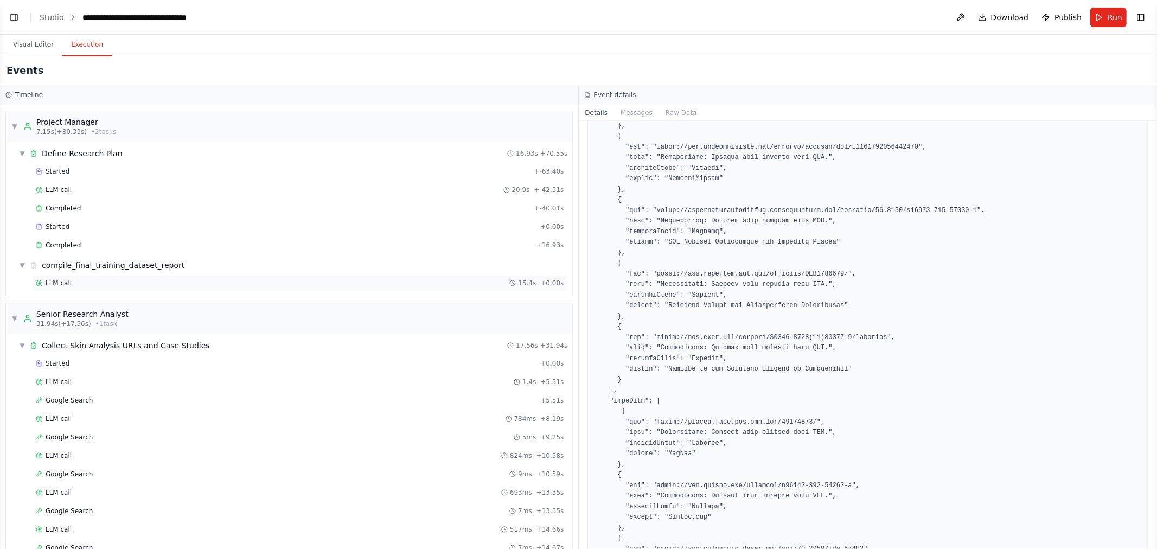
click at [85, 281] on div "LLM call 15.4s + 0.00s" at bounding box center [300, 283] width 528 height 9
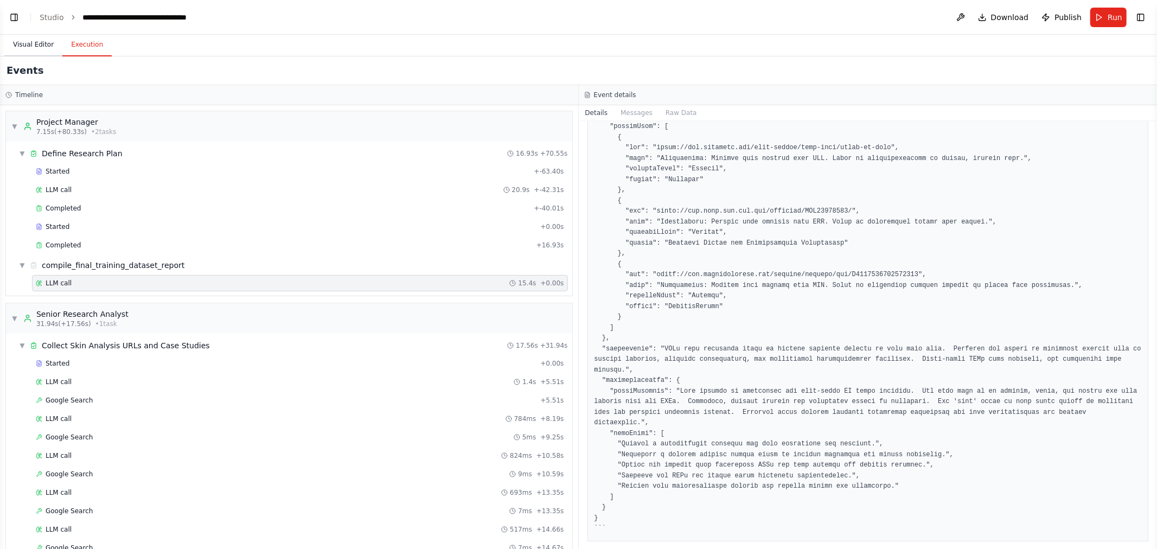
click at [26, 43] on button "Visual Editor" at bounding box center [33, 45] width 58 height 23
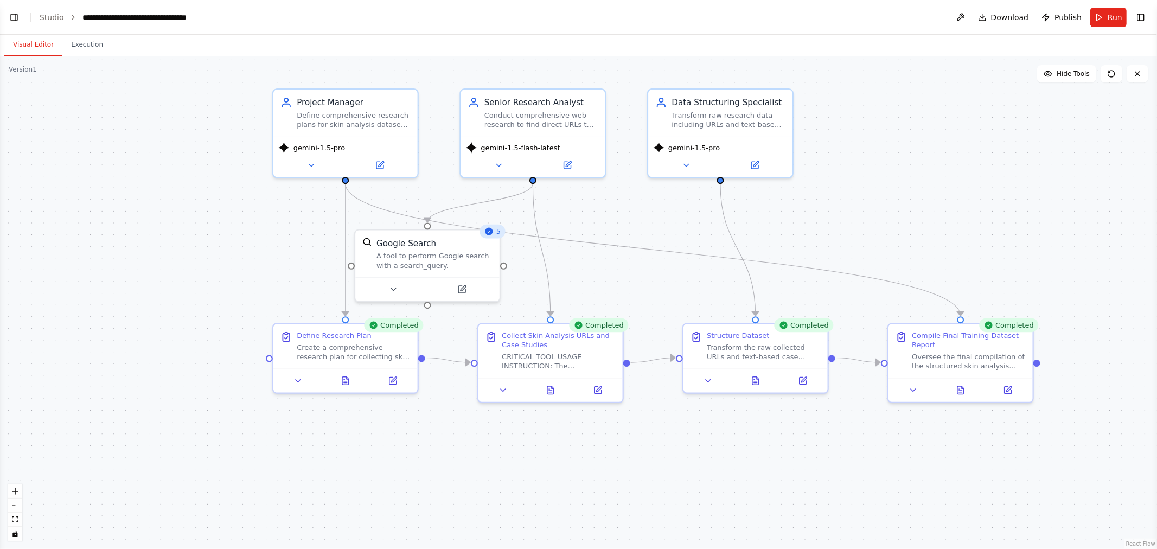
click at [577, 147] on div ".deletable-edge-delete-btn { width: 20px; height: 20px; border: 0px solid #ffff…" at bounding box center [578, 302] width 1157 height 493
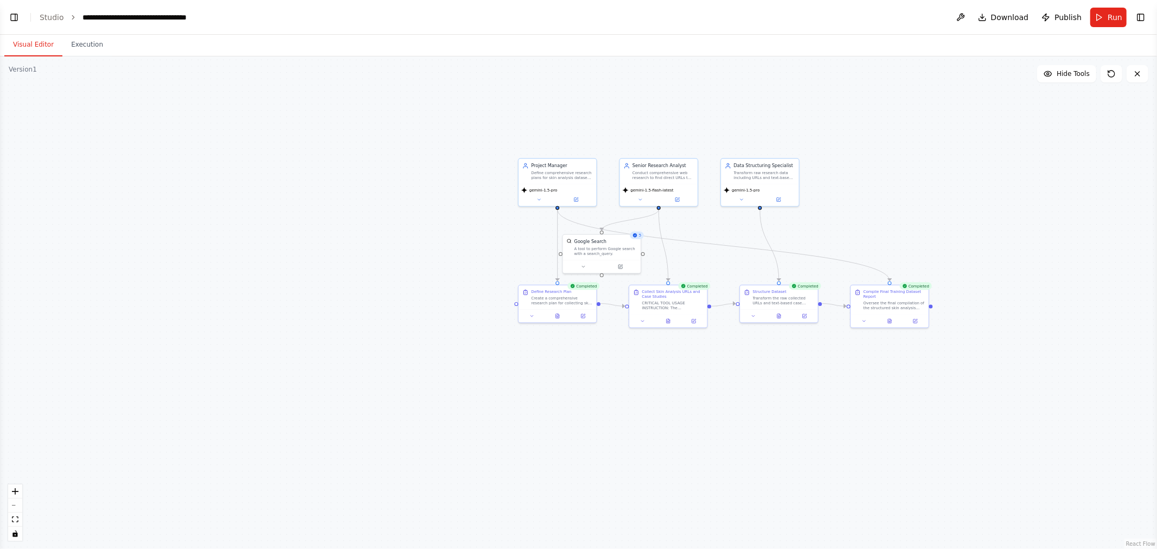
drag, startPoint x: 963, startPoint y: 177, endPoint x: 811, endPoint y: 192, distance: 152.1
click at [577, 193] on div ".deletable-edge-delete-btn { width: 20px; height: 20px; border: 0px solid #ffff…" at bounding box center [578, 302] width 1157 height 493
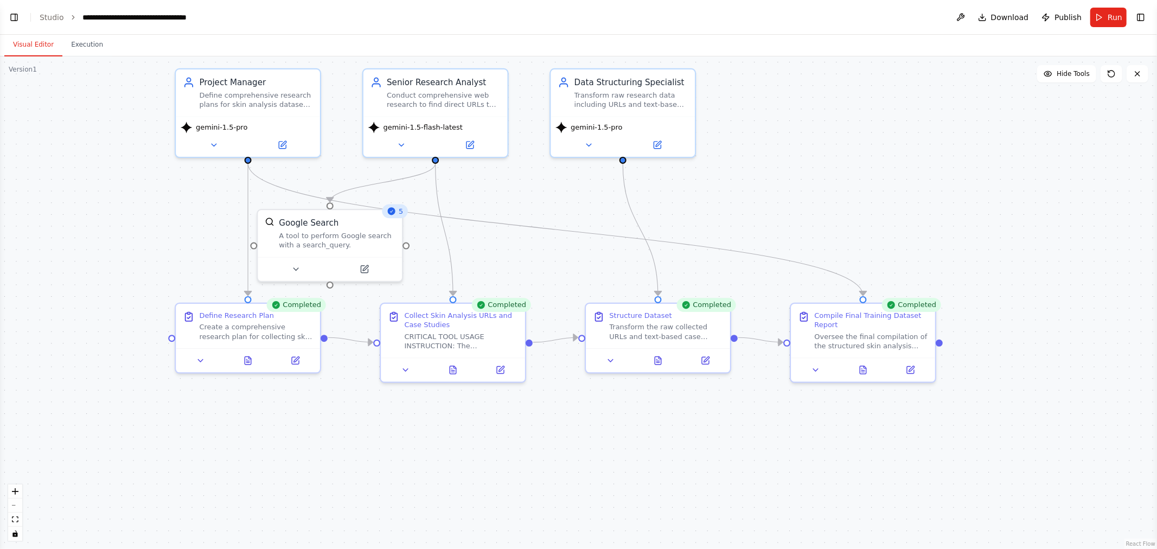
drag, startPoint x: 737, startPoint y: 236, endPoint x: 896, endPoint y: 181, distance: 168.9
click at [577, 181] on div ".deletable-edge-delete-btn { width: 20px; height: 20px; border: 0px solid #ffff…" at bounding box center [578, 302] width 1157 height 493
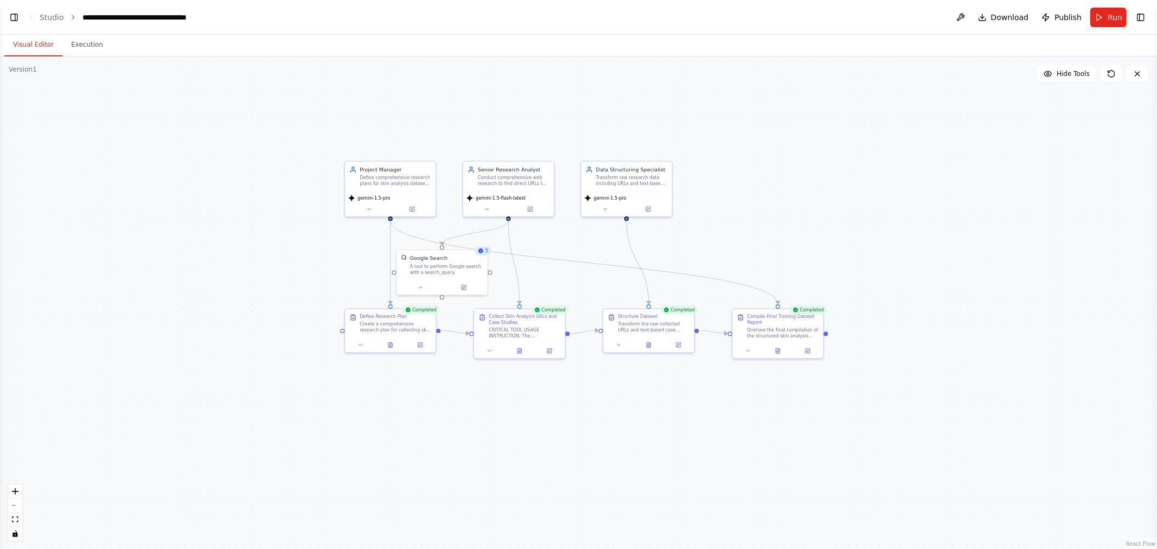
drag, startPoint x: 882, startPoint y: 107, endPoint x: 798, endPoint y: 164, distance: 102.0
click at [577, 164] on div ".deletable-edge-delete-btn { width: 20px; height: 20px; border: 0px solid #ffff…" at bounding box center [578, 302] width 1157 height 493
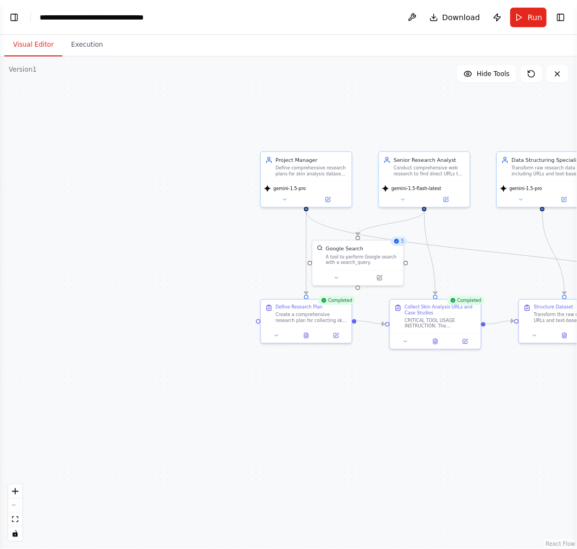
drag, startPoint x: 546, startPoint y: 127, endPoint x: 463, endPoint y: 117, distance: 83.6
click at [463, 117] on div ".deletable-edge-delete-btn { width: 20px; height: 20px; border: 0px solid #ffff…" at bounding box center [288, 302] width 577 height 492
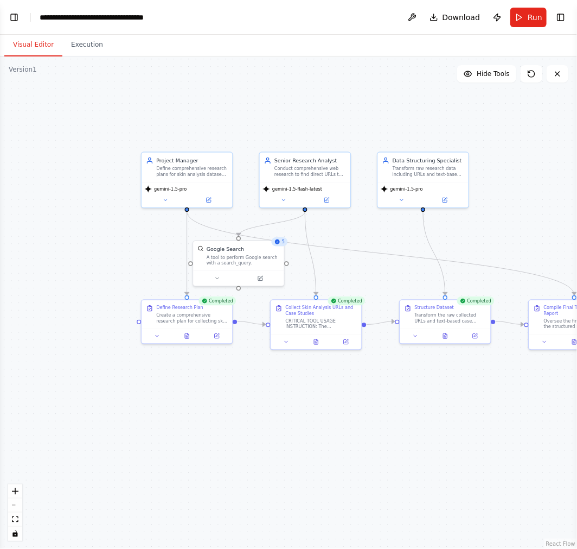
drag, startPoint x: 456, startPoint y: 112, endPoint x: 336, endPoint y: 113, distance: 119.4
click at [336, 113] on div ".deletable-edge-delete-btn { width: 20px; height: 20px; border: 0px solid #ffff…" at bounding box center [288, 302] width 577 height 492
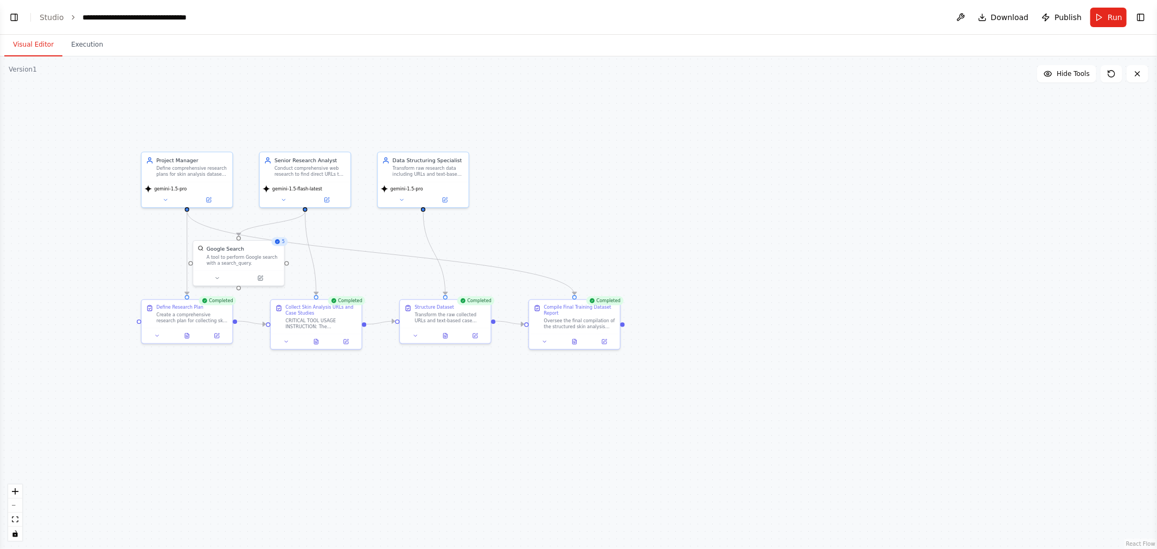
click at [12, 16] on button "Toggle Left Sidebar" at bounding box center [14, 17] width 15 height 15
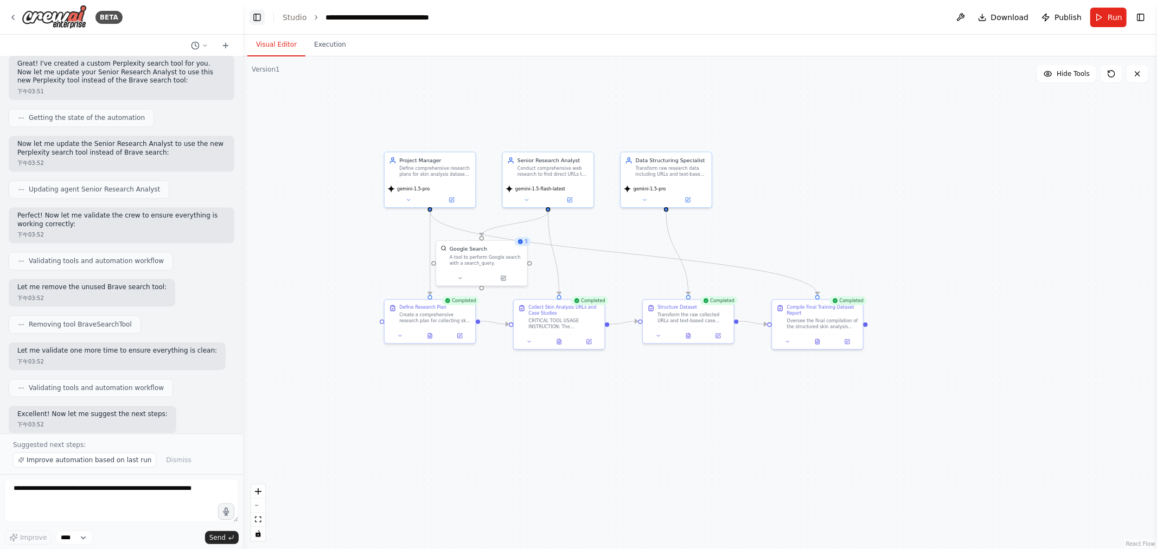
click at [260, 15] on button "Toggle Left Sidebar" at bounding box center [257, 17] width 15 height 15
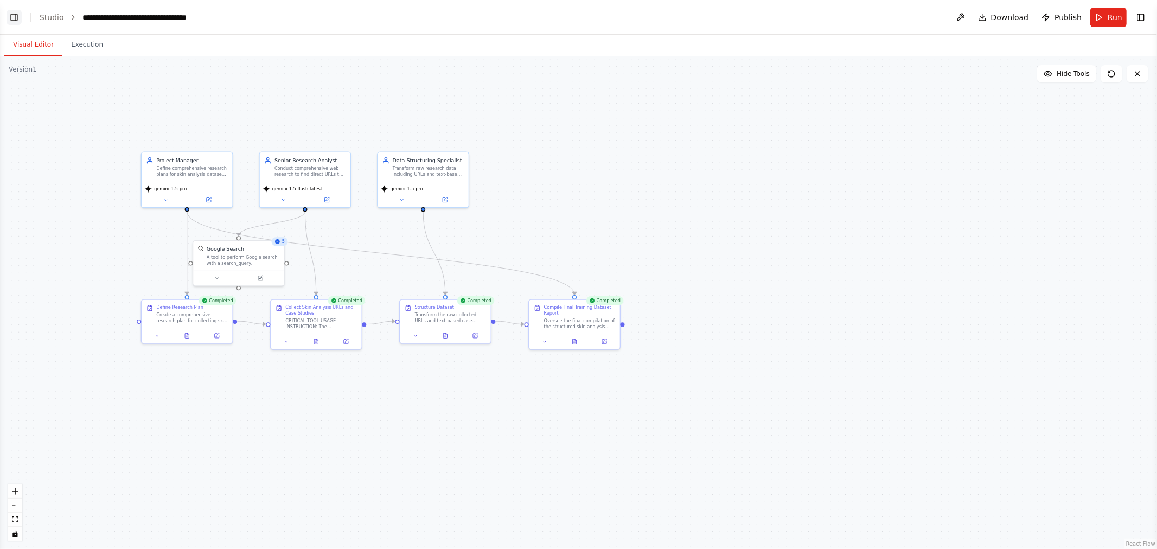
click at [17, 22] on button "Toggle Left Sidebar" at bounding box center [14, 17] width 15 height 15
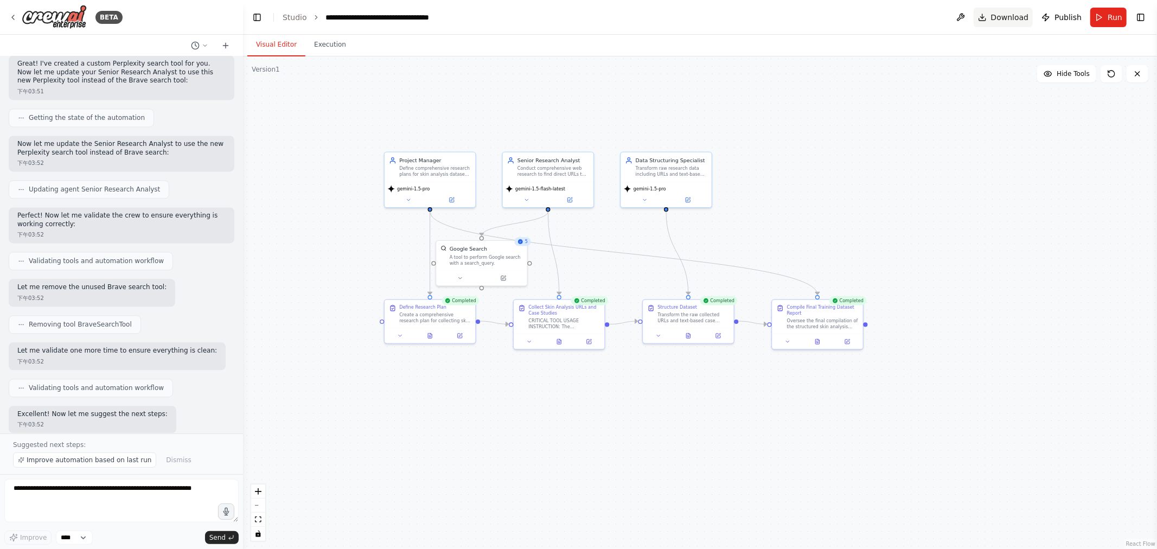
click at [577, 14] on span "Download" at bounding box center [1010, 17] width 38 height 11
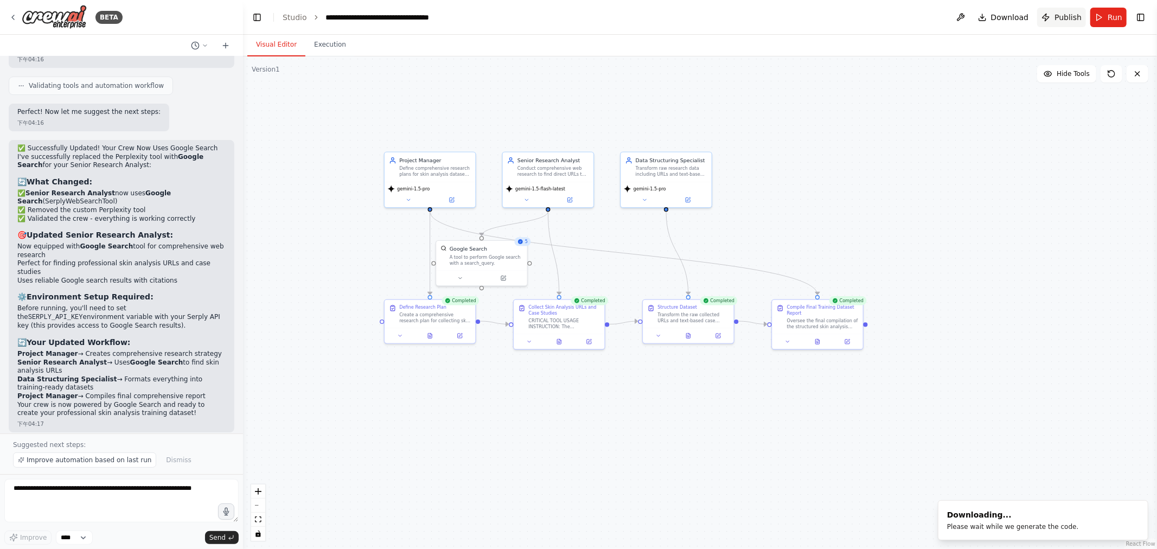
click at [577, 18] on span "Publish" at bounding box center [1068, 17] width 27 height 11
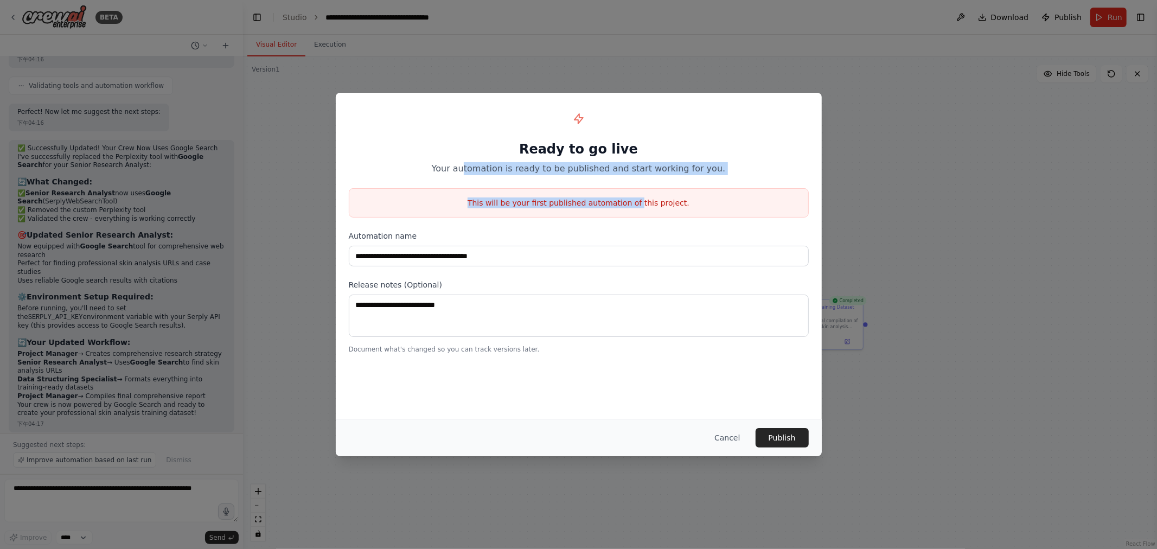
drag, startPoint x: 470, startPoint y: 170, endPoint x: 641, endPoint y: 190, distance: 172.1
click at [577, 190] on div "**********" at bounding box center [579, 230] width 486 height 274
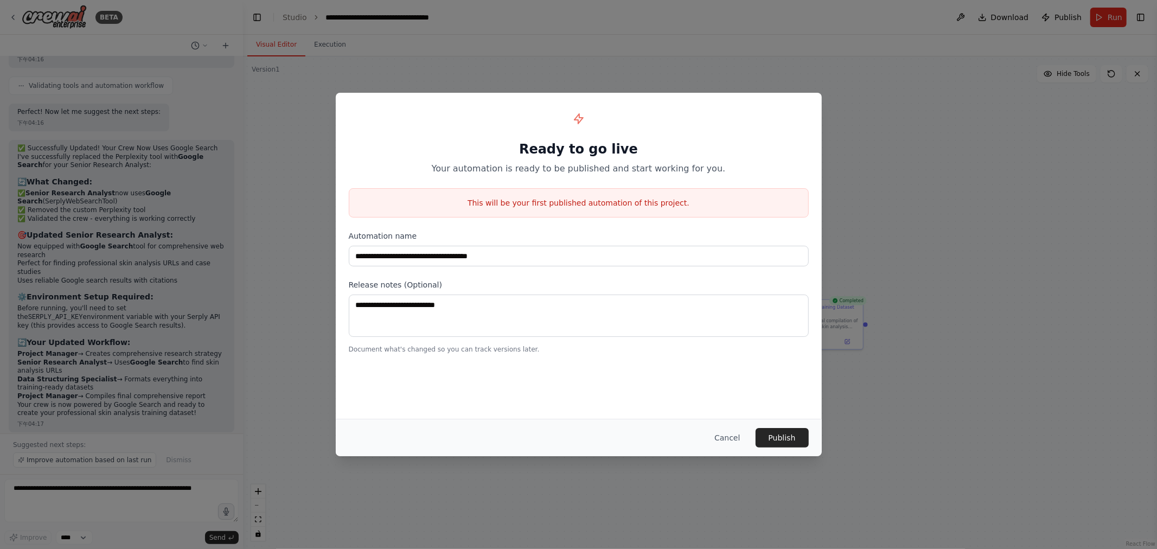
click at [577, 195] on div "This will be your first published automation of this project." at bounding box center [579, 202] width 460 height 29
drag, startPoint x: 696, startPoint y: 207, endPoint x: 559, endPoint y: 163, distance: 143.1
click at [559, 163] on div "**********" at bounding box center [579, 230] width 486 height 274
click at [577, 180] on div "**********" at bounding box center [579, 230] width 486 height 274
click at [577, 437] on button "Publish" at bounding box center [782, 438] width 53 height 20
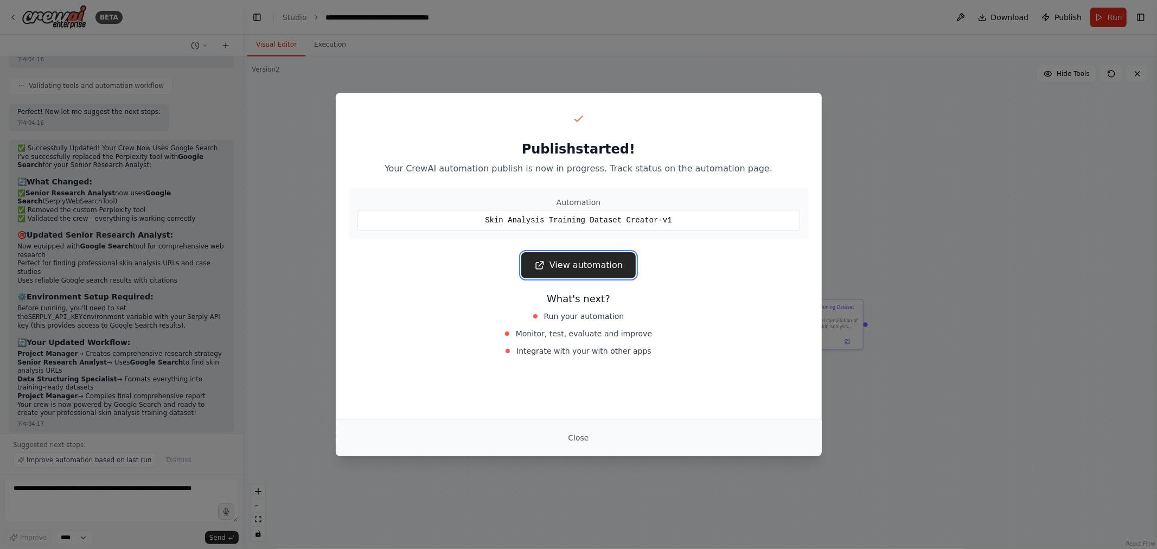
click at [577, 258] on link "View automation" at bounding box center [578, 265] width 114 height 26
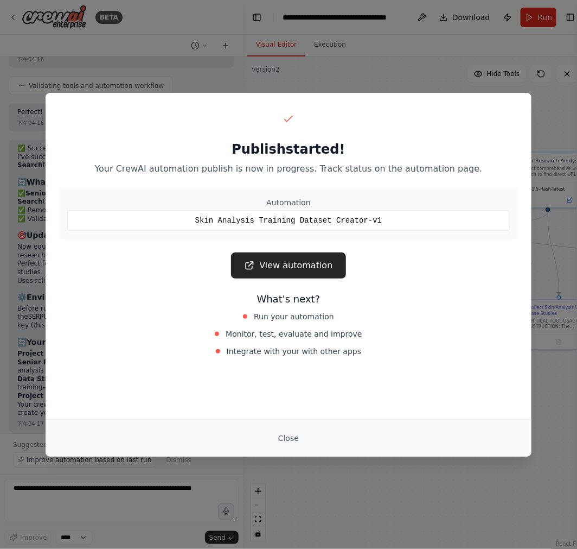
click at [420, 68] on div "Publish started! Your CrewAI automation publish is now in progress. Track statu…" at bounding box center [288, 274] width 577 height 549
click at [295, 436] on button "Close" at bounding box center [289, 438] width 38 height 20
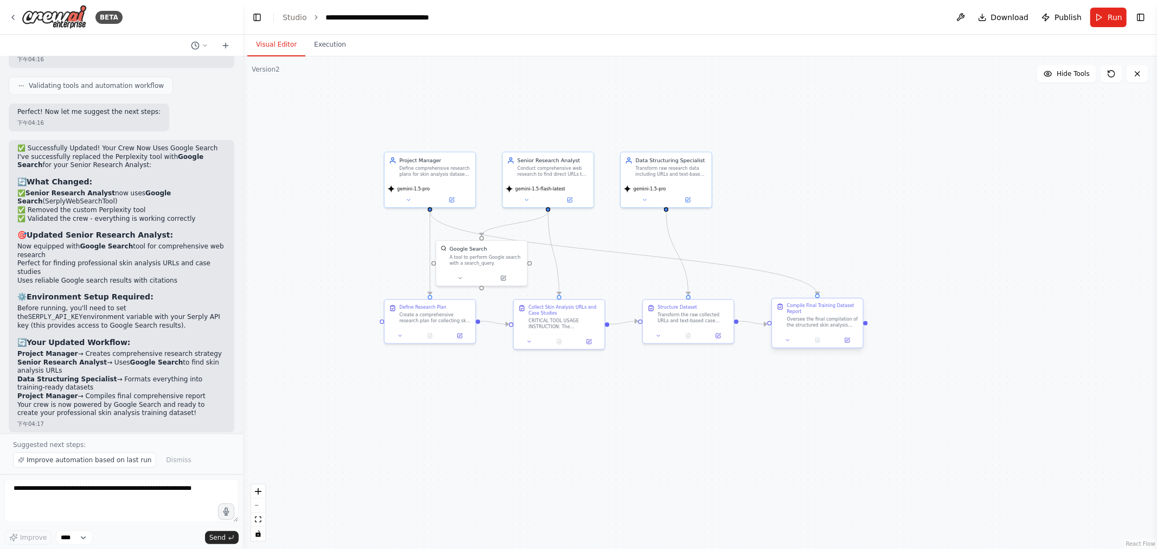
click at [577, 346] on div at bounding box center [817, 340] width 91 height 15
click at [577, 339] on icon at bounding box center [788, 341] width 6 height 6
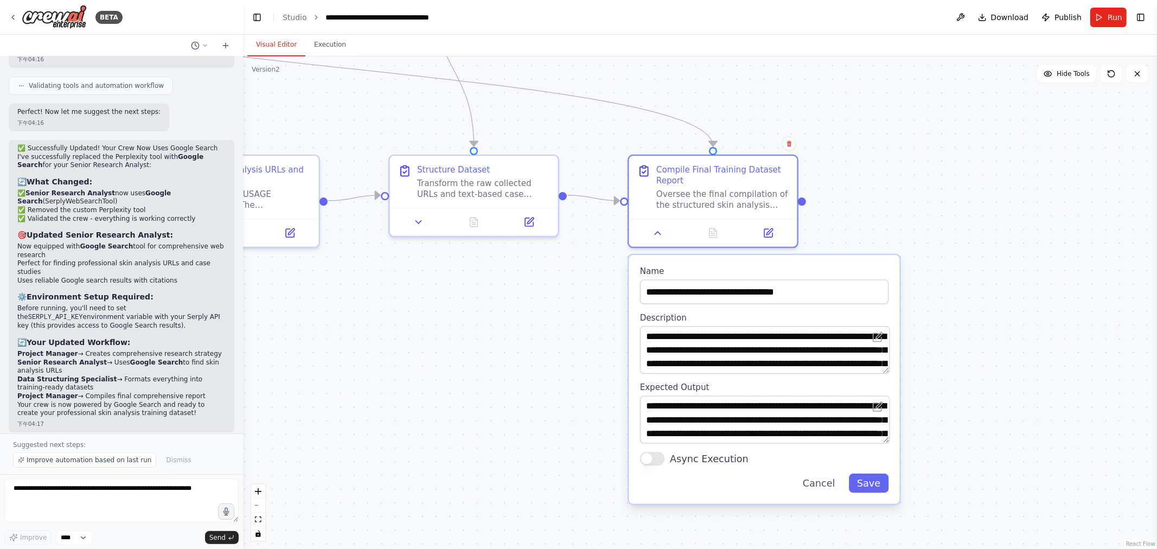
drag, startPoint x: 888, startPoint y: 316, endPoint x: 929, endPoint y: 130, distance: 190.1
click at [577, 130] on div ".deletable-edge-delete-btn { width: 20px; height: 20px; border: 0px solid #ffff…" at bounding box center [700, 302] width 914 height 493
click at [577, 328] on div ".deletable-edge-delete-btn { width: 20px; height: 20px; border: 0px solid #ffff…" at bounding box center [700, 302] width 914 height 493
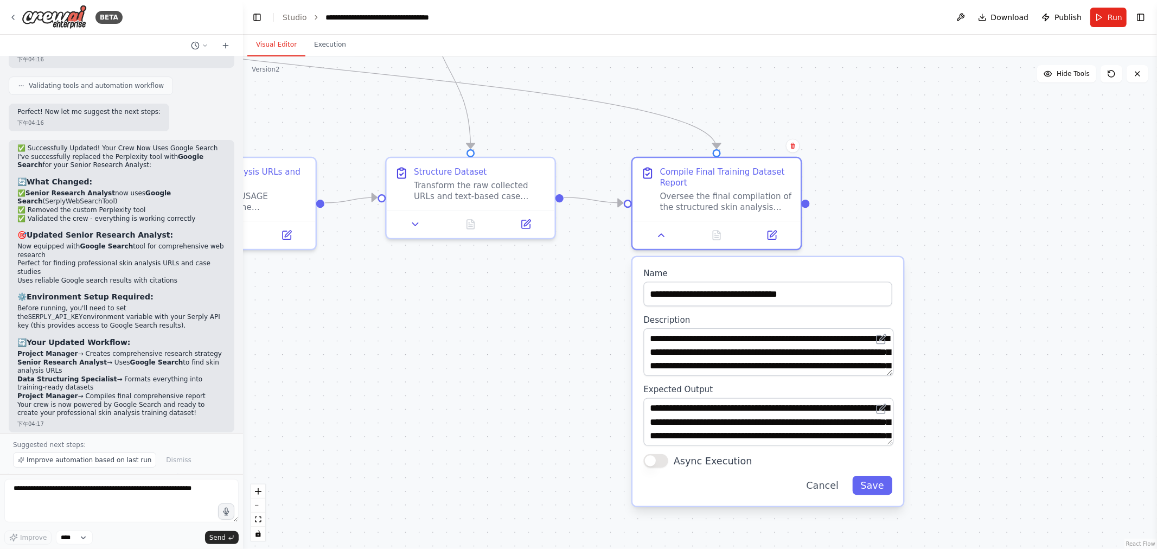
drag, startPoint x: 819, startPoint y: 491, endPoint x: 855, endPoint y: 377, distance: 120.0
click at [577, 490] on button "Cancel" at bounding box center [822, 485] width 49 height 19
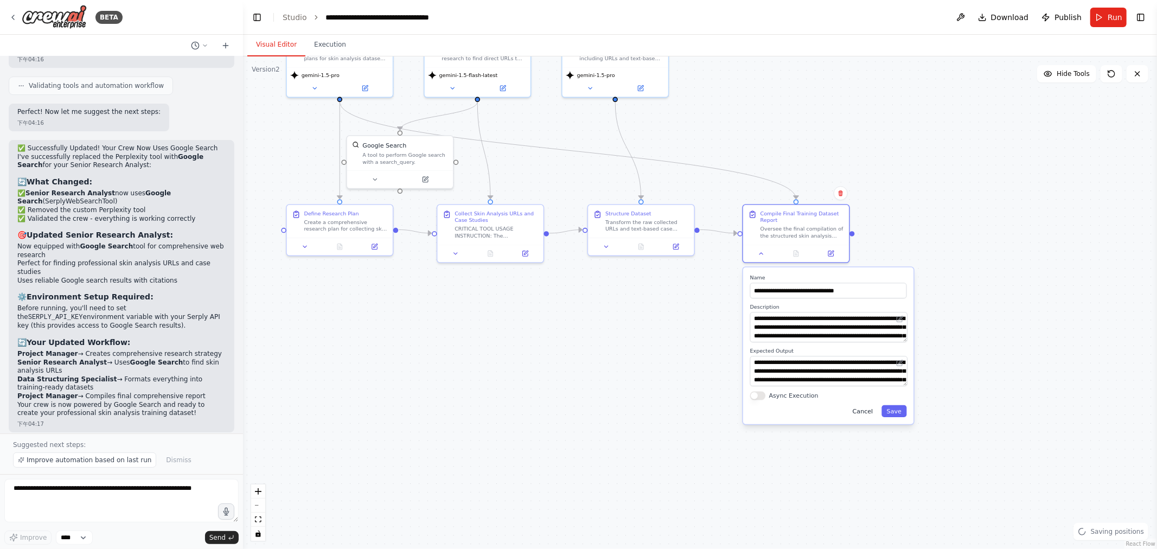
click at [577, 411] on button "Cancel" at bounding box center [863, 411] width 31 height 12
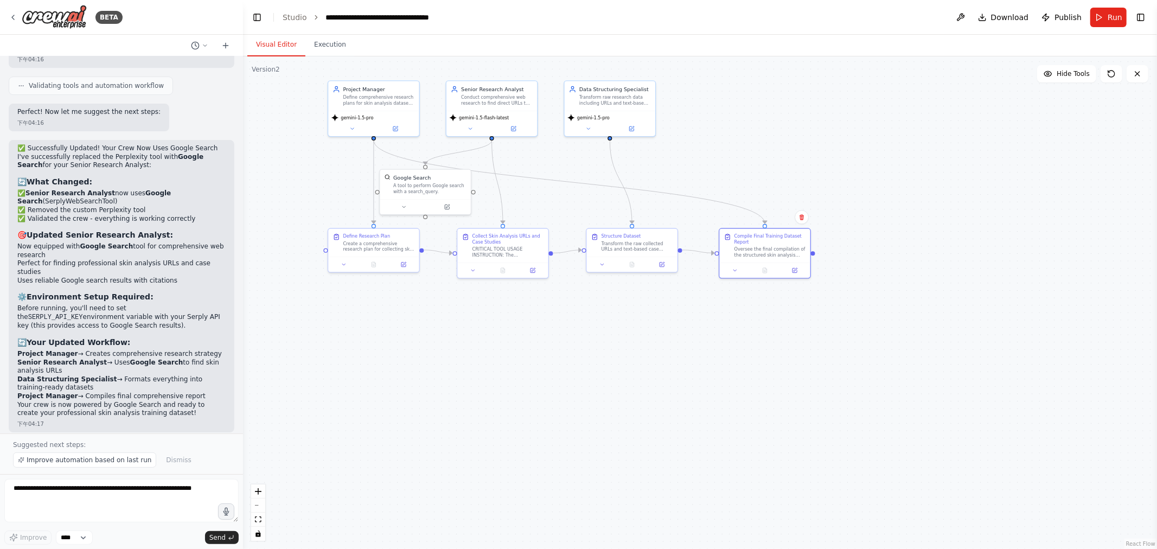
drag, startPoint x: 786, startPoint y: 134, endPoint x: 784, endPoint y: 171, distance: 36.9
click at [577, 171] on div ".deletable-edge-delete-btn { width: 20px; height: 20px; border: 0px solid #ffff…" at bounding box center [700, 302] width 914 height 493
click at [577, 256] on div ".deletable-edge-delete-btn { width: 20px; height: 20px; border: 0px solid #ffff…" at bounding box center [700, 302] width 914 height 493
click at [577, 257] on div ".deletable-edge-delete-btn { width: 20px; height: 20px; border: 0px solid #ffff…" at bounding box center [700, 302] width 914 height 493
click at [393, 106] on div "Project Manager Define comprehensive research plans for skin analysis dataset c…" at bounding box center [373, 94] width 91 height 29
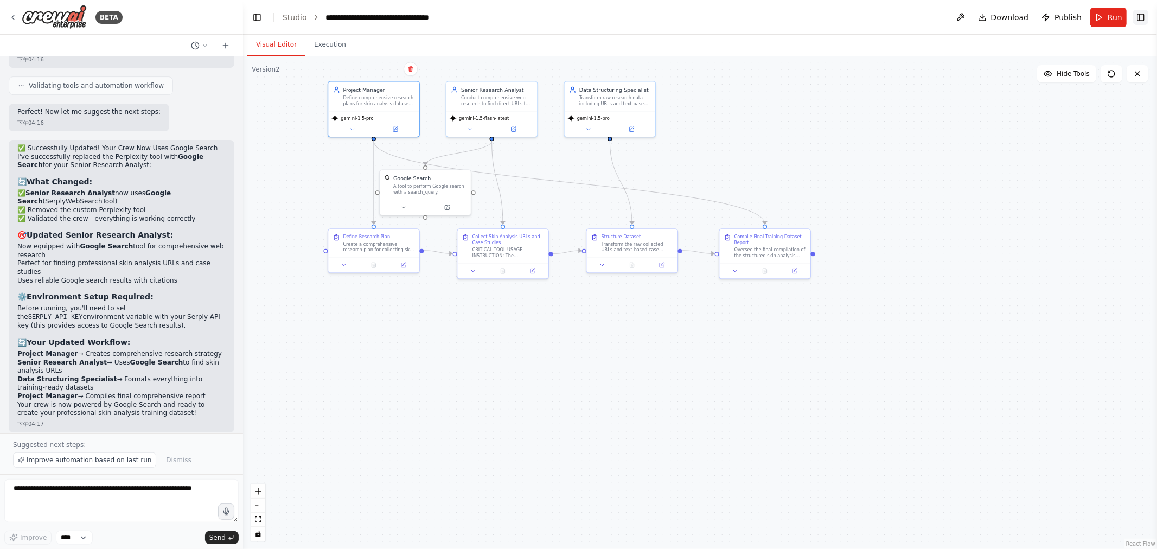
click at [577, 17] on button "Toggle Right Sidebar" at bounding box center [1141, 17] width 15 height 15
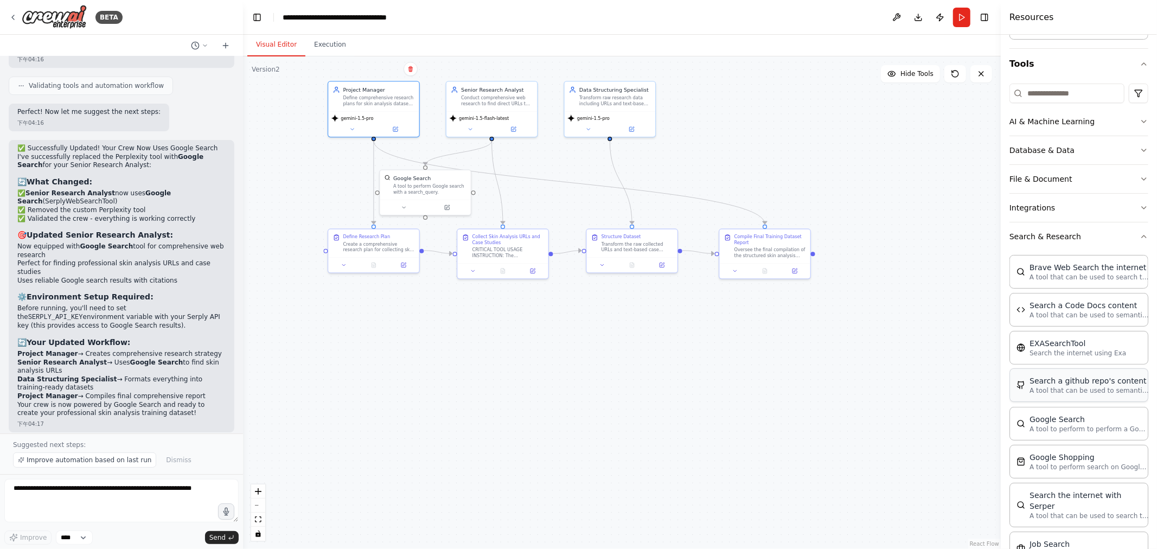
scroll to position [0, 0]
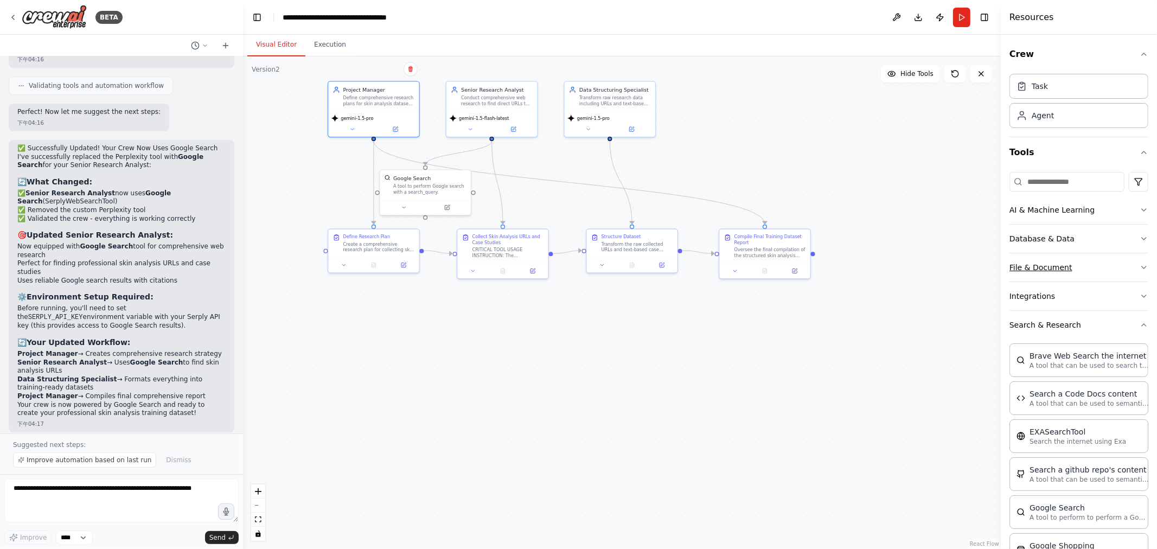
click at [577, 266] on button "File & Document" at bounding box center [1079, 267] width 139 height 28
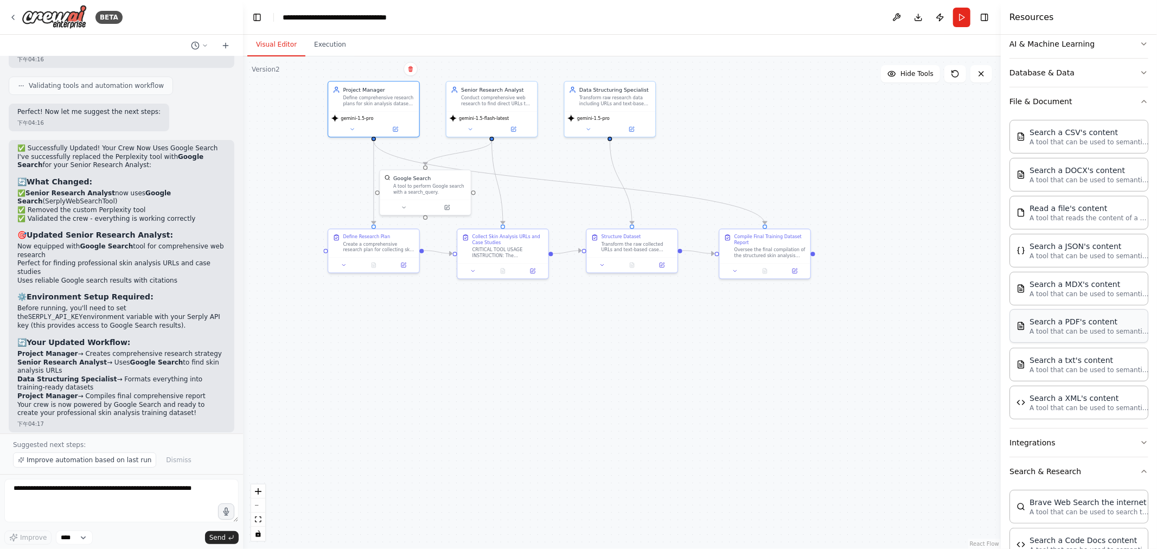
scroll to position [181, 0]
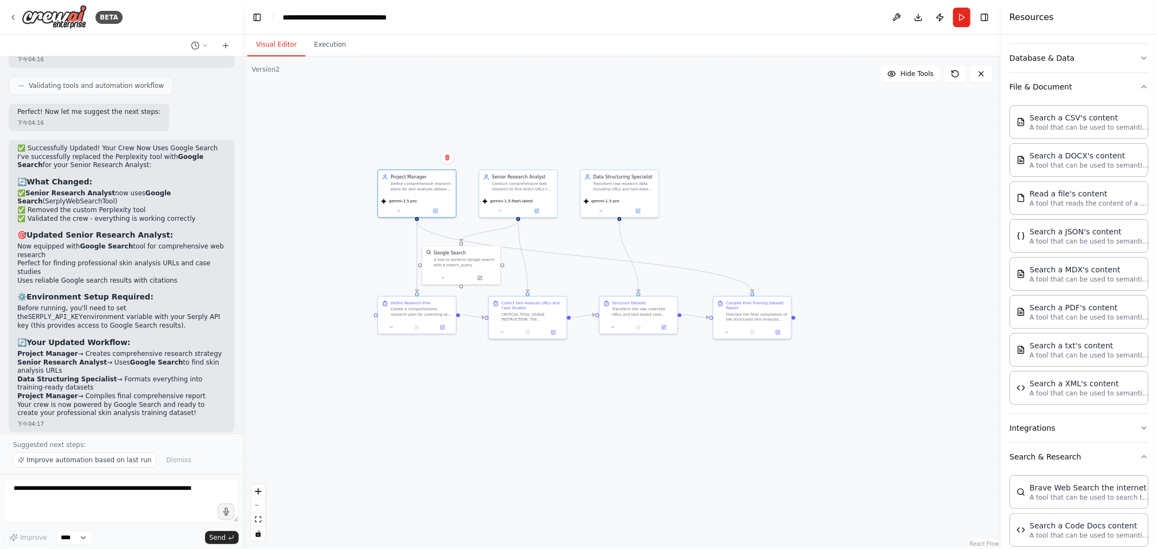
drag, startPoint x: 853, startPoint y: 148, endPoint x: 823, endPoint y: 204, distance: 63.8
click at [577, 204] on div ".deletable-edge-delete-btn { width: 20px; height: 20px; border: 0px solid #ffff…" at bounding box center [622, 302] width 758 height 493
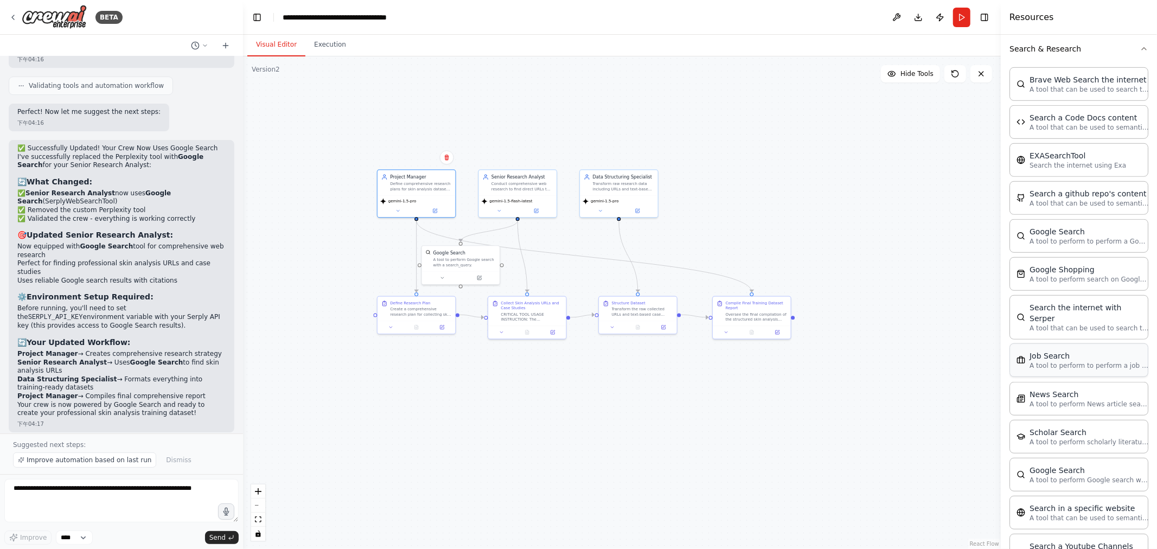
scroll to position [703, 0]
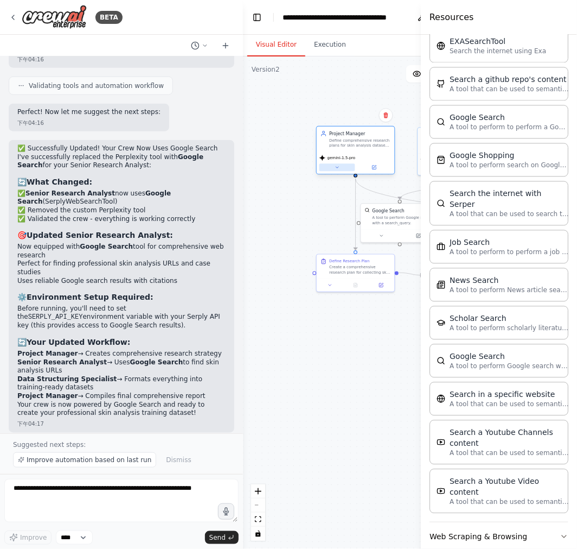
drag, startPoint x: 328, startPoint y: 255, endPoint x: 338, endPoint y: 169, distance: 86.8
click at [266, 213] on div ".deletable-edge-delete-btn { width: 20px; height: 20px; border: 0px solid #ffff…" at bounding box center [384, 302] width 283 height 492
click at [332, 72] on div ".deletable-edge-delete-btn { width: 20px; height: 20px; border: 0px solid #ffff…" at bounding box center [384, 302] width 283 height 492
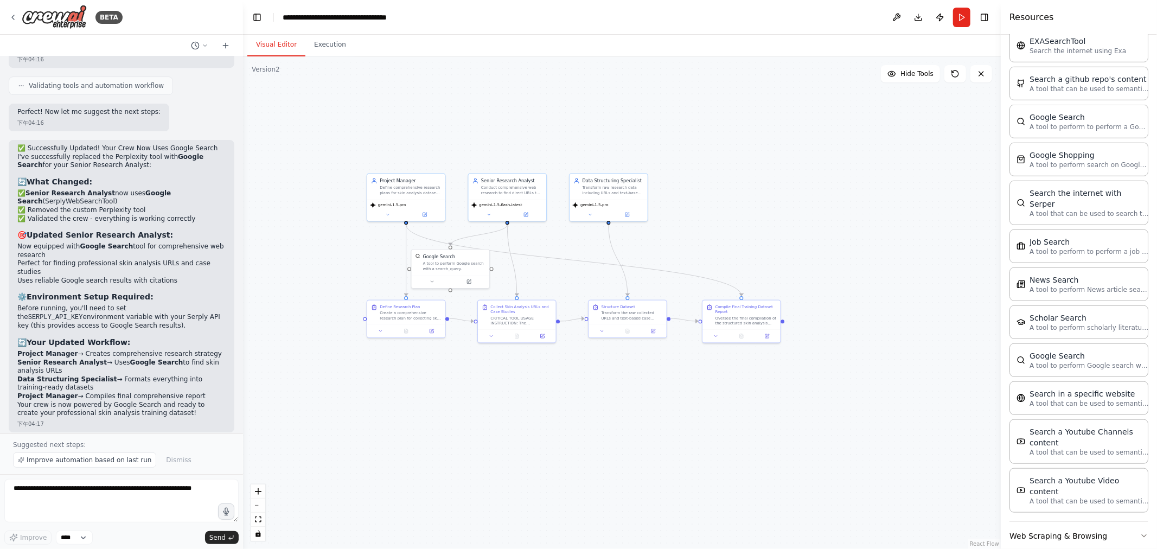
drag, startPoint x: 741, startPoint y: 139, endPoint x: 793, endPoint y: 187, distance: 69.9
click at [577, 184] on div ".deletable-edge-delete-btn { width: 20px; height: 20px; border: 0px solid #ffff…" at bounding box center [622, 302] width 758 height 493
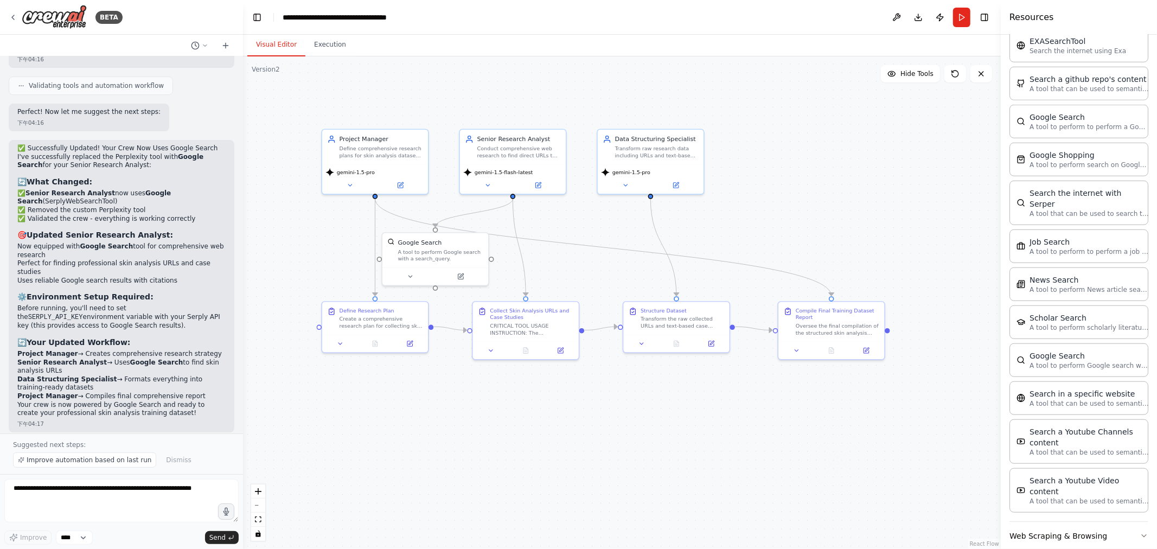
drag, startPoint x: 653, startPoint y: 187, endPoint x: 768, endPoint y: 164, distance: 117.4
click at [577, 164] on div ".deletable-edge-delete-btn { width: 20px; height: 20px; border: 0px solid #ffff…" at bounding box center [622, 302] width 758 height 493
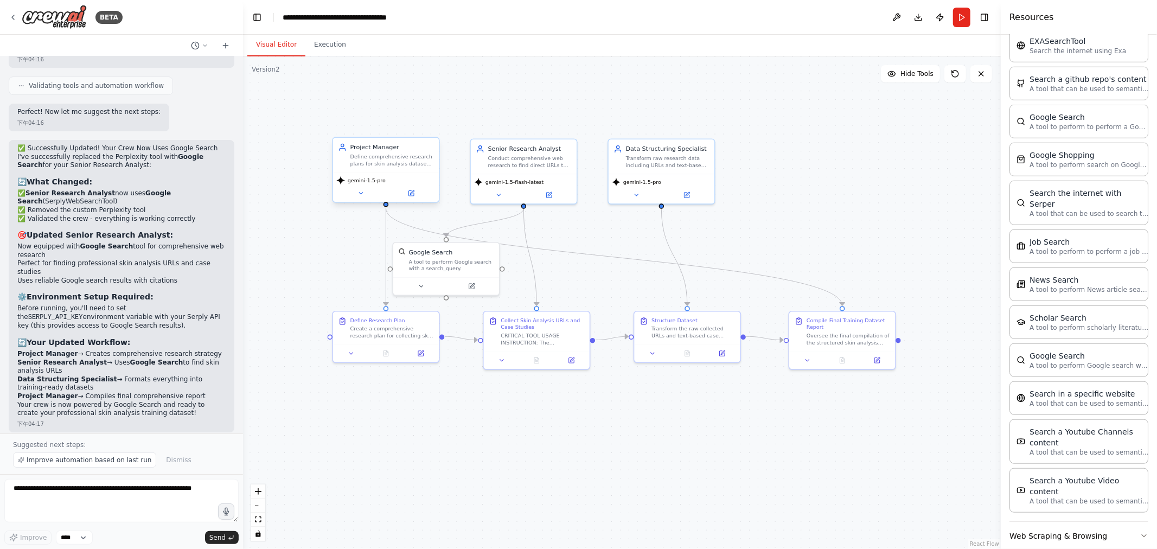
click at [382, 160] on div "Define comprehensive research plans for skin analysis dataset creation, coordin…" at bounding box center [393, 161] width 84 height 14
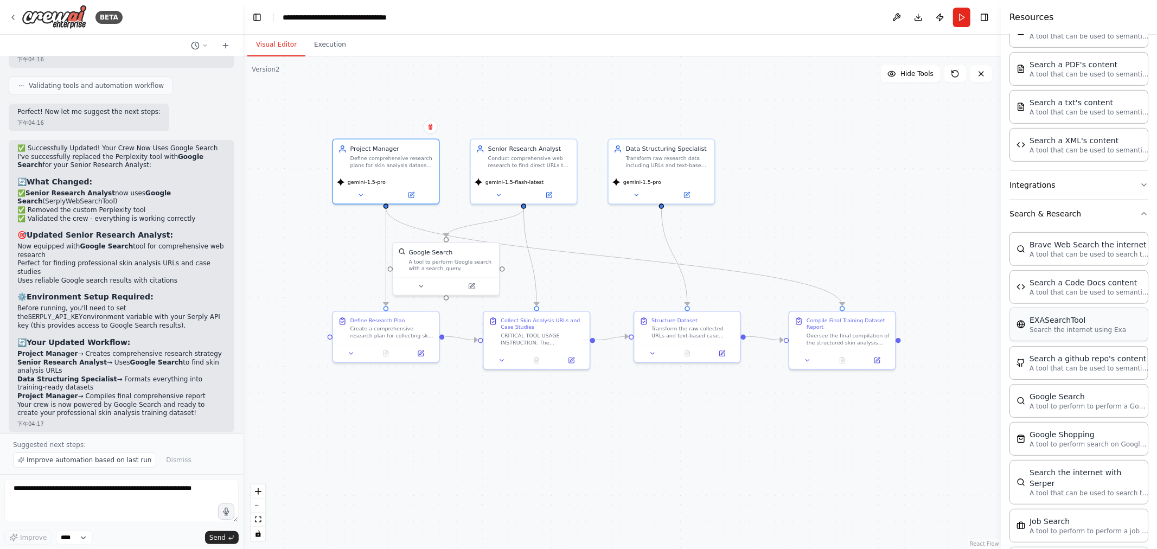
scroll to position [402, 0]
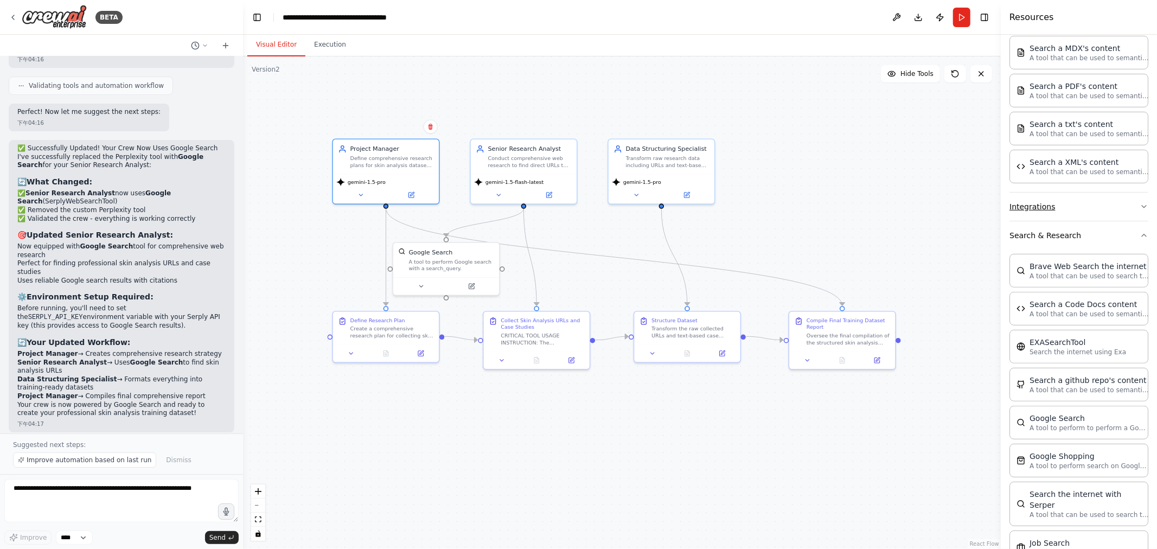
click at [577, 204] on button "Integrations" at bounding box center [1079, 207] width 139 height 28
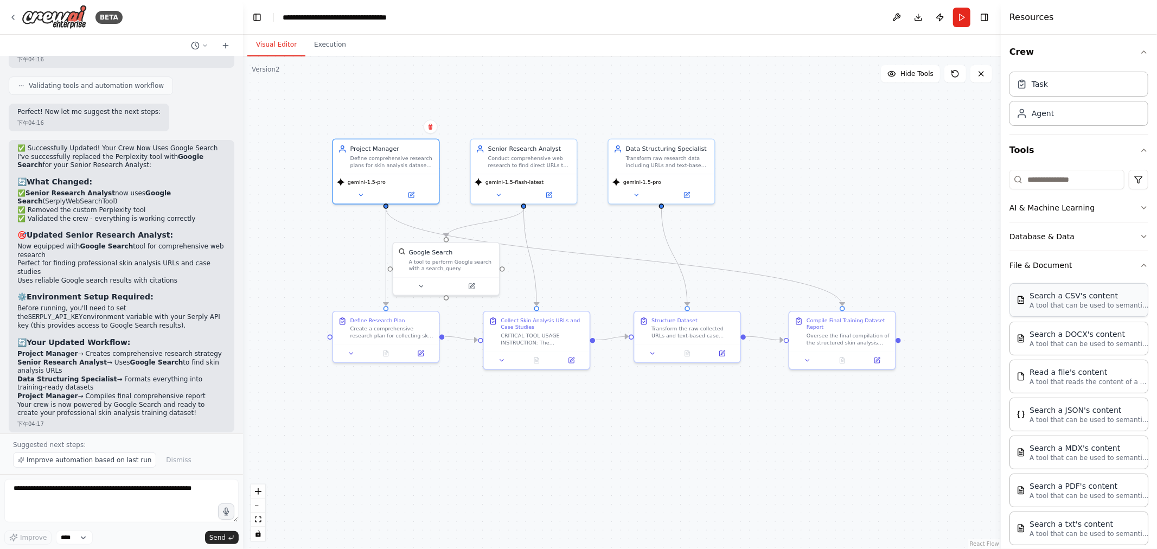
scroll to position [0, 0]
click at [577, 264] on button "File & Document" at bounding box center [1079, 267] width 139 height 28
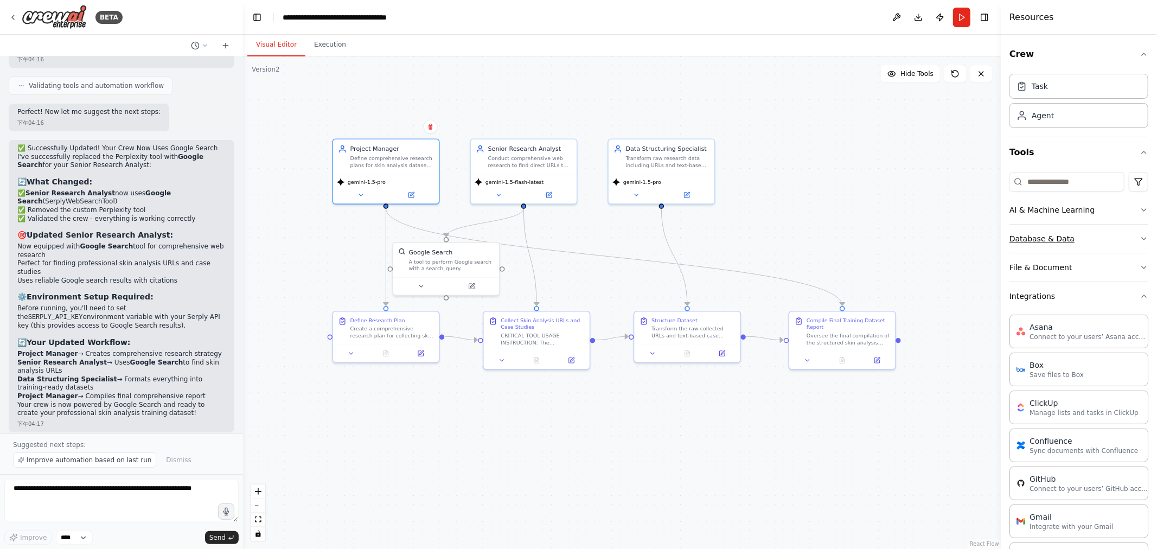
click at [577, 240] on button "Database & Data" at bounding box center [1079, 239] width 139 height 28
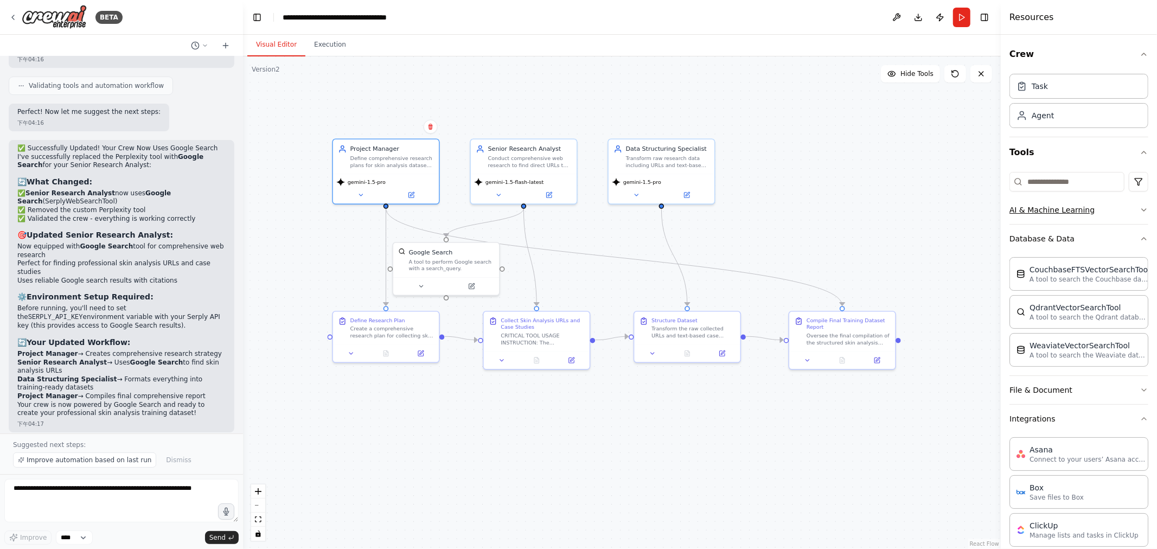
click at [577, 208] on icon "button" at bounding box center [1144, 210] width 9 height 9
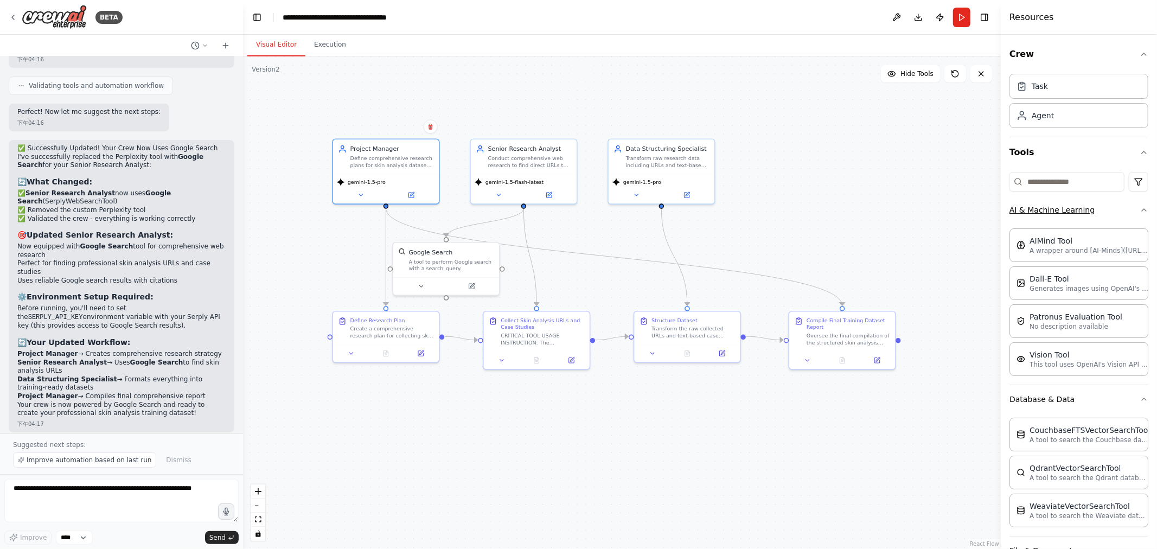
click at [577, 208] on icon "button" at bounding box center [1144, 210] width 9 height 9
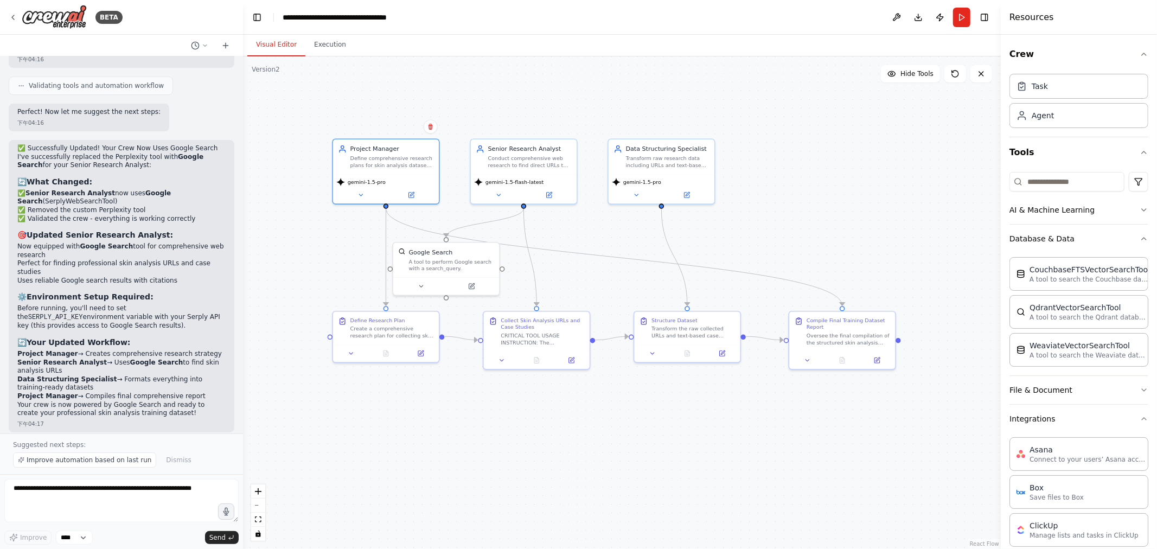
click at [577, 167] on div ".deletable-edge-delete-btn { width: 20px; height: 20px; border: 0px solid #ffff…" at bounding box center [622, 302] width 758 height 493
click at [14, 15] on icon at bounding box center [13, 17] width 9 height 9
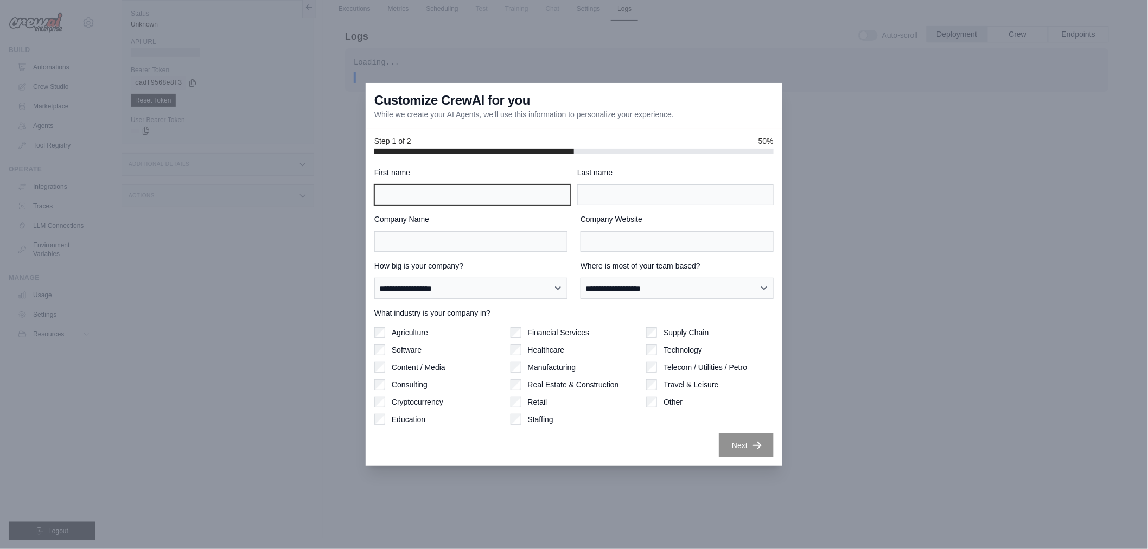
drag, startPoint x: 0, startPoint y: 0, endPoint x: 474, endPoint y: 198, distance: 513.4
click at [474, 198] on input "First name" at bounding box center [472, 194] width 196 height 21
type input "*"
type input "*****"
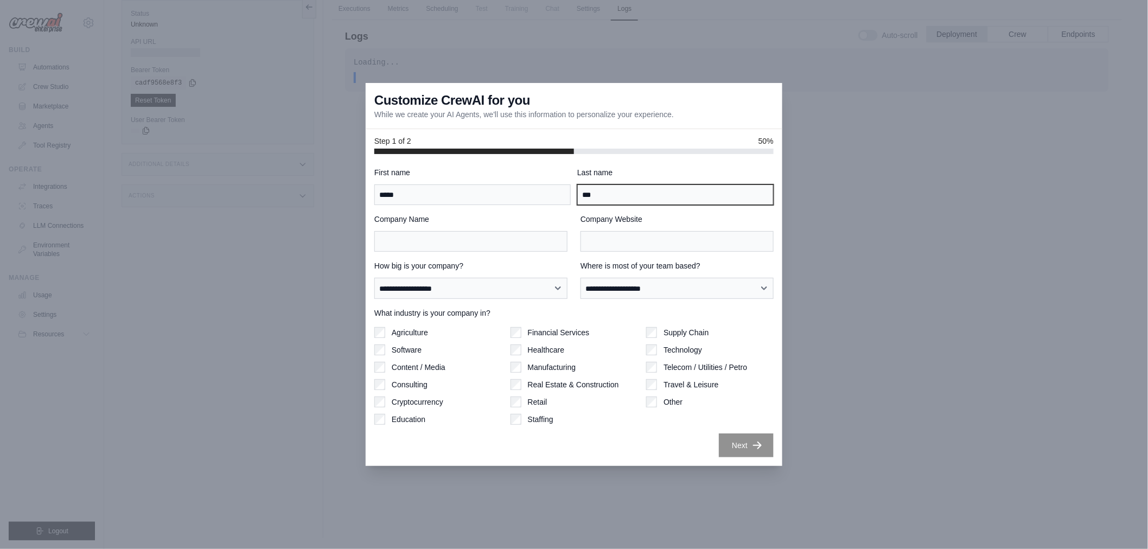
type input "***"
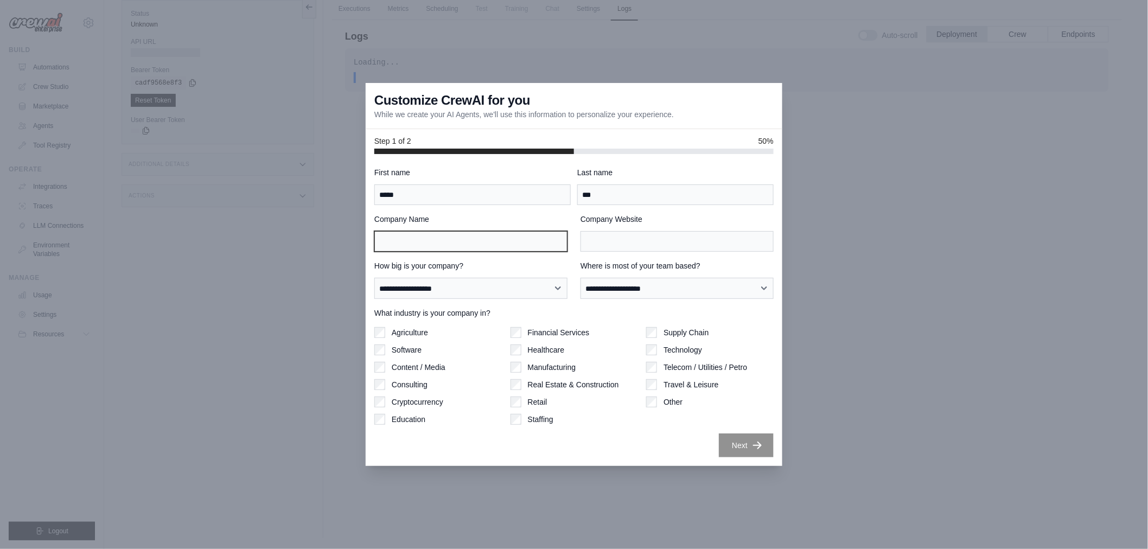
click at [484, 249] on input "Company Name" at bounding box center [470, 241] width 193 height 21
type input "**"
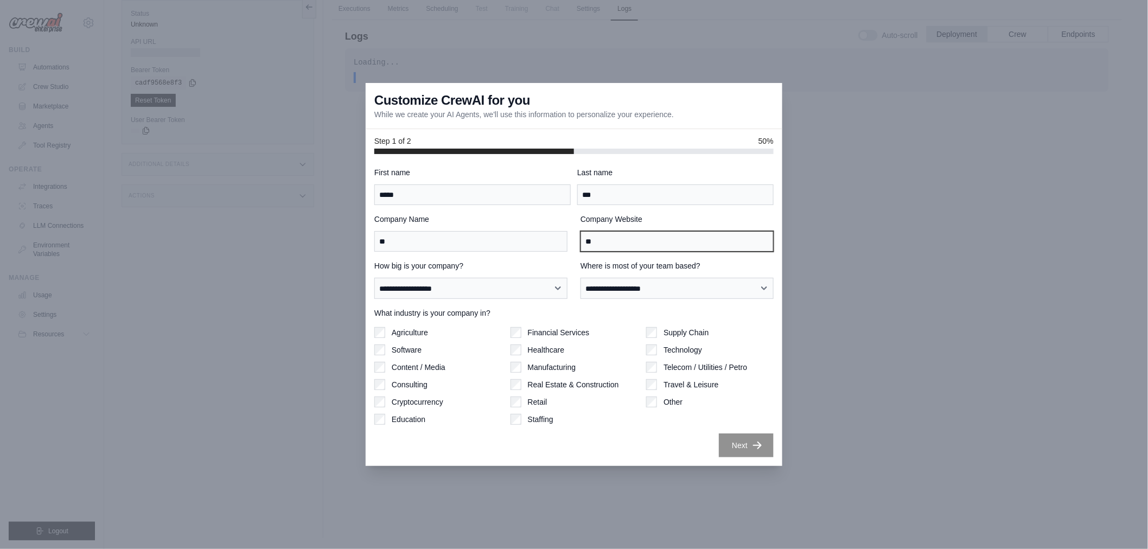
type input "**"
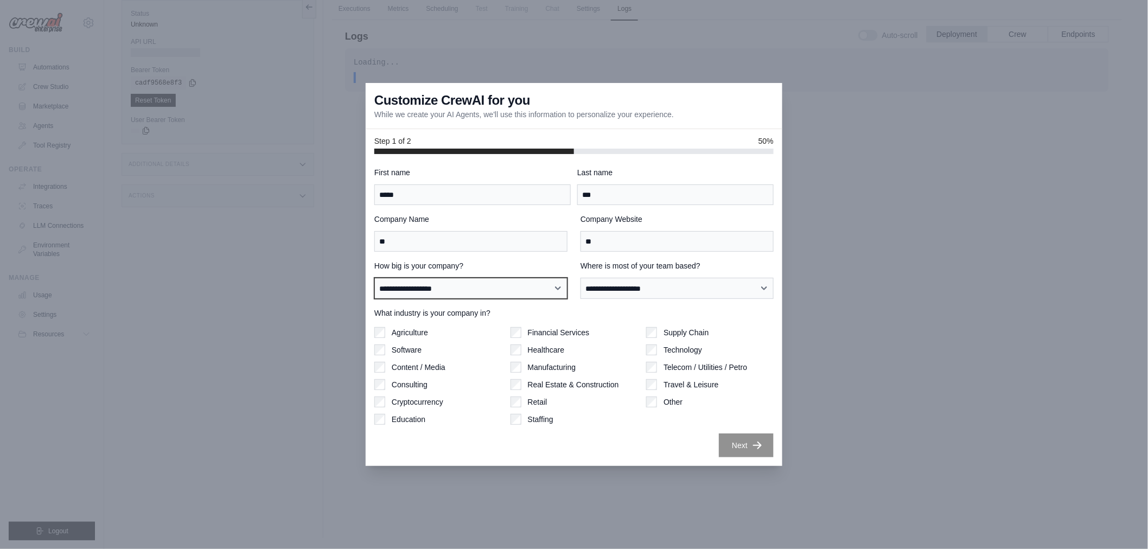
click at [486, 294] on select "**********" at bounding box center [470, 288] width 193 height 21
select select "**********"
click at [374, 278] on select "**********" at bounding box center [470, 288] width 193 height 21
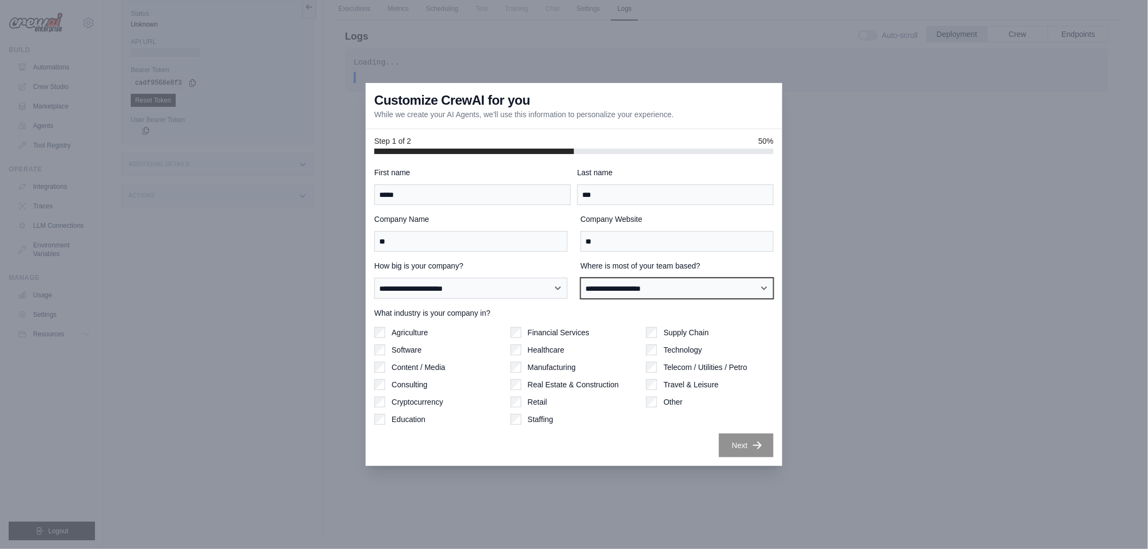
click at [613, 284] on select "**********" at bounding box center [677, 288] width 193 height 21
select select "**********"
click at [581, 278] on select "**********" at bounding box center [677, 288] width 193 height 21
click at [735, 442] on button "Next" at bounding box center [746, 445] width 55 height 24
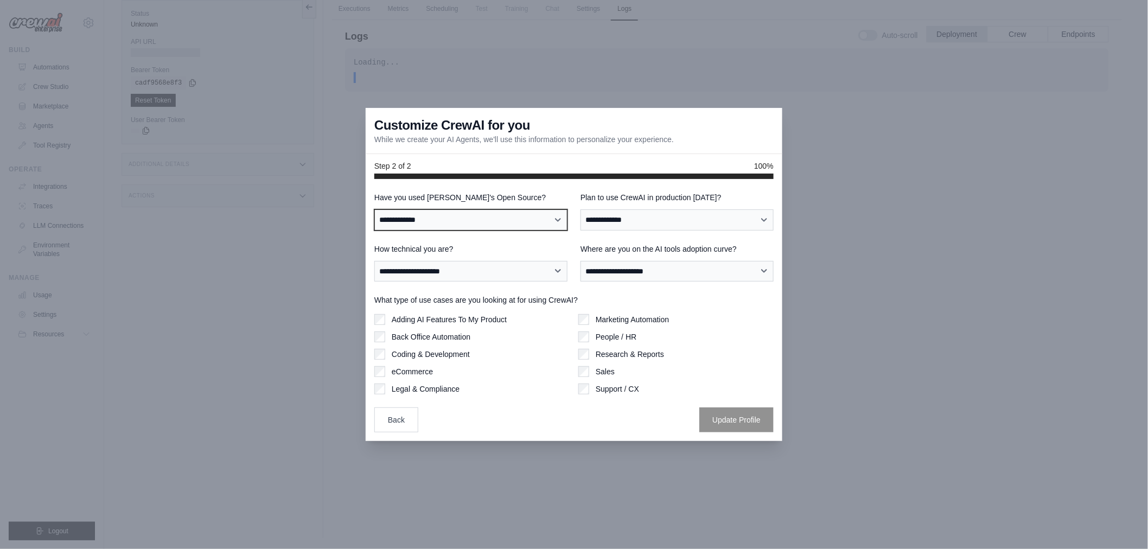
click at [497, 216] on select "**********" at bounding box center [470, 219] width 193 height 21
select select "**********"
click at [374, 209] on select "**********" at bounding box center [470, 219] width 193 height 21
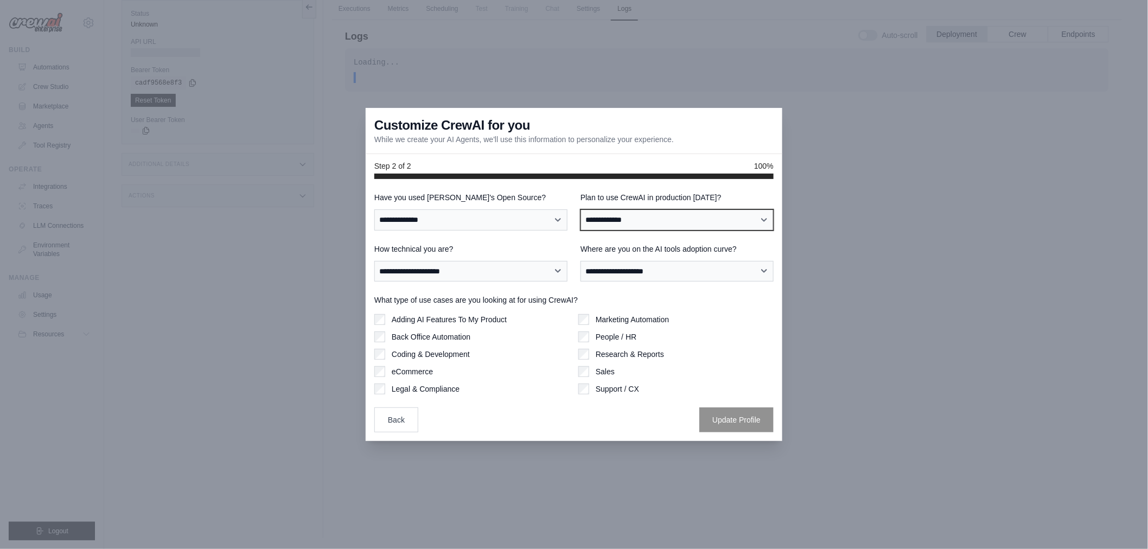
click at [634, 213] on select "**********" at bounding box center [677, 219] width 193 height 21
select select "****"
click at [581, 209] on select "**********" at bounding box center [677, 219] width 193 height 21
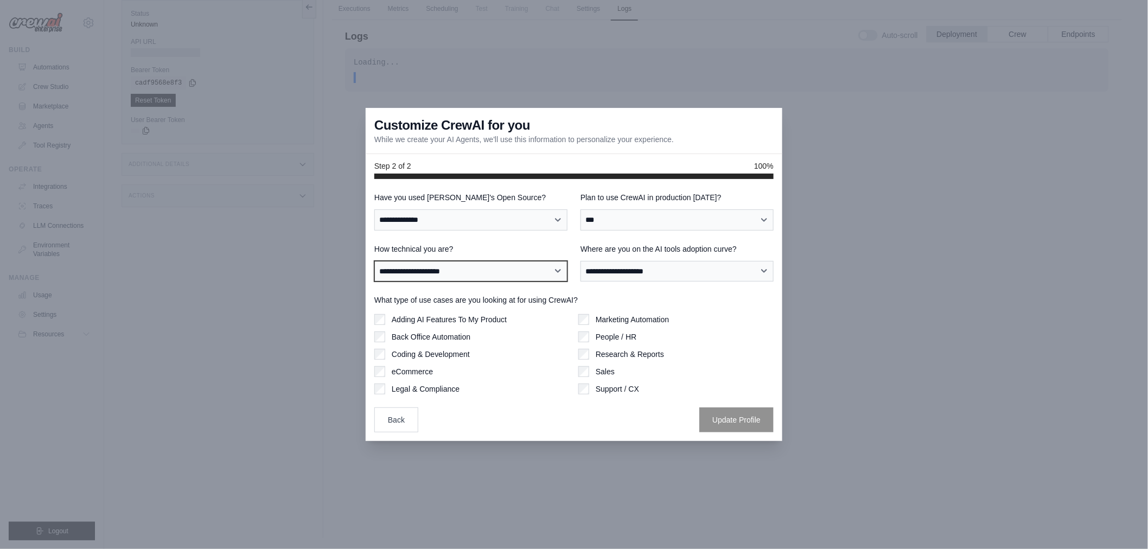
click at [543, 264] on select "**********" at bounding box center [470, 271] width 193 height 21
select select "**********"
click at [374, 261] on select "**********" at bounding box center [470, 271] width 193 height 21
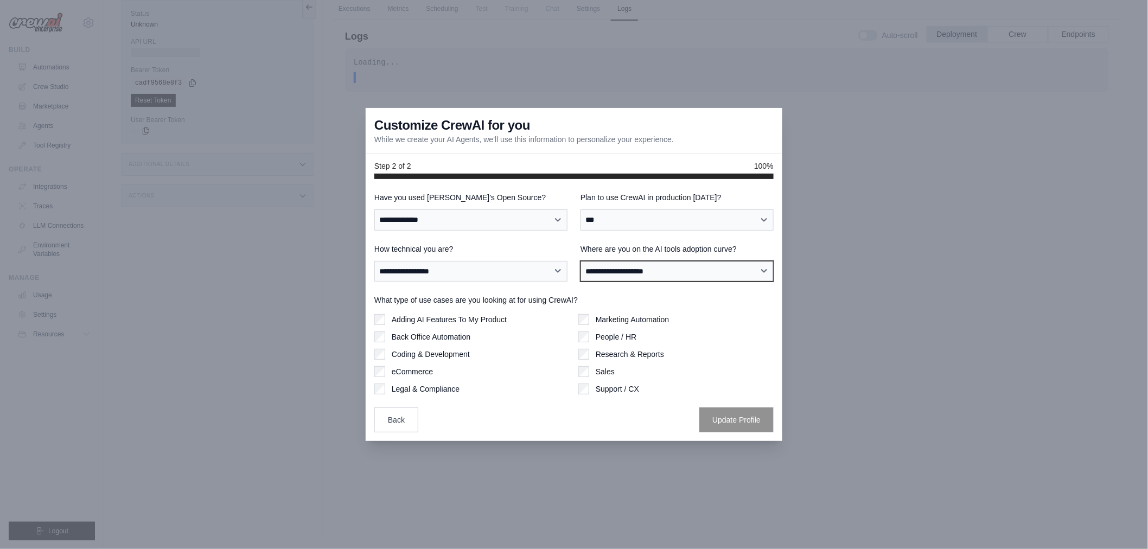
click at [609, 270] on select "**********" at bounding box center [677, 271] width 193 height 21
select select "**********"
click at [581, 261] on select "**********" at bounding box center [677, 271] width 193 height 21
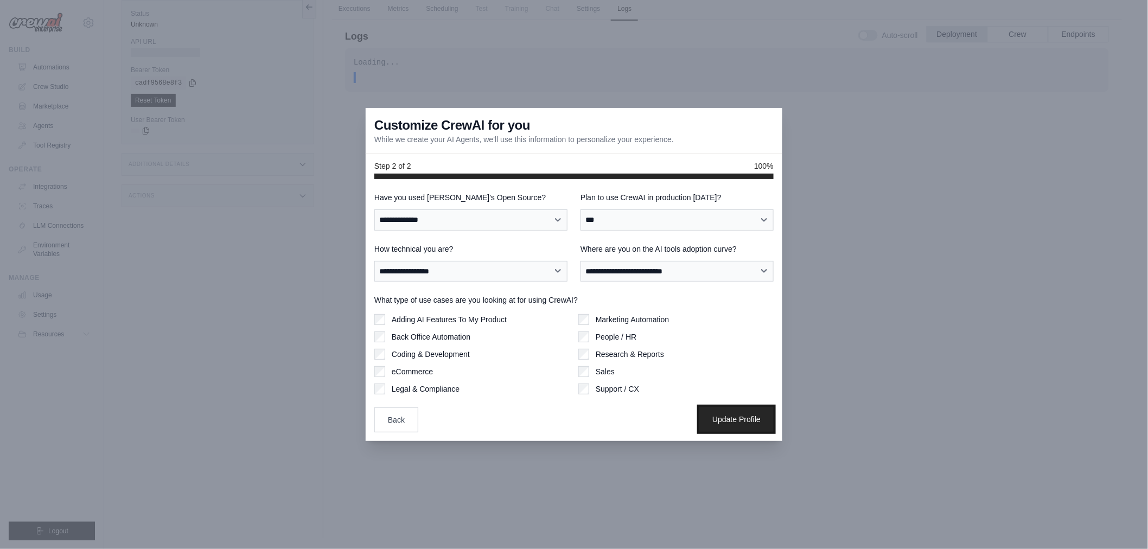
click at [730, 414] on button "Update Profile" at bounding box center [736, 419] width 74 height 25
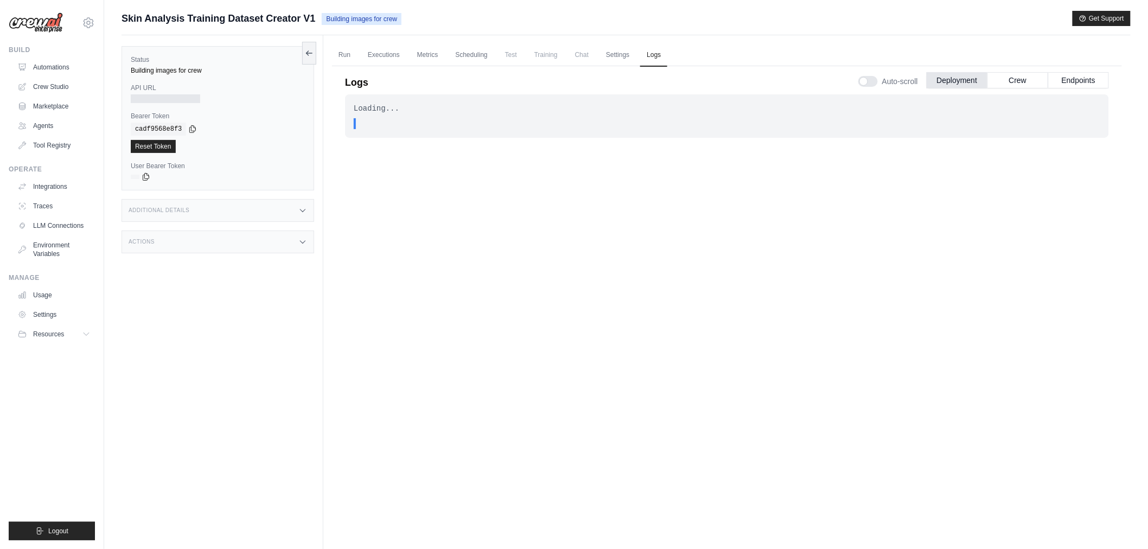
click at [719, 285] on div "Loading... . . . In Progress" at bounding box center [727, 308] width 764 height 428
drag, startPoint x: 196, startPoint y: 298, endPoint x: 192, endPoint y: 250, distance: 48.4
click at [196, 294] on div "Status Building images for crew API URL Bearer Token copied cadf9568e8f3 Reset …" at bounding box center [223, 309] width 202 height 549
click at [160, 97] on div at bounding box center [165, 98] width 69 height 9
click at [206, 28] on div "Submit a support request Describe your issue or question * Please be specific a…" at bounding box center [626, 23] width 1009 height 24
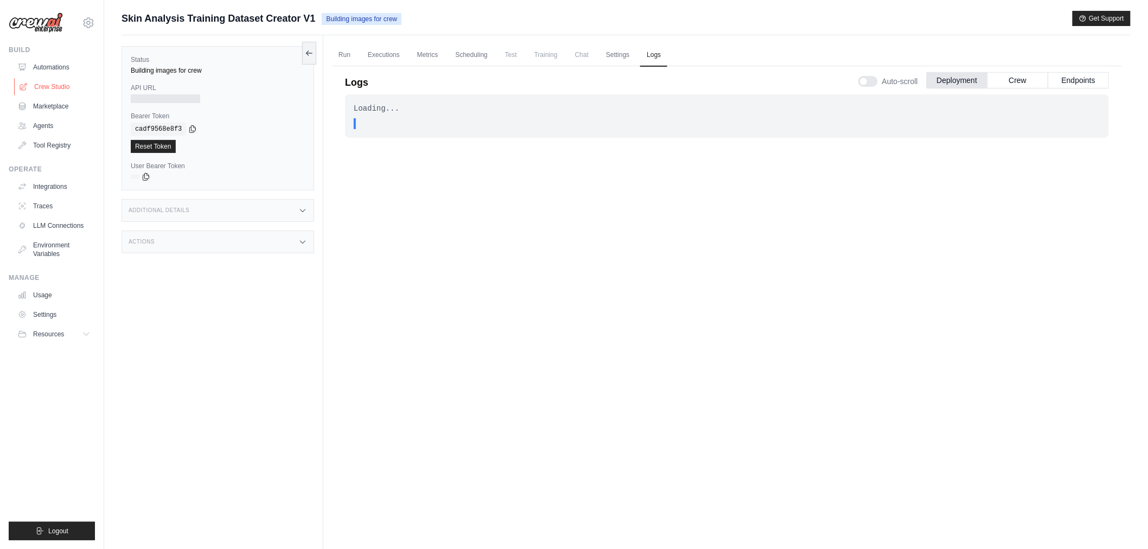
click at [46, 85] on link "Crew Studio" at bounding box center [55, 86] width 82 height 17
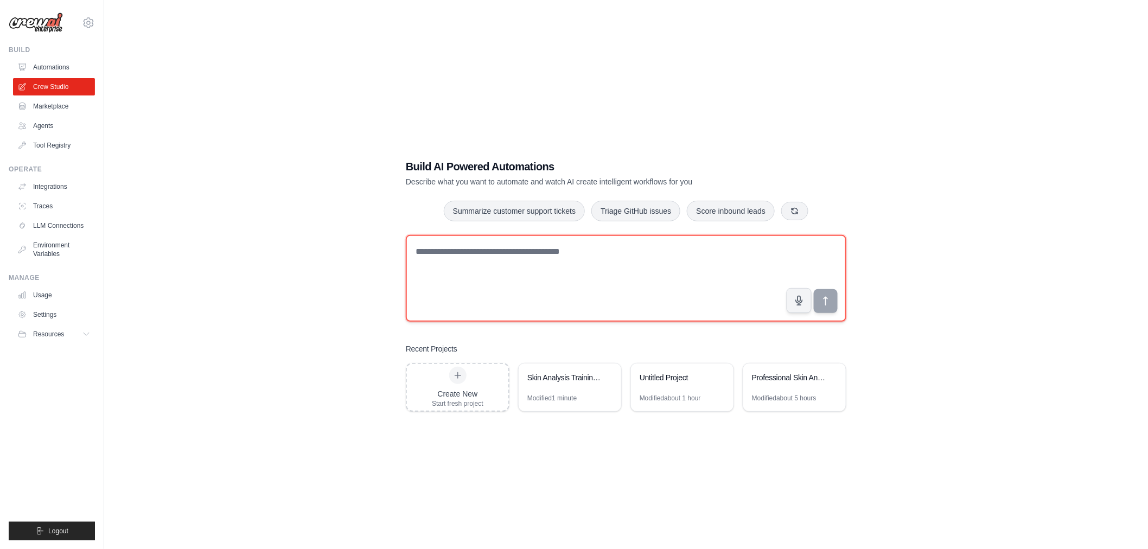
click at [511, 267] on textarea at bounding box center [626, 278] width 441 height 87
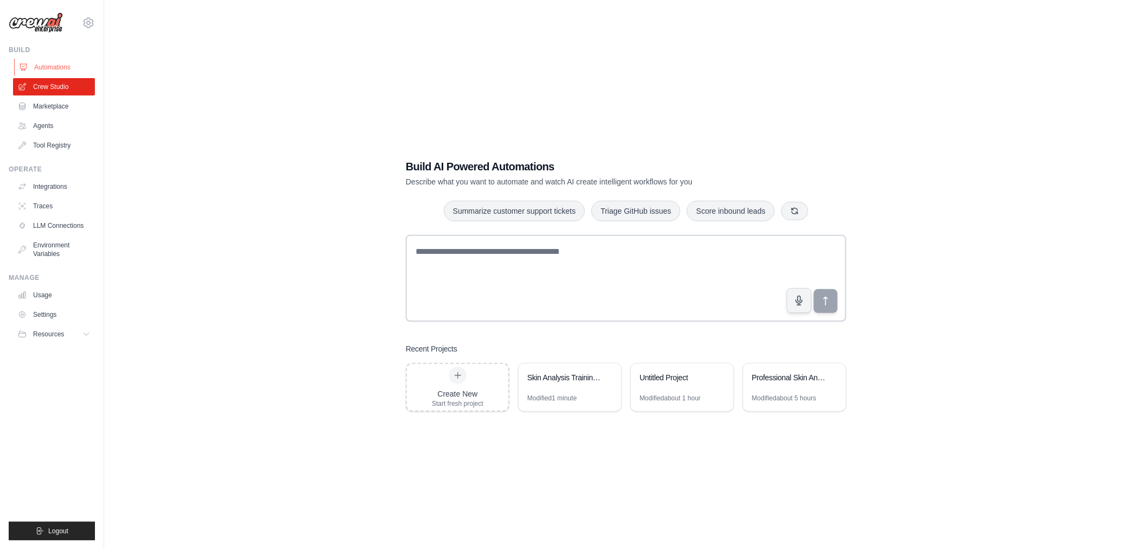
click at [71, 66] on link "Automations" at bounding box center [55, 67] width 82 height 17
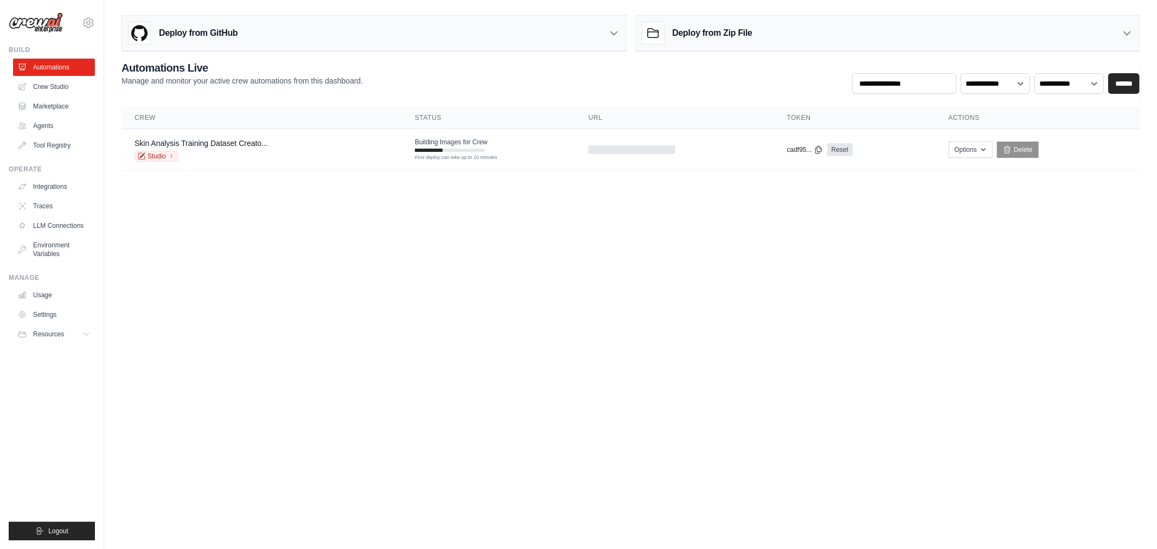
click at [676, 331] on body "[EMAIL_ADDRESS][DOMAIN_NAME] Settings Build Automations Crew Studio" at bounding box center [578, 274] width 1157 height 549
click at [56, 126] on link "Agents" at bounding box center [55, 125] width 82 height 17
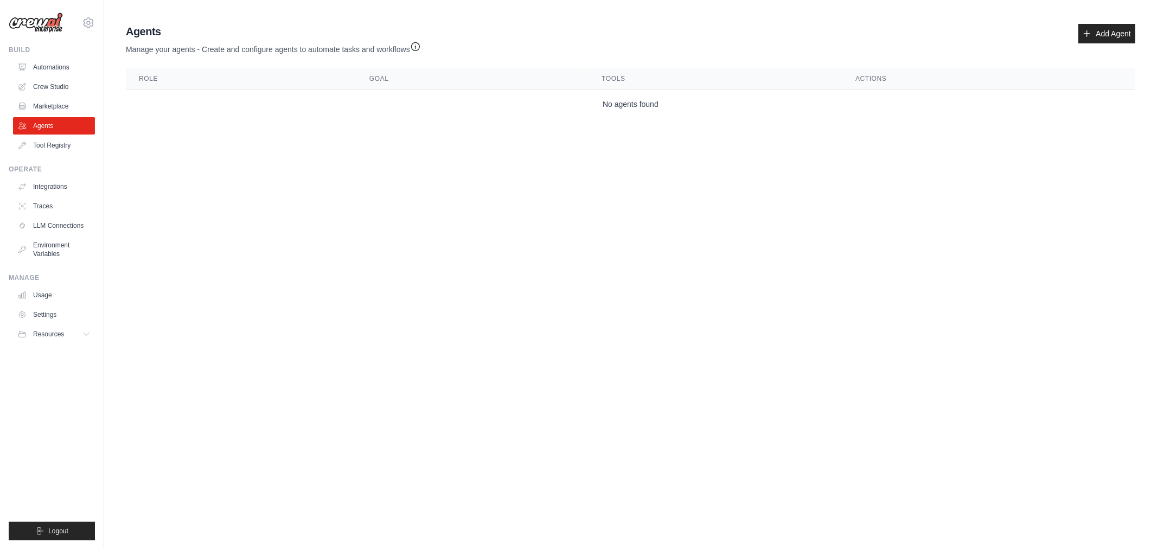
click at [67, 149] on link "Tool Registry" at bounding box center [54, 145] width 82 height 17
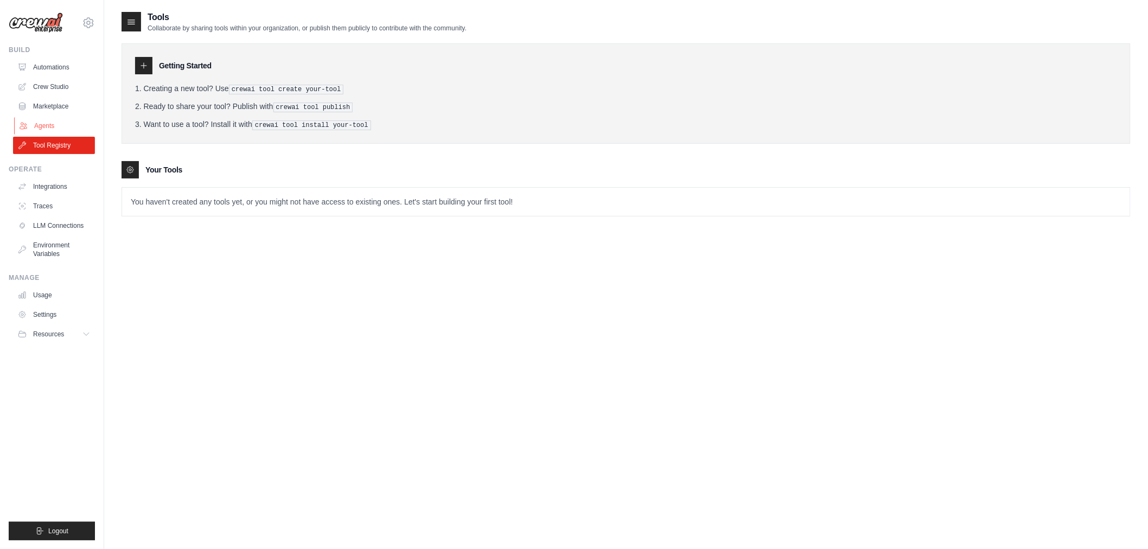
click at [61, 127] on link "Agents" at bounding box center [55, 125] width 82 height 17
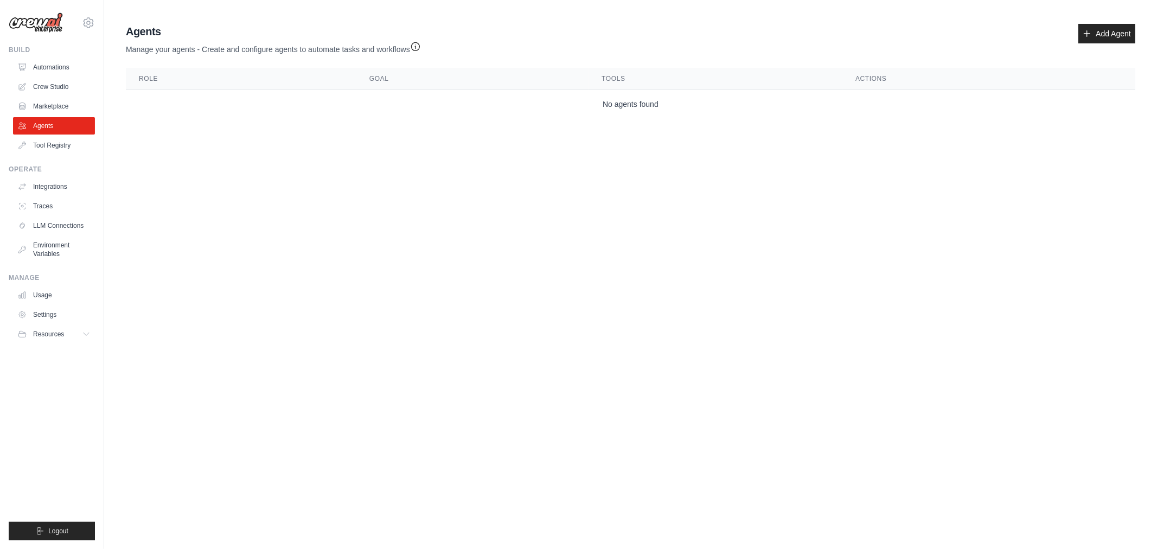
click at [62, 99] on link "Marketplace" at bounding box center [54, 106] width 82 height 17
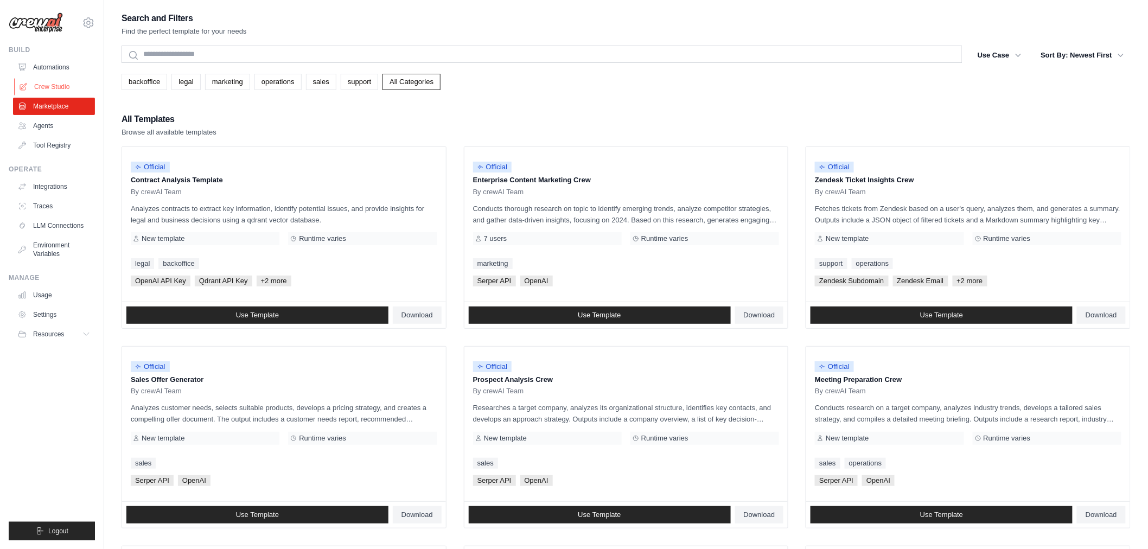
click at [50, 93] on link "Crew Studio" at bounding box center [55, 86] width 82 height 17
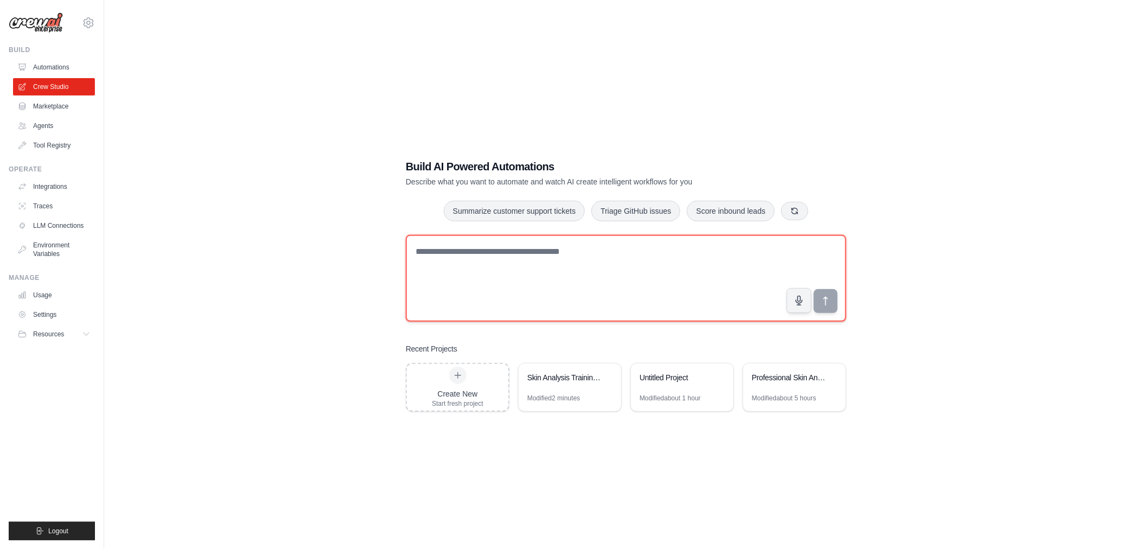
click at [711, 264] on textarea at bounding box center [626, 278] width 441 height 87
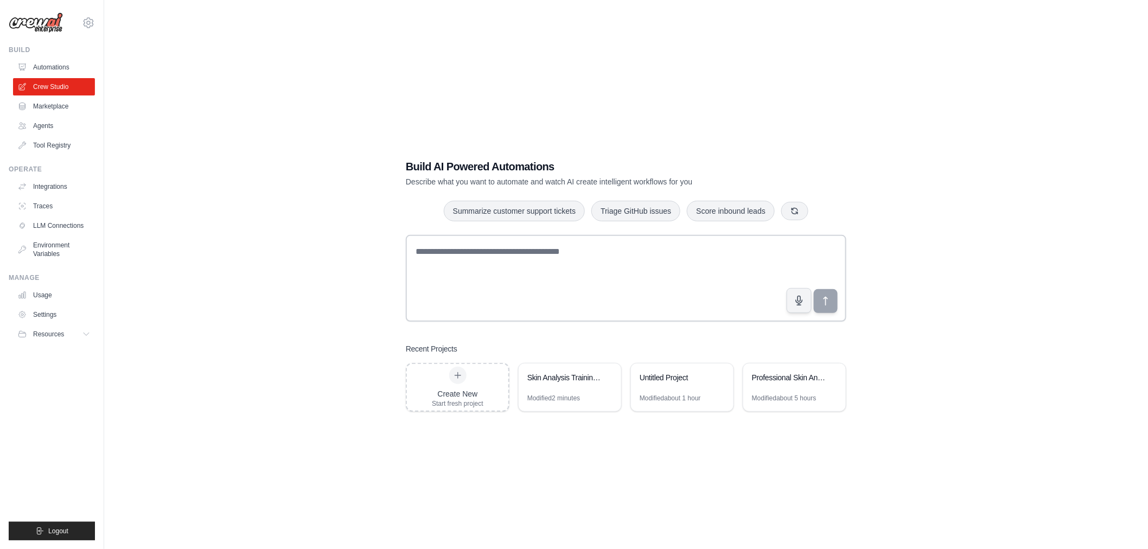
click at [834, 140] on div "Build AI Powered Automations Describe what you want to automate and watch AI cr…" at bounding box center [626, 285] width 1009 height 549
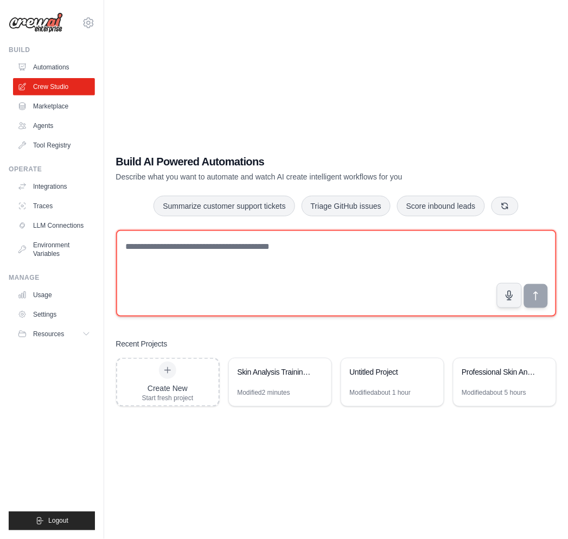
click at [376, 253] on textarea at bounding box center [336, 273] width 441 height 87
drag, startPoint x: 248, startPoint y: 250, endPoint x: 225, endPoint y: 250, distance: 23.3
click at [248, 250] on textarea at bounding box center [336, 273] width 441 height 87
paste textarea "**********"
click at [128, 251] on textarea "**********" at bounding box center [336, 273] width 441 height 87
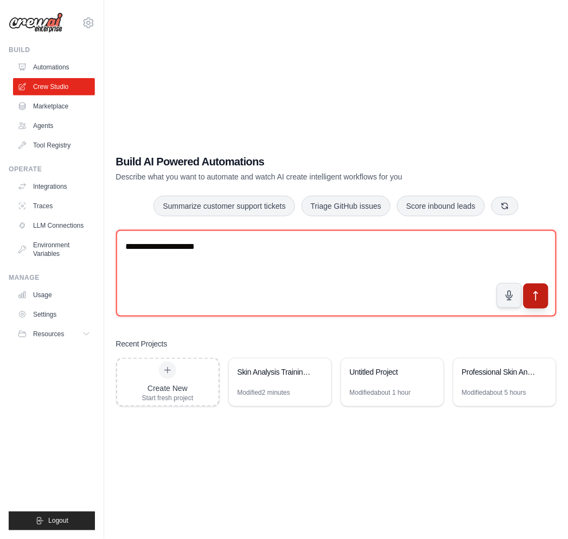
type textarea "**********"
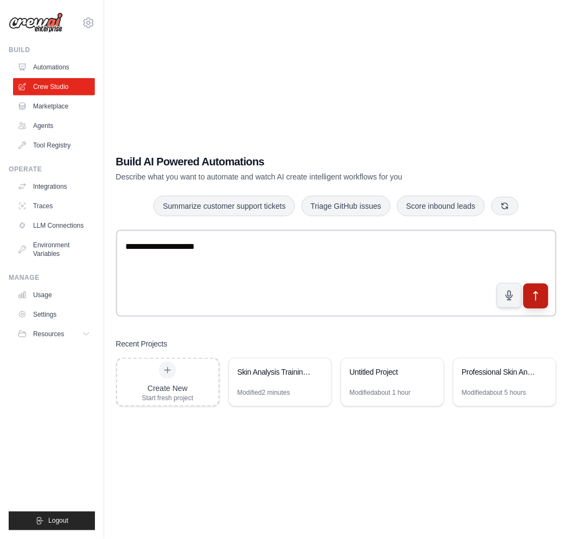
click at [531, 297] on icon "submit" at bounding box center [535, 296] width 11 height 11
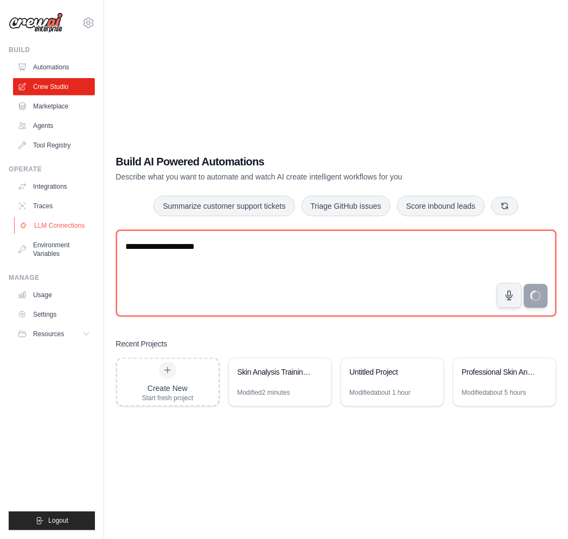
drag, startPoint x: 291, startPoint y: 266, endPoint x: 60, endPoint y: 233, distance: 233.4
click at [58, 235] on div "wendyhl2611@gmail.com Settings Build Automations Crew Studio" at bounding box center [284, 280] width 568 height 561
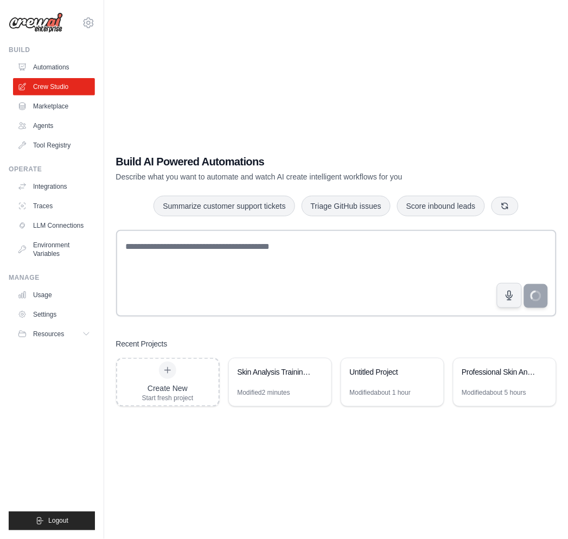
click at [405, 99] on div "Build AI Powered Automations Describe what you want to automate and watch AI cr…" at bounding box center [336, 280] width 429 height 539
click at [232, 74] on div "Build AI Powered Automations Describe what you want to automate and watch AI cr…" at bounding box center [336, 280] width 429 height 539
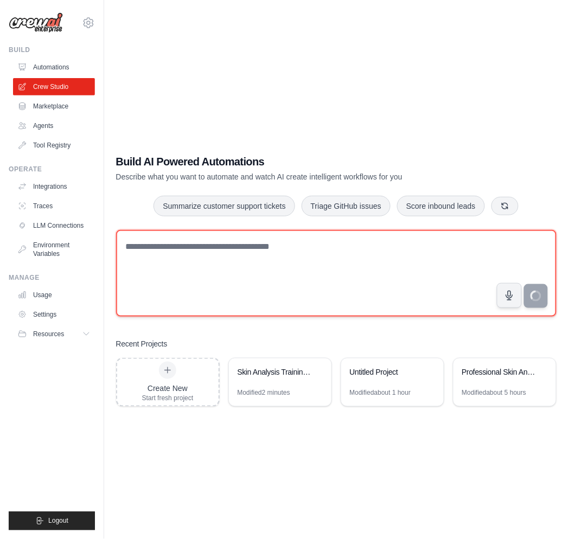
click at [242, 257] on textarea at bounding box center [336, 273] width 441 height 87
paste textarea "**********"
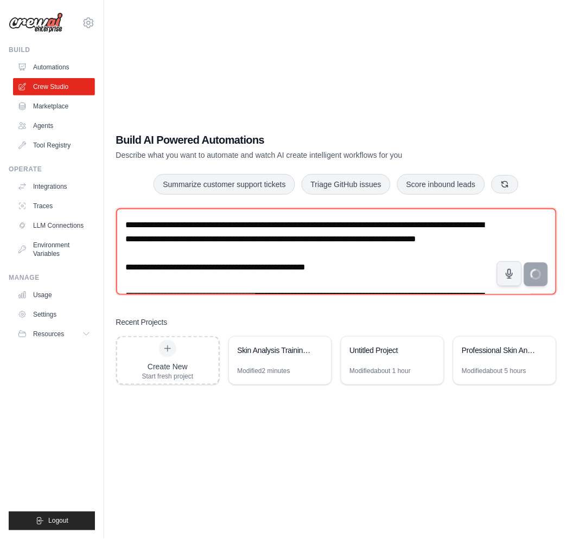
type textarea "**********"
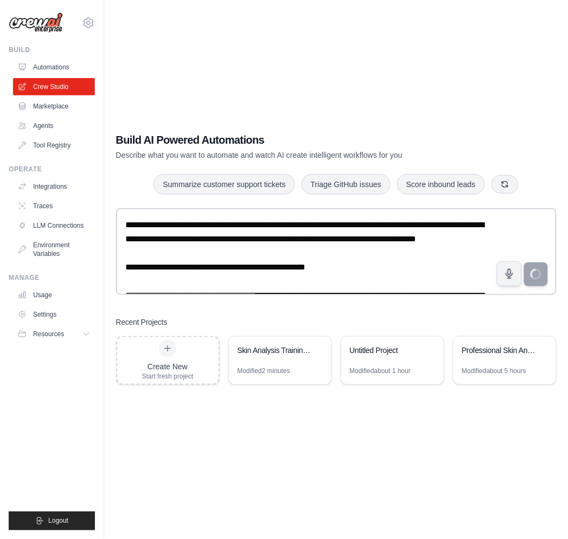
click at [367, 118] on div "Build AI Powered Automations Describe what you want to automate and watch AI cr…" at bounding box center [336, 259] width 467 height 288
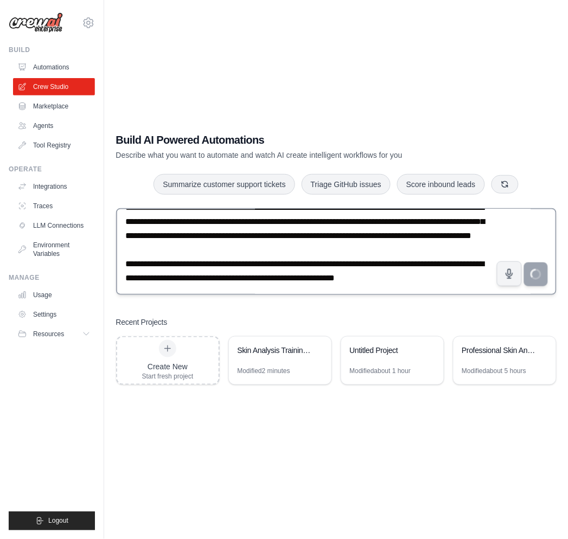
scroll to position [241, 0]
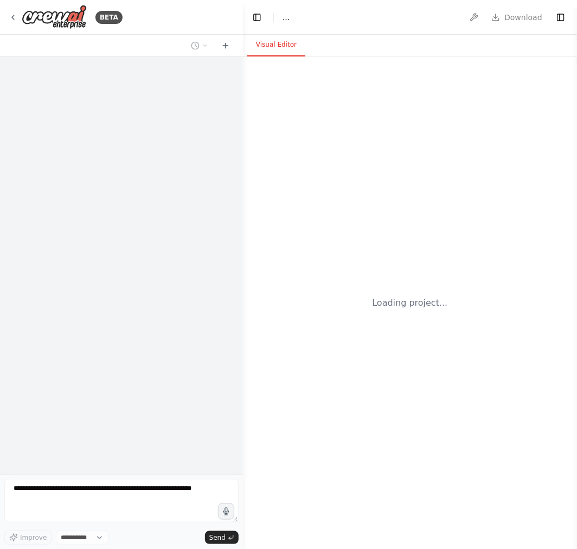
select select "****"
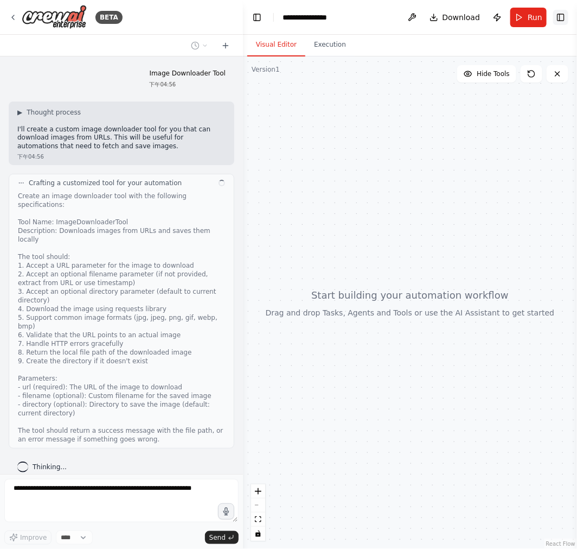
click at [562, 16] on button "Toggle Right Sidebar" at bounding box center [560, 17] width 15 height 15
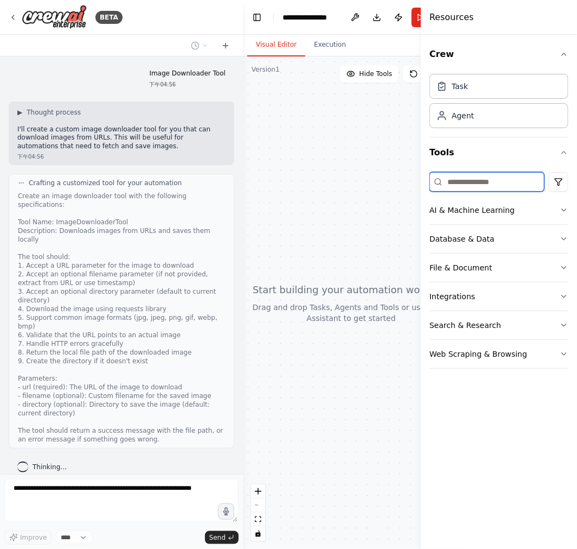
click at [512, 183] on input at bounding box center [487, 182] width 115 height 20
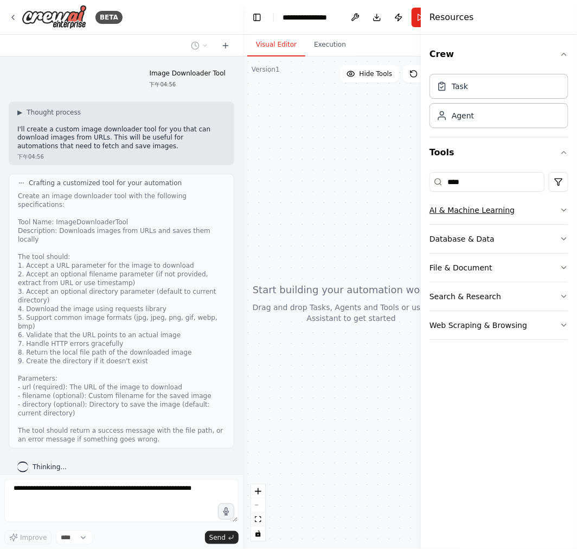
click at [561, 215] on button "AI & Machine Learning" at bounding box center [499, 210] width 139 height 28
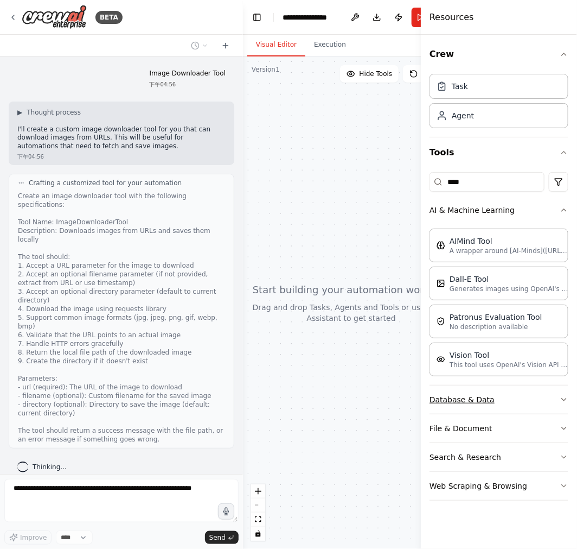
click at [550, 397] on button "Database & Data" at bounding box center [499, 399] width 139 height 28
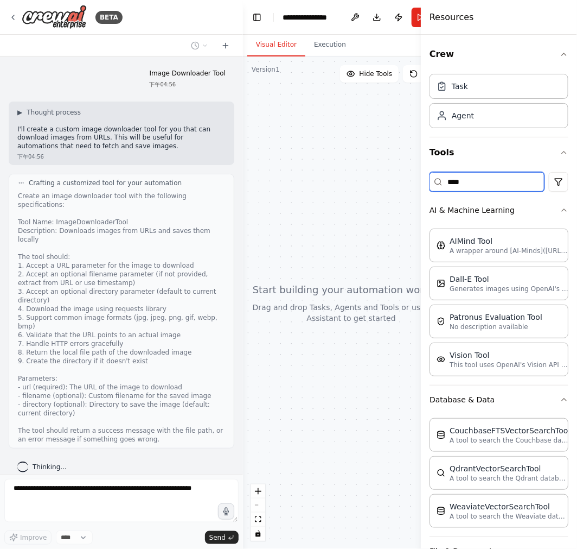
drag, startPoint x: 500, startPoint y: 181, endPoint x: 381, endPoint y: 171, distance: 118.6
click at [391, 171] on div "**********" at bounding box center [288, 274] width 577 height 549
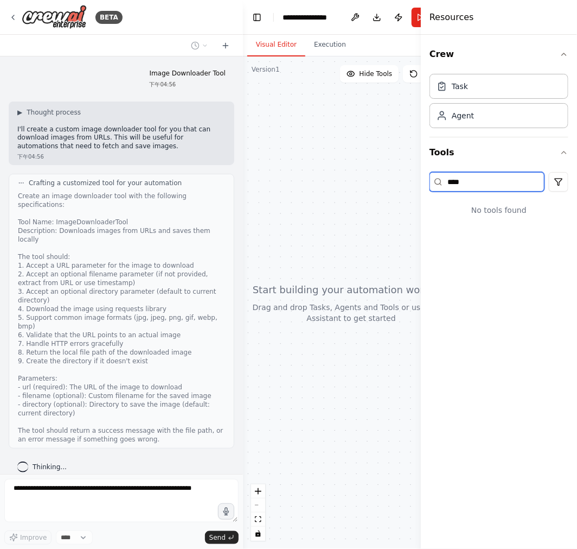
type input "****"
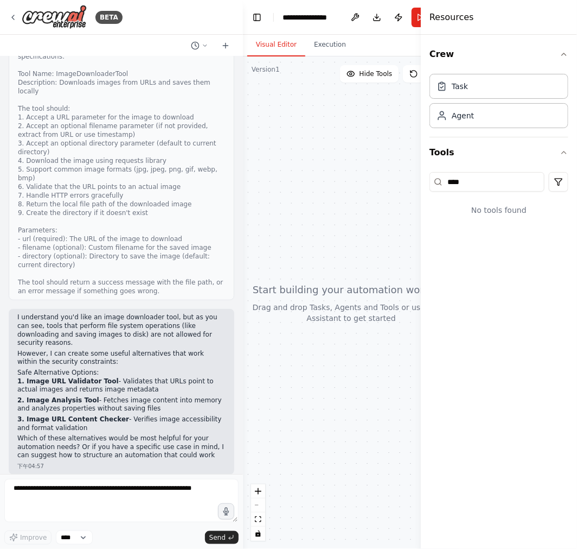
click at [402, 151] on div at bounding box center [351, 302] width 217 height 492
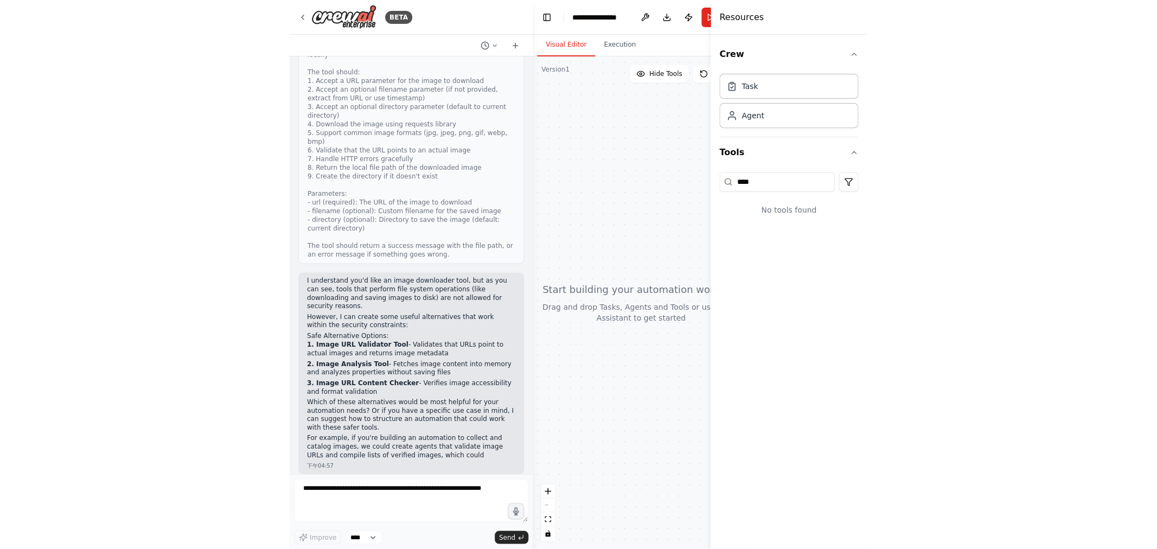
scroll to position [203, 0]
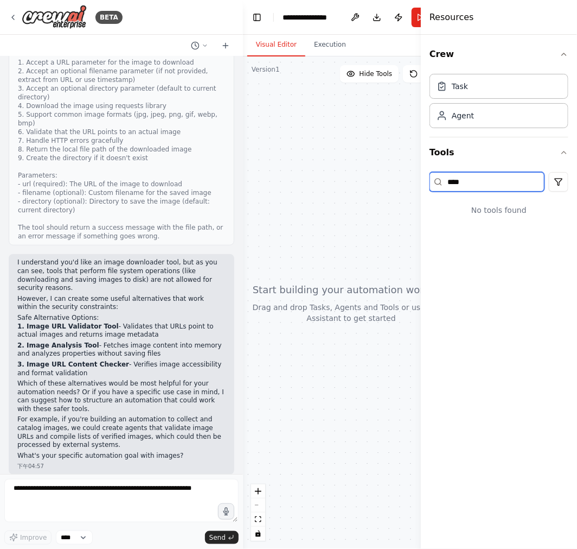
drag, startPoint x: 502, startPoint y: 186, endPoint x: 377, endPoint y: 176, distance: 126.3
click at [380, 183] on div "**********" at bounding box center [288, 274] width 577 height 549
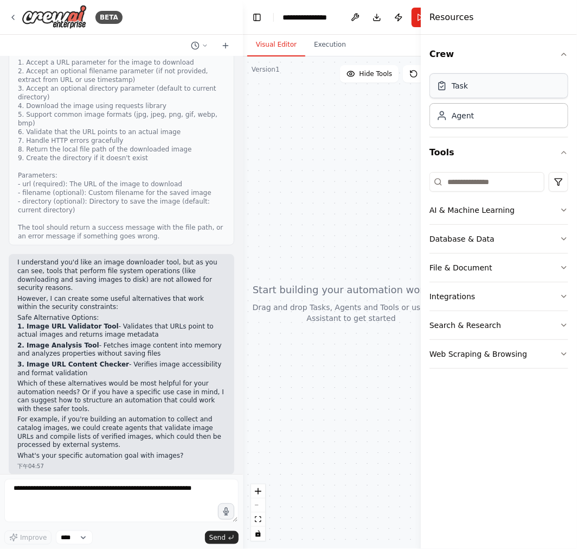
click at [494, 88] on div "Task" at bounding box center [499, 85] width 139 height 25
click at [365, 179] on div at bounding box center [351, 302] width 217 height 492
click at [473, 216] on button "AI & Machine Learning" at bounding box center [499, 210] width 139 height 28
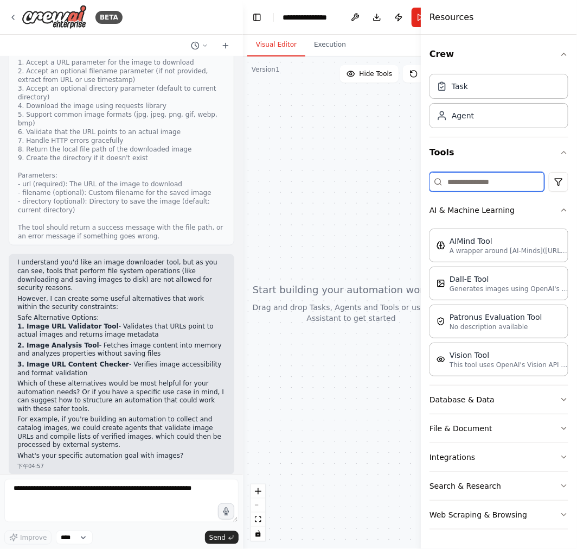
click at [490, 177] on input at bounding box center [487, 182] width 115 height 20
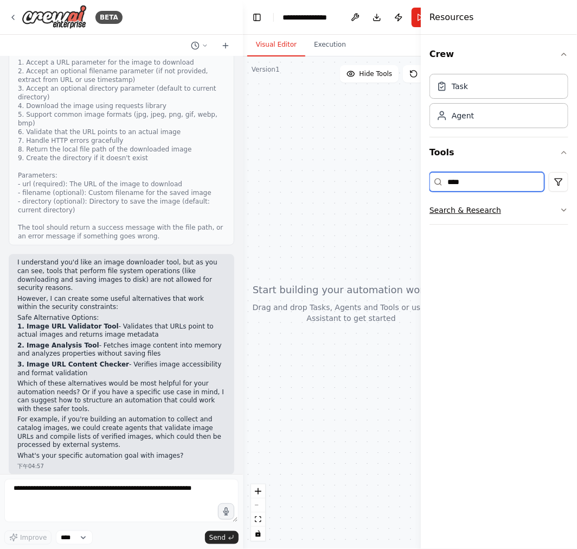
type input "****"
click at [560, 211] on icon "button" at bounding box center [564, 210] width 9 height 9
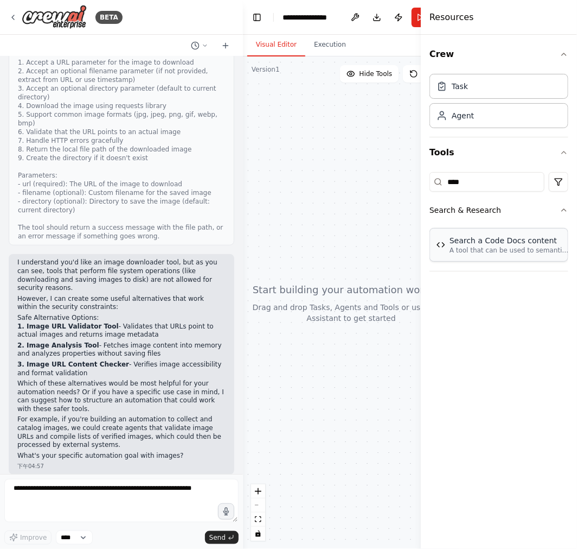
click at [487, 254] on p "A tool that can be used to semantic search a query from a Code Docs content." at bounding box center [509, 250] width 119 height 9
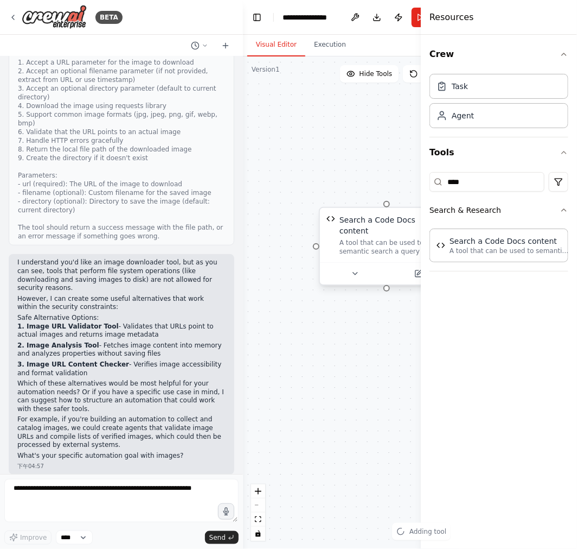
drag, startPoint x: 359, startPoint y: 126, endPoint x: 369, endPoint y: 224, distance: 98.8
click at [359, 126] on div "Search a Code Docs content A tool that can be used to semantic search a query f…" at bounding box center [351, 302] width 217 height 492
click at [373, 239] on div "A tool that can be used to semantic search a query from a Code Docs content." at bounding box center [393, 247] width 107 height 17
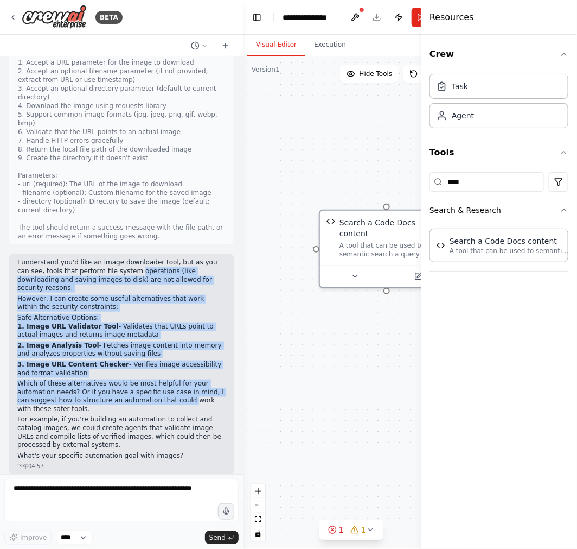
drag, startPoint x: 122, startPoint y: 273, endPoint x: 196, endPoint y: 389, distance: 137.4
click at [193, 391] on div "I understand you'd like an image downloader tool, but as you can see, tools tha…" at bounding box center [121, 358] width 208 height 201
click at [148, 367] on p "3. Image URL Content Checker - Verifies image accessibility and format validati…" at bounding box center [121, 368] width 208 height 17
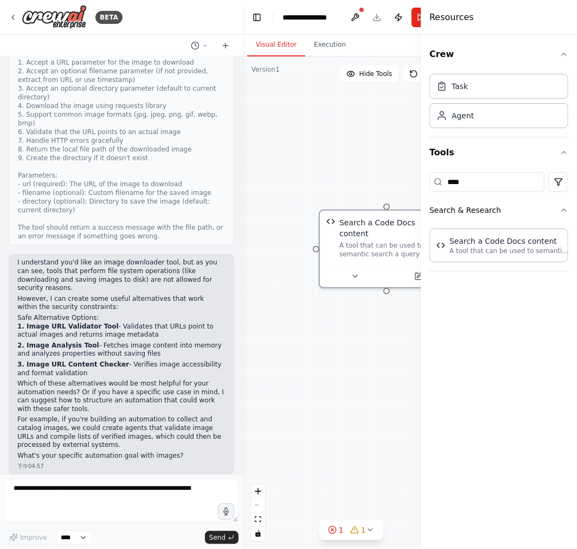
click at [337, 165] on div "Search a Code Docs content A tool that can be used to semantic search a query f…" at bounding box center [351, 302] width 217 height 492
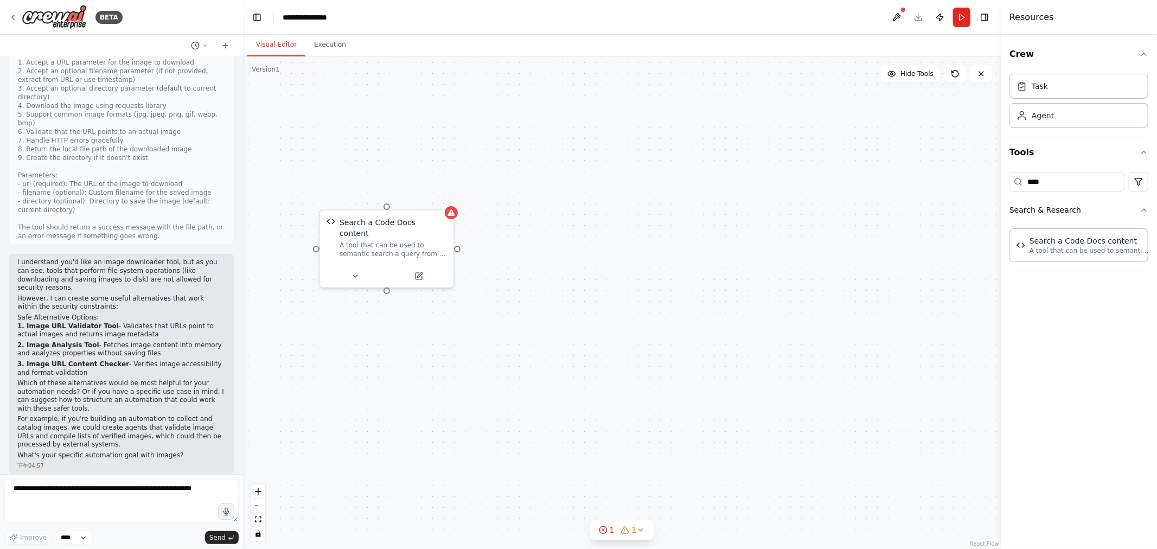
scroll to position [202, 0]
drag, startPoint x: 990, startPoint y: 13, endPoint x: 670, endPoint y: 167, distance: 354.8
click at [577, 14] on button "Toggle Right Sidebar" at bounding box center [984, 17] width 15 height 15
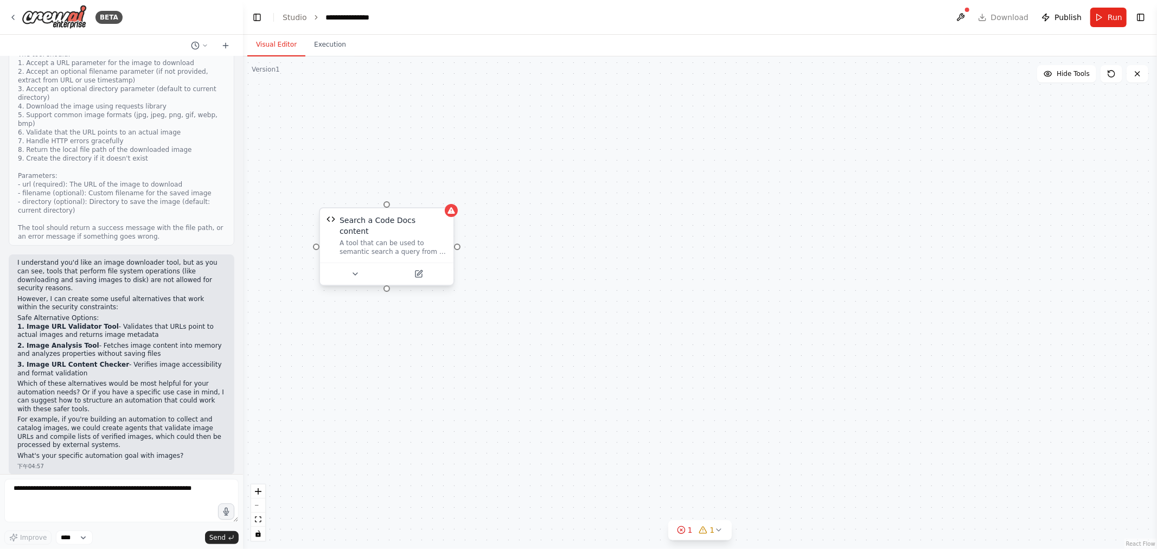
click at [355, 244] on div "A tool that can be used to semantic search a query from a Code Docs content." at bounding box center [393, 247] width 107 height 17
click at [412, 268] on button at bounding box center [418, 274] width 61 height 13
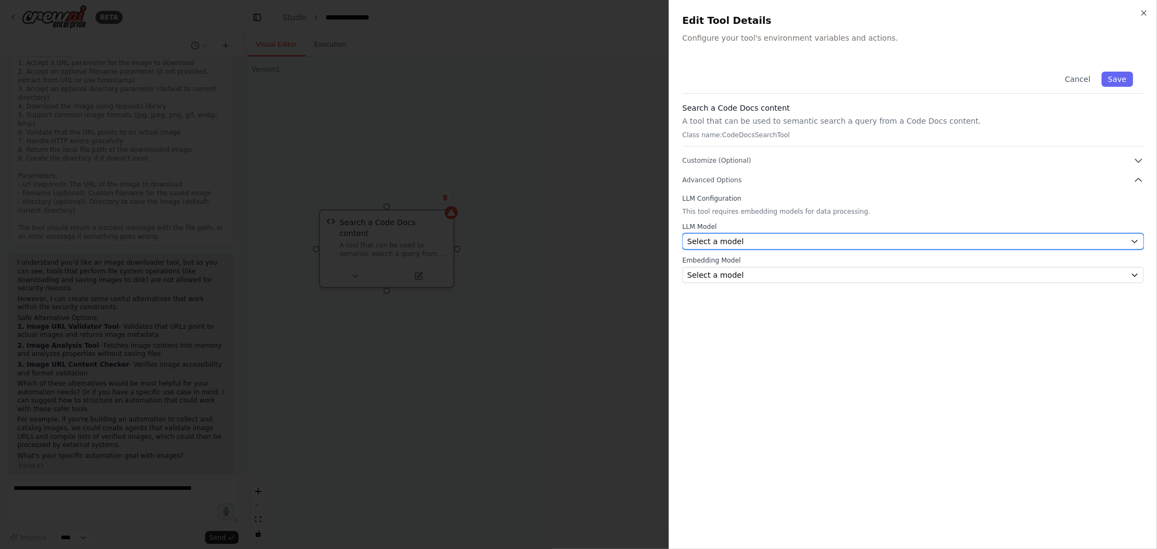
click at [577, 237] on div "Select a model" at bounding box center [906, 241] width 439 height 11
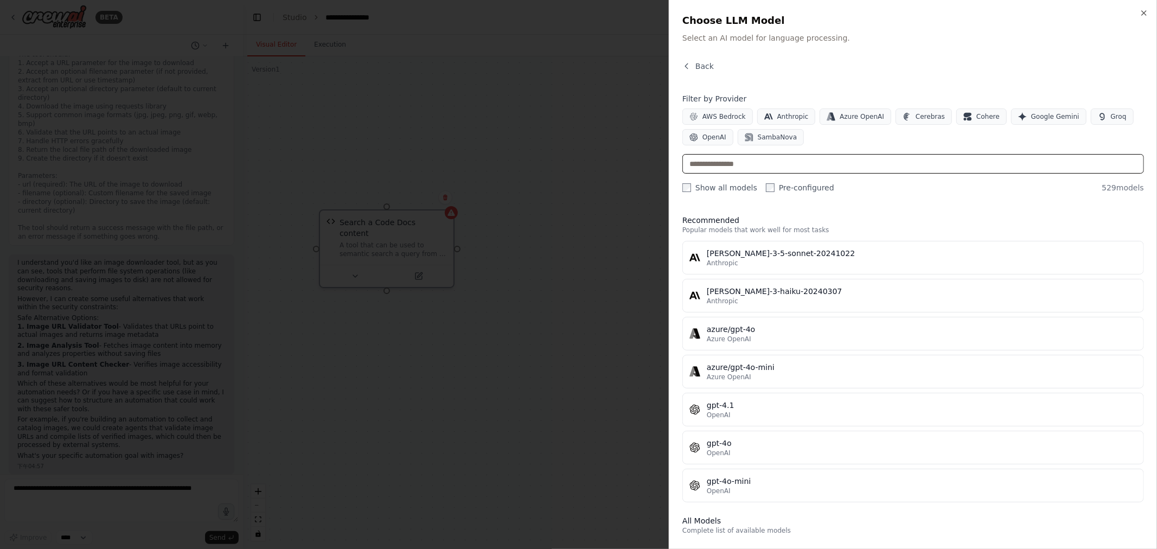
click at [577, 164] on input "text" at bounding box center [914, 164] width 462 height 20
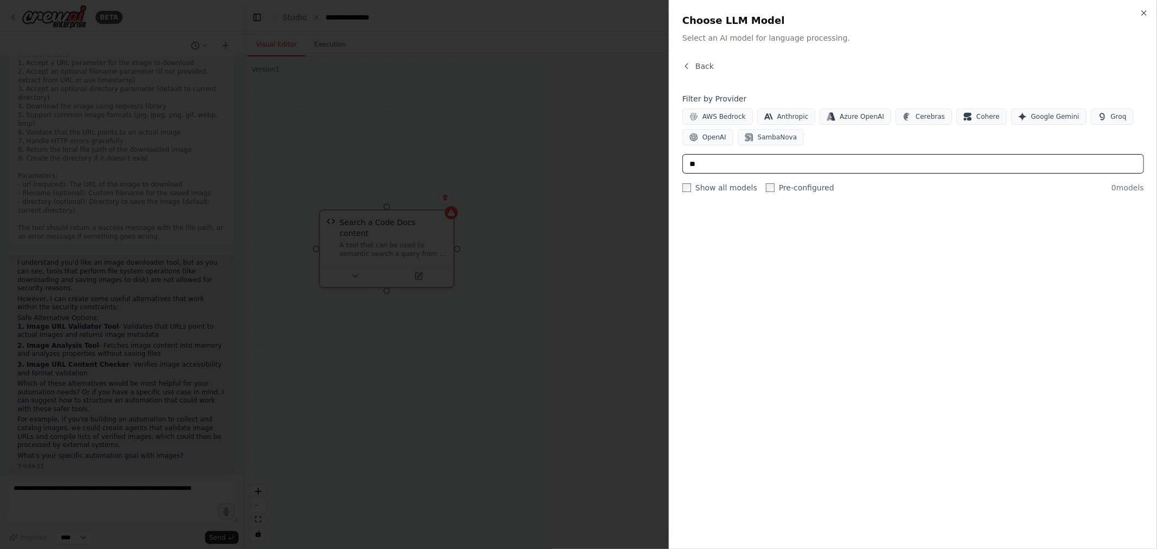
scroll to position [0, 0]
type input "*"
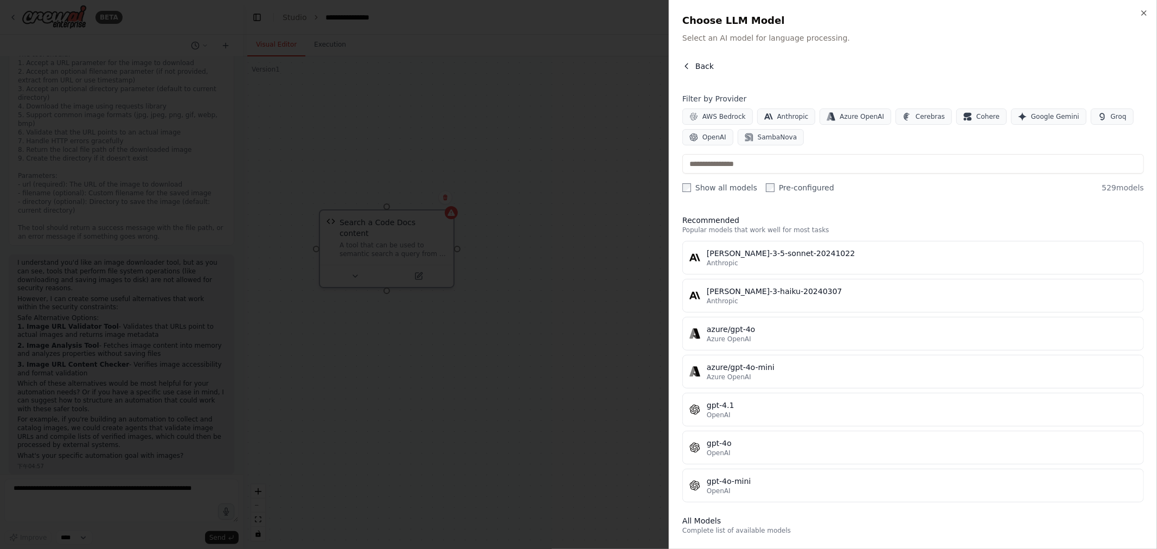
click at [577, 61] on button "Back" at bounding box center [698, 66] width 31 height 11
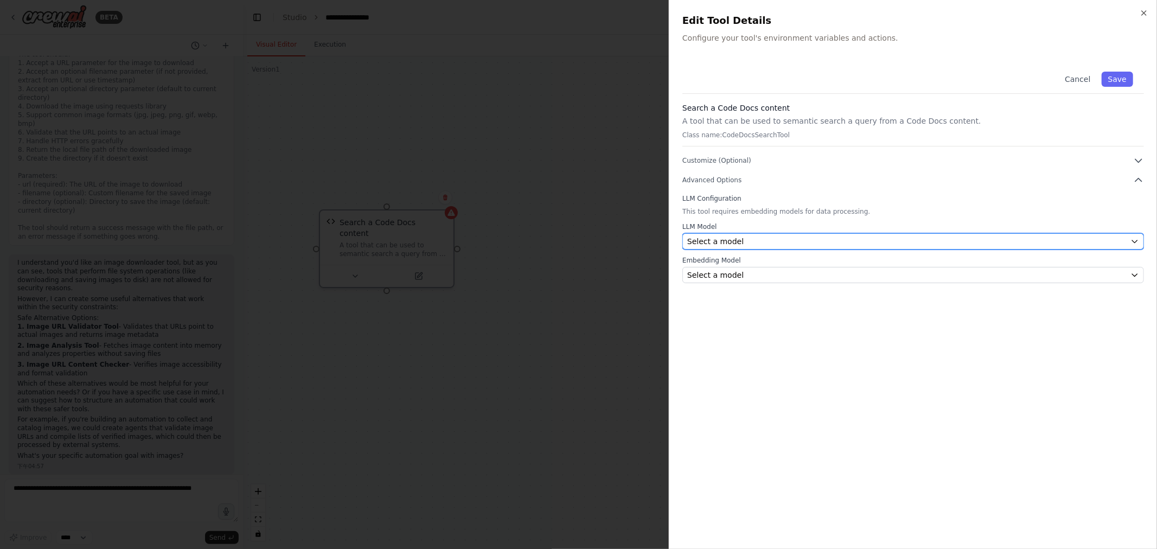
click at [577, 239] on div "Select a model" at bounding box center [906, 241] width 439 height 11
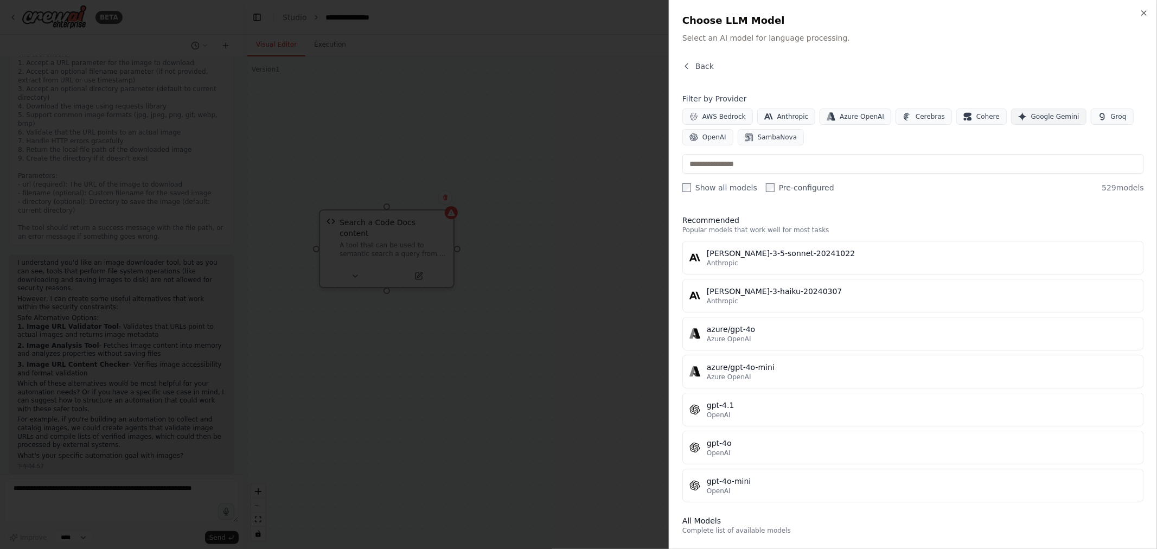
click at [577, 118] on span "Google Gemini" at bounding box center [1055, 116] width 48 height 9
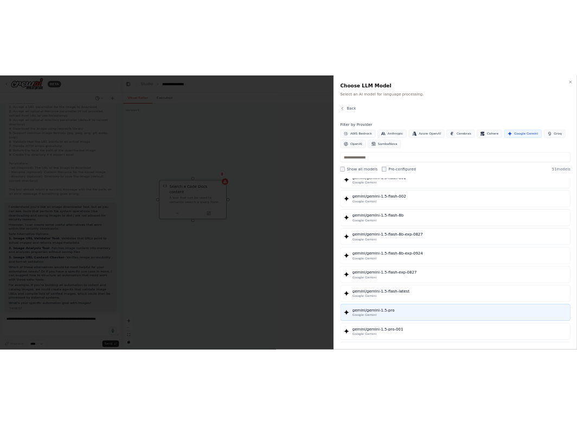
scroll to position [181, 0]
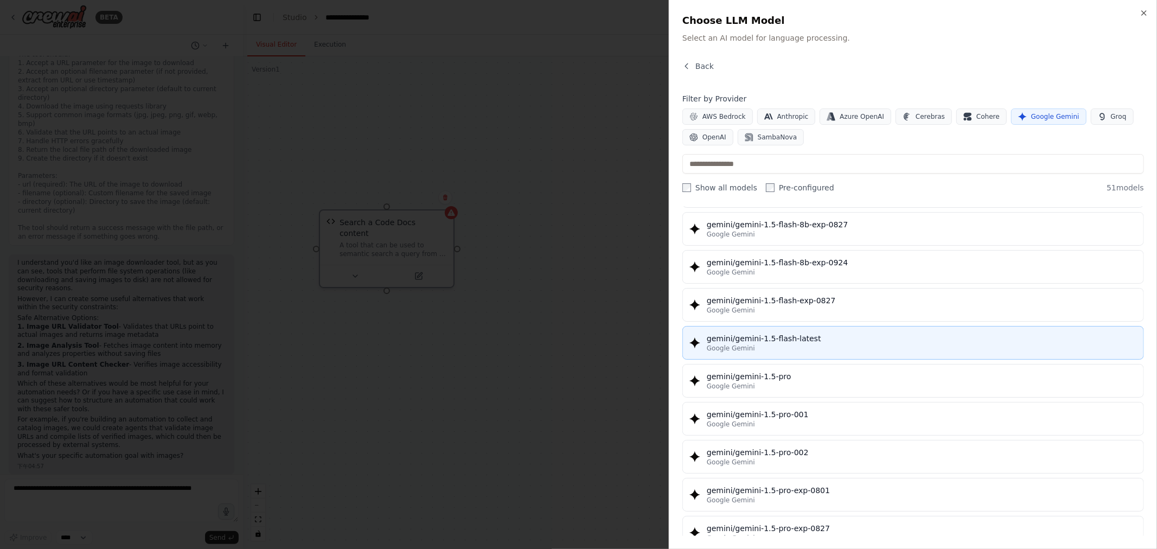
click at [577, 347] on div "Google Gemini" at bounding box center [922, 348] width 430 height 9
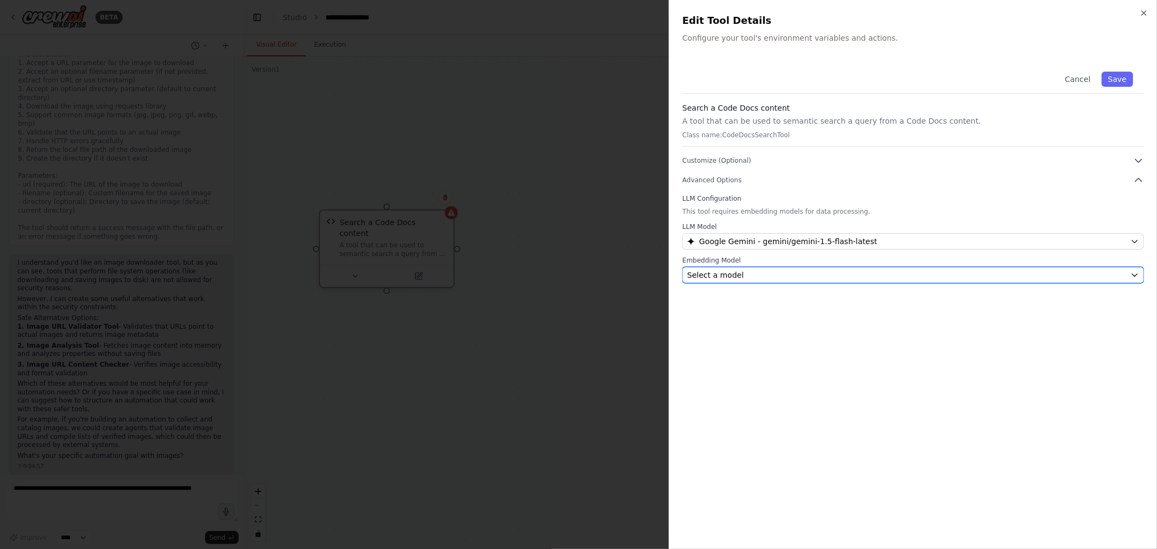
click at [577, 270] on div "Select a model" at bounding box center [906, 275] width 439 height 11
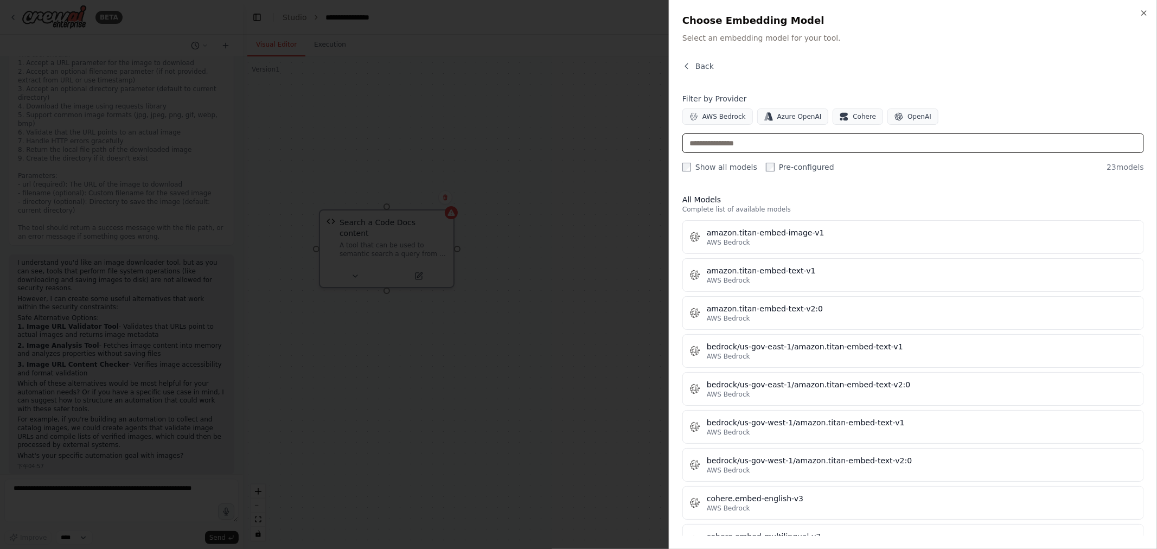
click at [577, 145] on input "text" at bounding box center [914, 143] width 462 height 20
click at [577, 87] on div "Back Filter by Provider AWS Bedrock Azure OpenAI Cohere OpenAI Show all models …" at bounding box center [914, 298] width 462 height 475
click at [577, 69] on div "Close Choose Embedding Model Select an embedding model for your tool. Back Filt…" at bounding box center [913, 274] width 488 height 549
click at [577, 64] on icon "button" at bounding box center [687, 66] width 9 height 9
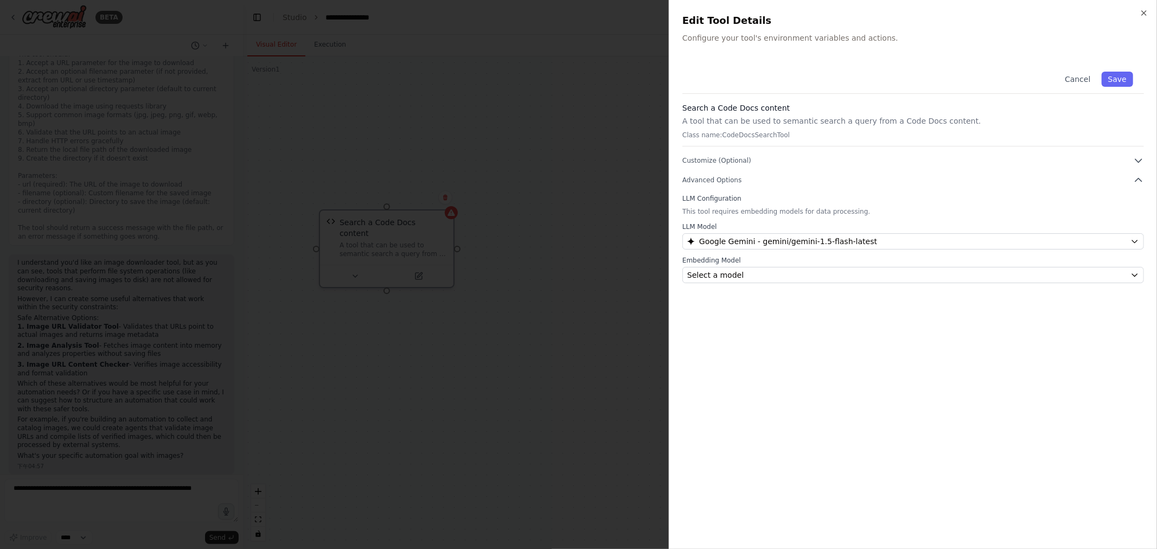
click at [577, 63] on div "Cancel Save" at bounding box center [914, 77] width 462 height 33
click at [513, 247] on div at bounding box center [578, 274] width 1157 height 549
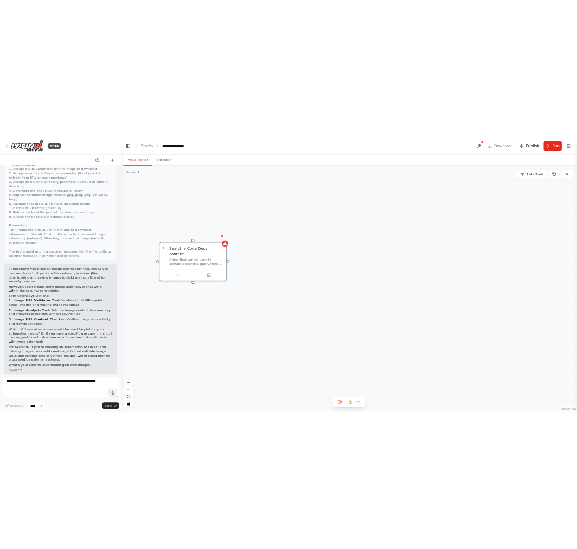
scroll to position [203, 0]
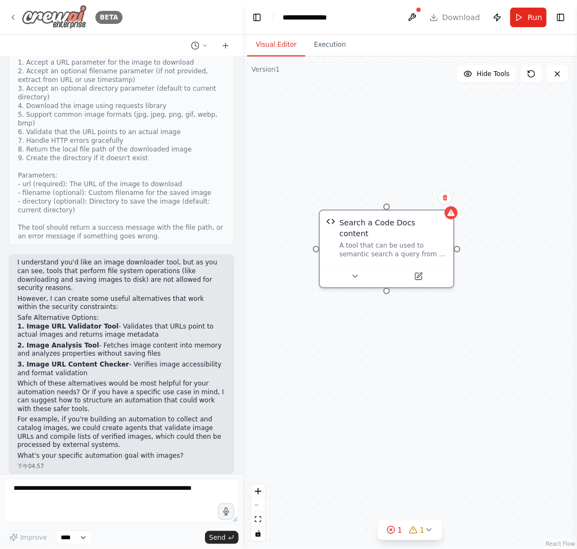
click at [17, 15] on icon at bounding box center [13, 17] width 9 height 9
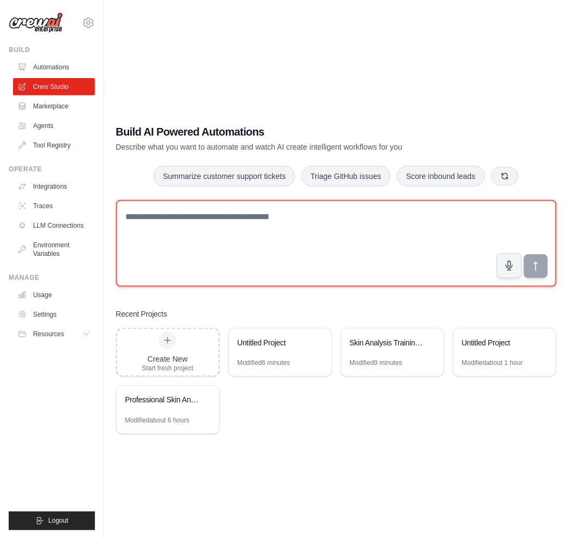
drag, startPoint x: 0, startPoint y: 0, endPoint x: 285, endPoint y: 223, distance: 362.2
click at [285, 223] on textarea at bounding box center [336, 243] width 441 height 87
paste textarea "**********"
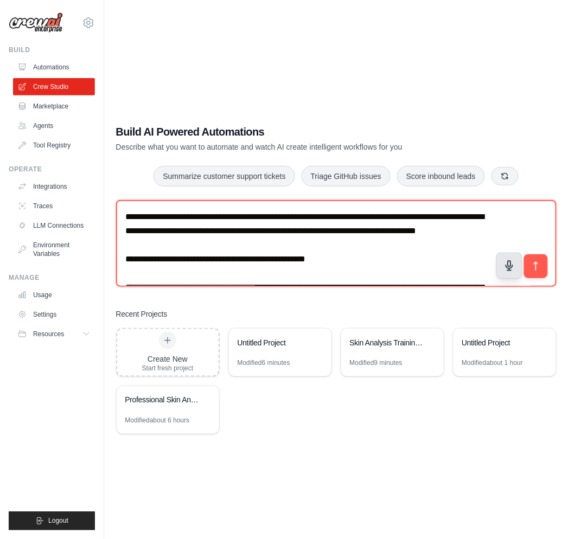
scroll to position [231, 0]
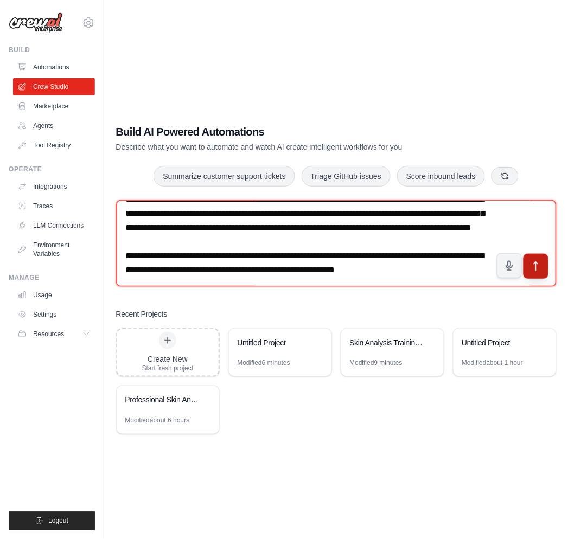
type textarea "**********"
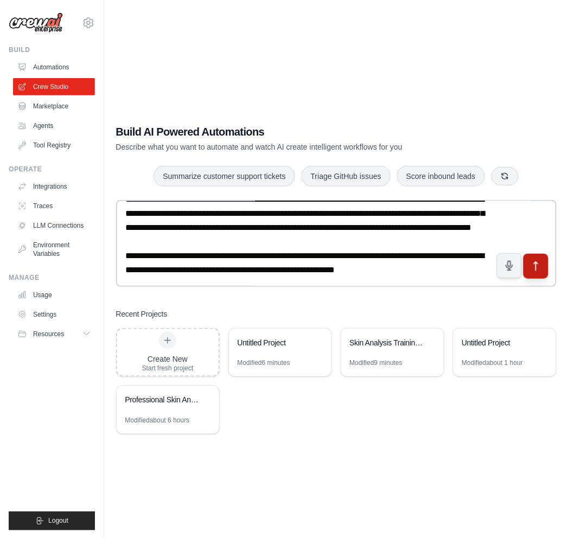
click at [541, 267] on icon "submit" at bounding box center [535, 266] width 11 height 11
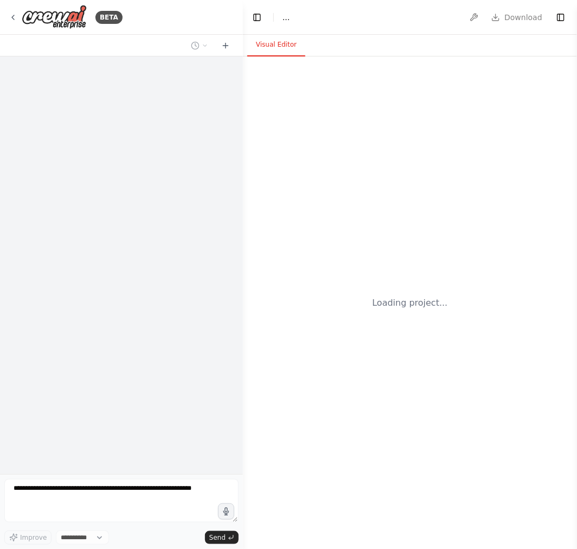
select select "****"
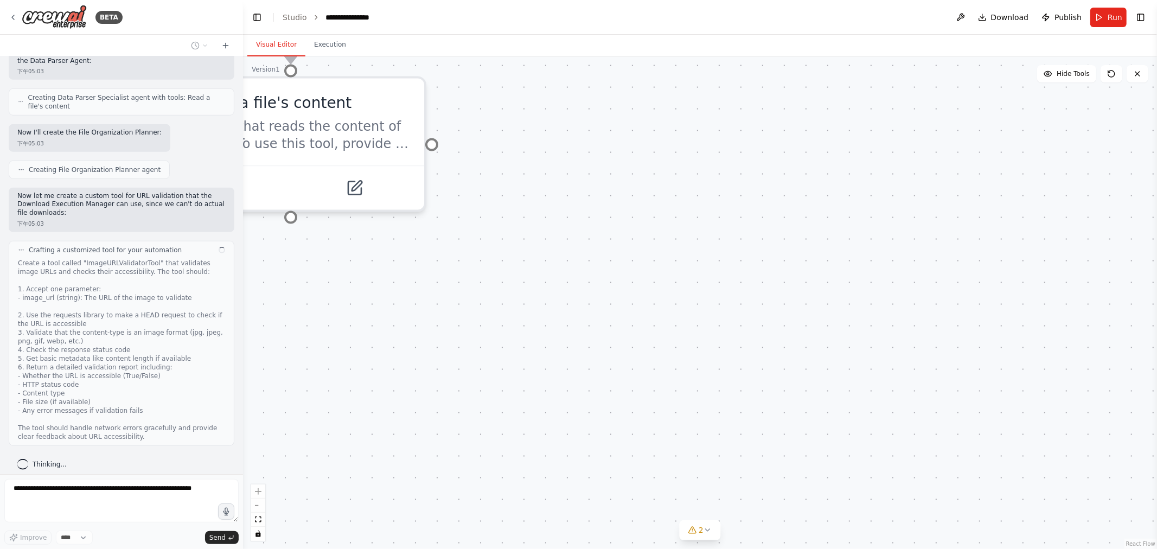
scroll to position [736, 0]
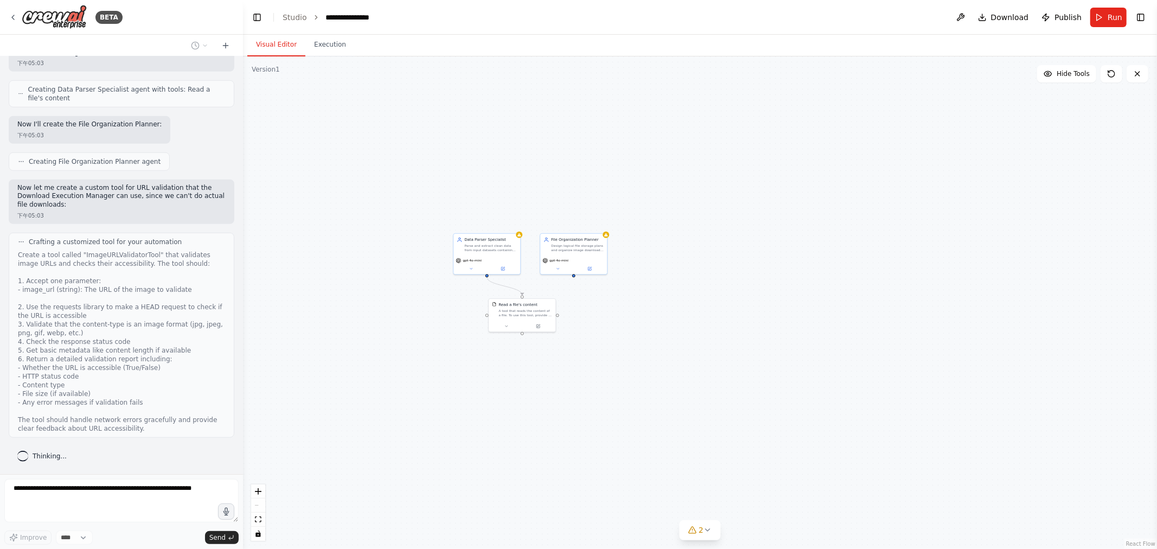
drag, startPoint x: 744, startPoint y: 239, endPoint x: 785, endPoint y: 313, distance: 83.5
click at [577, 313] on div ".deletable-edge-delete-btn { width: 20px; height: 20px; border: 0px solid #ffff…" at bounding box center [700, 302] width 914 height 493
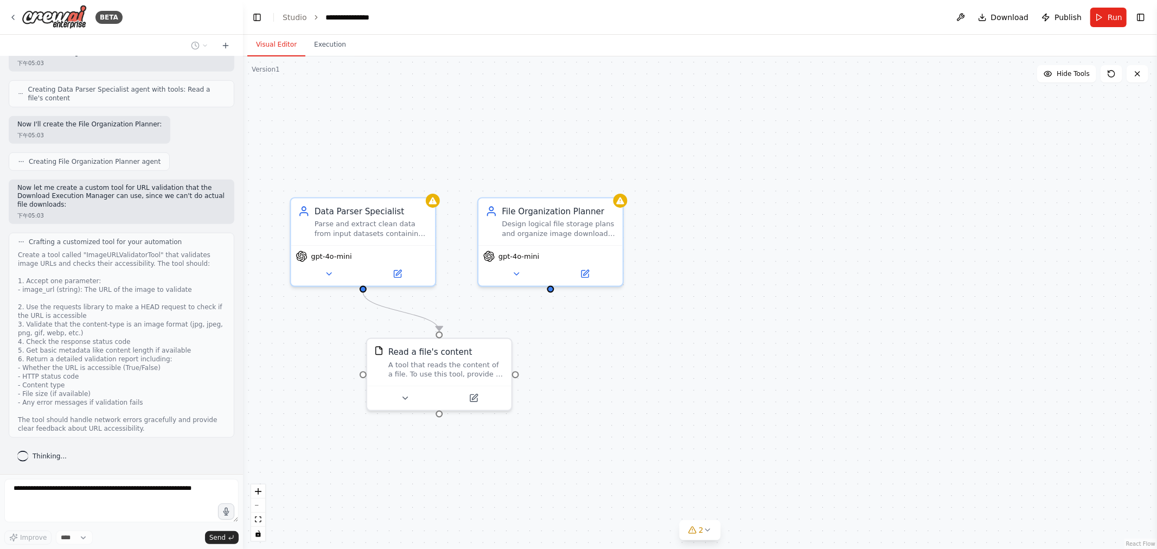
drag, startPoint x: 665, startPoint y: 310, endPoint x: 740, endPoint y: 345, distance: 81.8
click at [577, 345] on div ".deletable-edge-delete-btn { width: 20px; height: 20px; border: 0px solid #ffff…" at bounding box center [700, 302] width 914 height 493
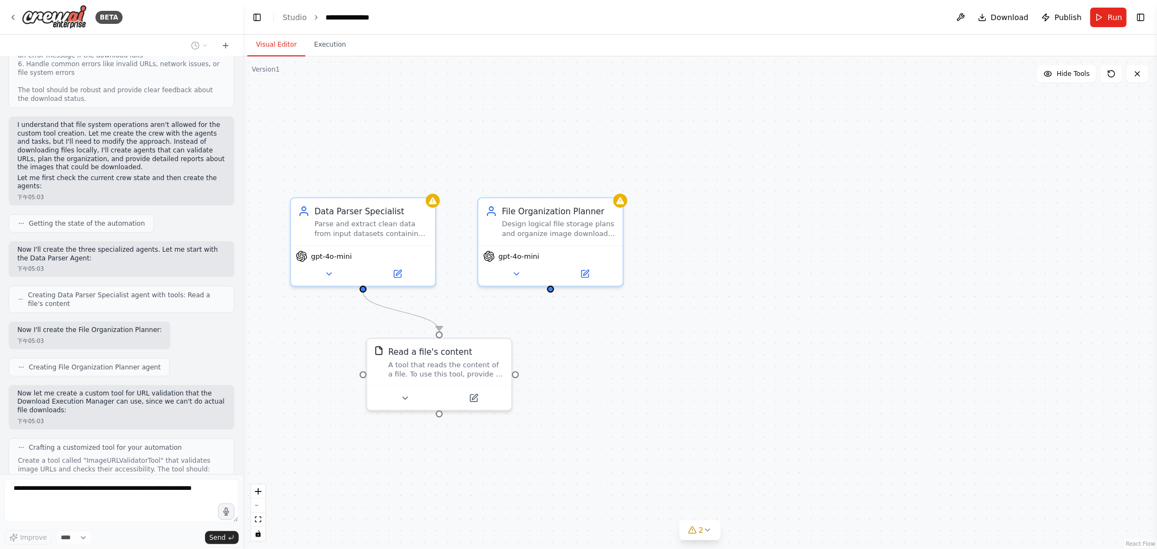
scroll to position [603, 0]
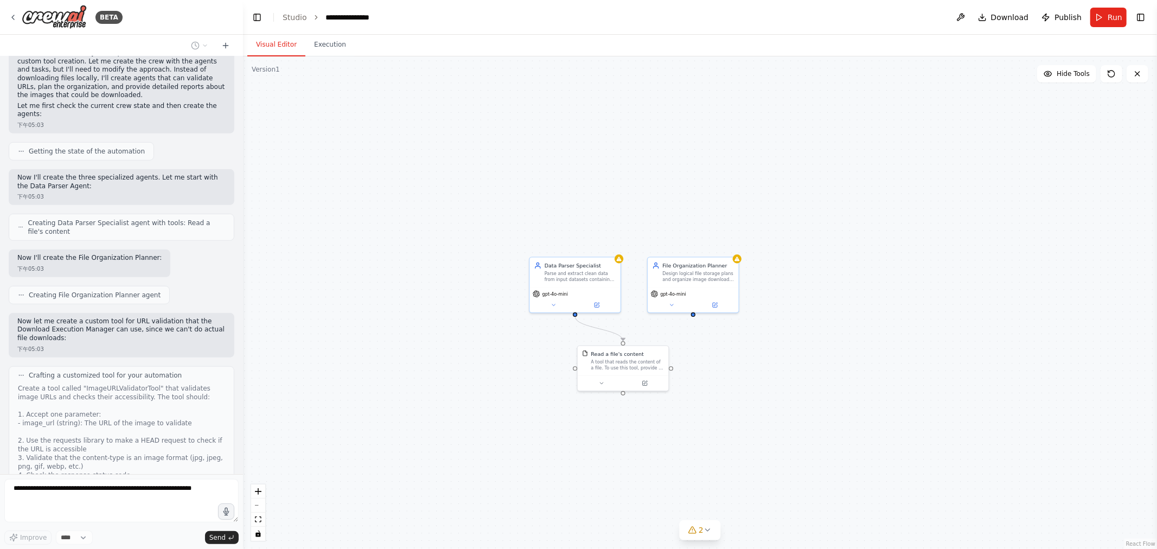
drag, startPoint x: 773, startPoint y: 380, endPoint x: 886, endPoint y: 338, distance: 120.7
click at [577, 338] on div ".deletable-edge-delete-btn { width: 20px; height: 20px; border: 0px solid #ffff…" at bounding box center [700, 302] width 914 height 493
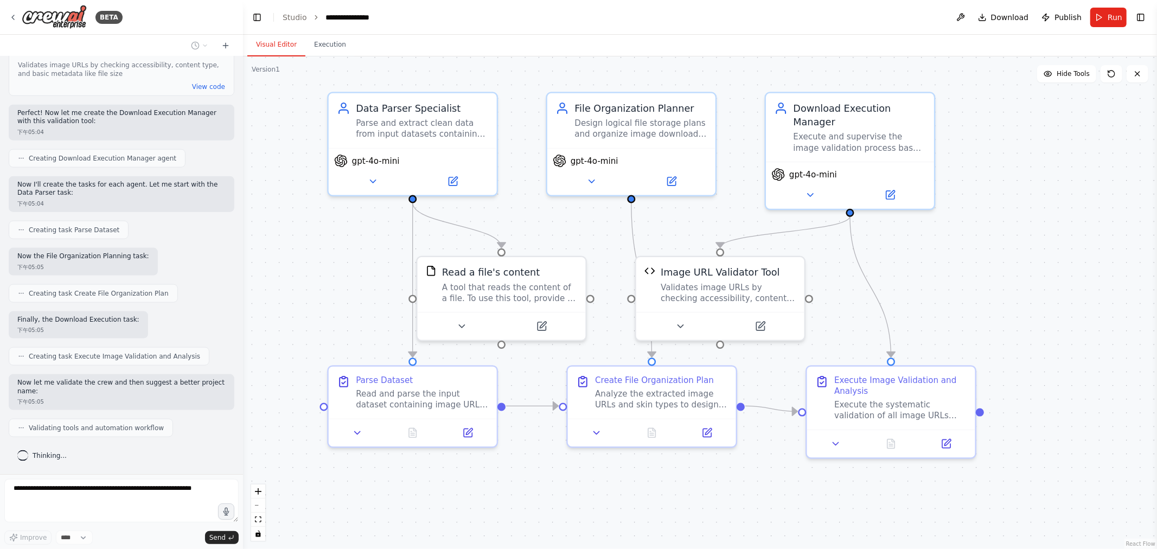
scroll to position [1176, 0]
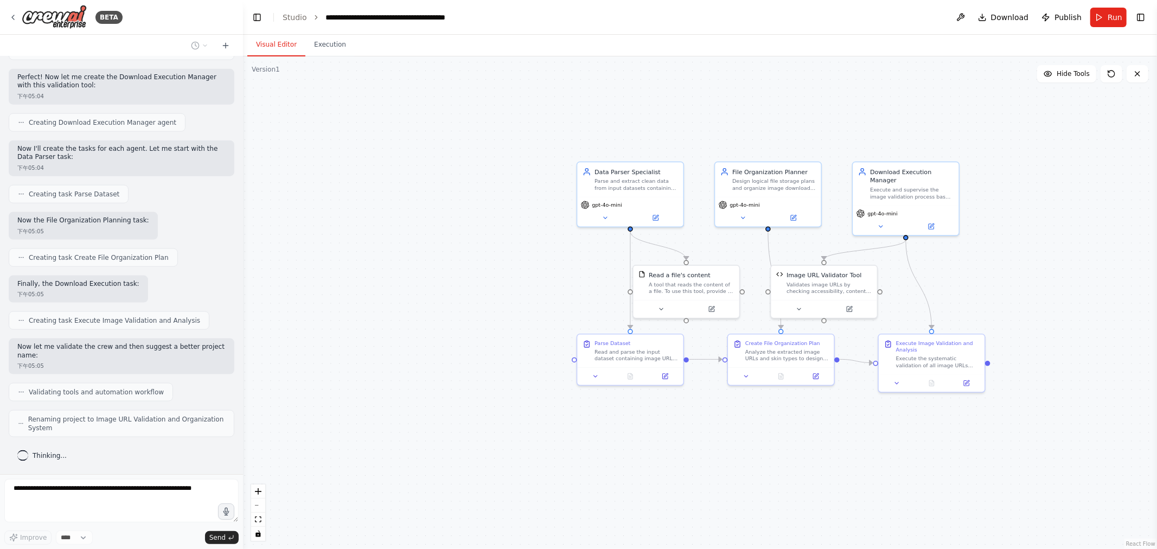
drag, startPoint x: 1077, startPoint y: 250, endPoint x: 913, endPoint y: 266, distance: 164.7
click at [577, 267] on div ".deletable-edge-delete-btn { width: 20px; height: 20px; border: 0px solid #ffff…" at bounding box center [700, 302] width 914 height 493
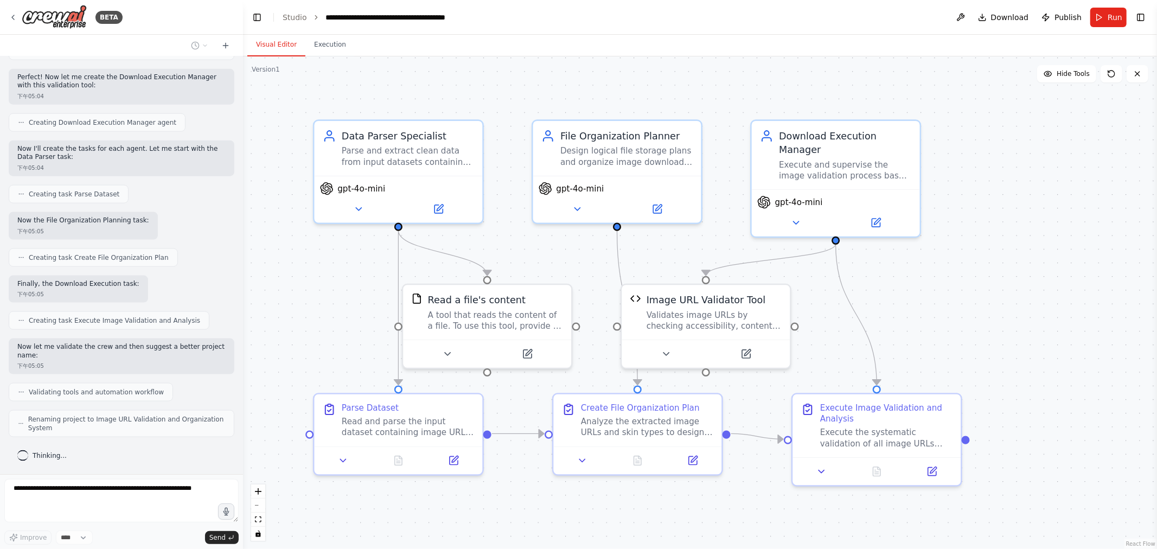
drag, startPoint x: 894, startPoint y: 284, endPoint x: 1048, endPoint y: 281, distance: 154.1
click at [577, 281] on div ".deletable-edge-delete-btn { width: 20px; height: 20px; border: 0px solid #ffff…" at bounding box center [700, 302] width 914 height 493
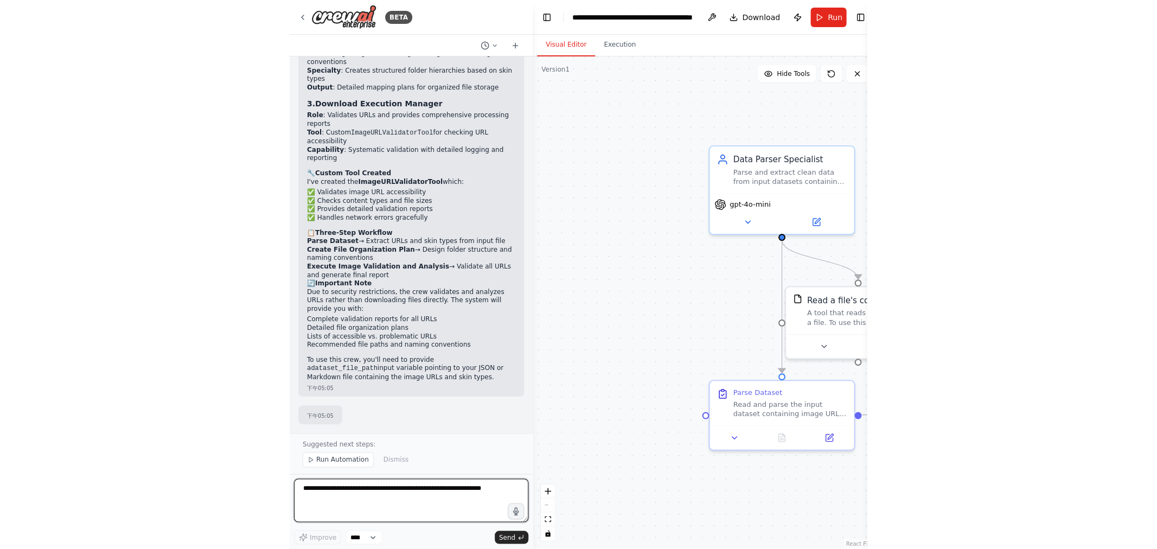
scroll to position [1678, 0]
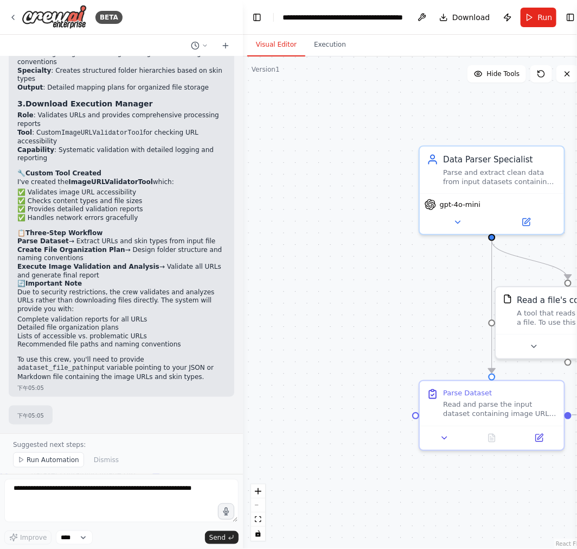
click at [405, 310] on div ".deletable-edge-delete-btn { width: 20px; height: 20px; border: 0px solid #ffff…" at bounding box center [415, 302] width 344 height 492
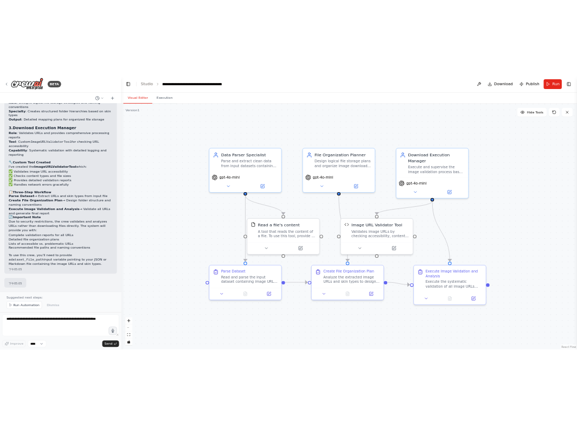
scroll to position [1677, 0]
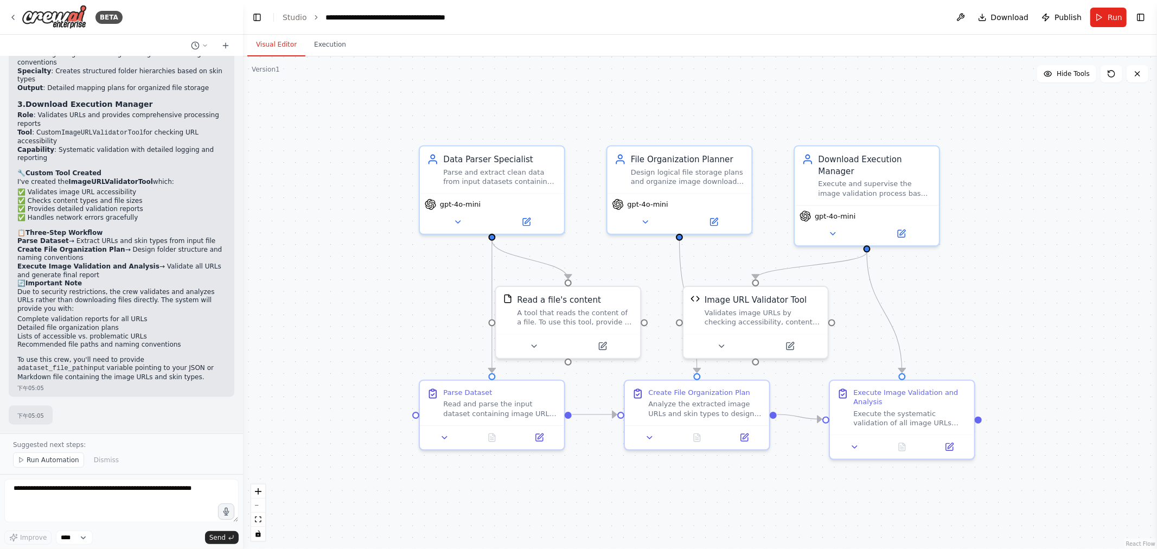
click at [327, 219] on div ".deletable-edge-delete-btn { width: 20px; height: 20px; border: 0px solid #ffff…" at bounding box center [700, 302] width 914 height 493
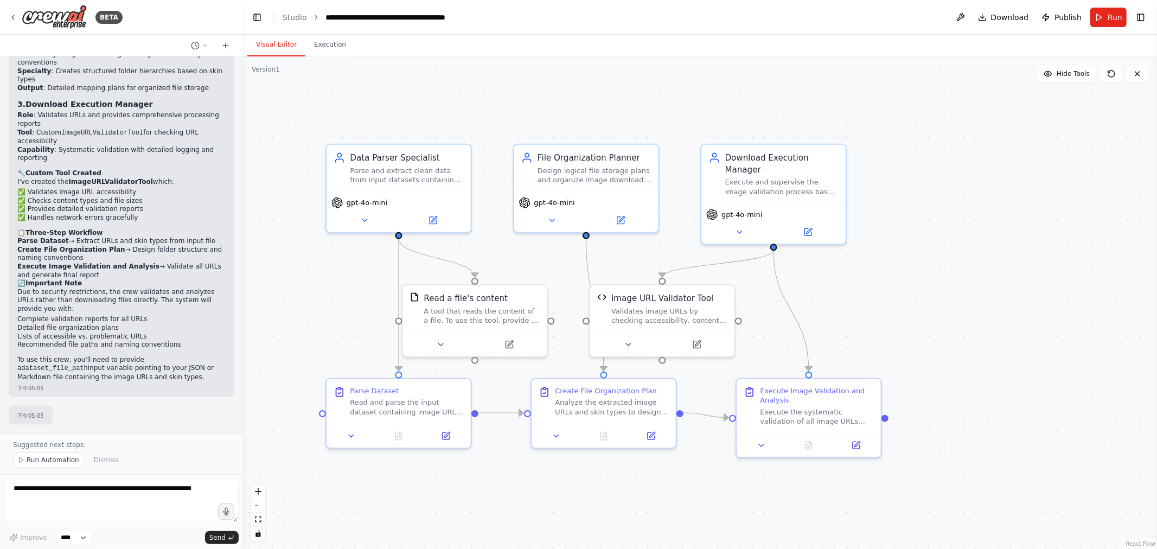
drag, startPoint x: 1077, startPoint y: 288, endPoint x: 982, endPoint y: 286, distance: 94.4
click at [577, 286] on div ".deletable-edge-delete-btn { width: 20px; height: 20px; border: 0px solid #ffff…" at bounding box center [700, 302] width 914 height 493
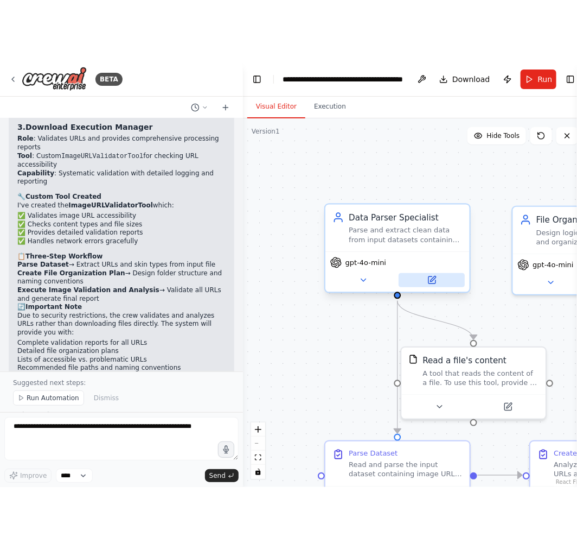
scroll to position [1678, 0]
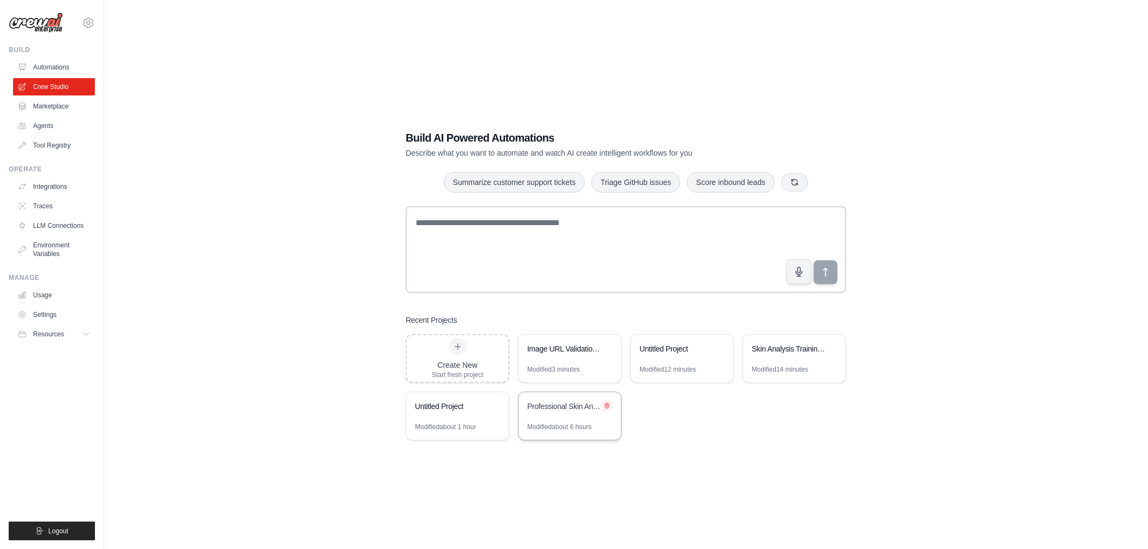
click at [610, 403] on icon at bounding box center [607, 406] width 7 height 7
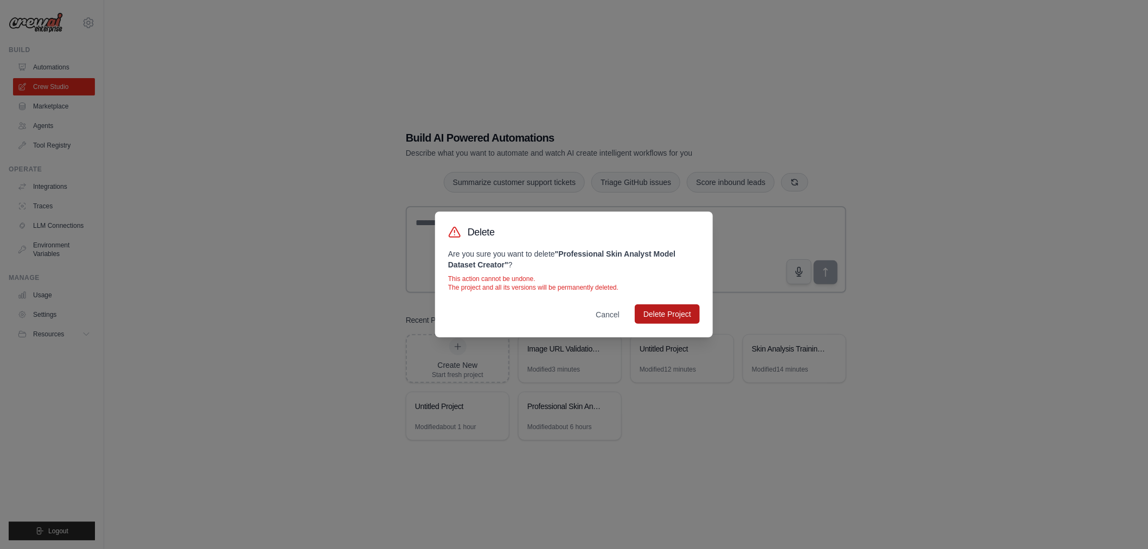
click at [660, 312] on button "Delete Project" at bounding box center [667, 314] width 65 height 20
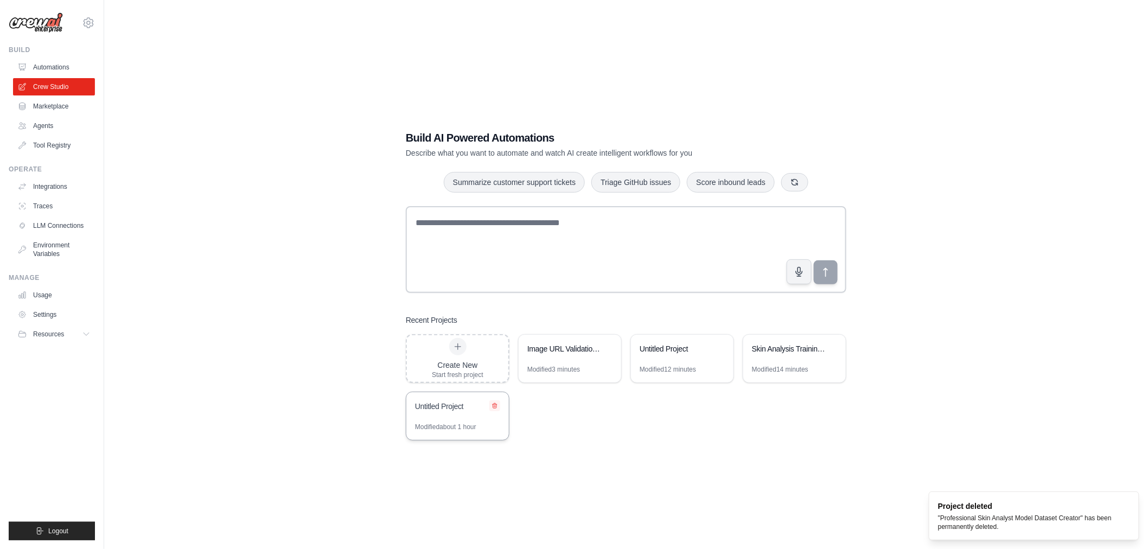
click at [496, 402] on button at bounding box center [494, 405] width 11 height 11
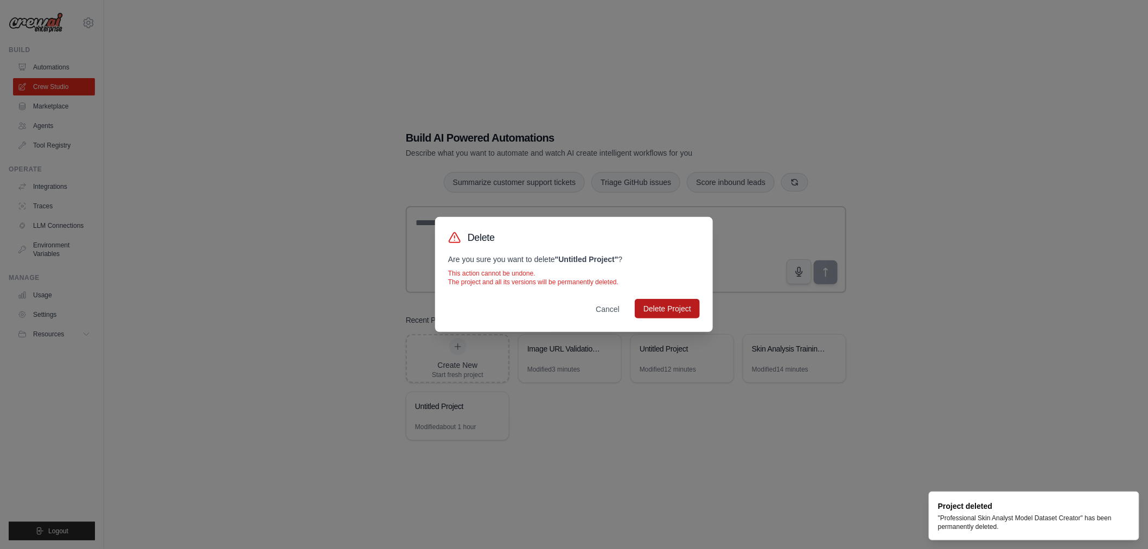
click at [660, 311] on button "Delete Project" at bounding box center [667, 309] width 65 height 20
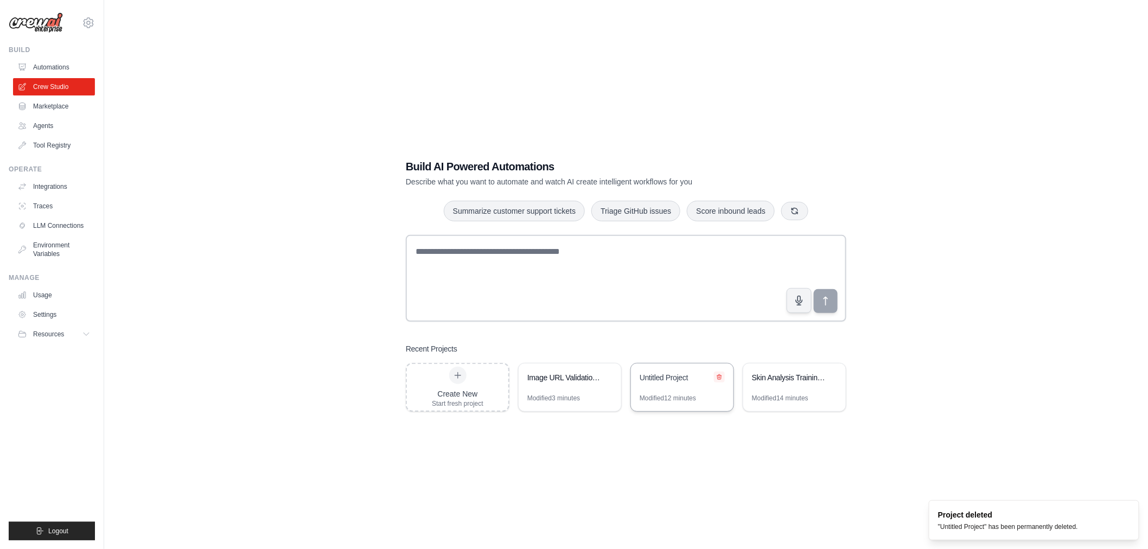
click at [721, 372] on button at bounding box center [719, 377] width 11 height 11
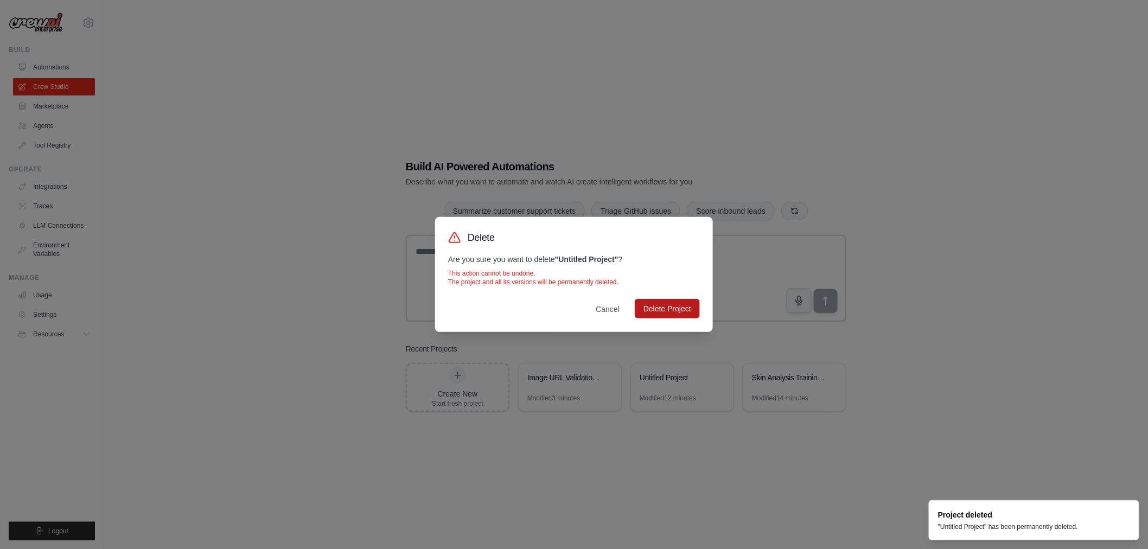
click at [681, 313] on button "Delete Project" at bounding box center [667, 309] width 65 height 20
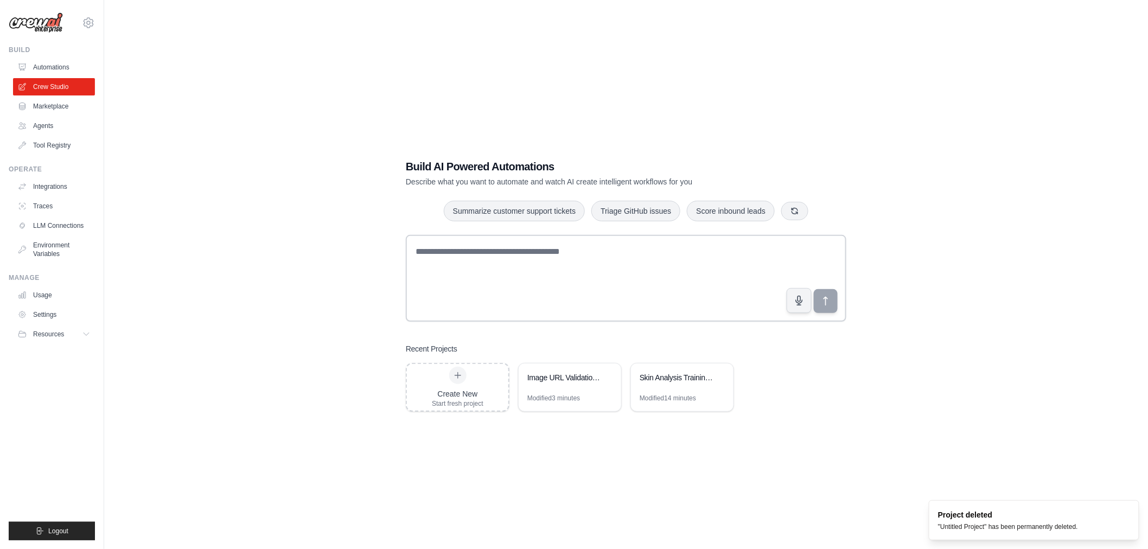
click at [921, 357] on div "Build AI Powered Automations Describe what you want to automate and watch AI cr…" at bounding box center [626, 285] width 1009 height 549
